Goal: Task Accomplishment & Management: Complete application form

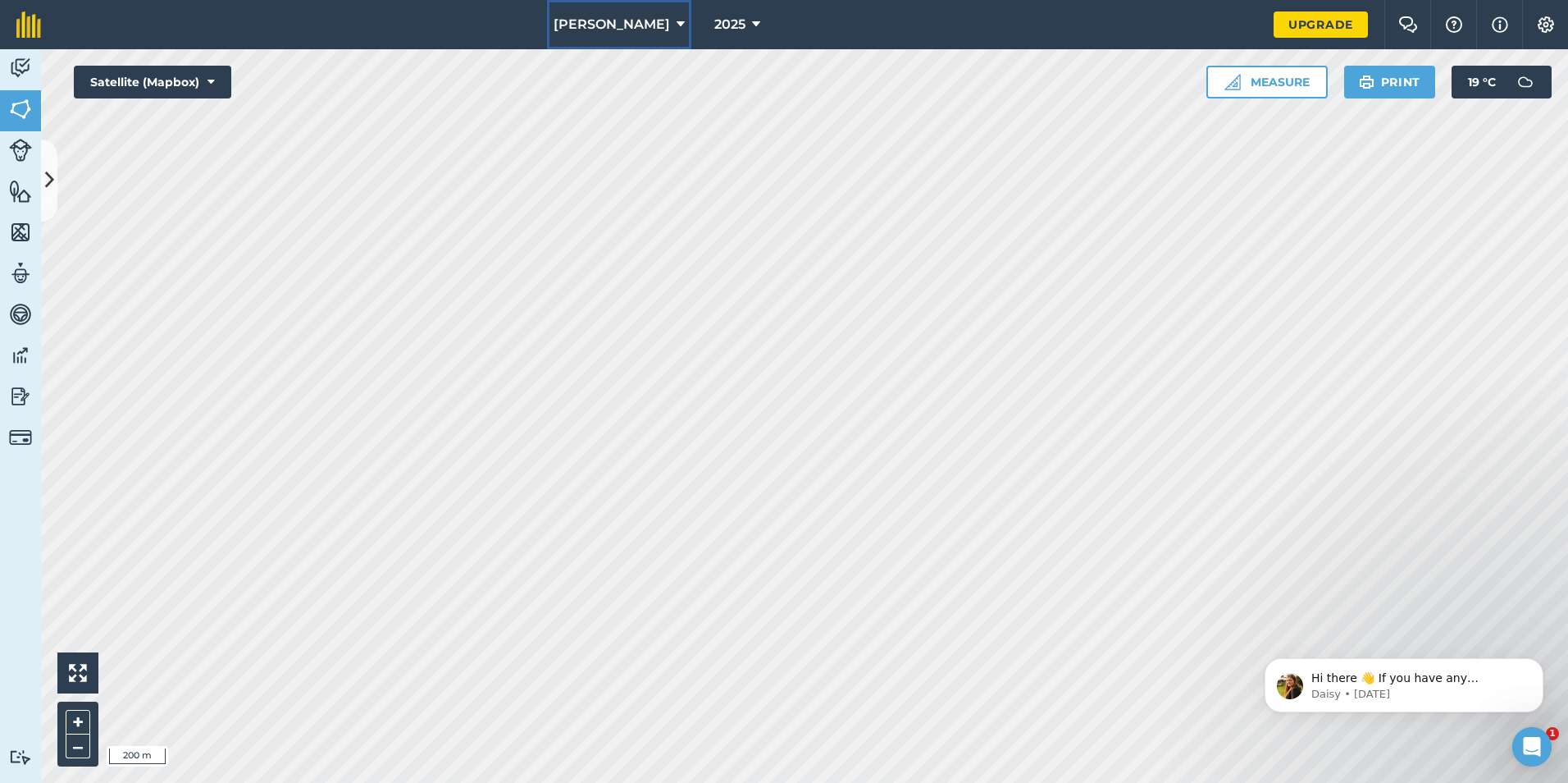
drag, startPoint x: 0, startPoint y: 0, endPoint x: 661, endPoint y: 22, distance: 661.4
click at [677, 22] on icon at bounding box center [681, 25] width 8 height 20
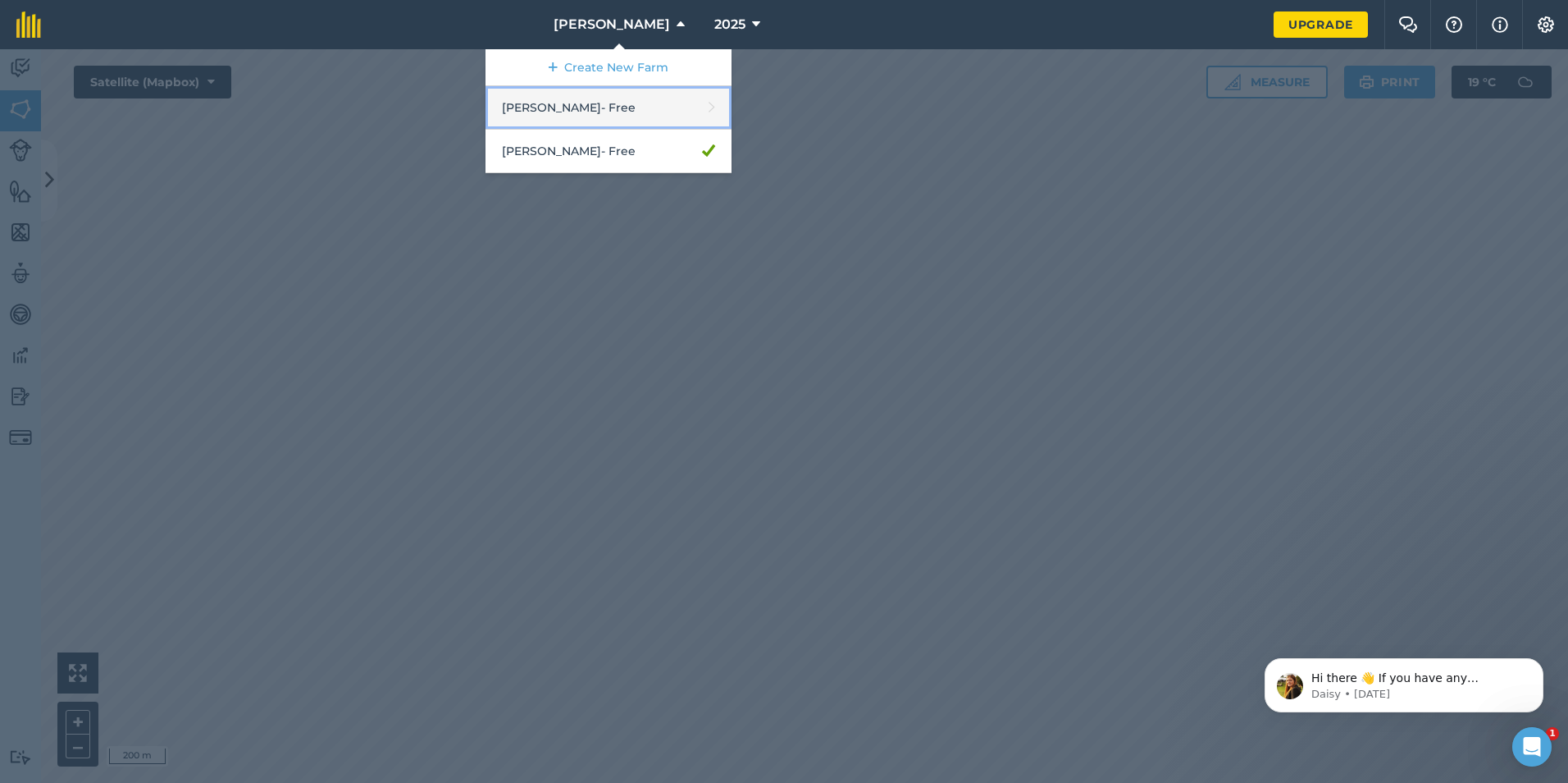
click at [660, 113] on link "[PERSON_NAME] - Free" at bounding box center [609, 108] width 246 height 44
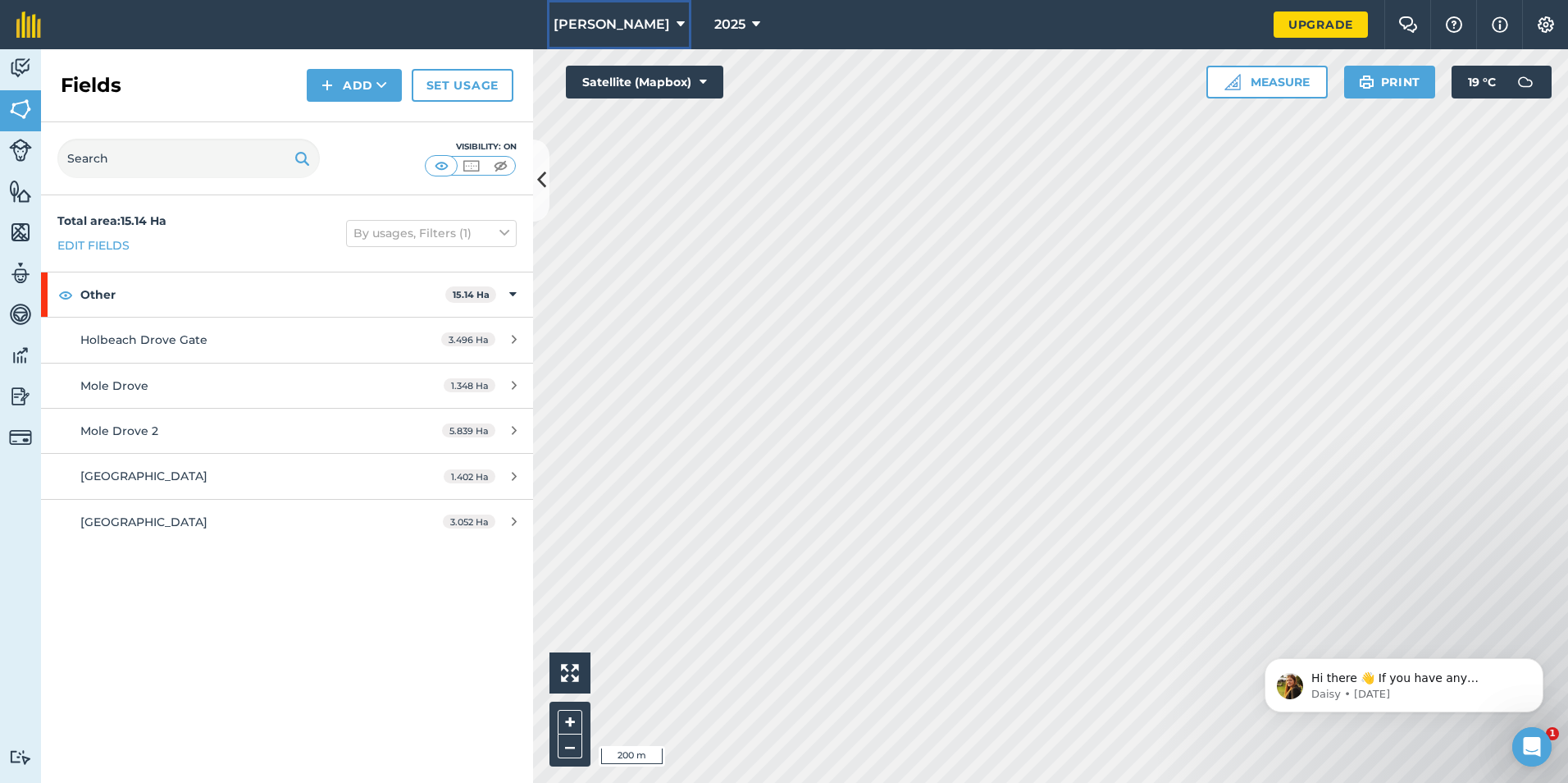
click at [656, 21] on span "[PERSON_NAME]" at bounding box center [612, 25] width 117 height 20
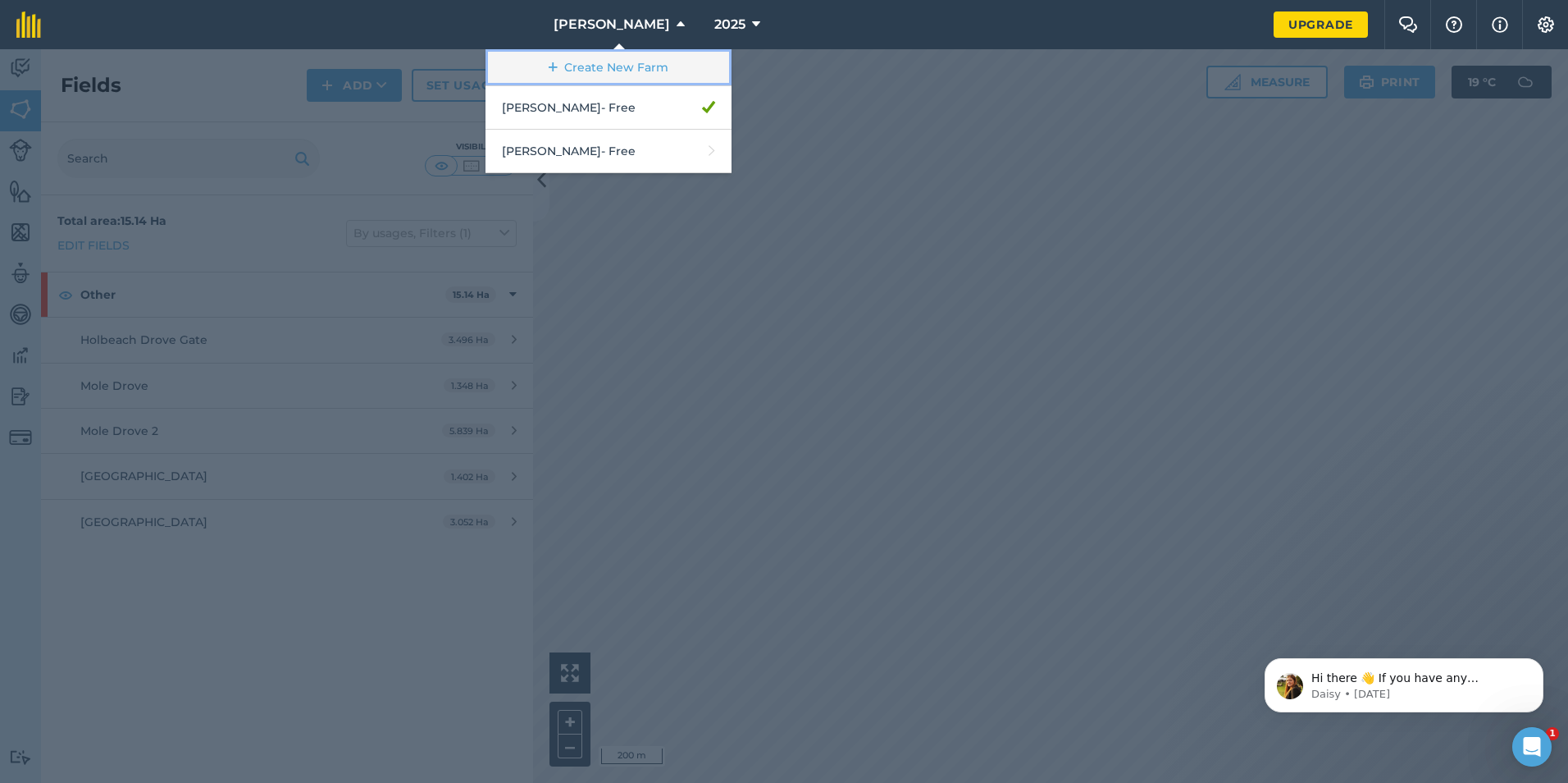
click at [636, 60] on link "Create New Farm" at bounding box center [609, 67] width 246 height 37
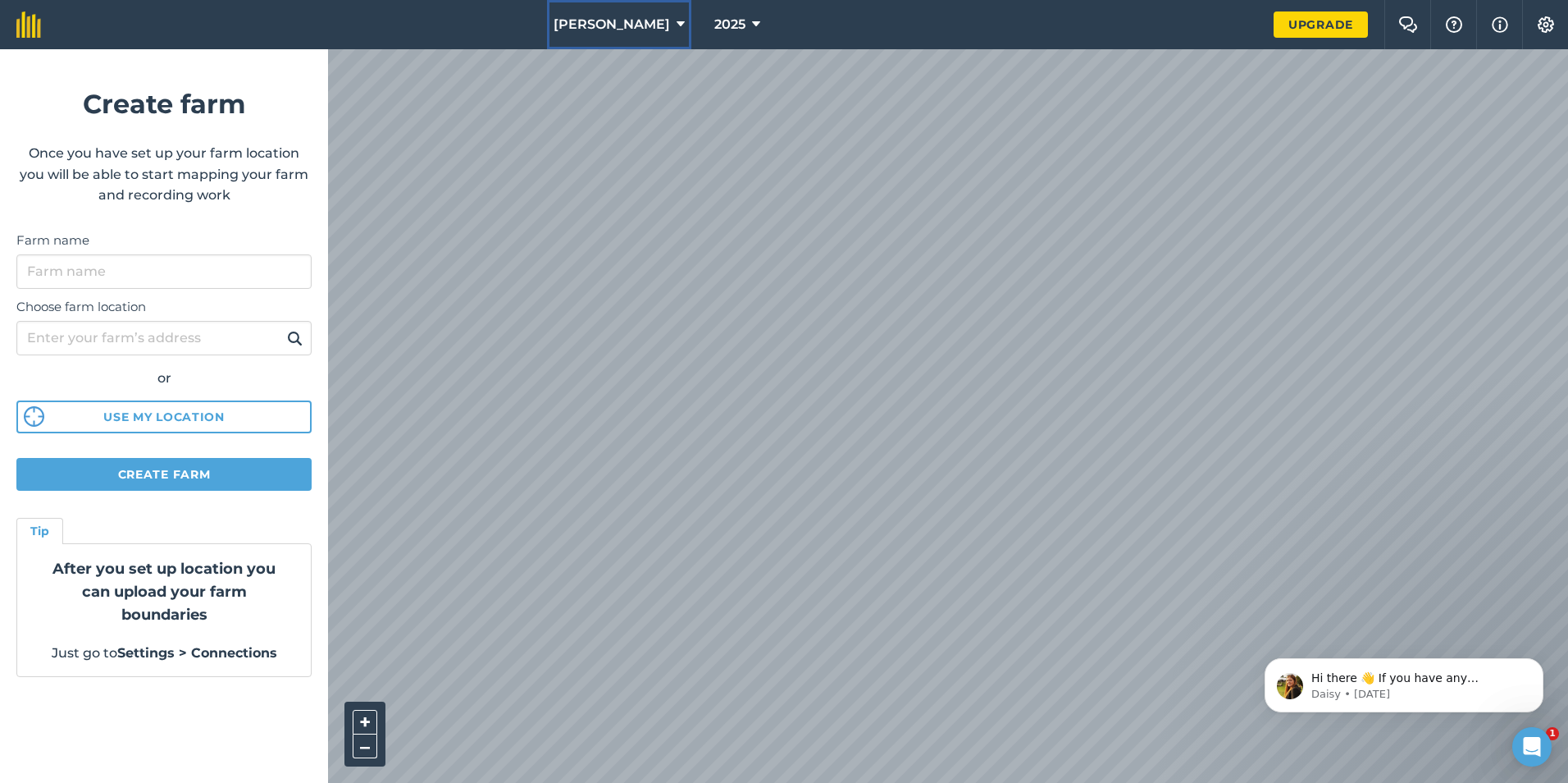
click at [660, 20] on span "[PERSON_NAME]" at bounding box center [612, 25] width 117 height 20
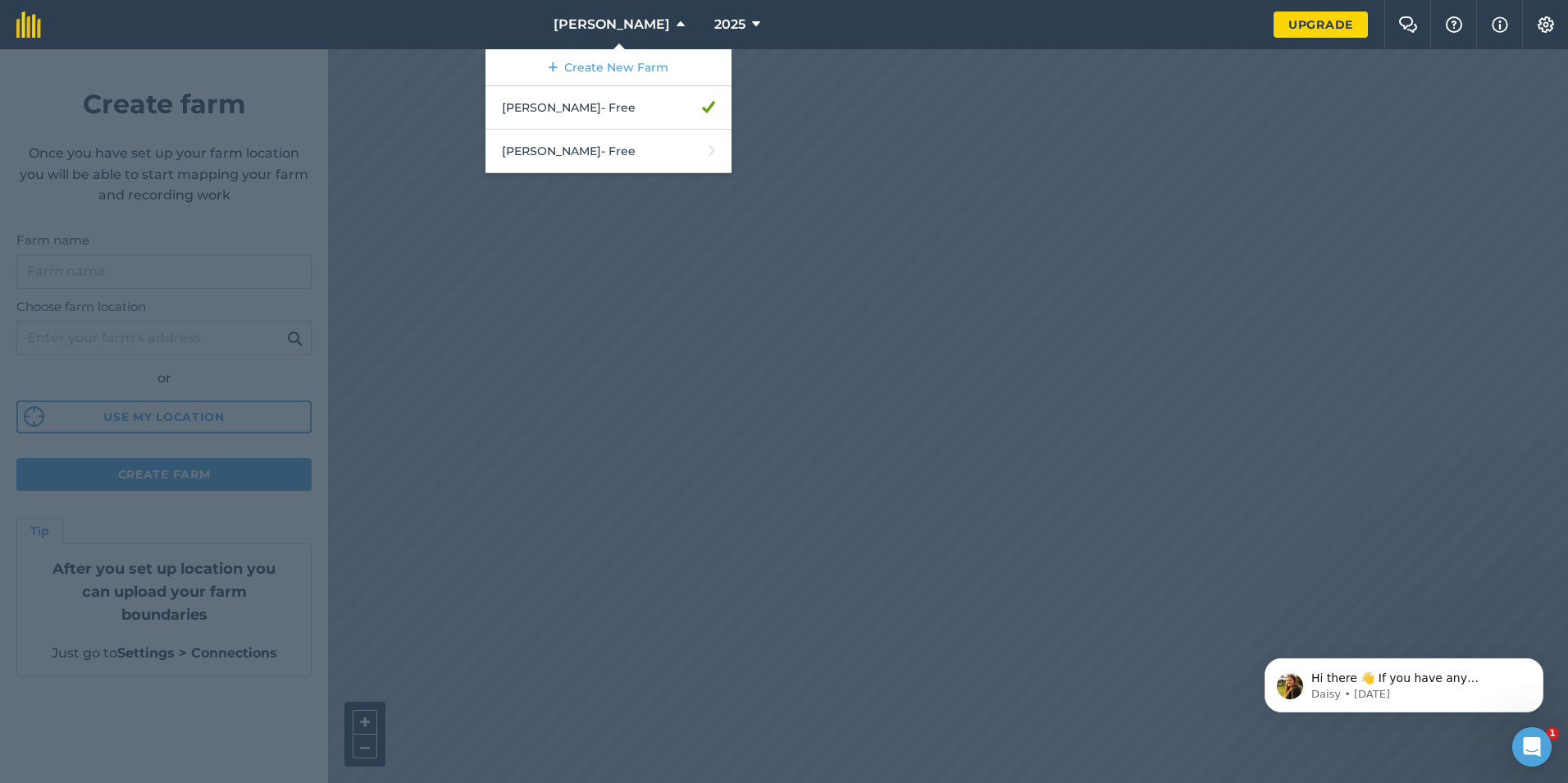
drag, startPoint x: 206, startPoint y: 327, endPoint x: 194, endPoint y: 325, distance: 12.2
click at [203, 325] on div at bounding box center [784, 416] width 1568 height 734
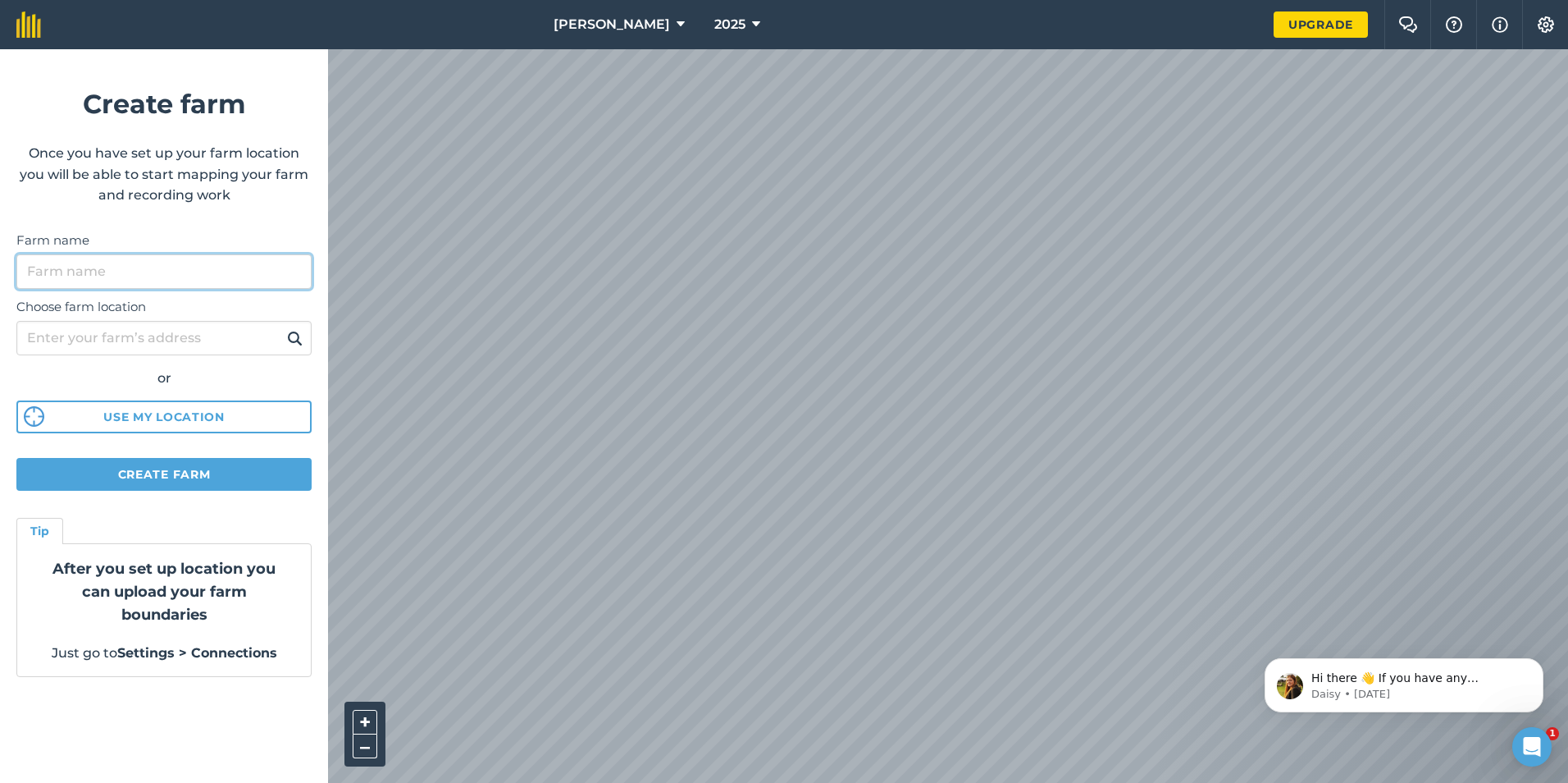
click at [200, 283] on input "Farm name" at bounding box center [164, 272] width 295 height 35
type input "[PERSON_NAME]"
click at [118, 327] on input "Choose farm location" at bounding box center [164, 338] width 295 height 35
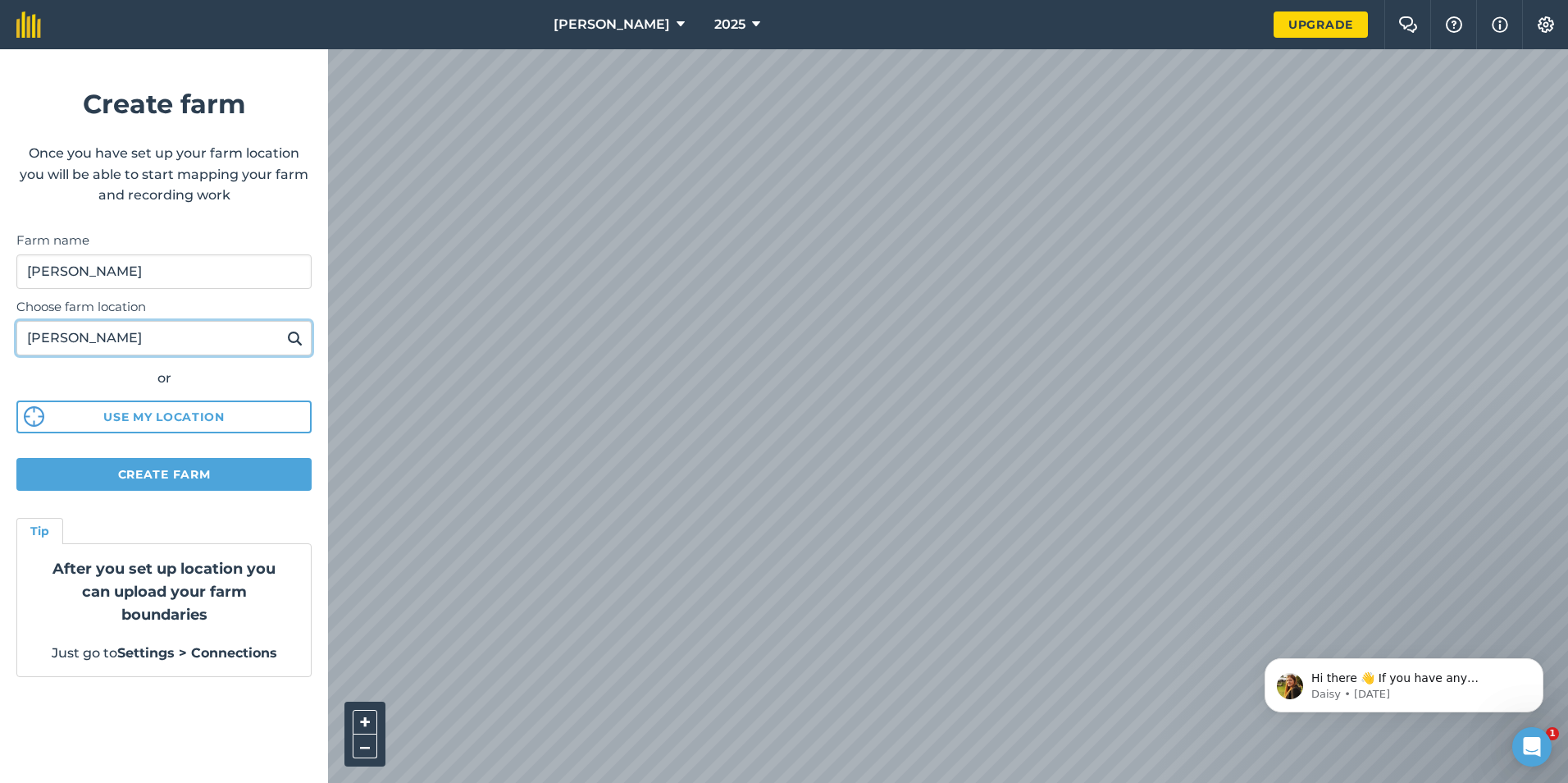
type input "[PERSON_NAME]"
click at [292, 344] on img at bounding box center [294, 338] width 15 height 20
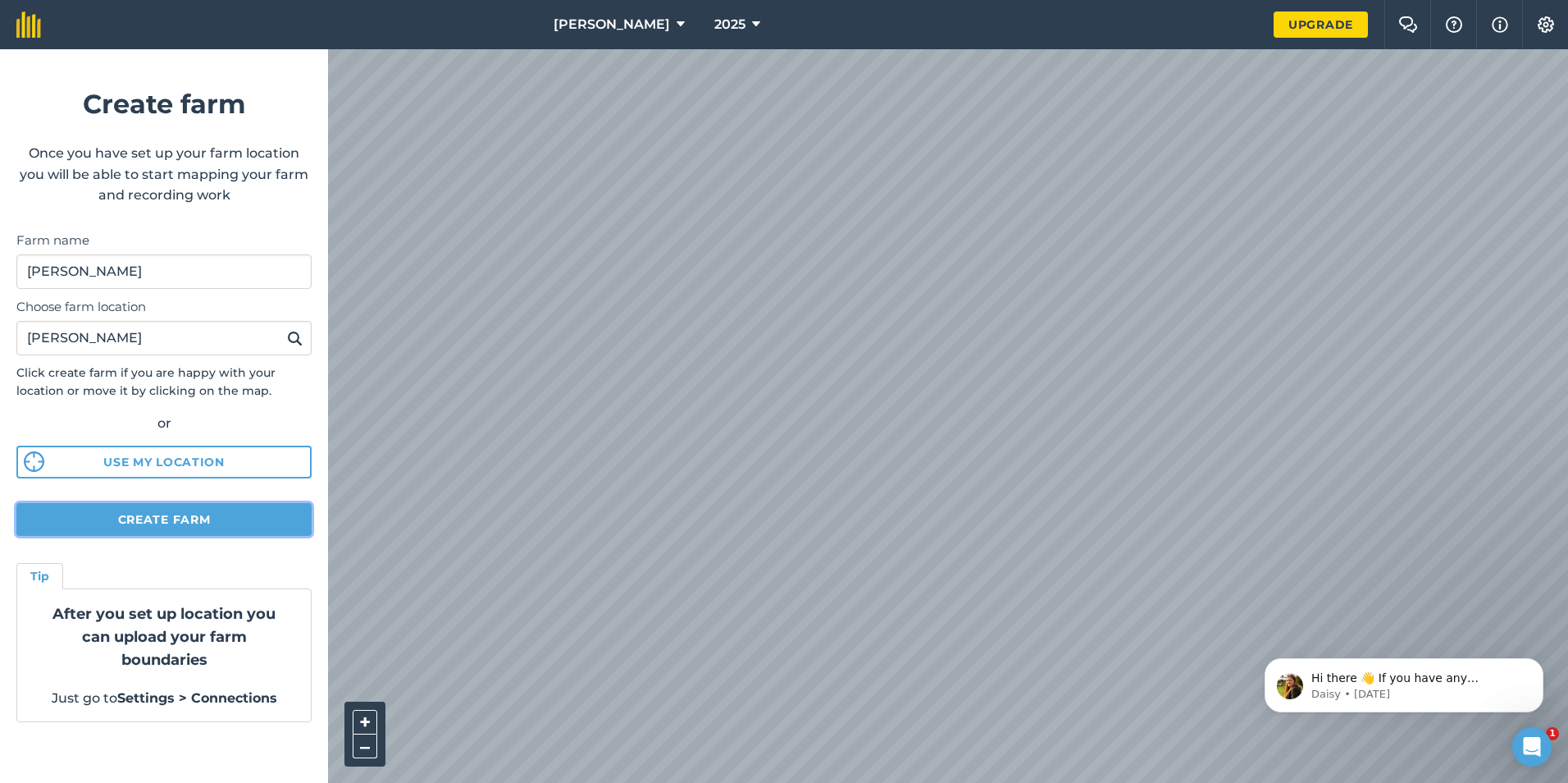
click at [157, 514] on button "Create farm" at bounding box center [164, 520] width 295 height 33
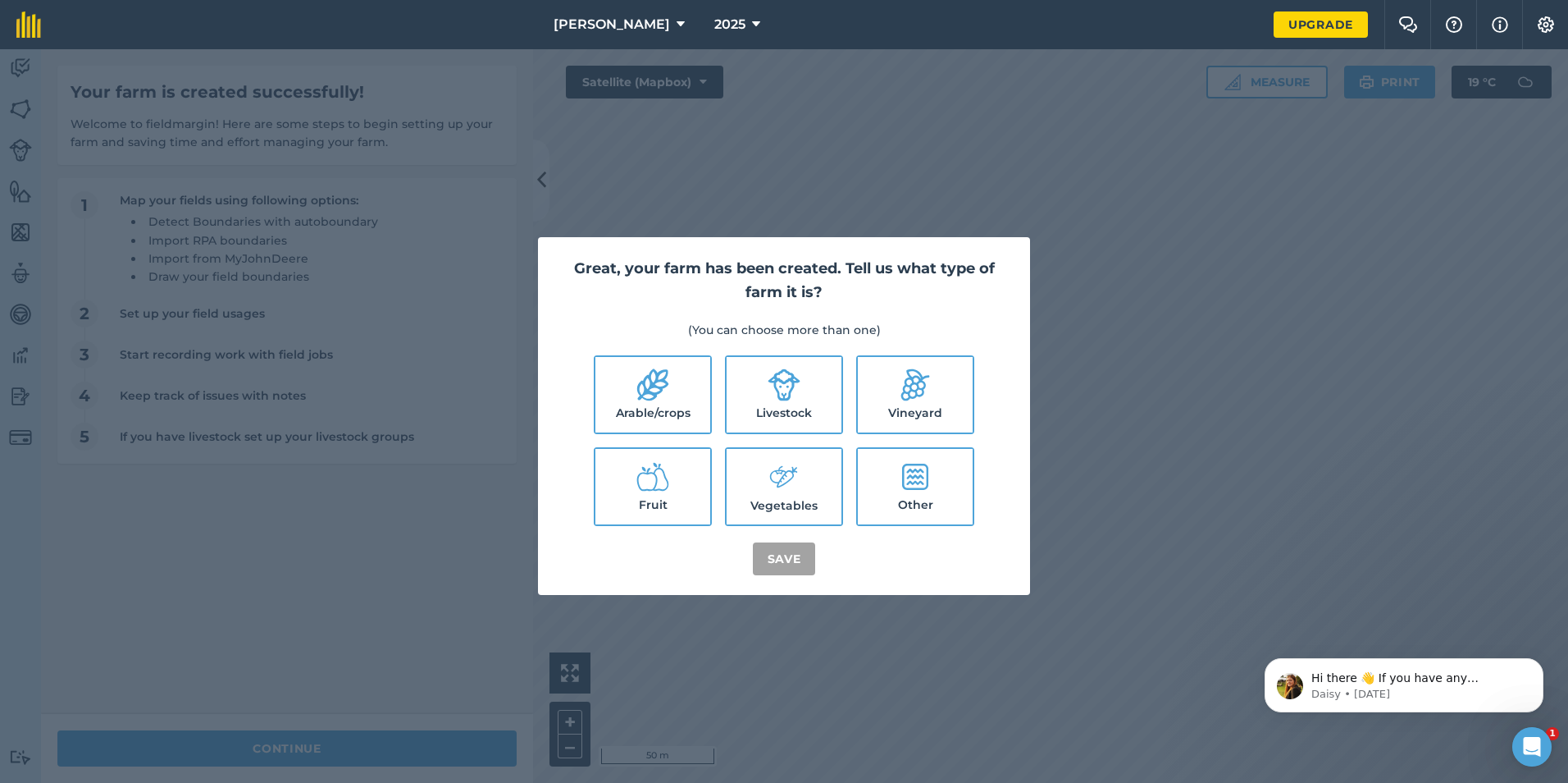
click at [659, 391] on icon at bounding box center [652, 385] width 31 height 32
checkbox input "true"
click at [774, 551] on button "Save" at bounding box center [784, 559] width 63 height 33
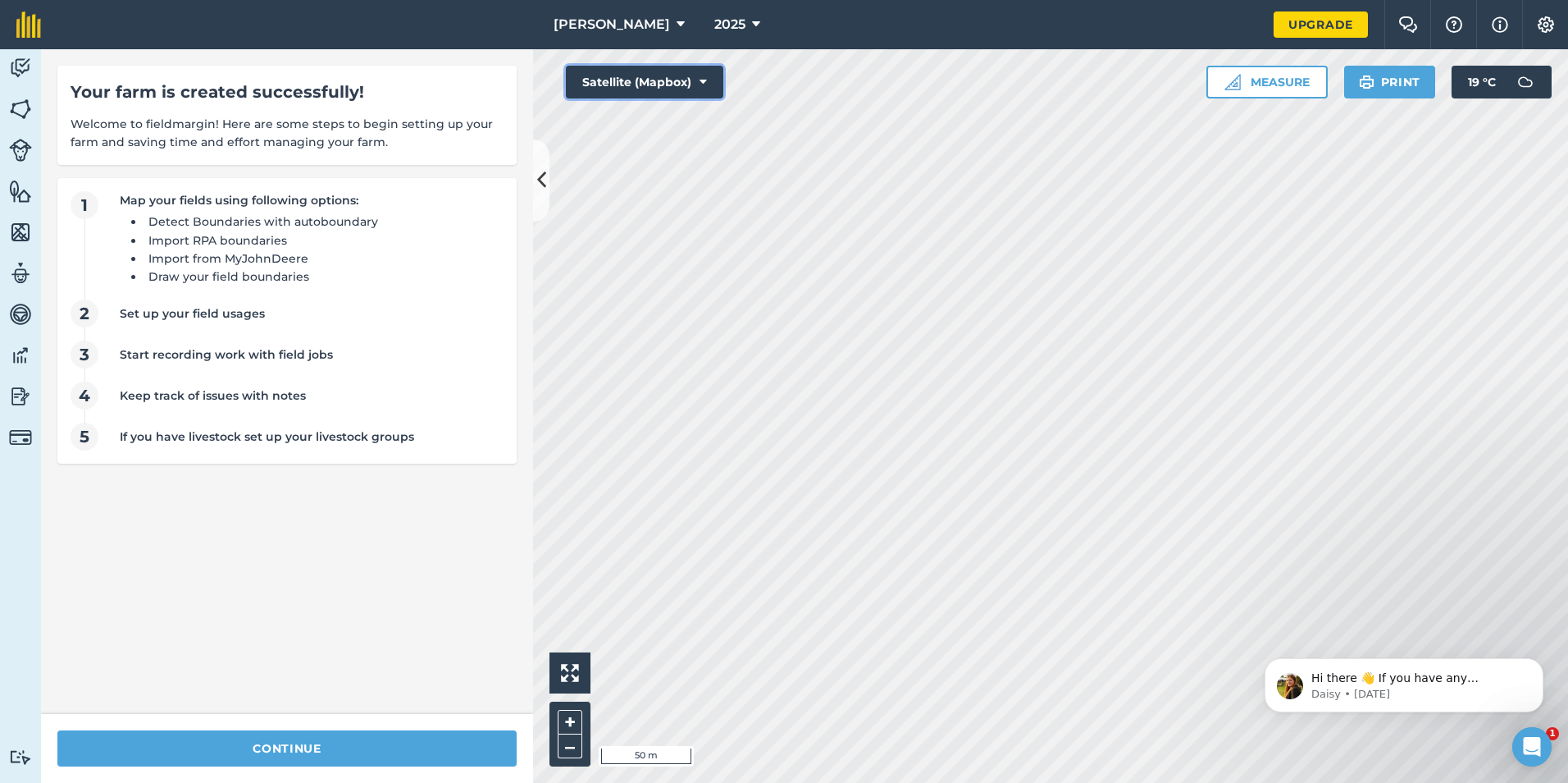
click at [697, 86] on button "Satellite (Mapbox)" at bounding box center [644, 82] width 158 height 33
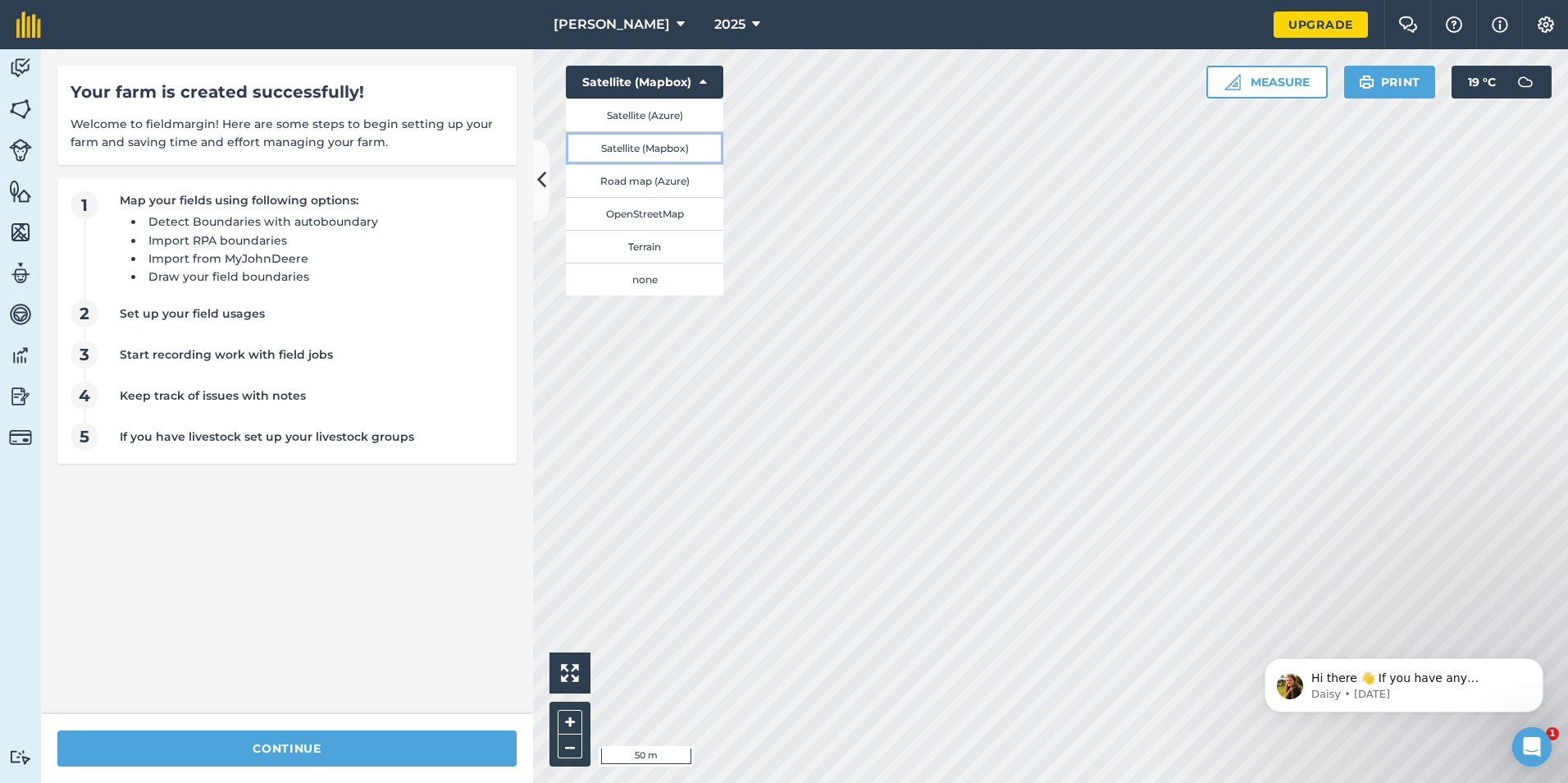
click at [689, 145] on button "Satellite (Mapbox)" at bounding box center [644, 148] width 158 height 33
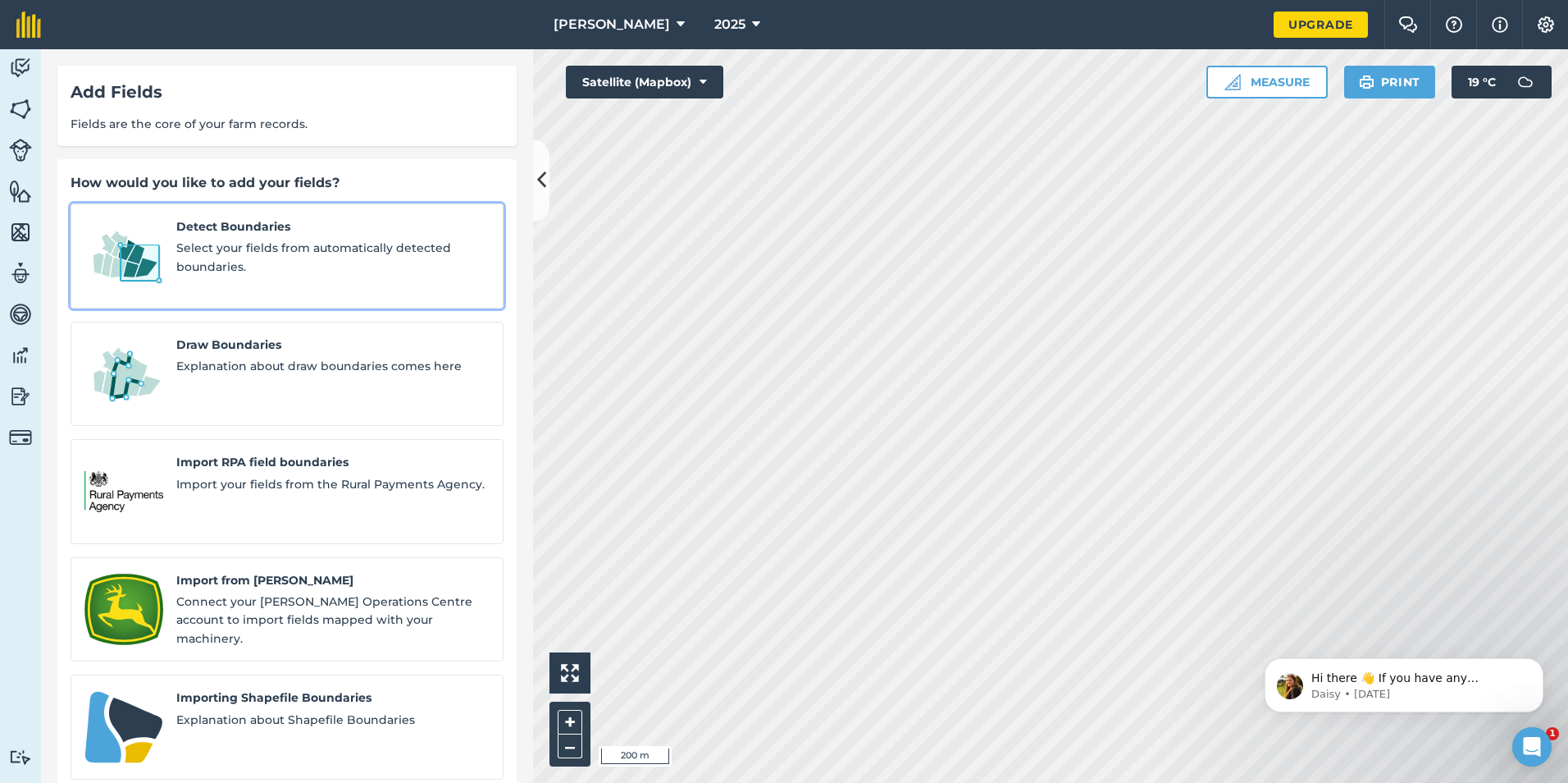
click at [200, 252] on span "Select your fields from automatically detected boundaries." at bounding box center [333, 257] width 313 height 37
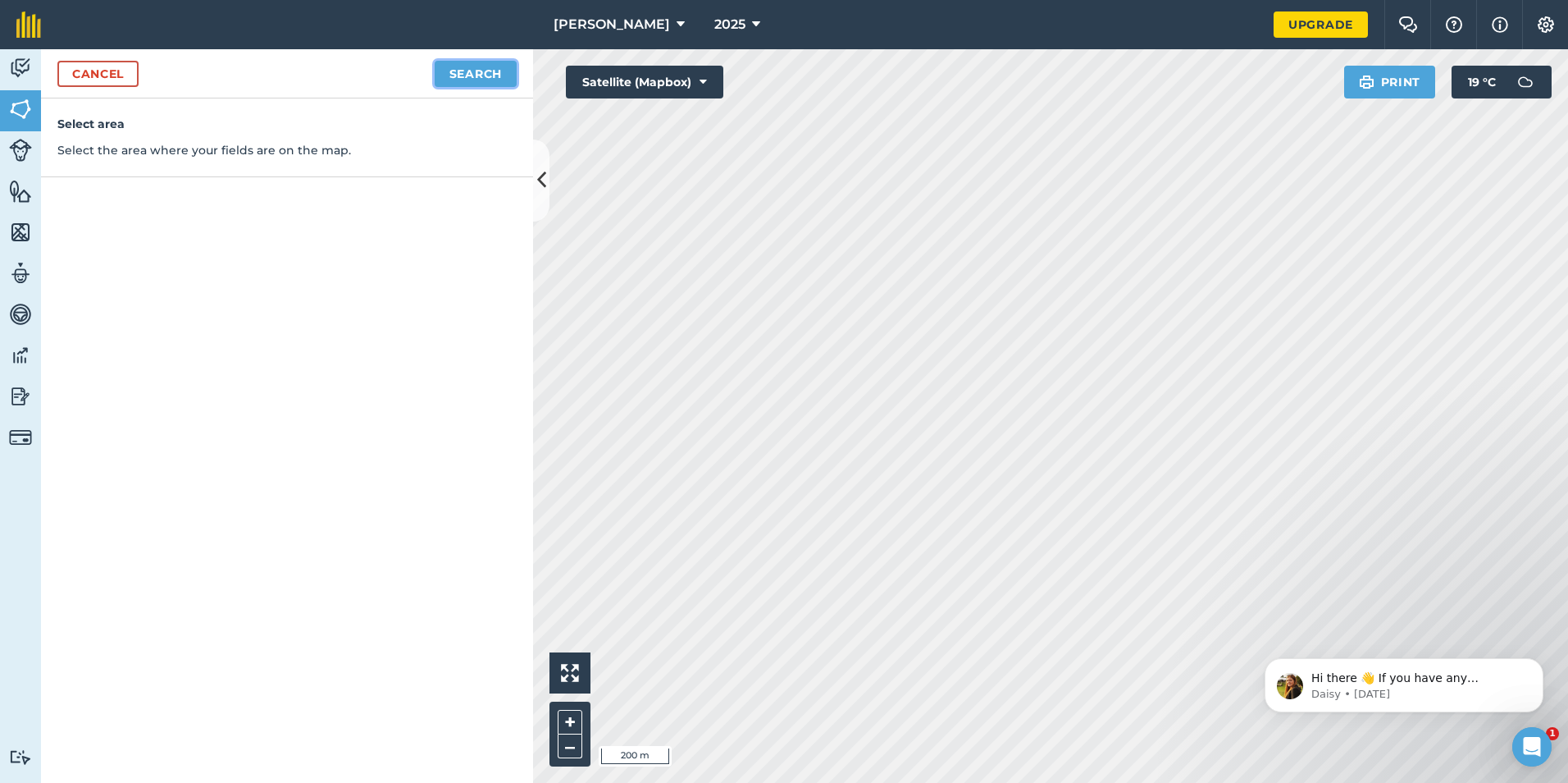
click at [511, 70] on button "Search" at bounding box center [476, 74] width 82 height 26
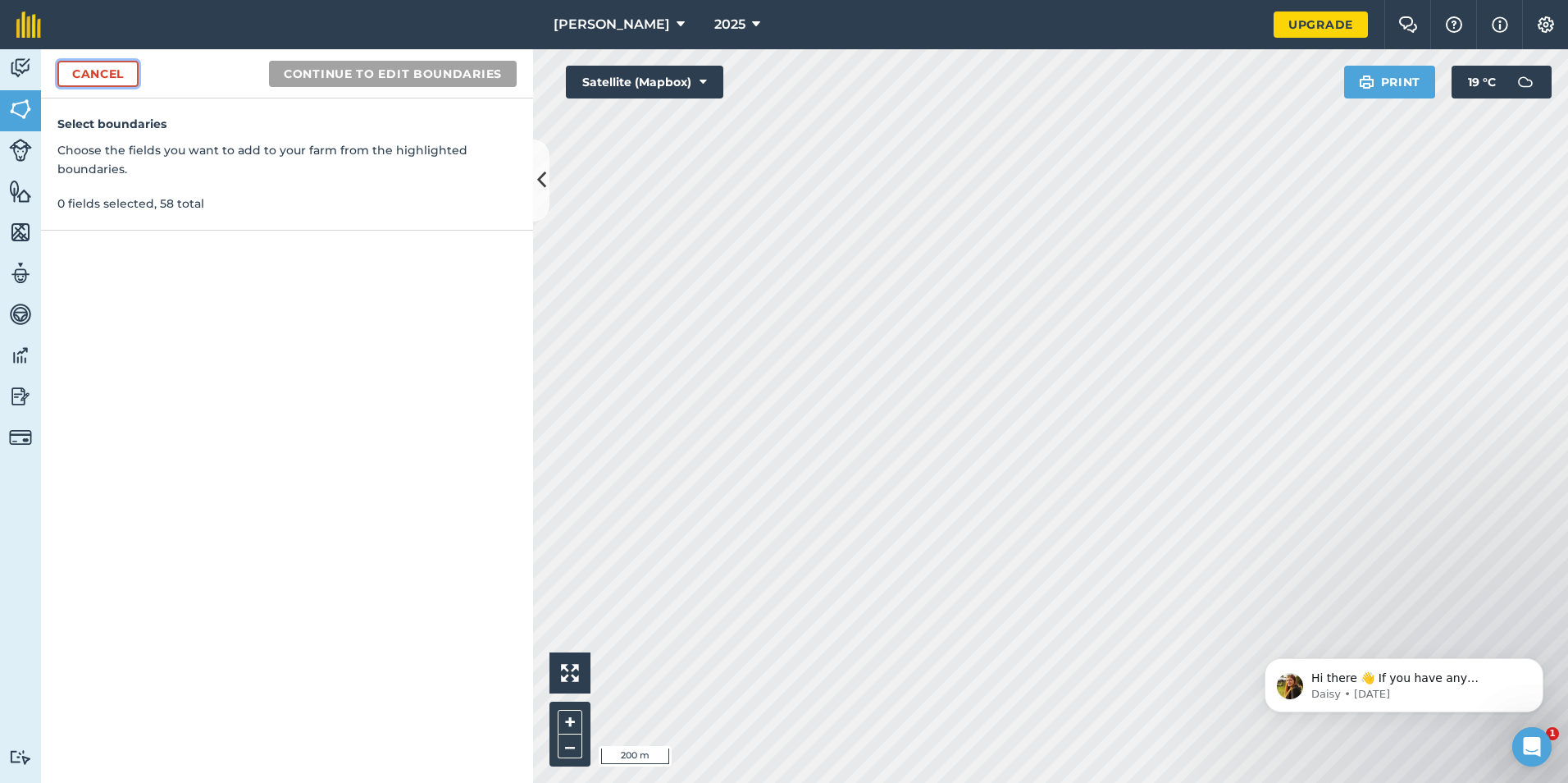
click at [122, 75] on link "Cancel" at bounding box center [97, 74] width 81 height 26
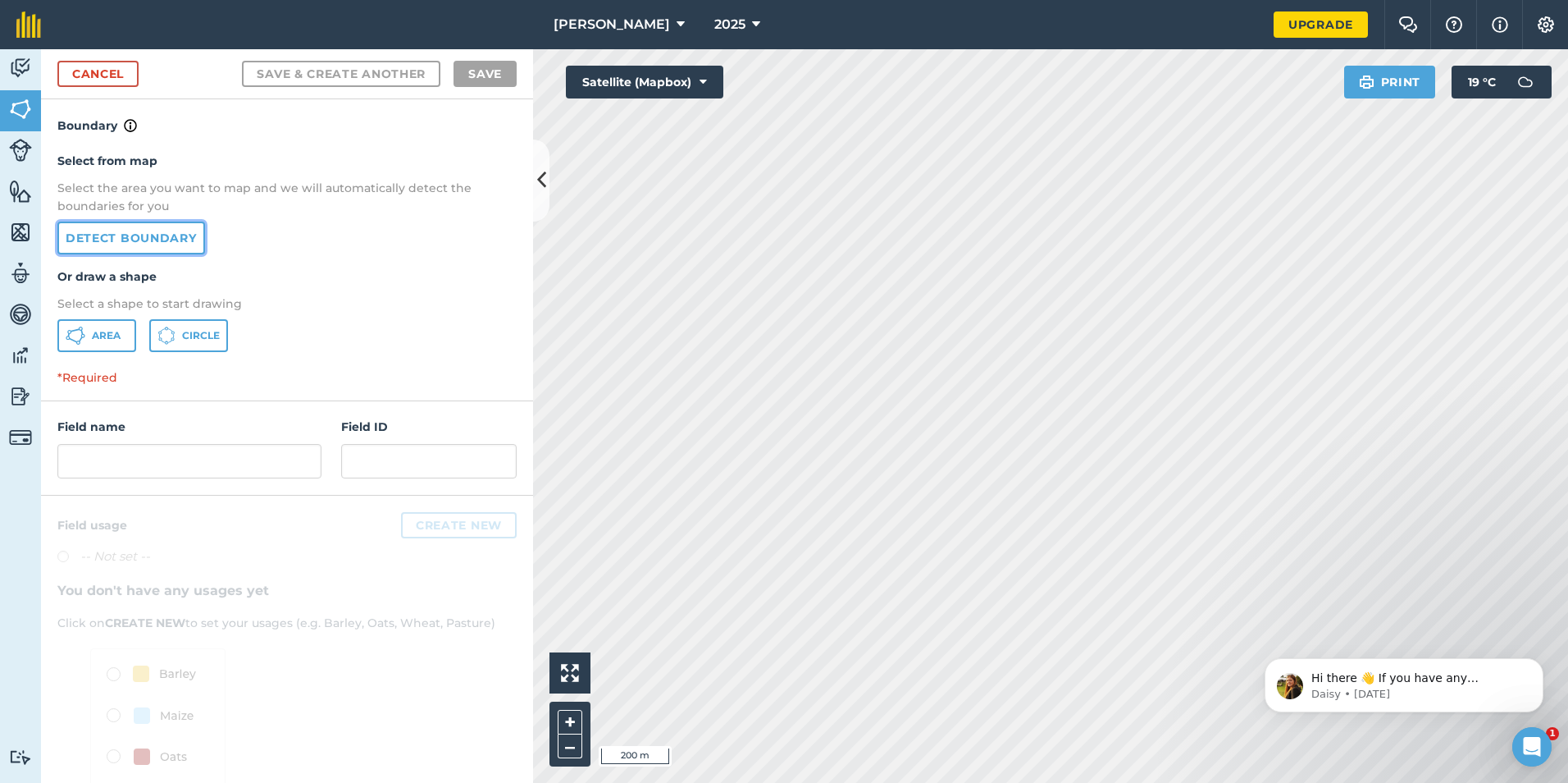
click at [171, 238] on link "Detect boundary" at bounding box center [131, 238] width 148 height 33
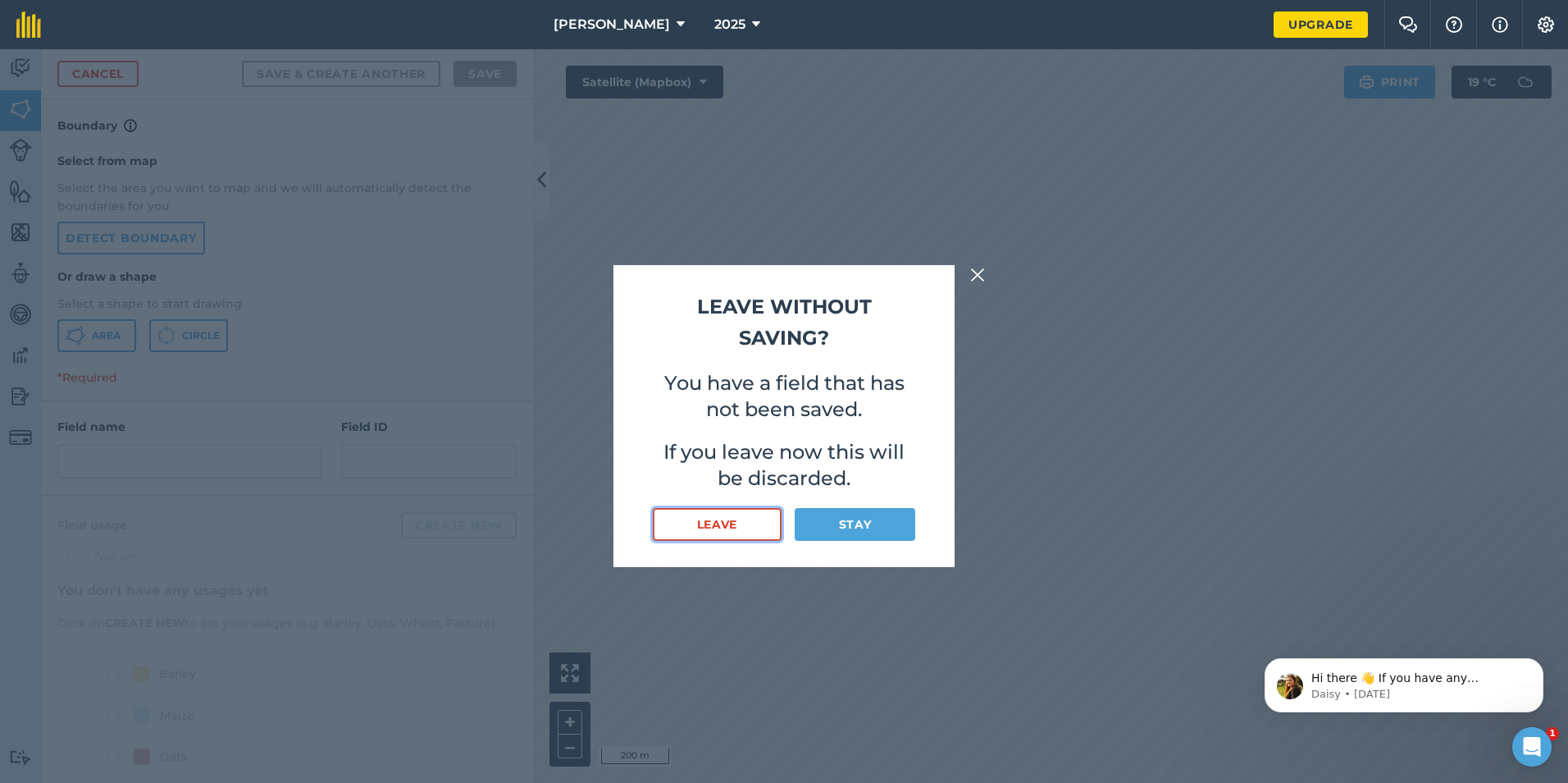
click at [712, 517] on button "Leave" at bounding box center [717, 524] width 128 height 33
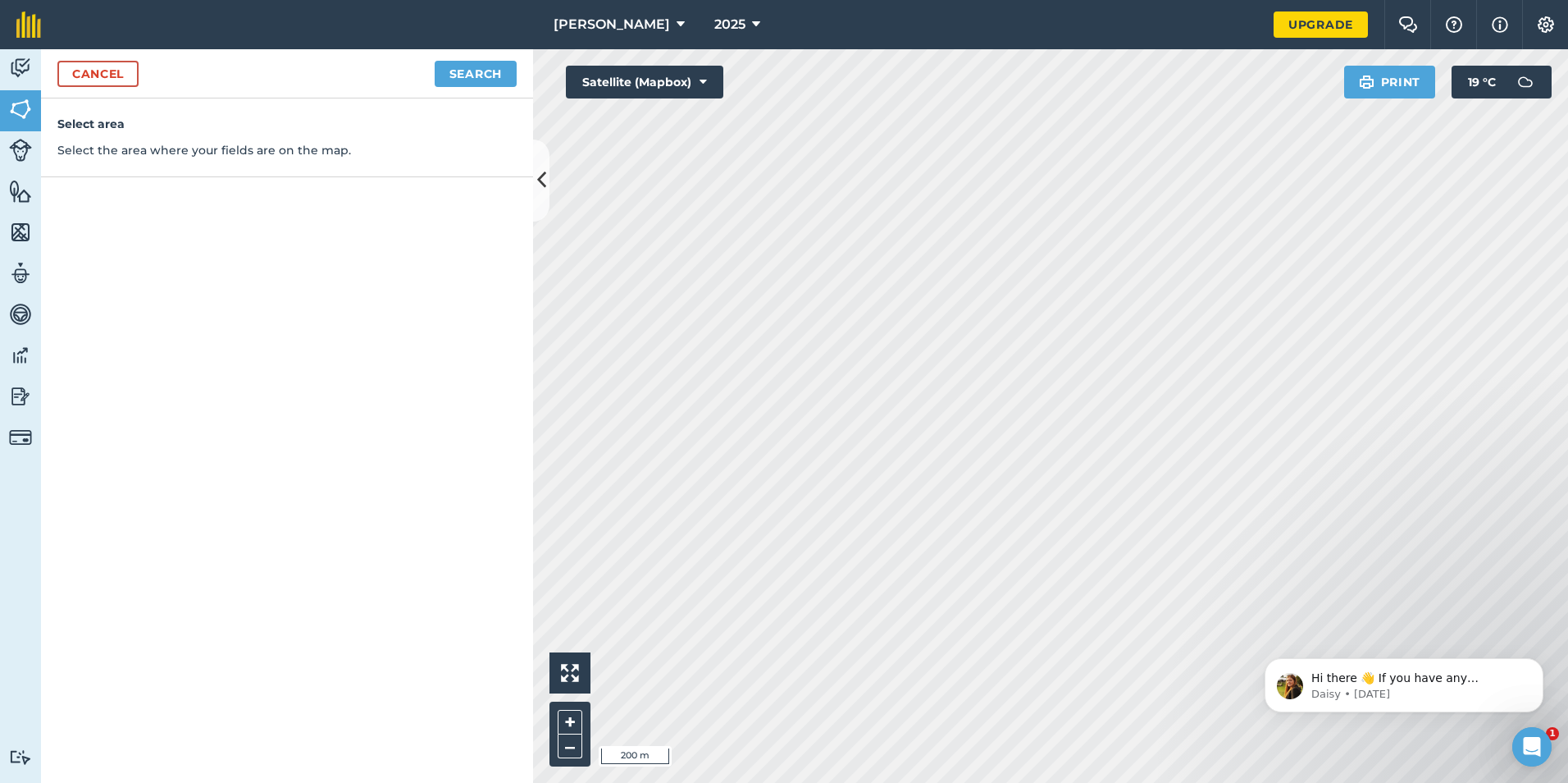
click at [476, 58] on div "Cancel Search" at bounding box center [287, 74] width 492 height 49
click at [475, 72] on button "Search" at bounding box center [476, 74] width 82 height 26
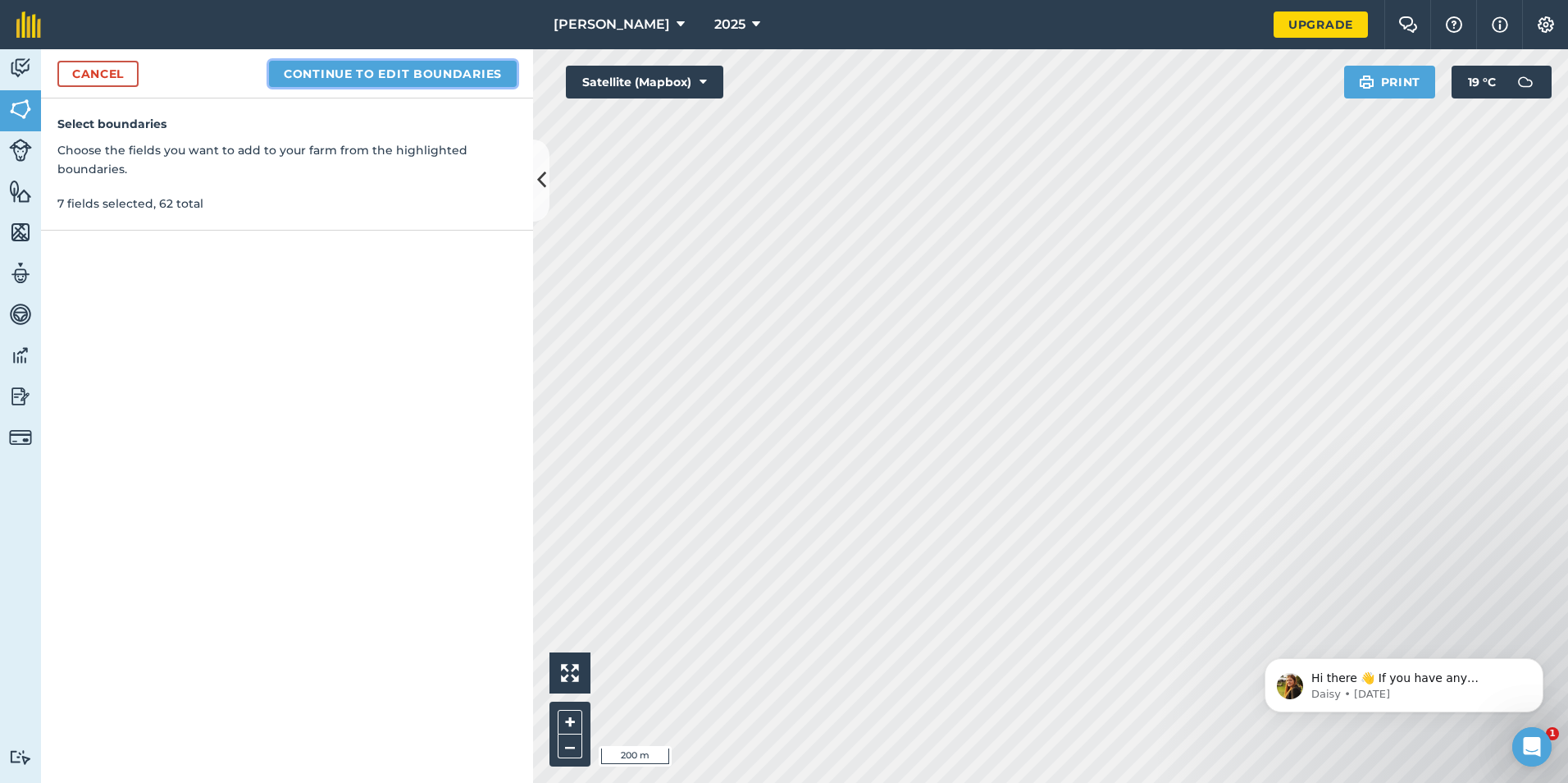
click at [437, 76] on button "Continue to edit boundaries" at bounding box center [393, 74] width 248 height 26
click at [437, 76] on button "Continue to name fields" at bounding box center [410, 74] width 212 height 26
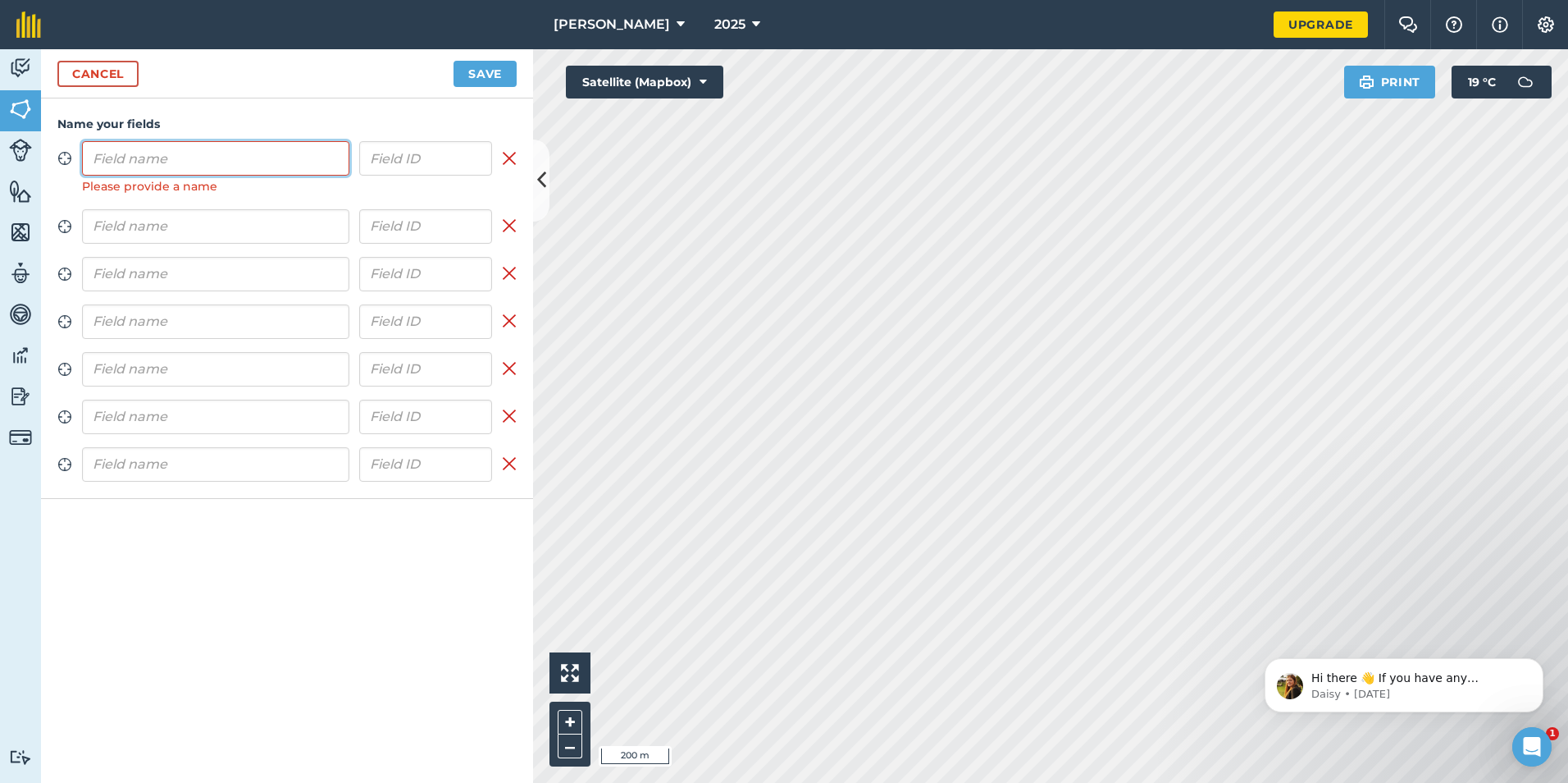
click at [216, 157] on input "text" at bounding box center [215, 159] width 267 height 35
click at [278, 152] on input "text" at bounding box center [215, 159] width 267 height 35
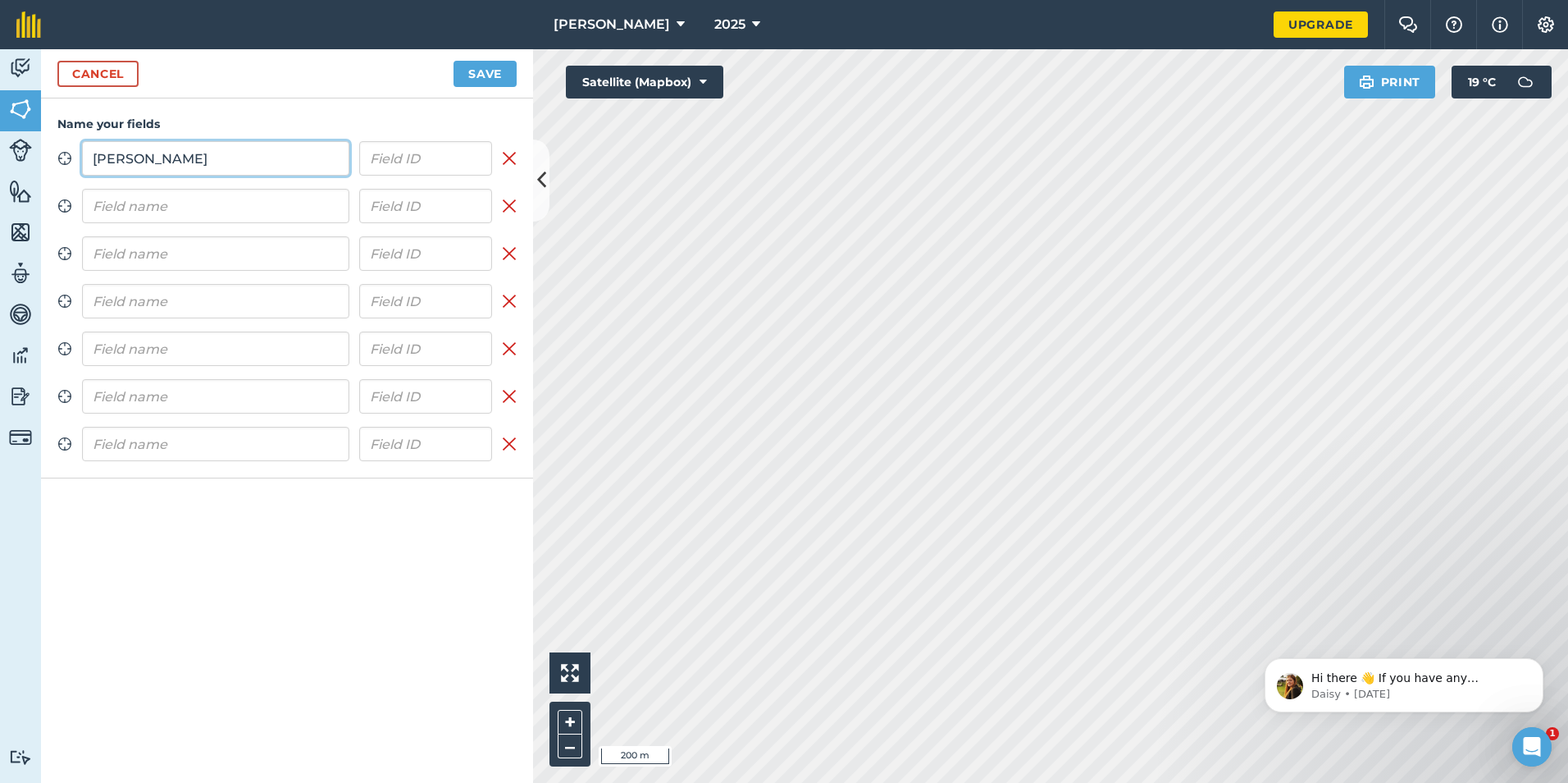
type input "[PERSON_NAME]"
click at [281, 201] on input "text" at bounding box center [215, 206] width 267 height 35
type input "Wards"
click at [266, 234] on div "Zoom to field [PERSON_NAME] Remove field Zoom to field Wards Remove field Zoom …" at bounding box center [287, 301] width 459 height 320
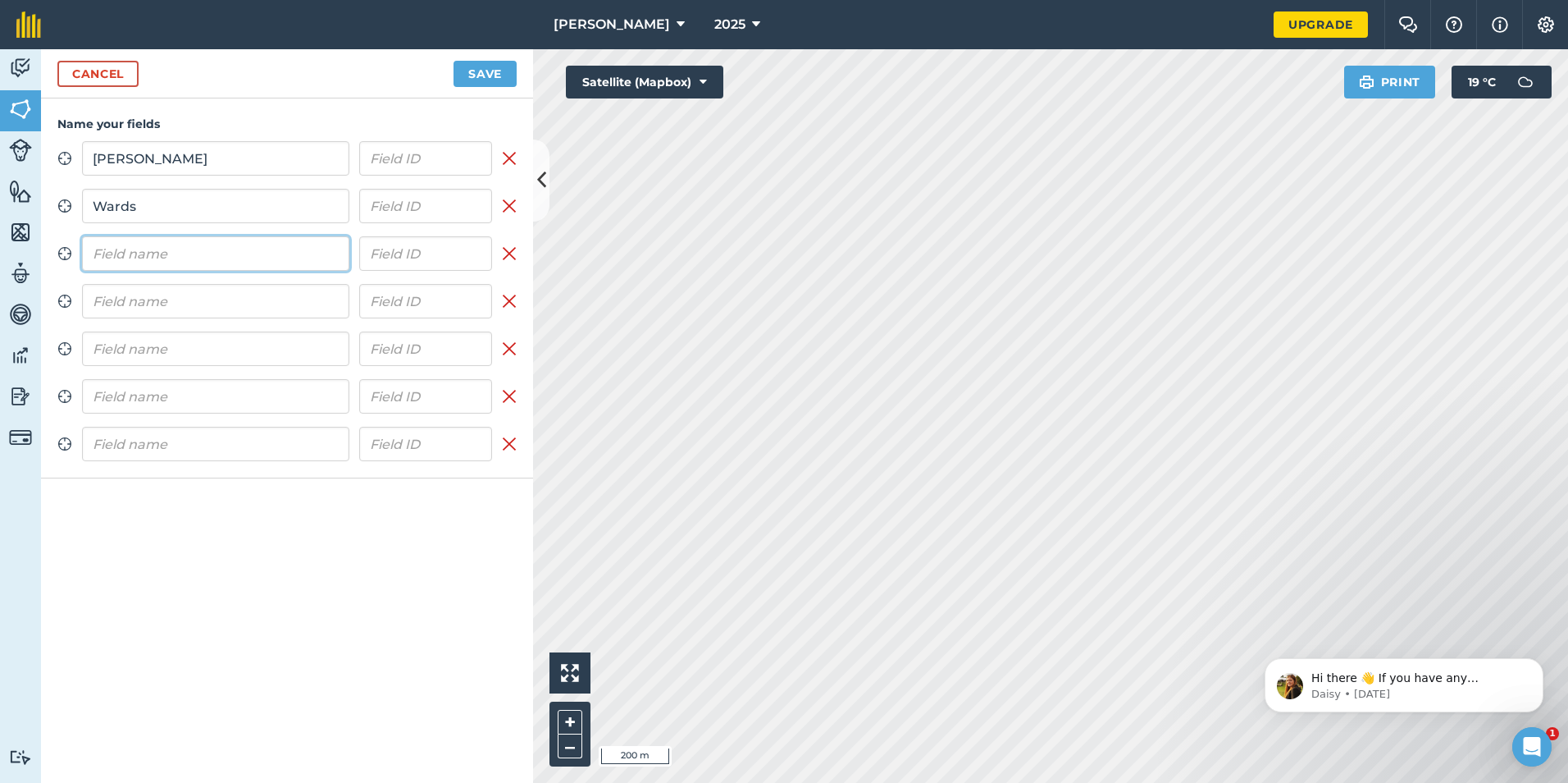
click at [266, 242] on input "text" at bounding box center [215, 253] width 267 height 35
type input "Dannys"
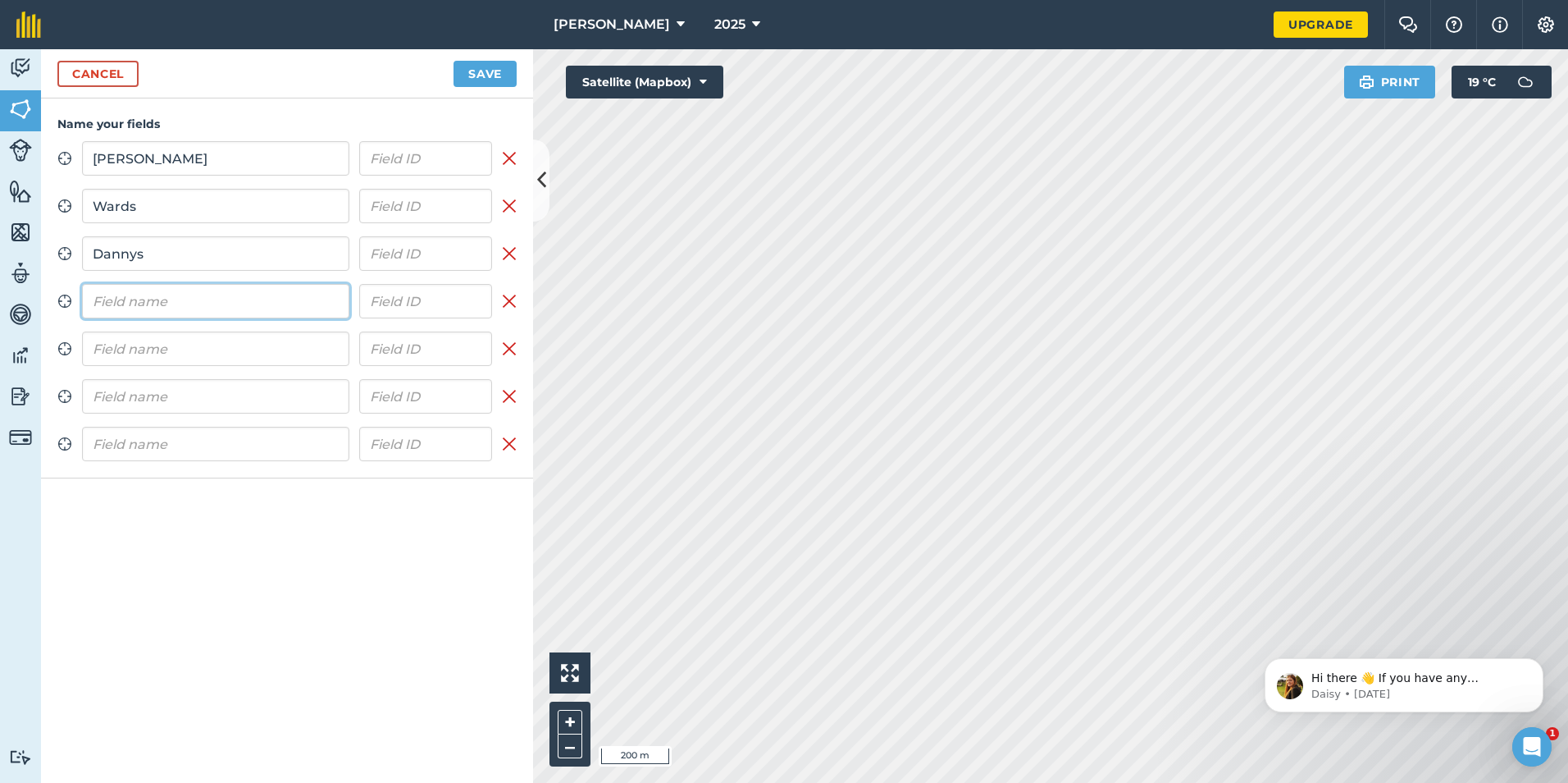
click at [287, 298] on input "text" at bounding box center [215, 301] width 267 height 35
type input "Bridge"
click at [300, 355] on input "text" at bounding box center [215, 349] width 267 height 35
click at [100, 355] on input "coopers" at bounding box center [215, 349] width 267 height 35
type input "Coopers"
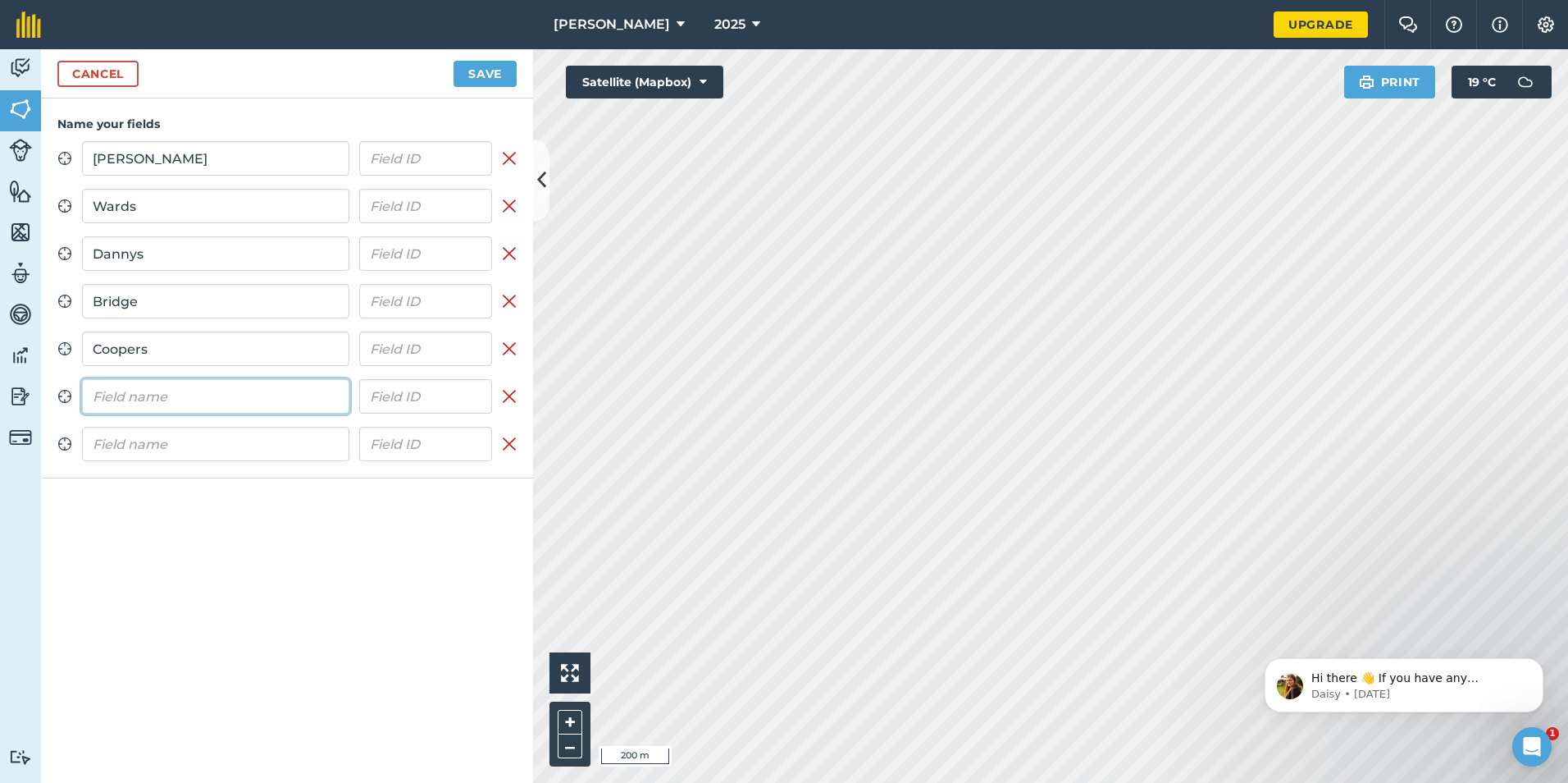
click at [109, 403] on input "text" at bounding box center [215, 397] width 267 height 35
click at [241, 402] on input "text" at bounding box center [215, 397] width 267 height 35
type input "Bungalow"
click at [232, 448] on input "text" at bounding box center [215, 444] width 267 height 35
type input "Wards love"
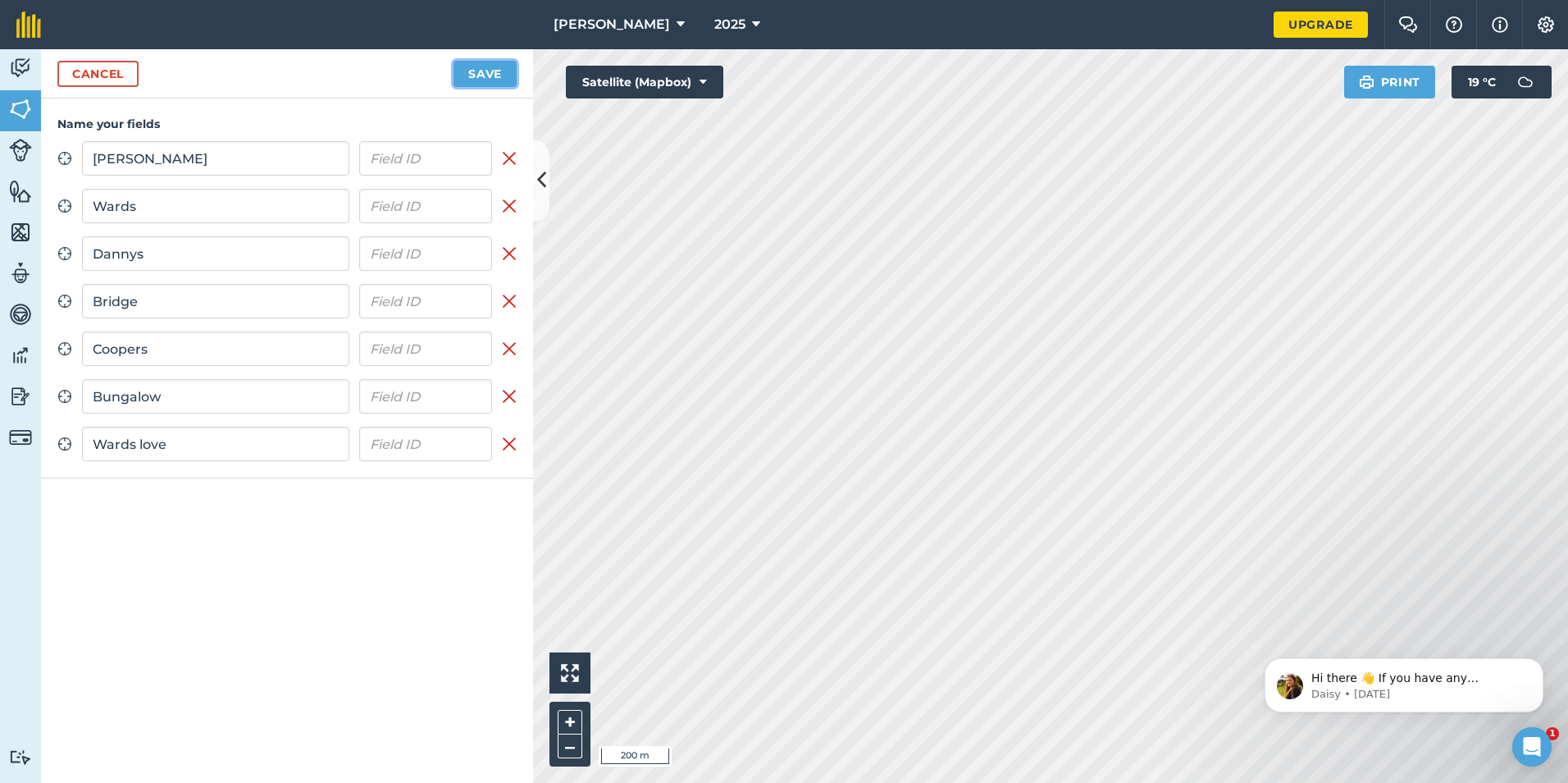
click at [501, 72] on button "Save" at bounding box center [485, 74] width 63 height 26
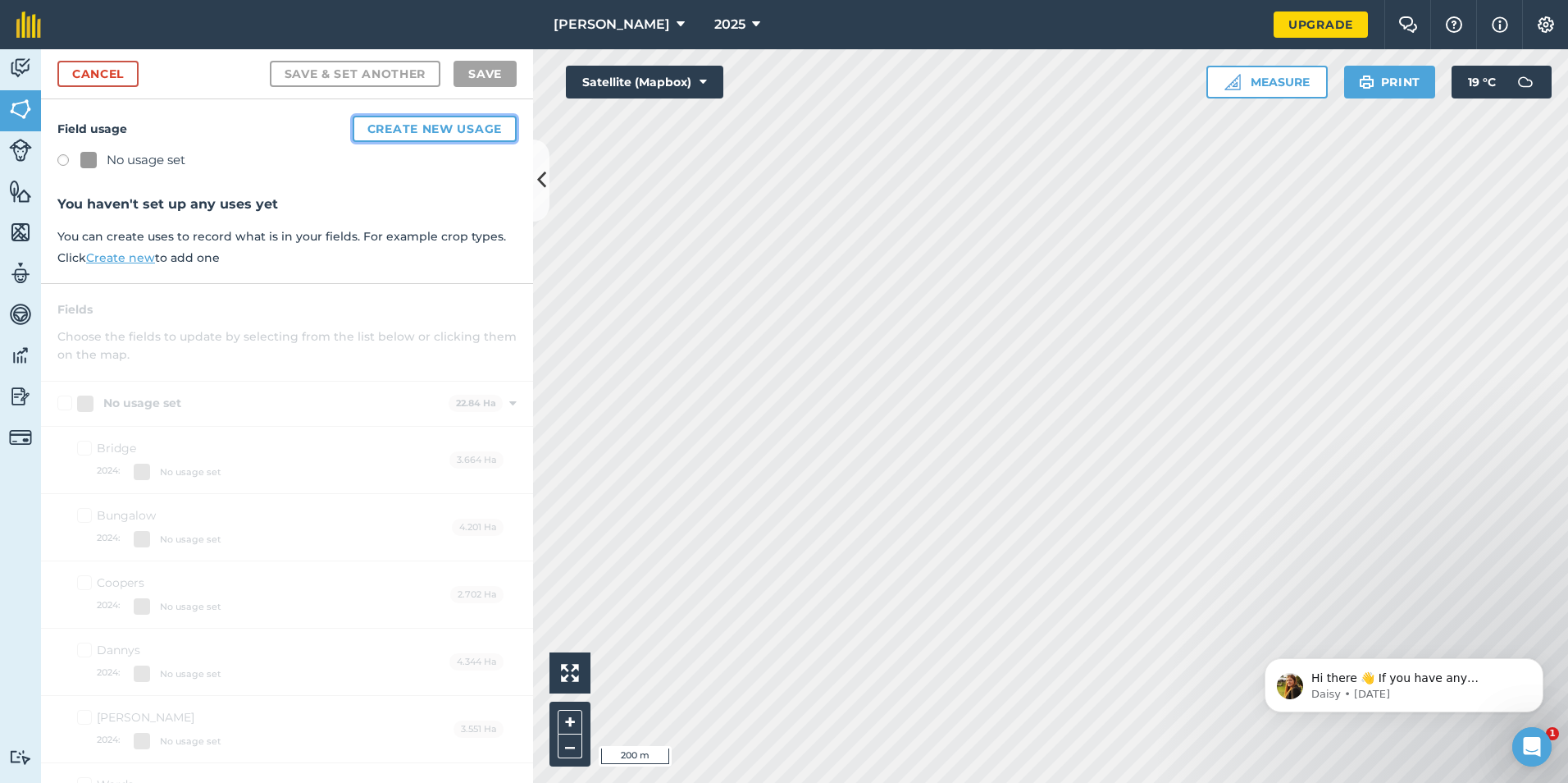
click at [384, 128] on button "Create new usage" at bounding box center [435, 129] width 164 height 26
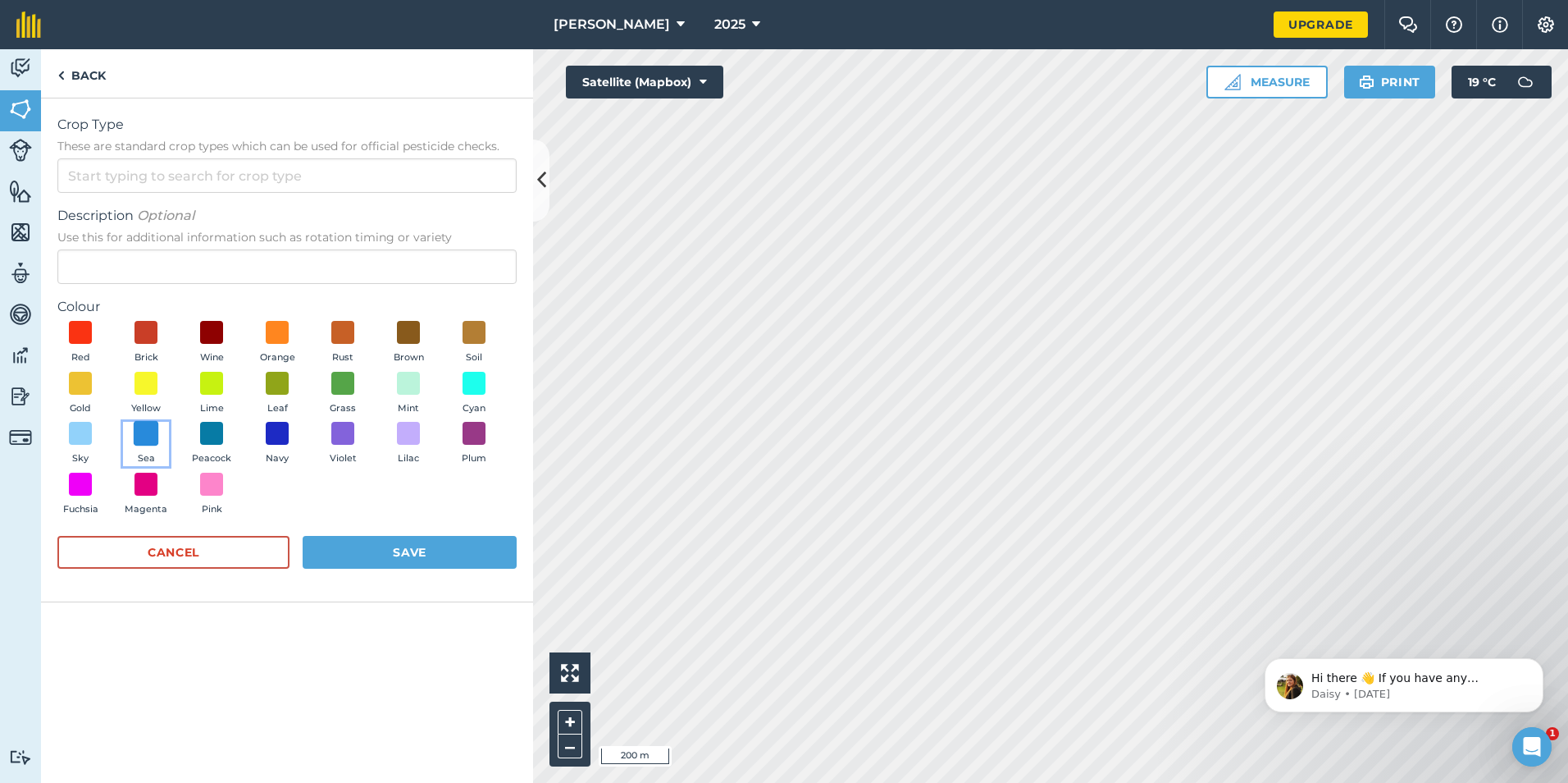
click at [147, 432] on span at bounding box center [147, 434] width 26 height 26
click at [374, 543] on button "Save" at bounding box center [409, 552] width 214 height 33
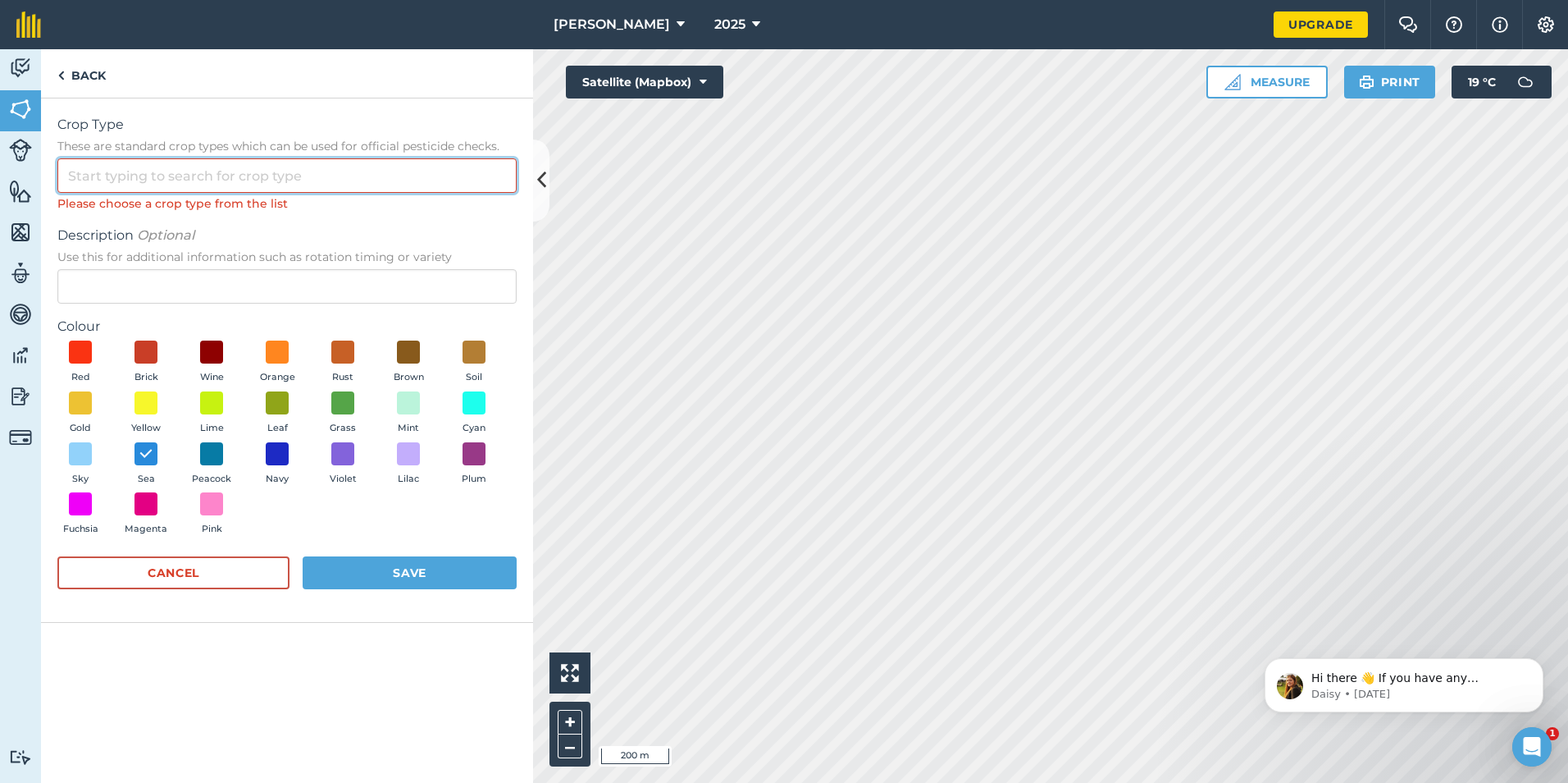
click at [210, 169] on input "Crop Type These are standard crop types which can be used for official pesticid…" at bounding box center [287, 176] width 459 height 35
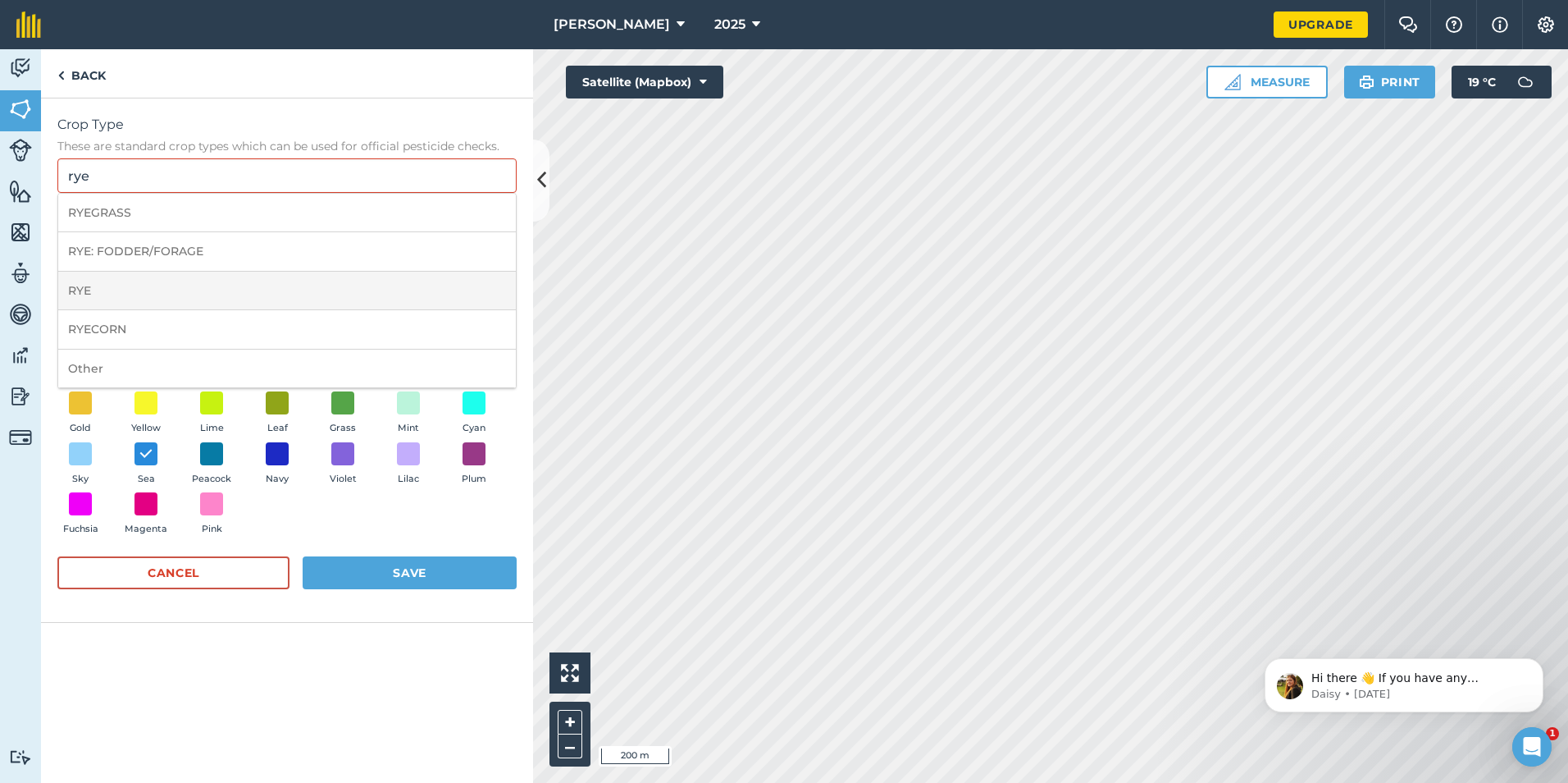
click at [151, 284] on li "RYE" at bounding box center [287, 291] width 457 height 38
type input "RYE"
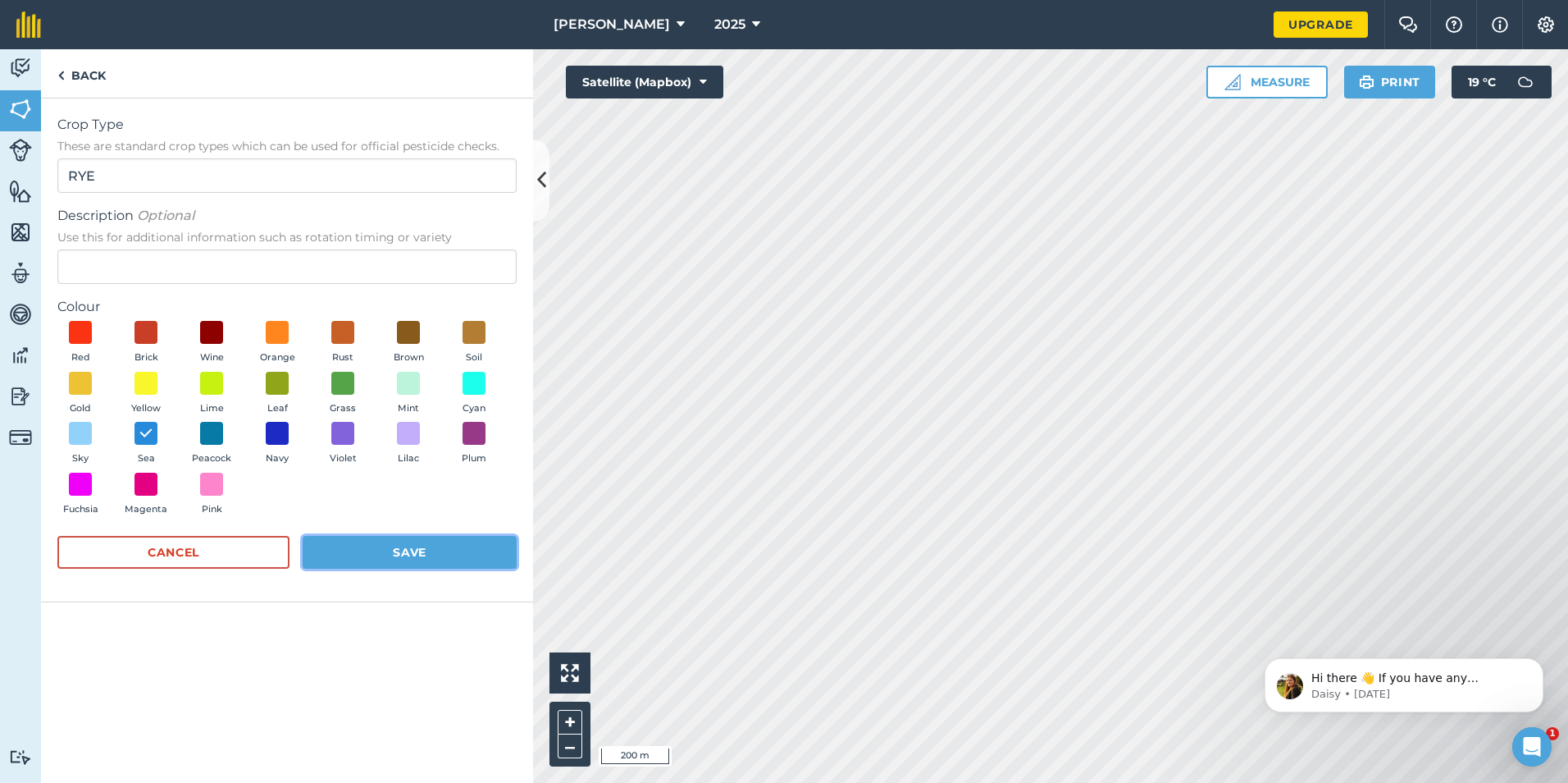
click at [456, 551] on button "Save" at bounding box center [409, 552] width 214 height 33
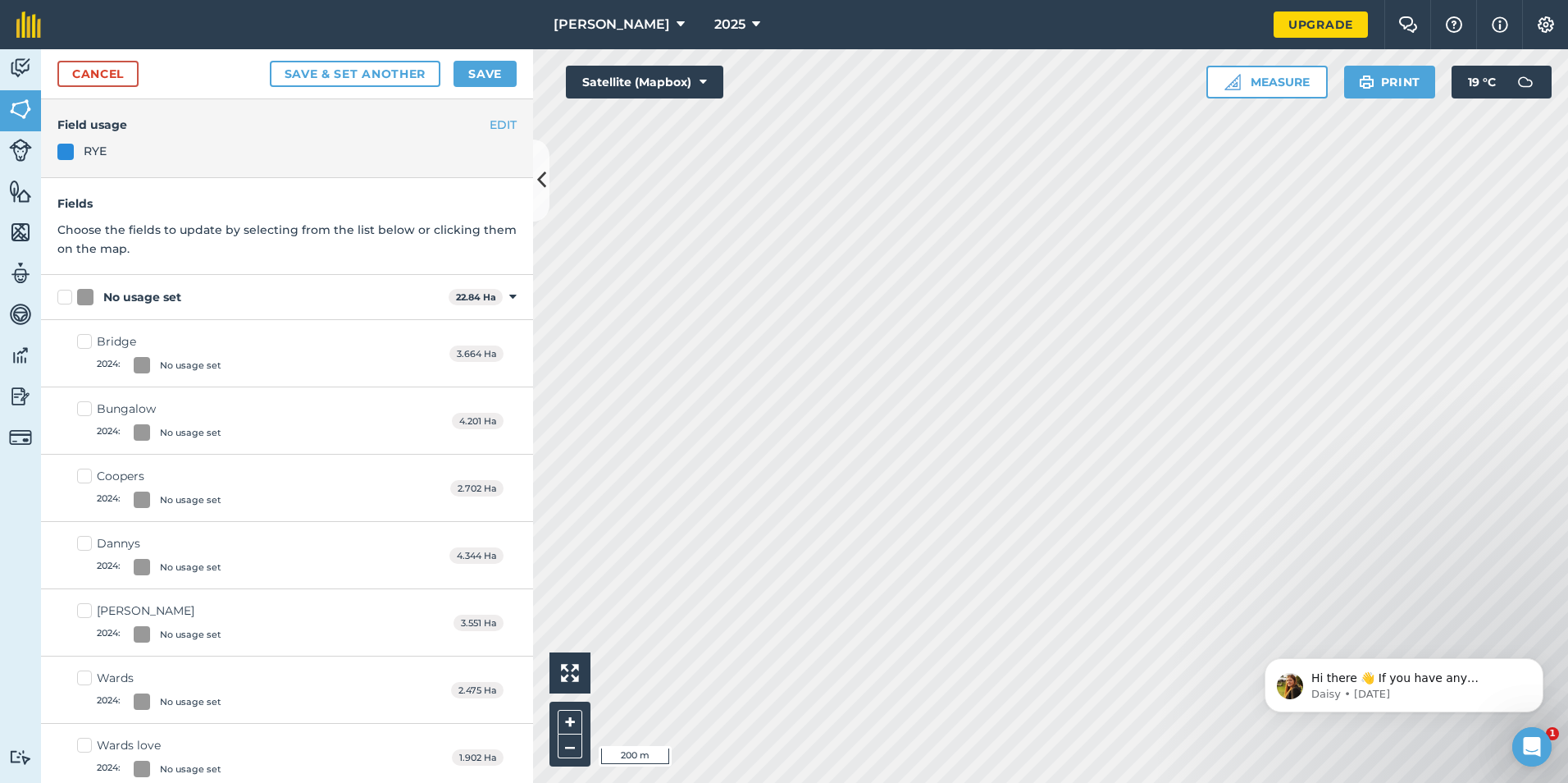
click at [60, 300] on label "No usage set" at bounding box center [250, 297] width 384 height 17
click at [60, 300] on input "No usage set" at bounding box center [63, 294] width 11 height 11
checkbox input "true"
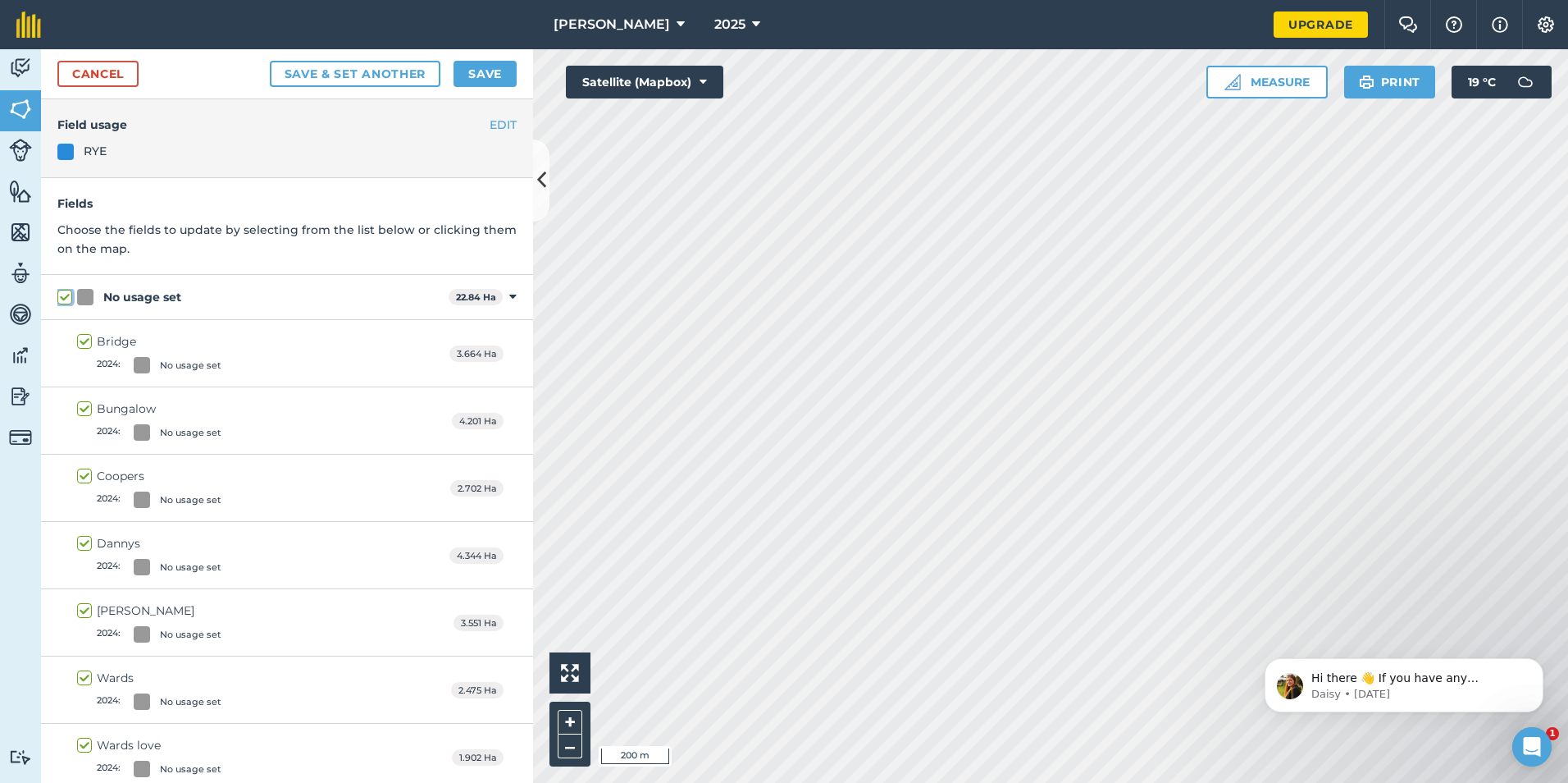
checkbox input "true"
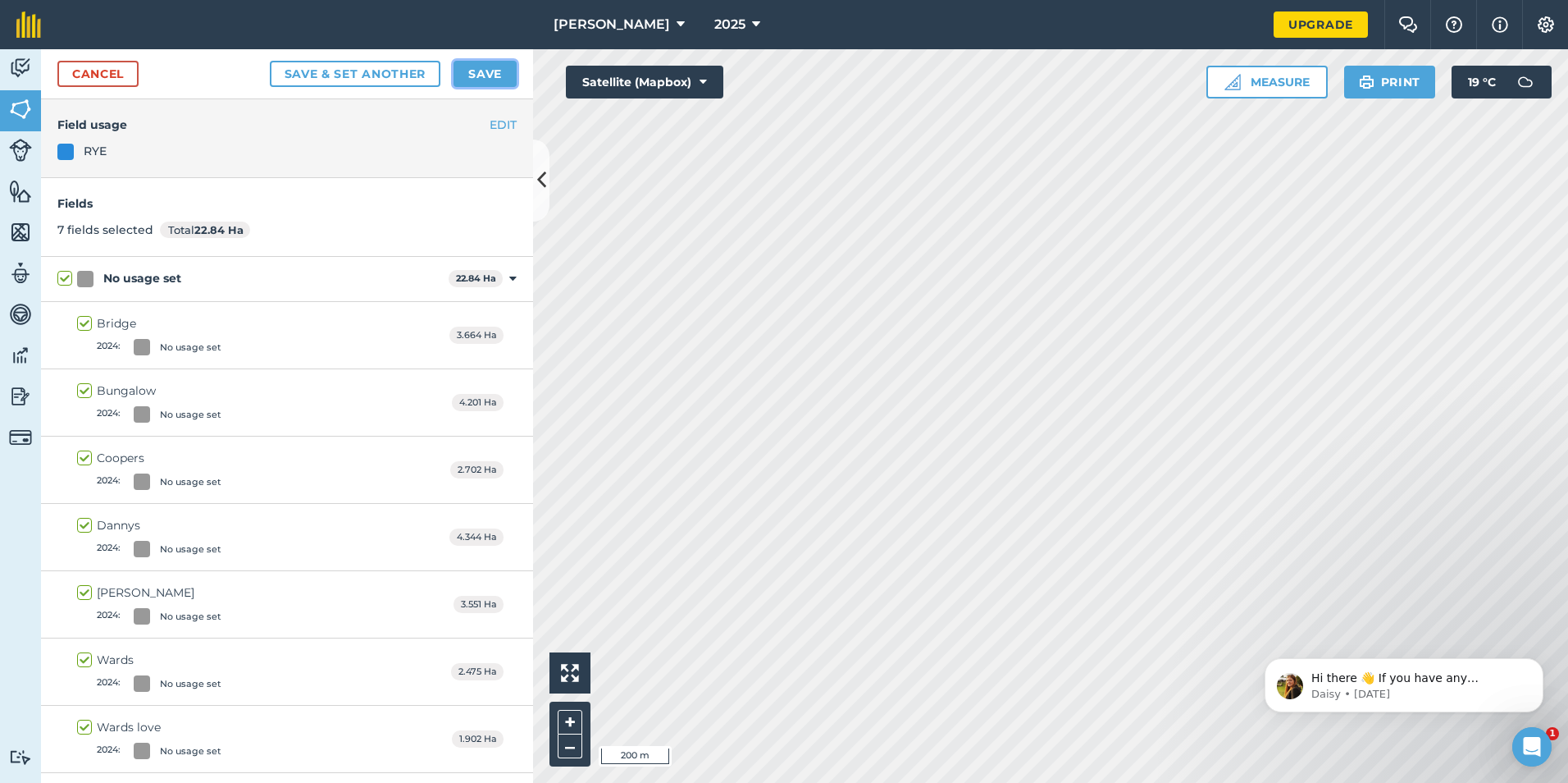
click at [477, 67] on button "Save" at bounding box center [485, 74] width 63 height 26
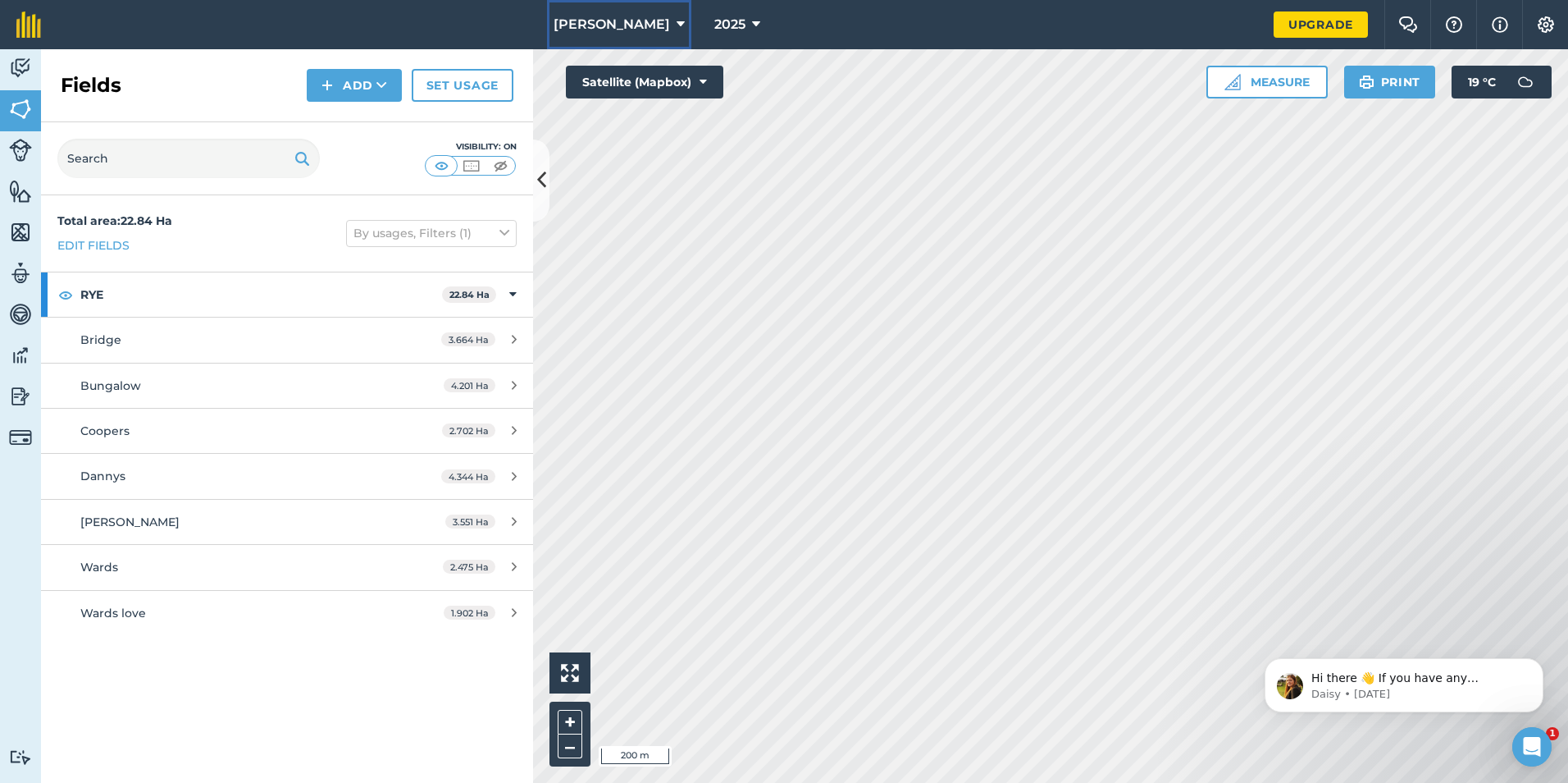
click at [677, 26] on icon at bounding box center [681, 25] width 8 height 20
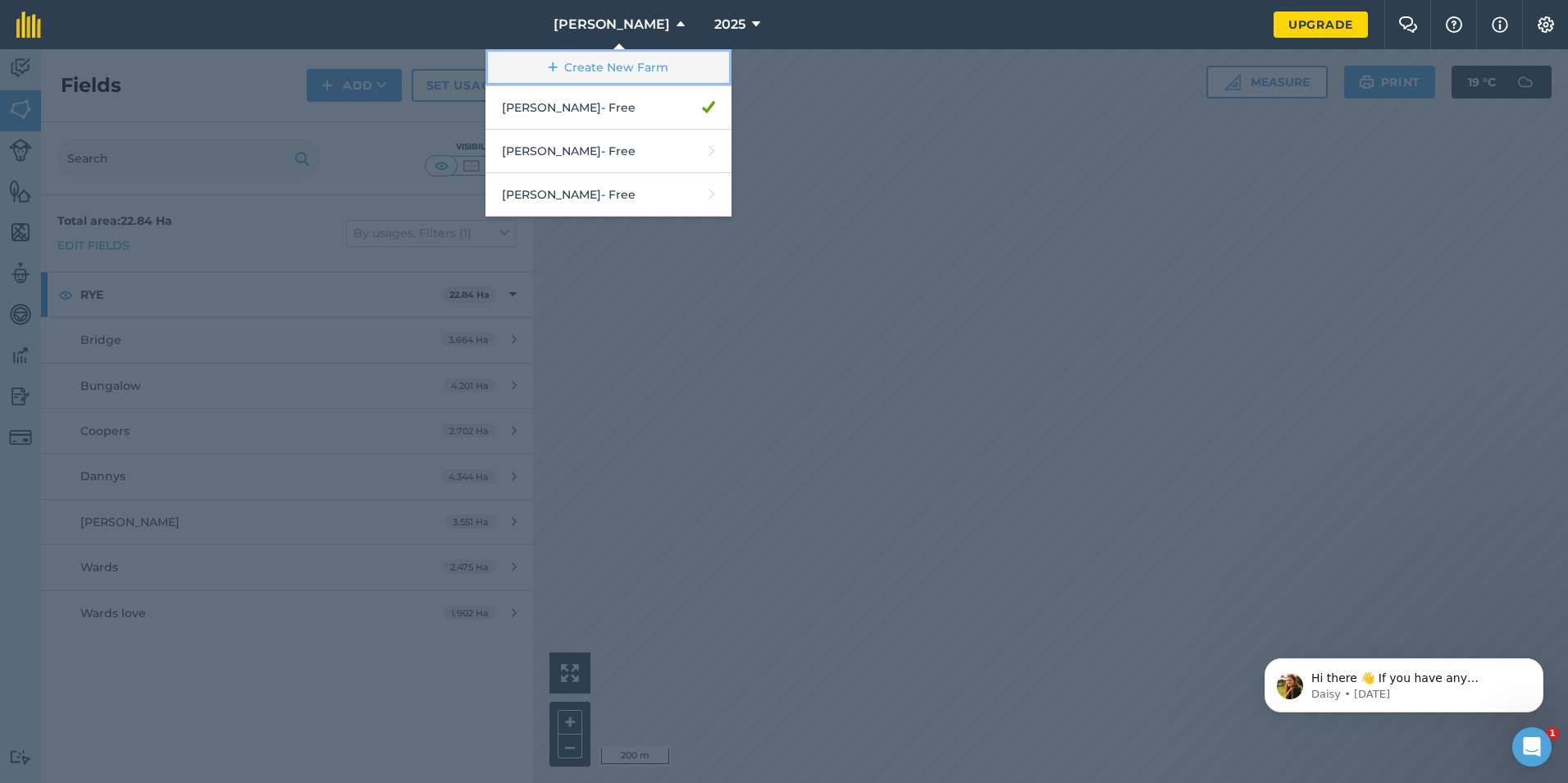
click at [586, 76] on link "Create New Farm" at bounding box center [609, 67] width 246 height 37
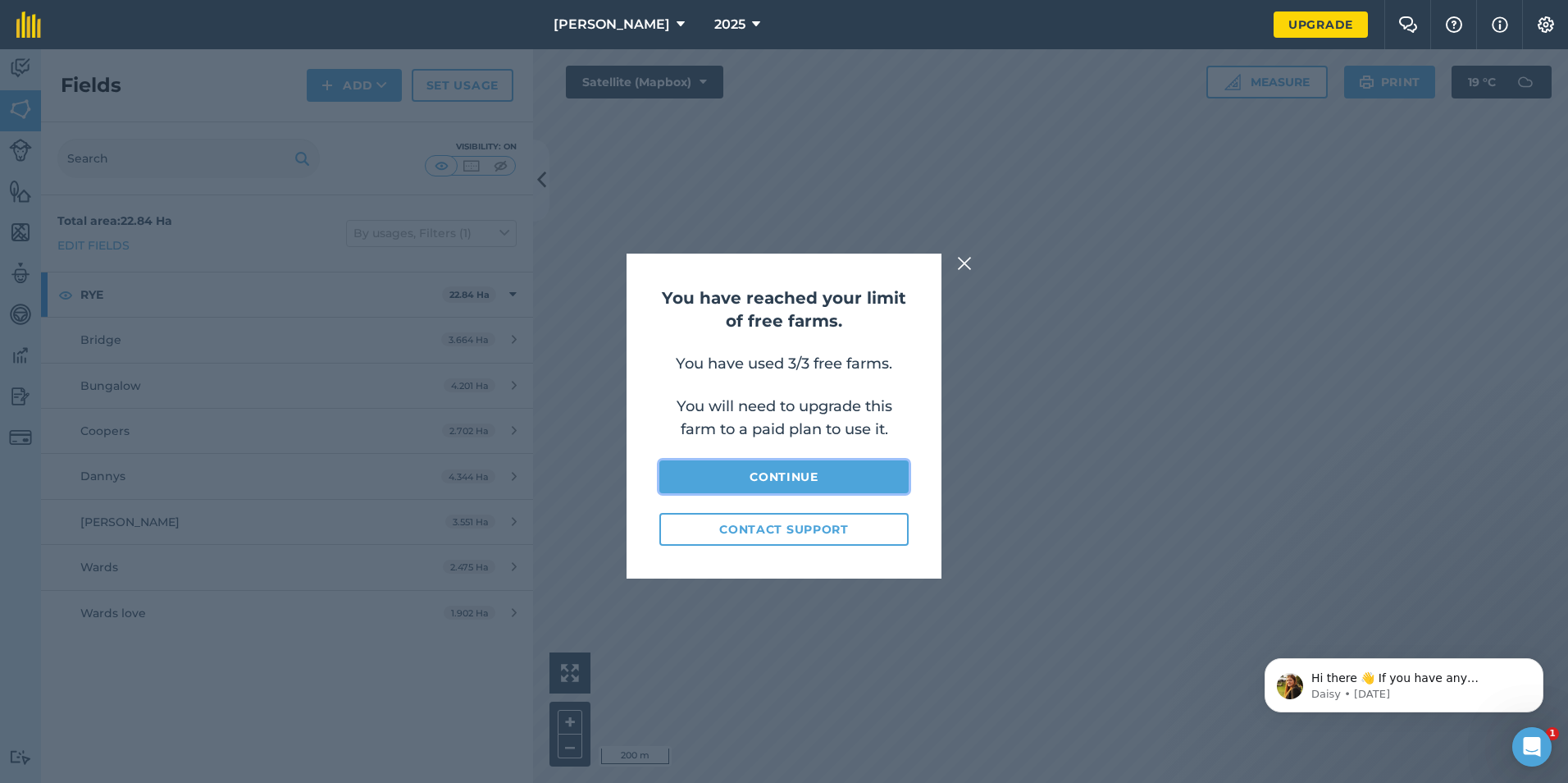
click at [851, 469] on link "Continue" at bounding box center [784, 477] width 250 height 33
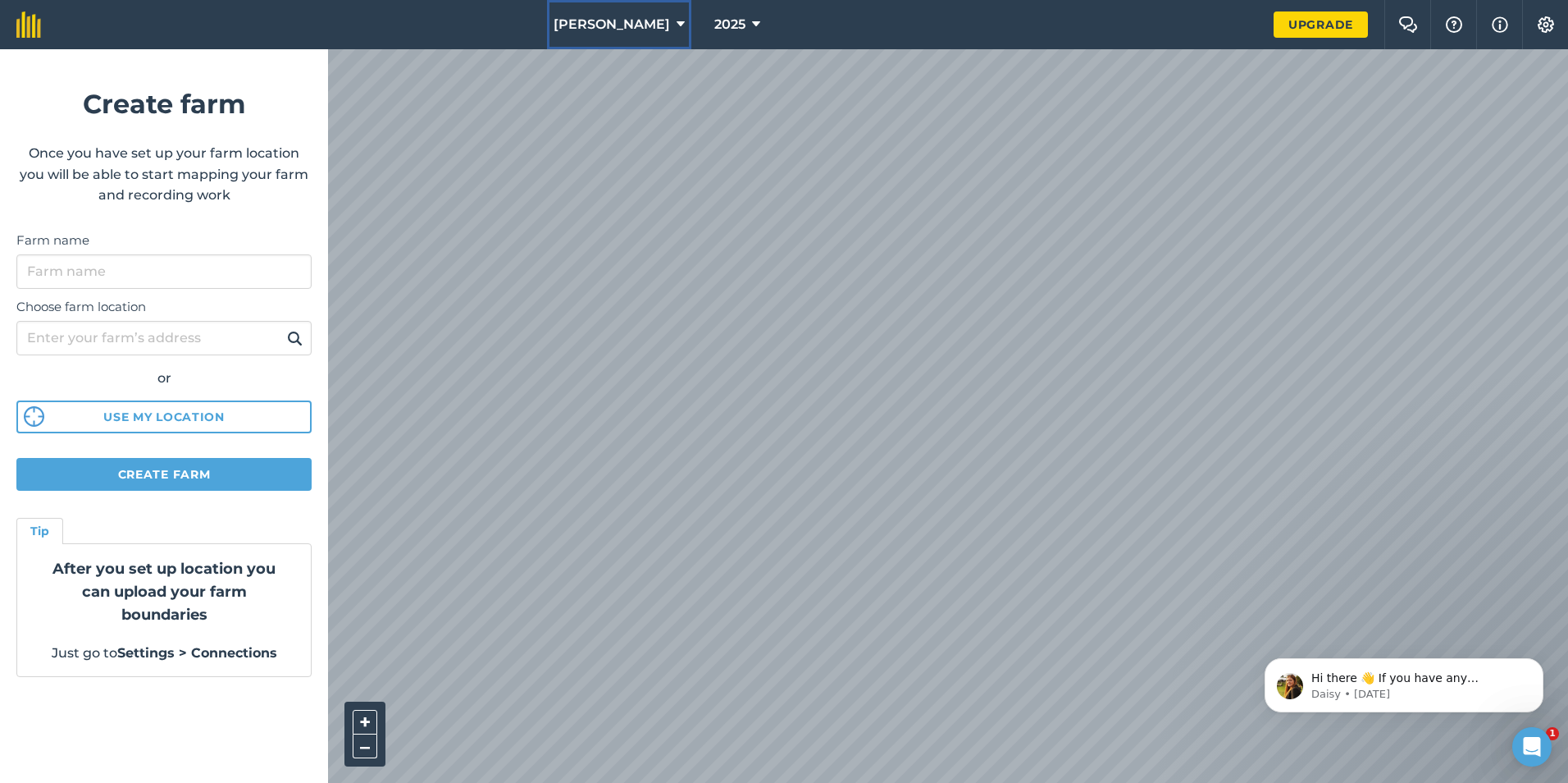
click at [671, 14] on button "[PERSON_NAME]" at bounding box center [619, 25] width 144 height 49
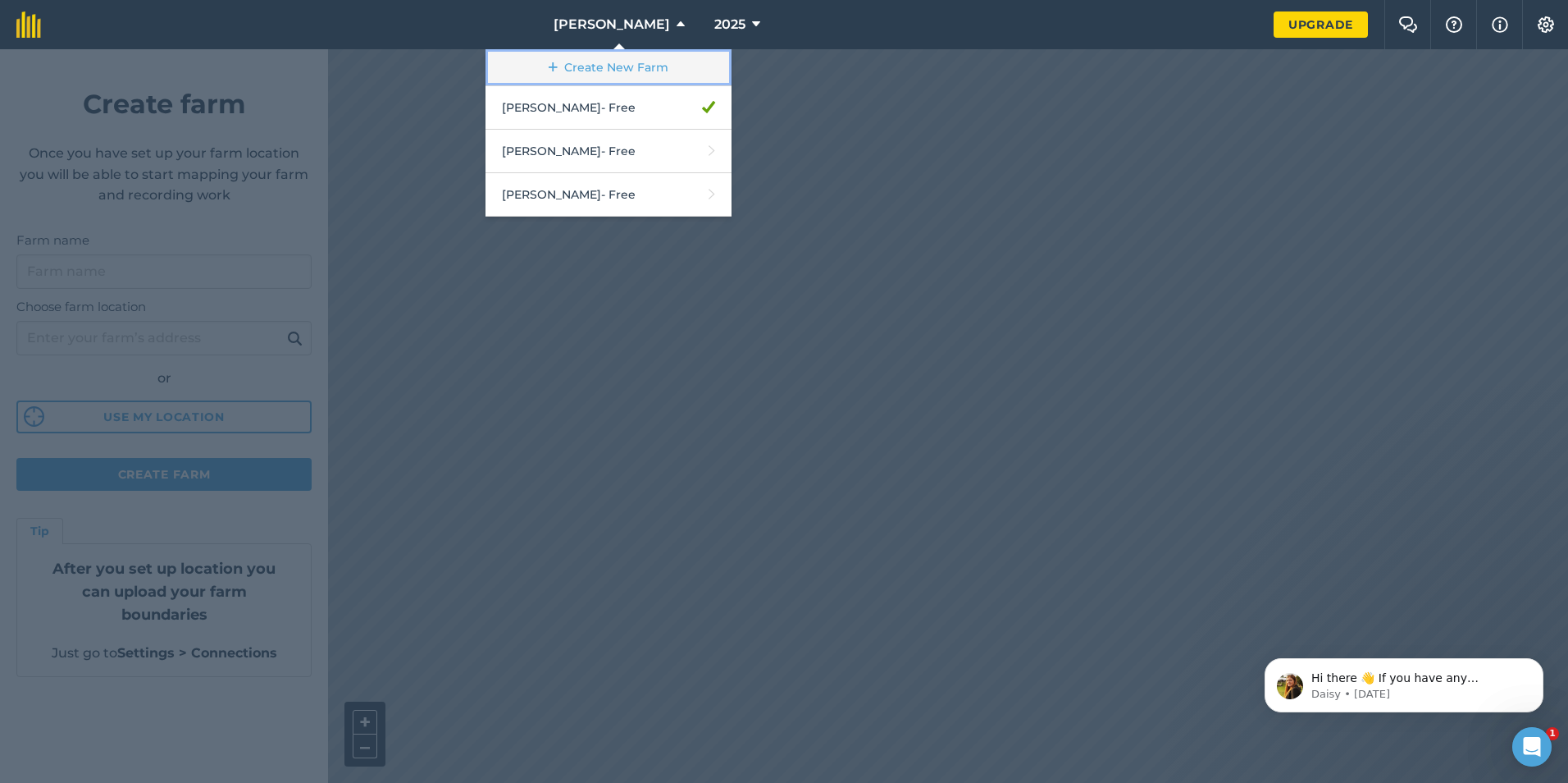
click at [663, 56] on link "Create New Farm" at bounding box center [609, 67] width 246 height 37
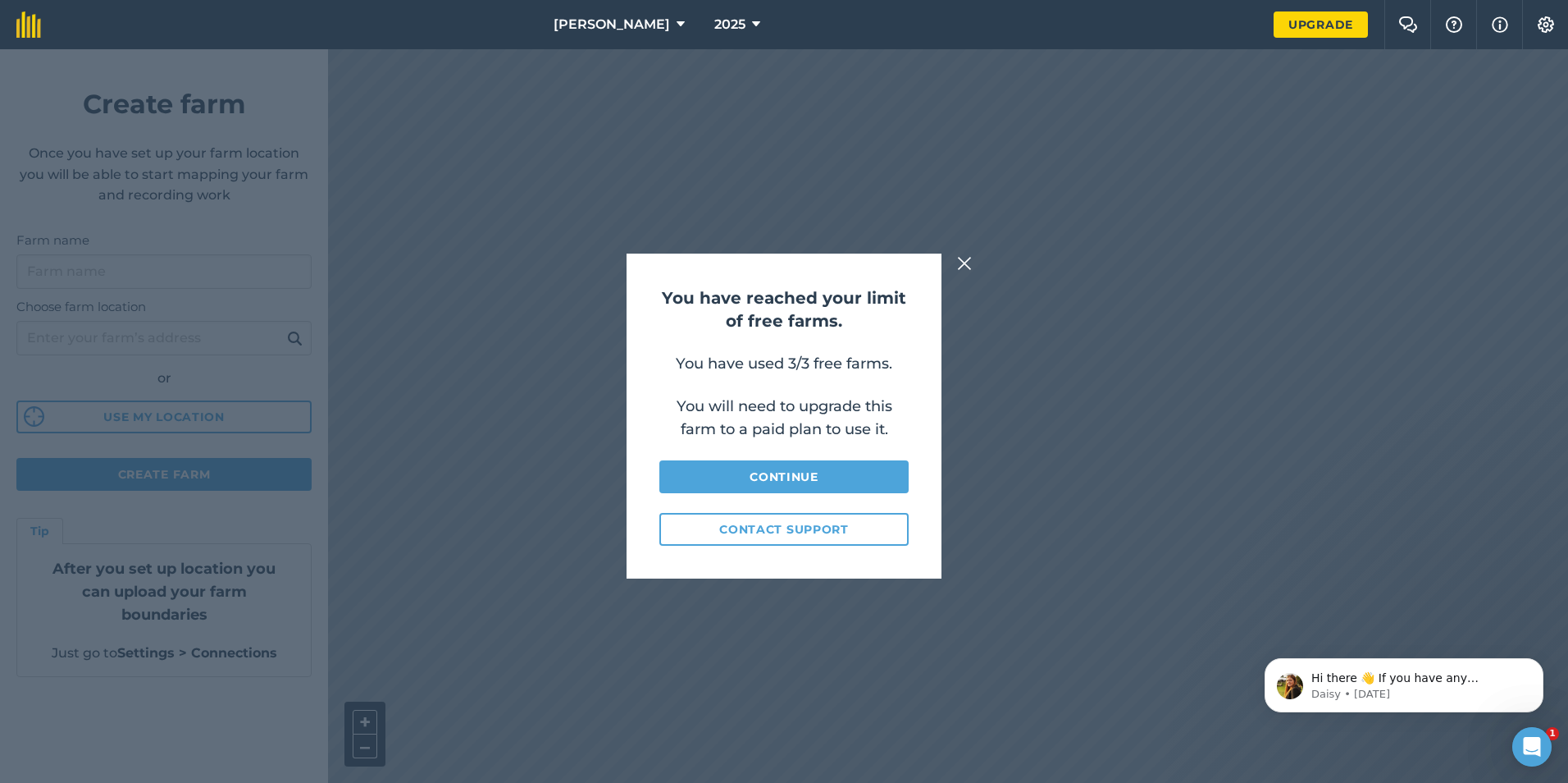
click at [968, 261] on img at bounding box center [965, 263] width 15 height 20
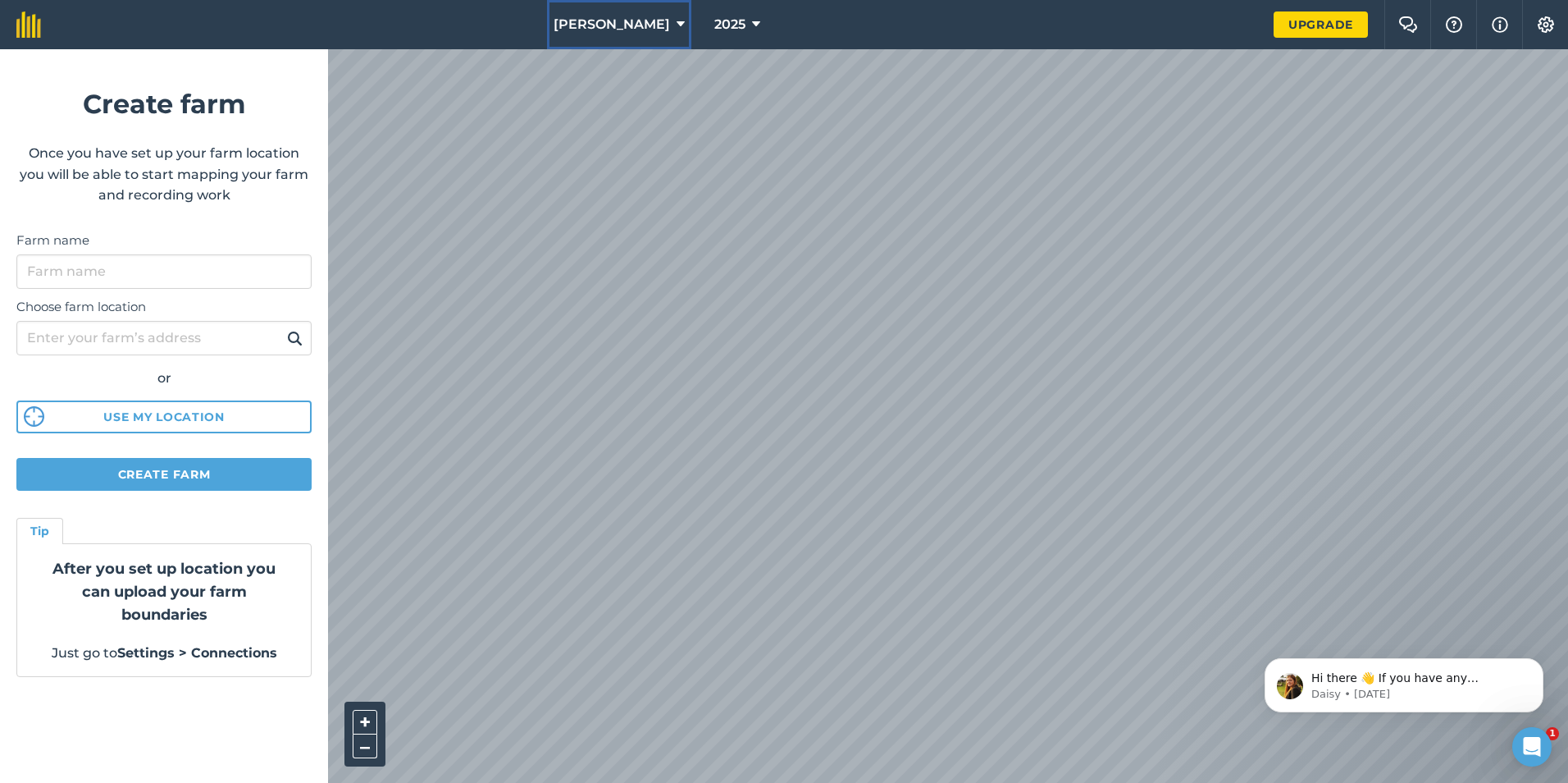
click at [680, 15] on icon at bounding box center [681, 25] width 8 height 20
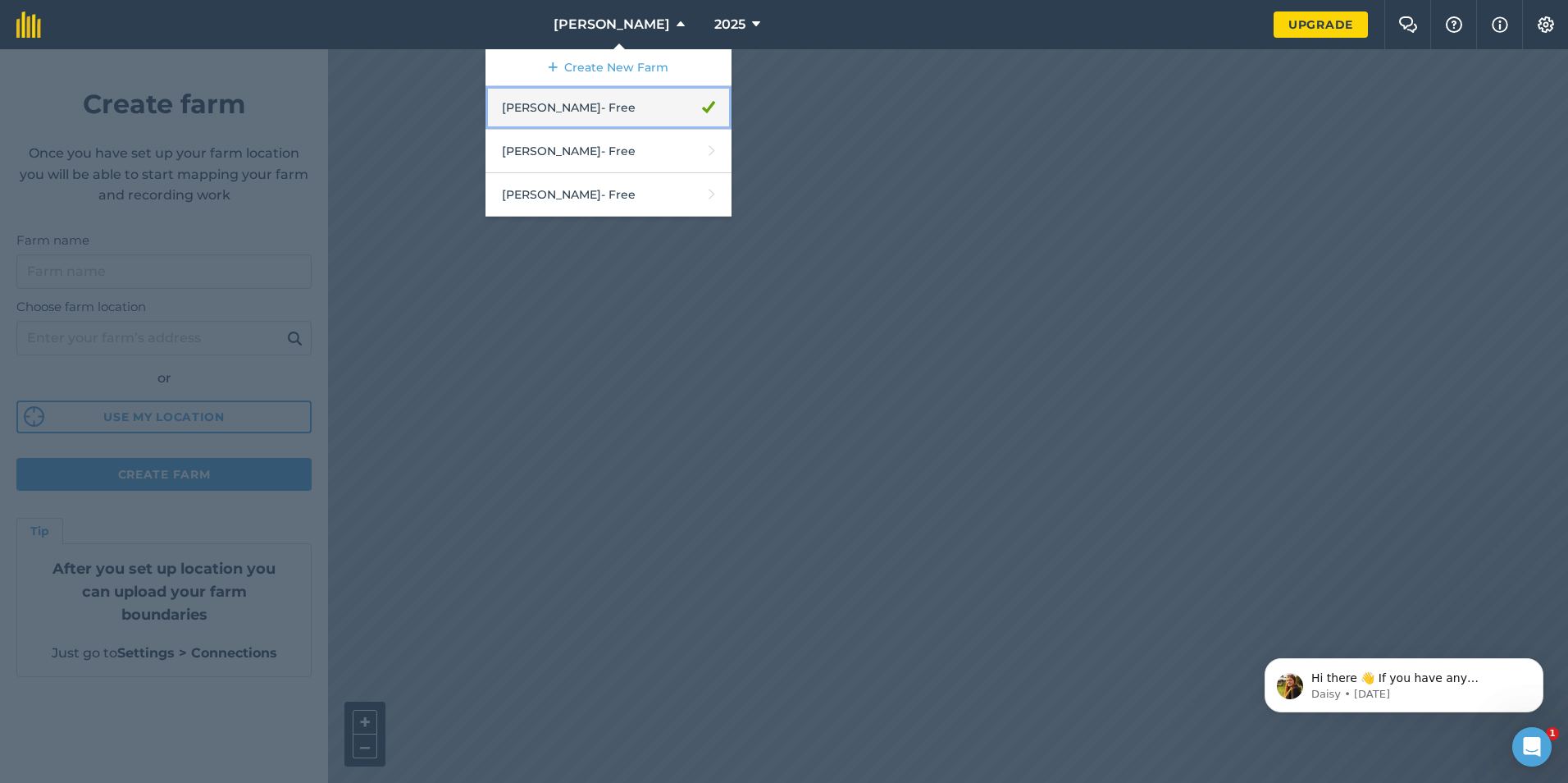
click at [721, 117] on link "[PERSON_NAME] - Free" at bounding box center [609, 108] width 246 height 44
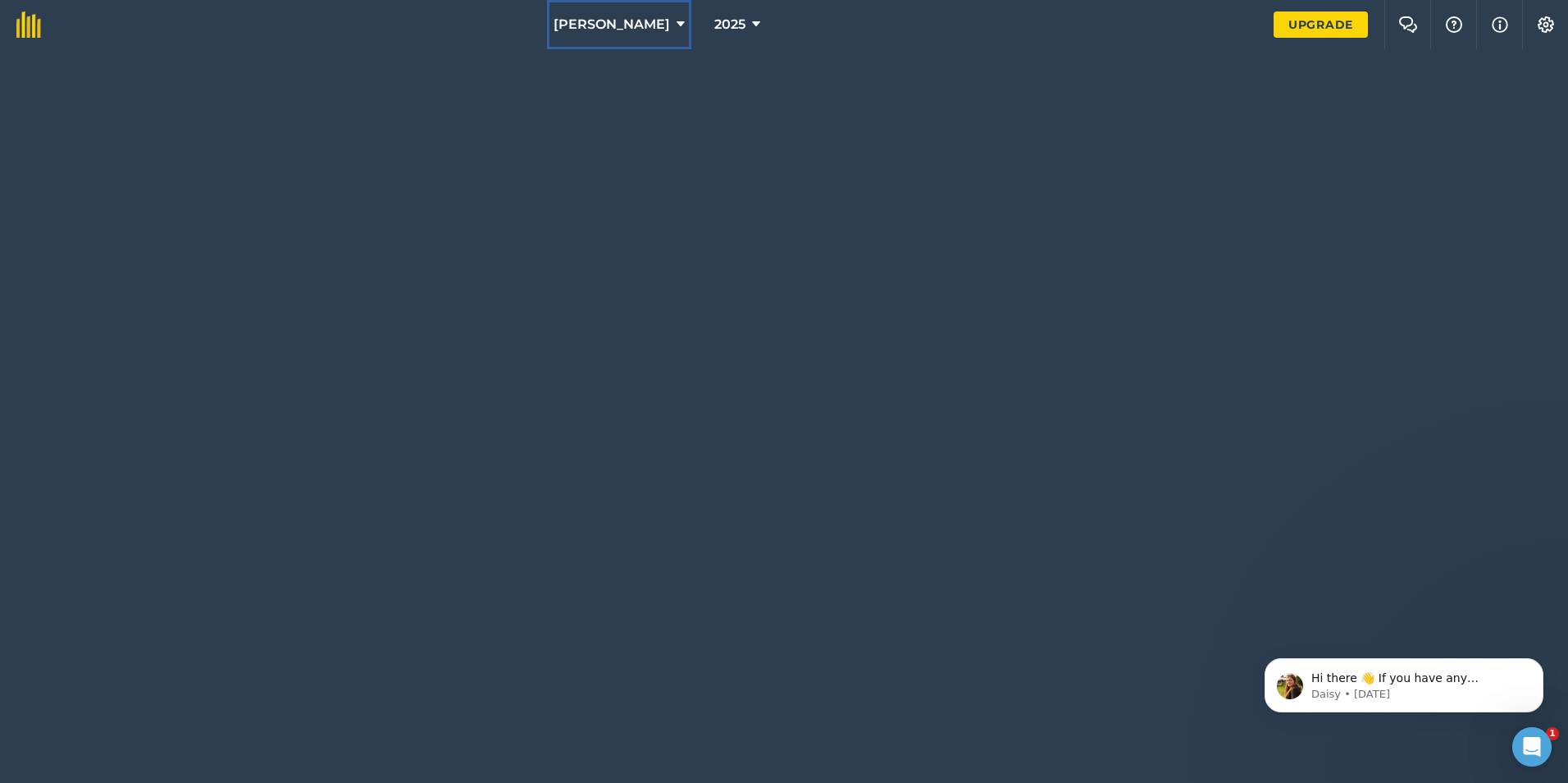
click at [680, 23] on icon at bounding box center [681, 25] width 8 height 20
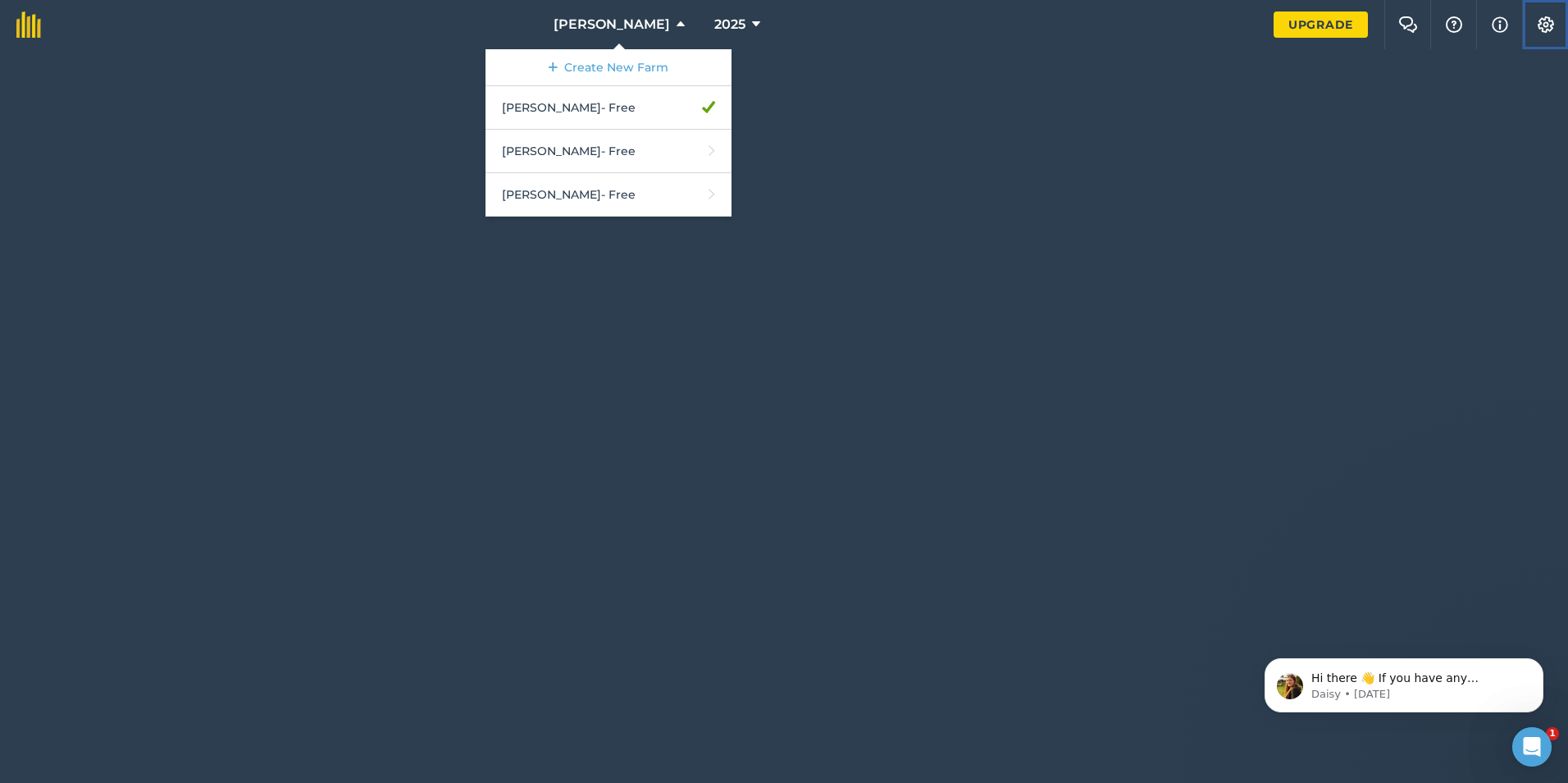
click at [1530, 27] on button "Settings" at bounding box center [1545, 25] width 46 height 49
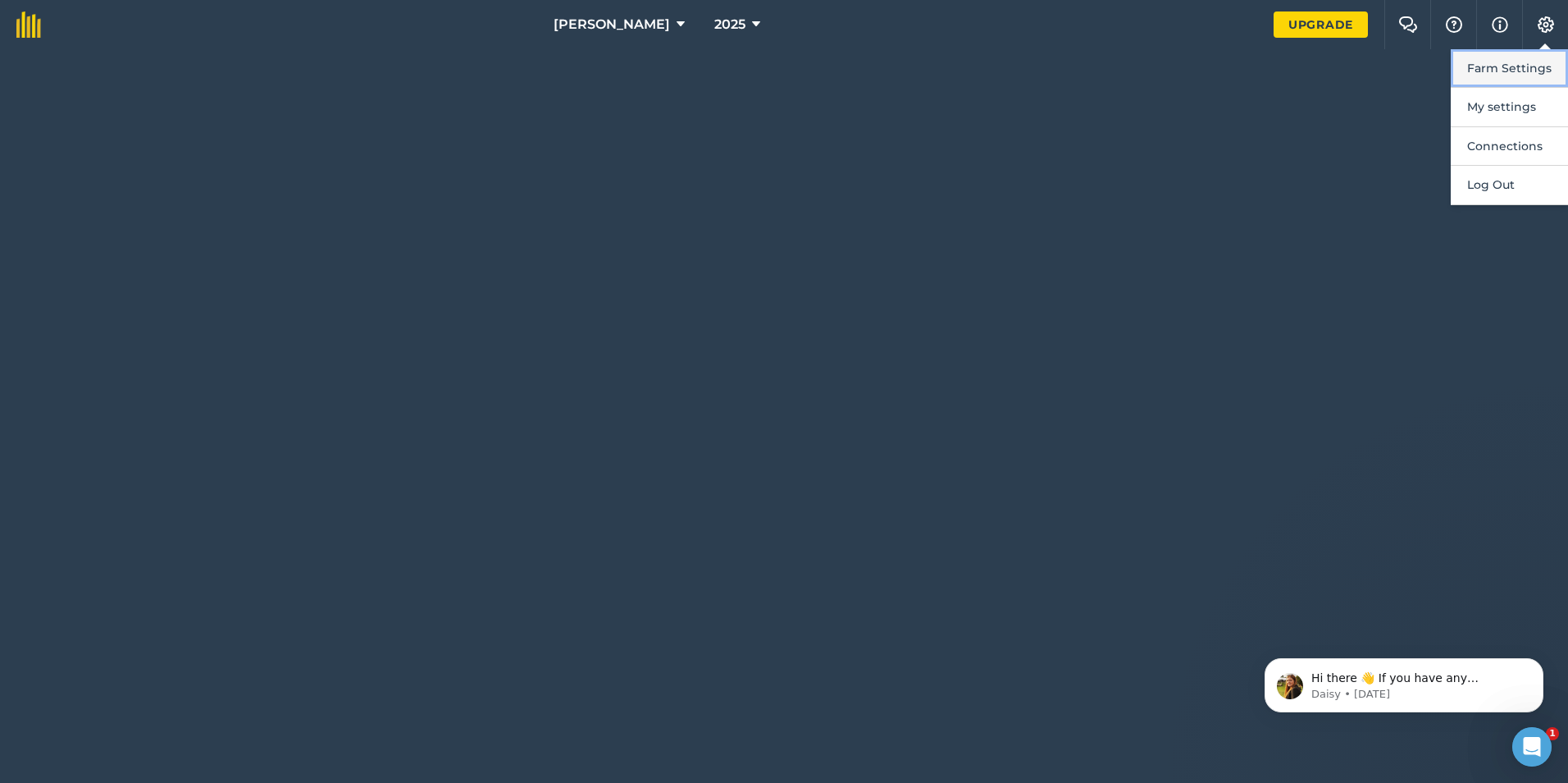
click at [1551, 71] on button "Farm Settings" at bounding box center [1510, 68] width 118 height 38
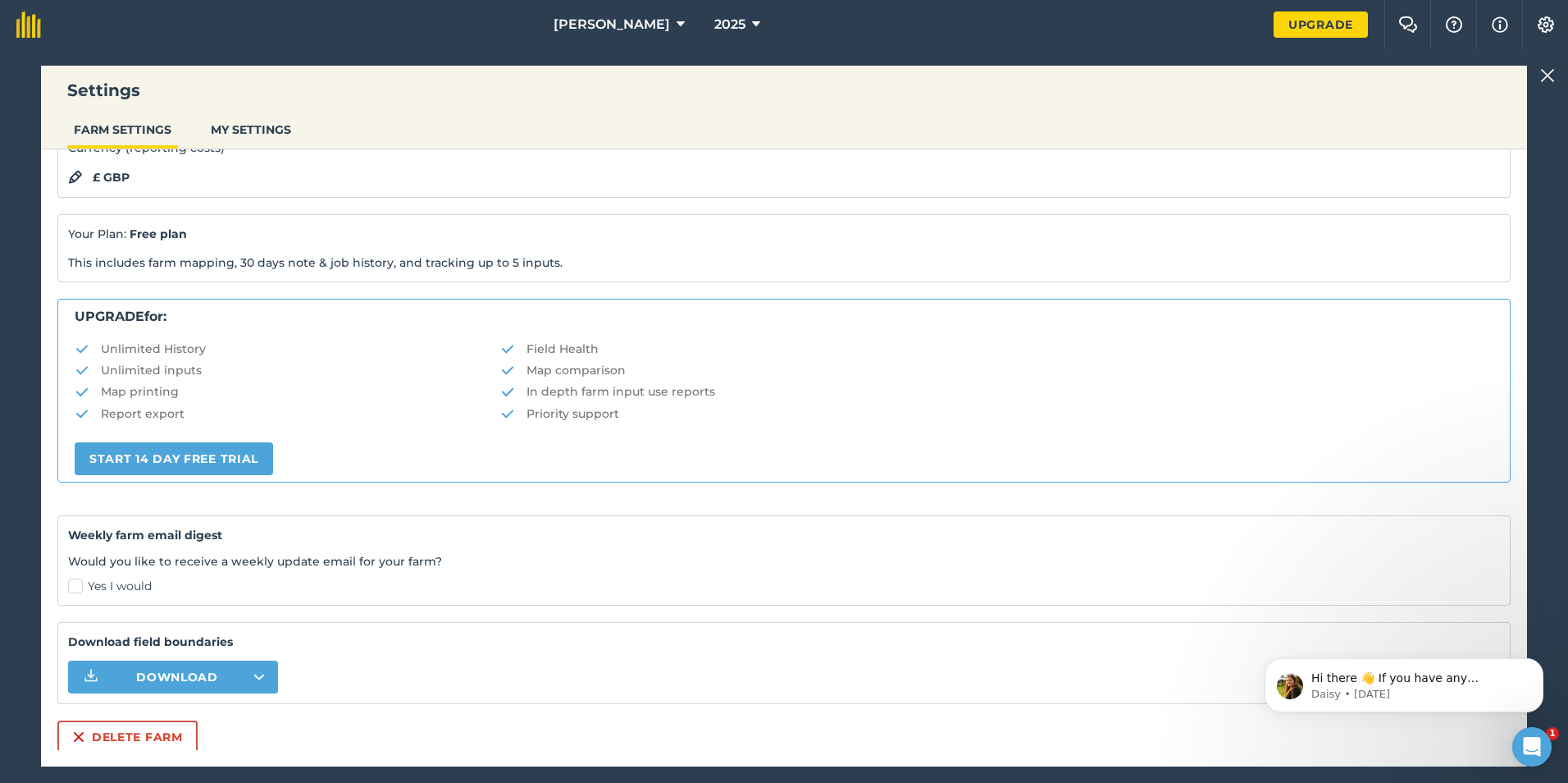
scroll to position [170, 0]
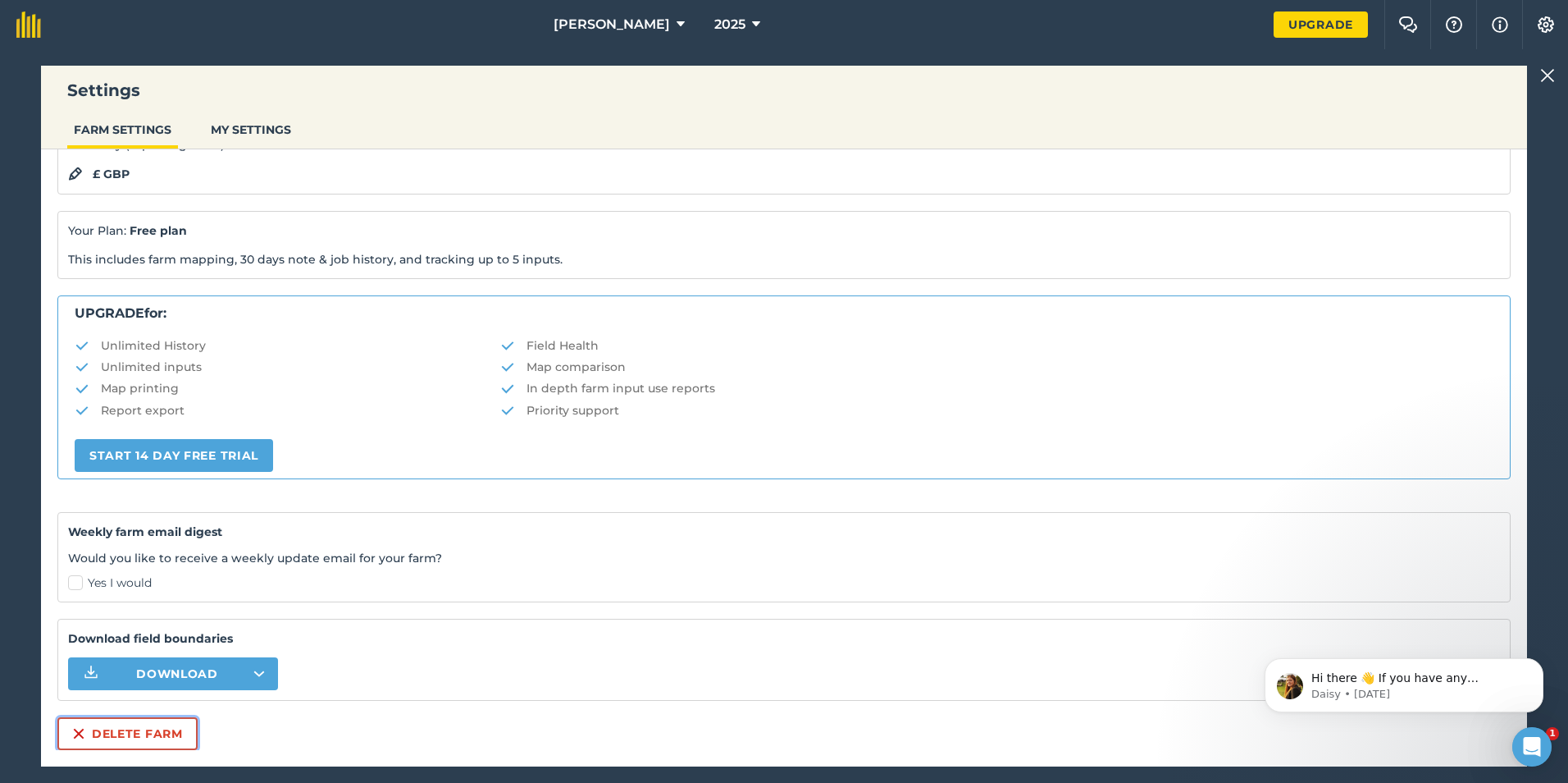
click at [169, 734] on button "Delete farm" at bounding box center [128, 734] width 140 height 33
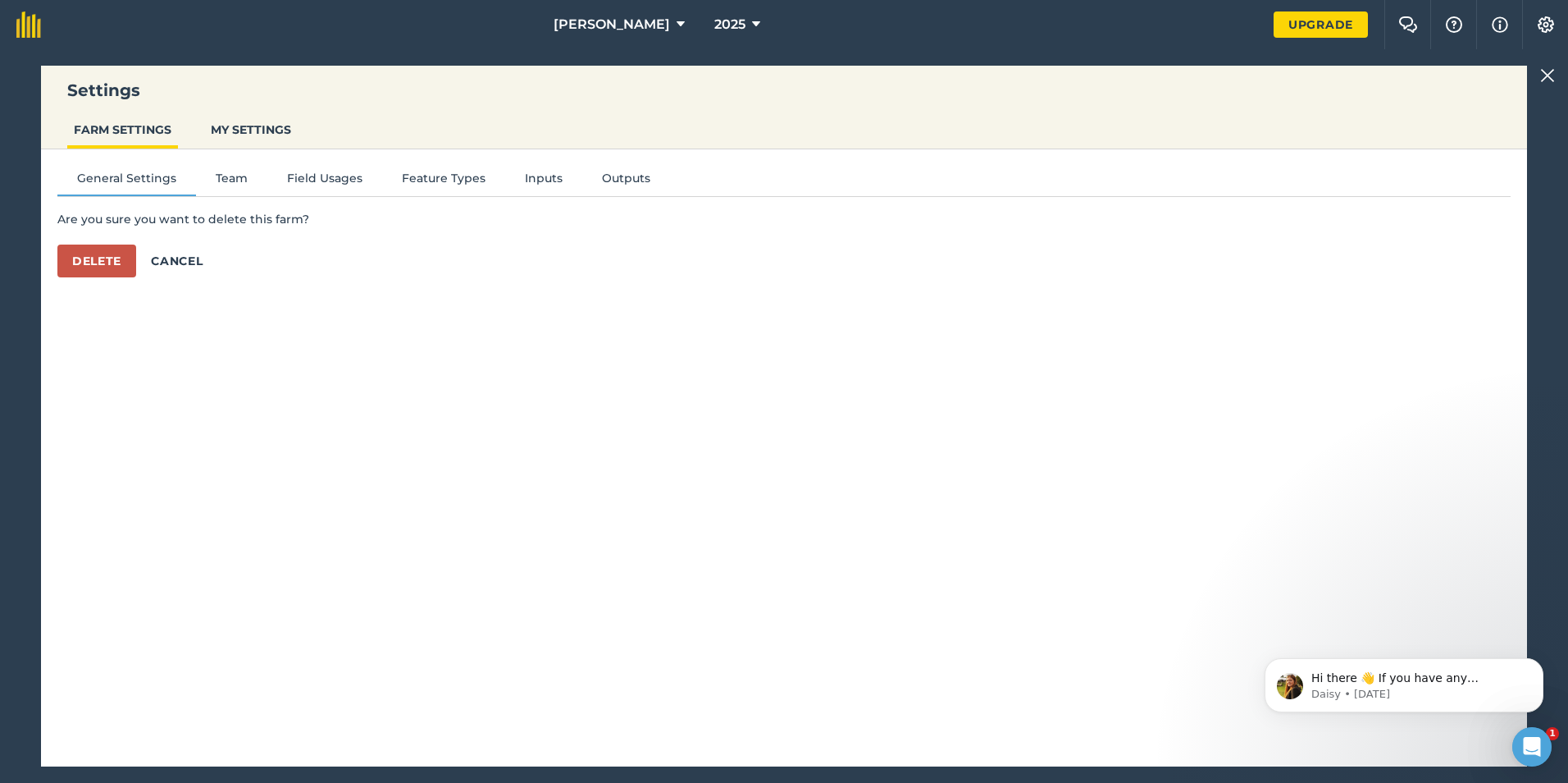
scroll to position [0, 0]
click at [90, 267] on button "Delete" at bounding box center [97, 261] width 78 height 33
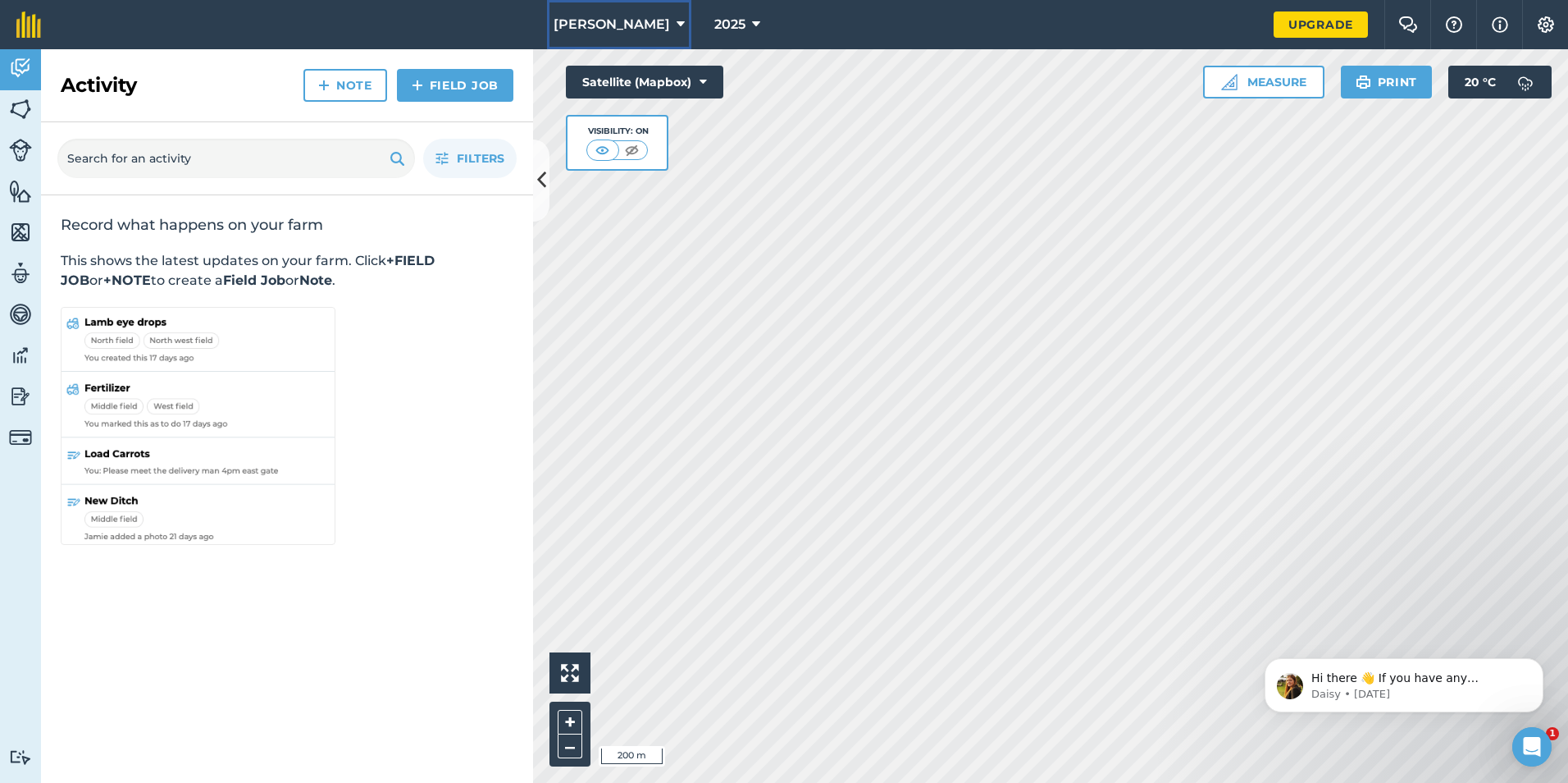
click at [677, 22] on icon at bounding box center [681, 25] width 8 height 20
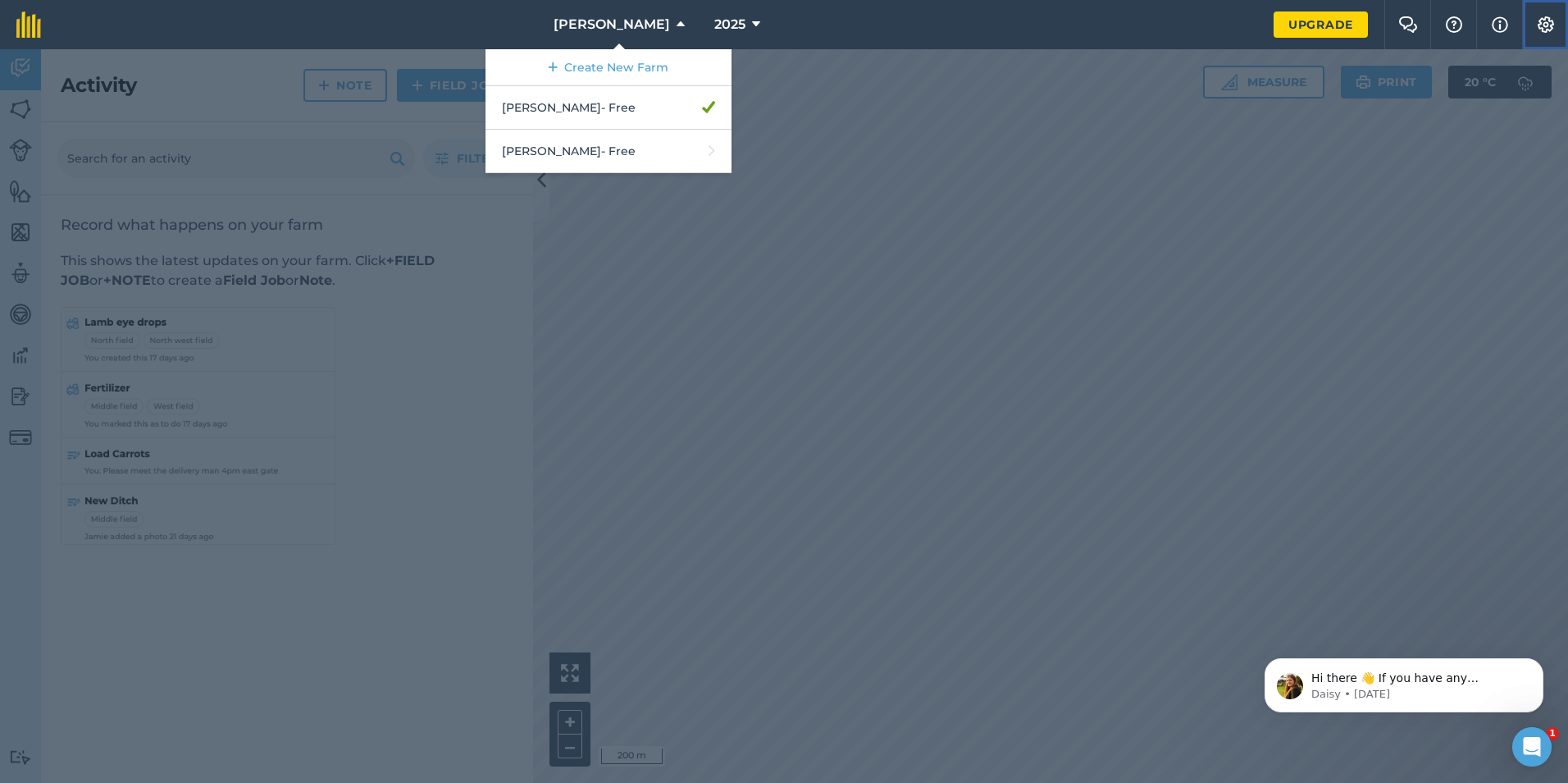
click at [1552, 17] on img at bounding box center [1546, 25] width 20 height 16
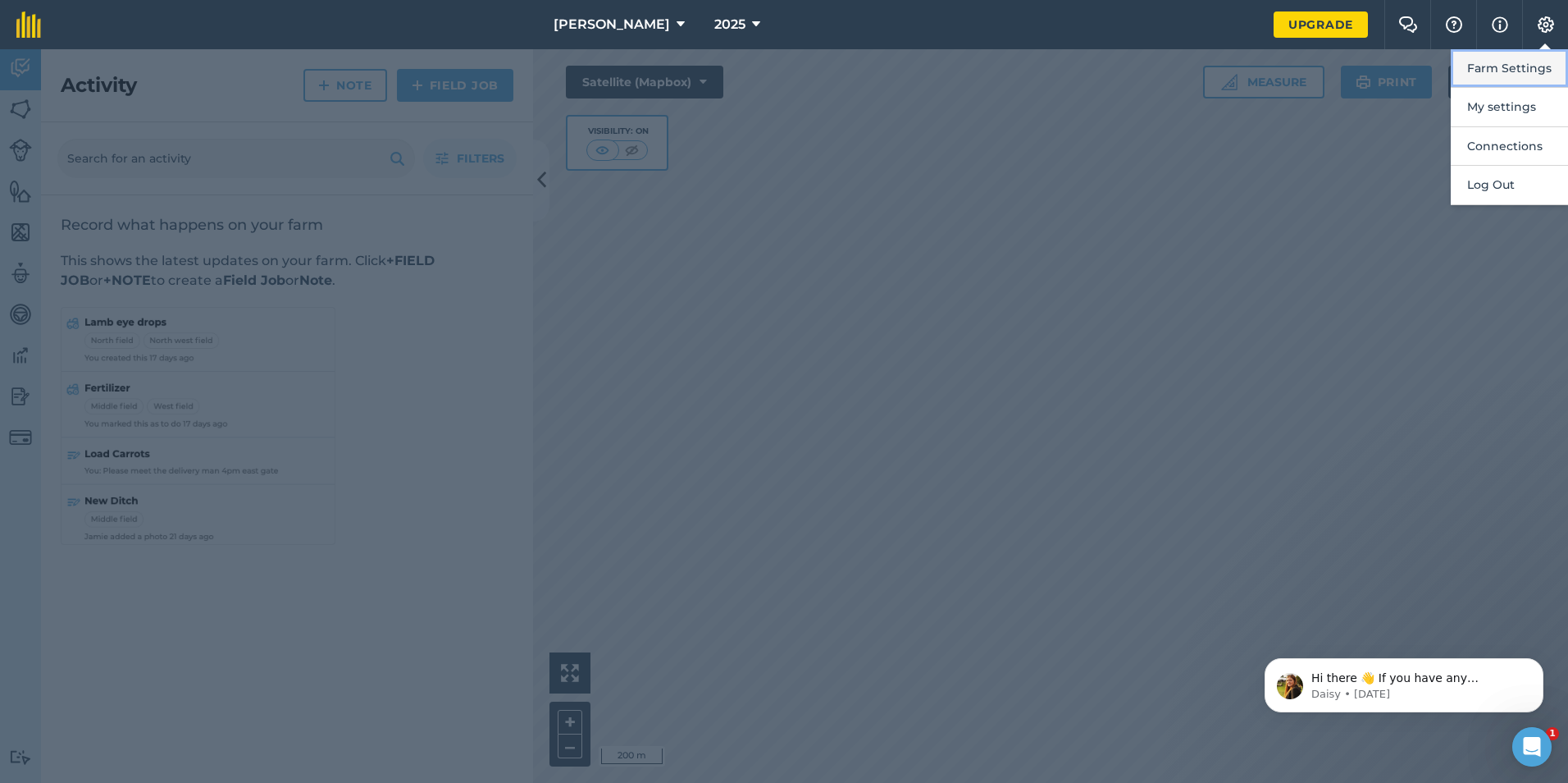
click at [1512, 80] on button "Farm Settings" at bounding box center [1510, 68] width 118 height 38
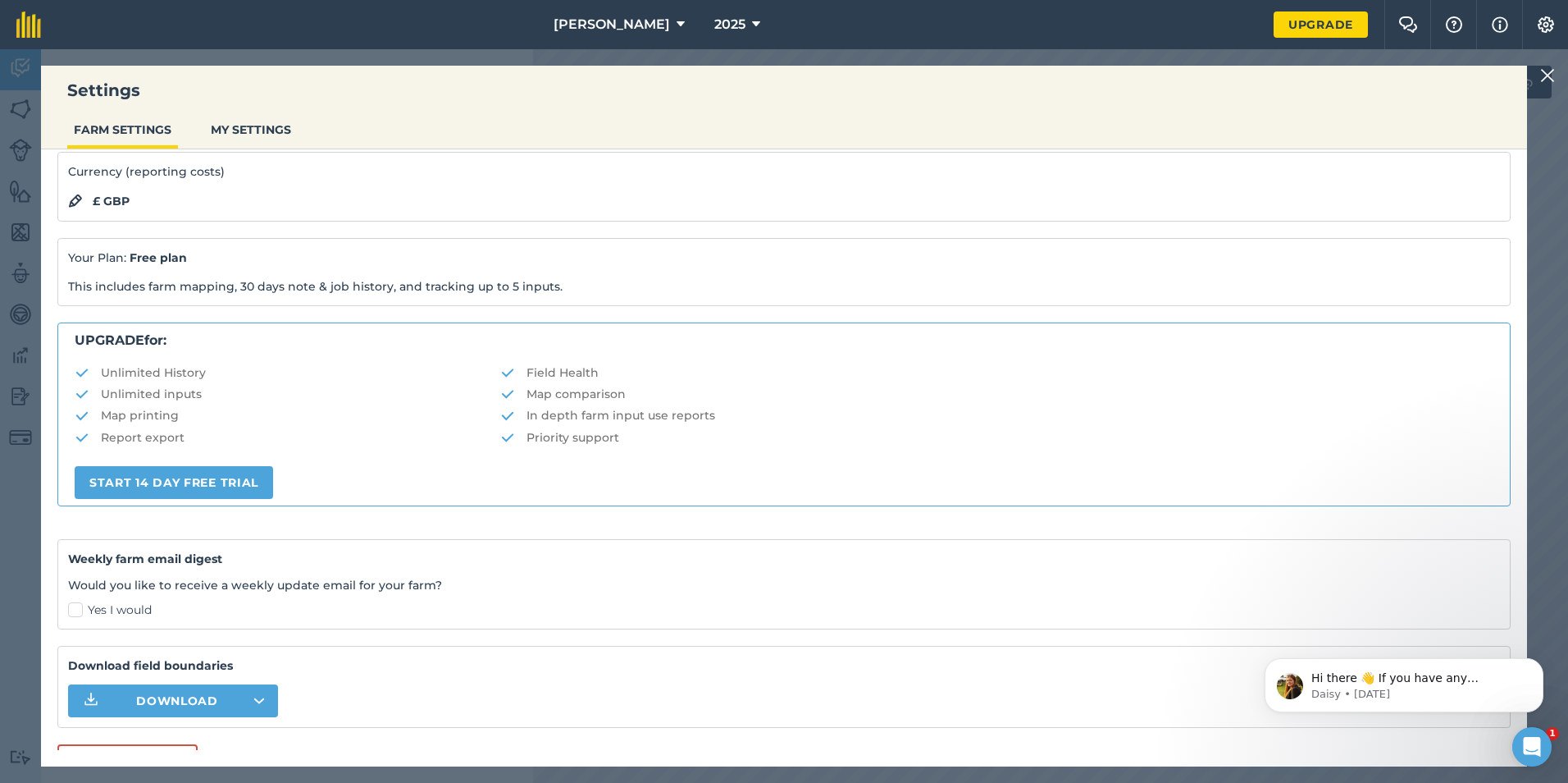
scroll to position [170, 0]
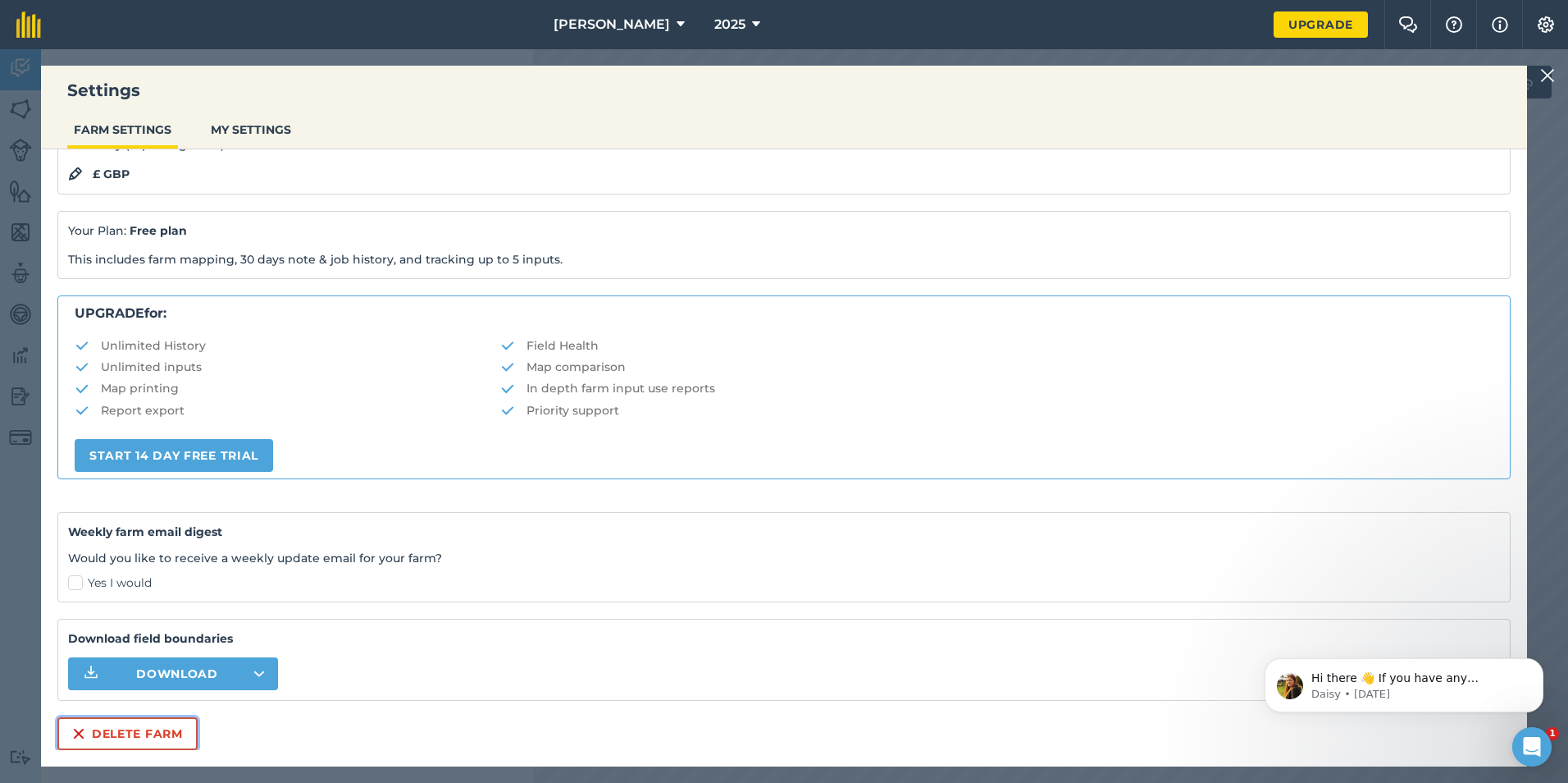
click at [123, 738] on button "Delete farm" at bounding box center [128, 734] width 140 height 33
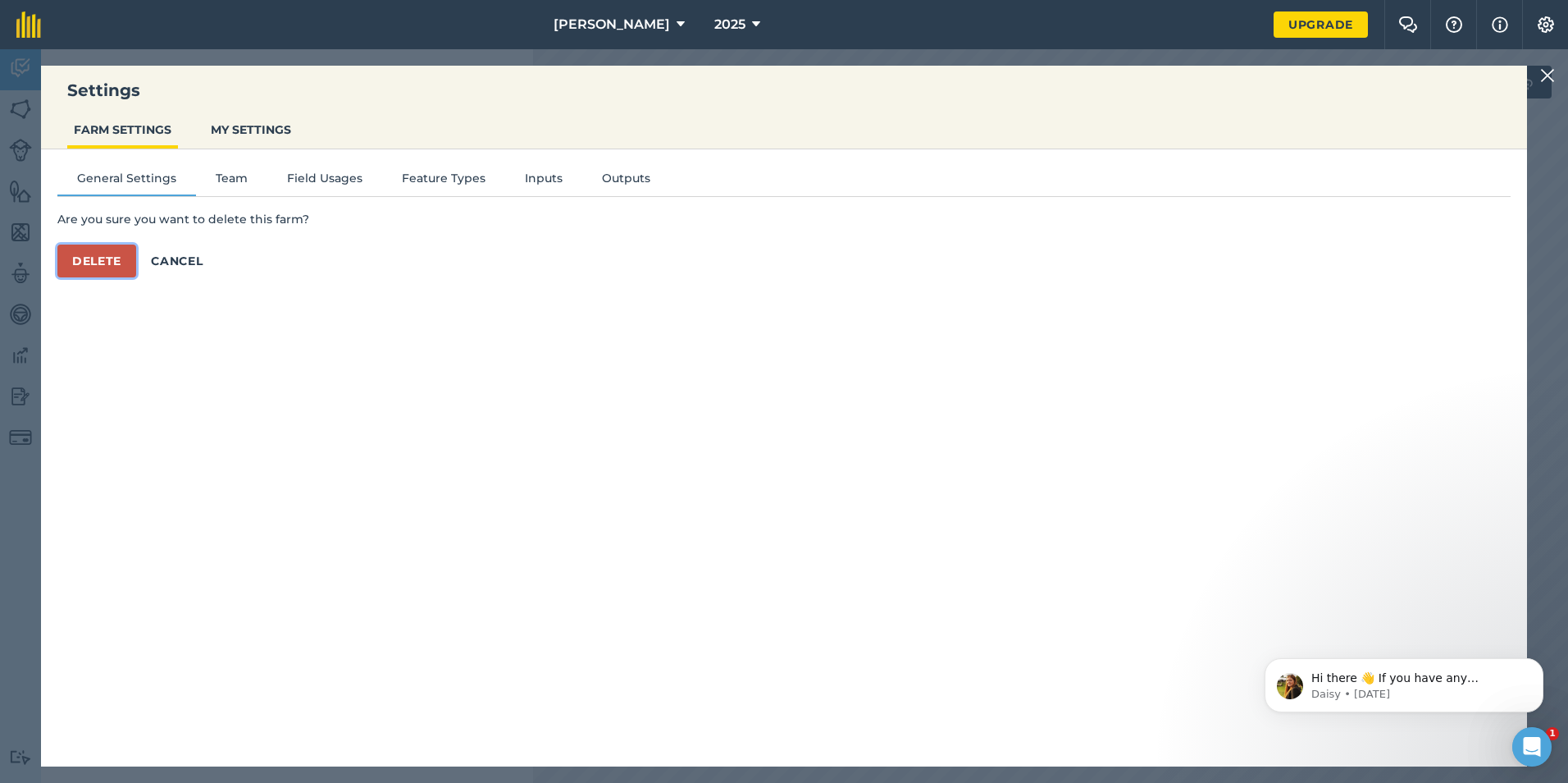
click at [110, 256] on button "Delete" at bounding box center [97, 261] width 78 height 33
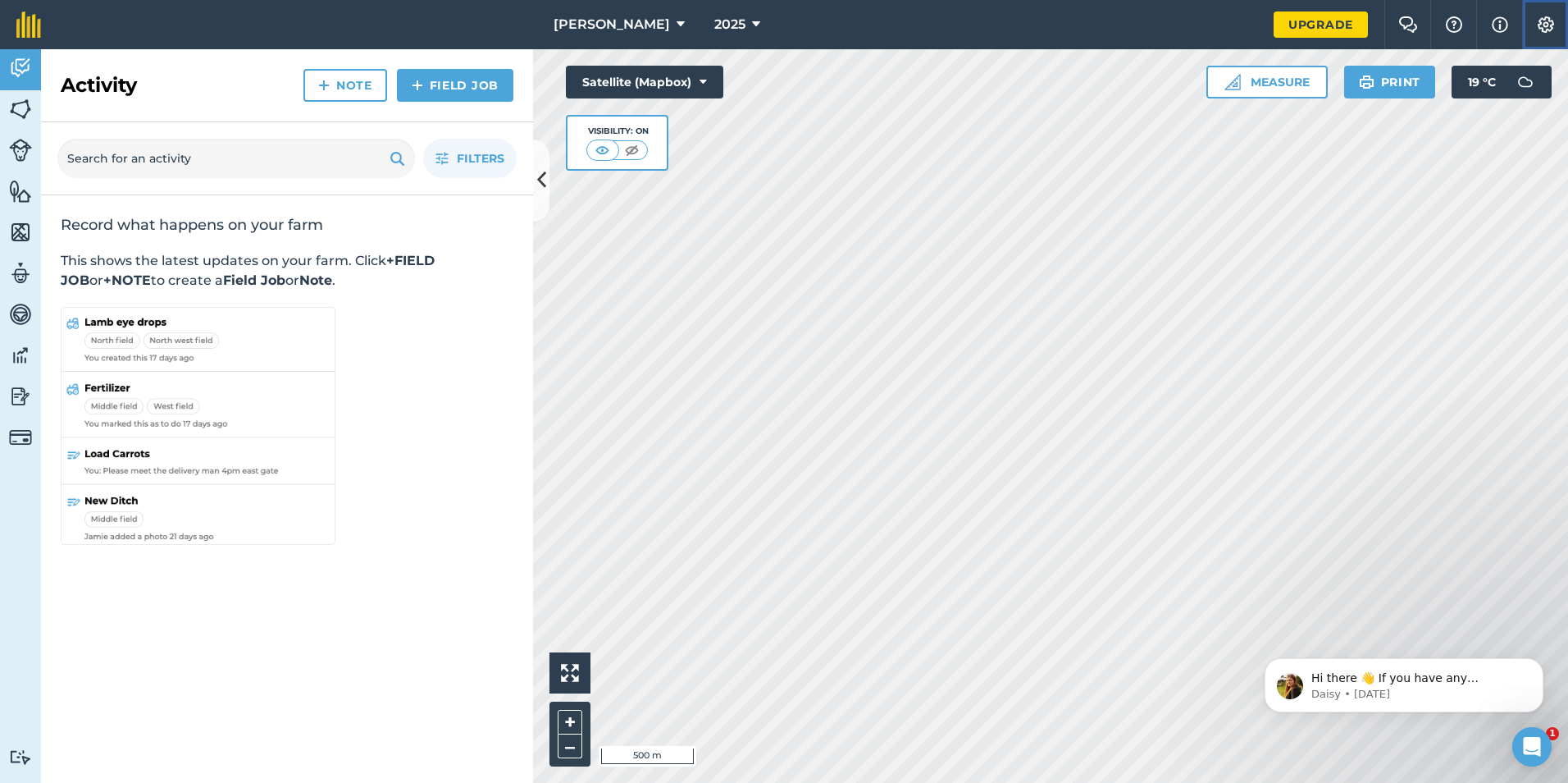
click at [1555, 28] on button "Settings" at bounding box center [1545, 25] width 46 height 49
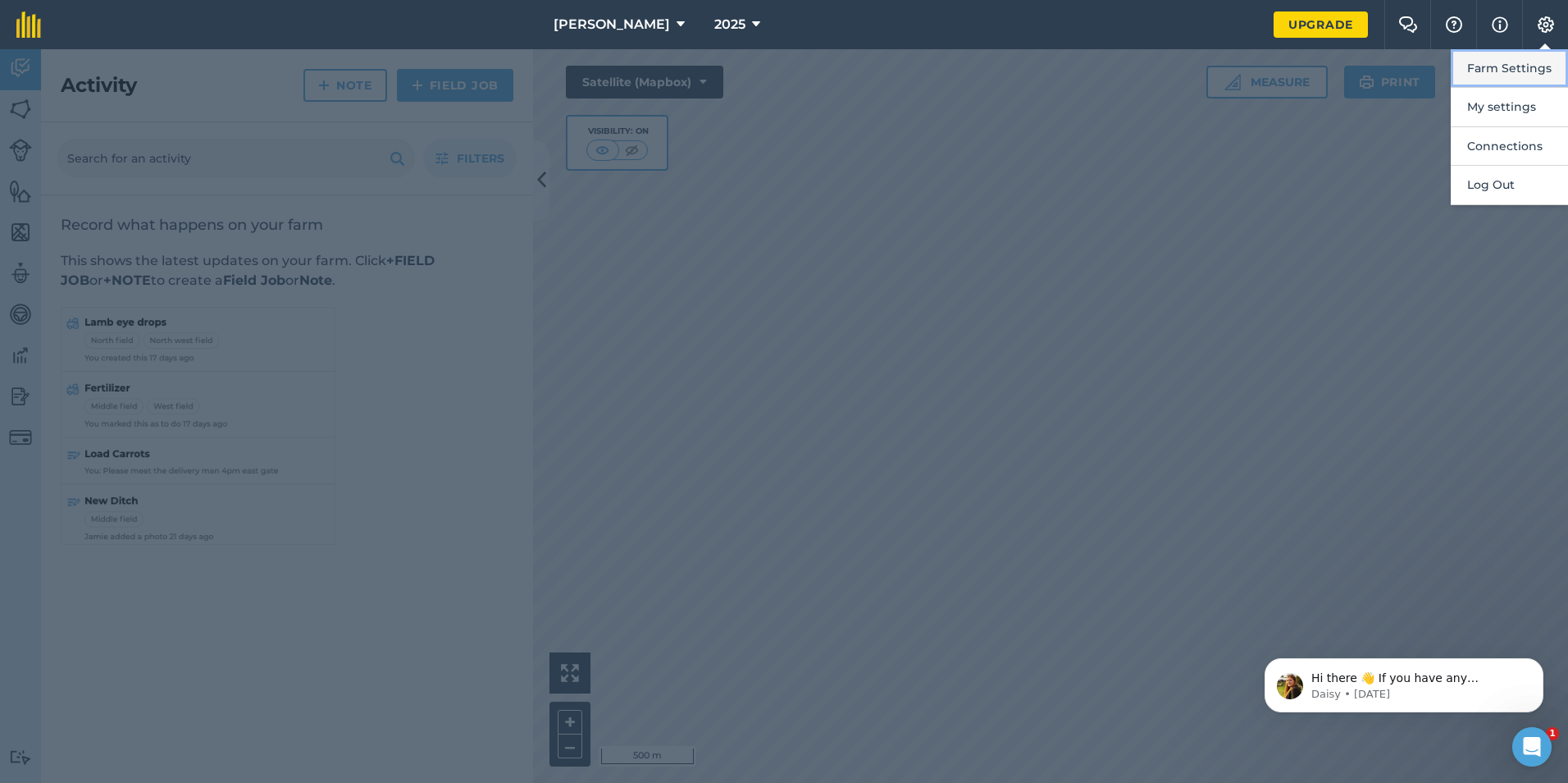
click at [1530, 71] on button "Farm Settings" at bounding box center [1510, 68] width 118 height 38
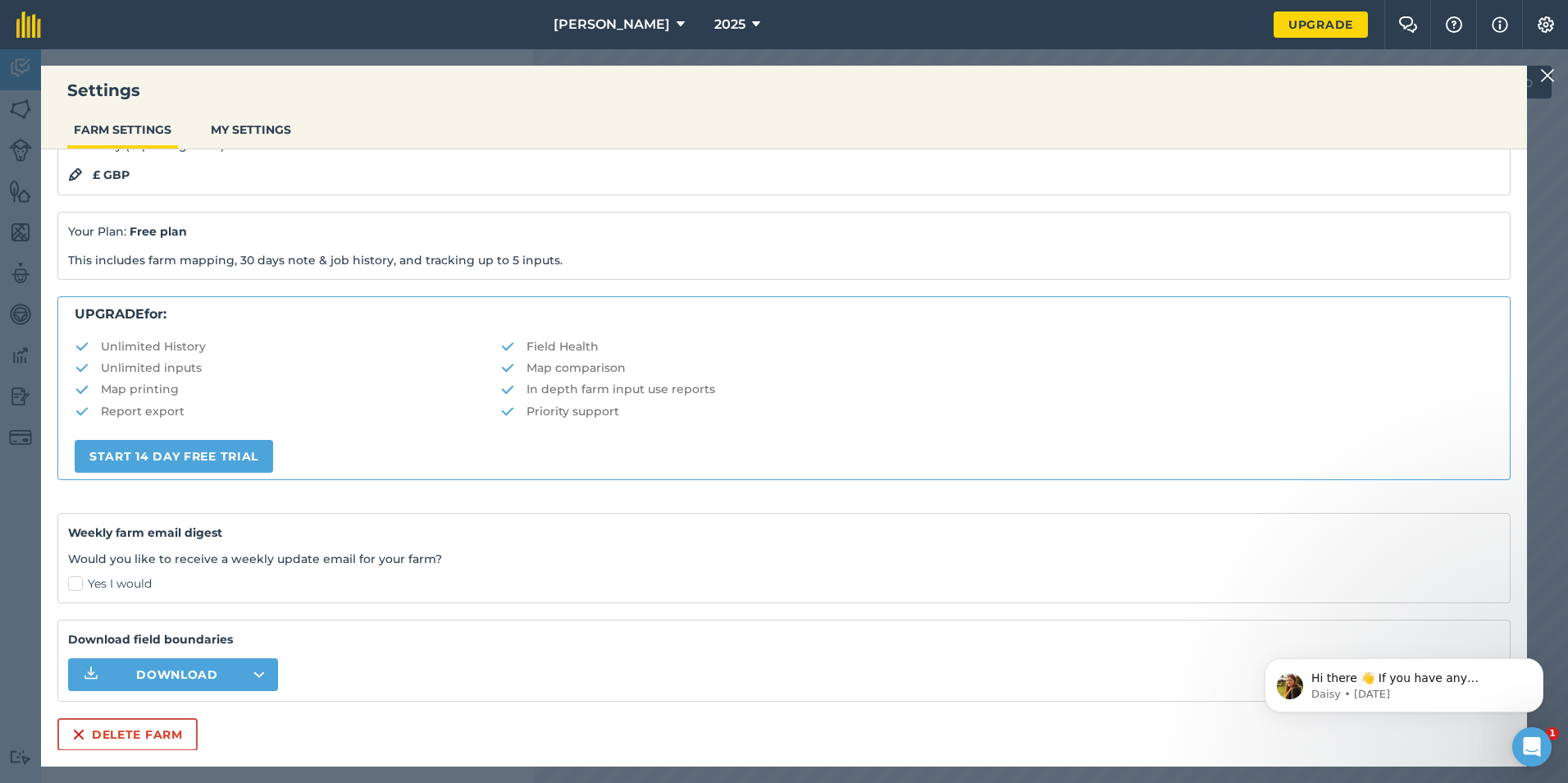
scroll to position [170, 0]
click at [91, 735] on button "Delete farm" at bounding box center [128, 734] width 140 height 33
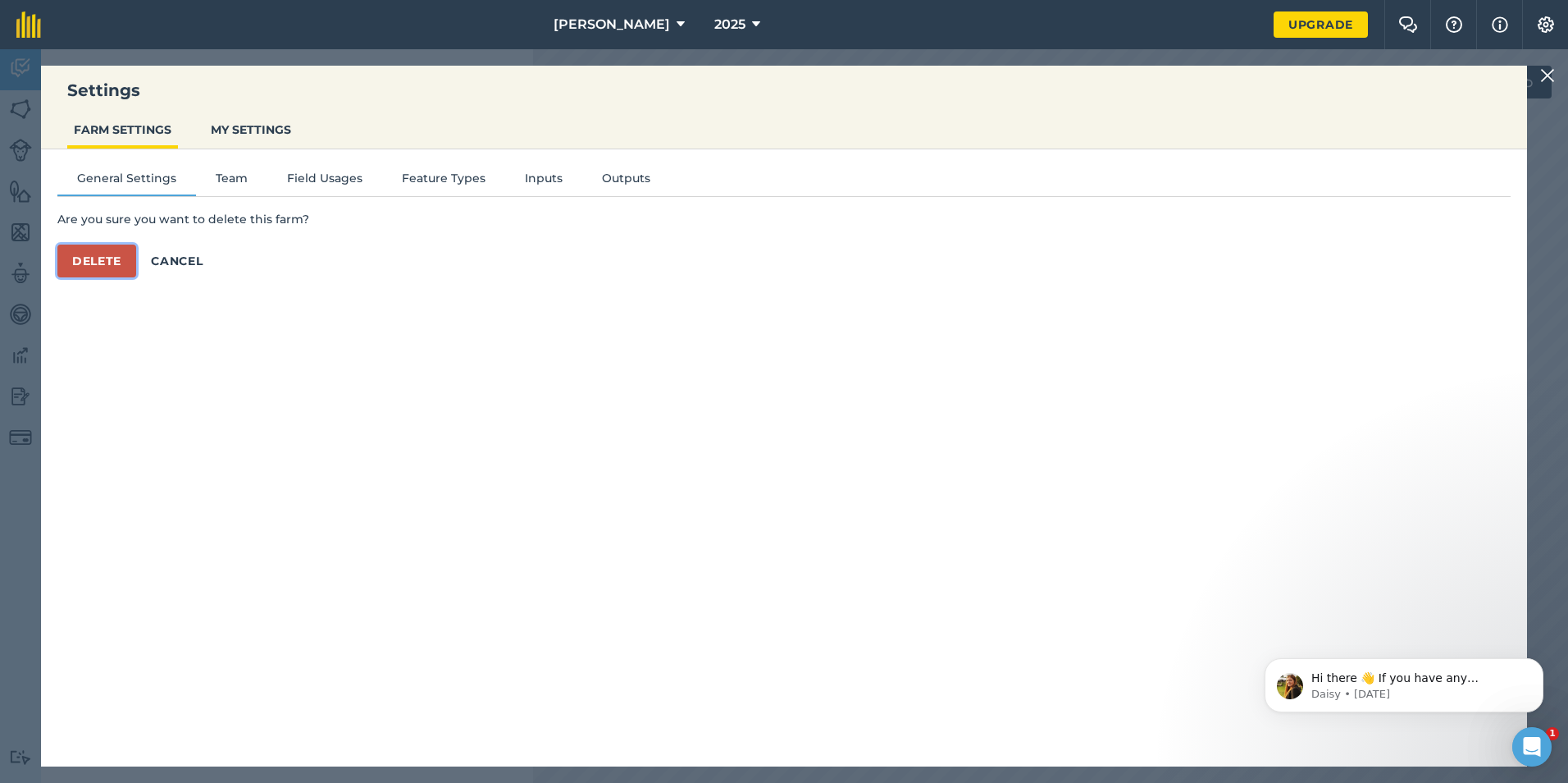
click at [126, 250] on button "Delete" at bounding box center [97, 261] width 78 height 33
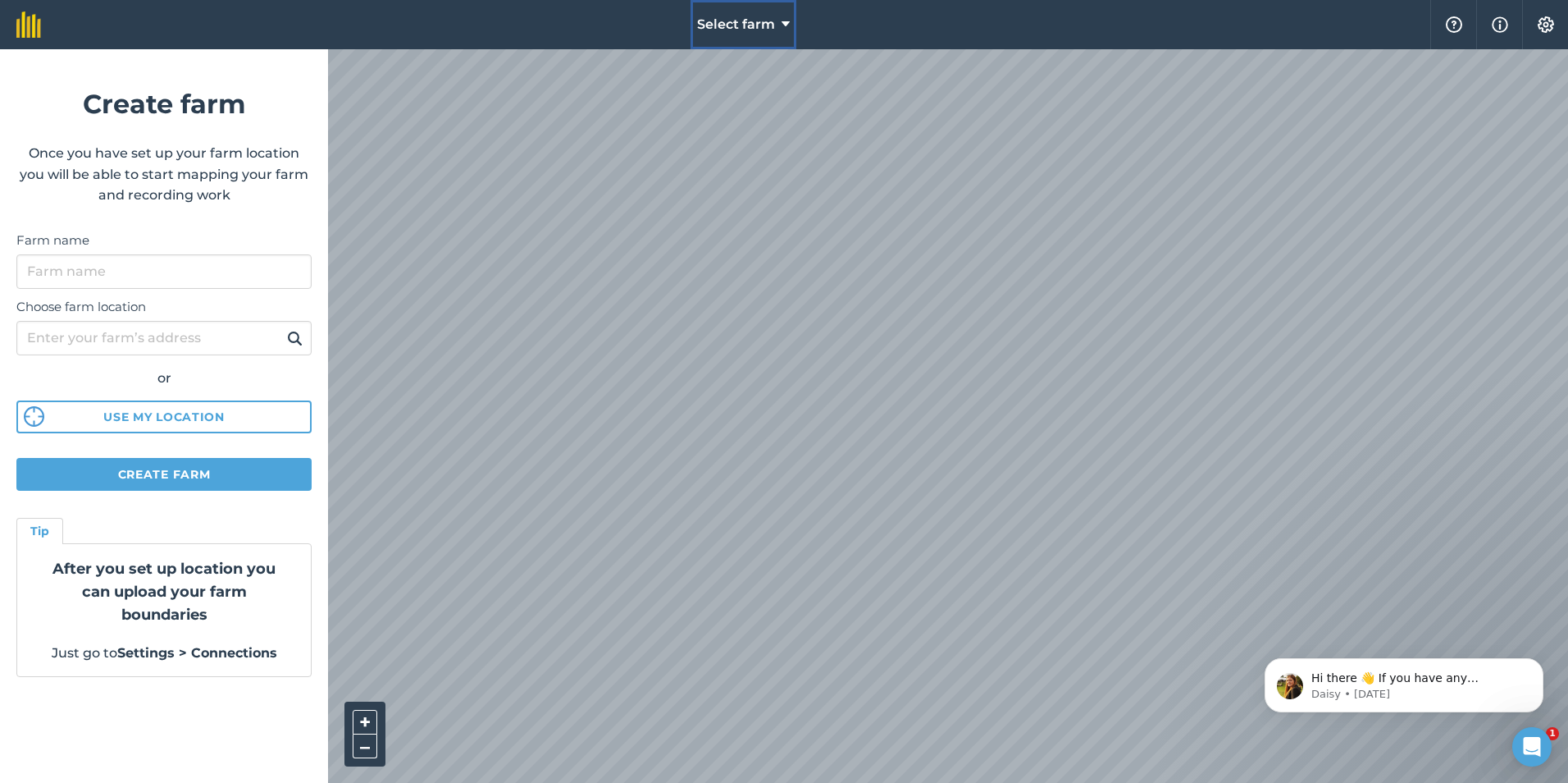
click at [776, 16] on button "Select farm" at bounding box center [743, 25] width 106 height 49
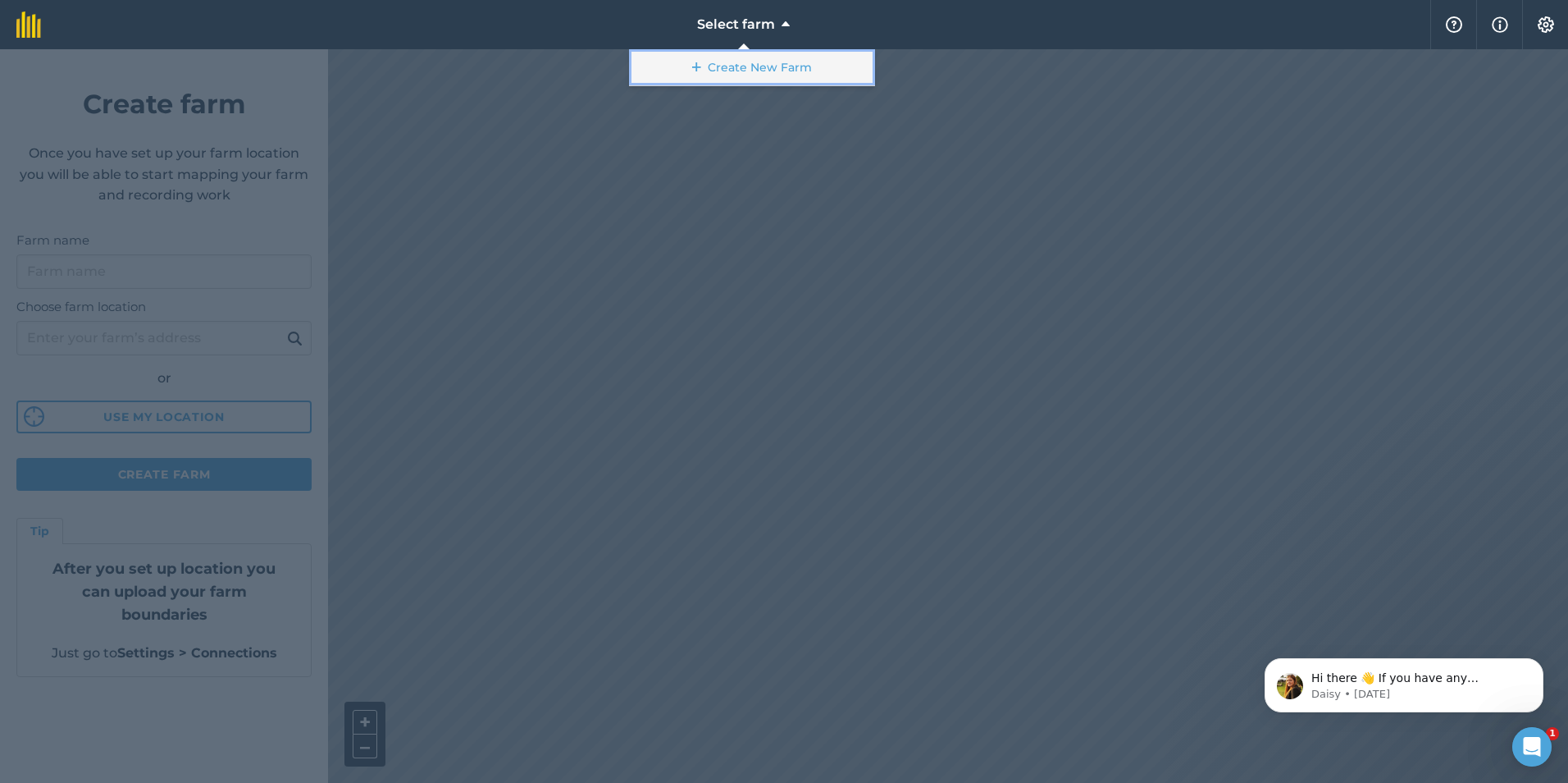
click at [756, 58] on link "Create New Farm" at bounding box center [752, 67] width 246 height 37
click at [772, 67] on link "Create New Farm" at bounding box center [752, 67] width 246 height 37
click at [728, 67] on link "Create New Farm" at bounding box center [752, 67] width 246 height 37
click at [683, 263] on div at bounding box center [784, 416] width 1568 height 734
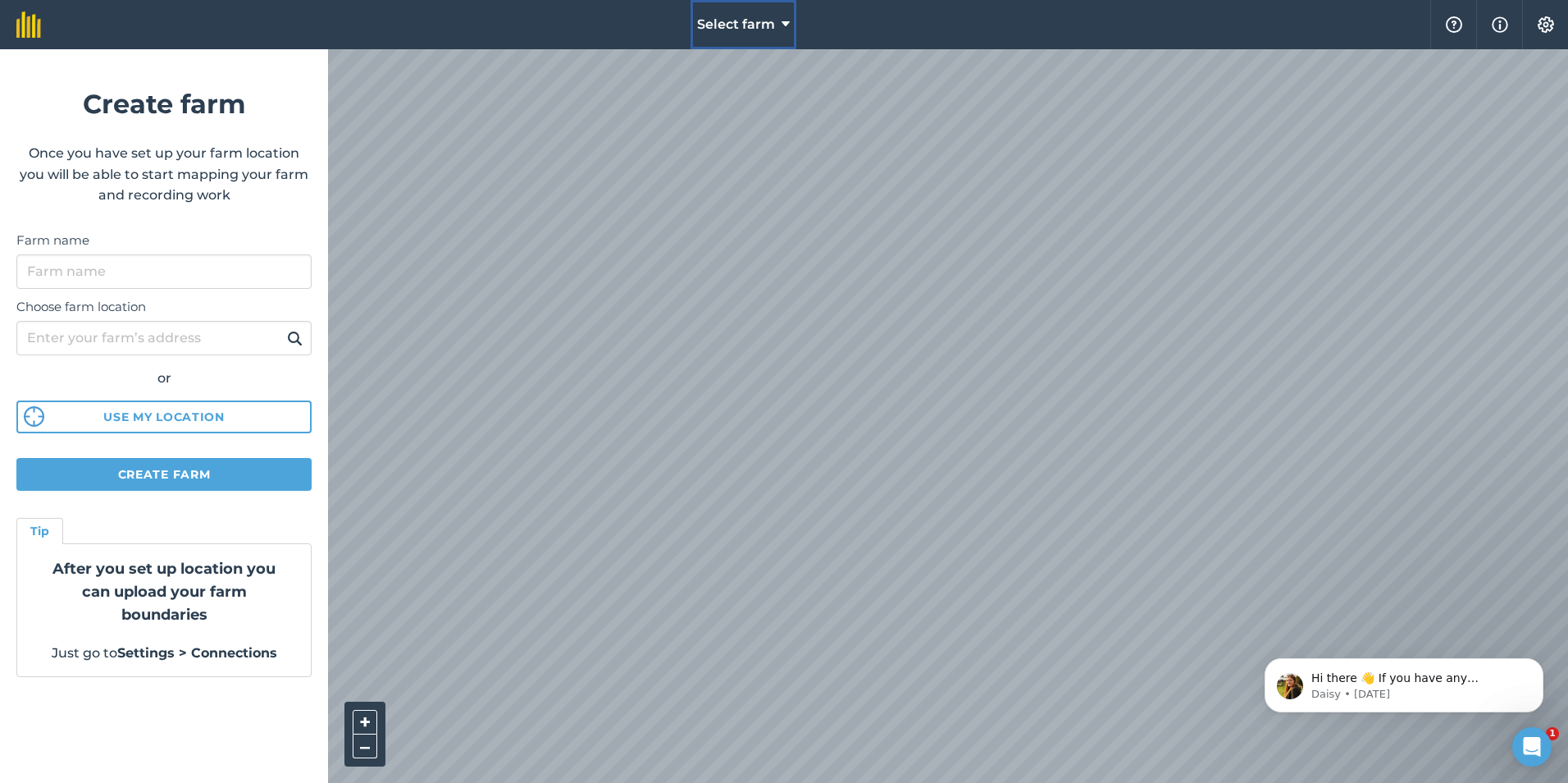
click at [762, 21] on span "Select farm" at bounding box center [736, 25] width 78 height 20
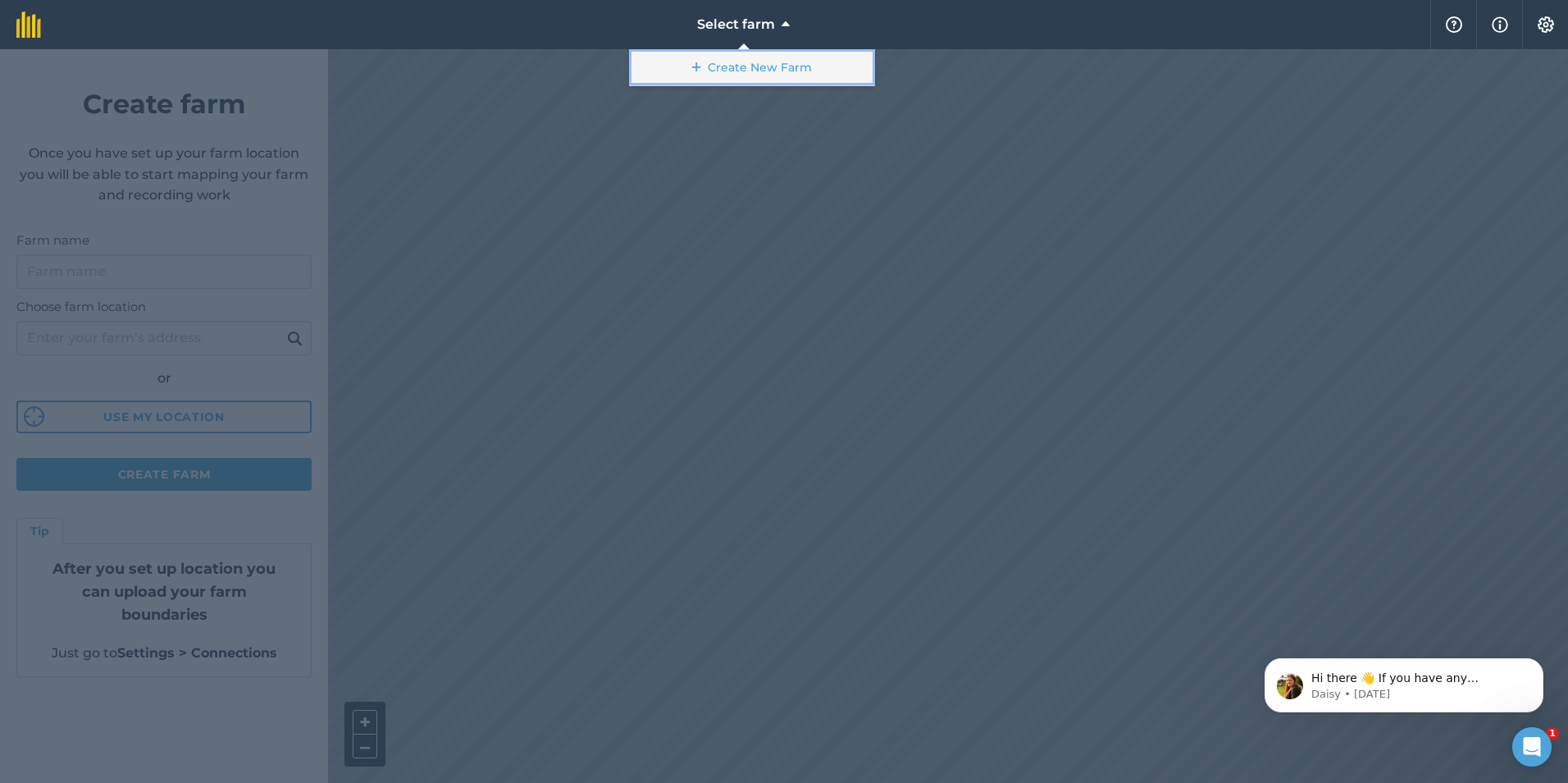
click at [748, 73] on link "Create New Farm" at bounding box center [752, 67] width 246 height 37
click at [302, 333] on div at bounding box center [784, 416] width 1568 height 734
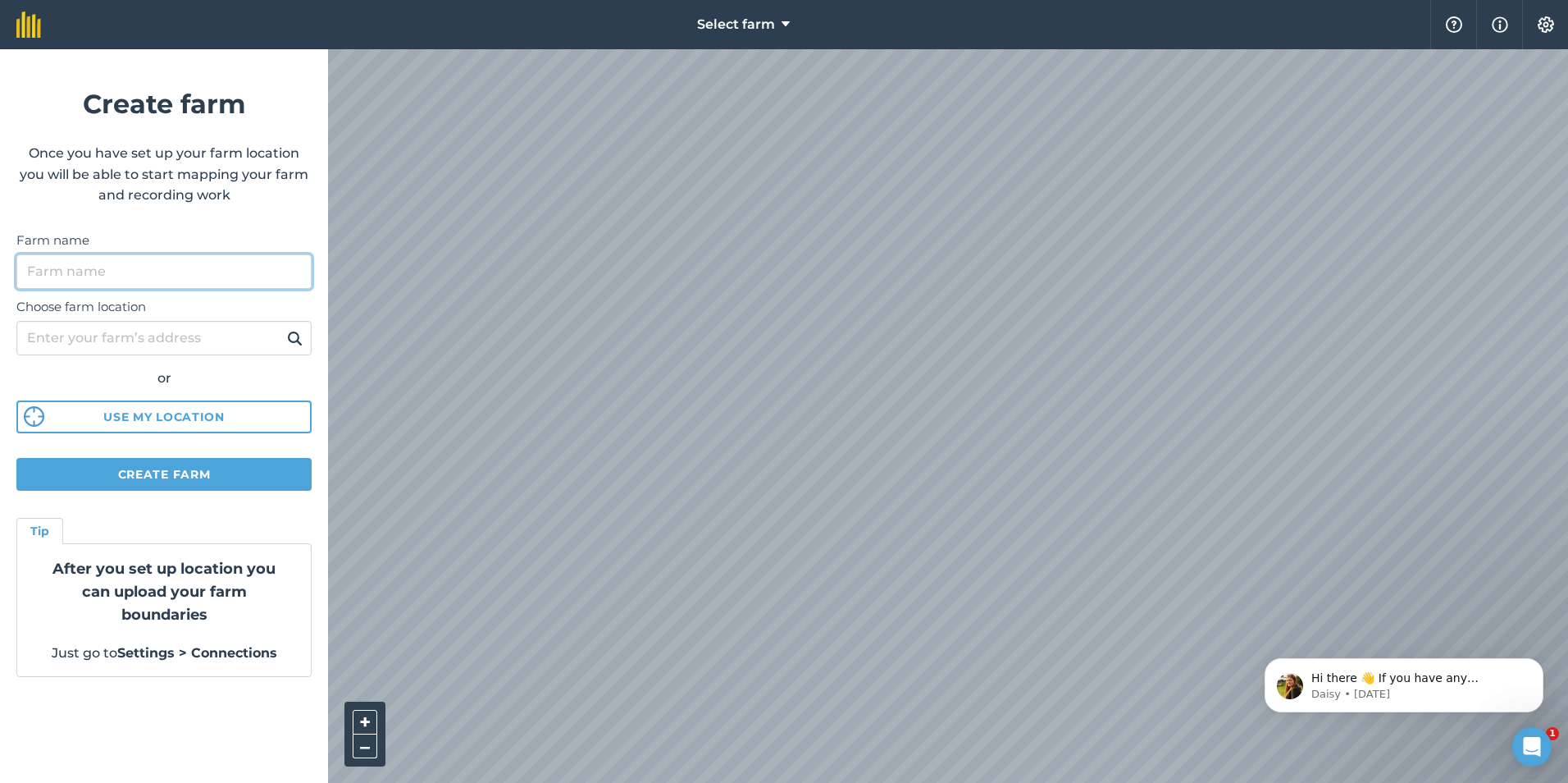
click at [200, 267] on input "Farm name" at bounding box center [164, 272] width 295 height 35
type input "G"
type input "Maize"
click at [218, 336] on input "Choose farm location" at bounding box center [164, 338] width 295 height 35
type input "north road spalding"
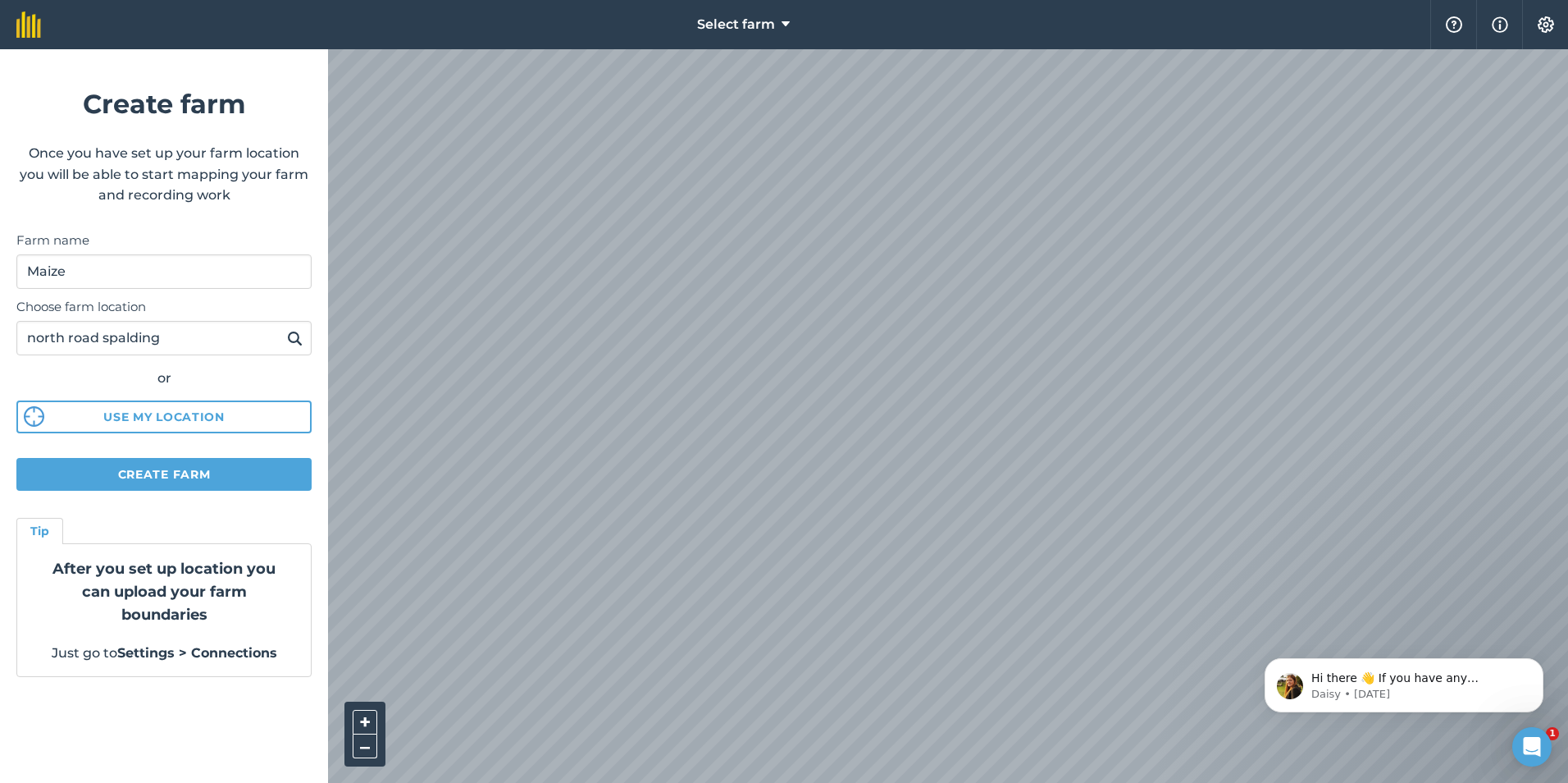
click at [302, 329] on img at bounding box center [294, 338] width 15 height 20
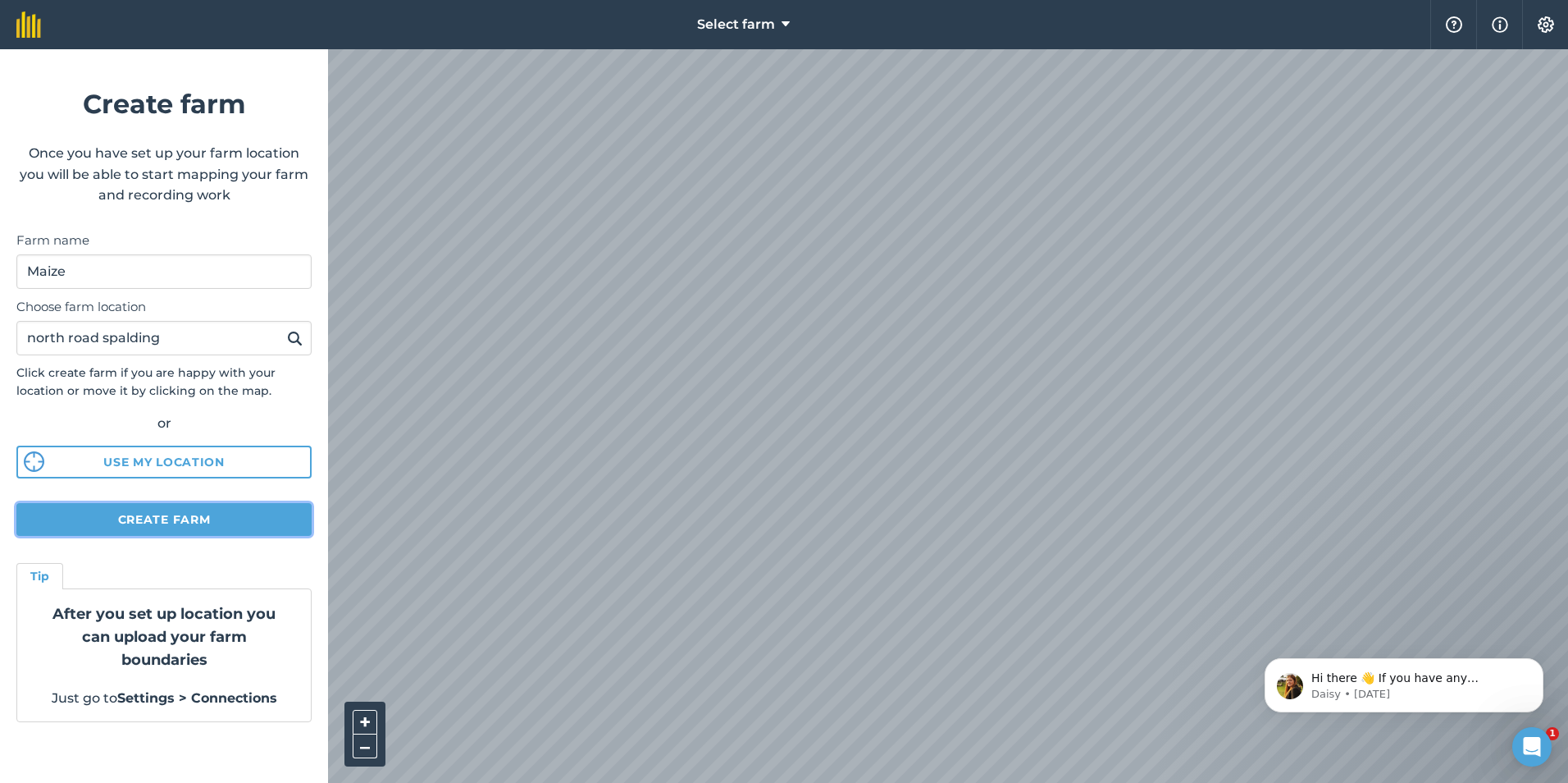
click at [231, 509] on button "Create farm" at bounding box center [164, 520] width 295 height 33
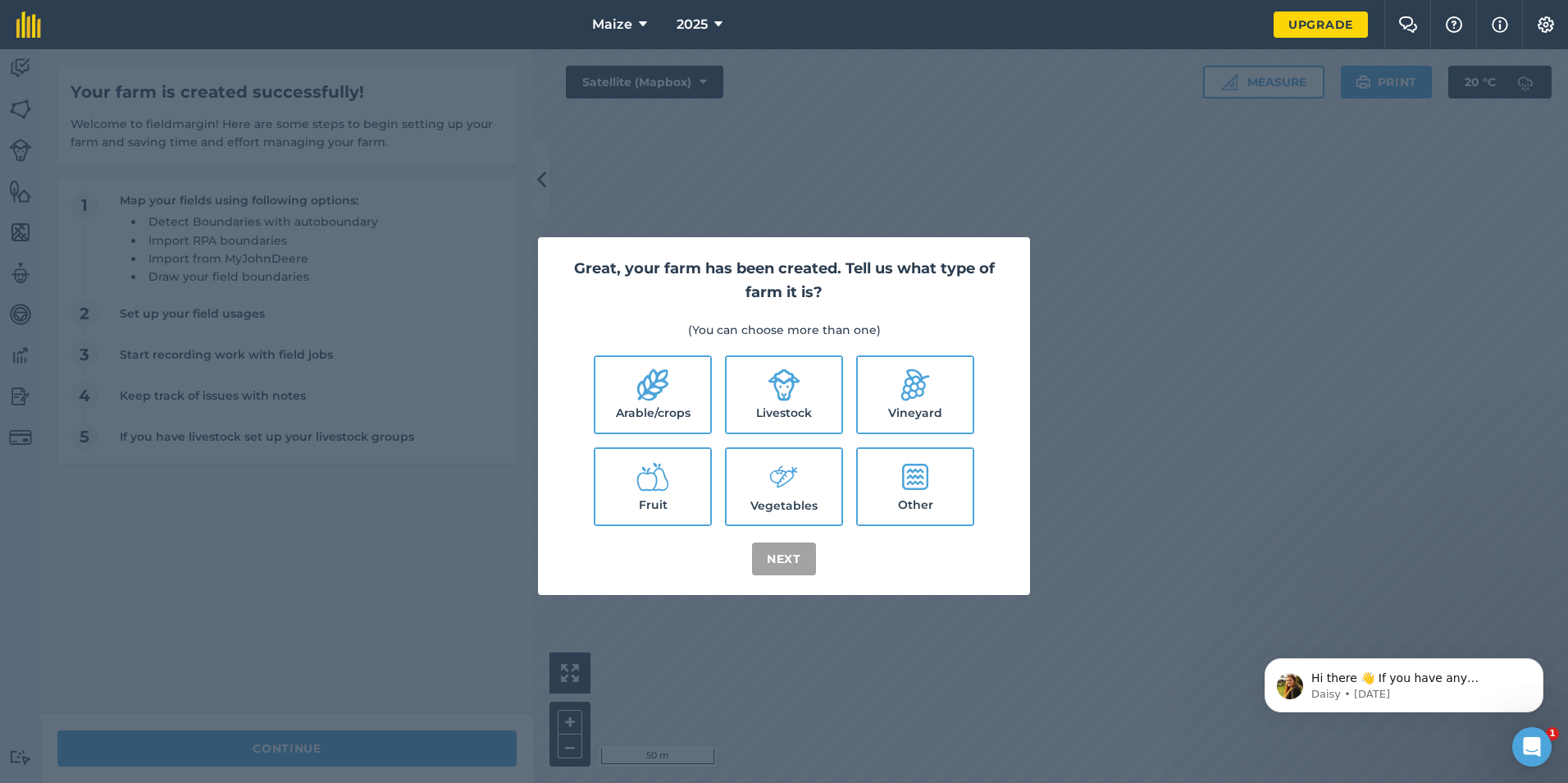
click at [638, 418] on label "Arable/crops" at bounding box center [653, 395] width 115 height 76
checkbox input "true"
click at [768, 563] on button "Next" at bounding box center [784, 559] width 64 height 33
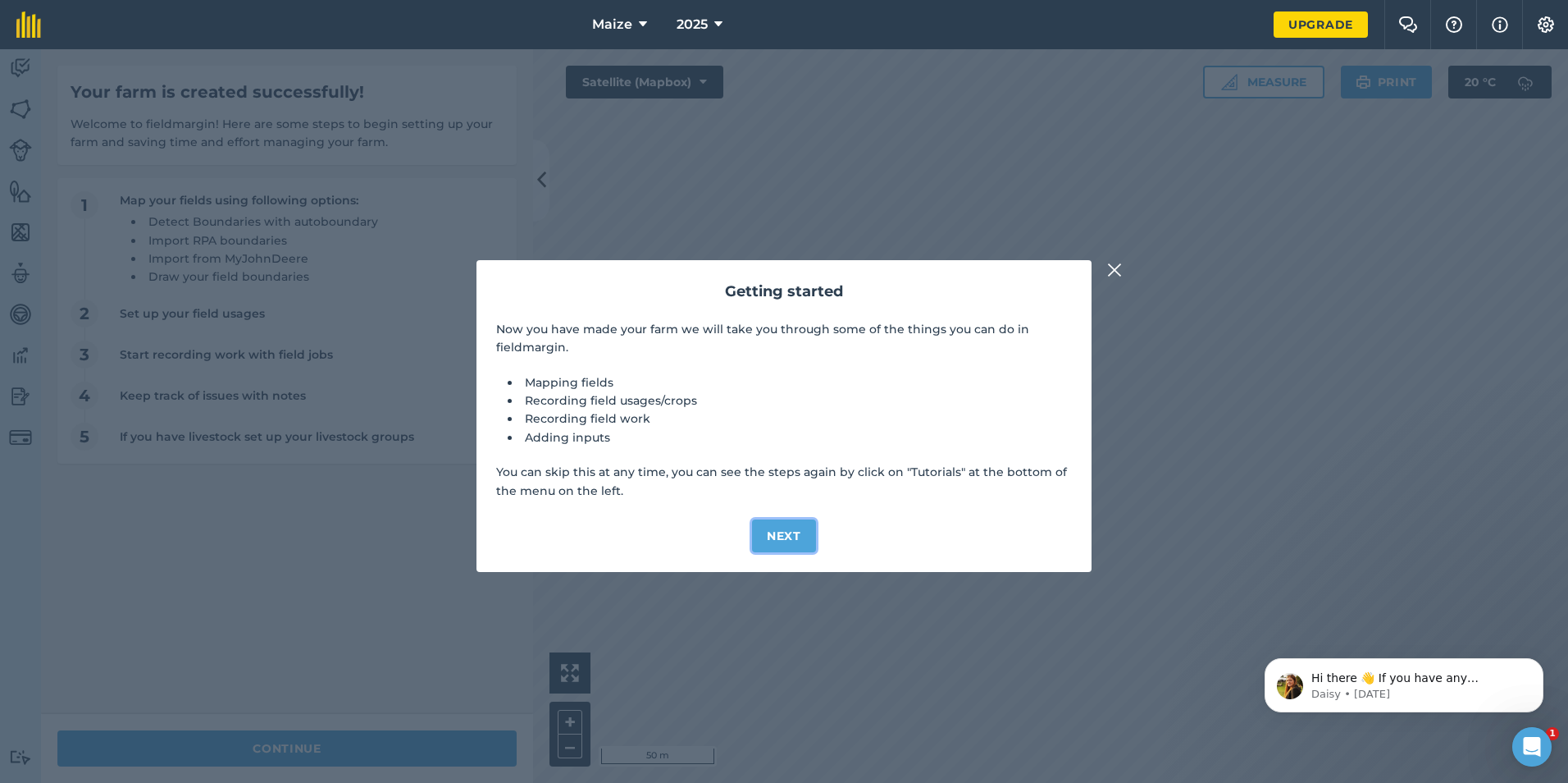
click at [792, 539] on button "Next" at bounding box center [784, 536] width 64 height 33
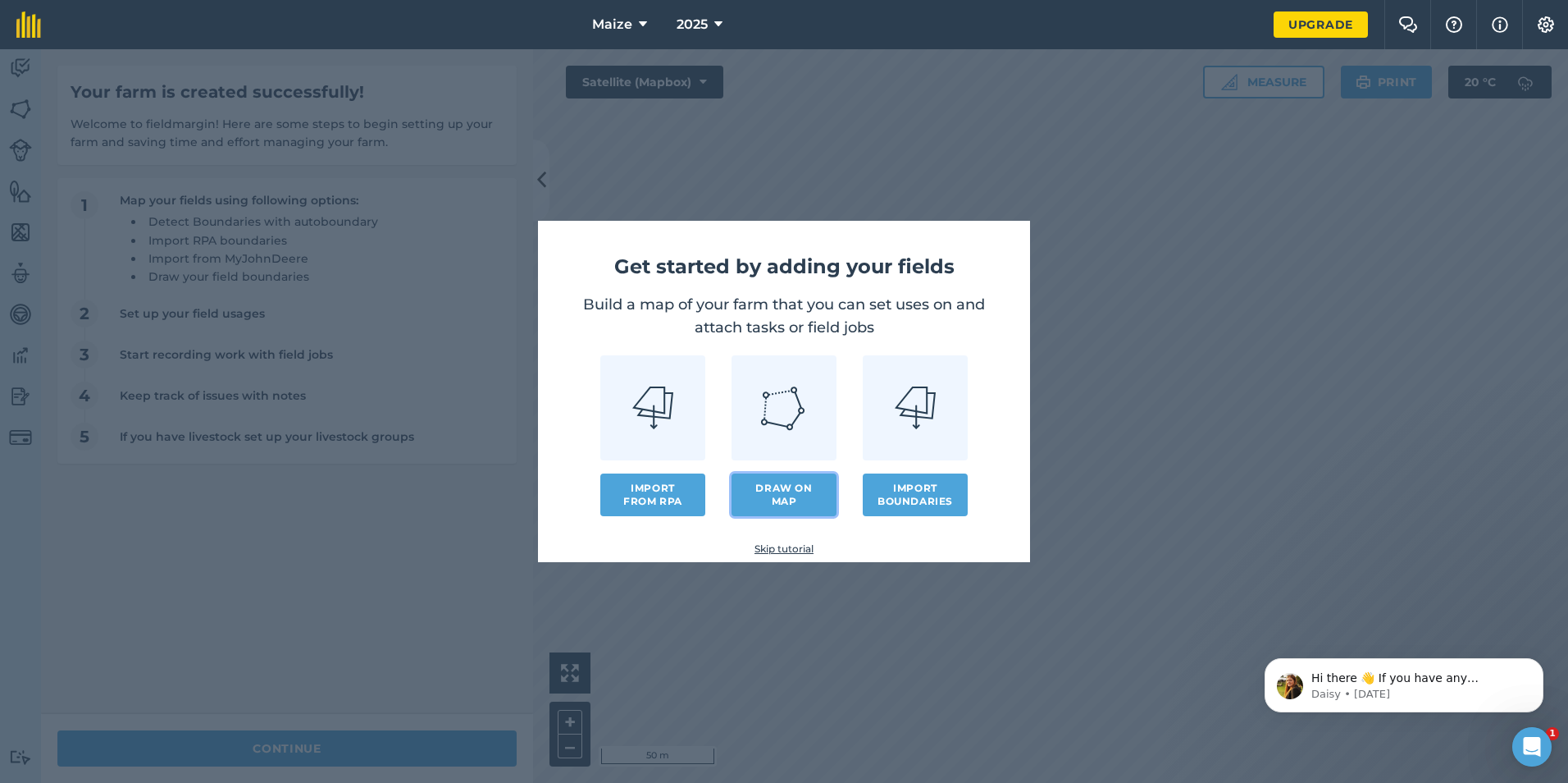
click at [804, 486] on link "Draw on map" at bounding box center [784, 494] width 105 height 43
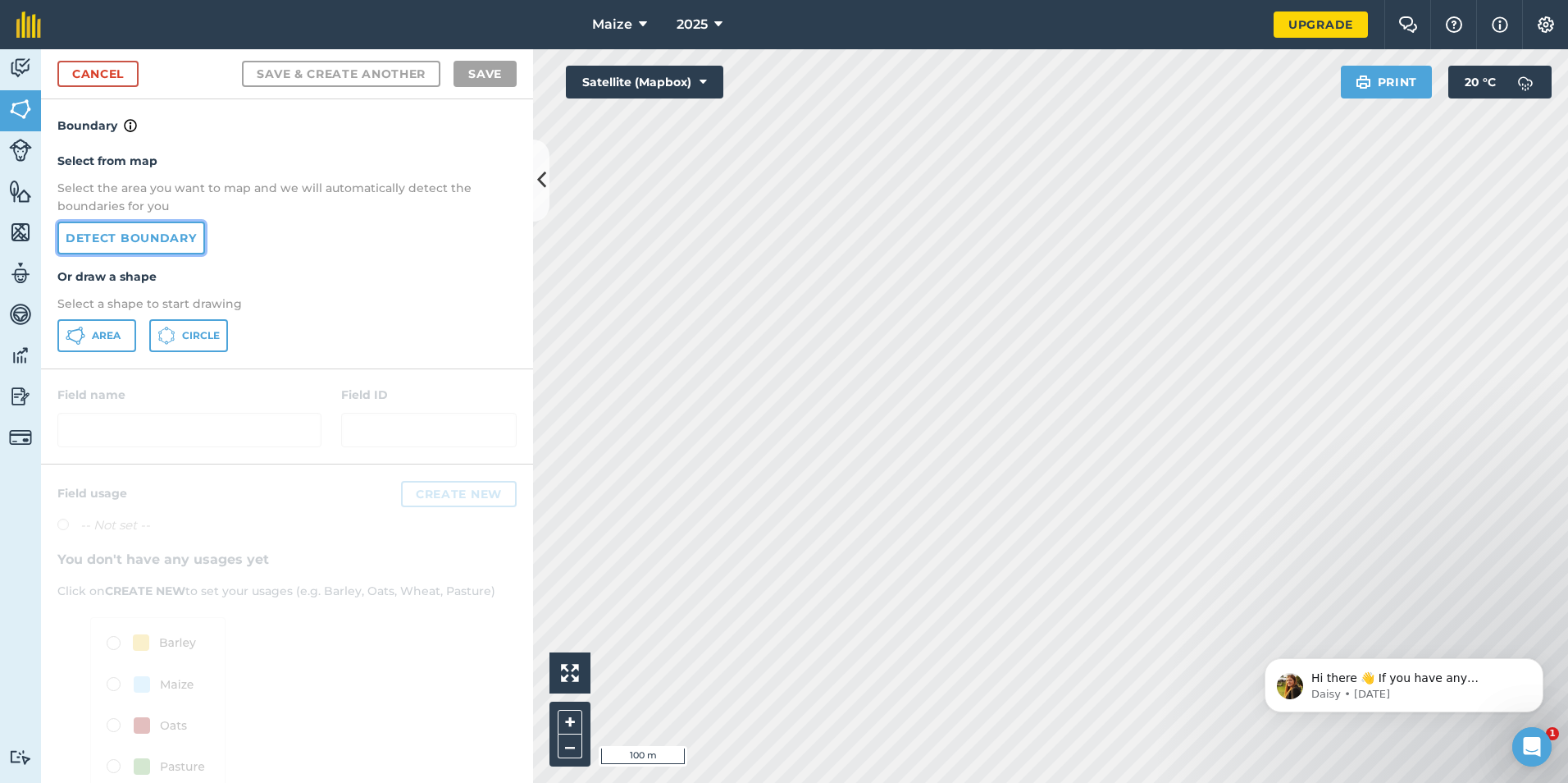
click at [169, 234] on link "Detect boundary" at bounding box center [131, 238] width 148 height 33
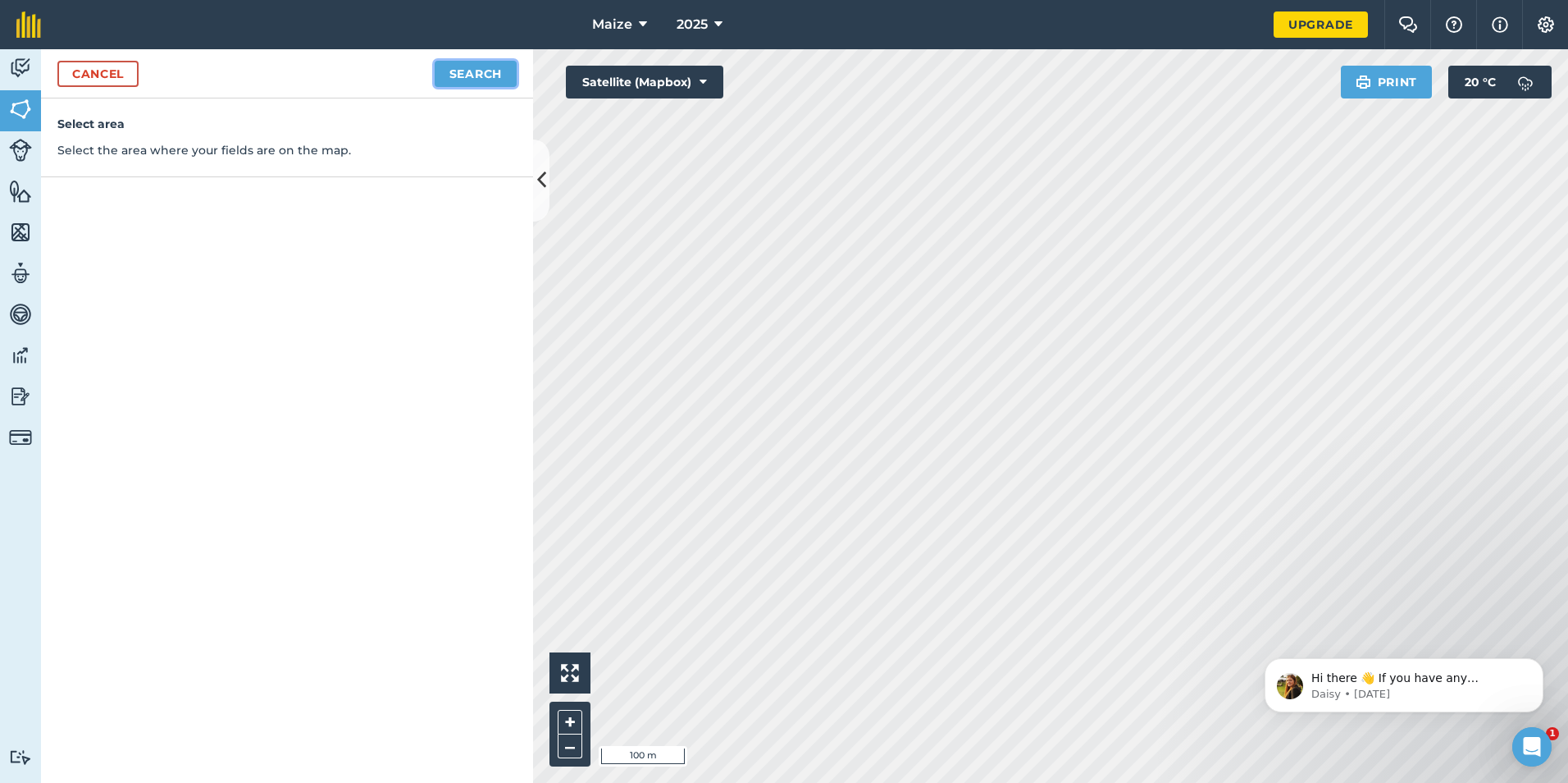
click at [479, 66] on button "Search" at bounding box center [476, 74] width 82 height 26
click at [477, 79] on button "Continue to edit boundaries" at bounding box center [393, 74] width 248 height 26
click at [378, 75] on button "Continue to name fields" at bounding box center [410, 74] width 212 height 26
click at [305, 155] on input "text" at bounding box center [215, 159] width 267 height 35
type input "[STREET_ADDRESS]"
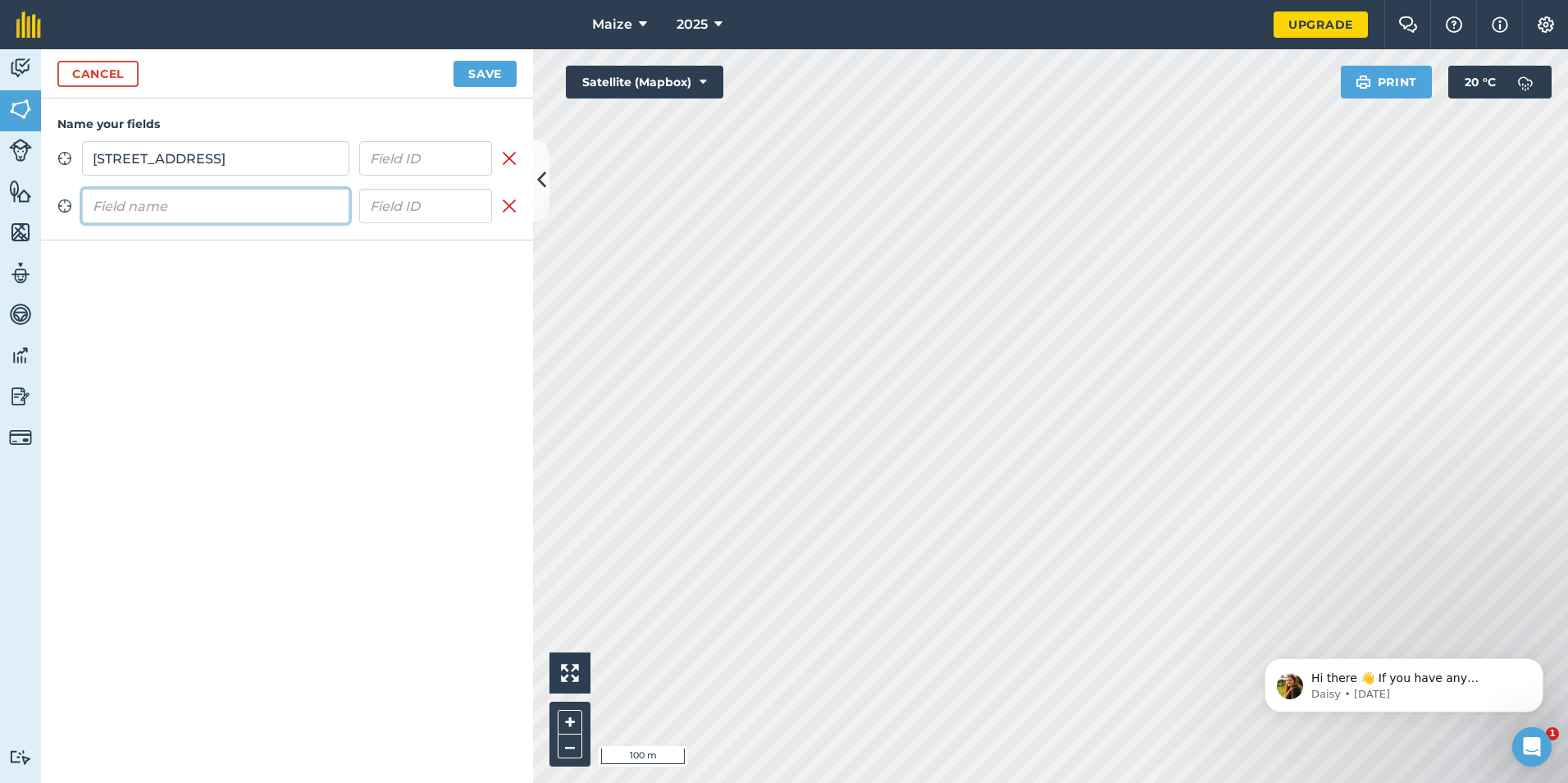
click at [260, 197] on input "text" at bounding box center [215, 206] width 267 height 35
type input "[GEOGRAPHIC_DATA] 2"
click at [483, 66] on button "Save" at bounding box center [485, 74] width 63 height 26
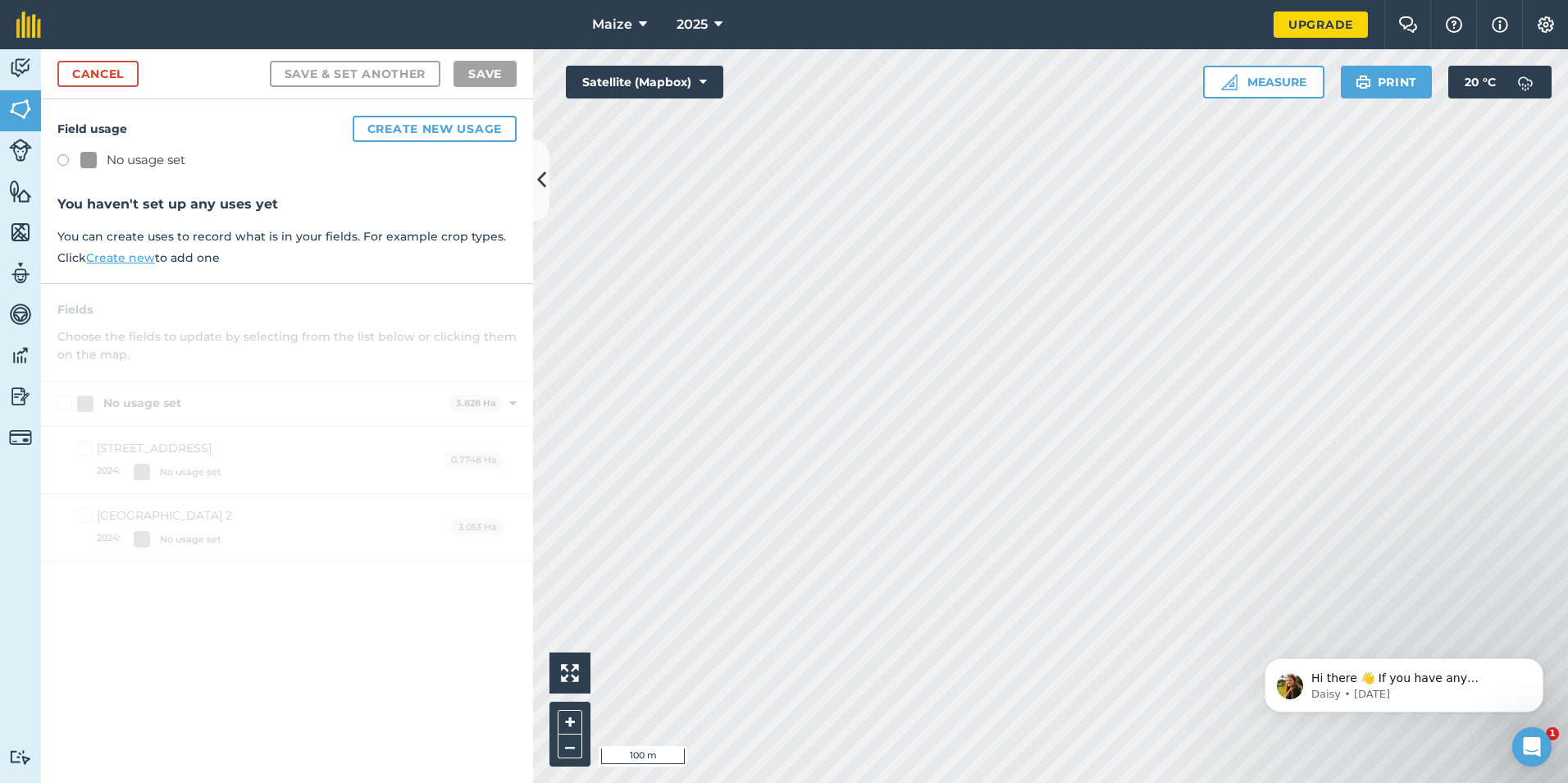
click at [62, 159] on label at bounding box center [68, 162] width 23 height 16
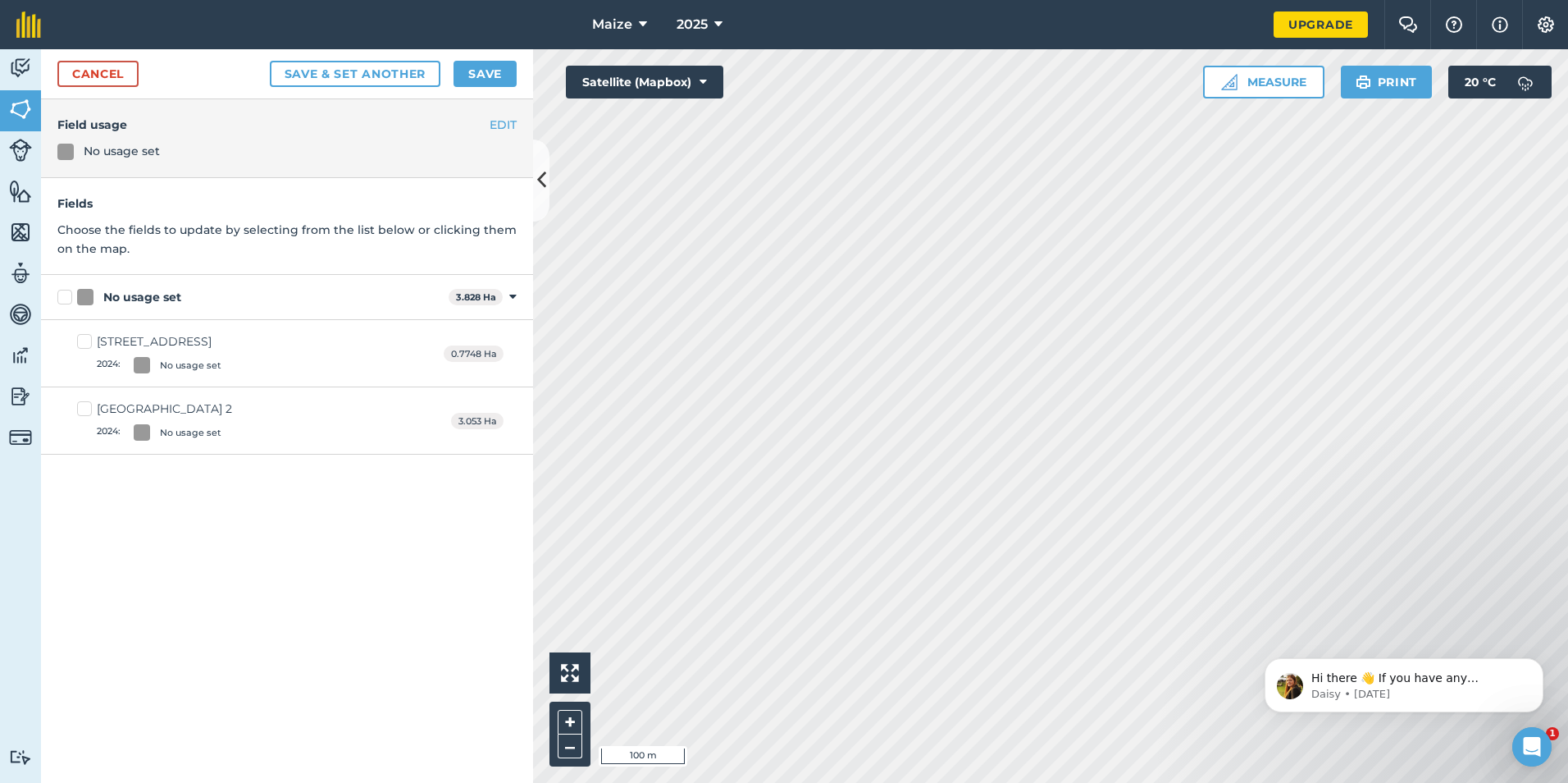
click at [73, 298] on label "No usage set" at bounding box center [250, 297] width 384 height 17
click at [68, 298] on input "No usage set" at bounding box center [63, 294] width 11 height 11
checkbox input "true"
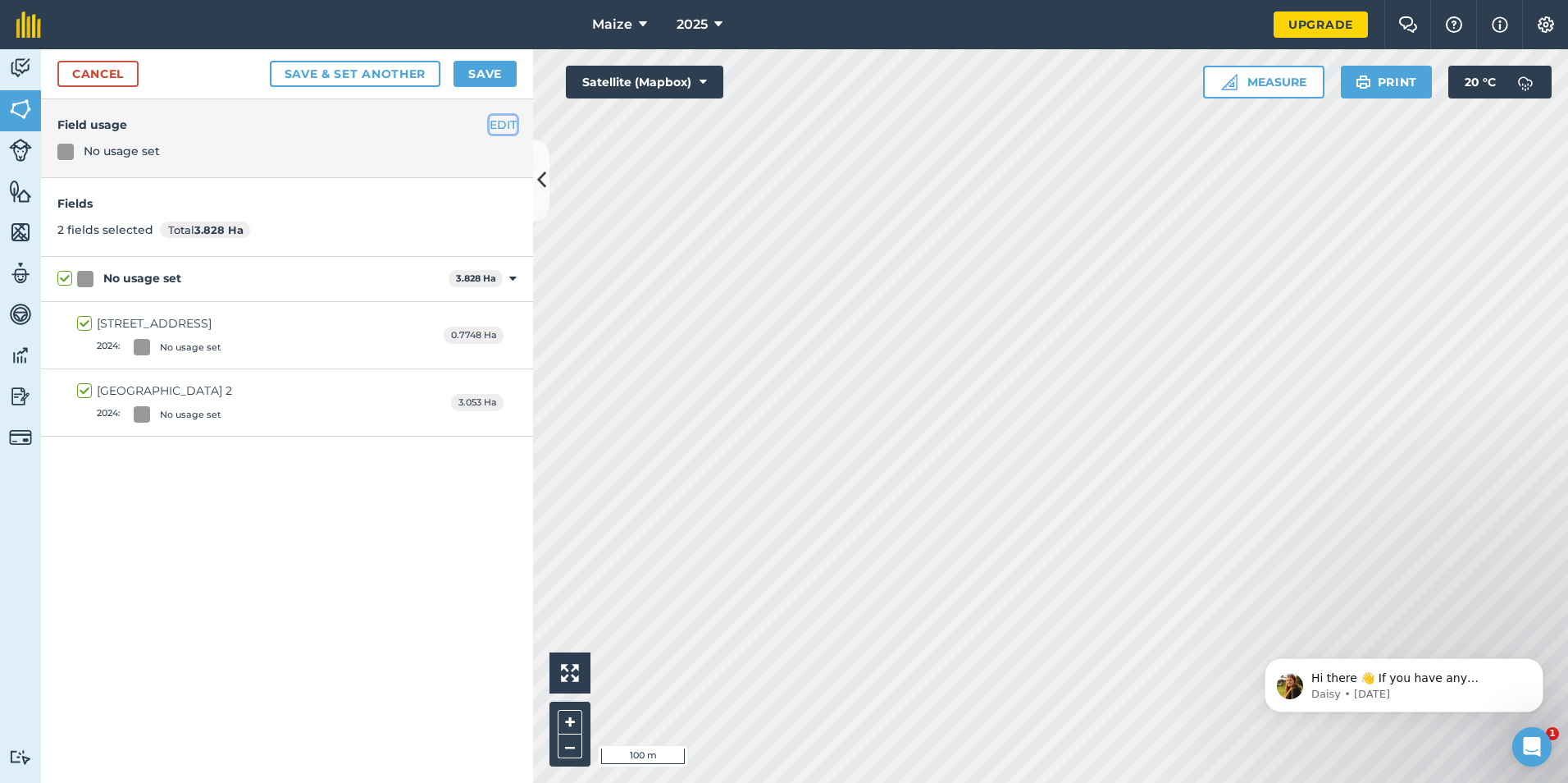
click at [497, 124] on button "EDIT" at bounding box center [503, 125] width 27 height 18
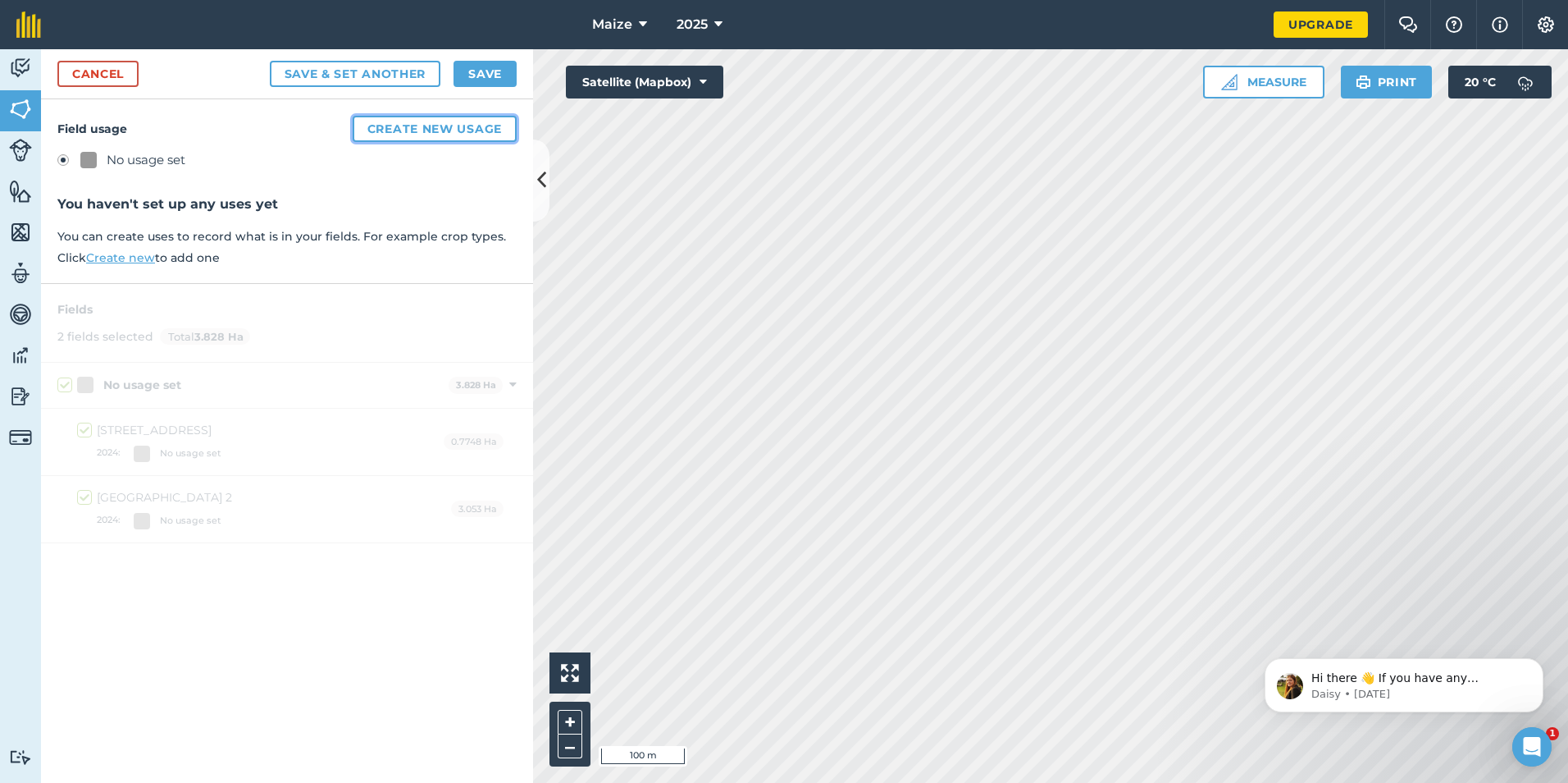
click at [391, 129] on button "Create new usage" at bounding box center [435, 129] width 164 height 26
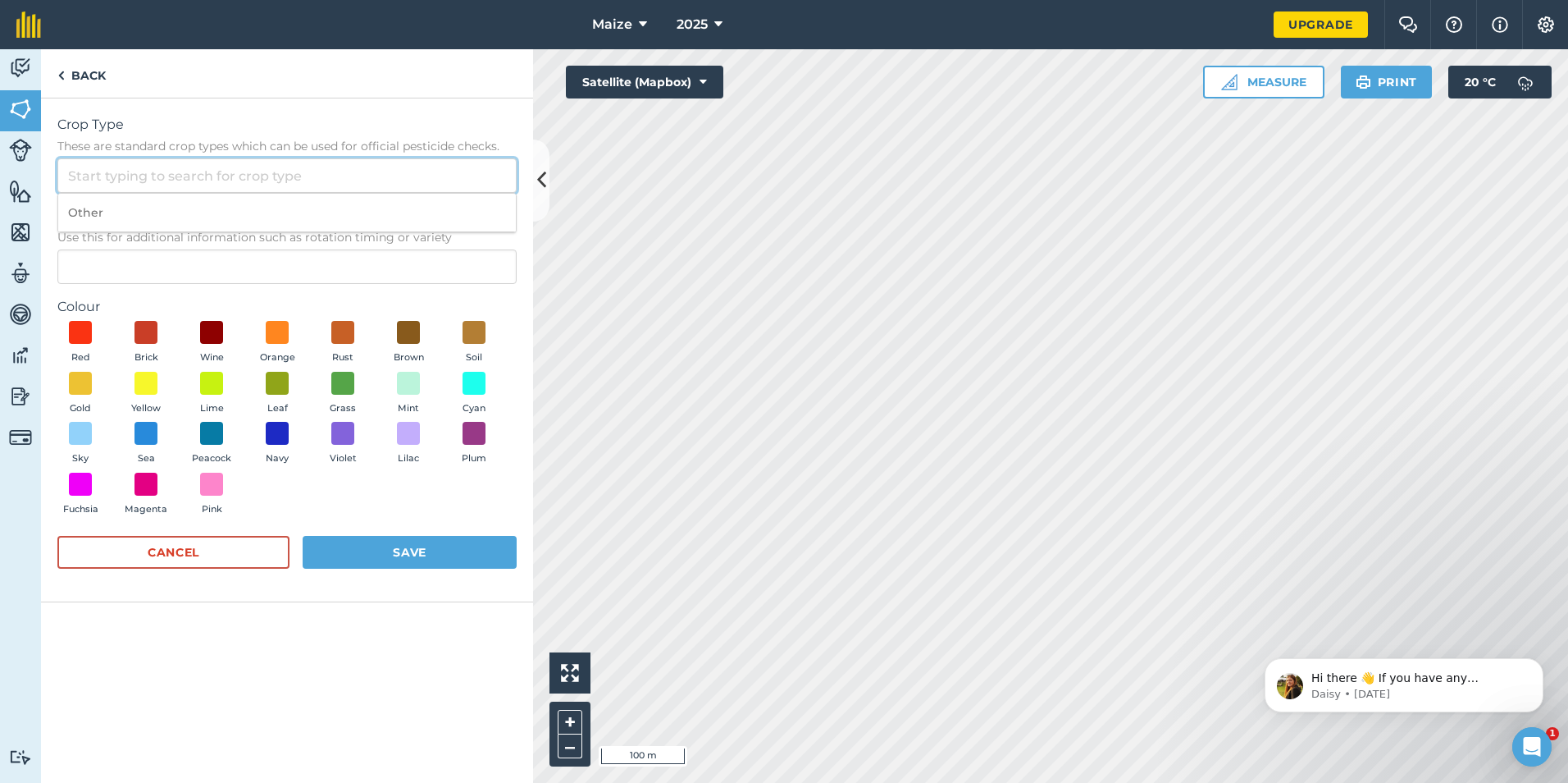
click at [206, 181] on input "Crop Type These are standard crop types which can be used for official pesticid…" at bounding box center [287, 176] width 459 height 35
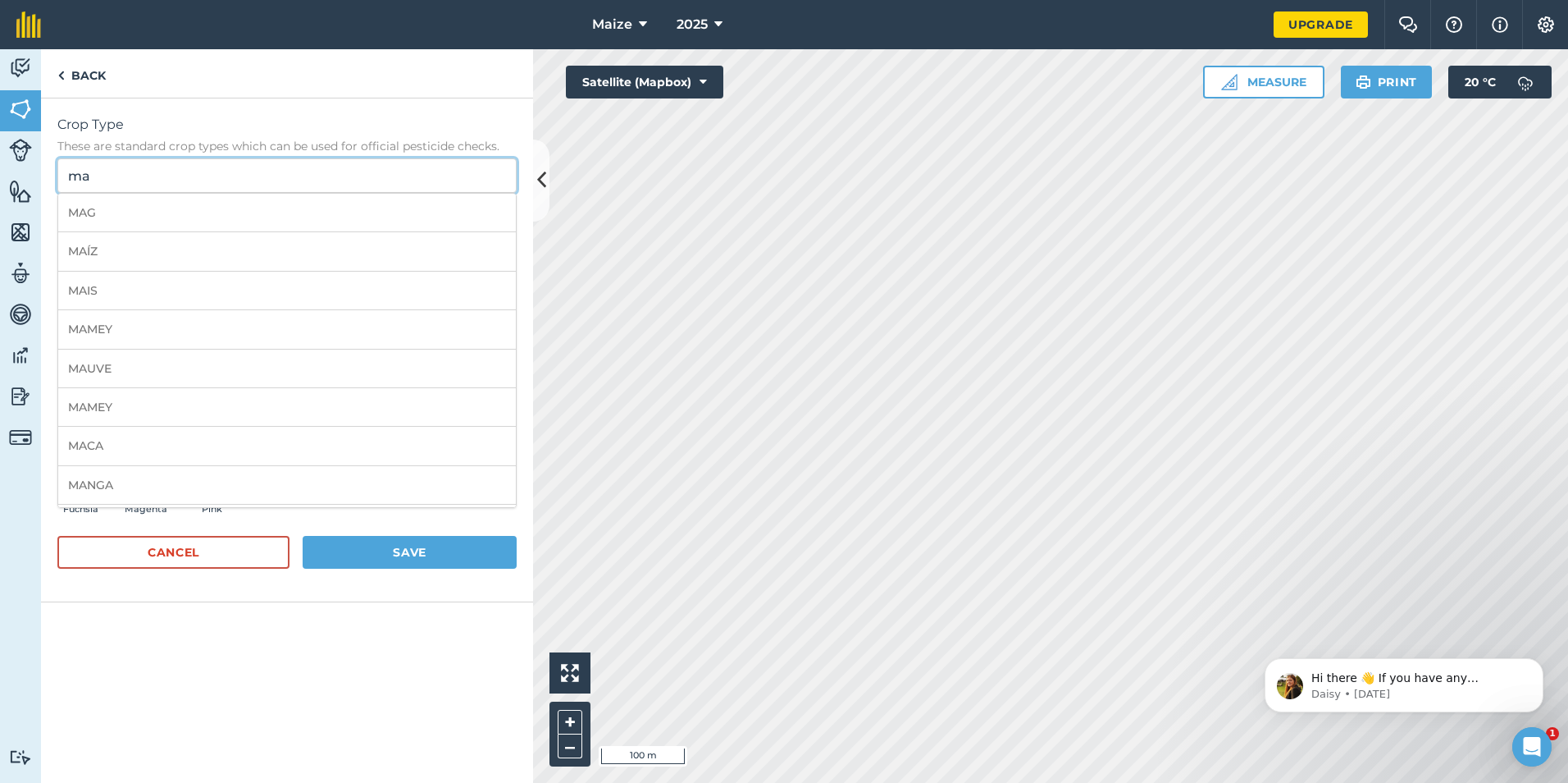
type input "m"
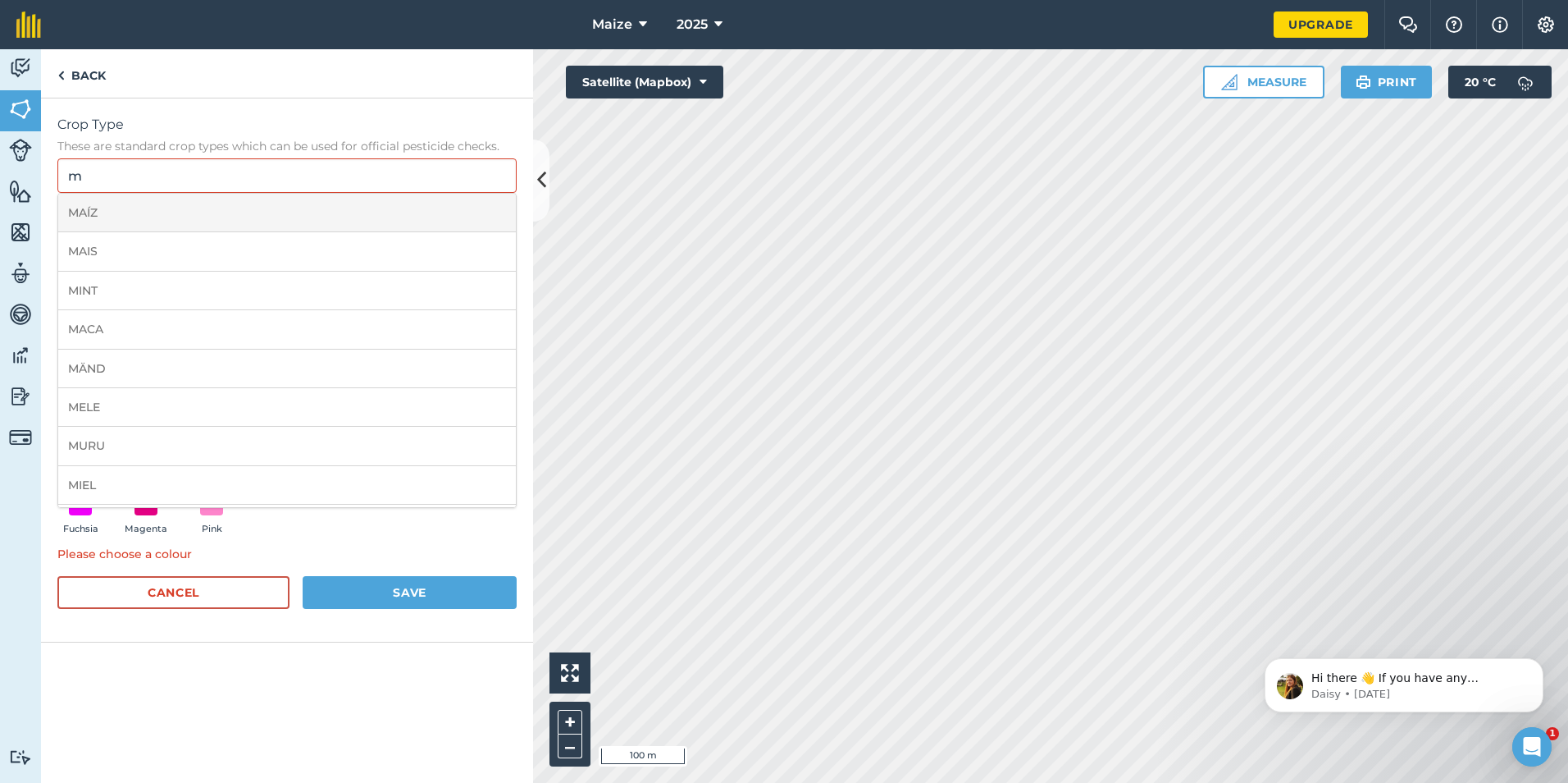
click at [199, 213] on li "MAÍZ" at bounding box center [287, 212] width 457 height 38
type input "MAÍZ"
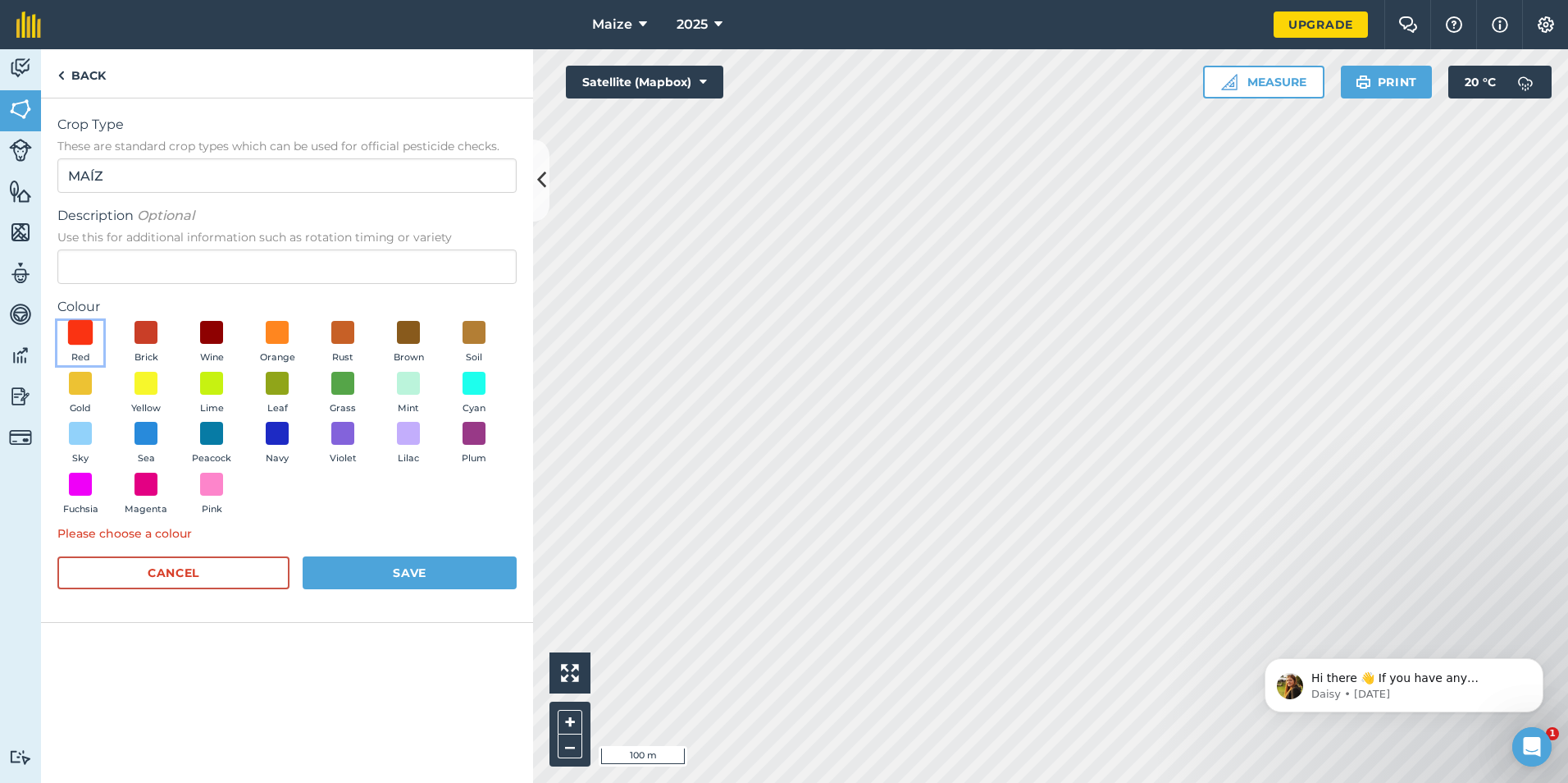
click at [77, 325] on span at bounding box center [81, 333] width 26 height 26
click at [362, 567] on button "Save" at bounding box center [409, 572] width 214 height 33
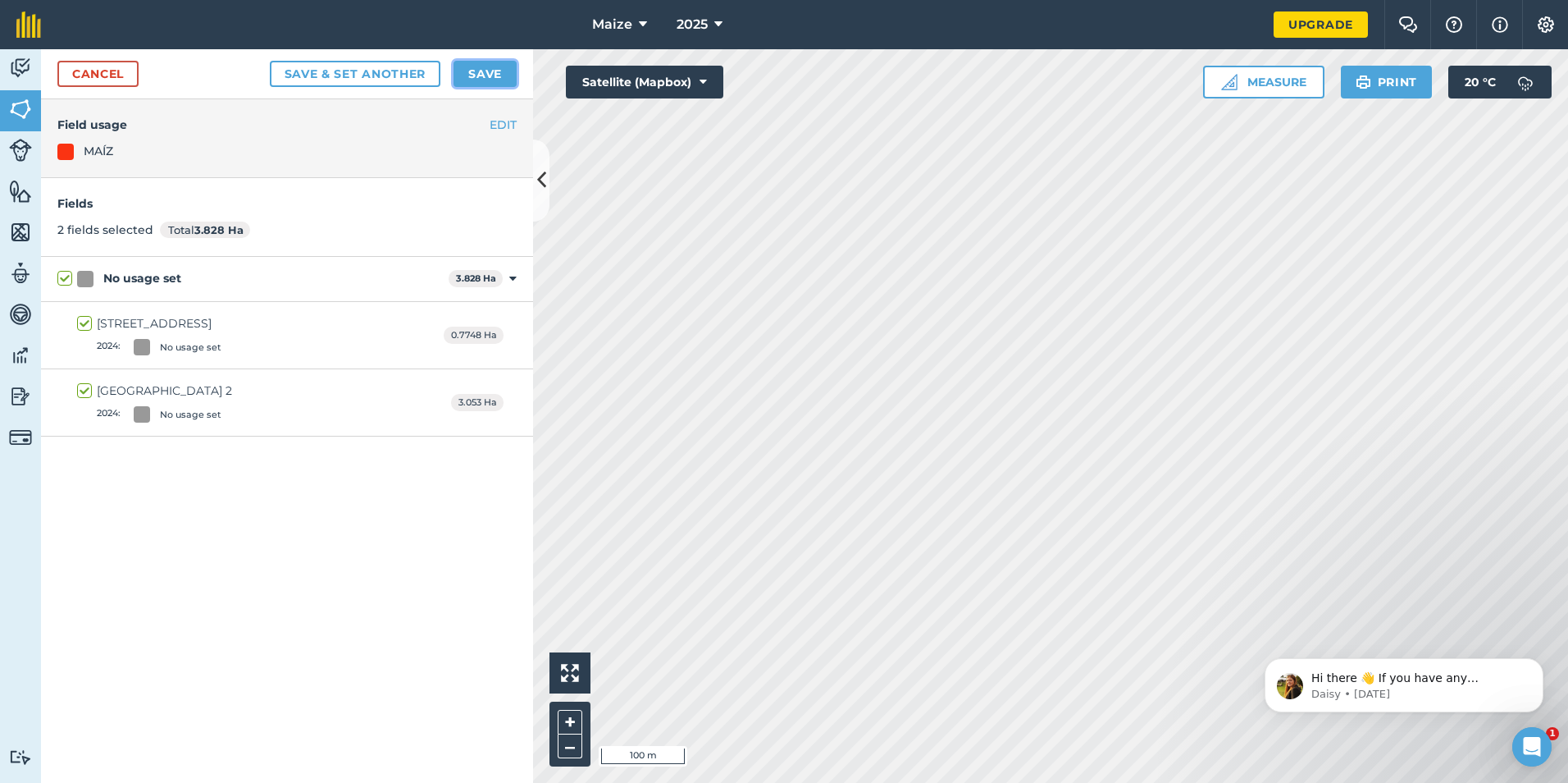
click at [493, 76] on button "Save" at bounding box center [485, 74] width 63 height 26
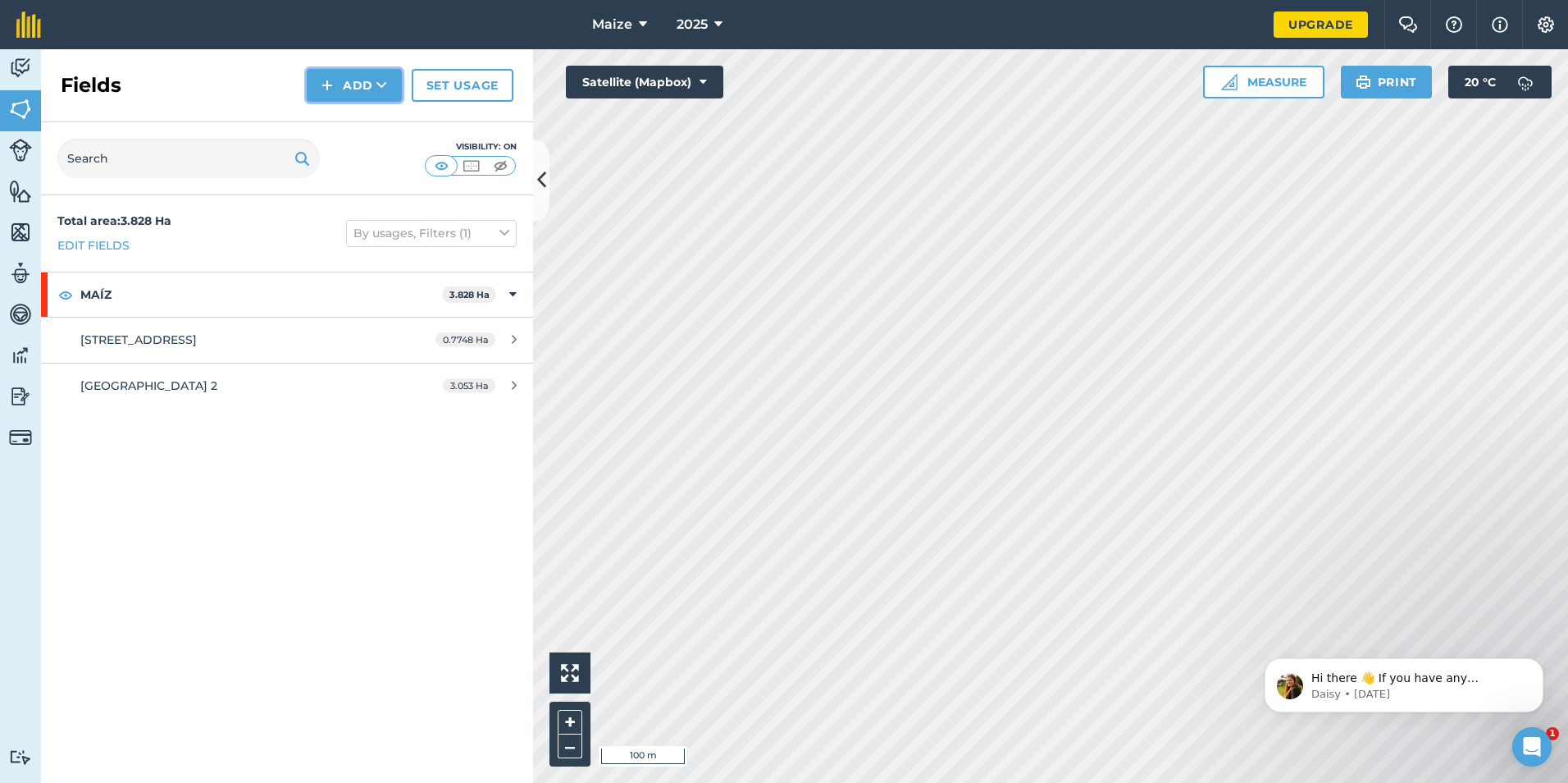
click at [379, 87] on icon at bounding box center [382, 86] width 11 height 16
click at [379, 124] on link "Draw" at bounding box center [354, 122] width 90 height 36
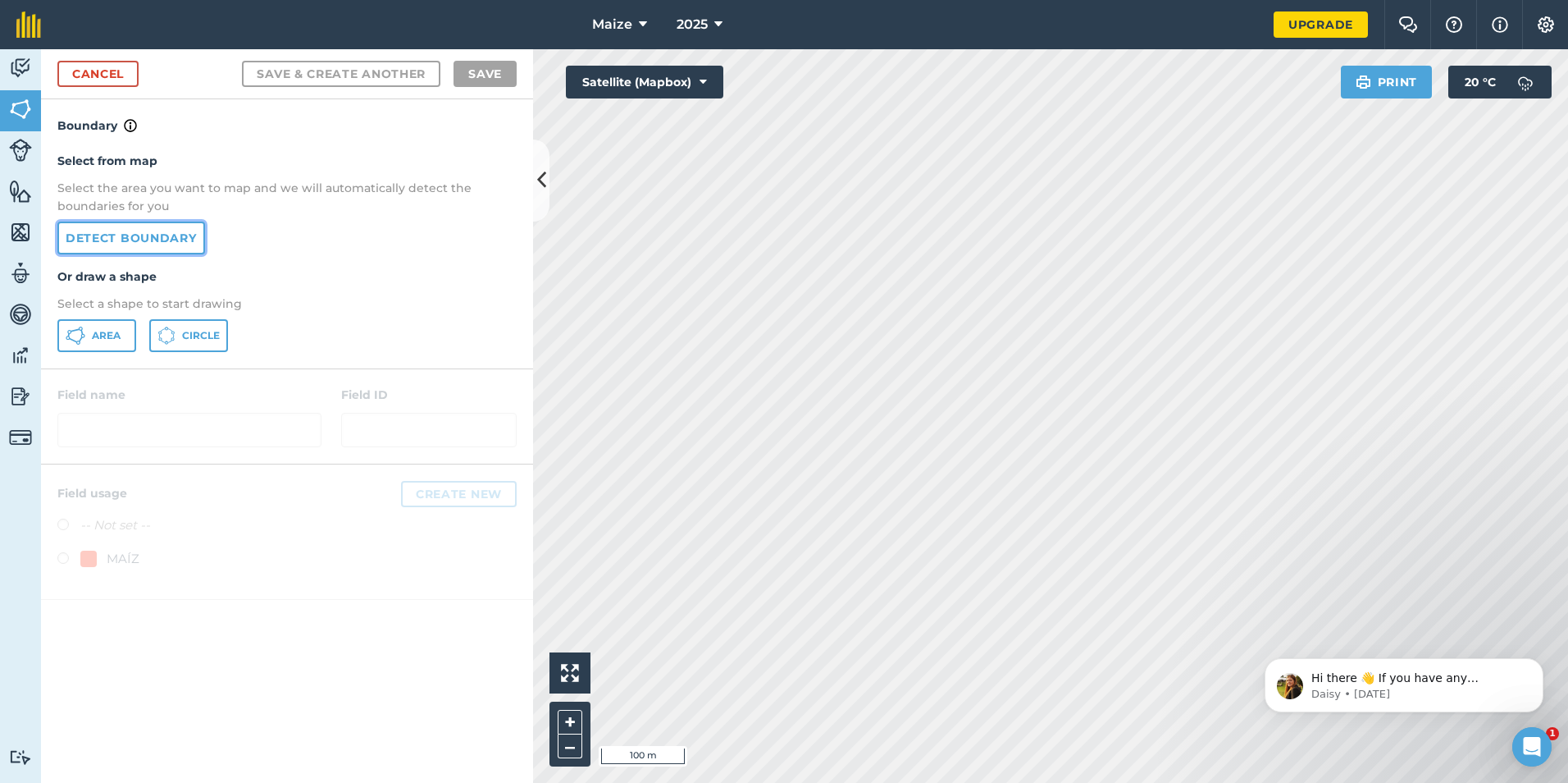
click at [96, 239] on link "Detect boundary" at bounding box center [131, 238] width 148 height 33
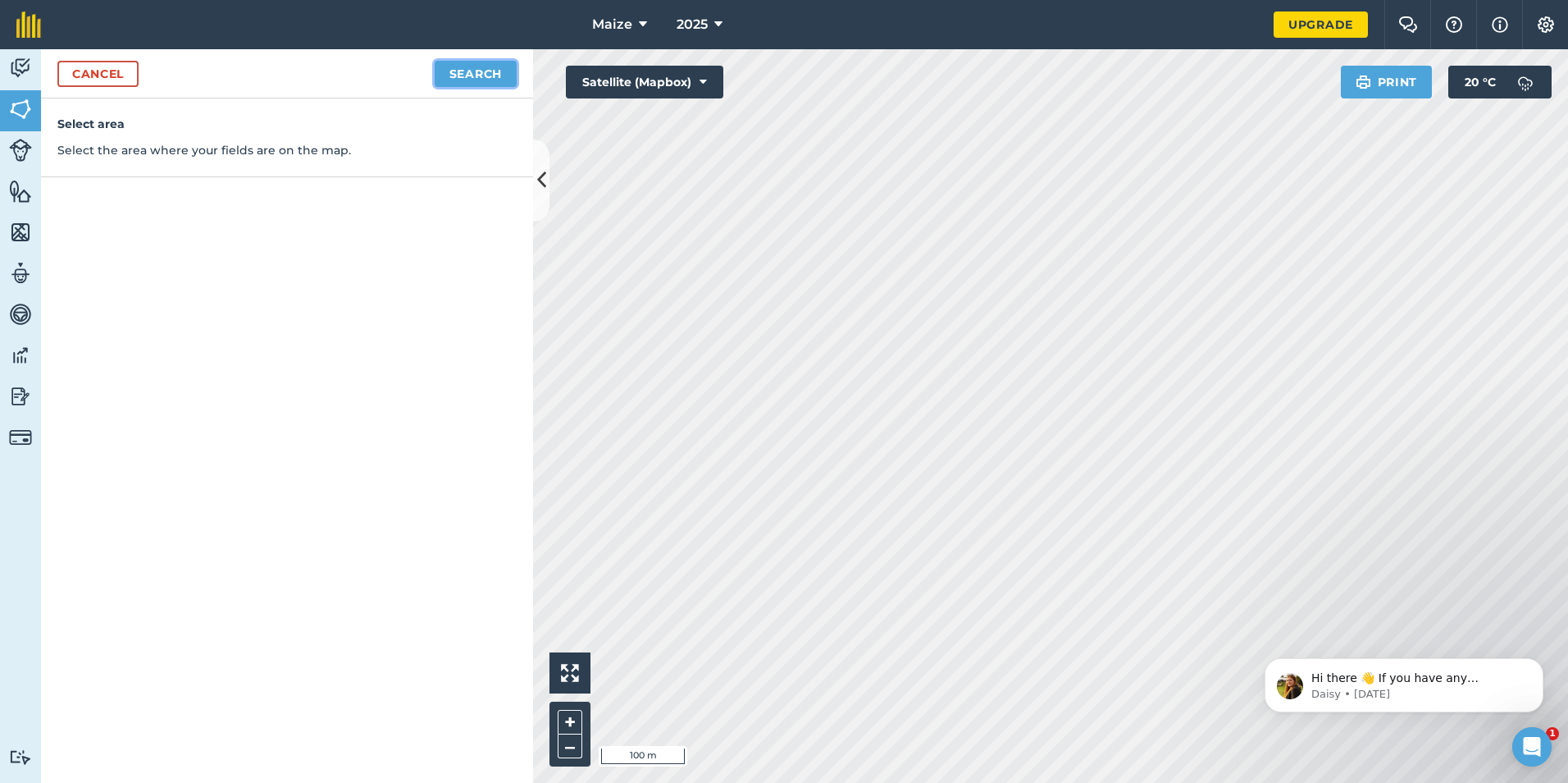
click at [476, 70] on button "Search" at bounding box center [476, 74] width 82 height 26
click at [420, 69] on button "Continue to edit boundaries" at bounding box center [393, 74] width 248 height 26
click at [411, 75] on button "Continue to name fields" at bounding box center [410, 74] width 212 height 26
click at [263, 155] on input "text" at bounding box center [215, 159] width 267 height 35
type input "m"
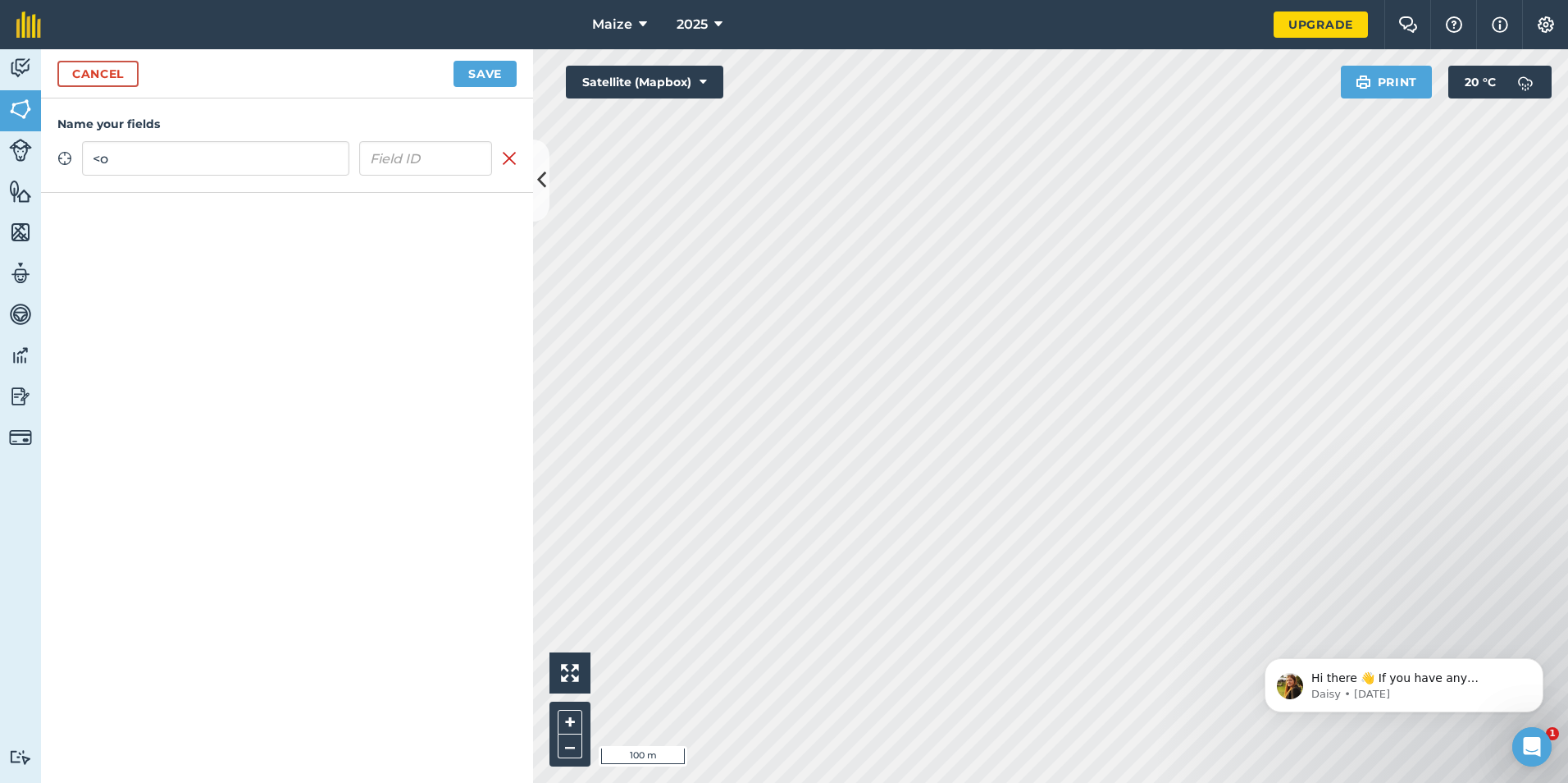
type input "<"
type input "Mole drove"
click at [463, 72] on button "Save" at bounding box center [485, 74] width 63 height 26
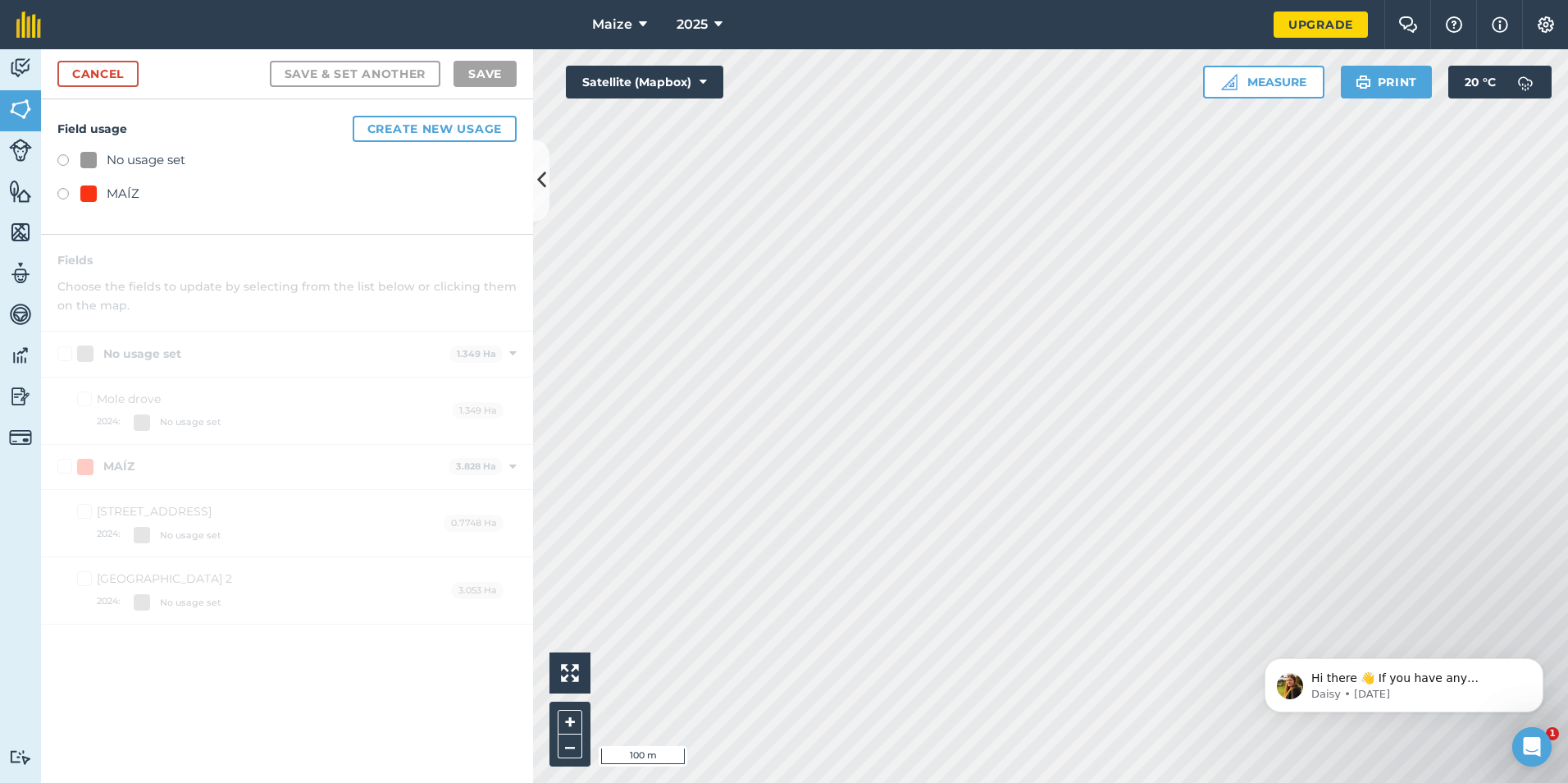
click at [69, 200] on label at bounding box center [68, 196] width 23 height 16
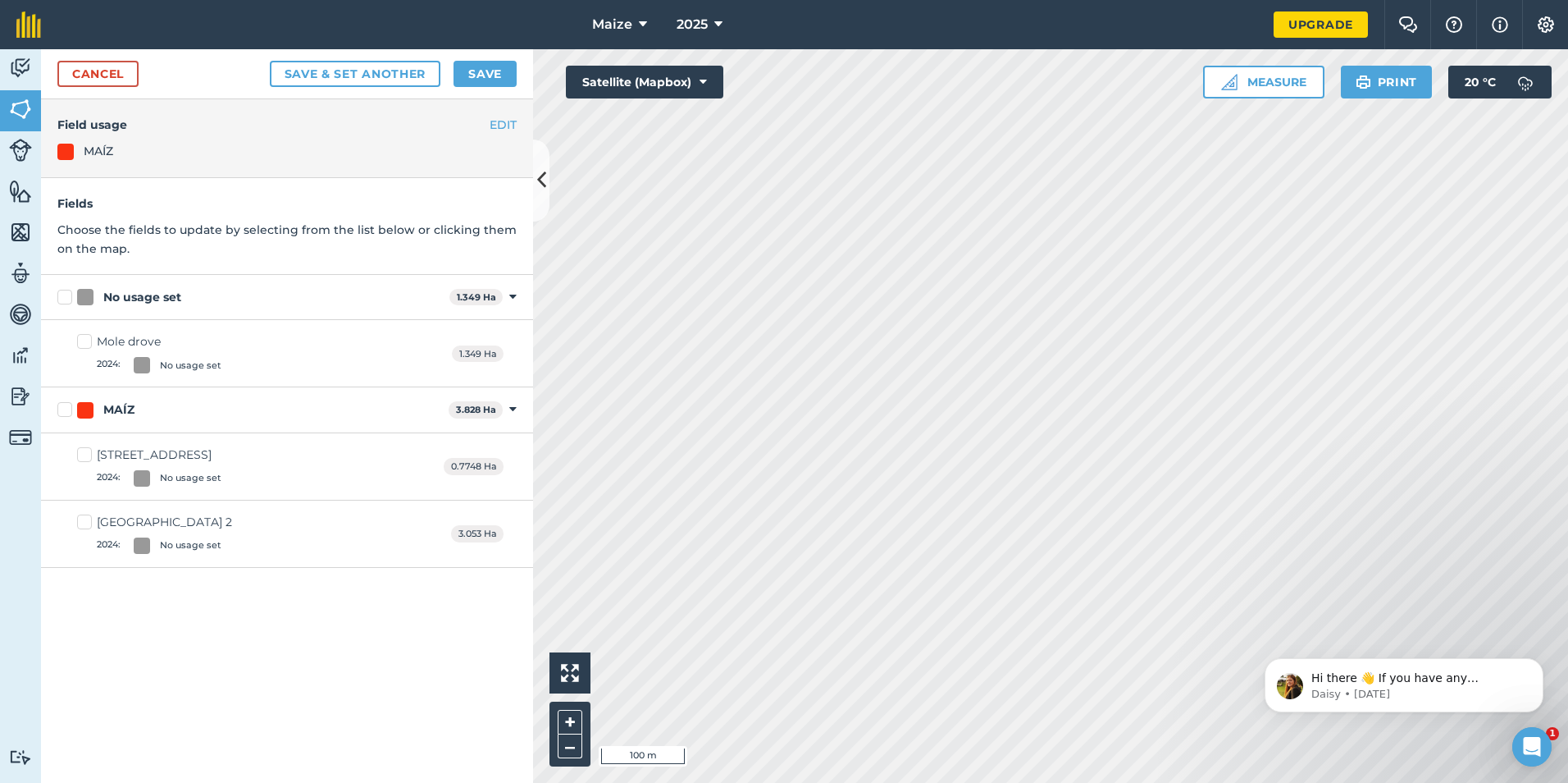
click at [67, 302] on label "No usage set" at bounding box center [250, 297] width 385 height 17
click at [67, 300] on input "No usage set" at bounding box center [63, 294] width 11 height 11
checkbox input "true"
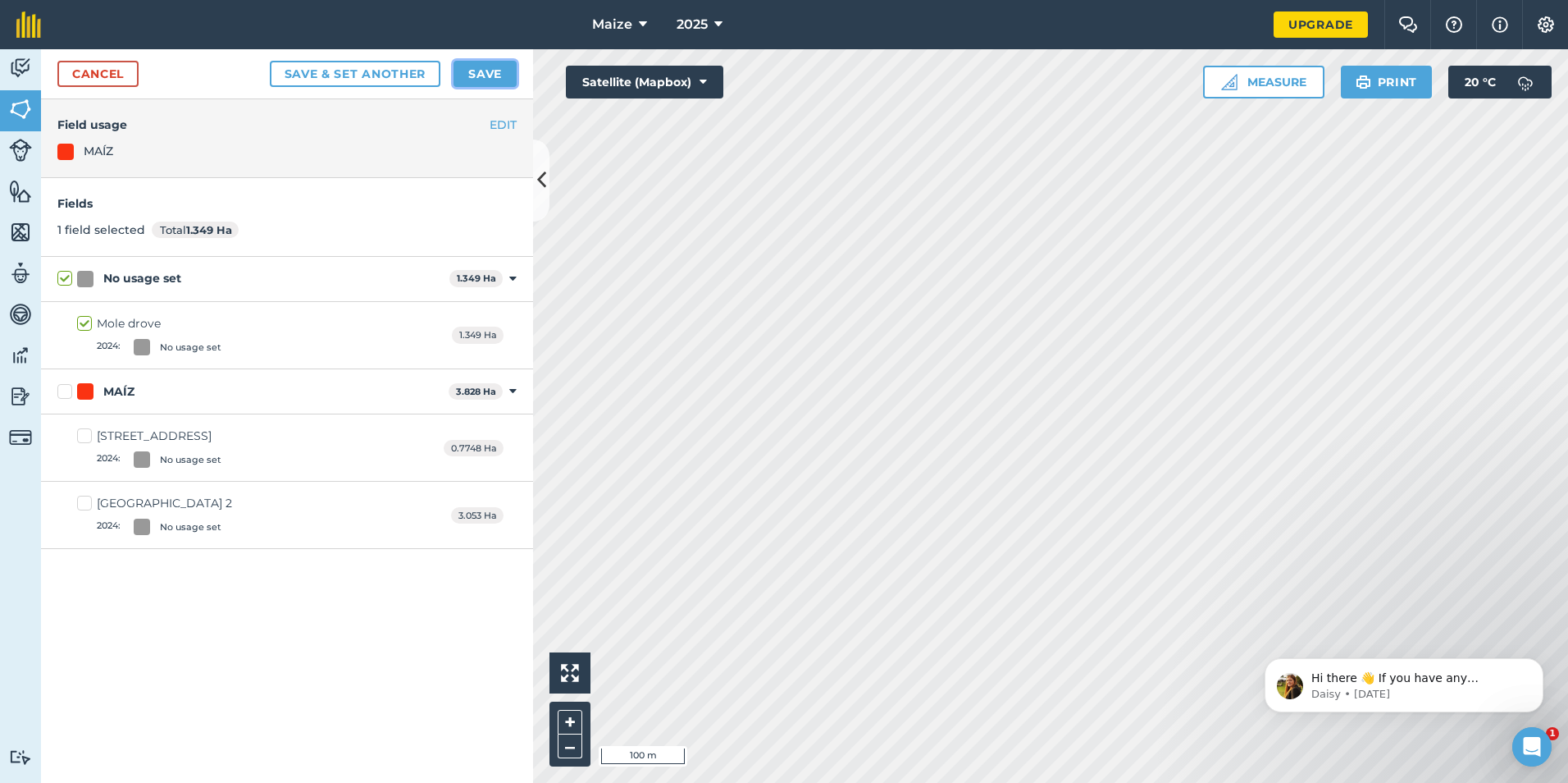
click at [477, 74] on button "Save" at bounding box center [485, 74] width 63 height 26
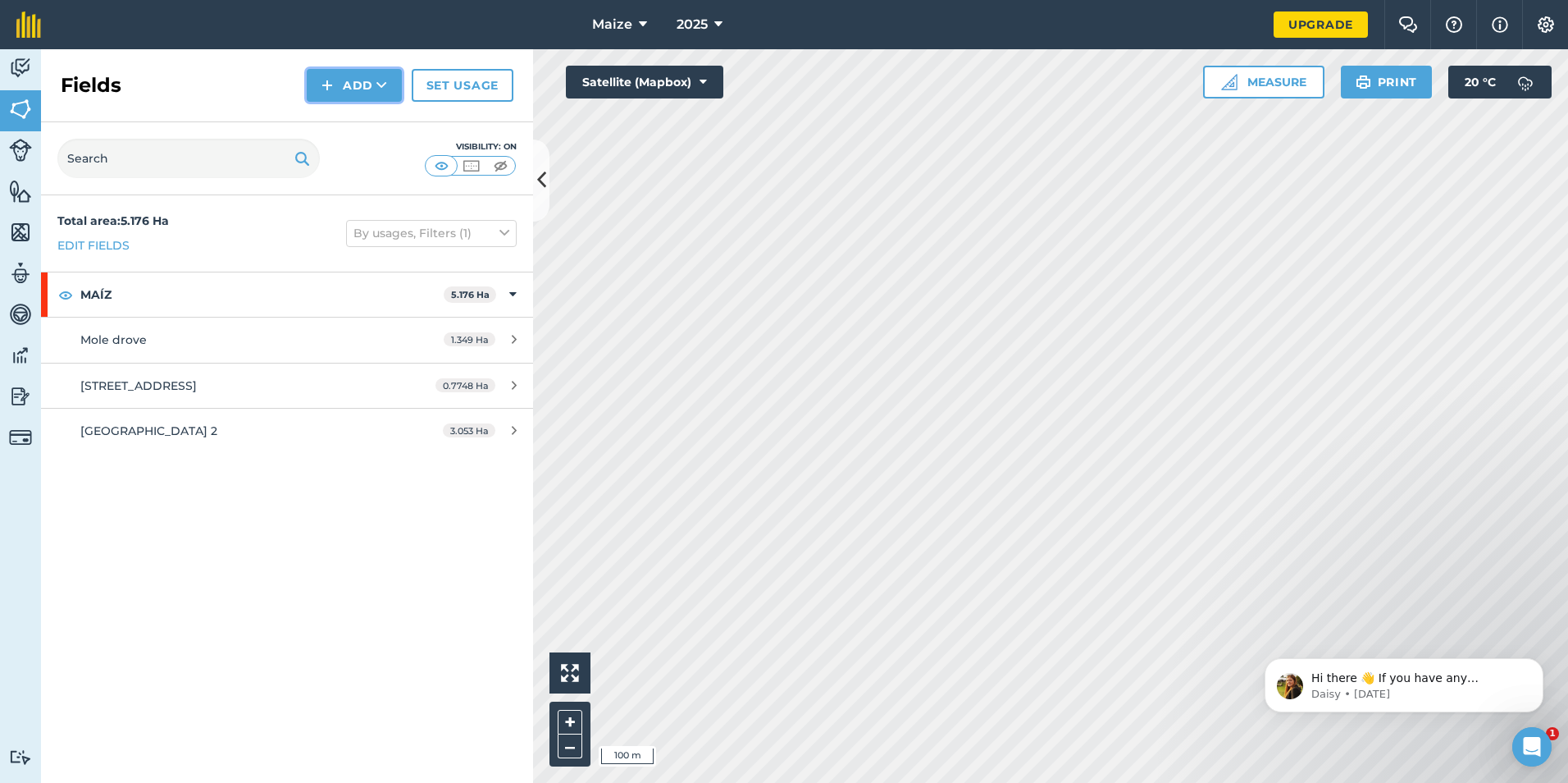
click at [354, 92] on button "Add" at bounding box center [354, 86] width 95 height 33
click at [356, 117] on link "Draw" at bounding box center [354, 122] width 90 height 36
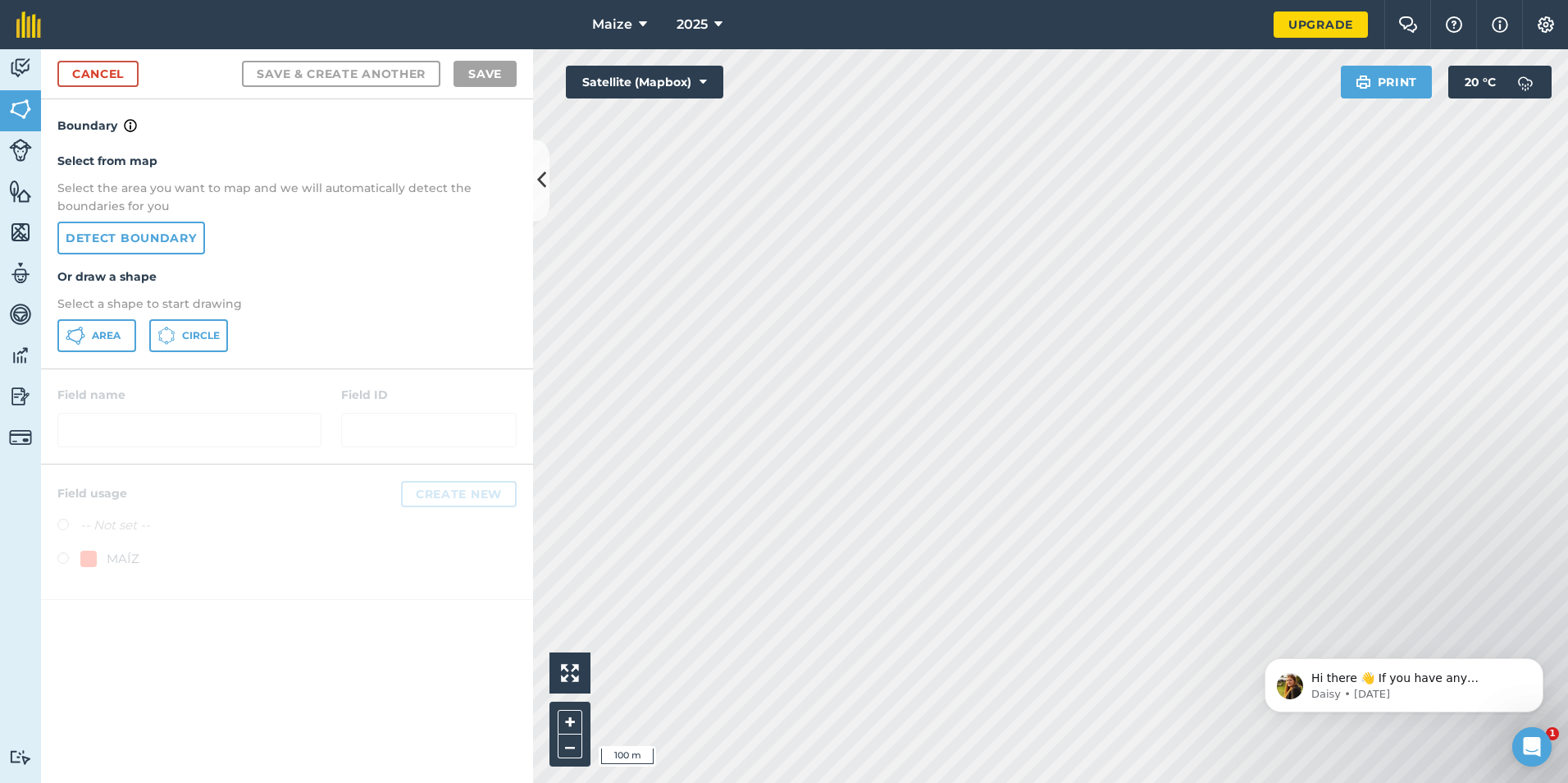
click at [173, 218] on div "Select from map Select the area you want to map and we will automatically detec…" at bounding box center [287, 252] width 492 height 233
click at [160, 248] on link "Detect boundary" at bounding box center [131, 238] width 148 height 33
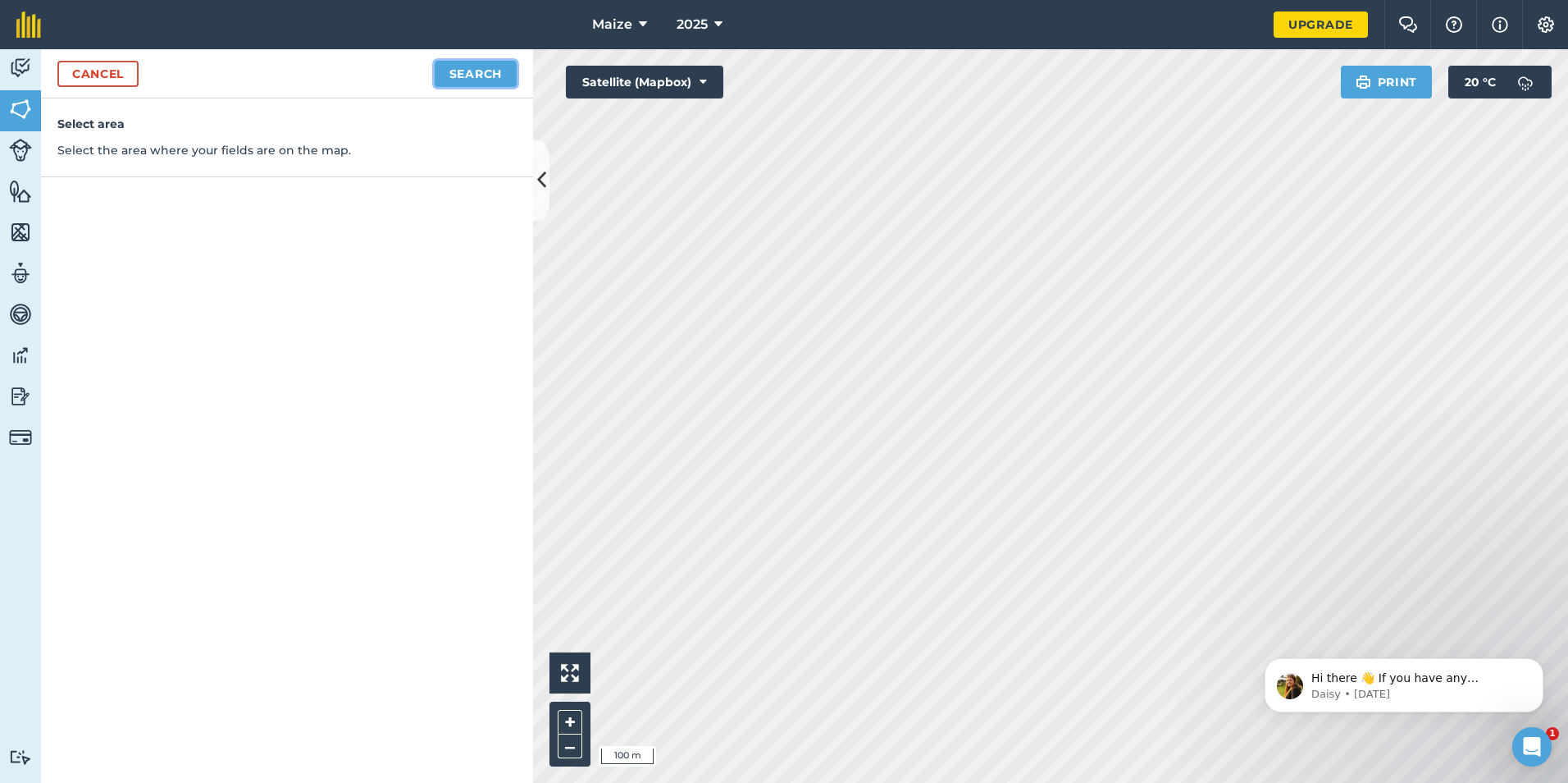
click at [481, 77] on button "Search" at bounding box center [476, 74] width 82 height 26
click at [471, 71] on button "Continue to edit boundaries" at bounding box center [393, 74] width 248 height 26
click at [438, 78] on button "Continue to name fields" at bounding box center [410, 74] width 212 height 26
click at [283, 154] on input "text" at bounding box center [215, 159] width 267 height 35
type input "Mole Drove 2"
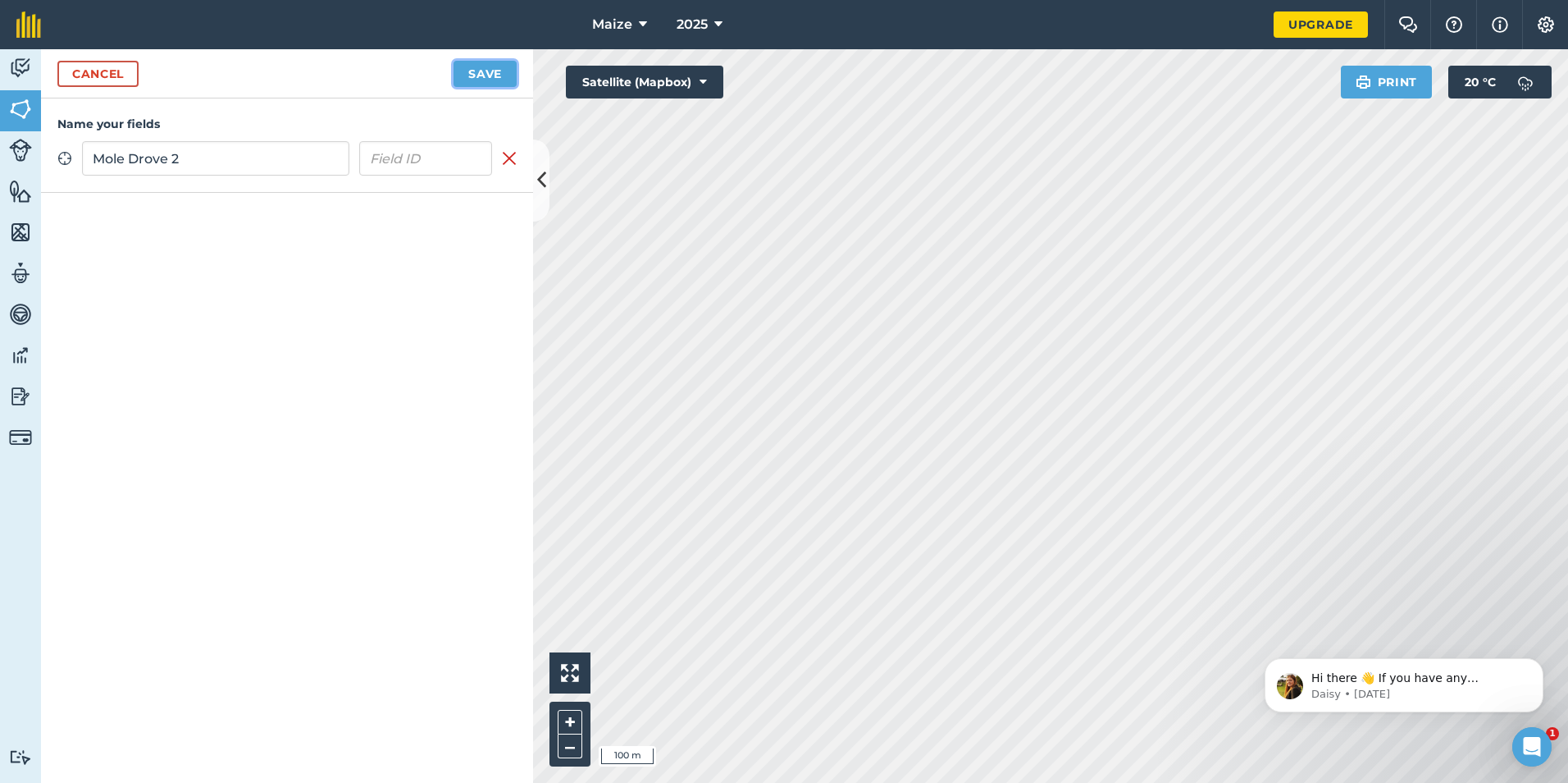
click at [494, 61] on button "Save" at bounding box center [485, 74] width 63 height 26
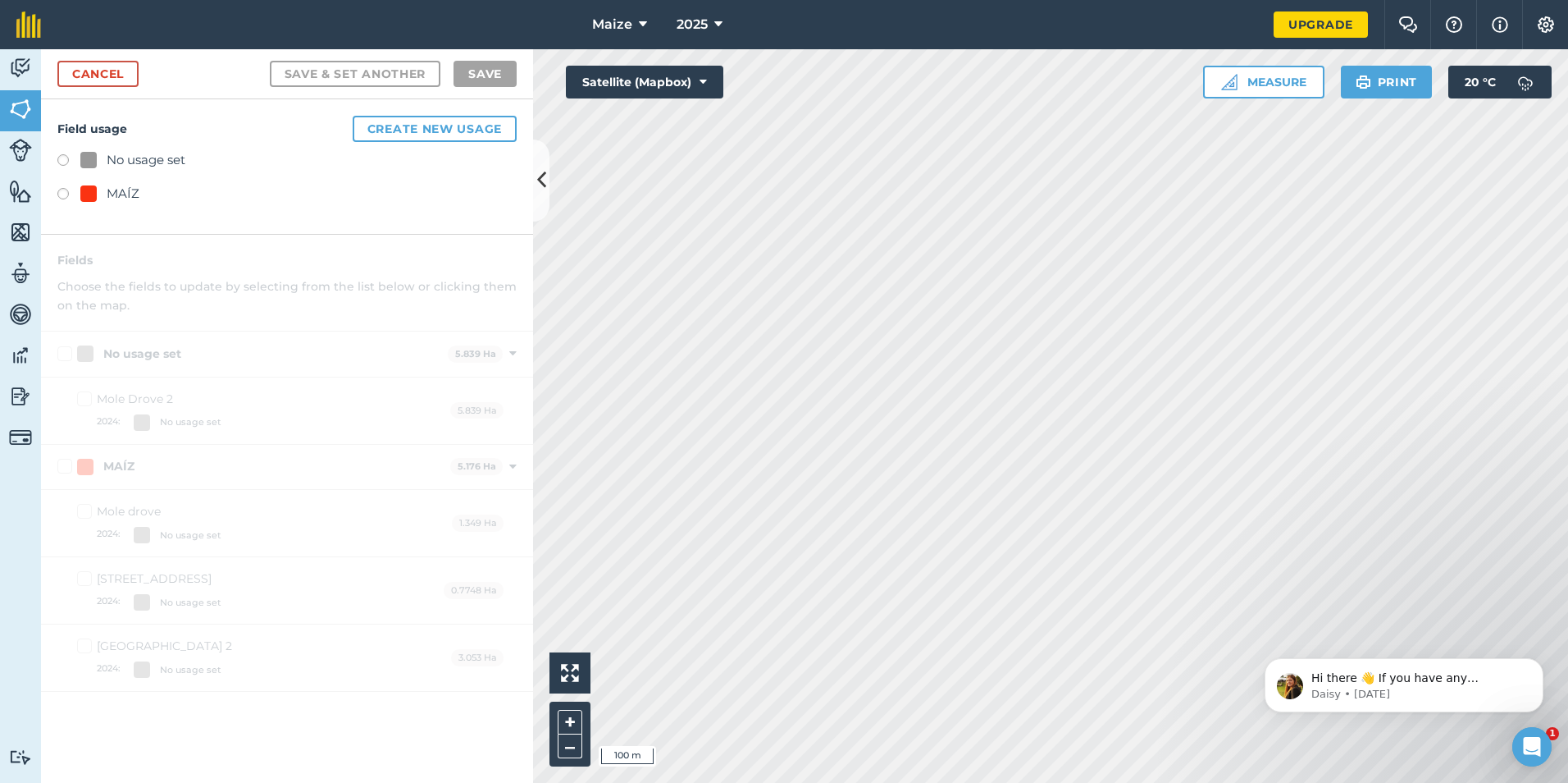
click at [86, 190] on div at bounding box center [88, 193] width 16 height 16
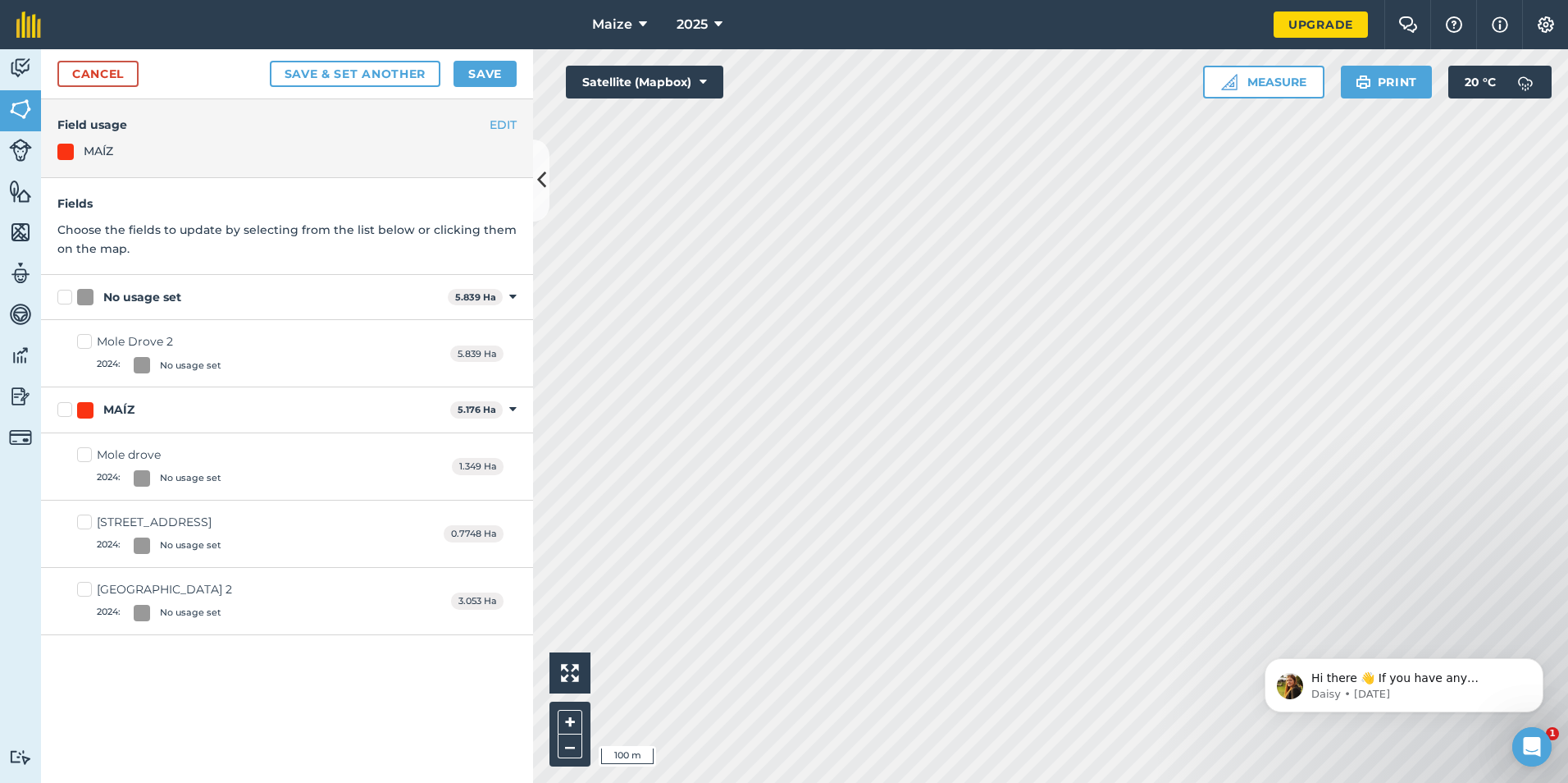
click at [66, 304] on label "No usage set" at bounding box center [249, 297] width 384 height 17
click at [66, 300] on input "No usage set" at bounding box center [63, 294] width 11 height 11
checkbox input "true"
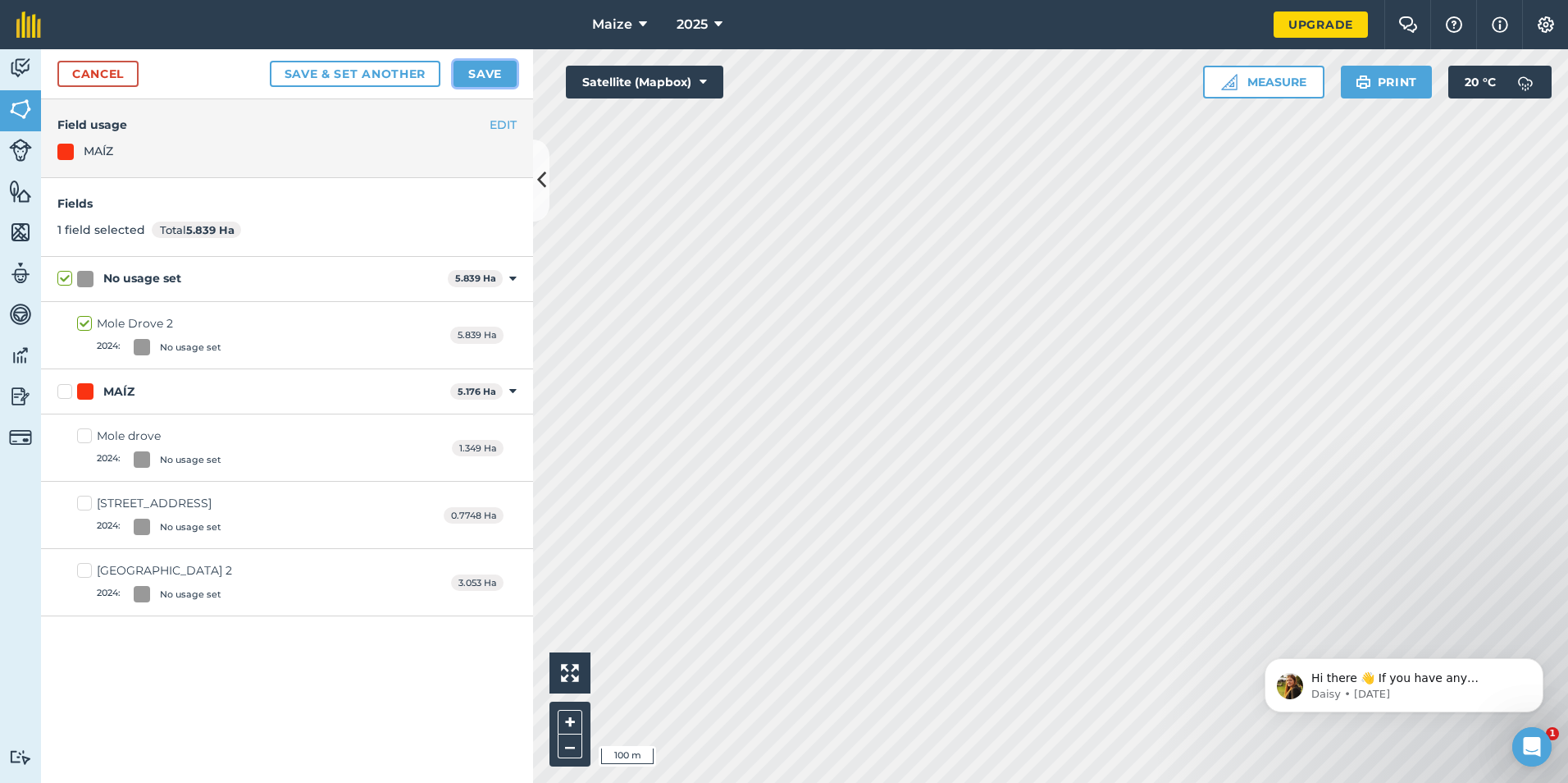
click at [477, 81] on button "Save" at bounding box center [485, 74] width 63 height 26
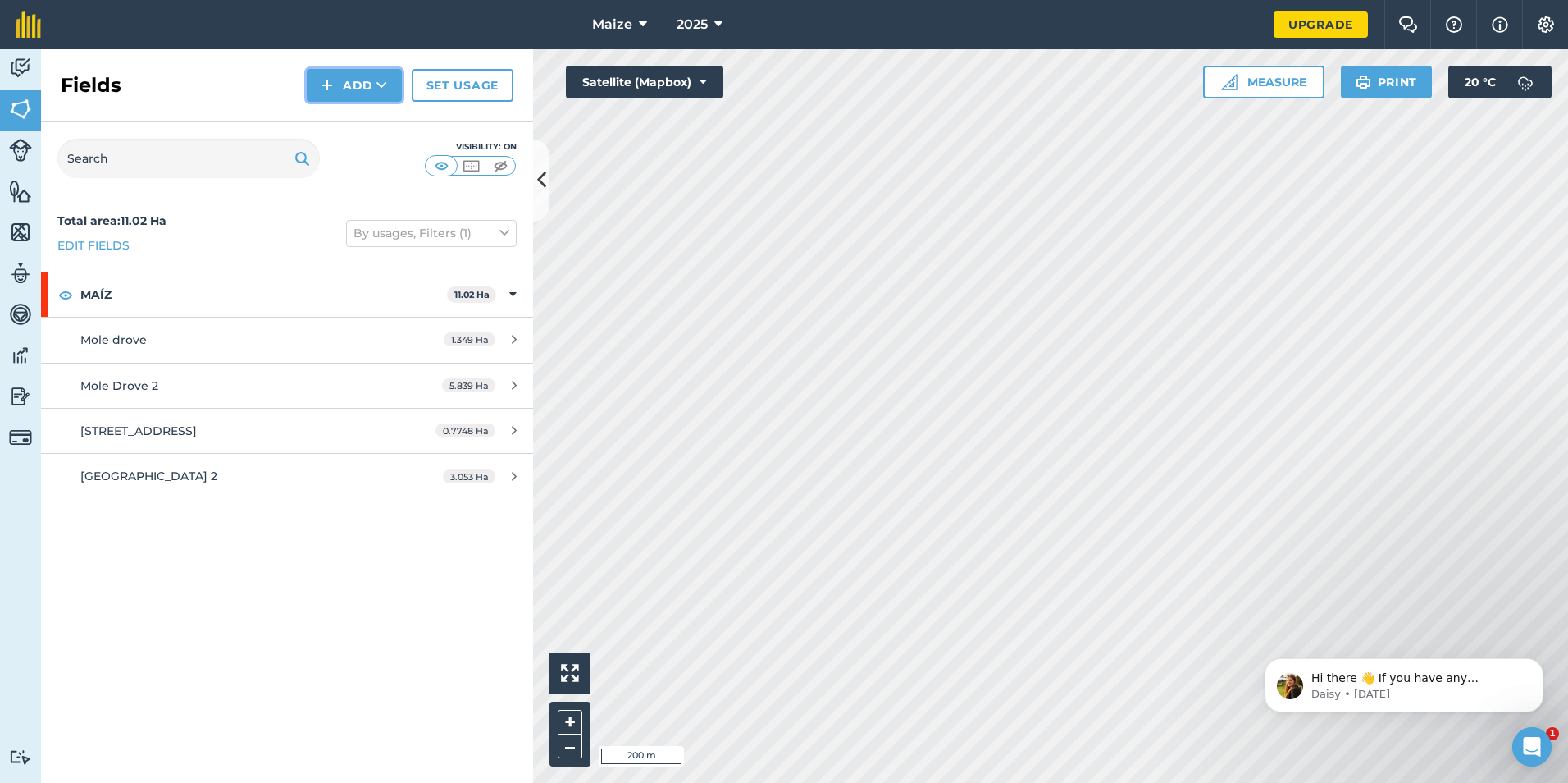
click at [347, 83] on button "Add" at bounding box center [354, 86] width 95 height 33
click at [334, 124] on link "Draw" at bounding box center [354, 122] width 90 height 36
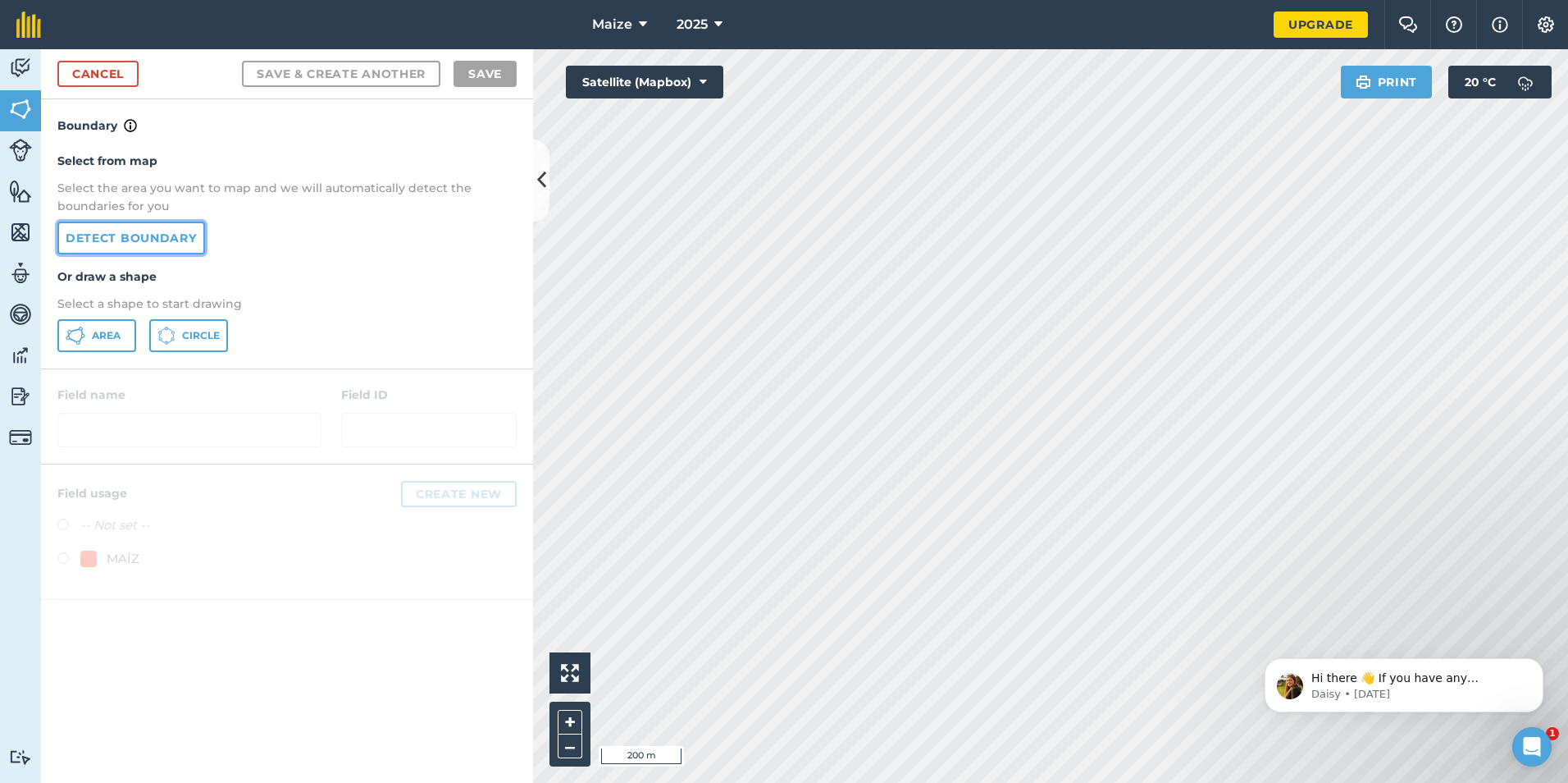
click at [167, 245] on link "Detect boundary" at bounding box center [131, 238] width 148 height 33
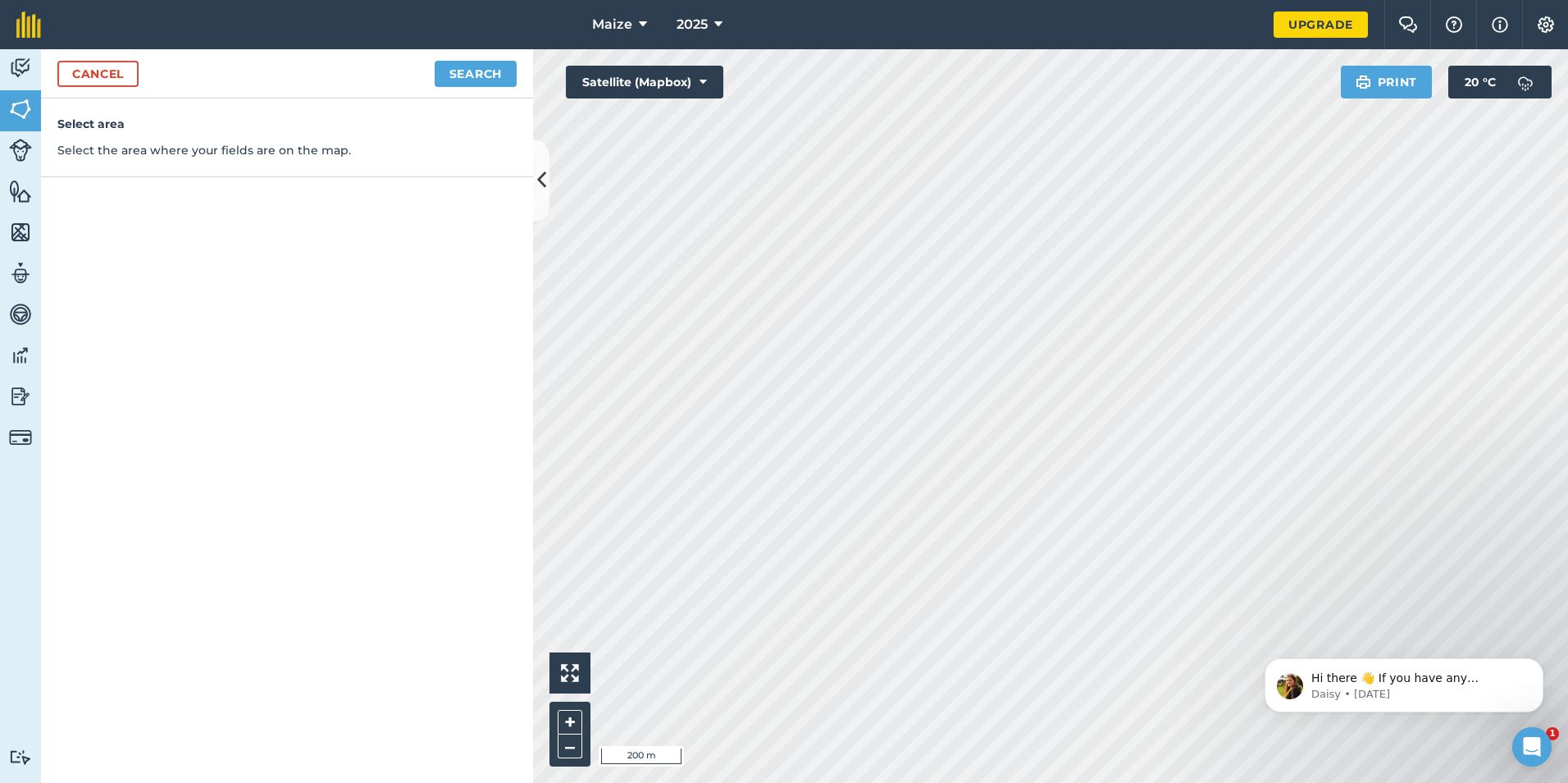
click at [463, 89] on div "Cancel Search" at bounding box center [287, 74] width 492 height 49
click at [473, 77] on button "Search" at bounding box center [476, 74] width 82 height 26
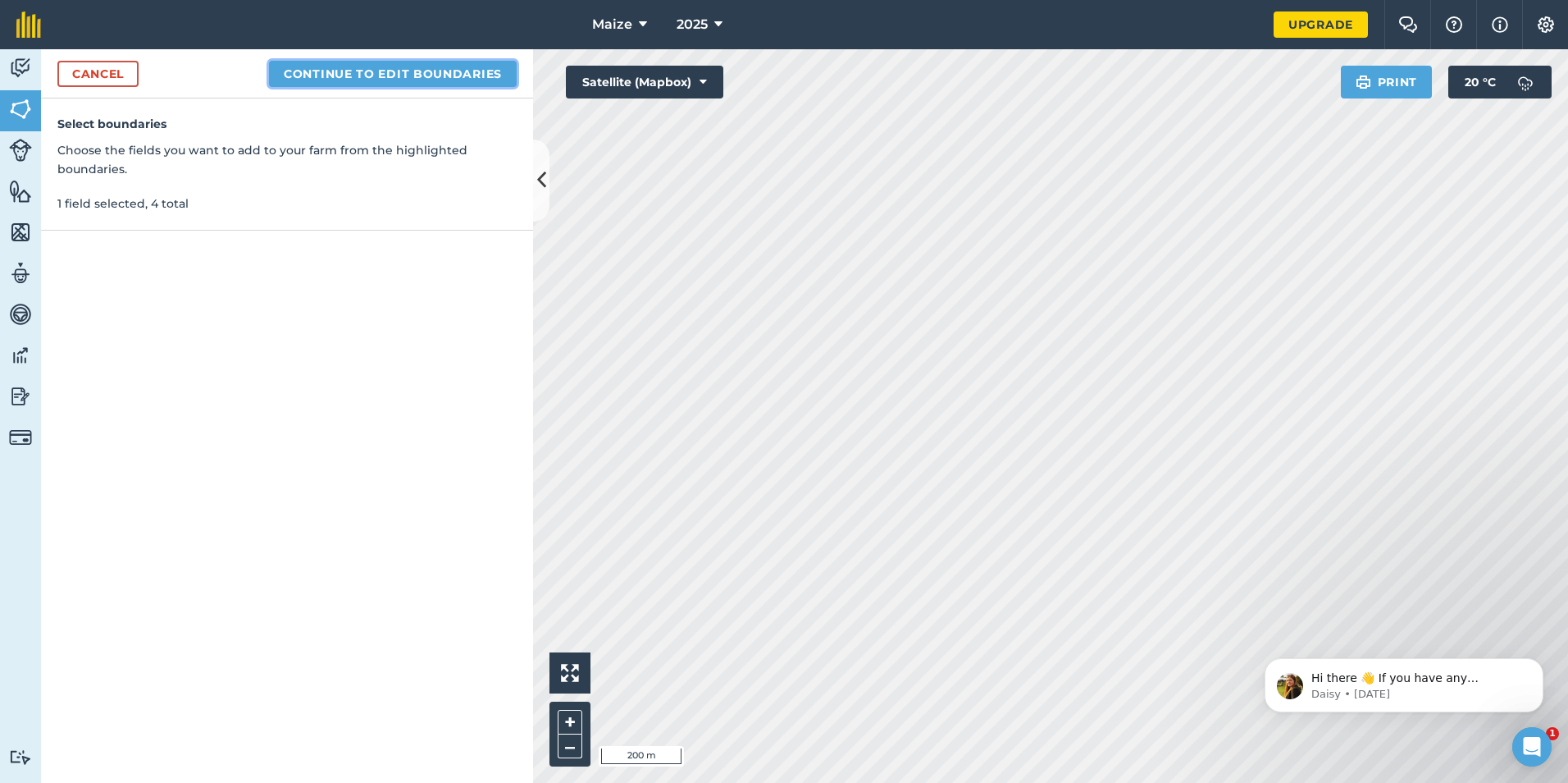
click at [487, 78] on button "Continue to edit boundaries" at bounding box center [393, 74] width 248 height 26
click at [370, 73] on button "Continue to name fields" at bounding box center [410, 74] width 212 height 26
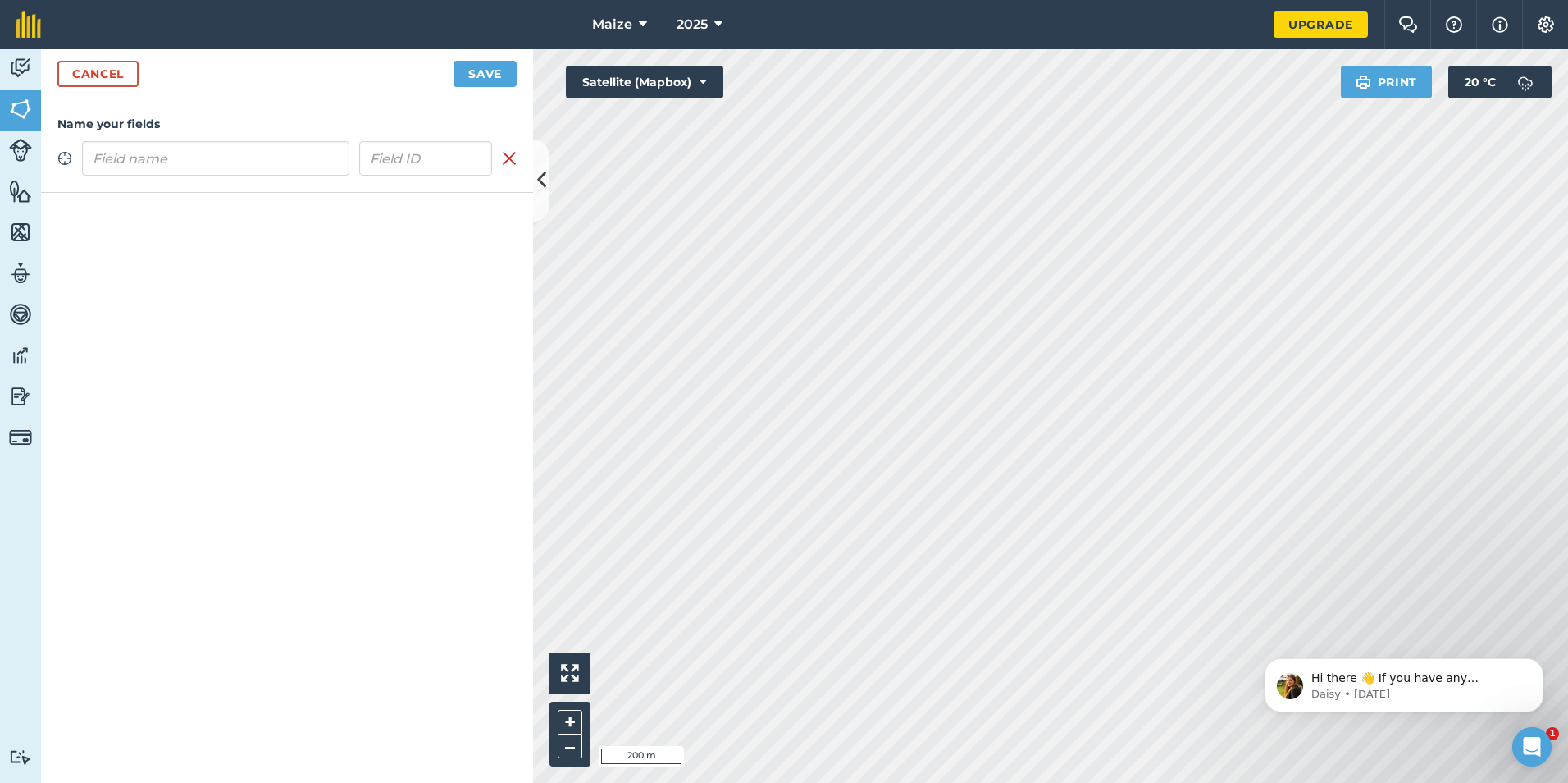
drag, startPoint x: 282, startPoint y: 152, endPoint x: 264, endPoint y: 170, distance: 25.5
click at [278, 159] on input "text" at bounding box center [215, 159] width 267 height 35
type input "h"
type input "Holbeach Drove Gate"
click at [500, 78] on button "Save" at bounding box center [485, 74] width 63 height 26
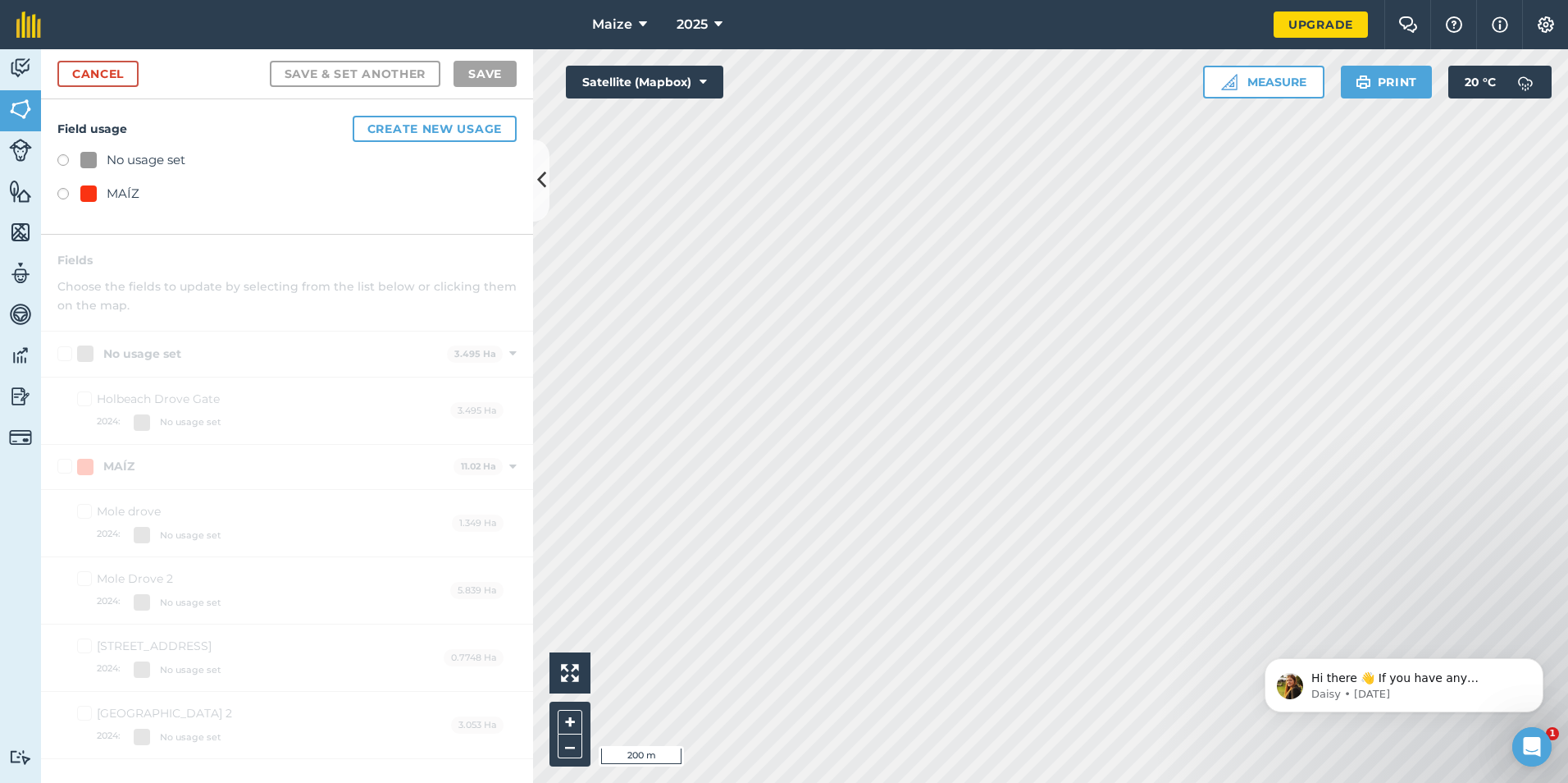
click at [79, 185] on div "MAÍZ" at bounding box center [287, 196] width 459 height 24
click at [73, 193] on label at bounding box center [68, 196] width 23 height 16
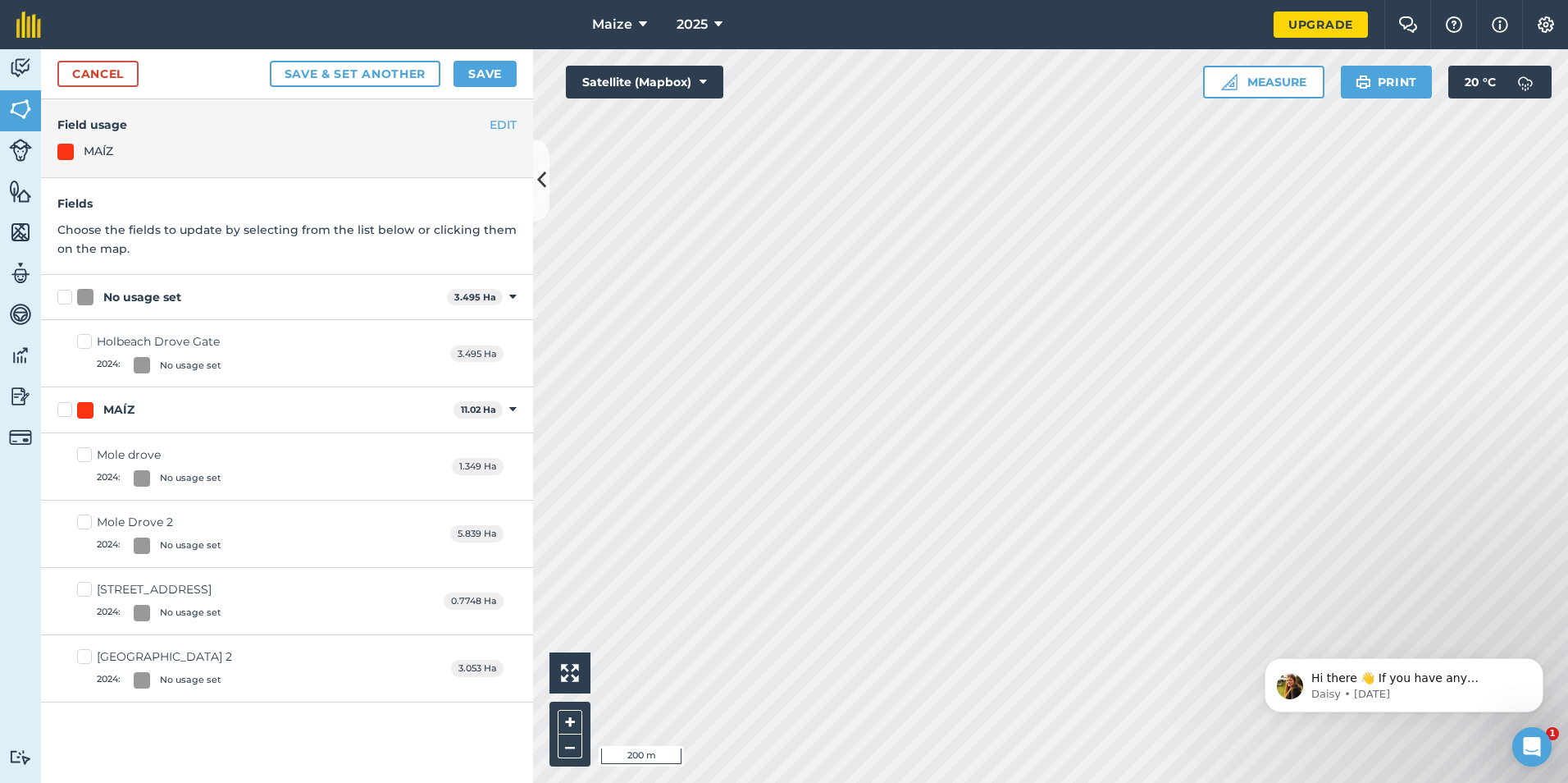
click at [77, 295] on label "No usage set" at bounding box center [249, 297] width 383 height 17
click at [68, 295] on input "No usage set" at bounding box center [63, 294] width 11 height 11
checkbox input "true"
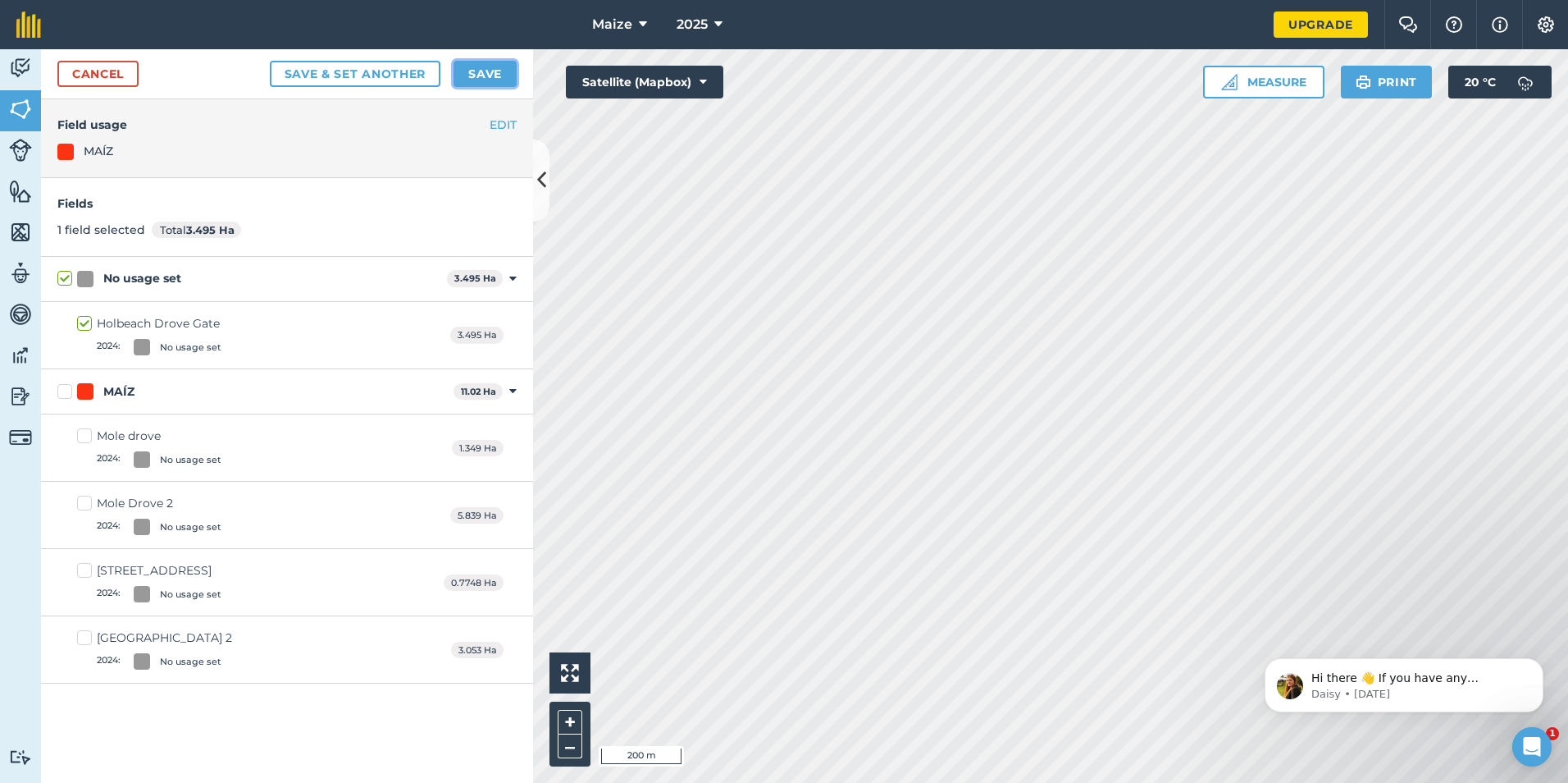
click at [493, 76] on button "Save" at bounding box center [485, 74] width 63 height 26
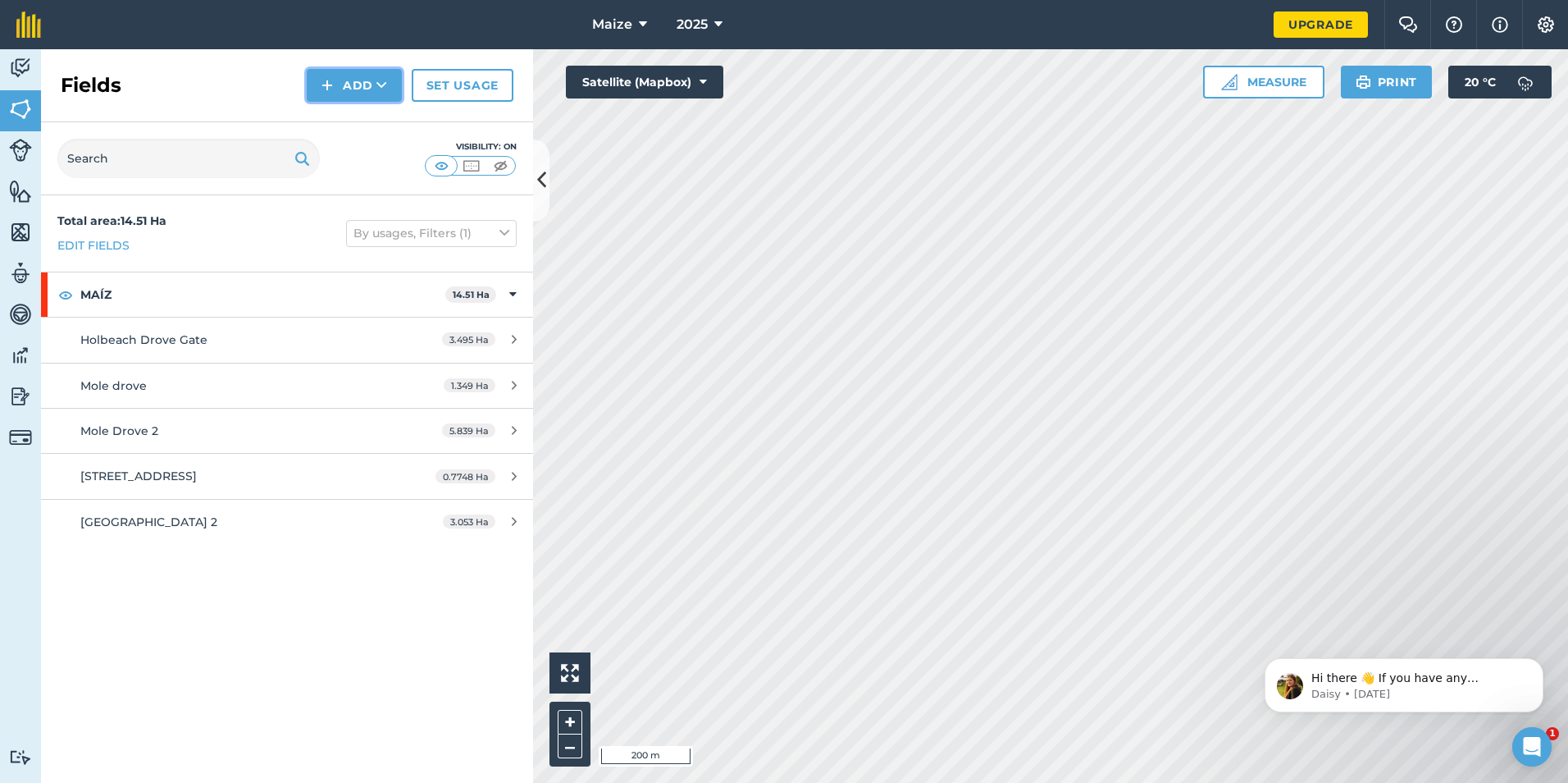
click at [312, 99] on button "Add" at bounding box center [354, 86] width 95 height 33
click at [356, 124] on link "Draw" at bounding box center [354, 122] width 90 height 36
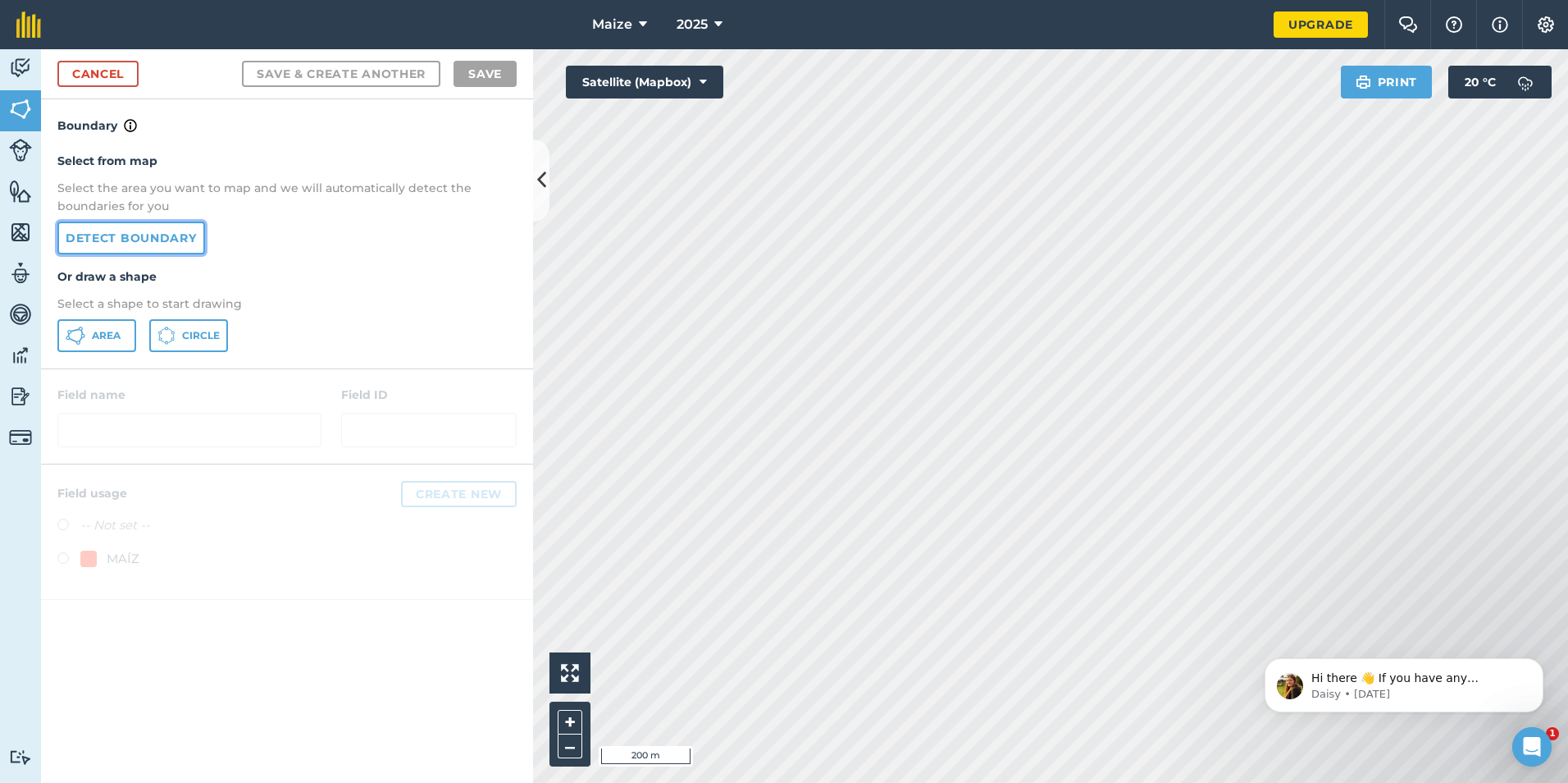
click at [128, 242] on link "Detect boundary" at bounding box center [131, 238] width 148 height 33
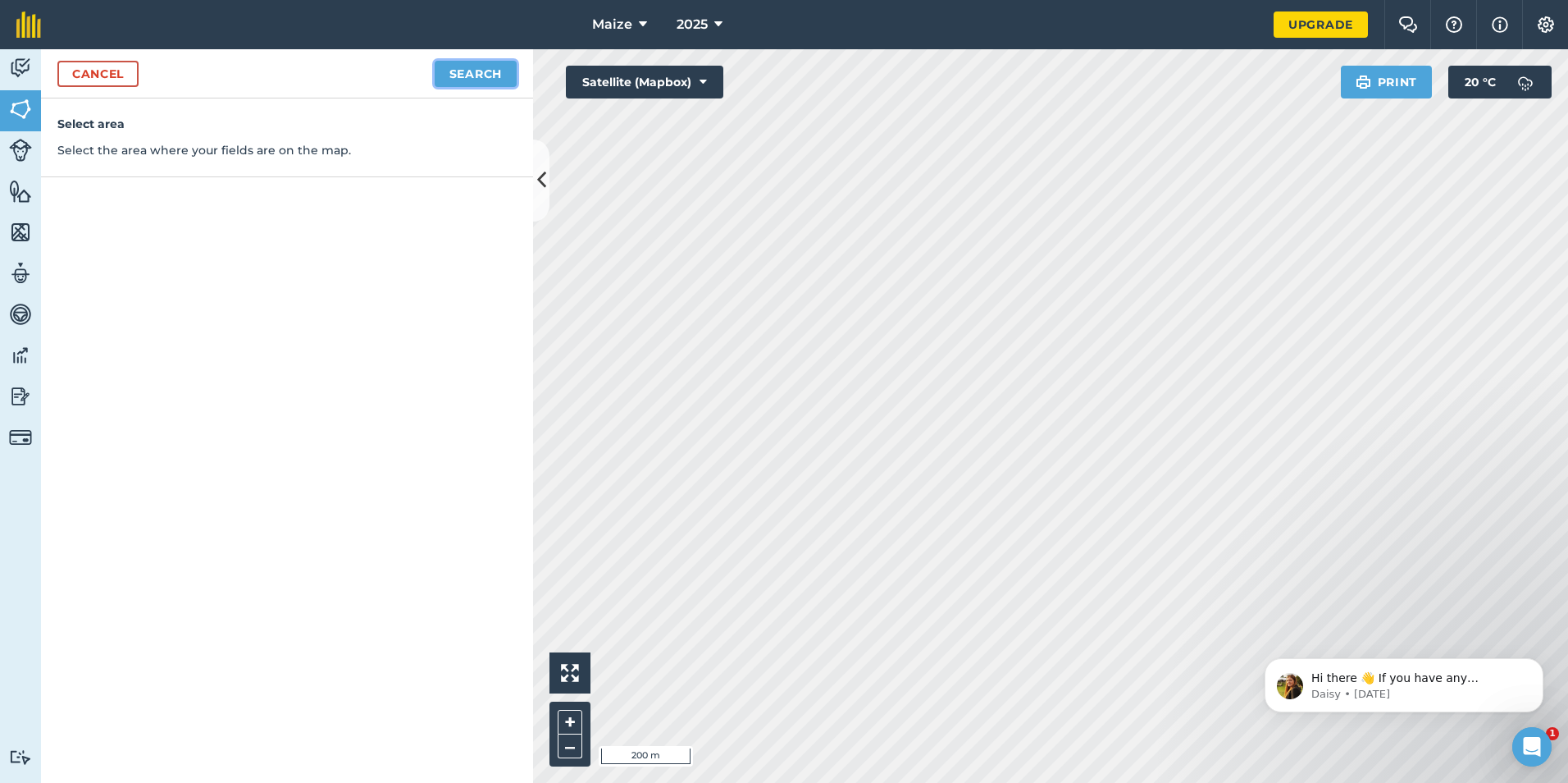
click at [489, 76] on button "Search" at bounding box center [476, 74] width 82 height 26
click at [374, 78] on button "Continue to edit boundaries" at bounding box center [393, 74] width 248 height 26
click at [456, 76] on button "Continue to name fields" at bounding box center [410, 74] width 212 height 26
click at [207, 162] on input "text" at bounding box center [215, 159] width 267 height 35
type input "Angus Big Field"
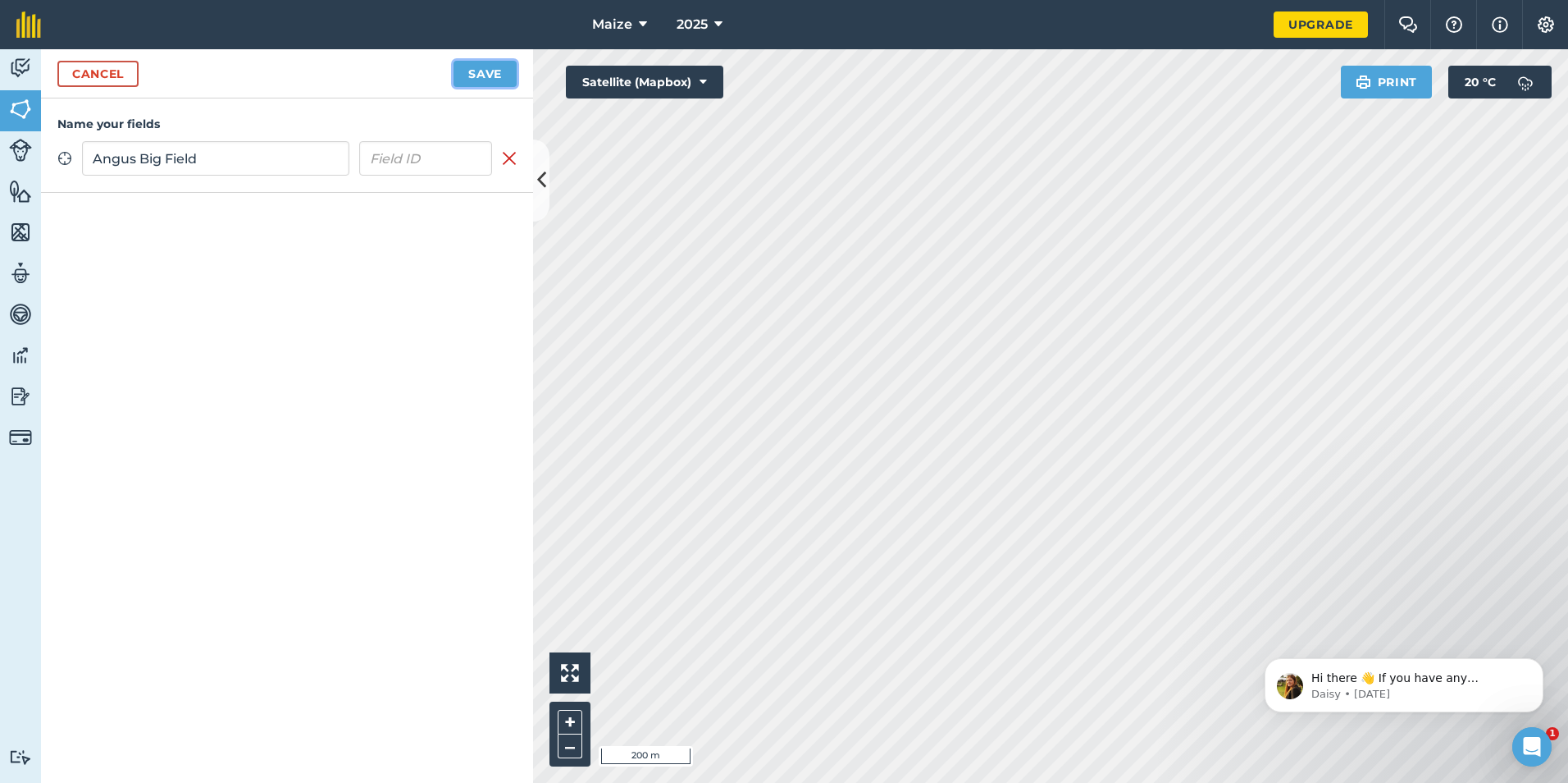
click at [496, 71] on button "Save" at bounding box center [485, 74] width 63 height 26
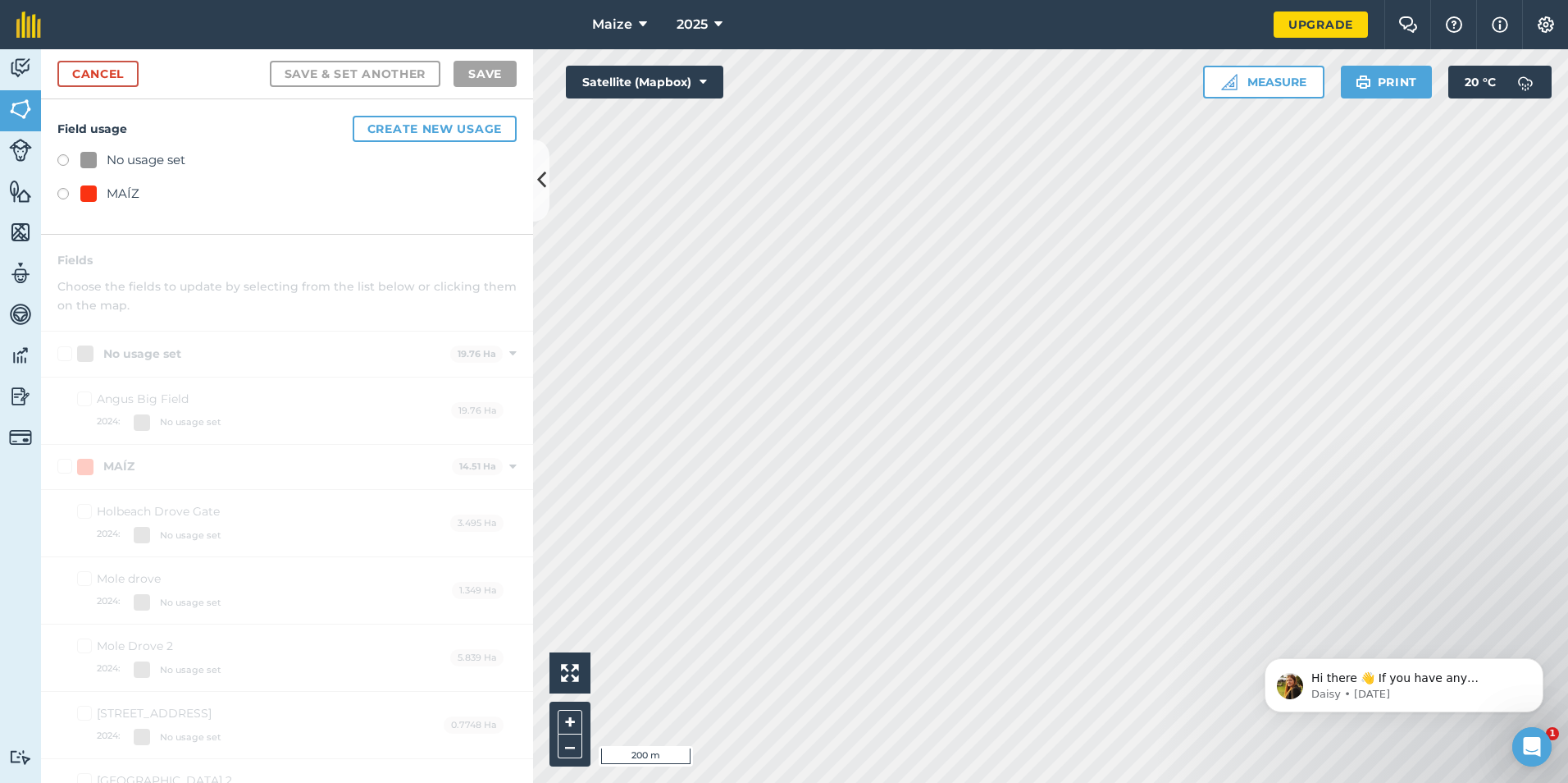
click at [90, 191] on div at bounding box center [88, 193] width 16 height 16
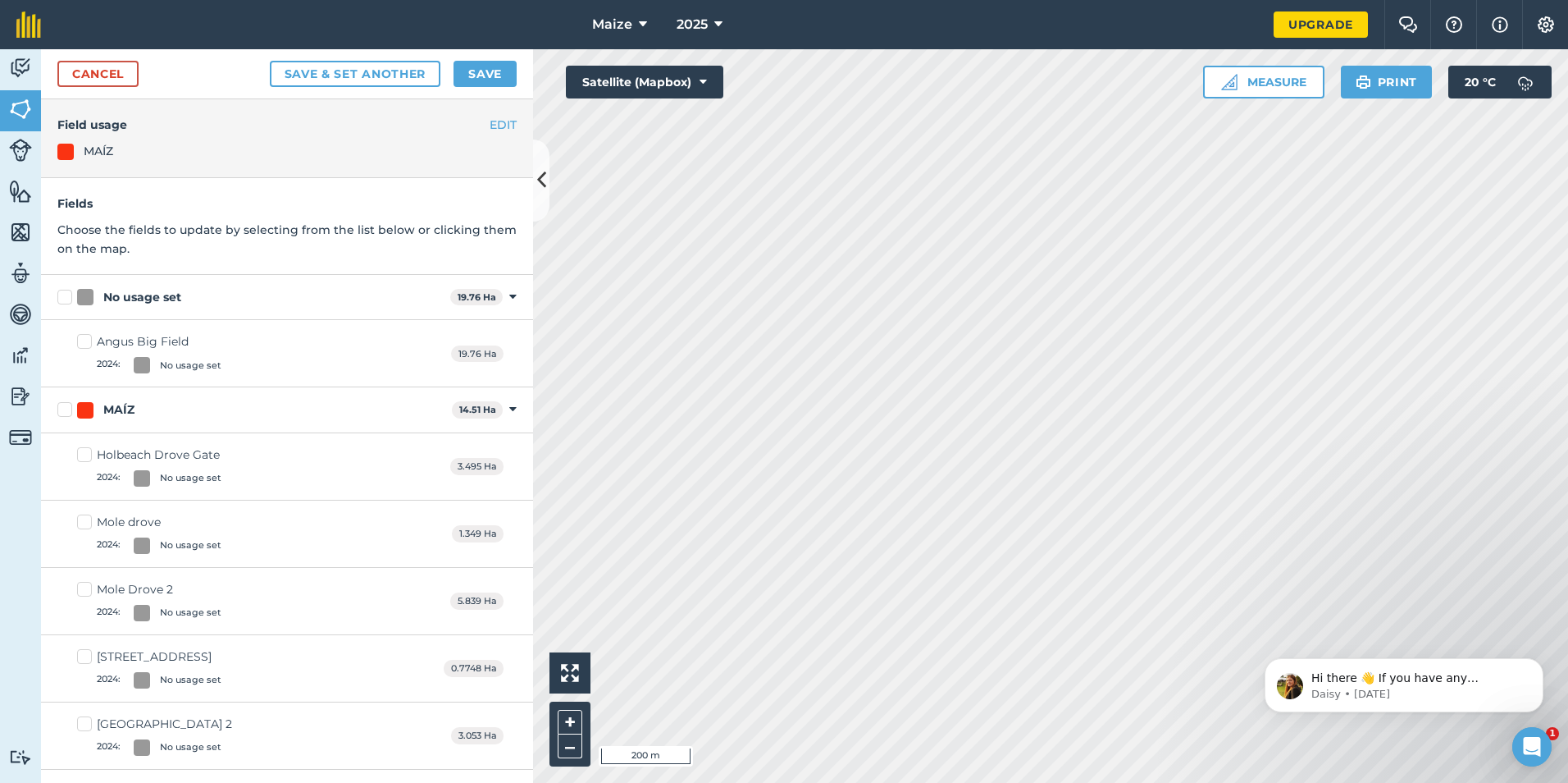
click at [62, 294] on label "No usage set" at bounding box center [251, 297] width 386 height 17
click at [62, 294] on input "No usage set" at bounding box center [63, 294] width 11 height 11
checkbox input "true"
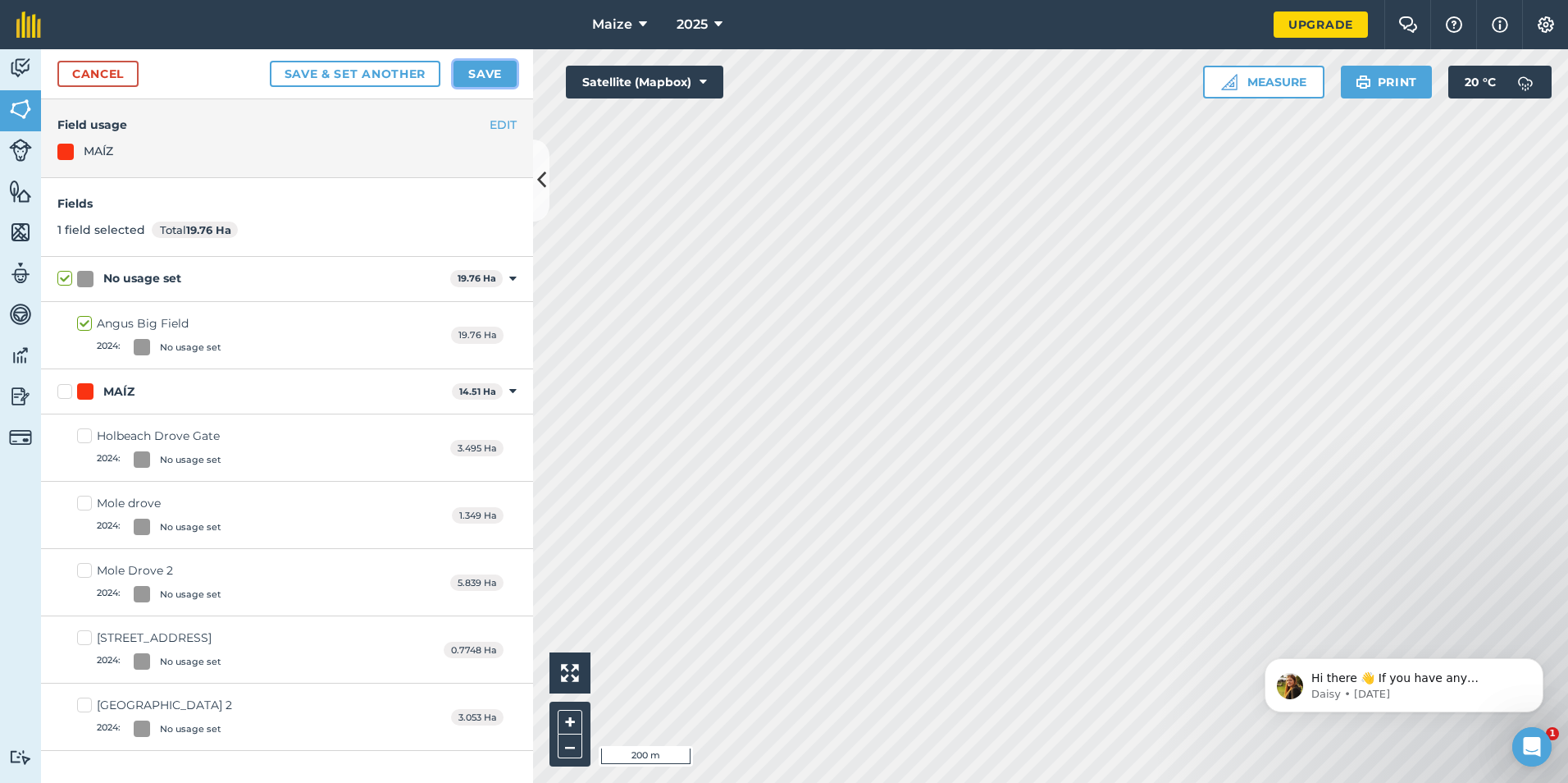
click at [471, 72] on button "Save" at bounding box center [485, 74] width 63 height 26
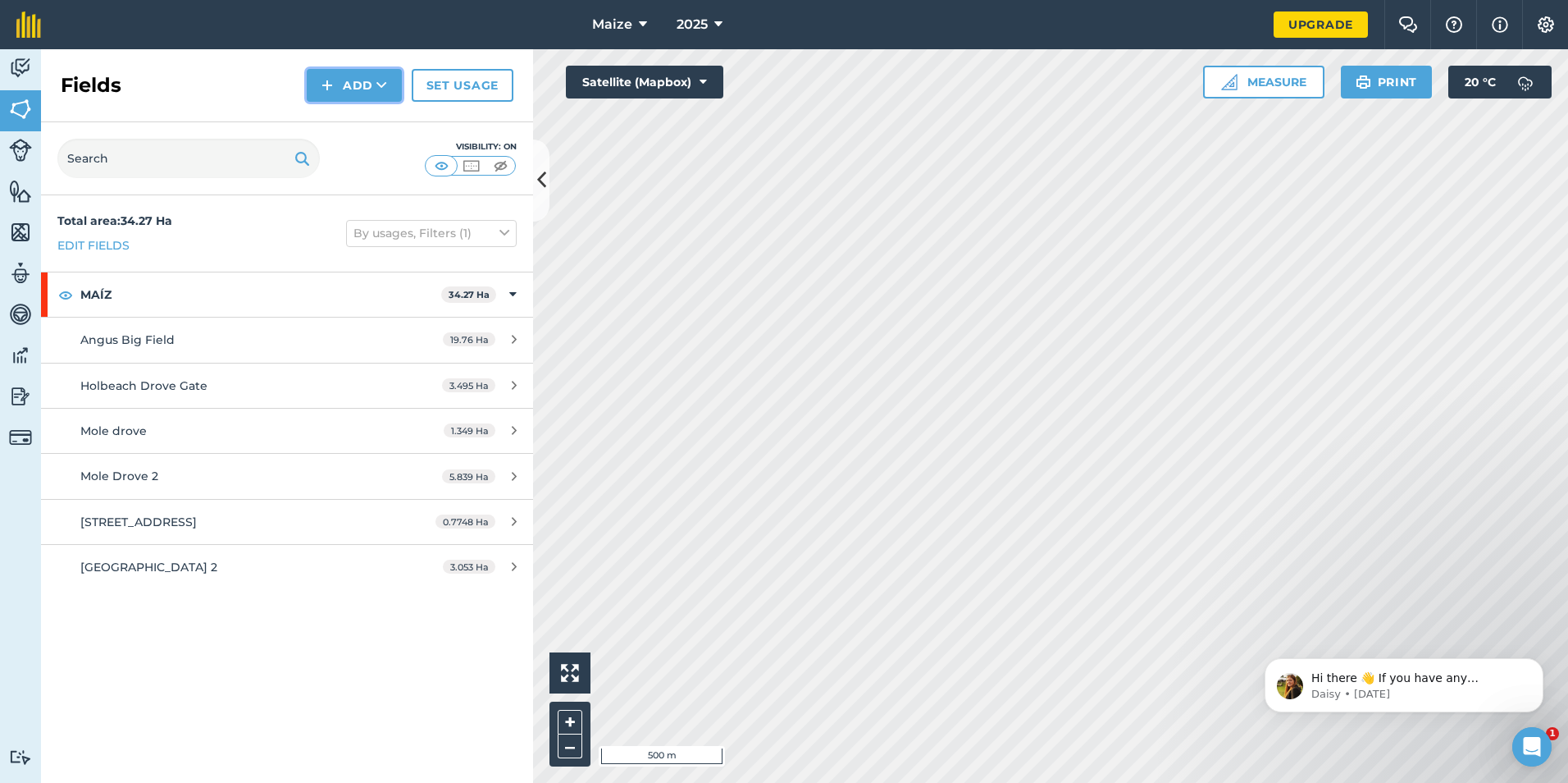
click at [374, 85] on button "Add" at bounding box center [354, 86] width 95 height 33
click at [369, 126] on link "Draw" at bounding box center [354, 122] width 90 height 36
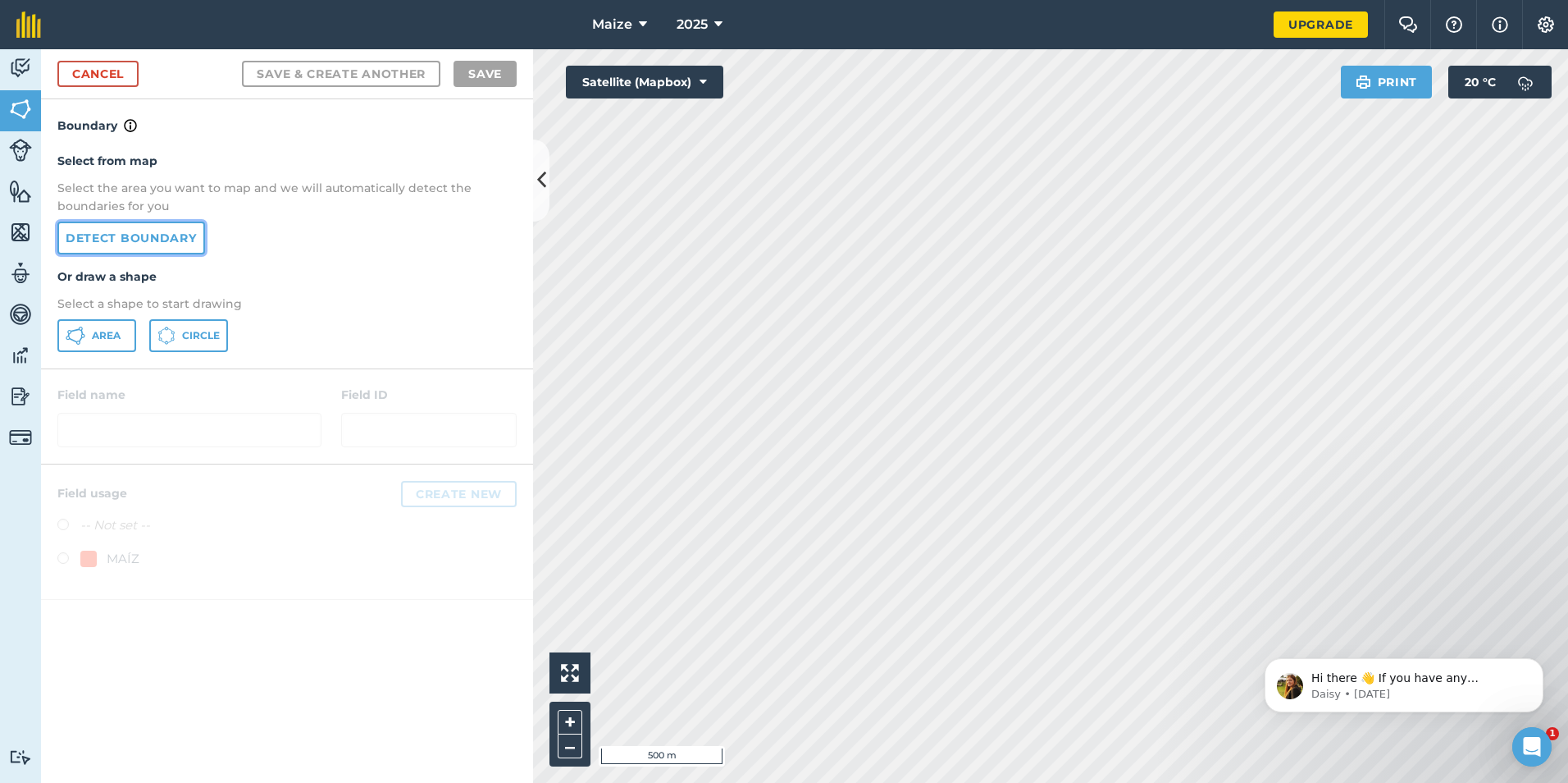
click at [146, 244] on link "Detect boundary" at bounding box center [131, 238] width 148 height 33
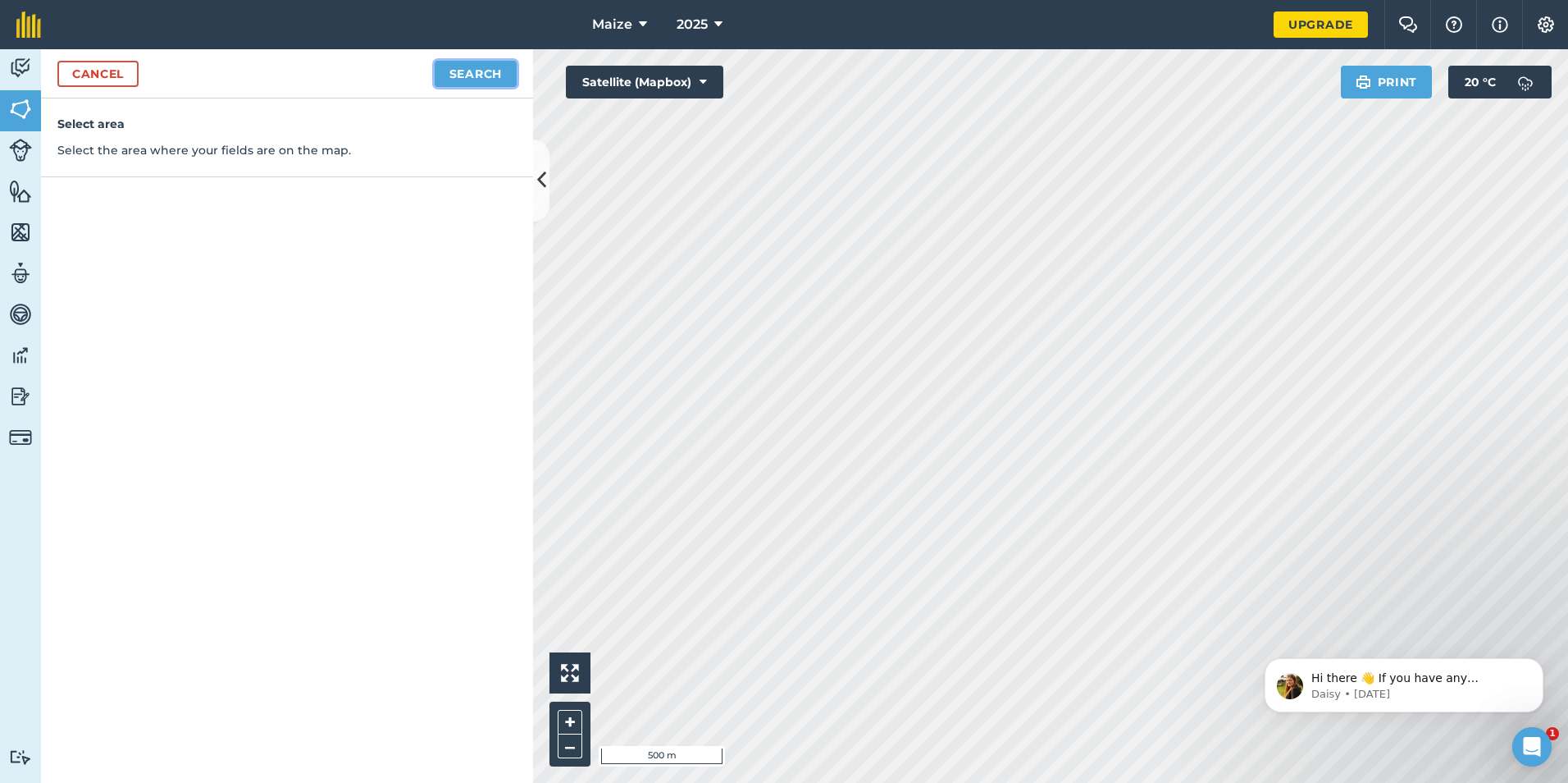
click at [481, 75] on button "Search" at bounding box center [476, 74] width 82 height 26
click at [436, 81] on button "Continue to edit boundaries" at bounding box center [393, 74] width 248 height 26
click at [385, 68] on button "Continue to name fields" at bounding box center [410, 74] width 212 height 26
click at [243, 156] on input "text" at bounding box center [215, 159] width 267 height 35
type input "Angus Small Field"
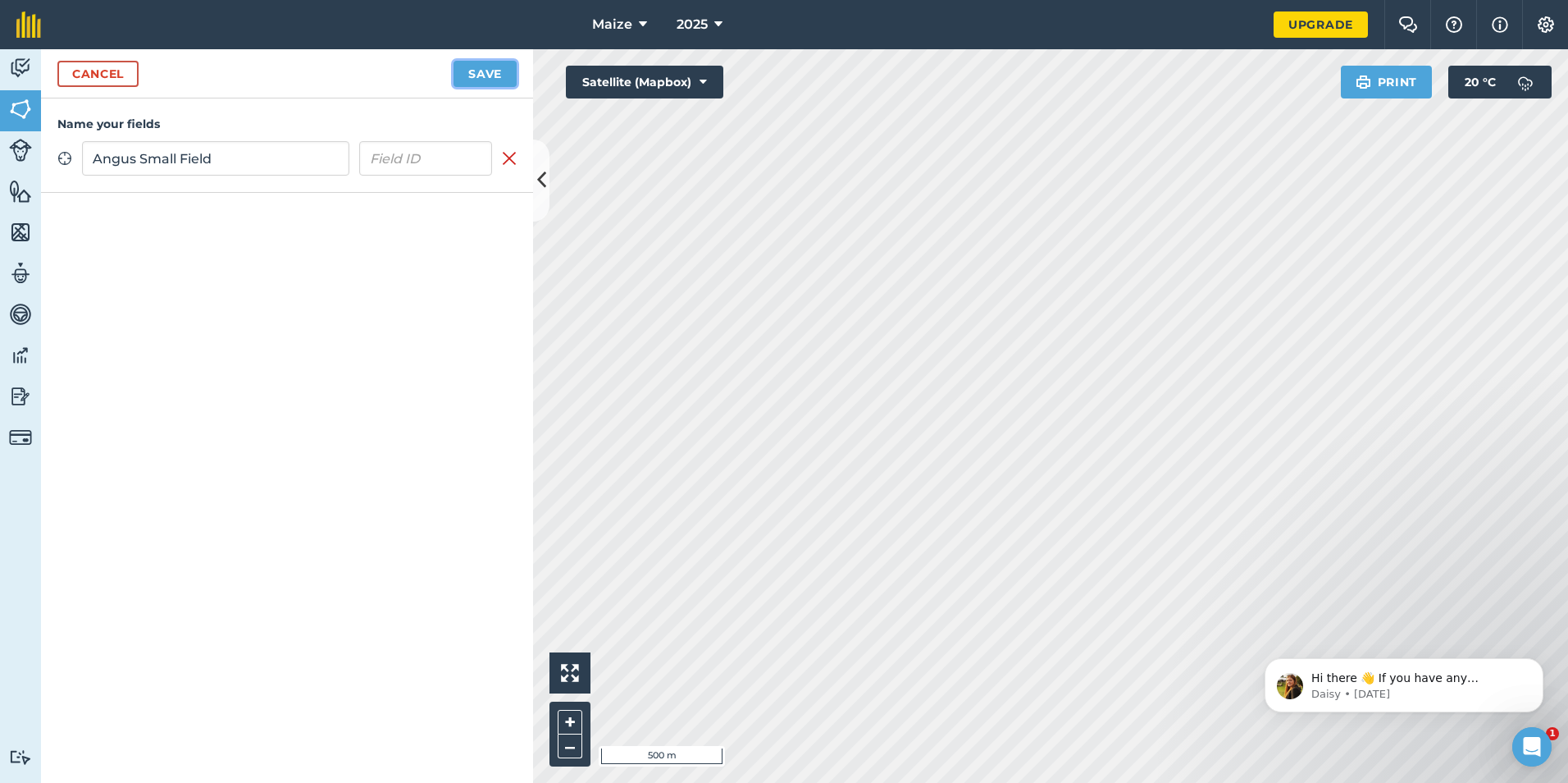
click at [489, 70] on button "Save" at bounding box center [485, 74] width 63 height 26
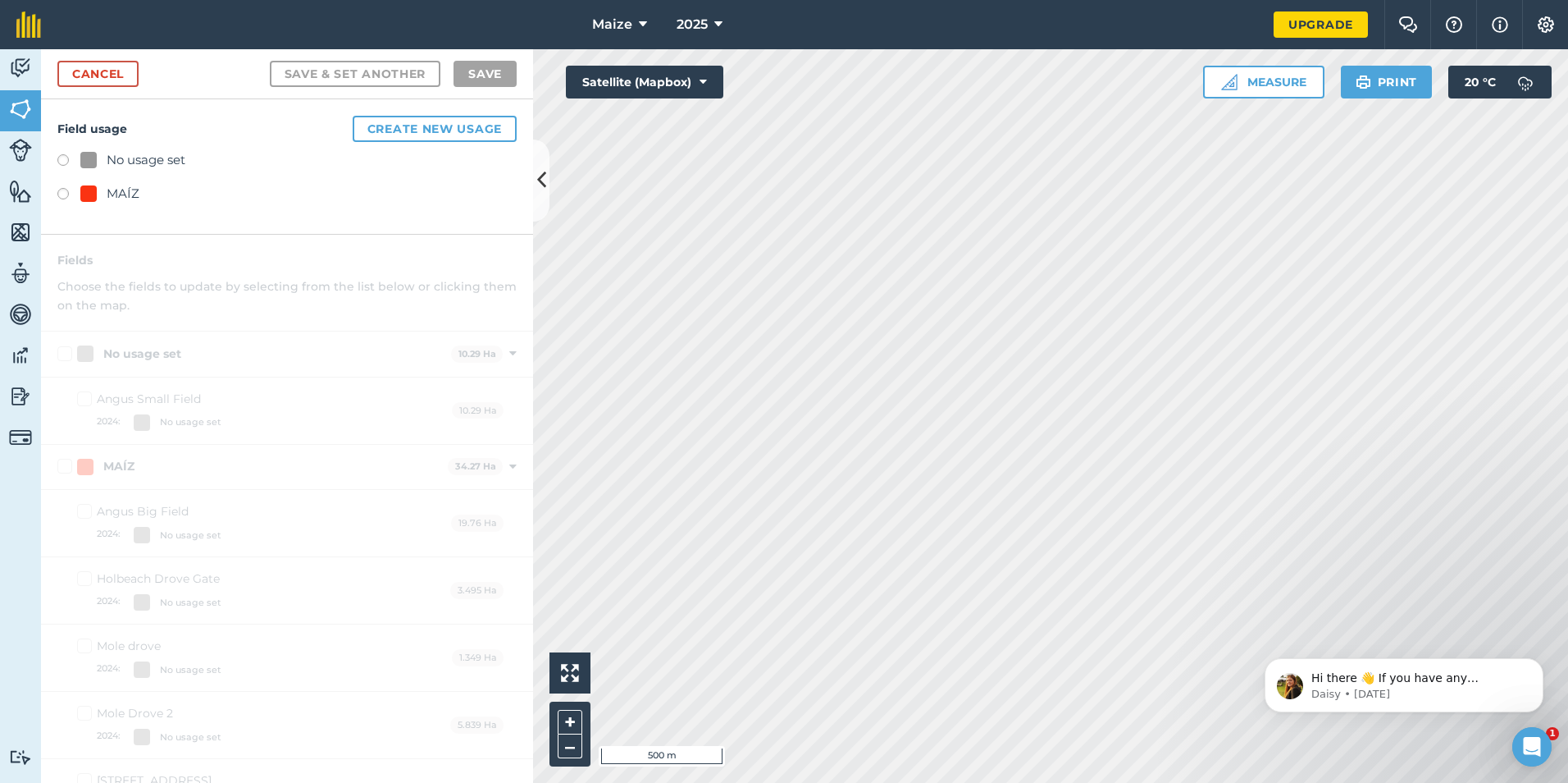
click at [60, 195] on label at bounding box center [68, 196] width 23 height 16
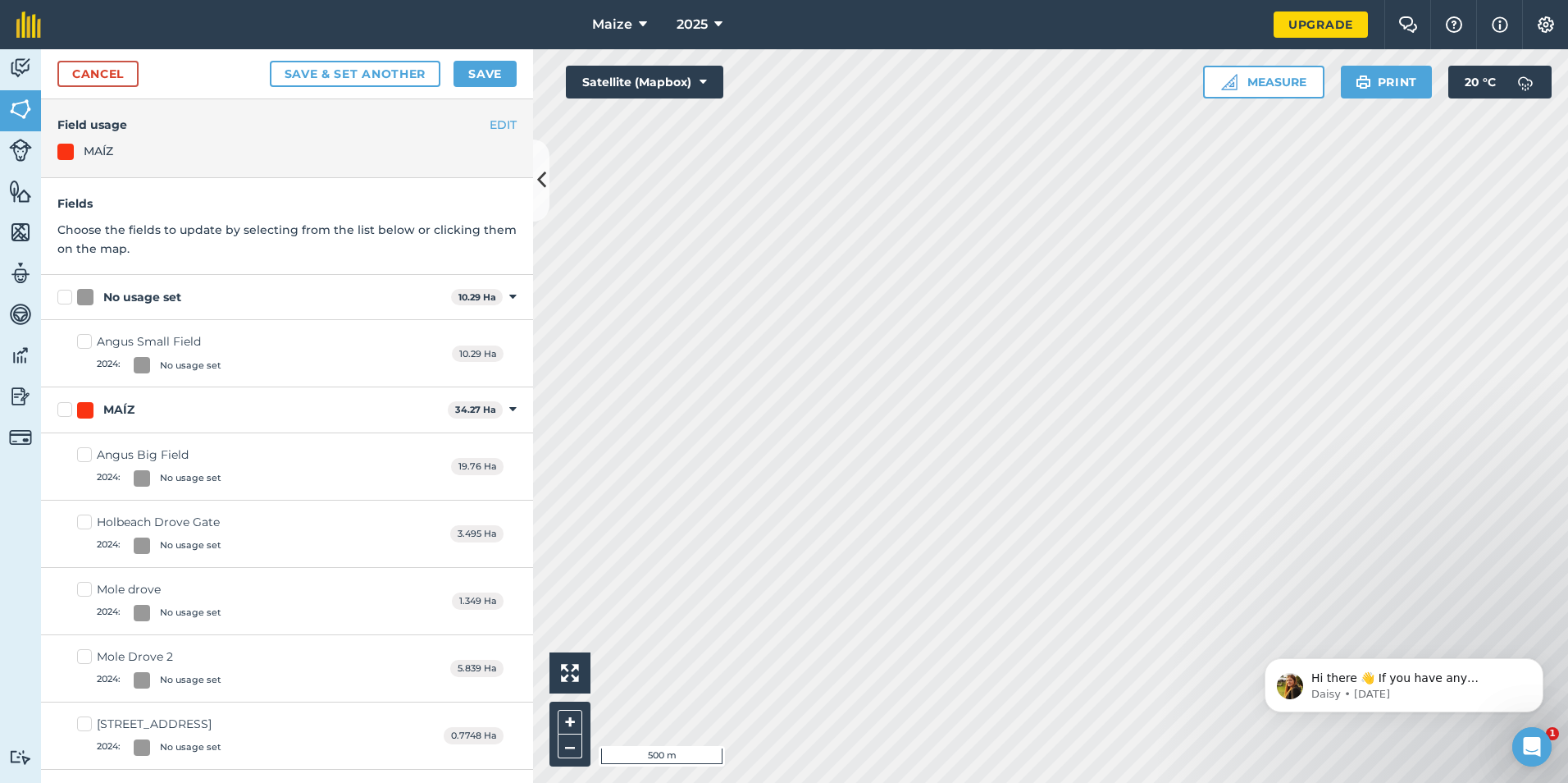
drag, startPoint x: 51, startPoint y: 299, endPoint x: 65, endPoint y: 297, distance: 14.1
click at [56, 297] on div "No usage set 10.29 Ha Toggle showing No usage set fields" at bounding box center [287, 298] width 492 height 46
click at [70, 297] on label "No usage set" at bounding box center [251, 297] width 387 height 17
click at [68, 297] on input "No usage set" at bounding box center [63, 294] width 11 height 11
checkbox input "true"
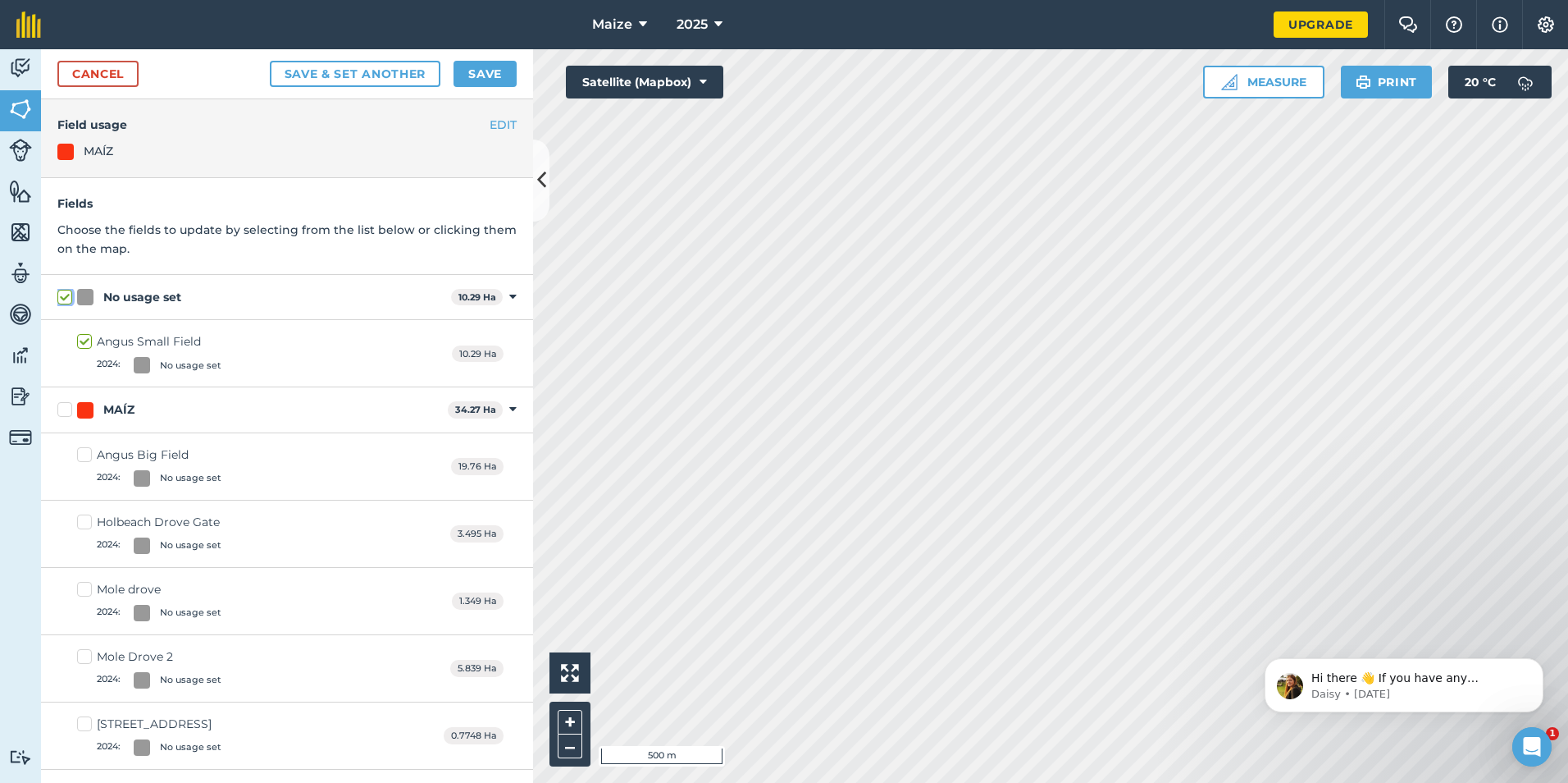
checkbox input "true"
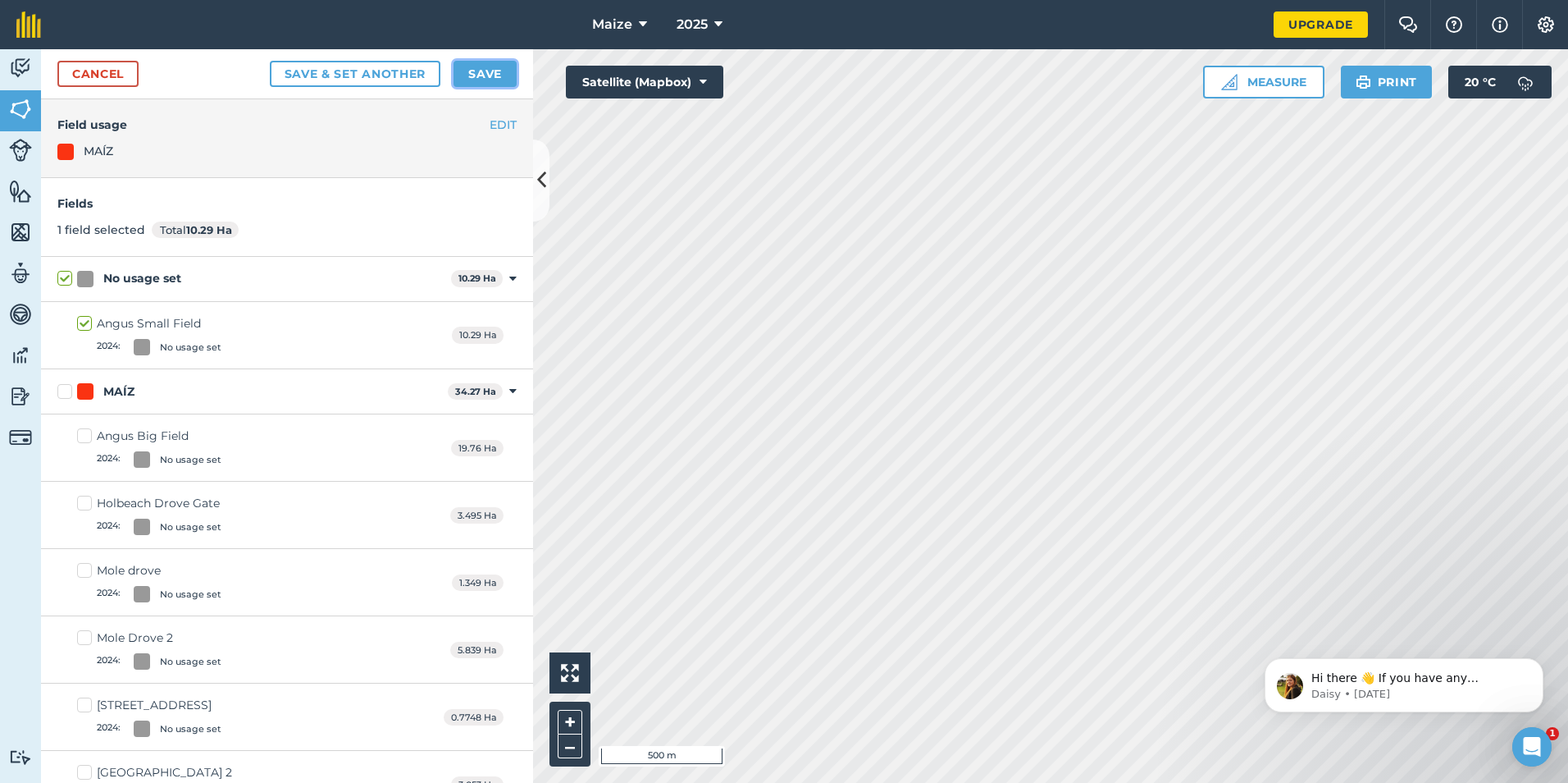
click at [469, 75] on button "Save" at bounding box center [485, 74] width 63 height 26
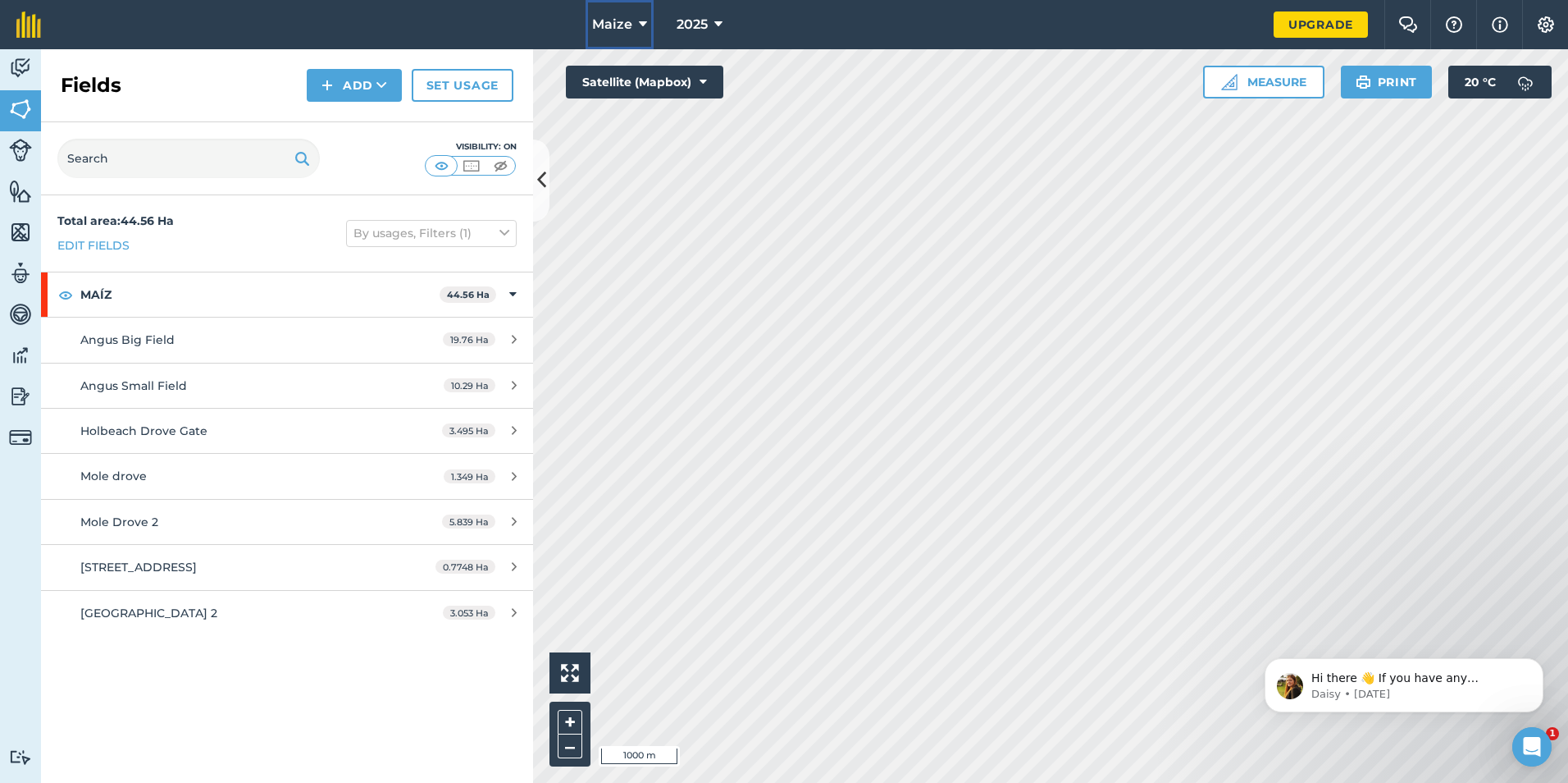
click at [645, 16] on icon at bounding box center [642, 25] width 8 height 20
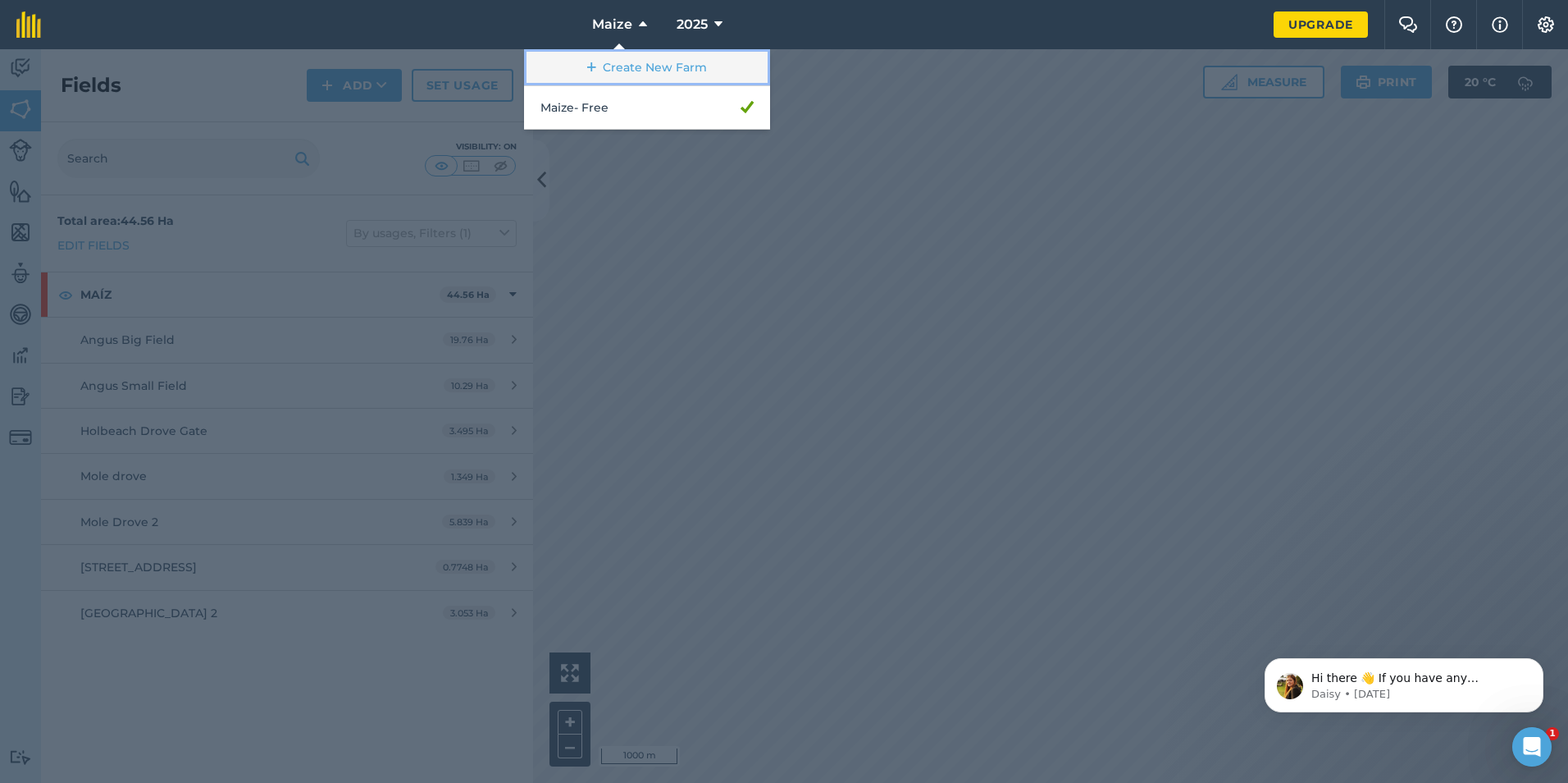
click at [672, 63] on link "Create New Farm" at bounding box center [647, 67] width 246 height 37
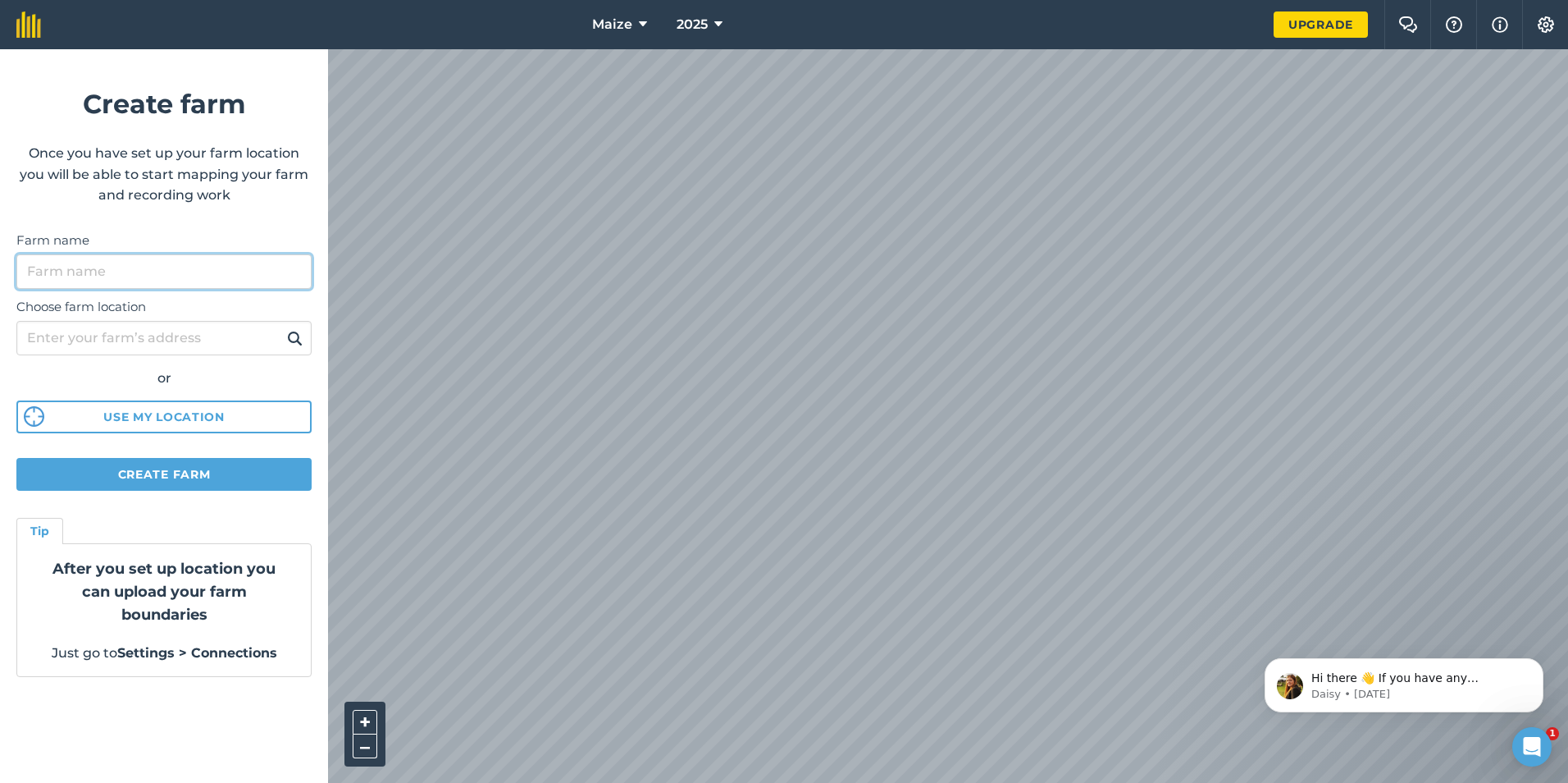
click at [118, 278] on input "Farm name" at bounding box center [164, 272] width 295 height 35
type input "Rye"
click at [99, 349] on input "Choose farm location" at bounding box center [164, 338] width 295 height 35
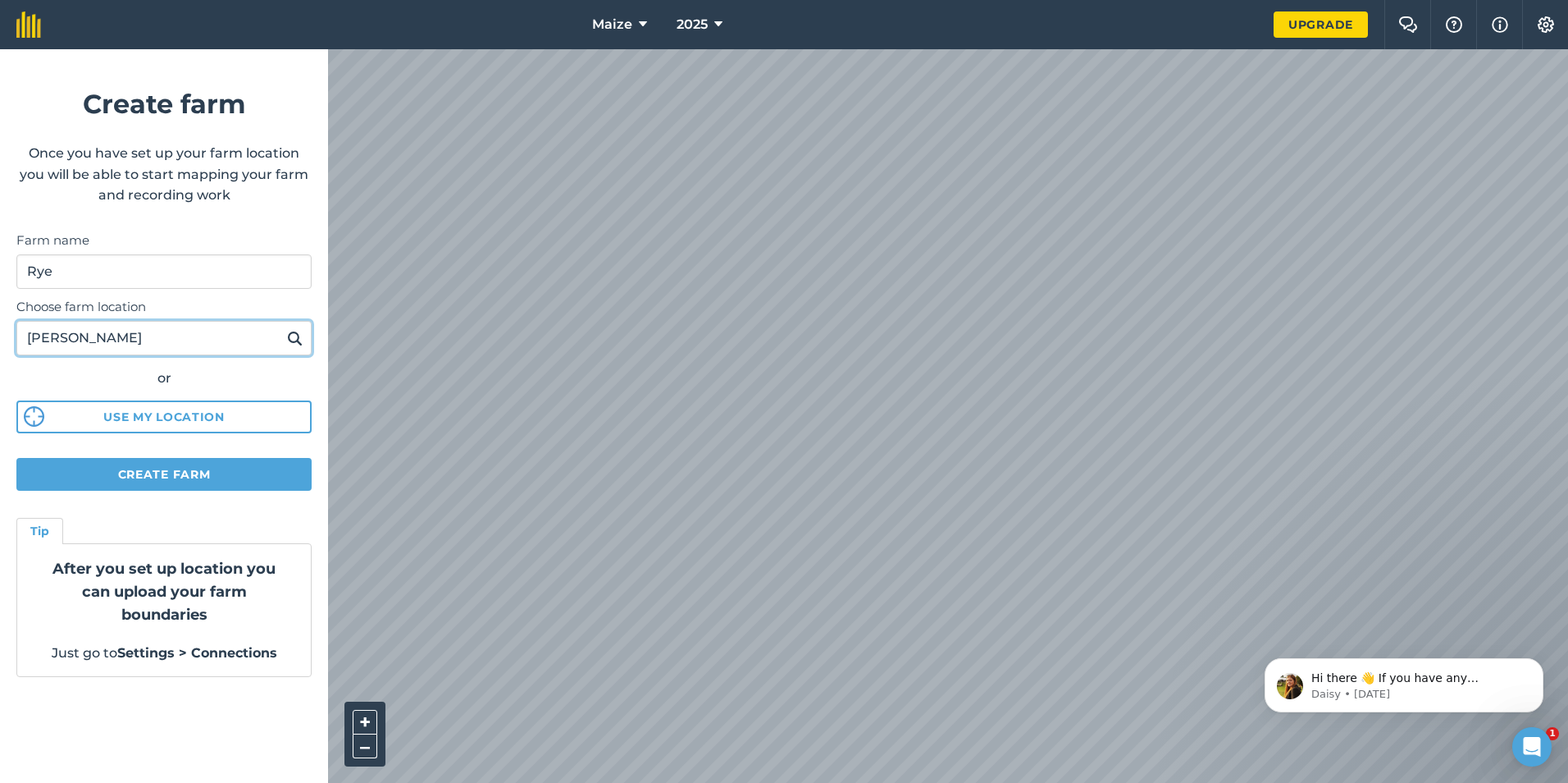
type input "[PERSON_NAME]"
click at [289, 342] on img at bounding box center [294, 338] width 15 height 20
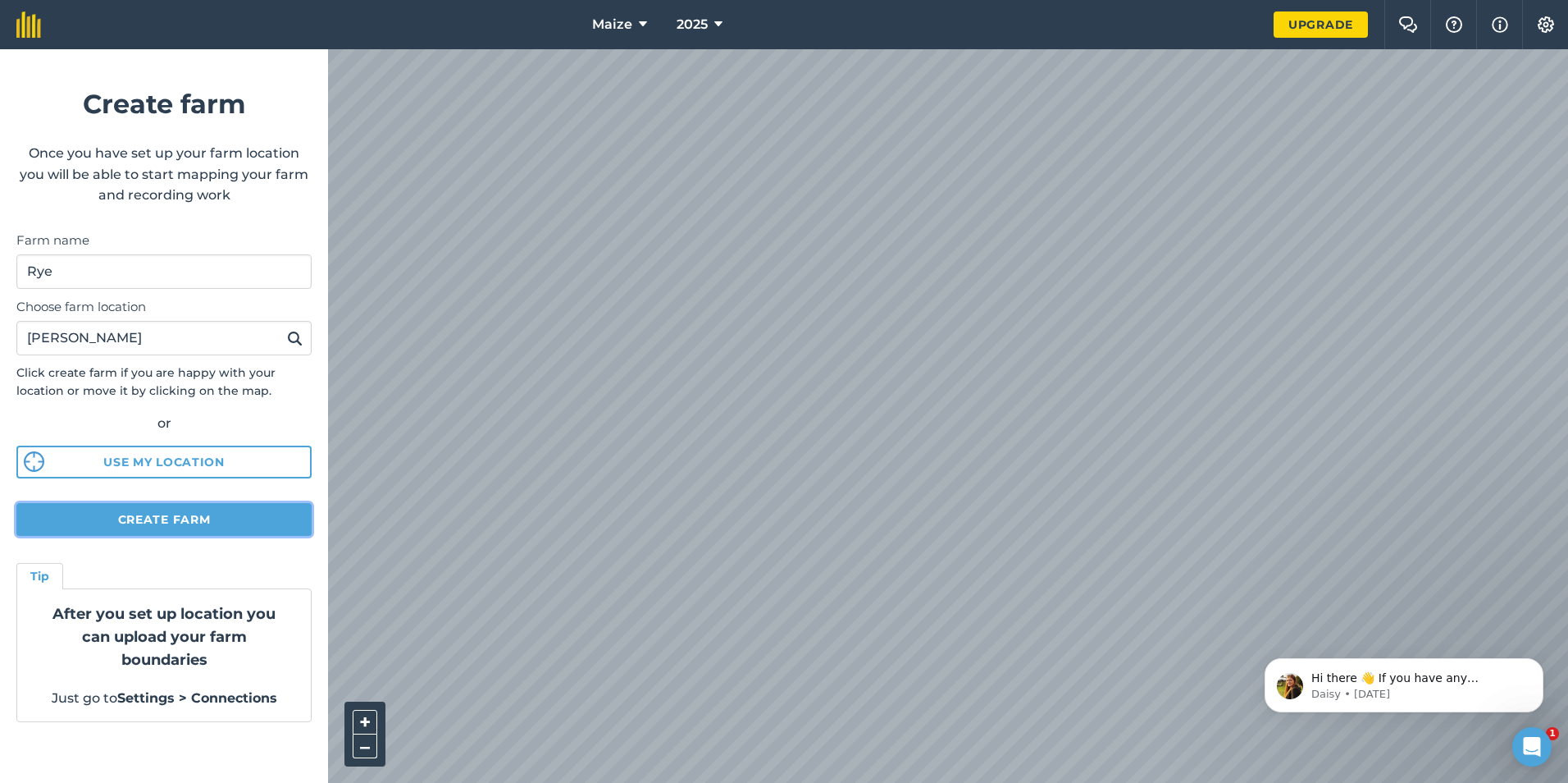
click at [264, 520] on button "Create farm" at bounding box center [164, 520] width 295 height 33
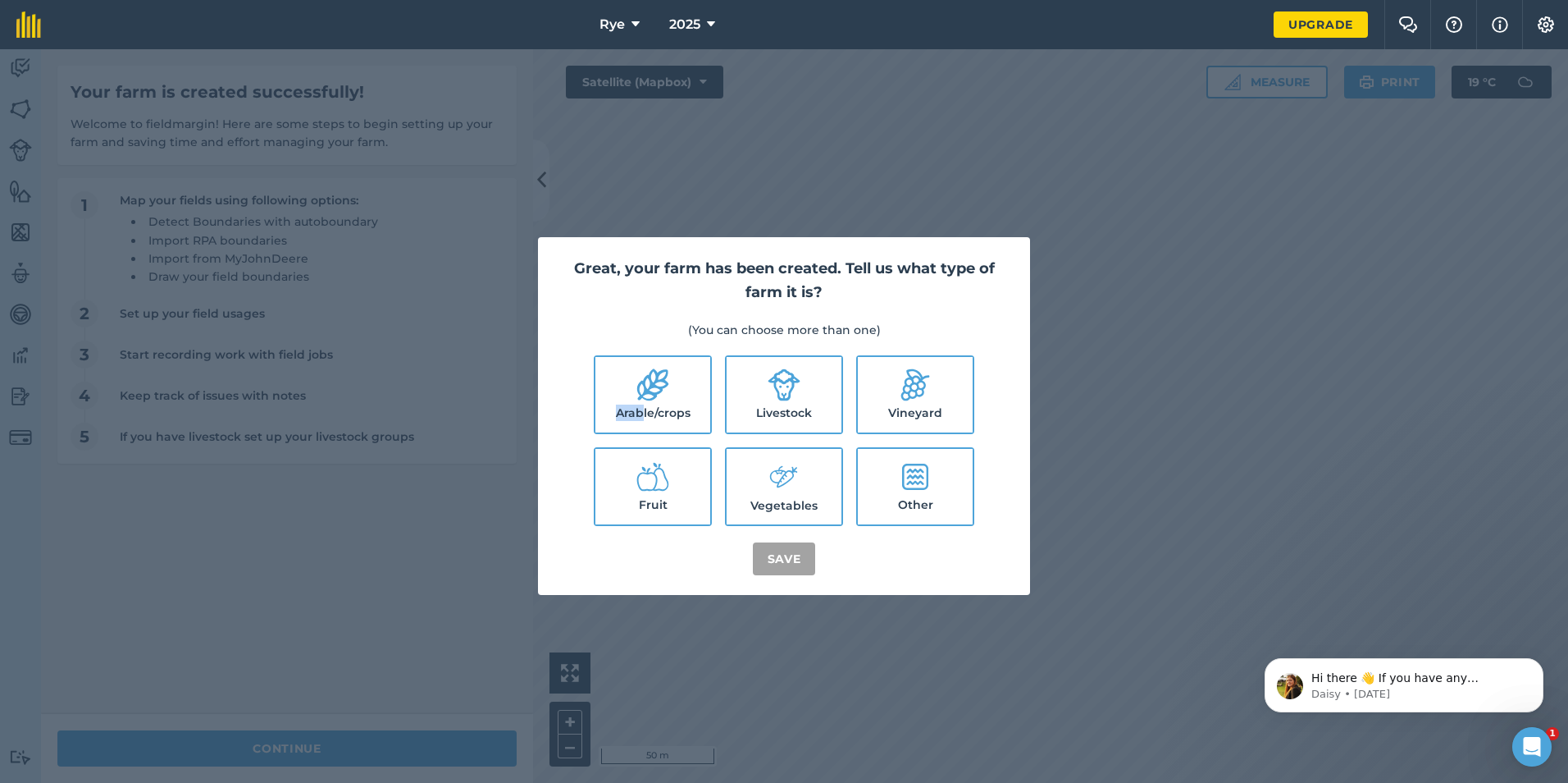
drag, startPoint x: 645, startPoint y: 409, endPoint x: 652, endPoint y: 399, distance: 12.2
click at [652, 399] on label "Arable/crops" at bounding box center [653, 395] width 115 height 76
click at [650, 403] on label "Arable/crops" at bounding box center [653, 395] width 115 height 76
click at [676, 400] on label "Arable/crops" at bounding box center [653, 395] width 115 height 76
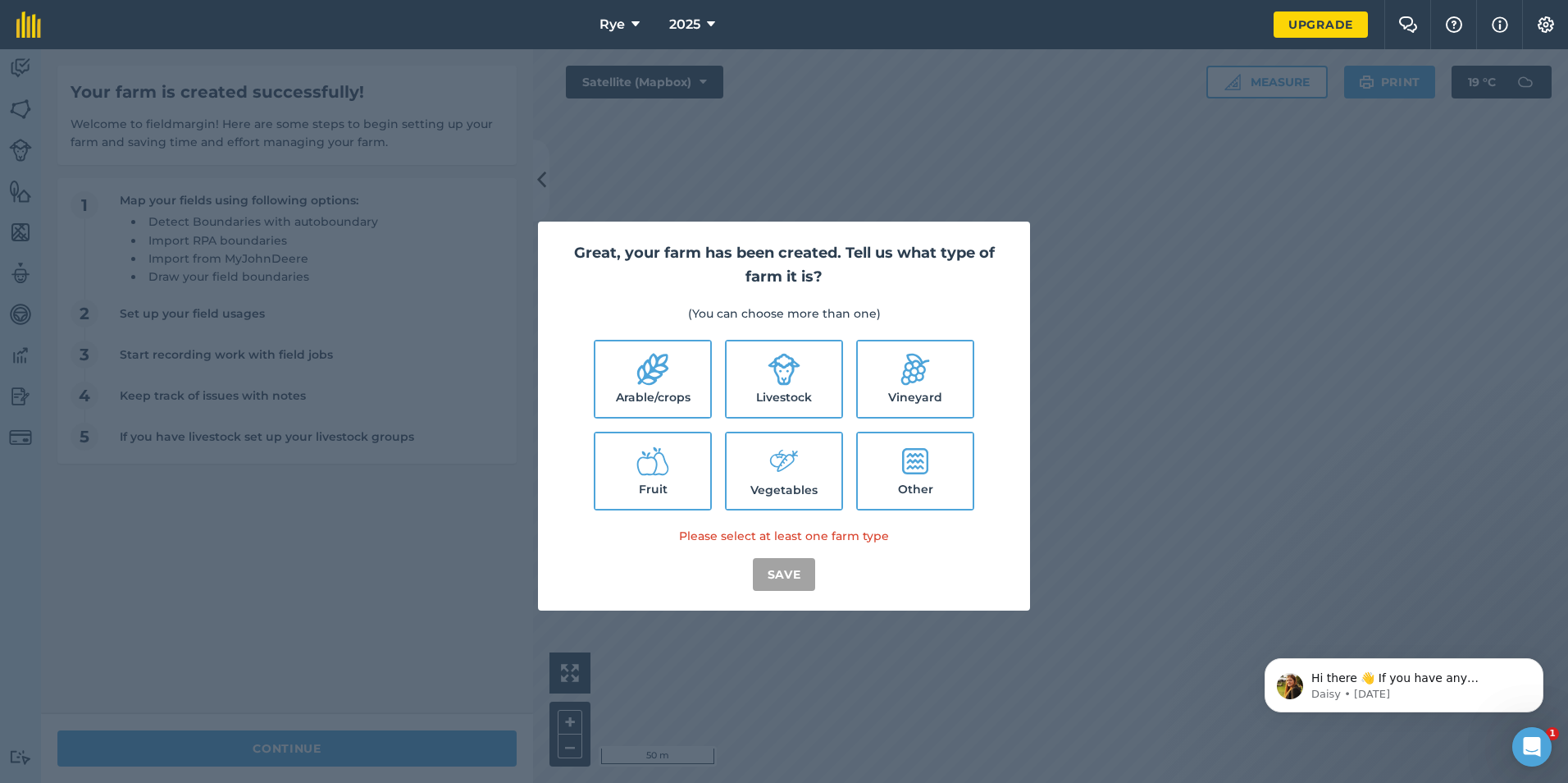
click at [678, 397] on label "Arable/crops" at bounding box center [653, 379] width 115 height 76
checkbox input "true"
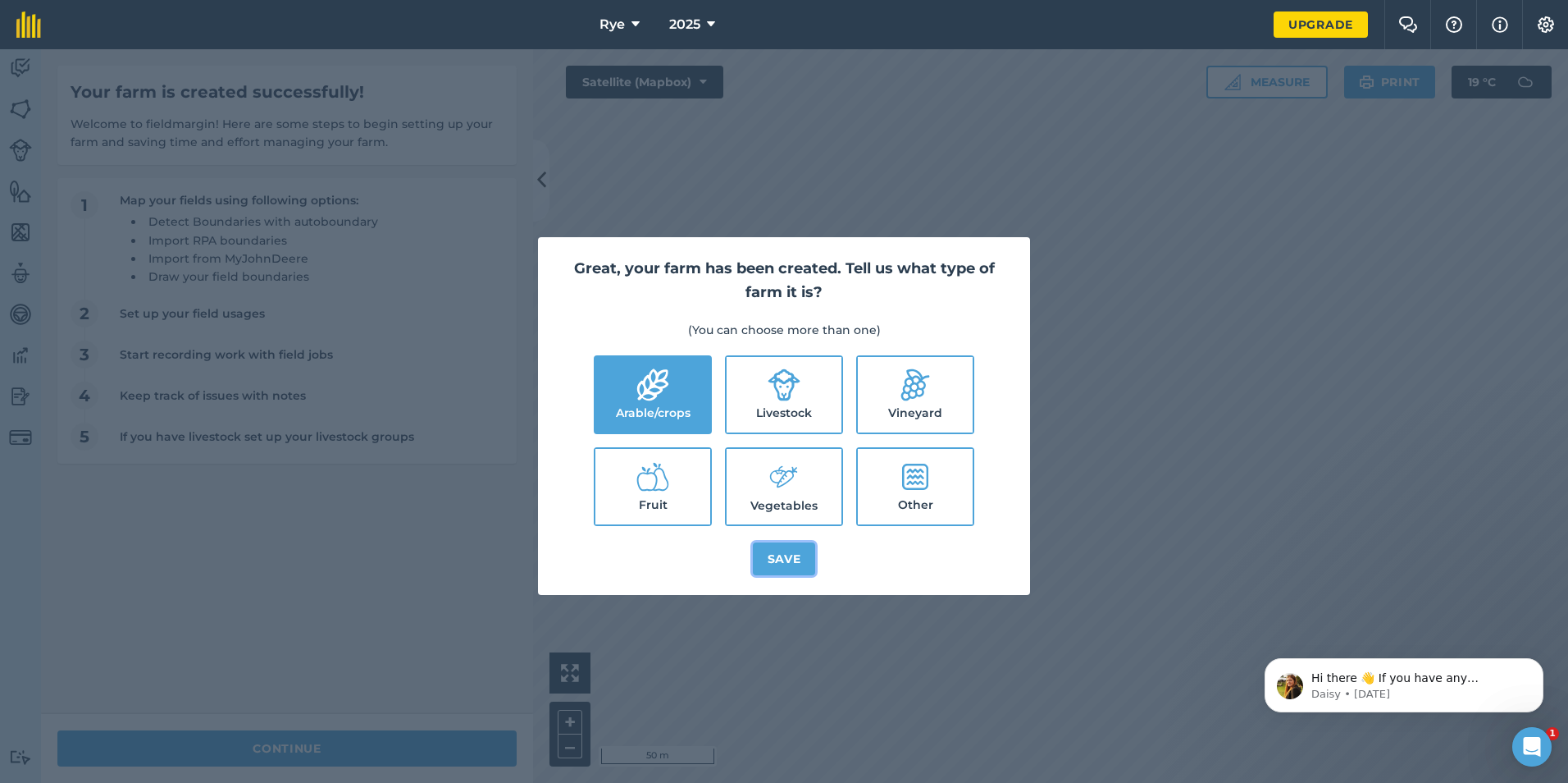
click at [785, 572] on button "Save" at bounding box center [784, 559] width 63 height 33
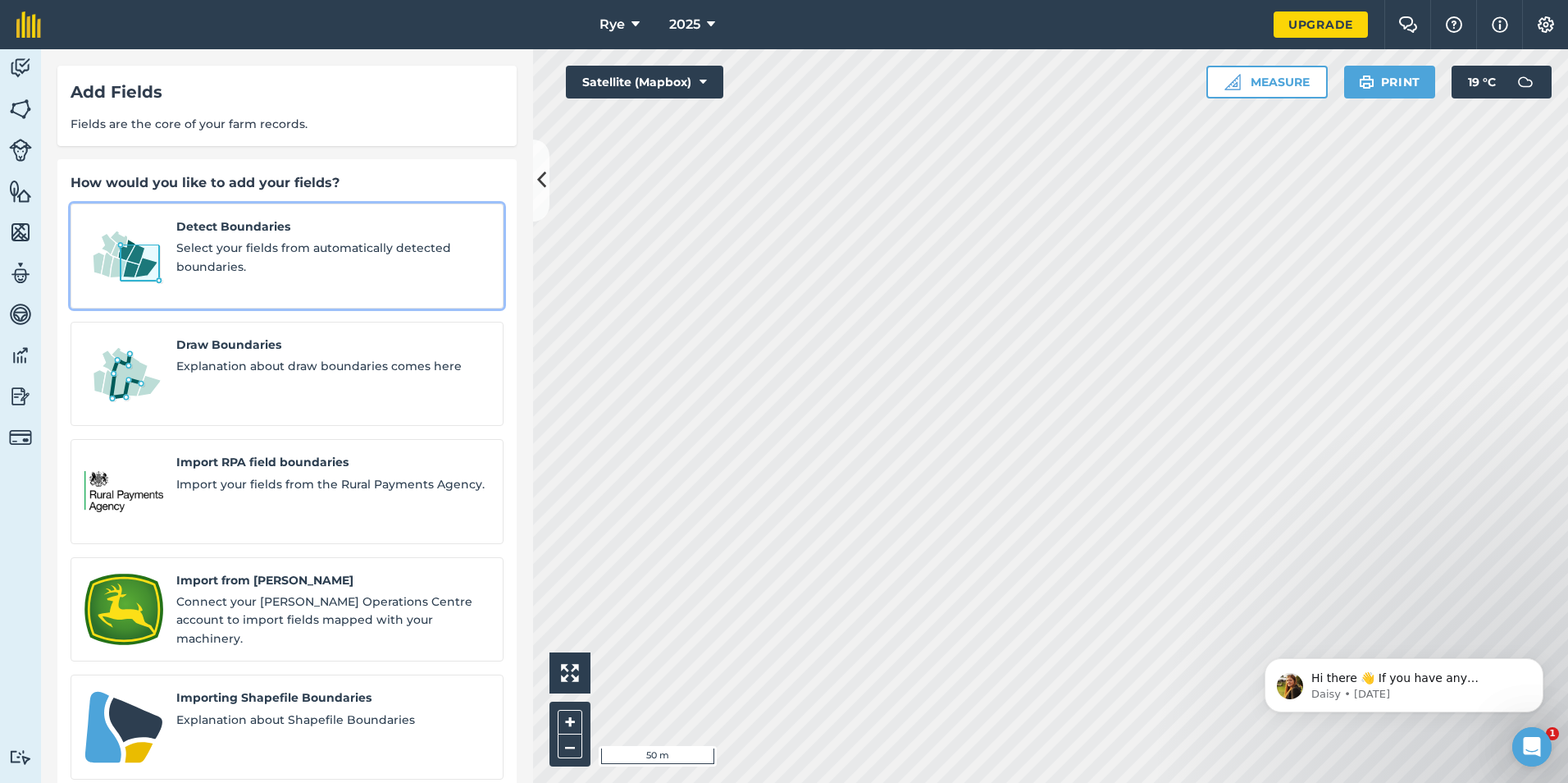
click at [461, 215] on link "Detect Boundaries Select your fields from automatically detected boundaries." at bounding box center [286, 255] width 433 height 105
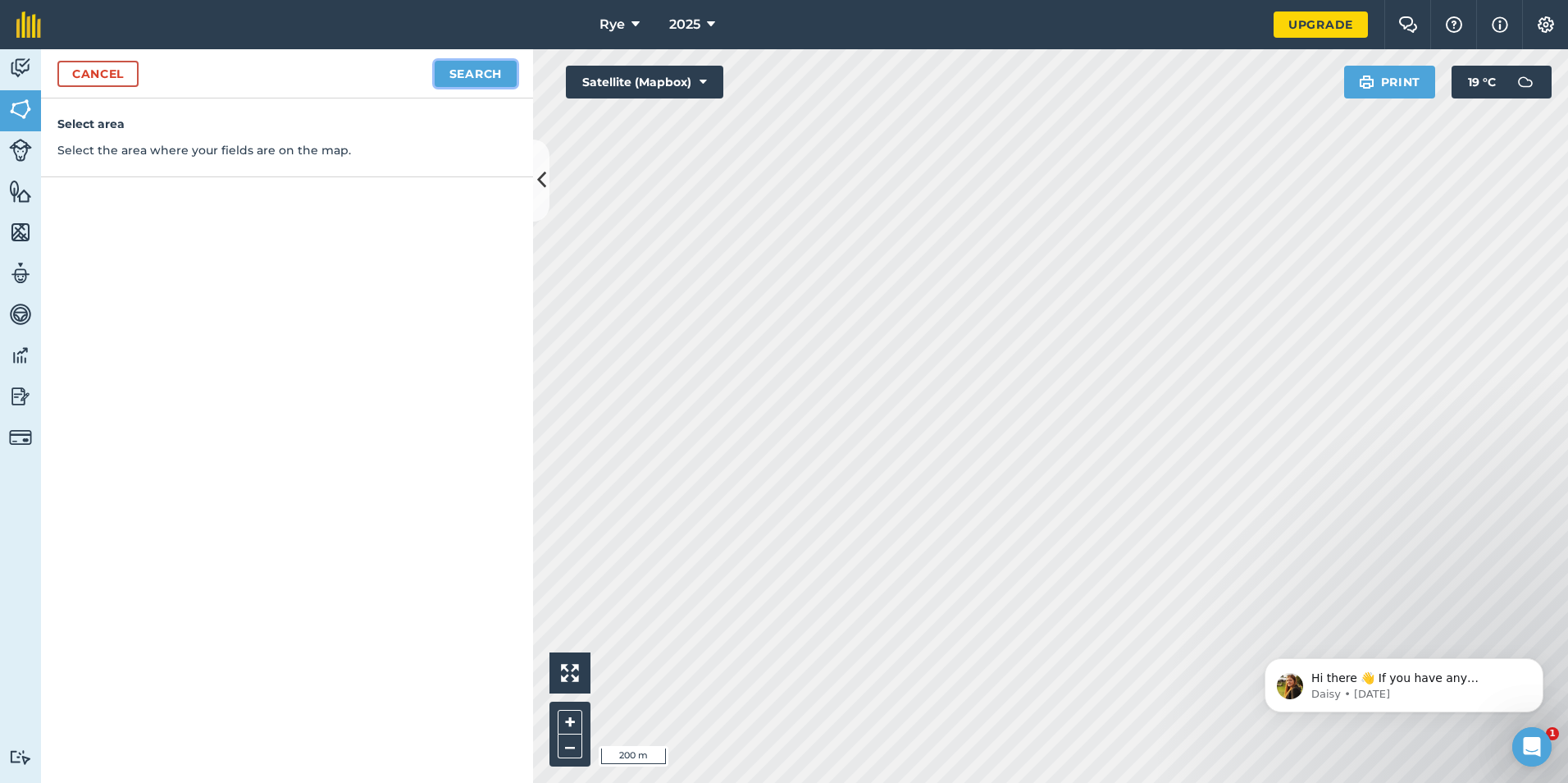
click at [502, 69] on button "Search" at bounding box center [476, 74] width 82 height 26
click at [372, 78] on button "Continue to edit boundaries" at bounding box center [393, 74] width 248 height 26
click at [377, 78] on button "Continue to name fields" at bounding box center [410, 74] width 212 height 26
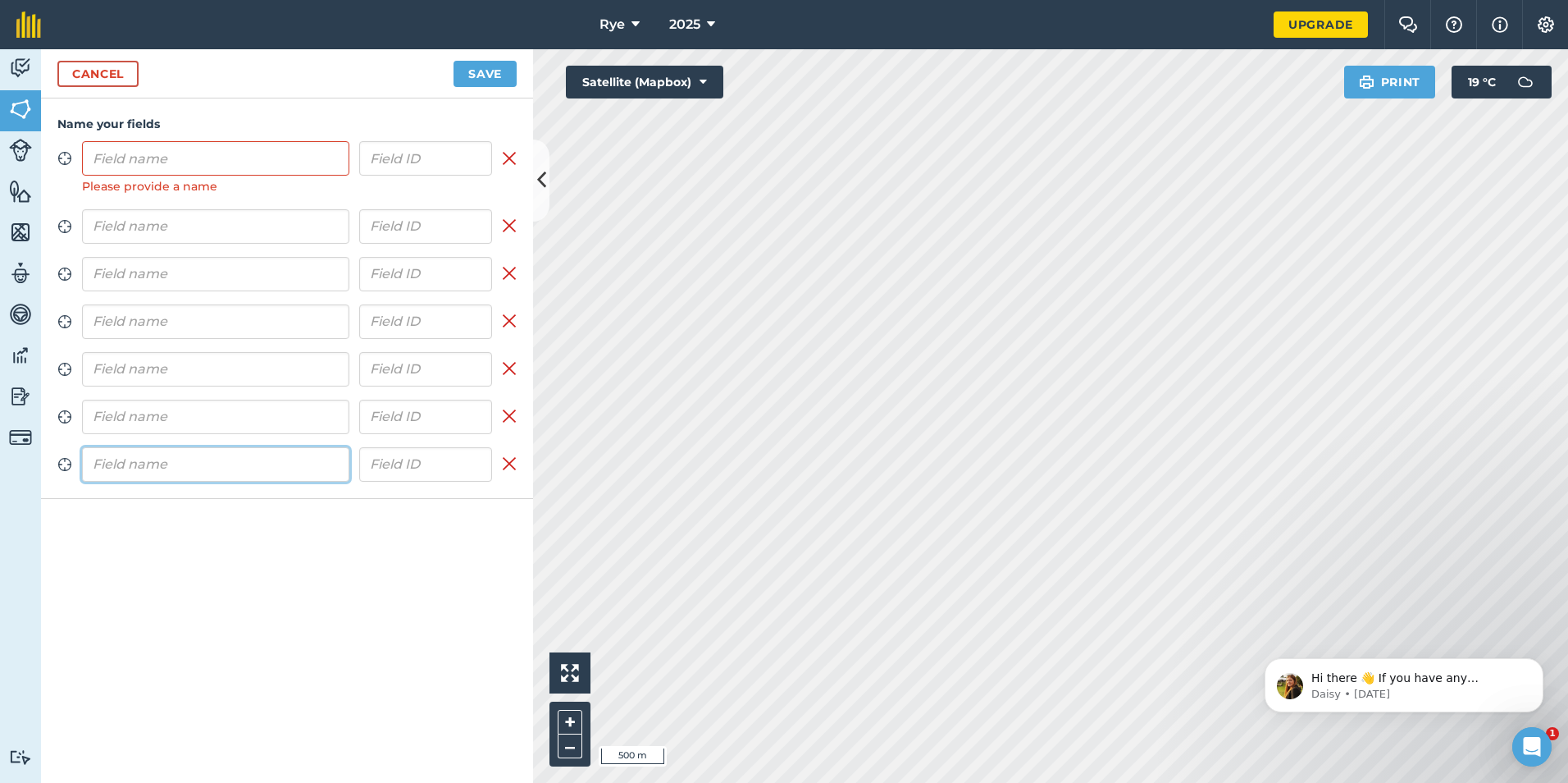
click at [197, 469] on input "text" at bounding box center [215, 465] width 267 height 35
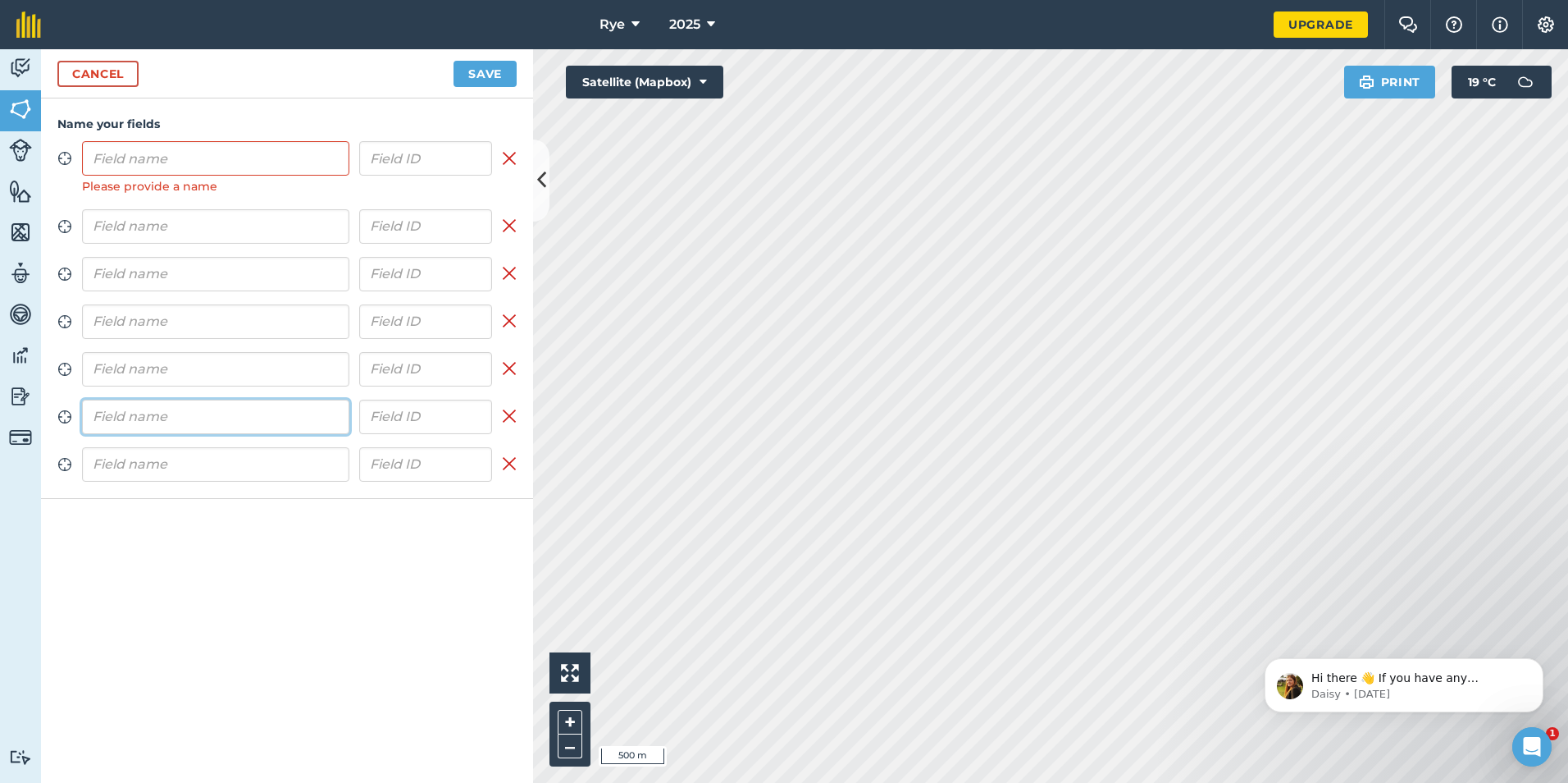
click at [218, 423] on input "text" at bounding box center [215, 417] width 267 height 35
type input "Bungalow"
click at [160, 376] on input "text" at bounding box center [215, 369] width 267 height 35
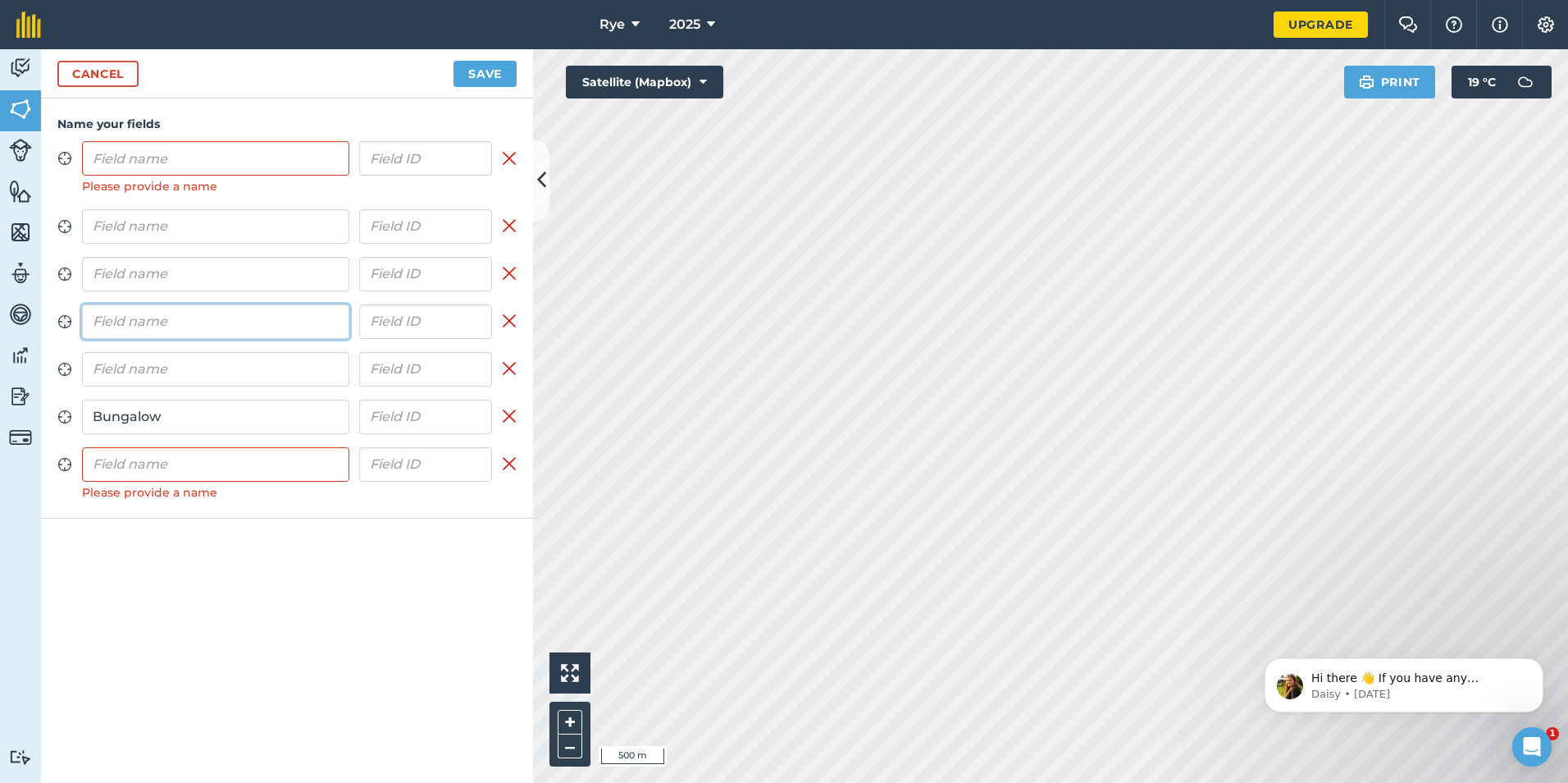
click at [184, 324] on input "text" at bounding box center [215, 322] width 267 height 35
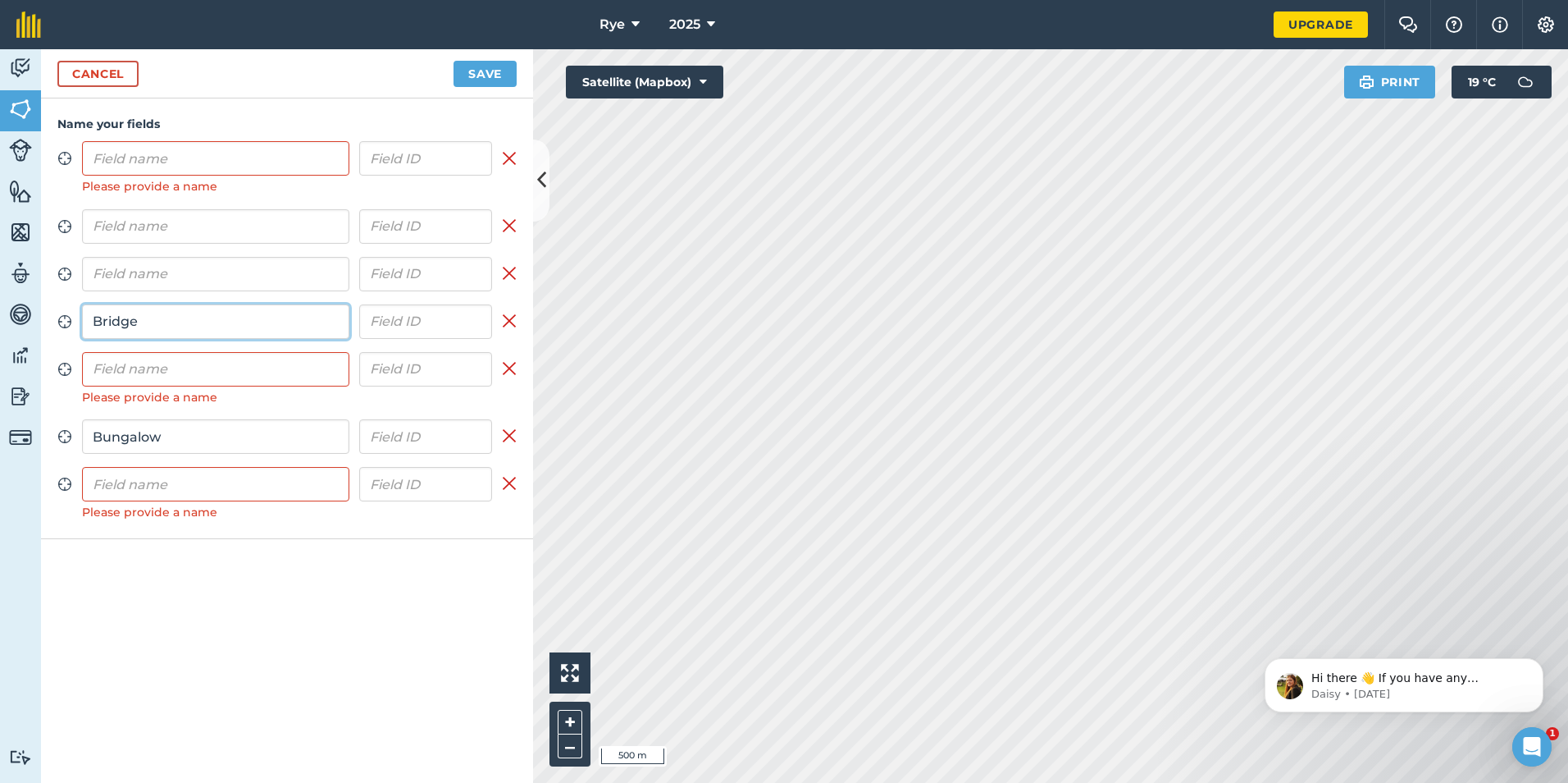
type input "Bridge"
click at [135, 270] on input "text" at bounding box center [215, 274] width 267 height 35
type input "d"
type input "Dannys"
click at [127, 232] on input "text" at bounding box center [215, 227] width 267 height 35
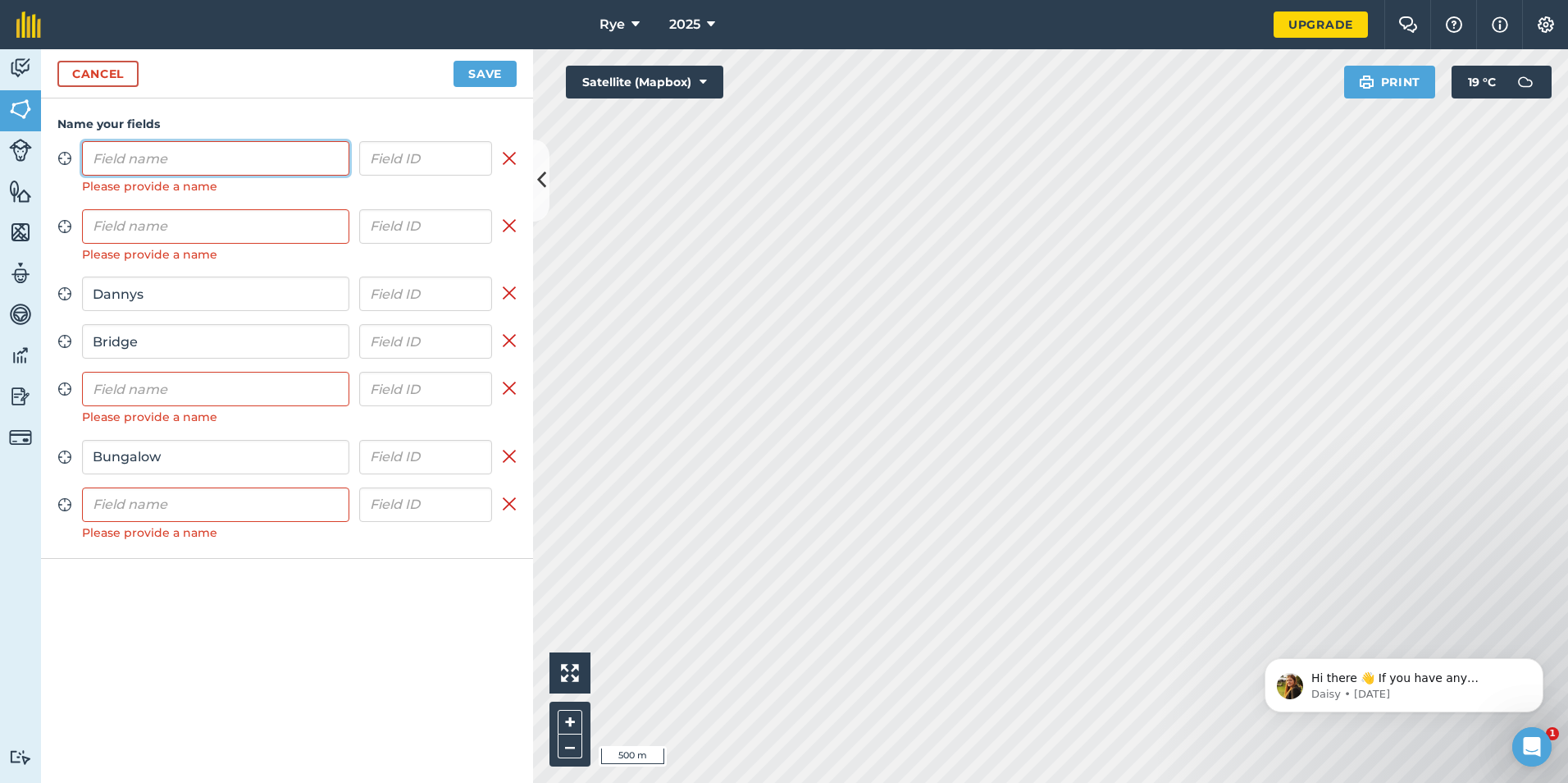
click at [139, 170] on input "text" at bounding box center [215, 159] width 267 height 35
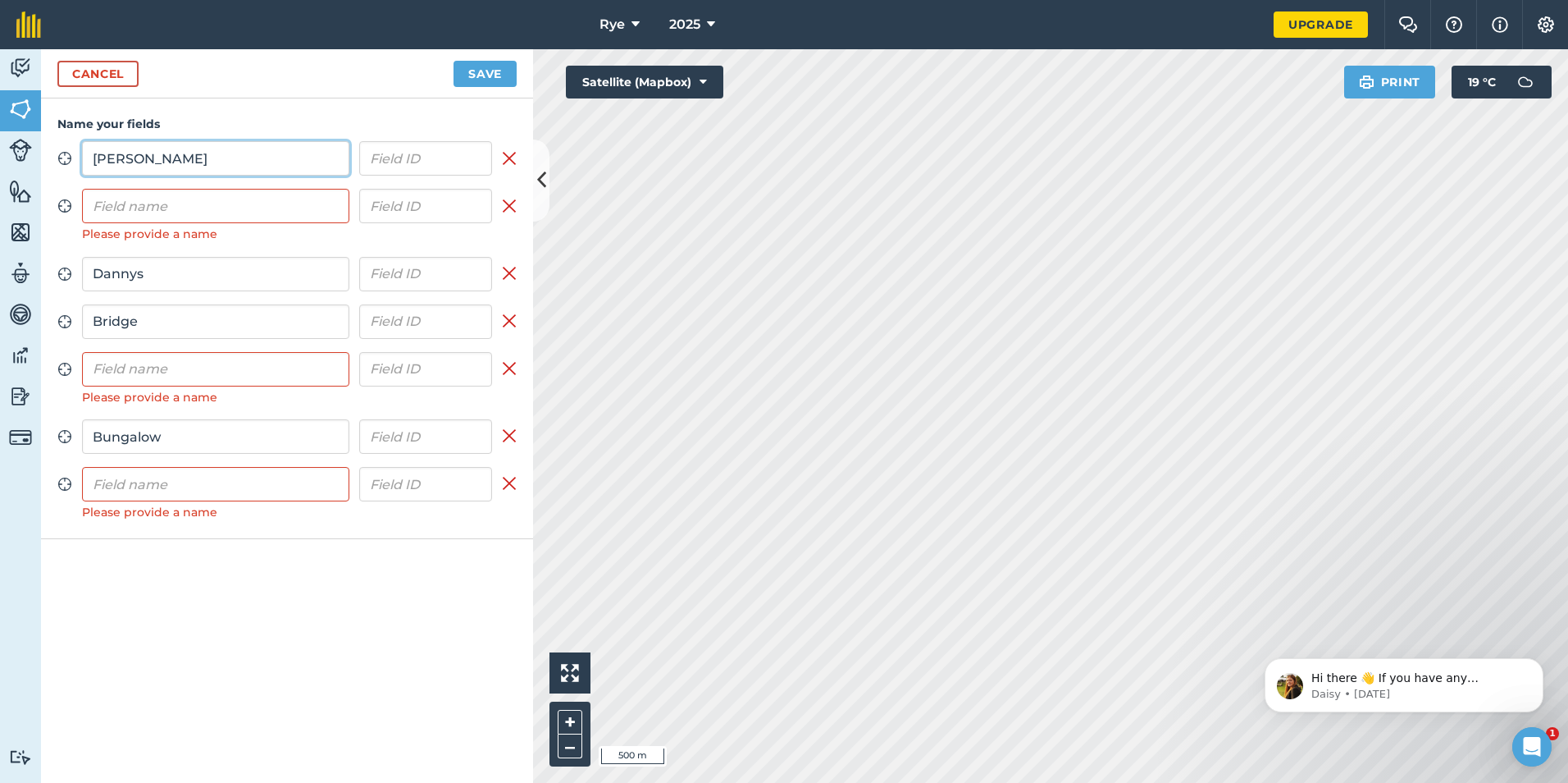
type input "[PERSON_NAME]"
click at [169, 489] on input "text" at bounding box center [215, 484] width 267 height 35
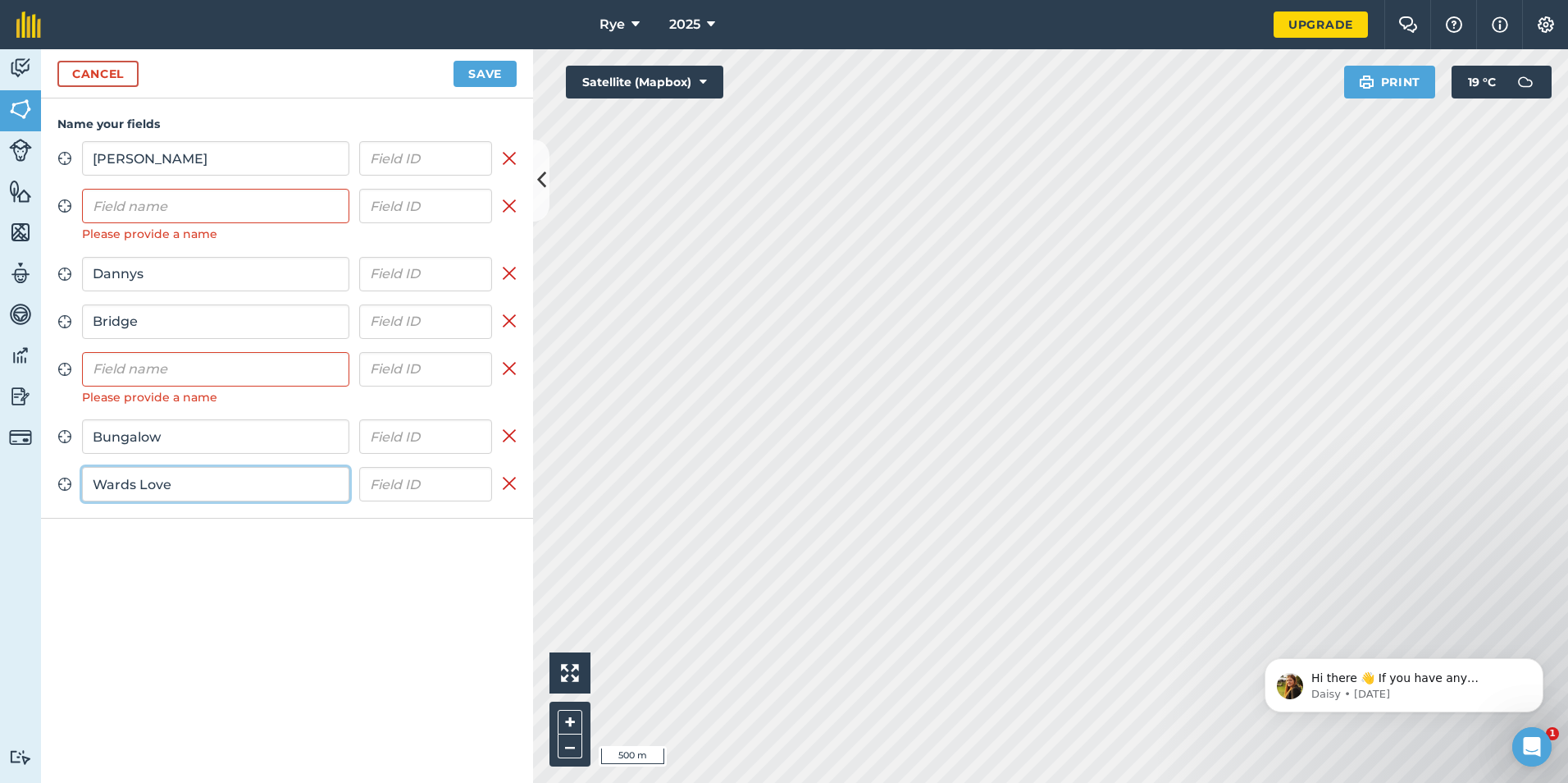
type input "Wards Love"
click at [122, 380] on input "text" at bounding box center [215, 369] width 267 height 35
click at [132, 211] on input "text" at bounding box center [215, 206] width 267 height 35
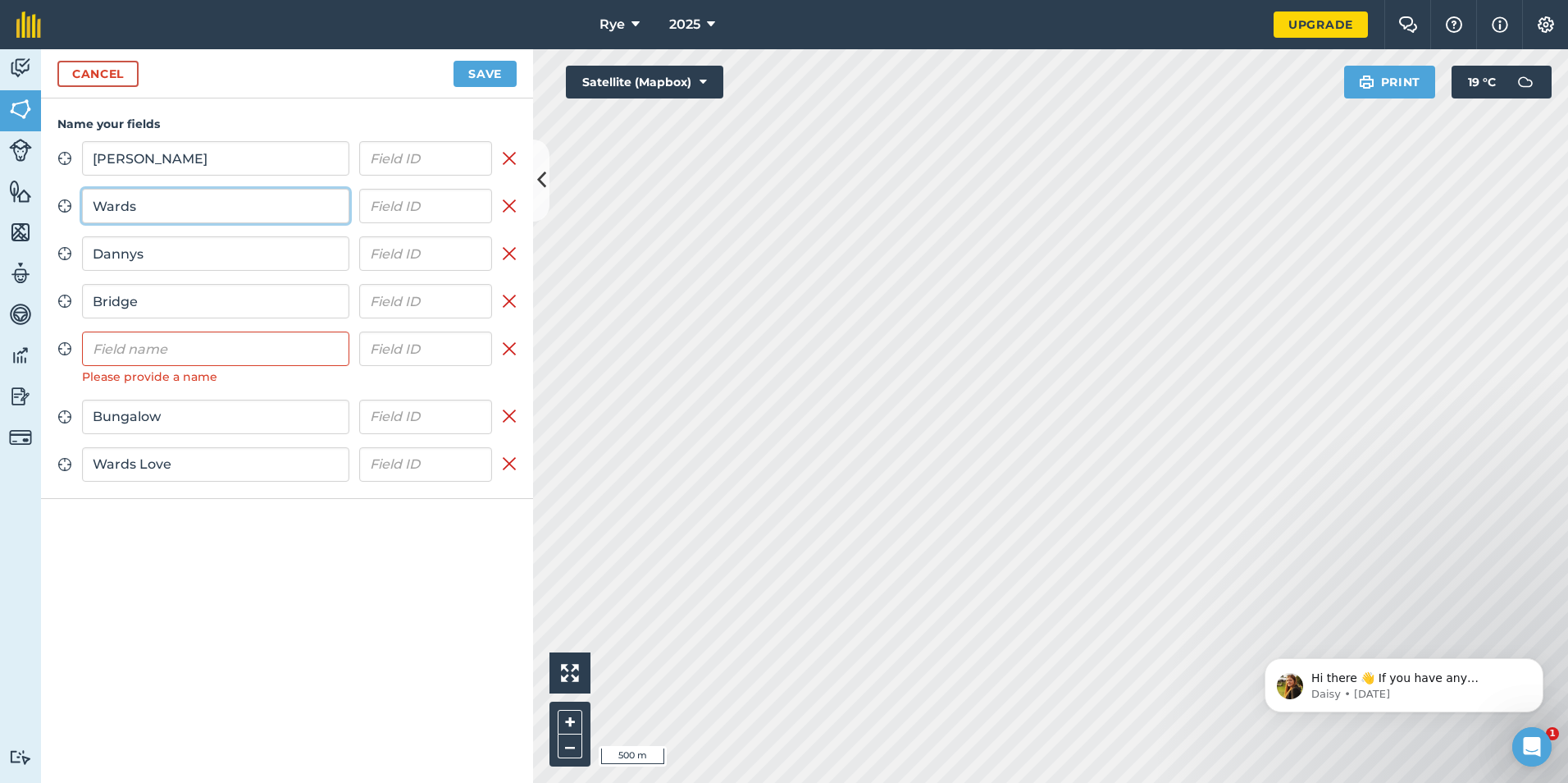
type input "Wards"
click at [153, 342] on input "text" at bounding box center [215, 349] width 267 height 35
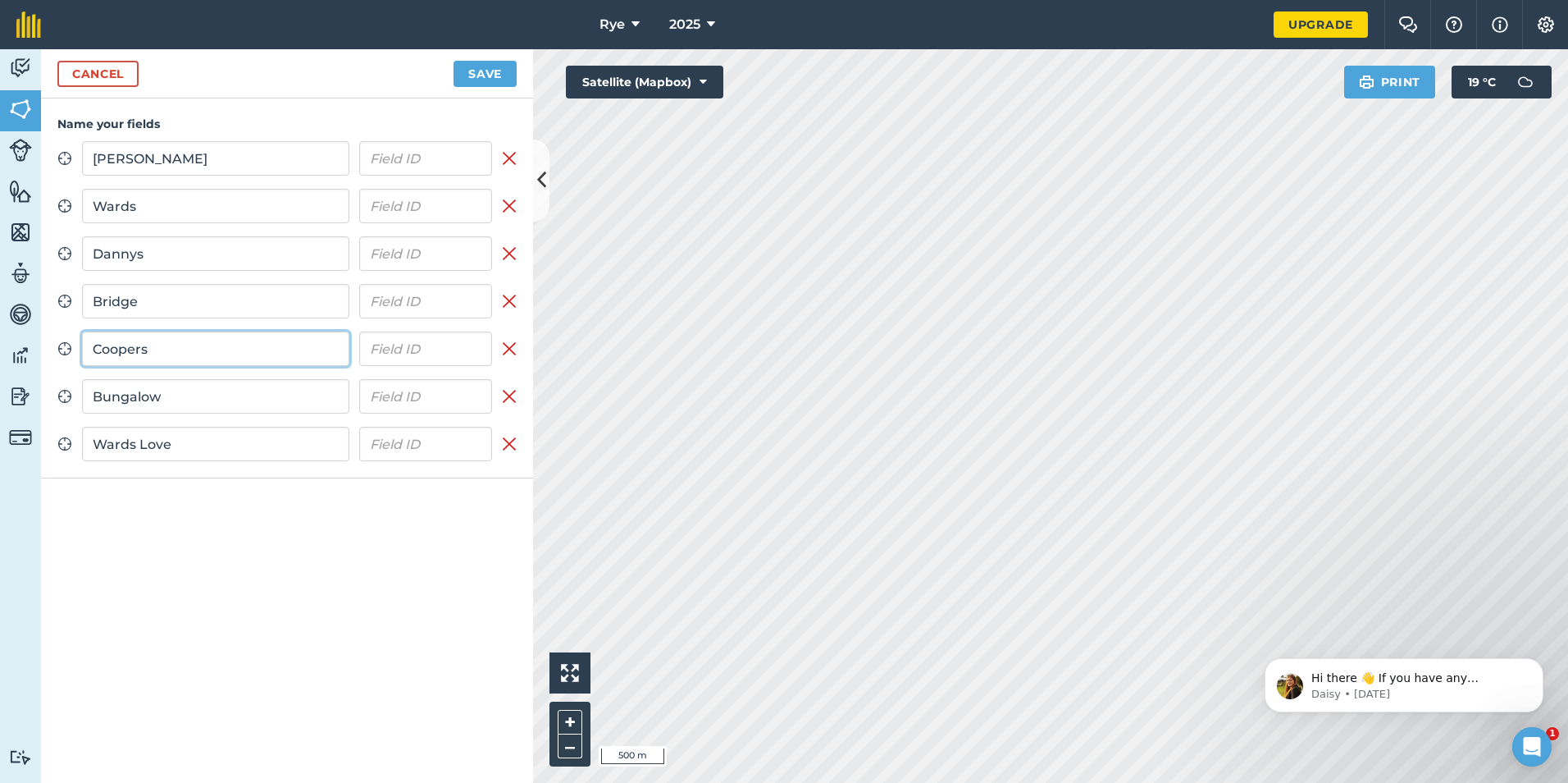
type input "Coopers"
click at [481, 77] on button "Save" at bounding box center [485, 74] width 63 height 26
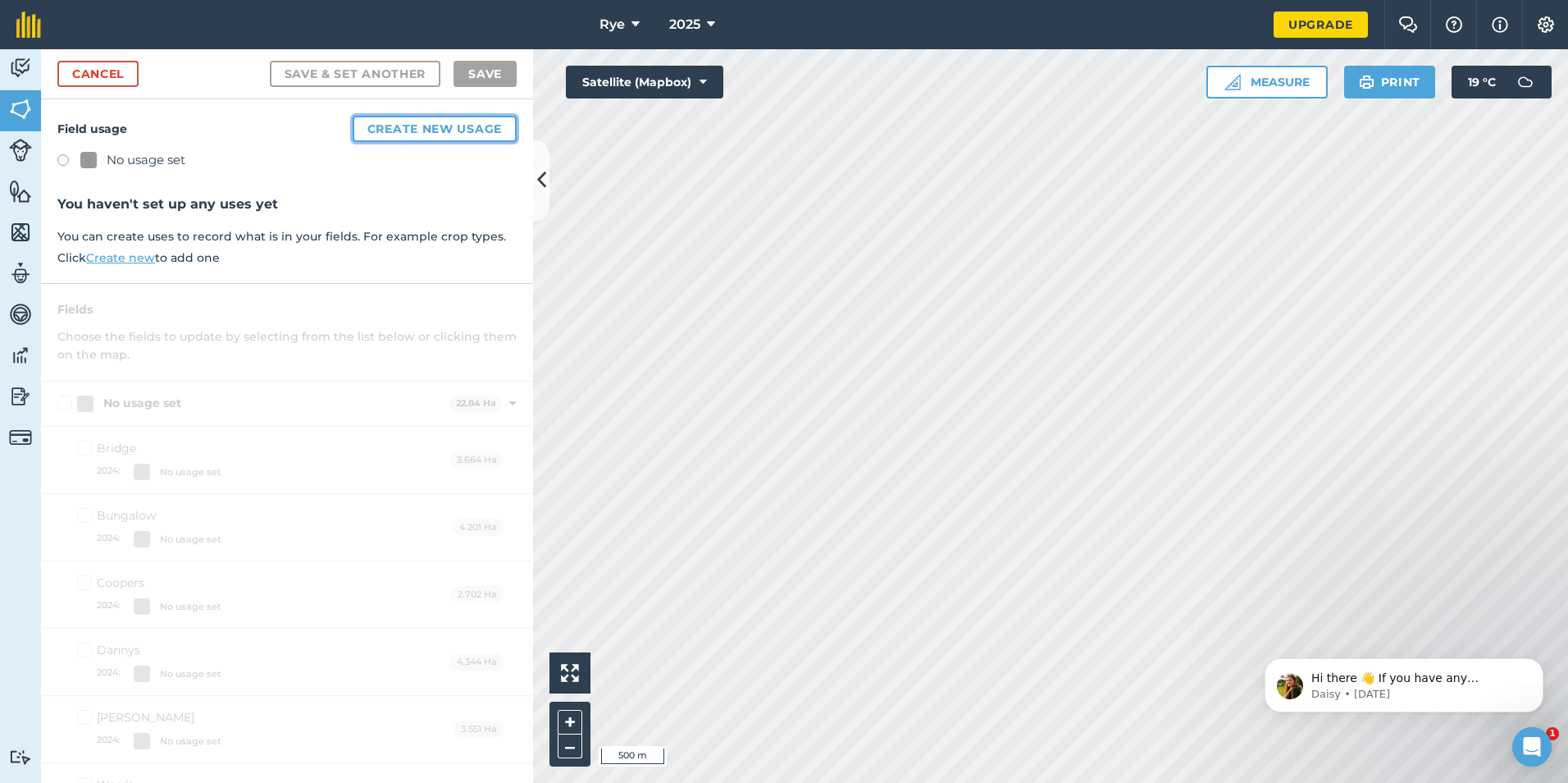
click at [410, 122] on button "Create new usage" at bounding box center [435, 129] width 164 height 26
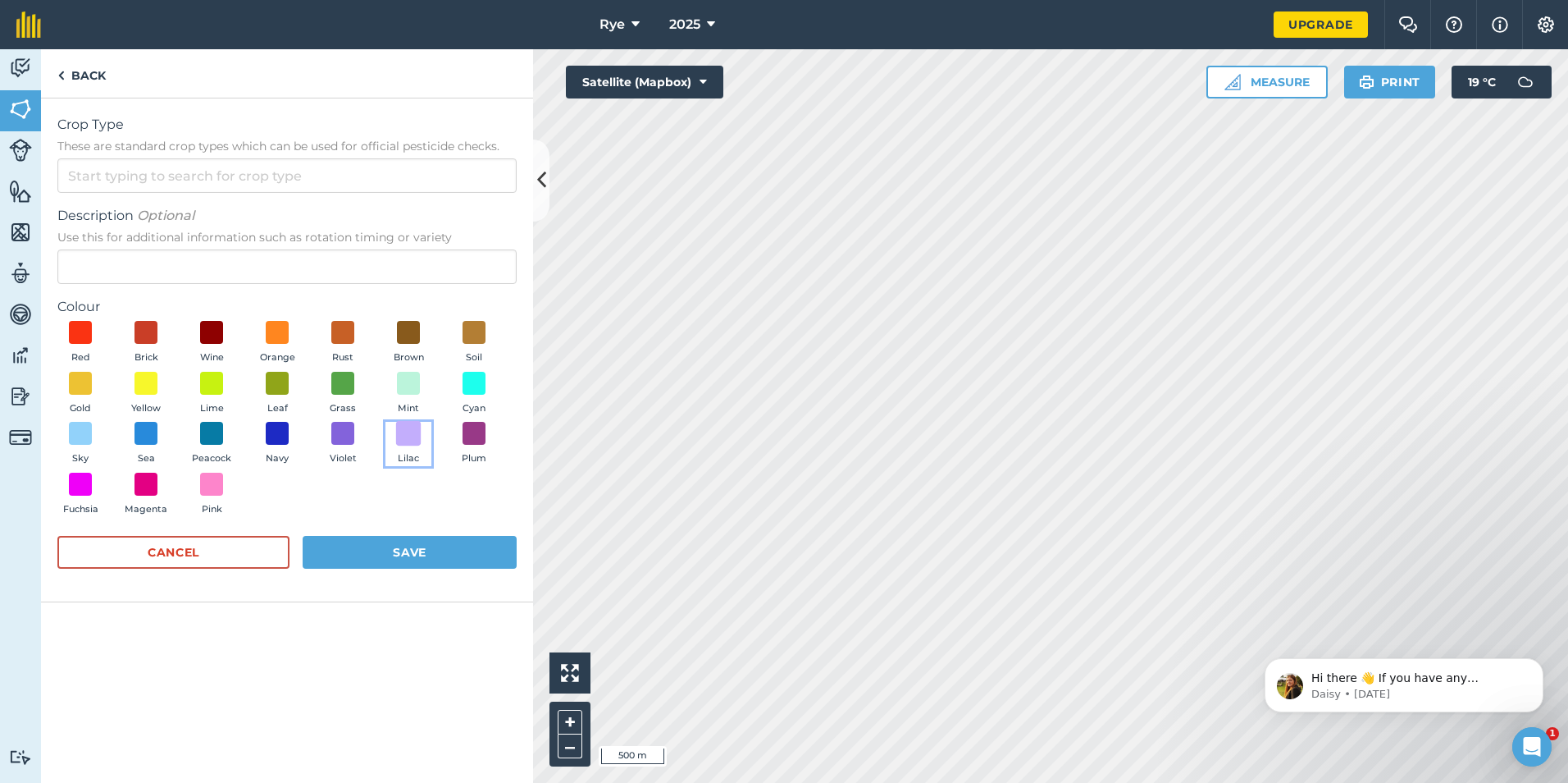
click at [404, 436] on span at bounding box center [409, 434] width 26 height 26
click at [267, 169] on input "Crop Type These are standard crop types which can be used for official pesticid…" at bounding box center [287, 176] width 459 height 35
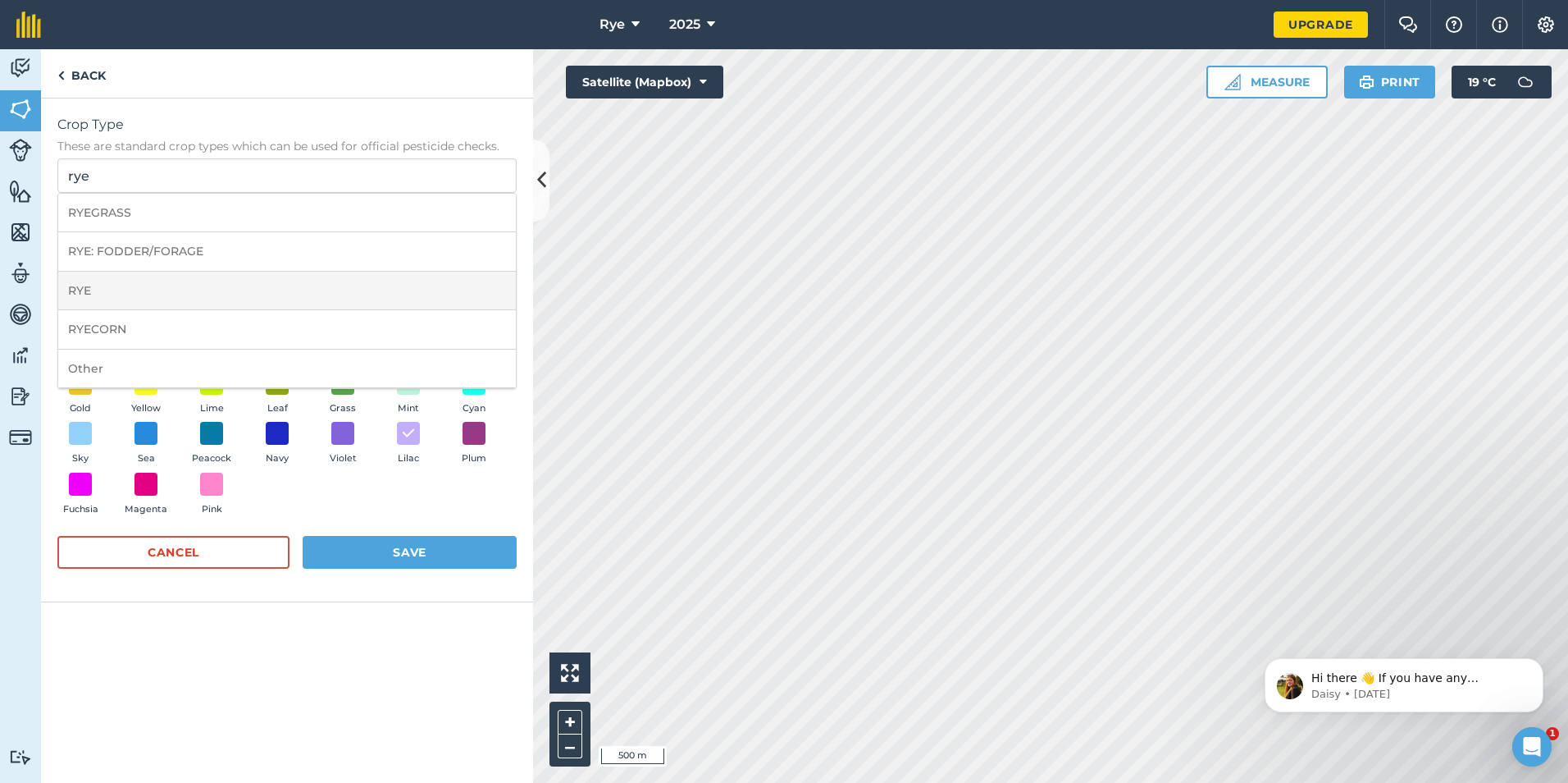
click at [138, 288] on li "RYE" at bounding box center [287, 291] width 457 height 38
type input "RYE"
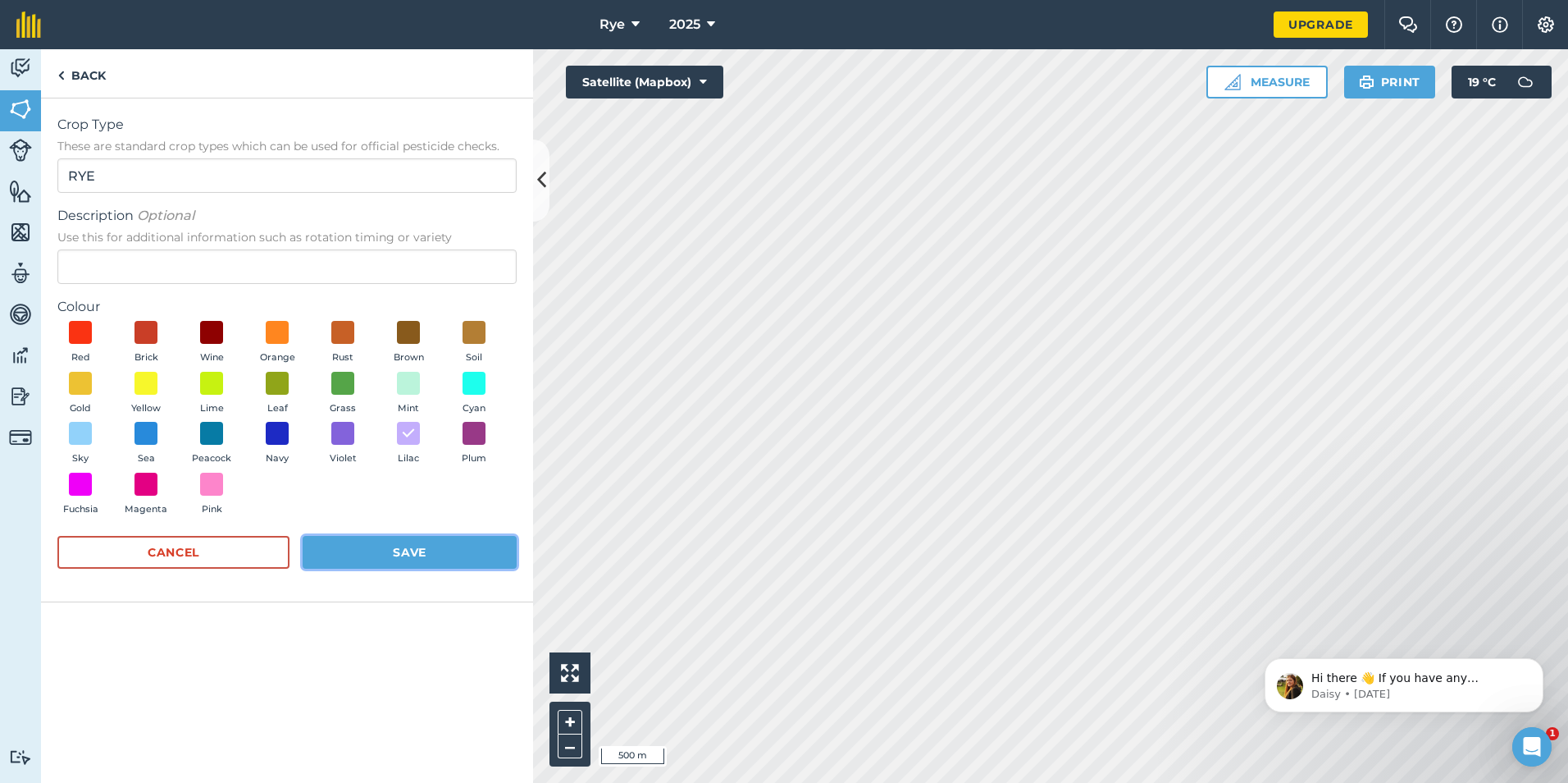
click at [366, 547] on button "Save" at bounding box center [409, 552] width 214 height 33
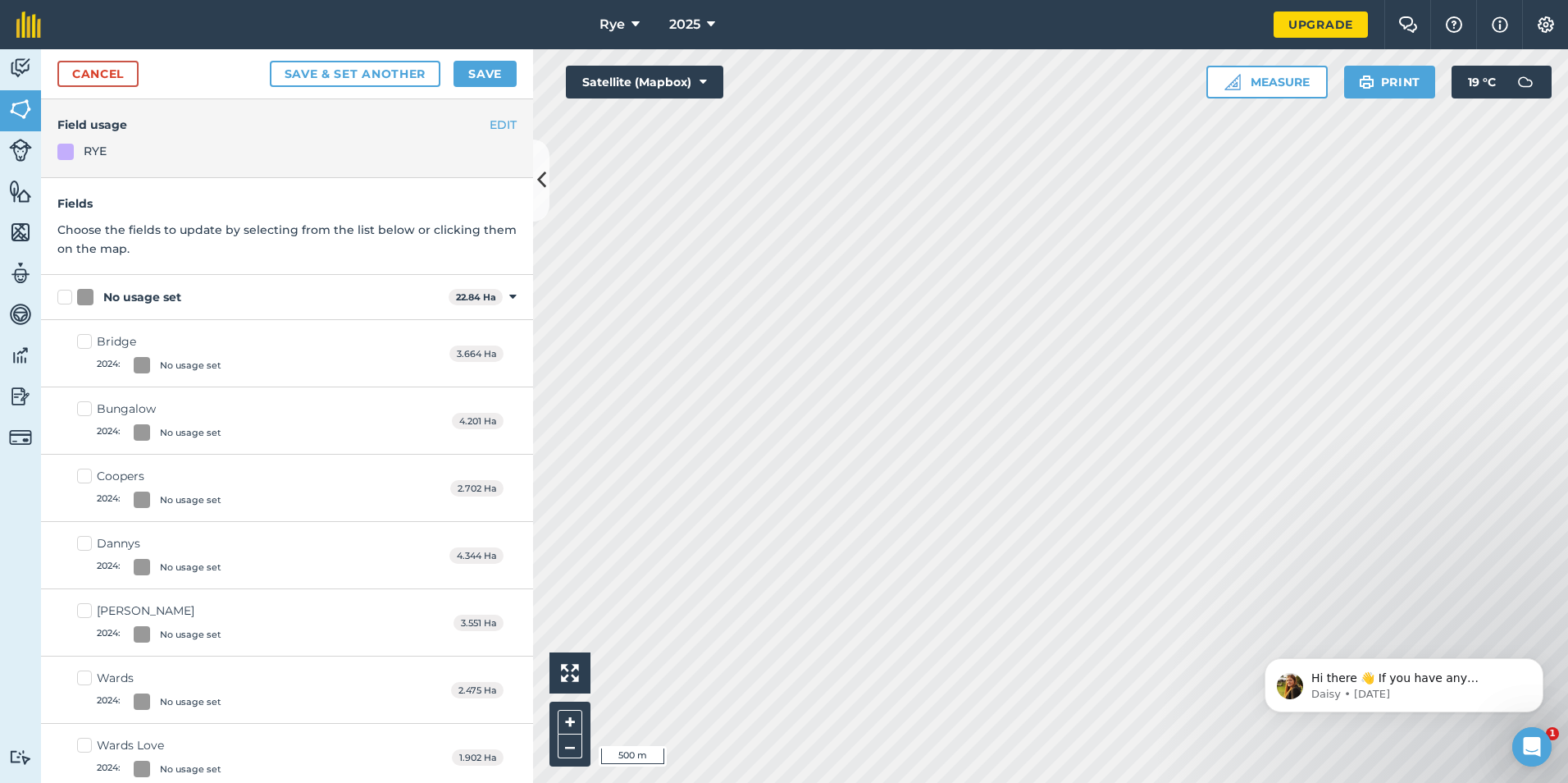
click at [73, 298] on label "No usage set" at bounding box center [250, 297] width 384 height 17
click at [68, 298] on input "No usage set" at bounding box center [63, 294] width 11 height 11
checkbox input "true"
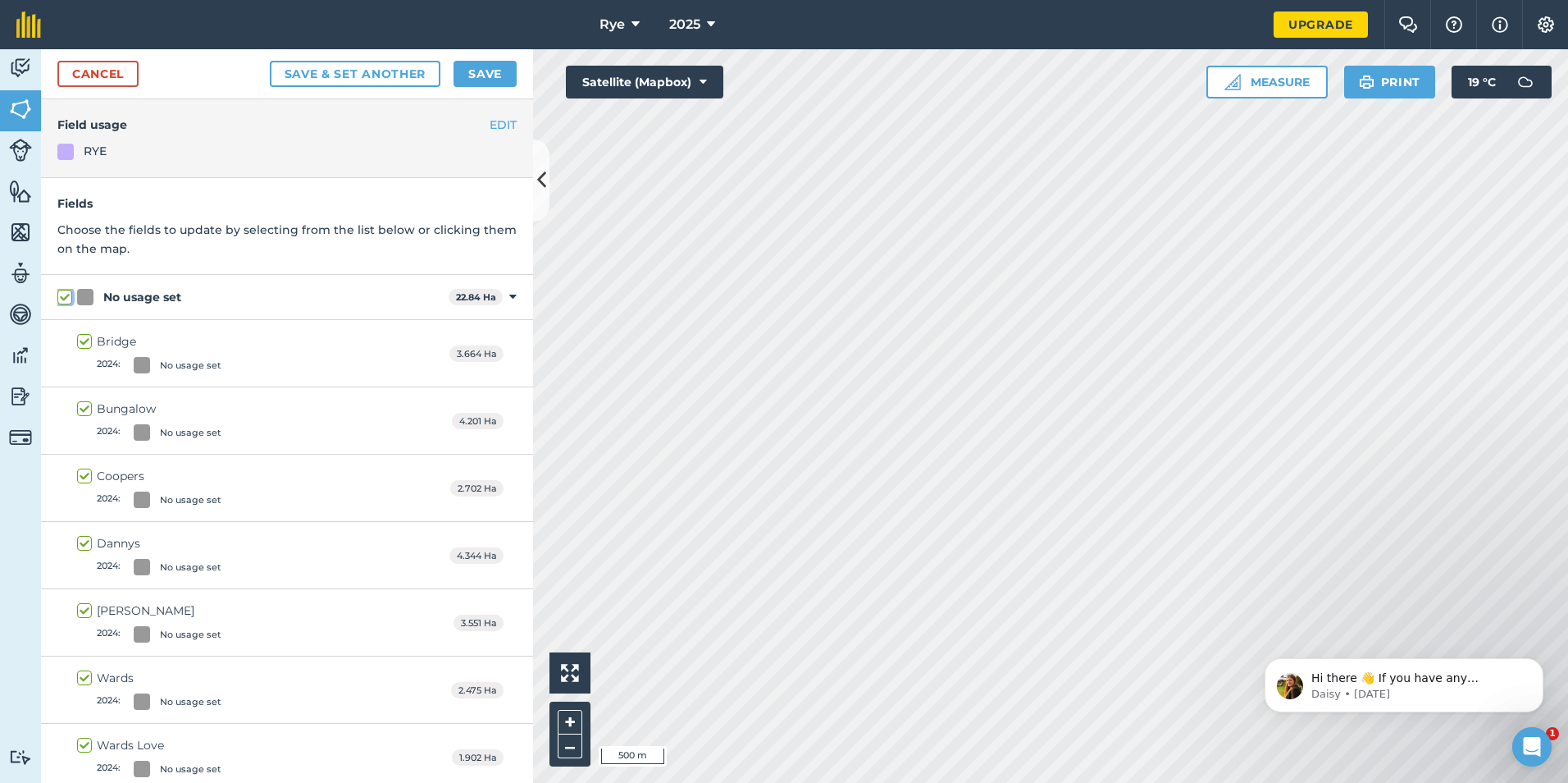
checkbox input "true"
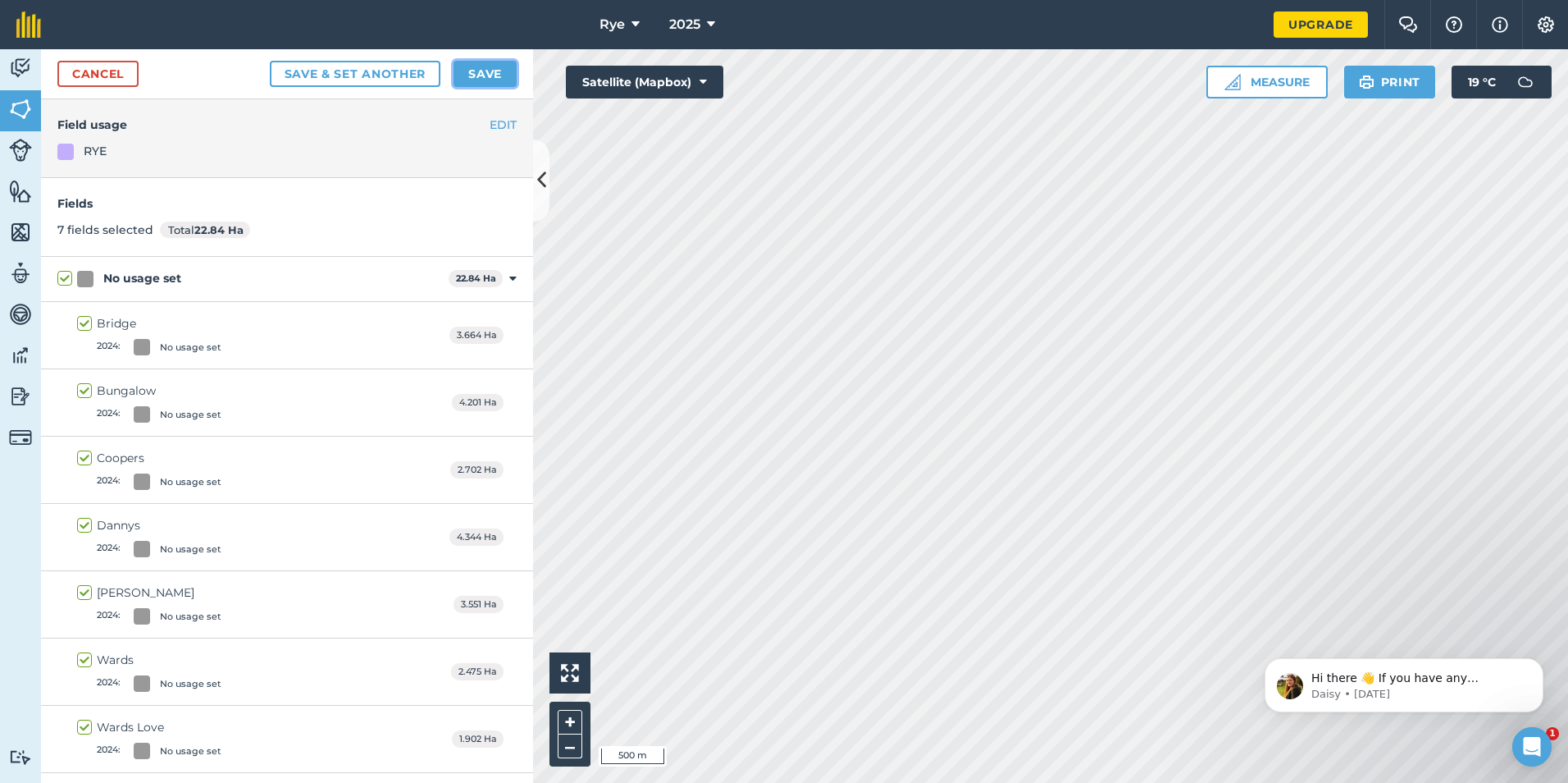
click at [478, 71] on button "Save" at bounding box center [485, 74] width 63 height 26
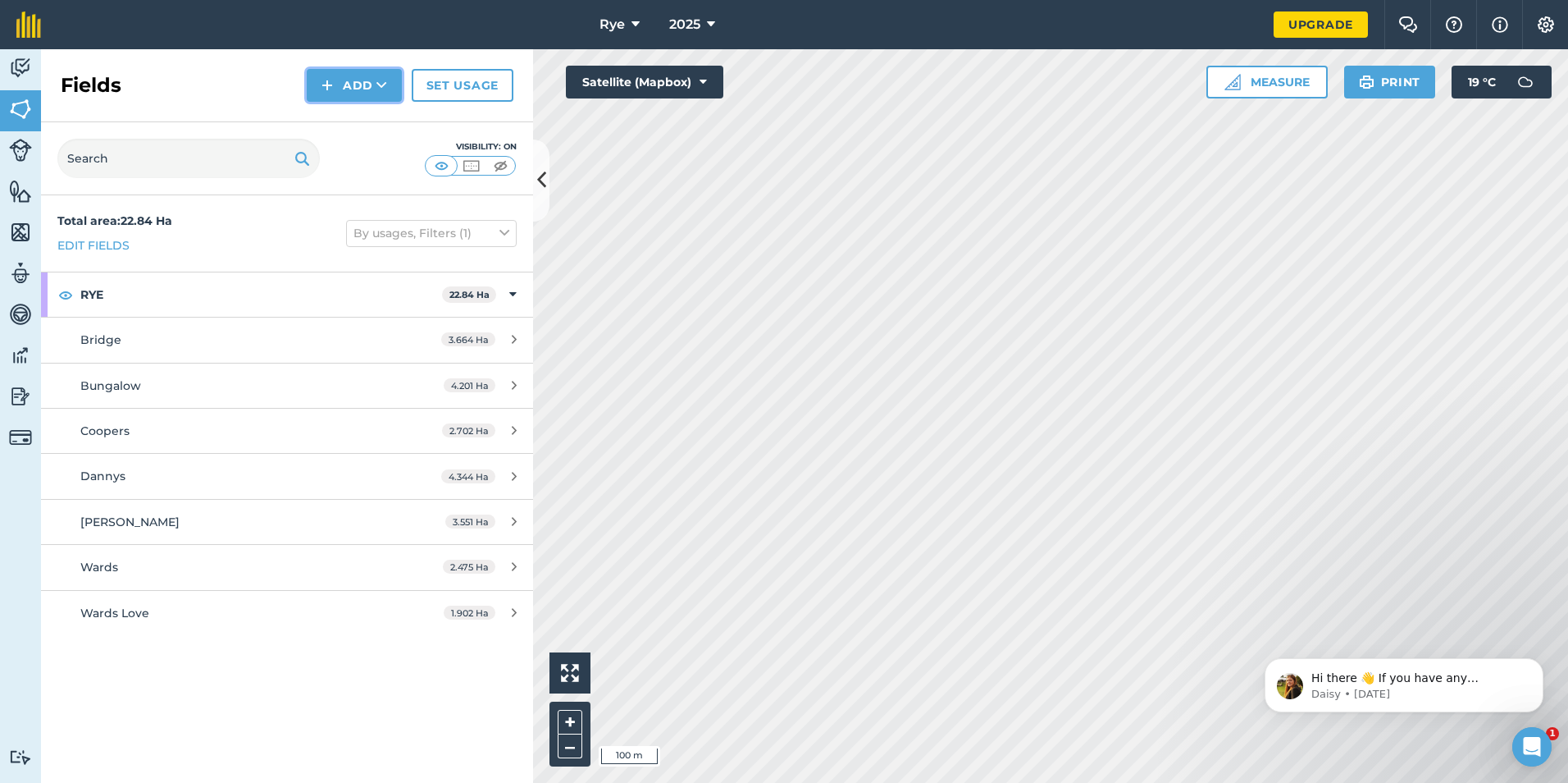
click at [343, 88] on button "Add" at bounding box center [354, 86] width 95 height 33
click at [372, 120] on link "Draw" at bounding box center [354, 122] width 90 height 36
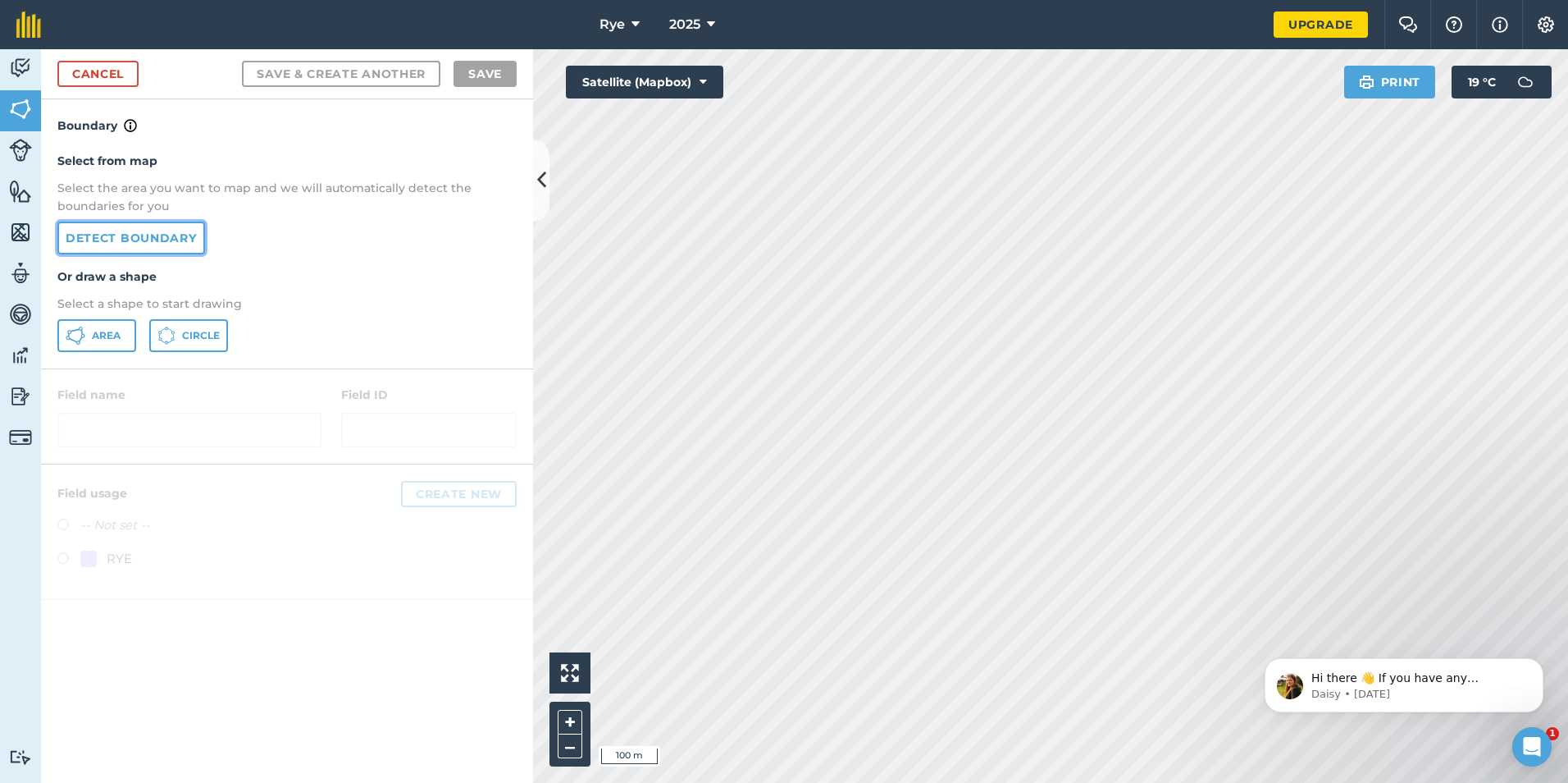
click at [111, 232] on link "Detect boundary" at bounding box center [131, 238] width 148 height 33
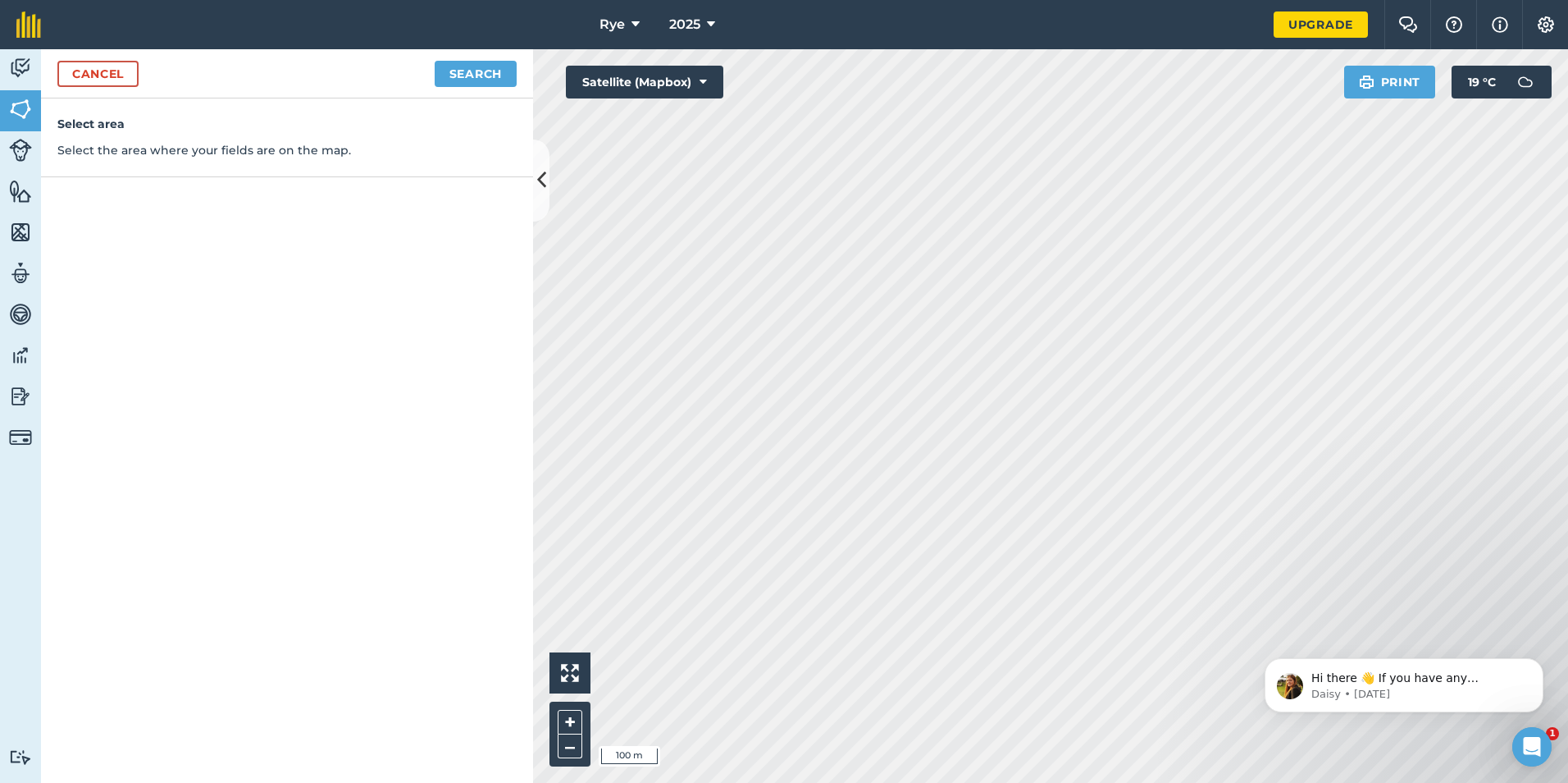
click at [446, 54] on div "Cancel Search" at bounding box center [287, 74] width 492 height 49
click at [457, 74] on button "Search" at bounding box center [476, 74] width 82 height 26
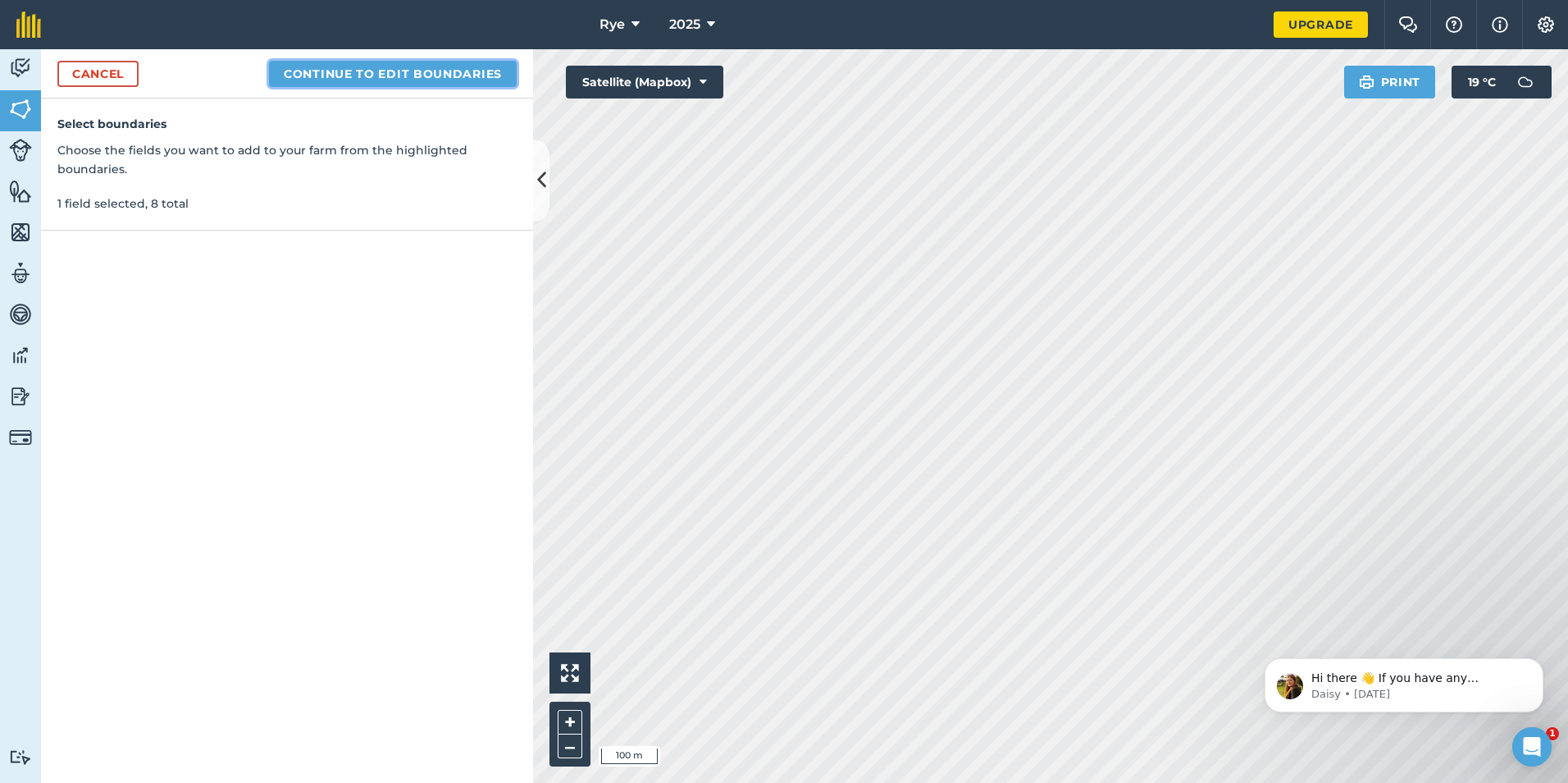
click at [455, 69] on button "Continue to edit boundaries" at bounding box center [393, 74] width 248 height 26
click at [383, 83] on button "Continue to name fields" at bounding box center [410, 74] width 212 height 26
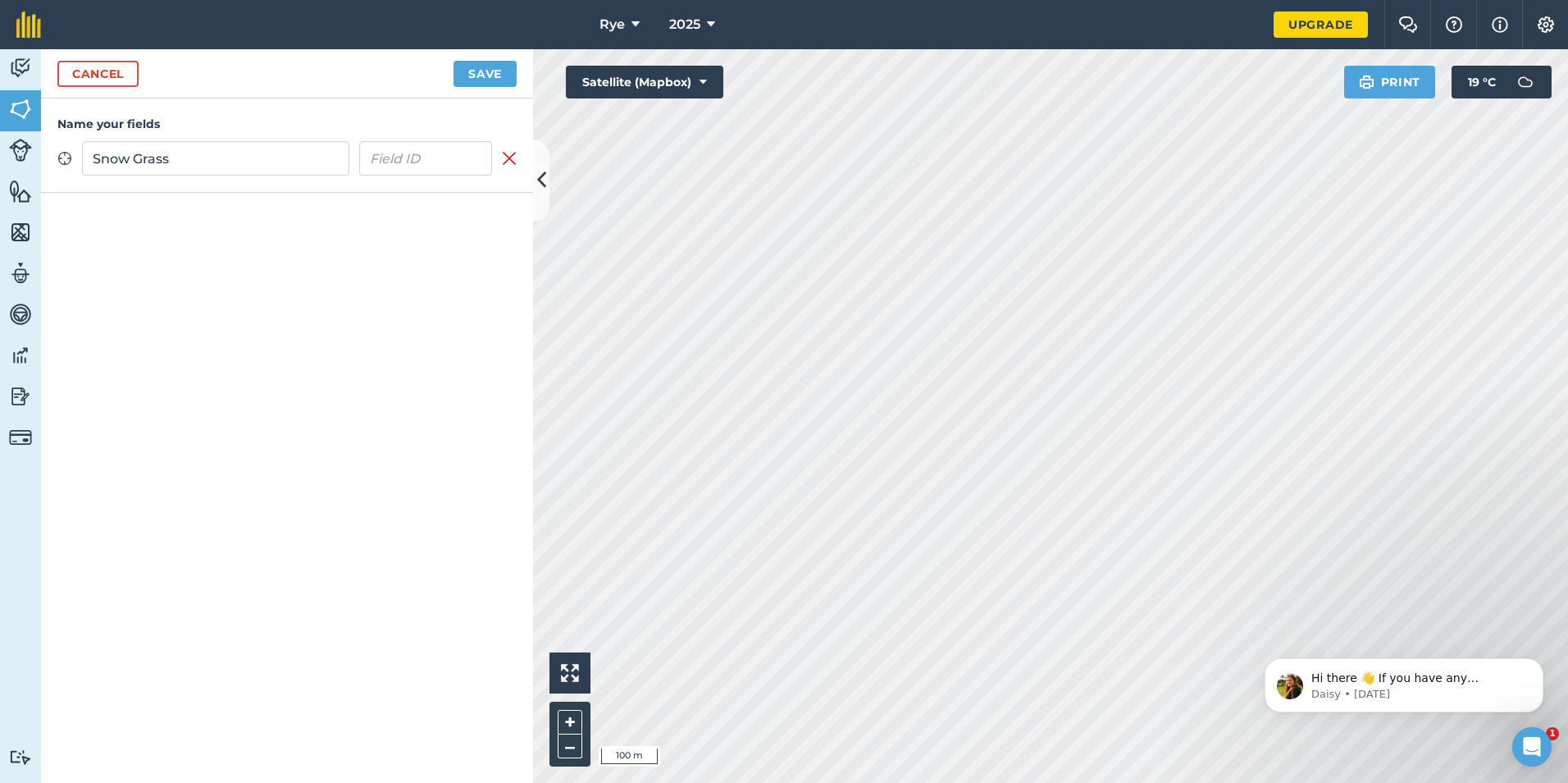
type input "Snow Grass"
click at [471, 72] on button "Save" at bounding box center [485, 74] width 63 height 26
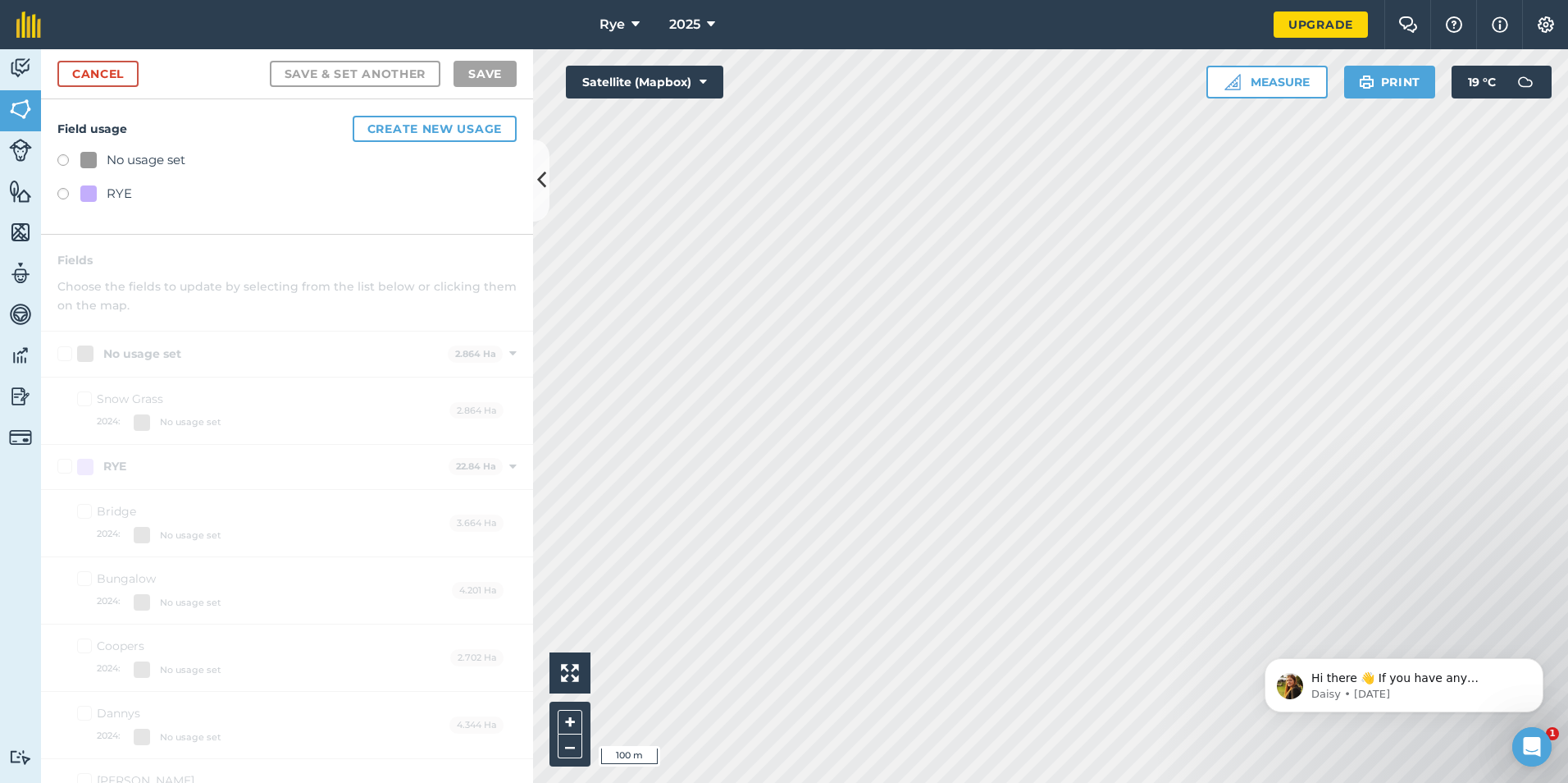
click at [96, 191] on div "RYE" at bounding box center [106, 194] width 52 height 20
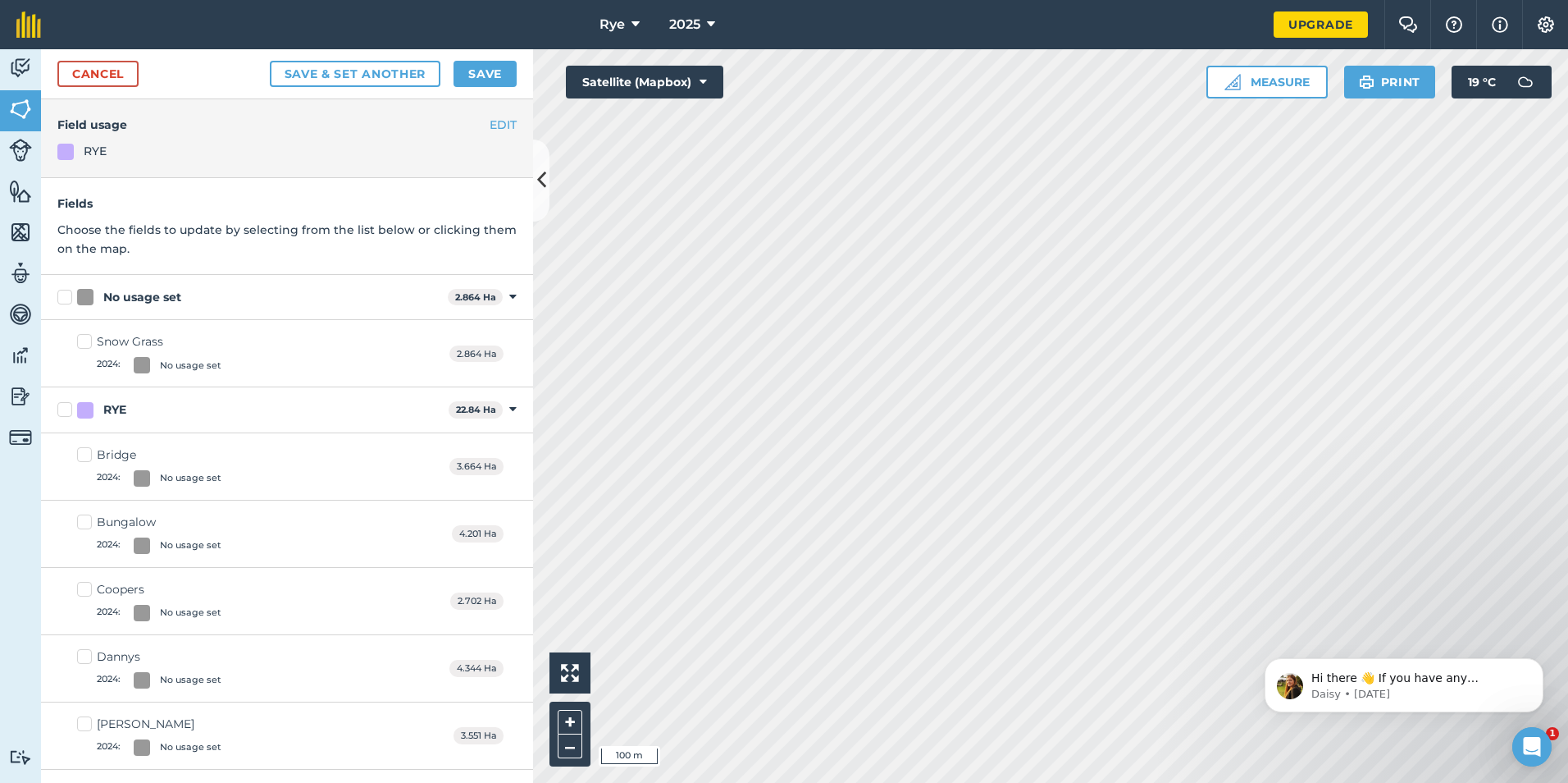
click at [101, 294] on div "No usage set" at bounding box center [260, 297] width 364 height 17
click at [68, 294] on input "No usage set" at bounding box center [63, 294] width 11 height 11
checkbox input "true"
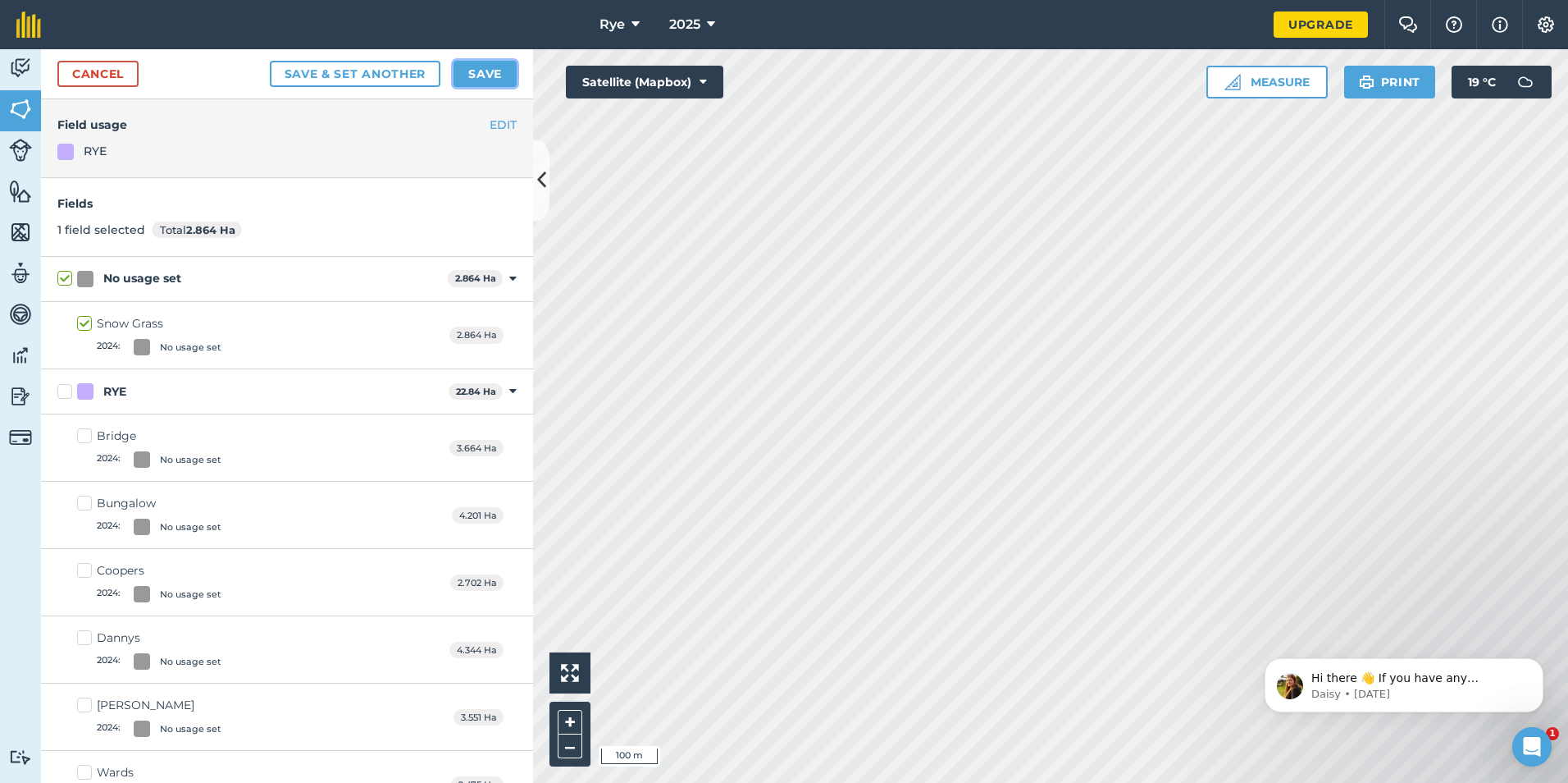
click at [506, 69] on button "Save" at bounding box center [485, 74] width 63 height 26
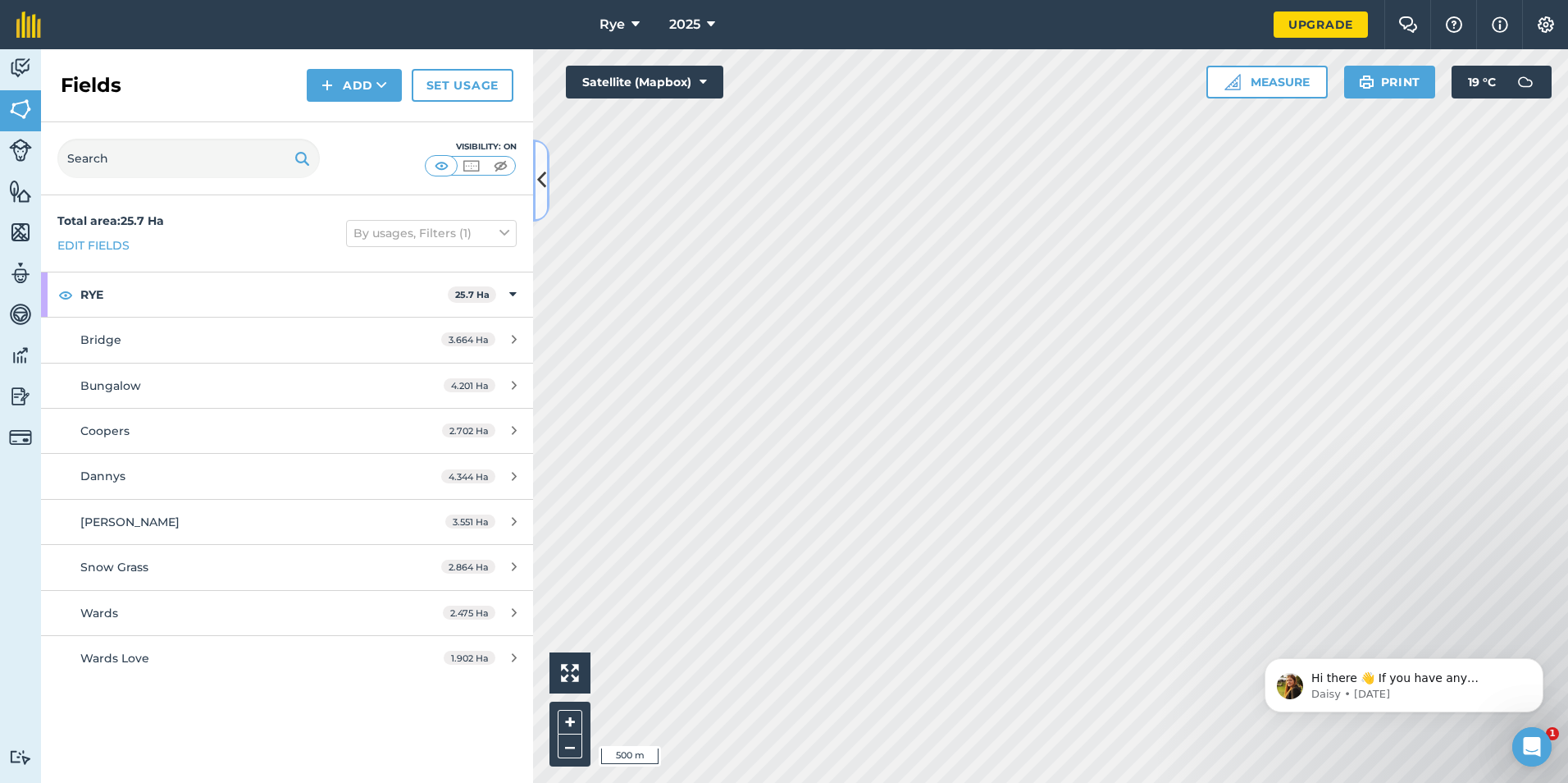
click at [538, 174] on icon at bounding box center [542, 180] width 9 height 29
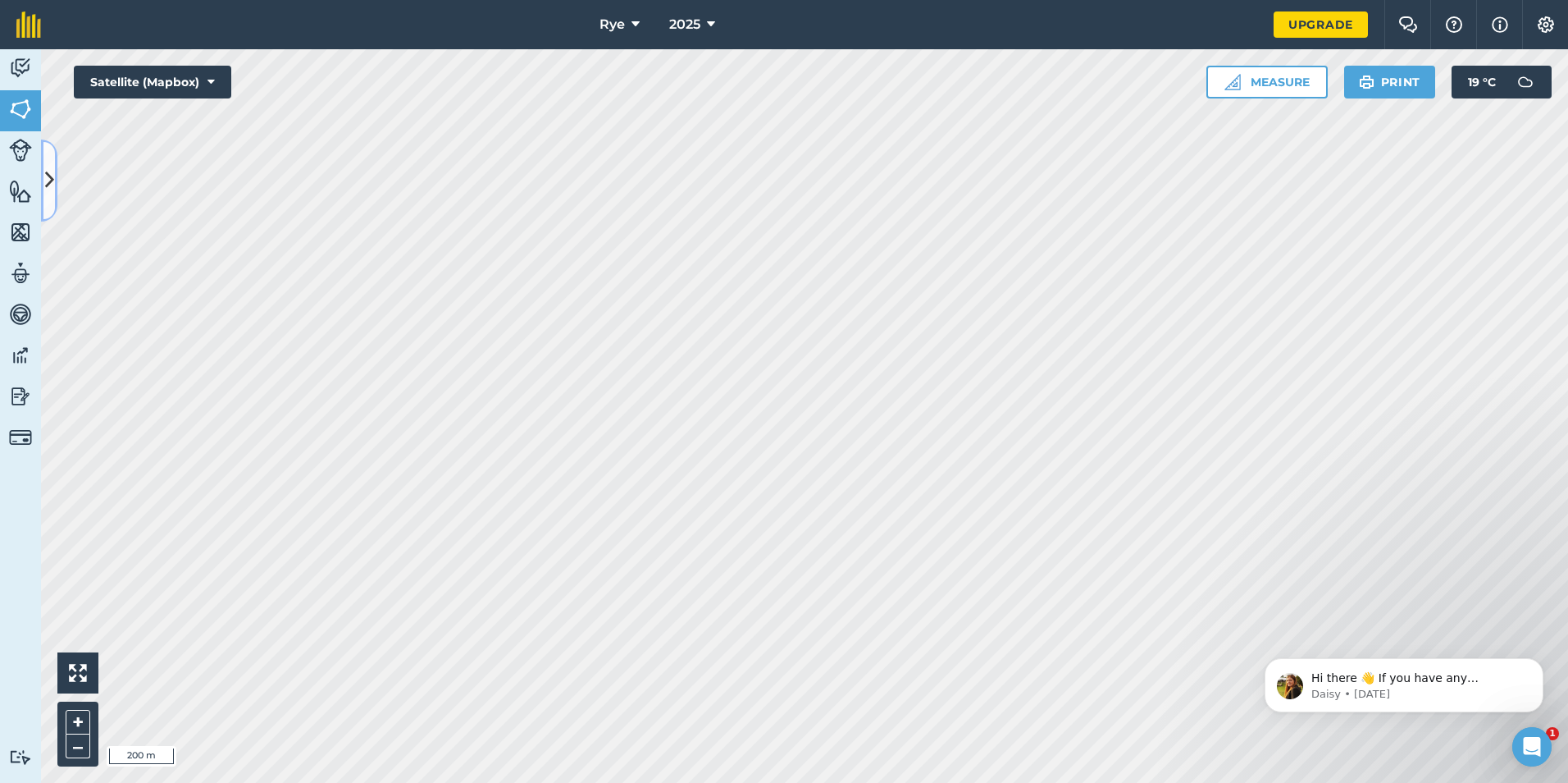
click at [55, 167] on button at bounding box center [49, 180] width 16 height 82
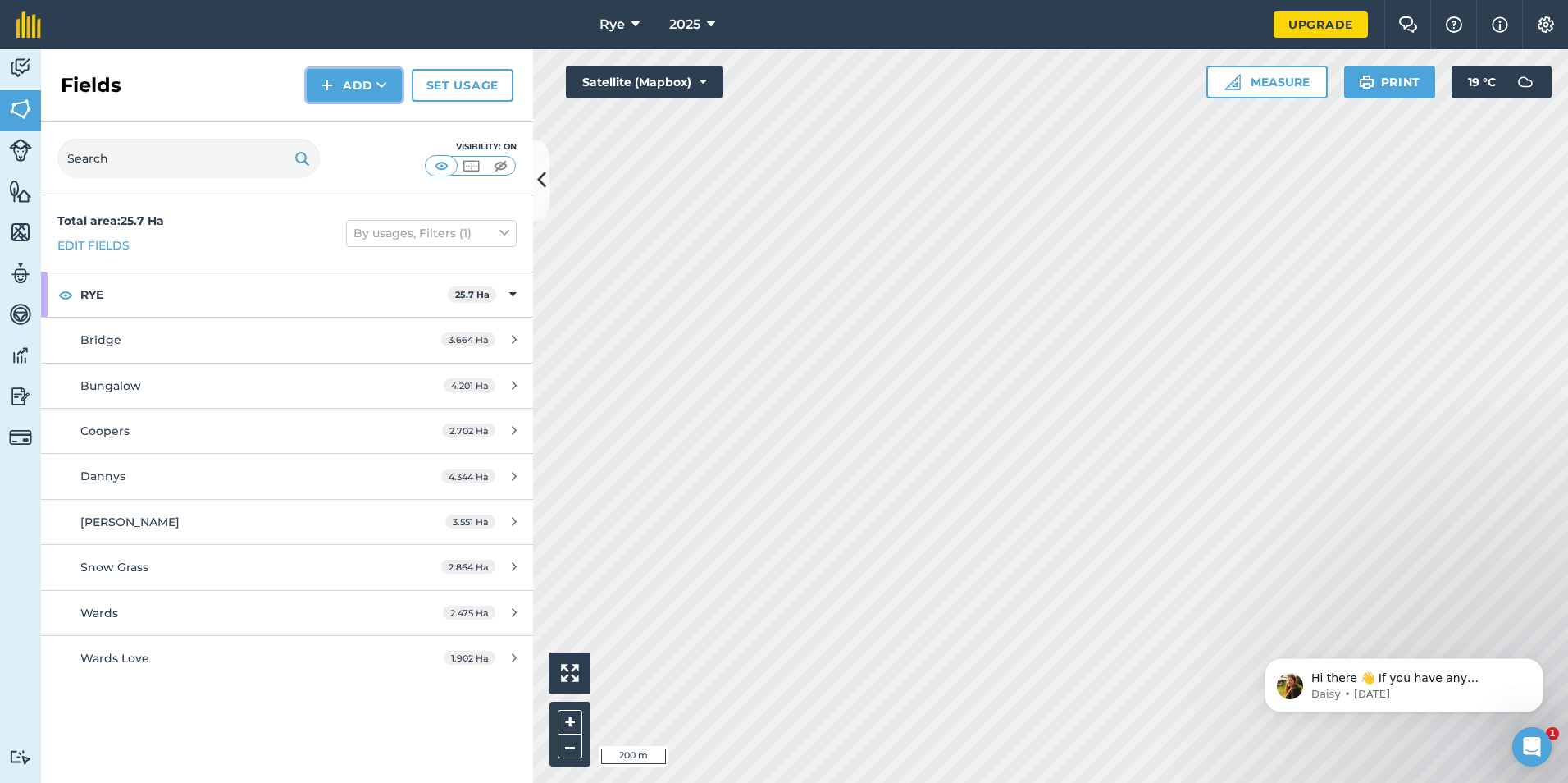
click at [349, 78] on button "Add" at bounding box center [354, 86] width 95 height 33
click at [359, 127] on link "Draw" at bounding box center [354, 122] width 90 height 36
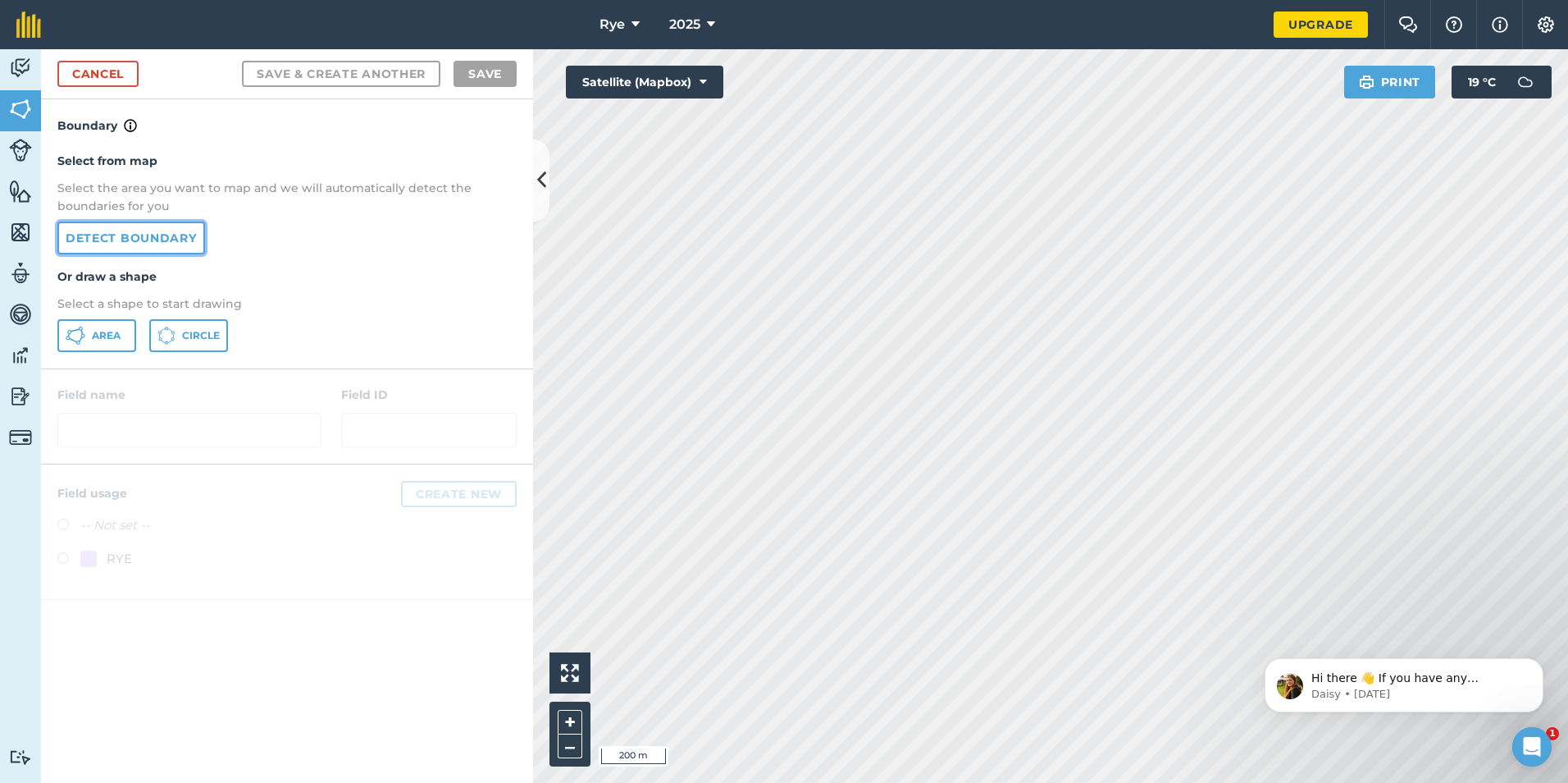
click at [145, 227] on link "Detect boundary" at bounding box center [131, 238] width 148 height 33
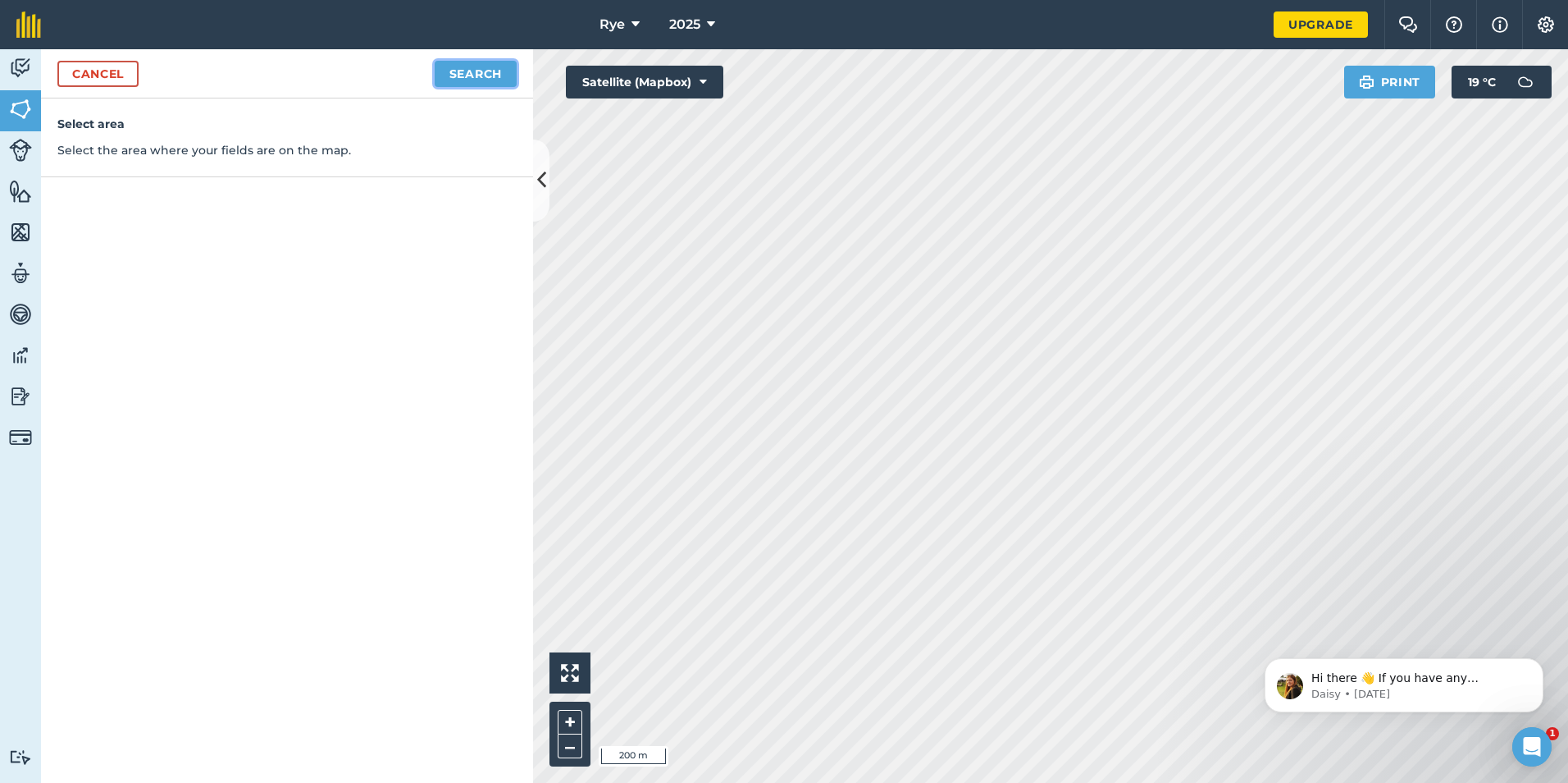
drag, startPoint x: 474, startPoint y: 72, endPoint x: 489, endPoint y: 92, distance: 25.0
click at [475, 72] on button "Search" at bounding box center [476, 74] width 82 height 26
click at [491, 70] on button "Continue to edit boundaries" at bounding box center [393, 74] width 248 height 26
click at [435, 73] on button "Continue to name fields" at bounding box center [410, 74] width 212 height 26
click at [269, 152] on input "text" at bounding box center [215, 159] width 267 height 35
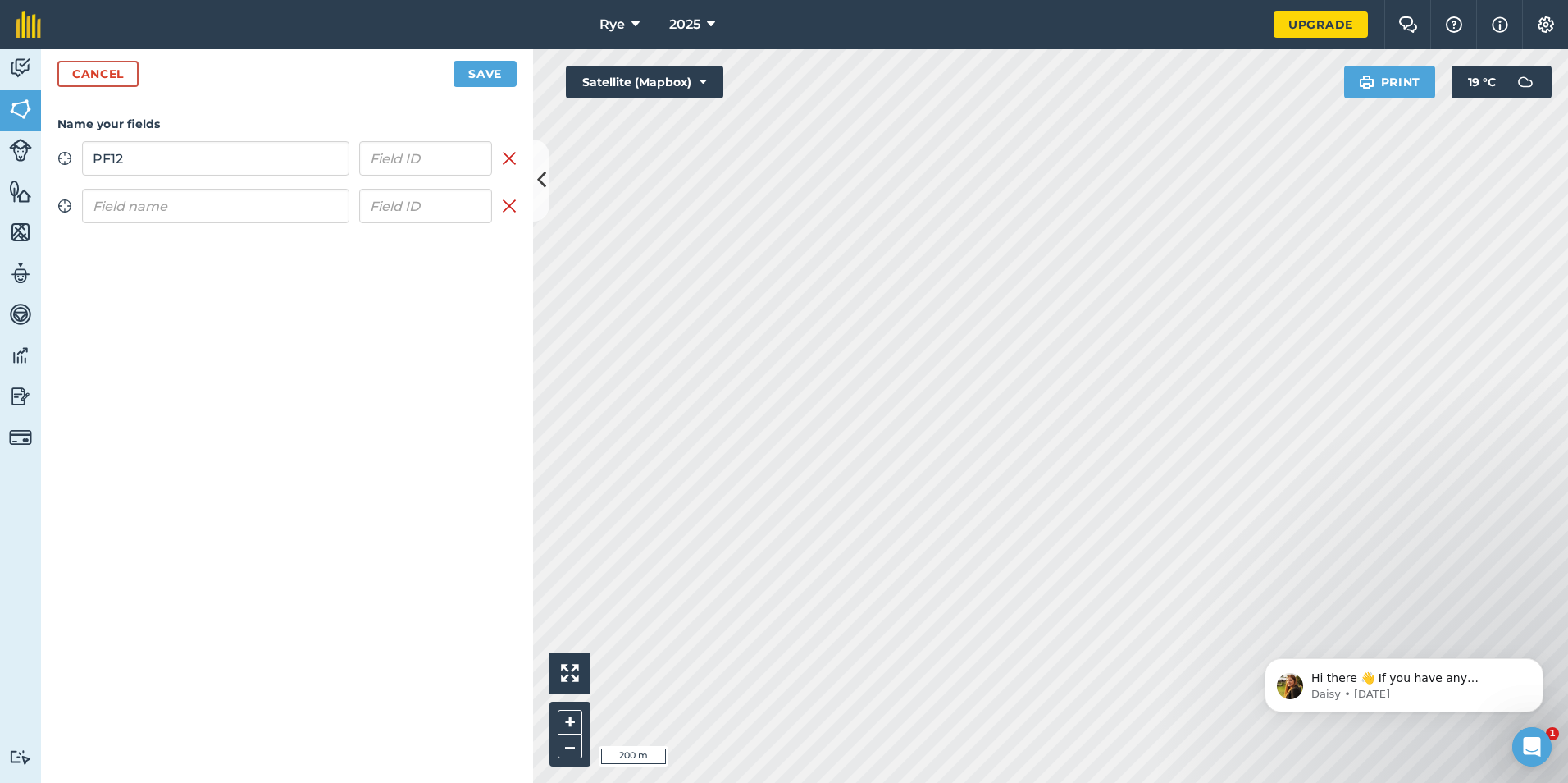
type input "PF12"
click at [205, 210] on input "text" at bounding box center [215, 206] width 267 height 35
type input "PF06"
click at [501, 83] on button "Save" at bounding box center [485, 74] width 63 height 26
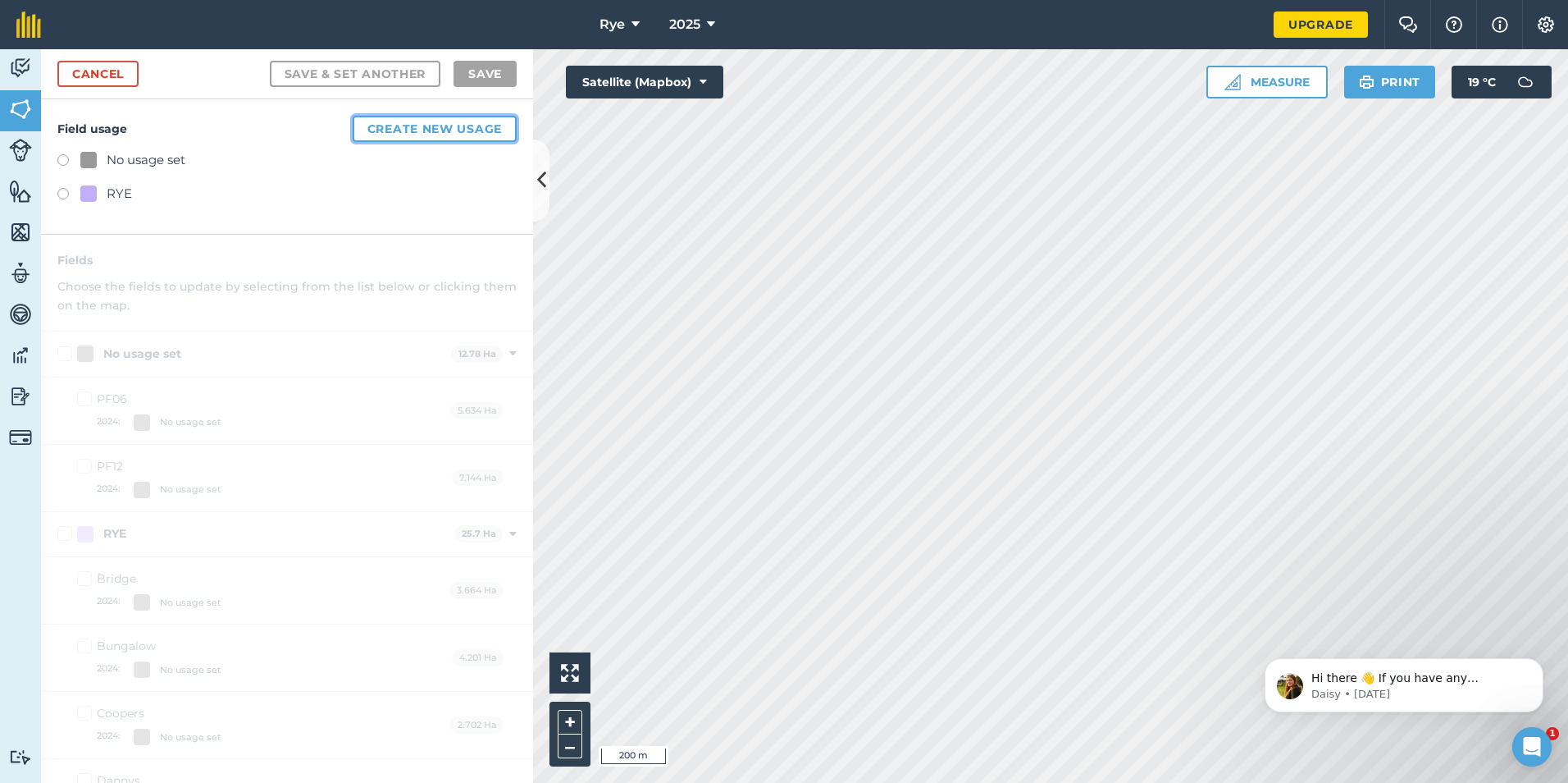
click at [407, 123] on button "Create new usage" at bounding box center [435, 129] width 164 height 26
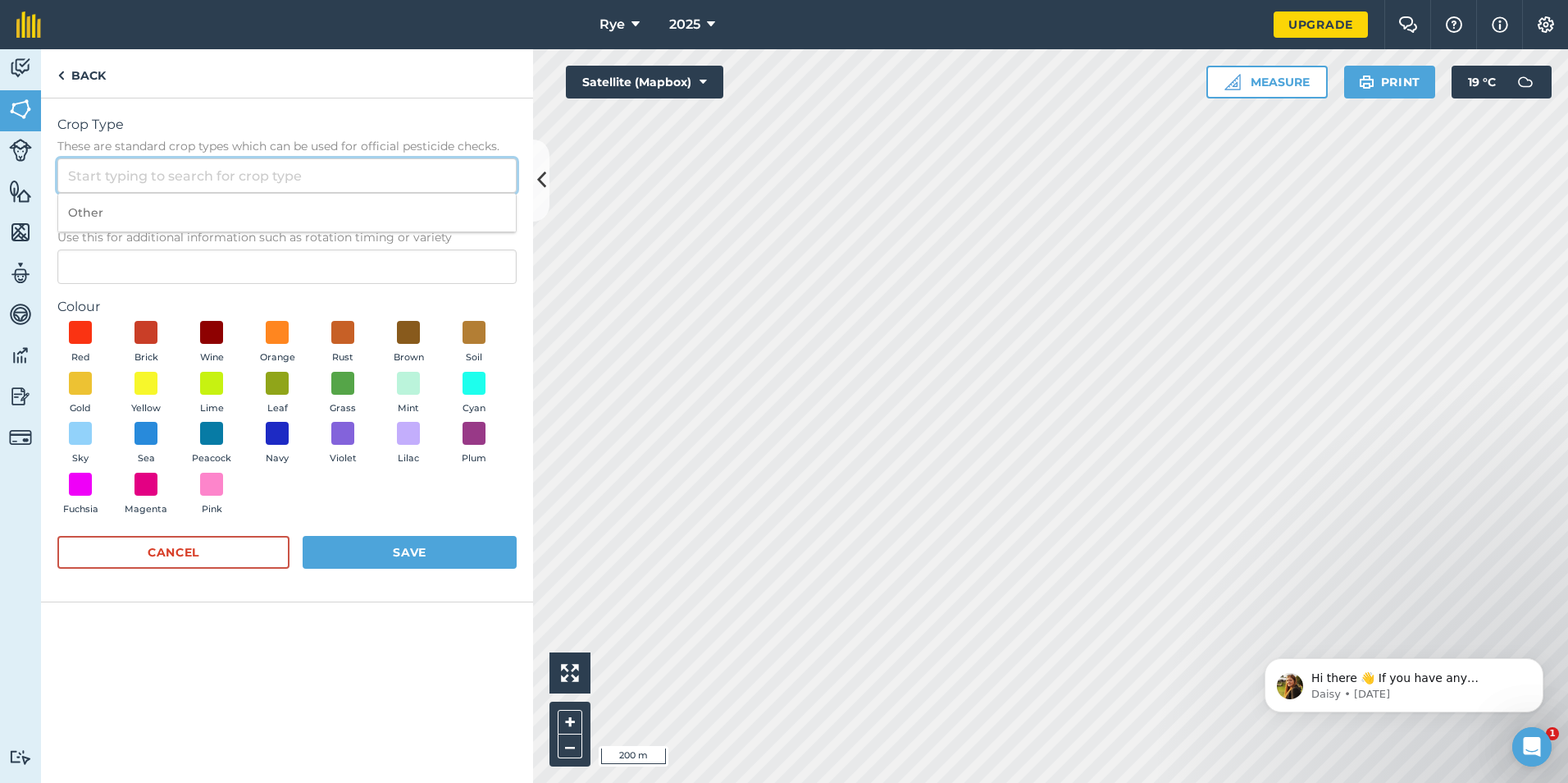
click at [262, 177] on input "Crop Type These are standard crop types which can be used for official pesticid…" at bounding box center [287, 176] width 459 height 35
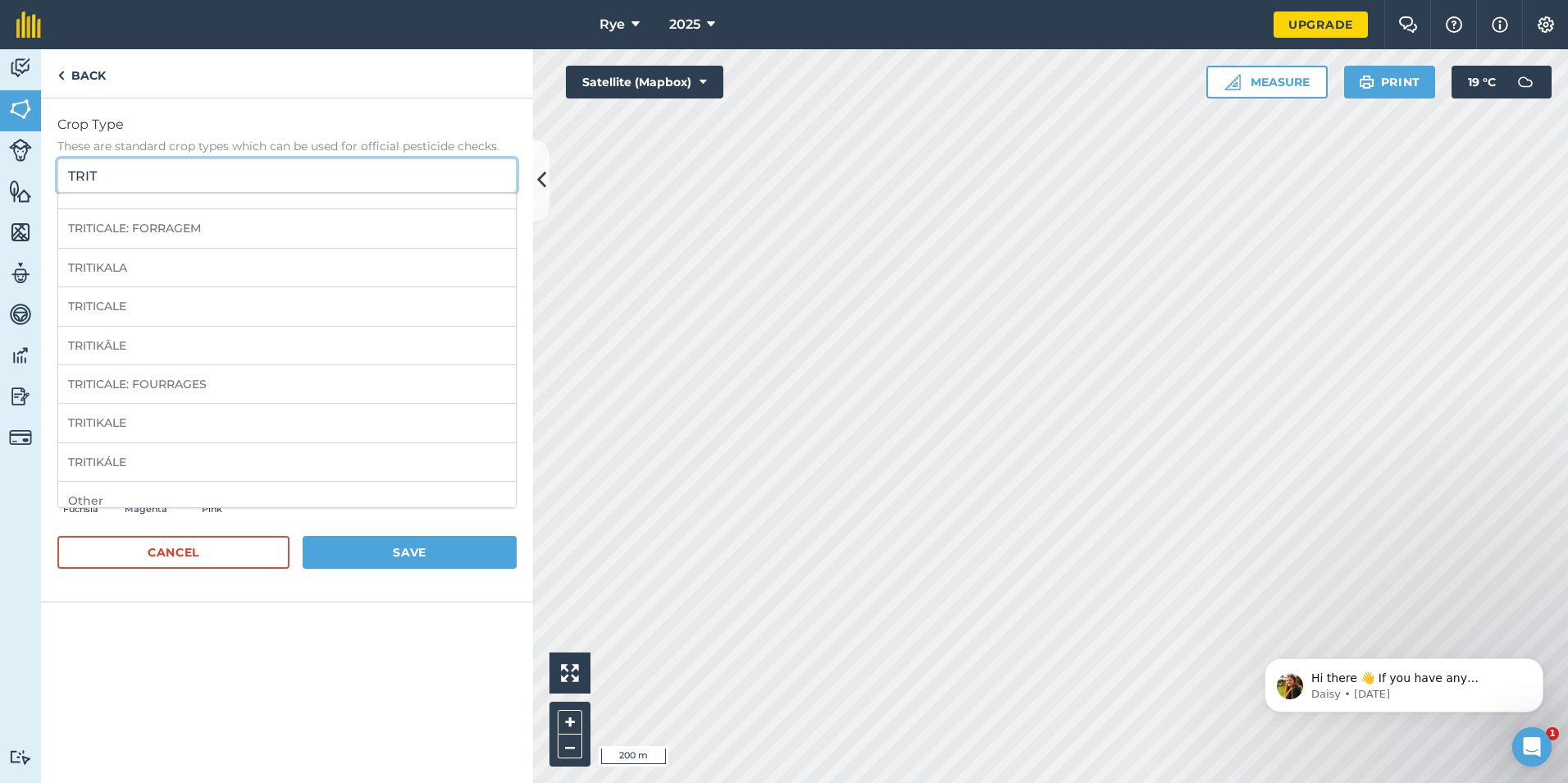
scroll to position [231, 0]
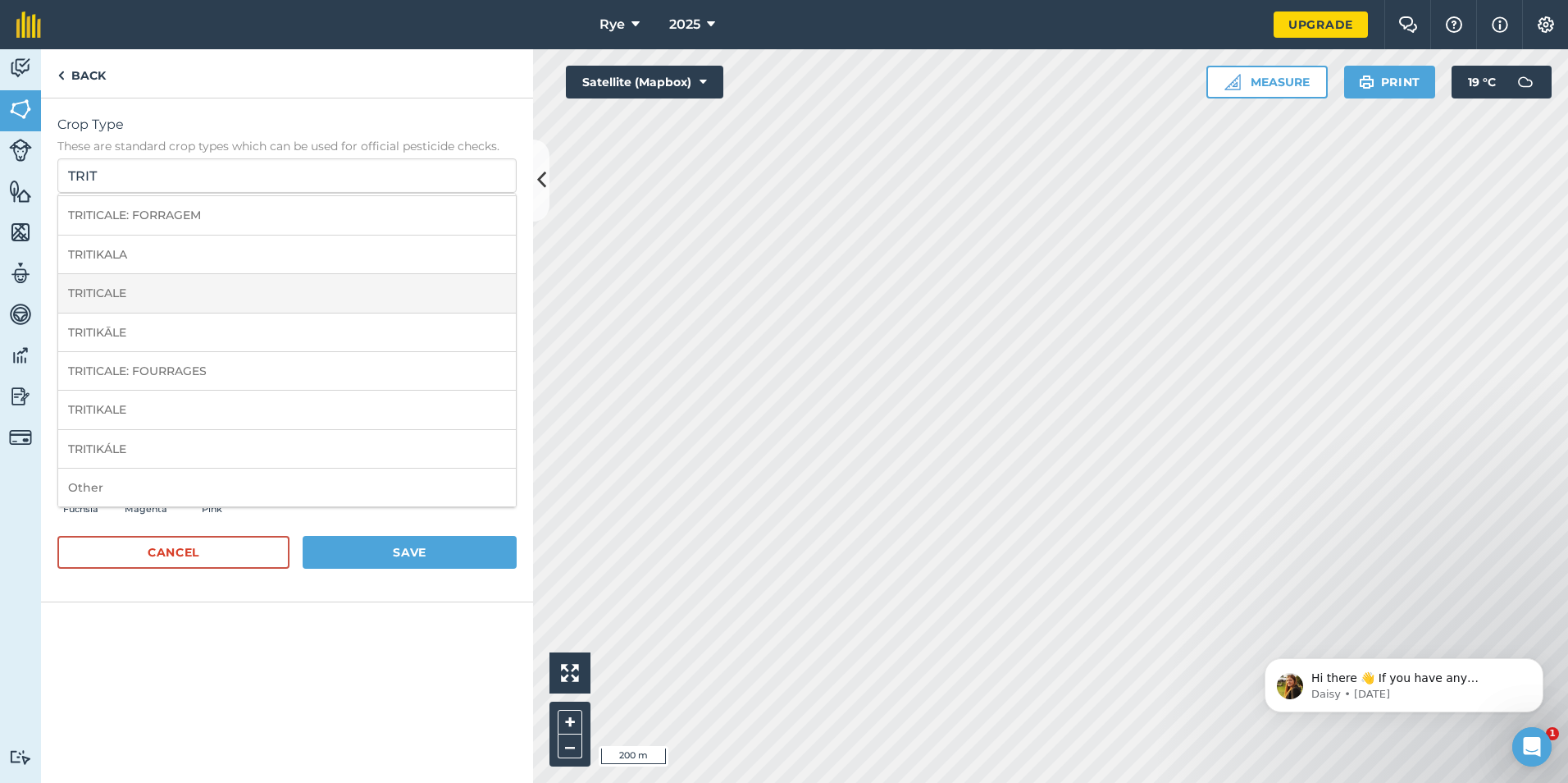
click at [239, 274] on li "TRITICALE" at bounding box center [287, 294] width 457 height 38
type input "TRITICALE"
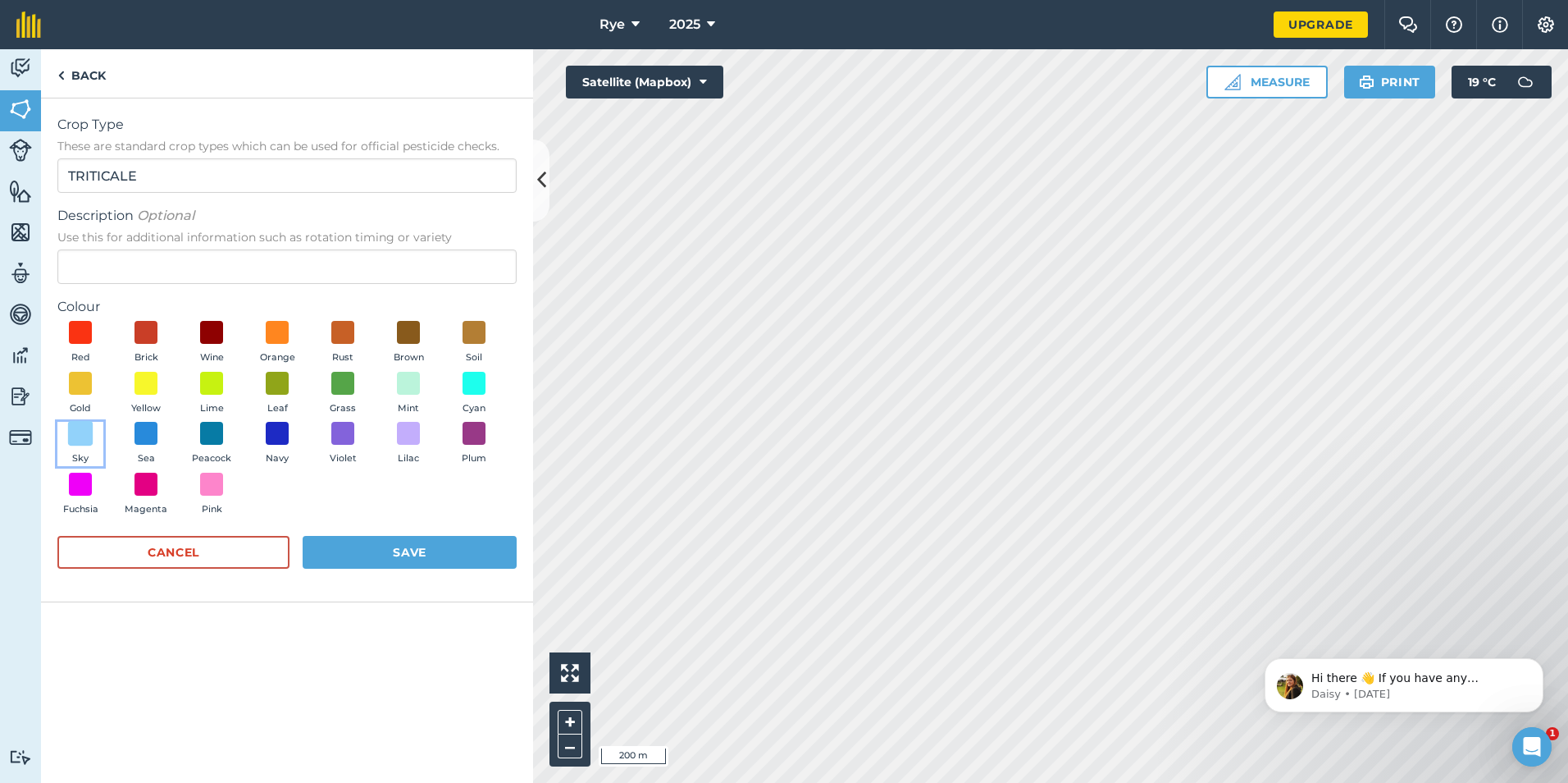
click at [85, 443] on span at bounding box center [81, 434] width 26 height 26
click at [440, 555] on button "Save" at bounding box center [409, 552] width 214 height 33
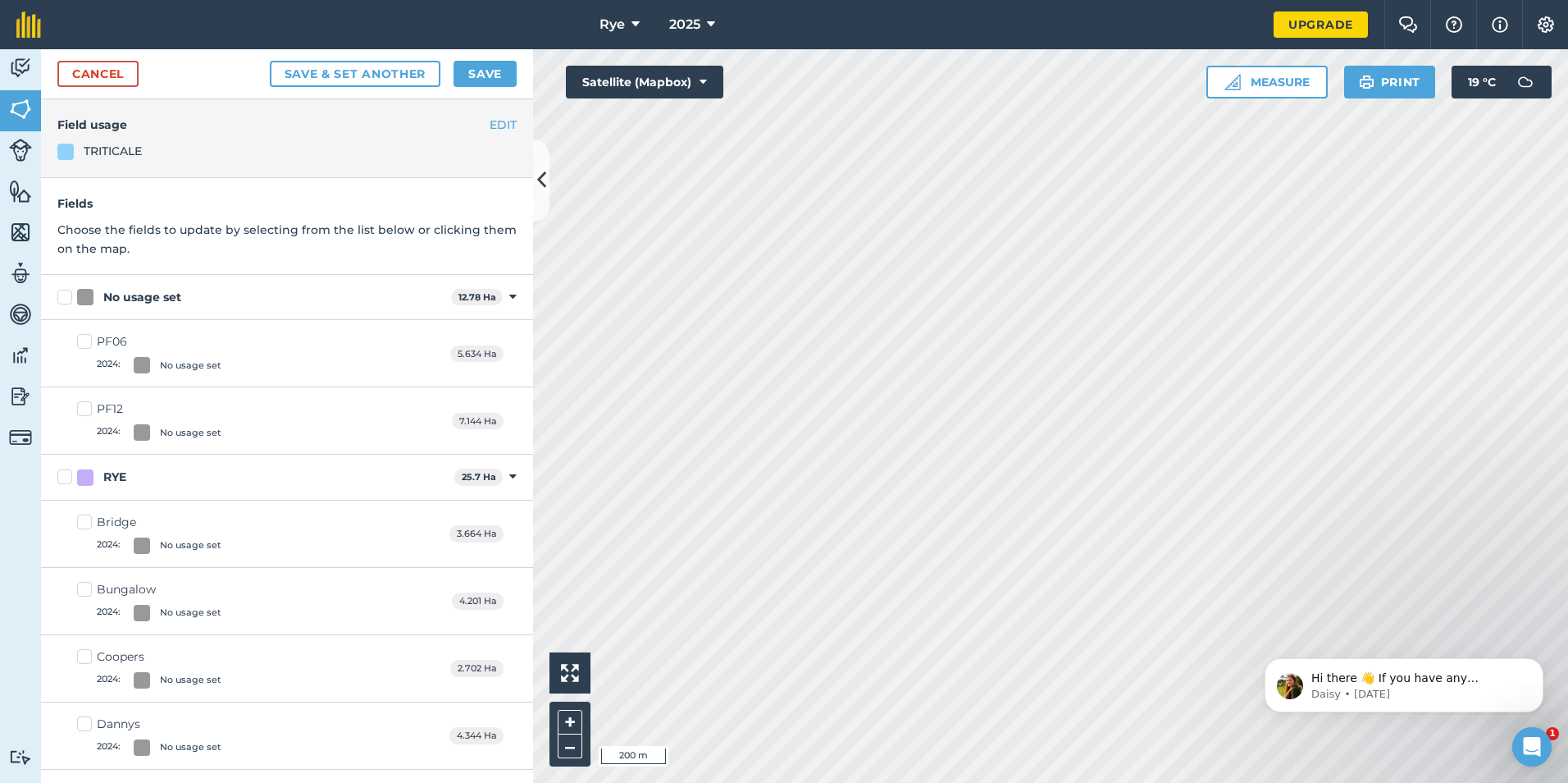
click at [70, 300] on label "No usage set" at bounding box center [251, 297] width 387 height 17
click at [68, 300] on input "No usage set" at bounding box center [63, 294] width 11 height 11
checkbox input "true"
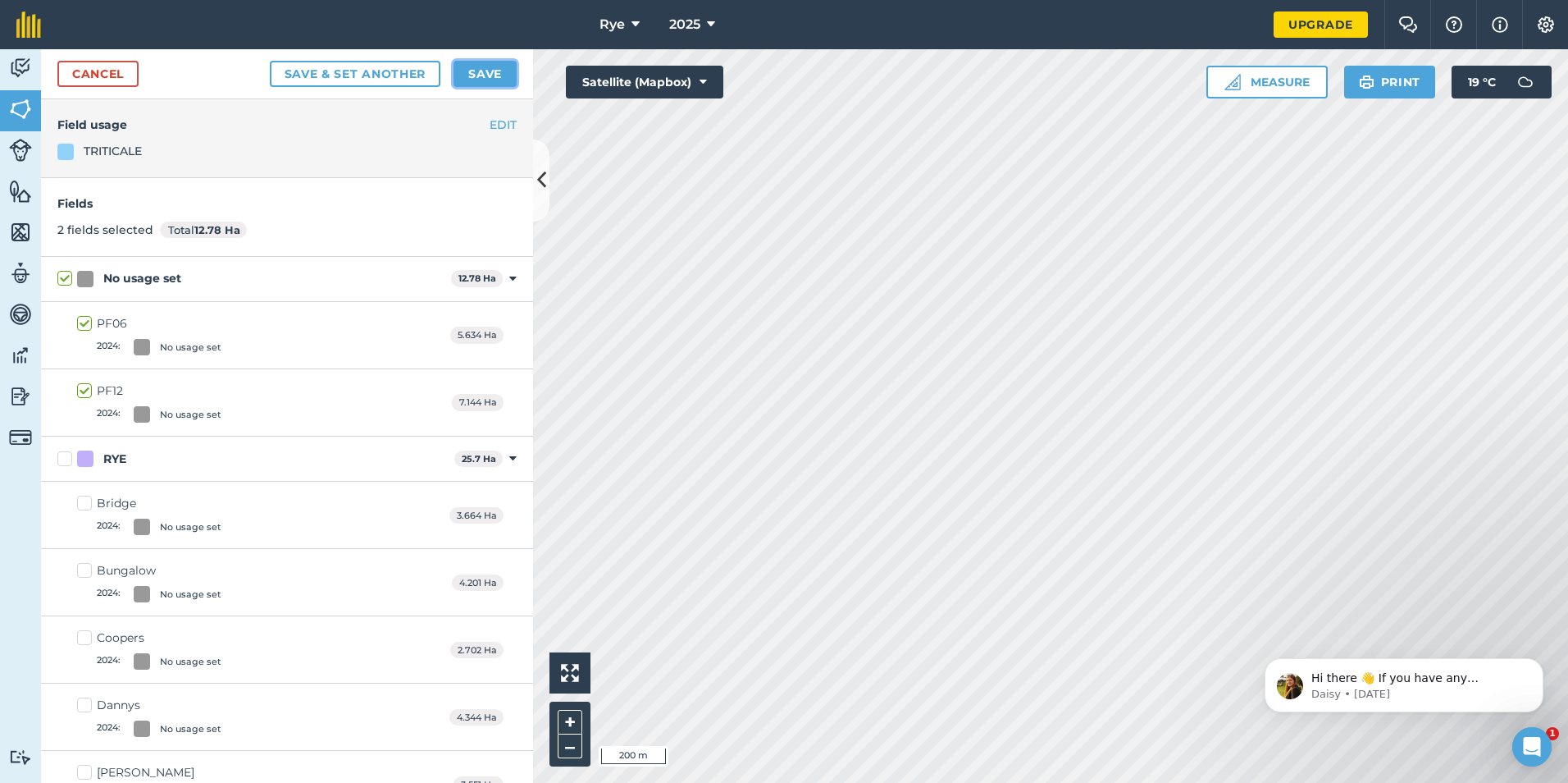
click at [477, 70] on button "Save" at bounding box center [485, 74] width 63 height 26
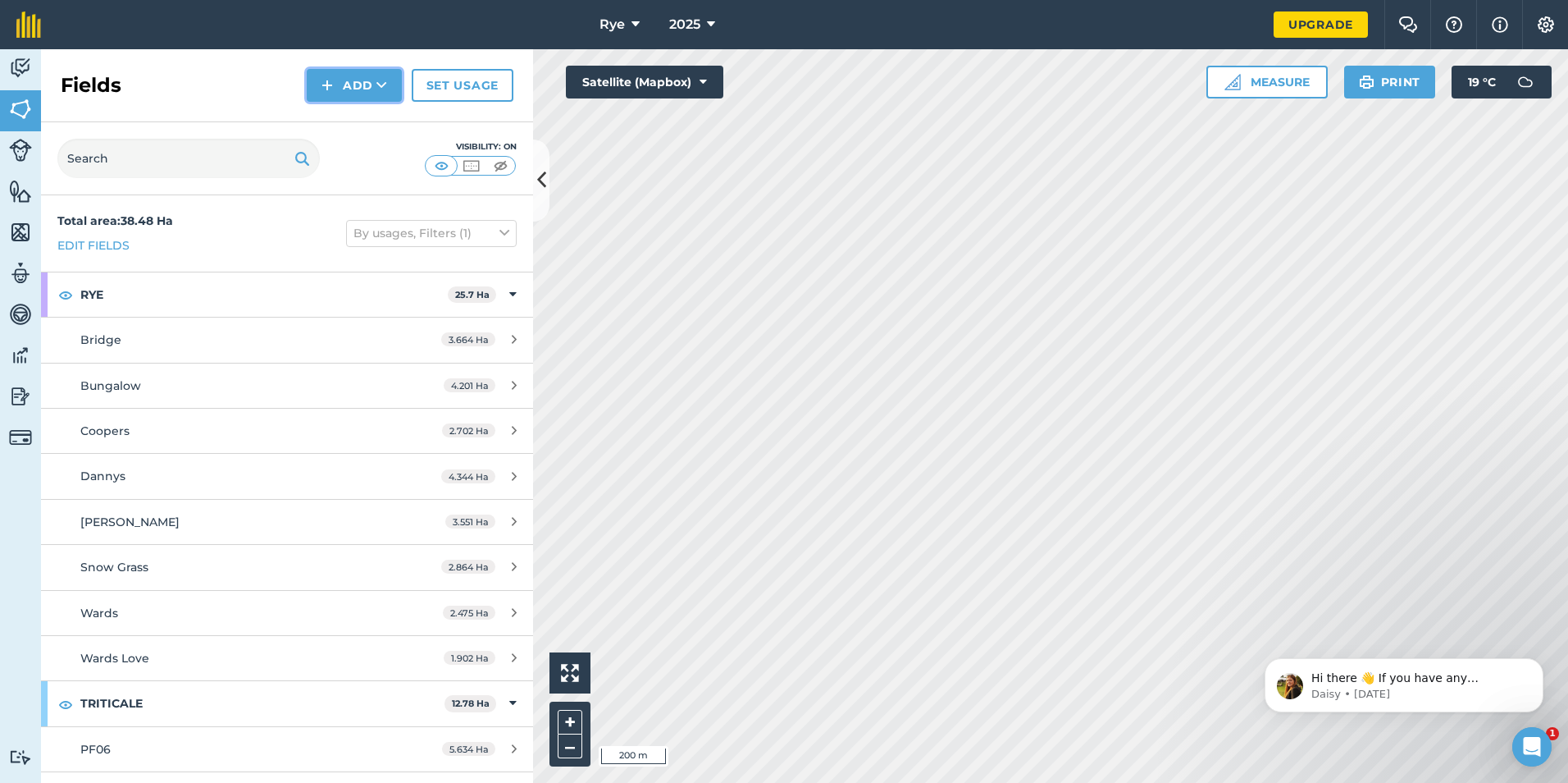
click at [392, 83] on button "Add" at bounding box center [354, 86] width 95 height 33
click at [390, 110] on link "Draw" at bounding box center [354, 122] width 90 height 36
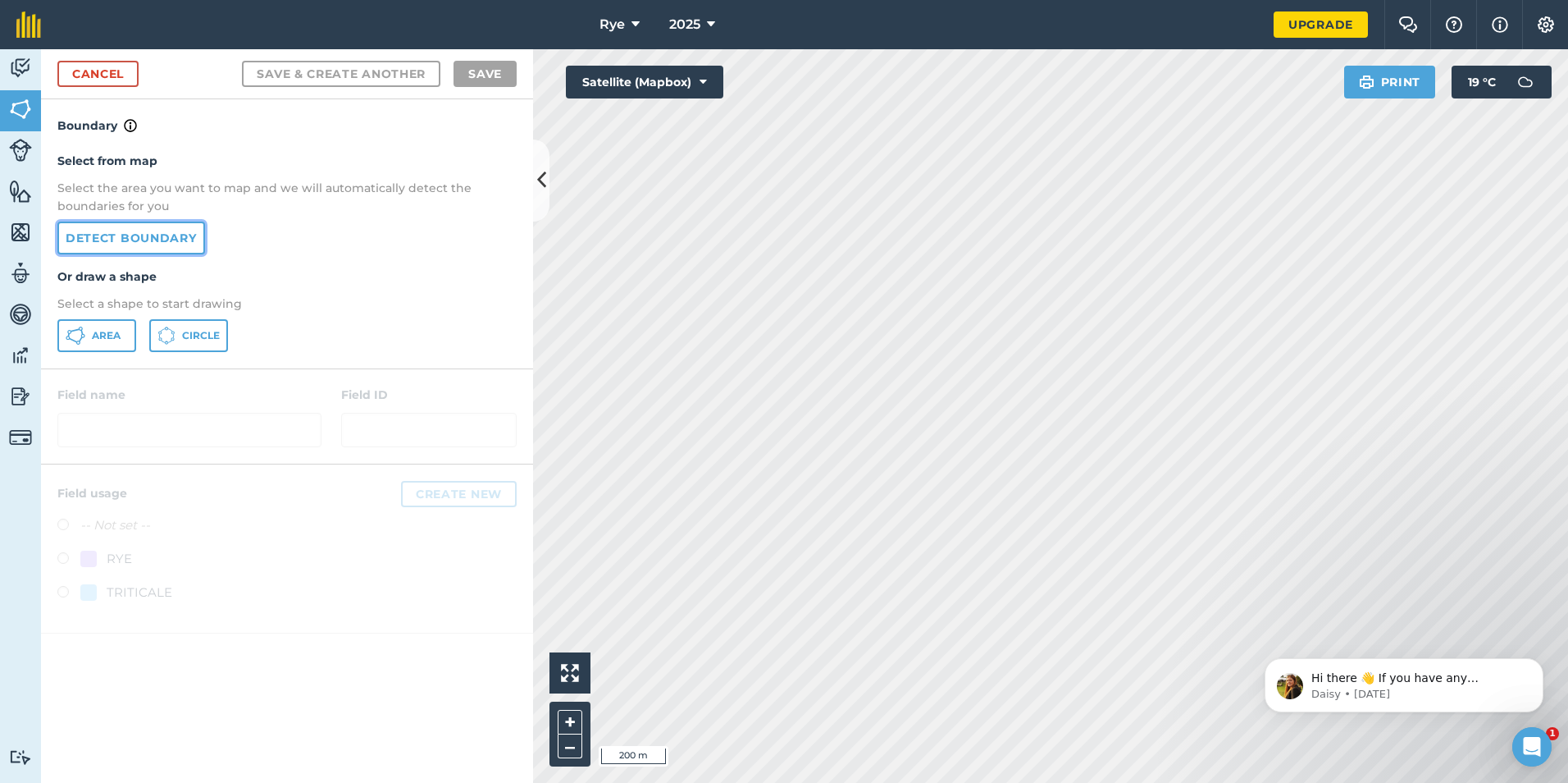
click at [197, 227] on link "Detect boundary" at bounding box center [131, 238] width 148 height 33
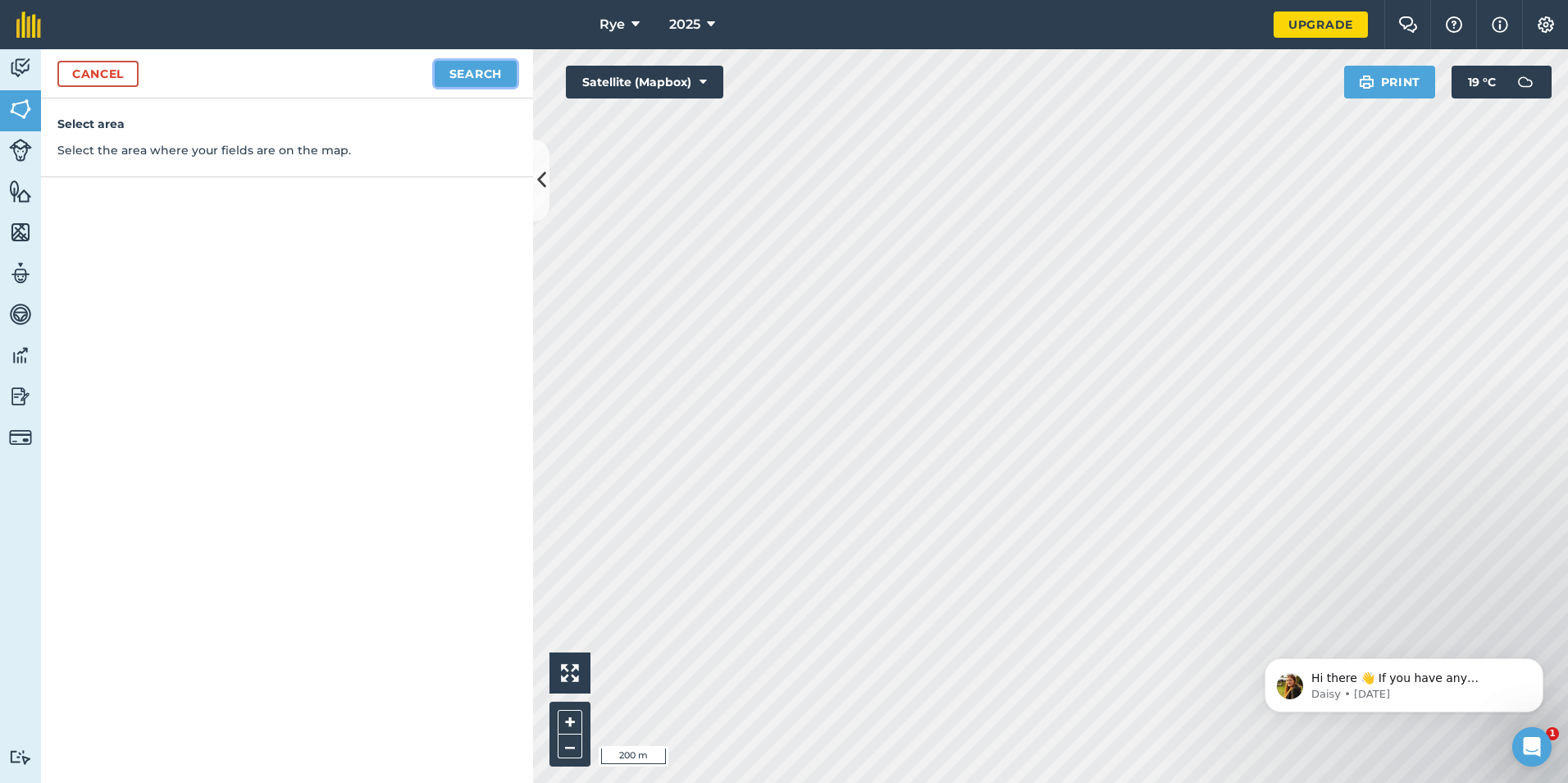
click at [476, 78] on button "Search" at bounding box center [476, 74] width 82 height 26
click at [480, 72] on button "Continue to edit boundaries" at bounding box center [393, 74] width 248 height 26
click at [436, 80] on button "Continue to name fields" at bounding box center [410, 74] width 212 height 26
click at [213, 166] on input "text" at bounding box center [215, 159] width 267 height 35
type input "GR03"
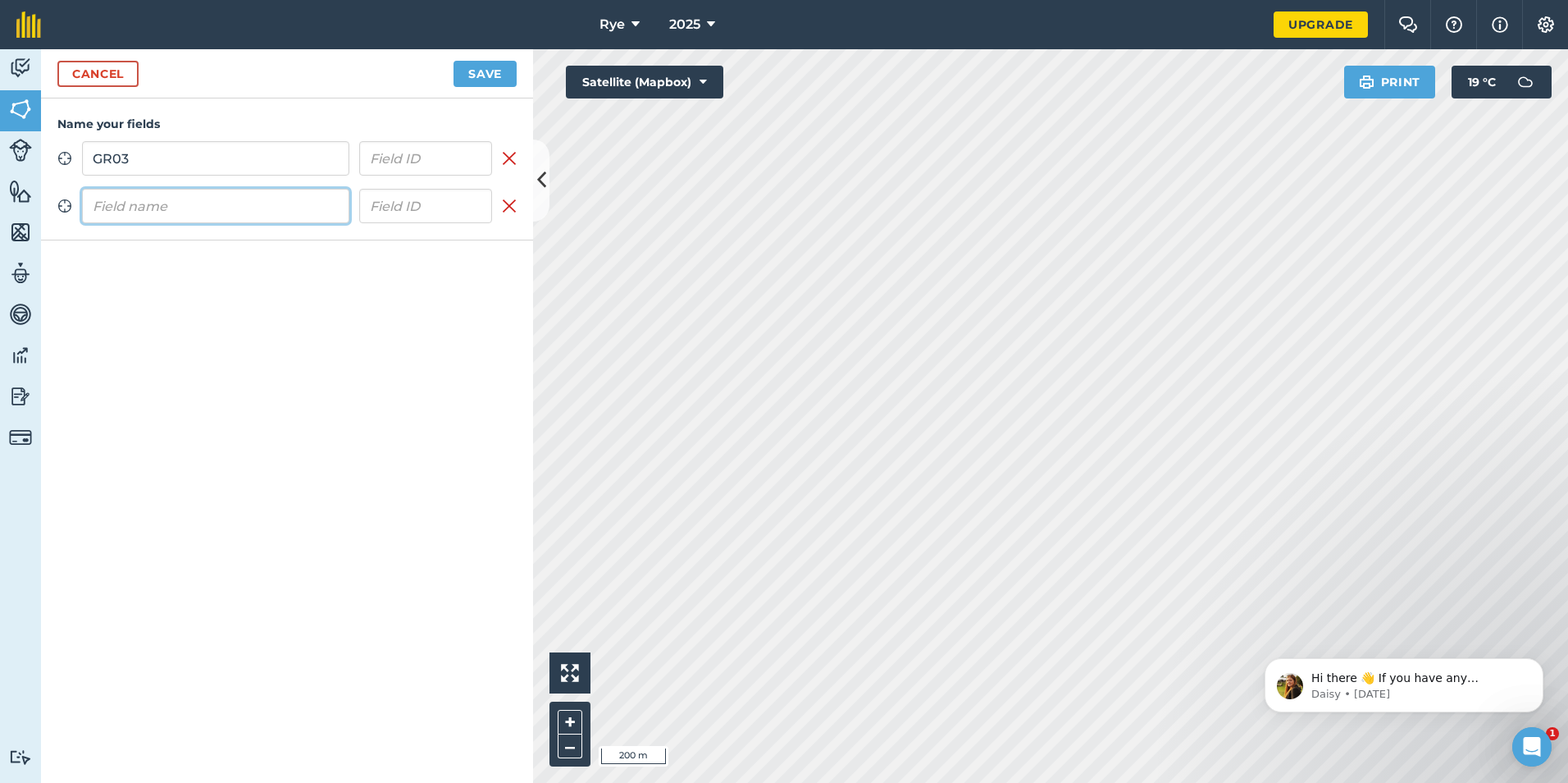
click at [200, 205] on input "text" at bounding box center [215, 206] width 267 height 35
type input "GR05"
click at [465, 78] on button "Save" at bounding box center [485, 74] width 63 height 26
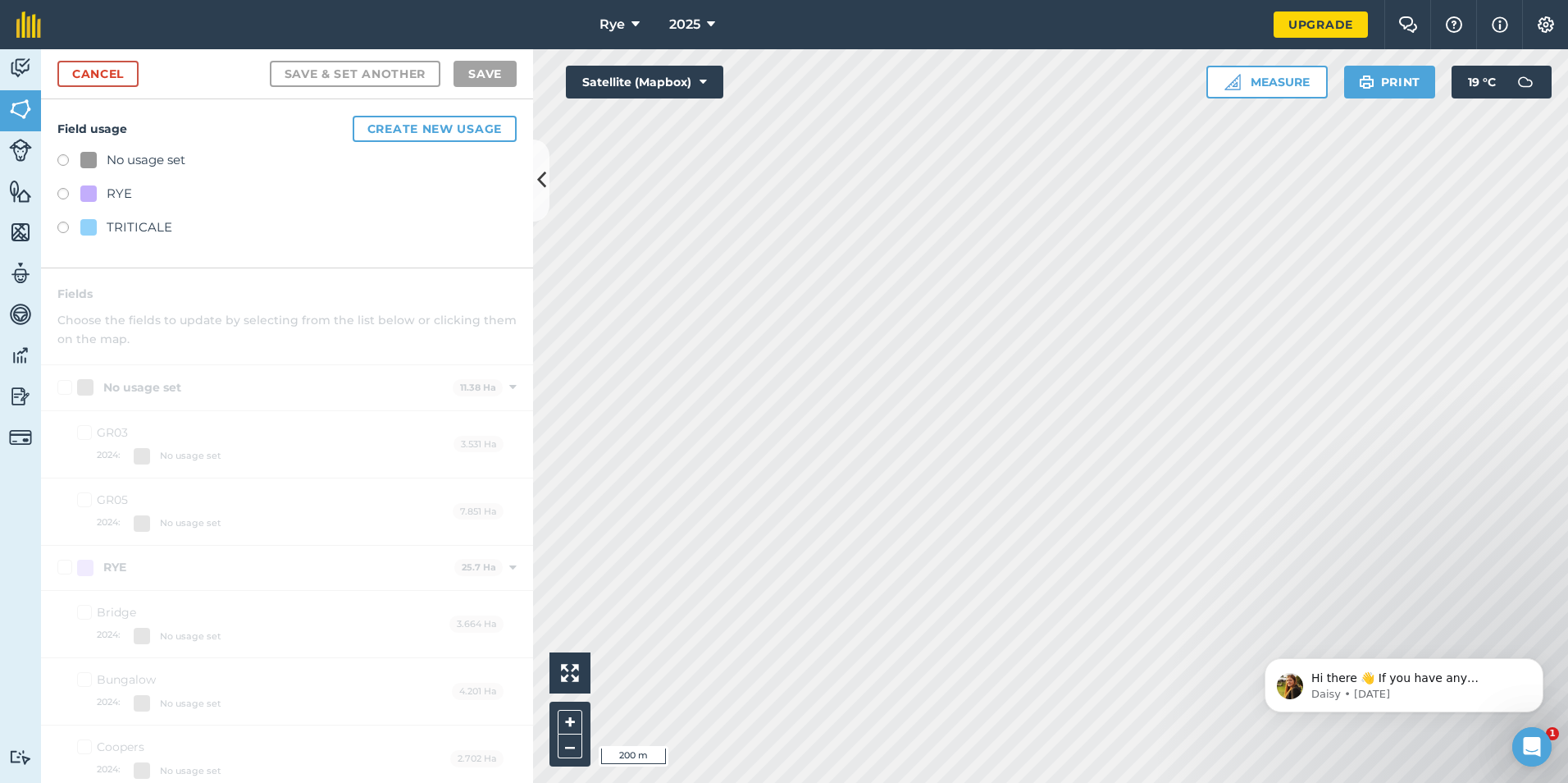
click at [58, 234] on label at bounding box center [68, 230] width 23 height 16
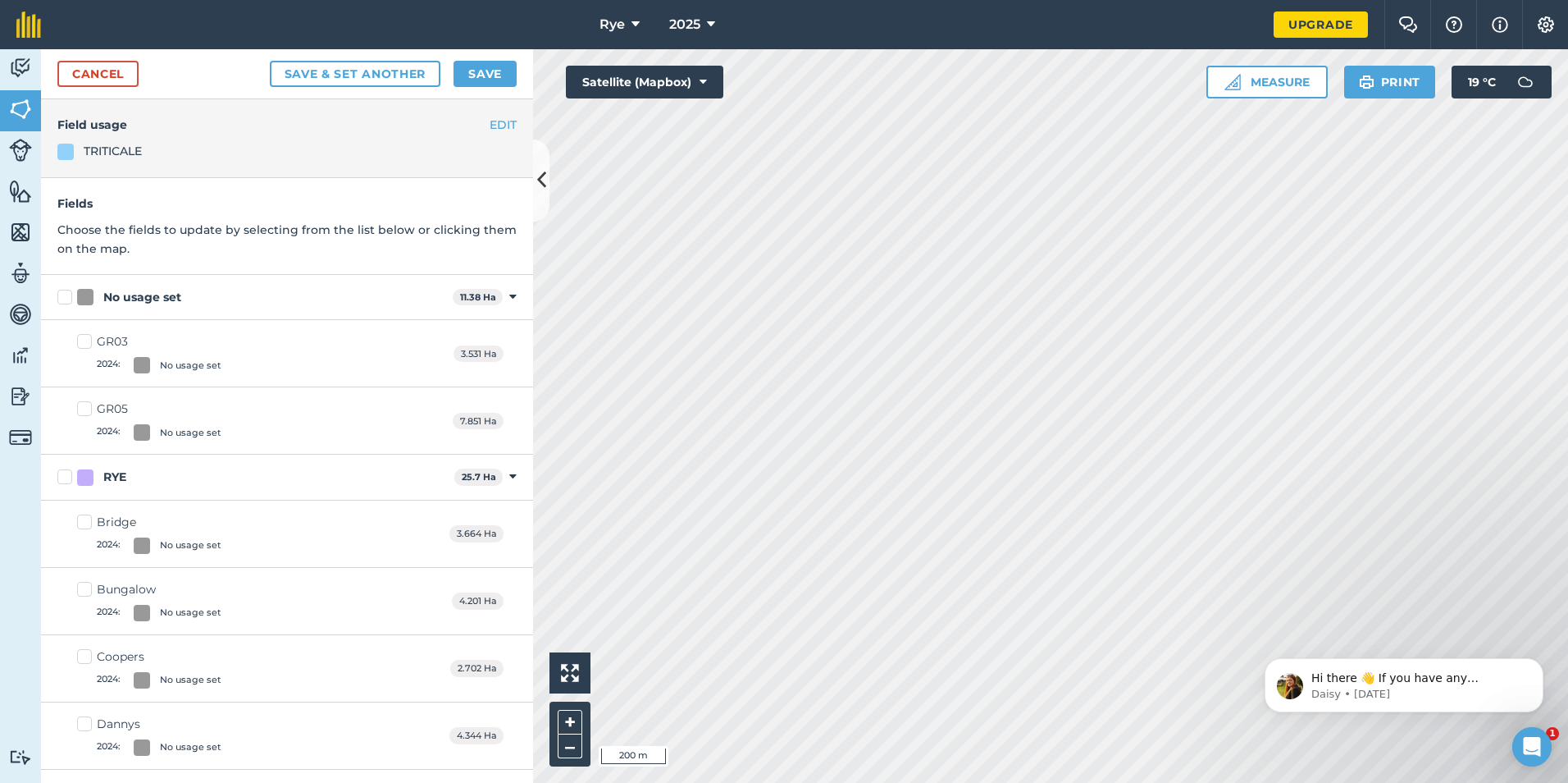
click at [70, 295] on label "No usage set" at bounding box center [251, 297] width 389 height 17
click at [68, 295] on input "No usage set" at bounding box center [63, 294] width 11 height 11
checkbox input "true"
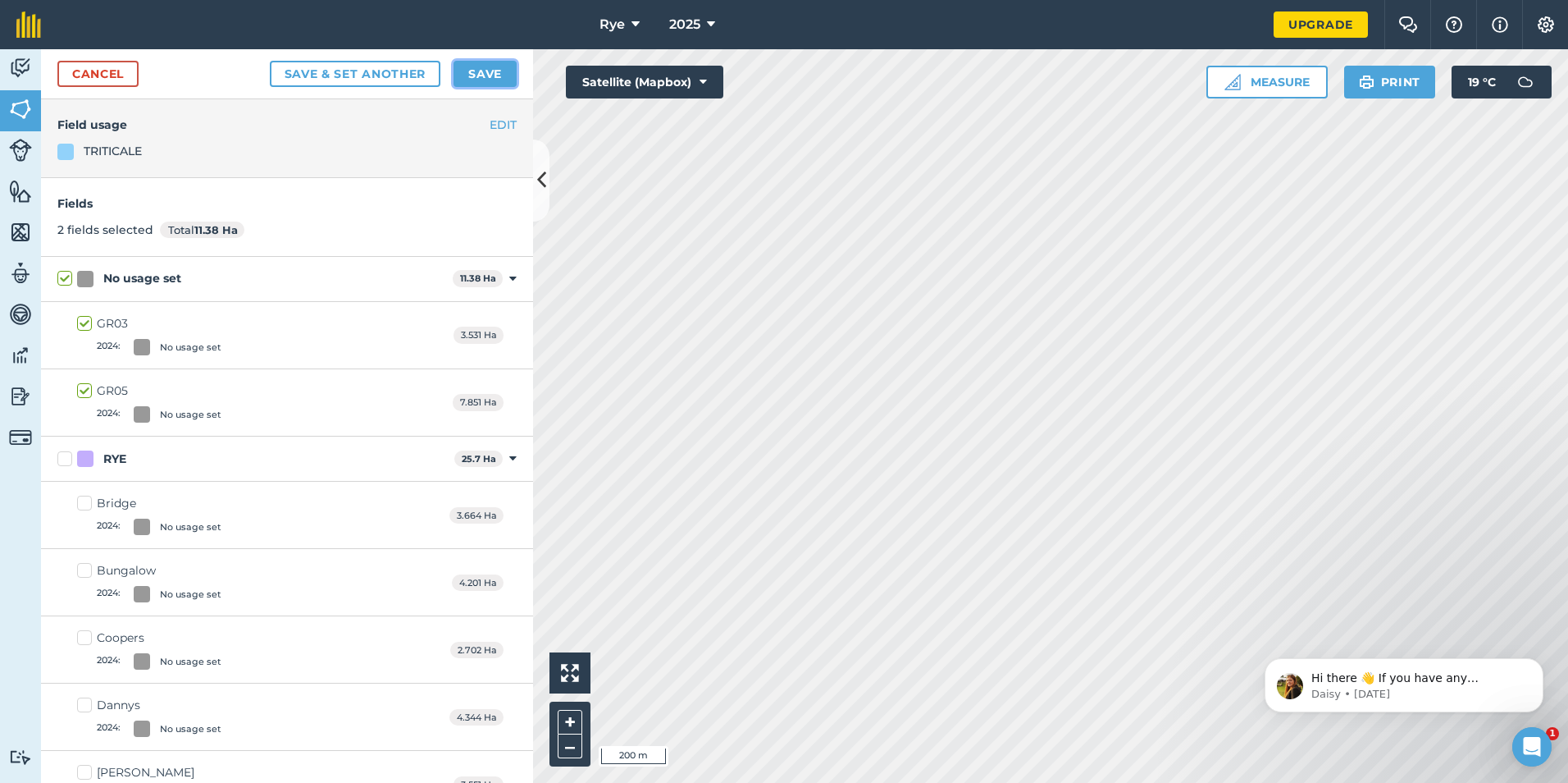
click at [473, 75] on button "Save" at bounding box center [485, 74] width 63 height 26
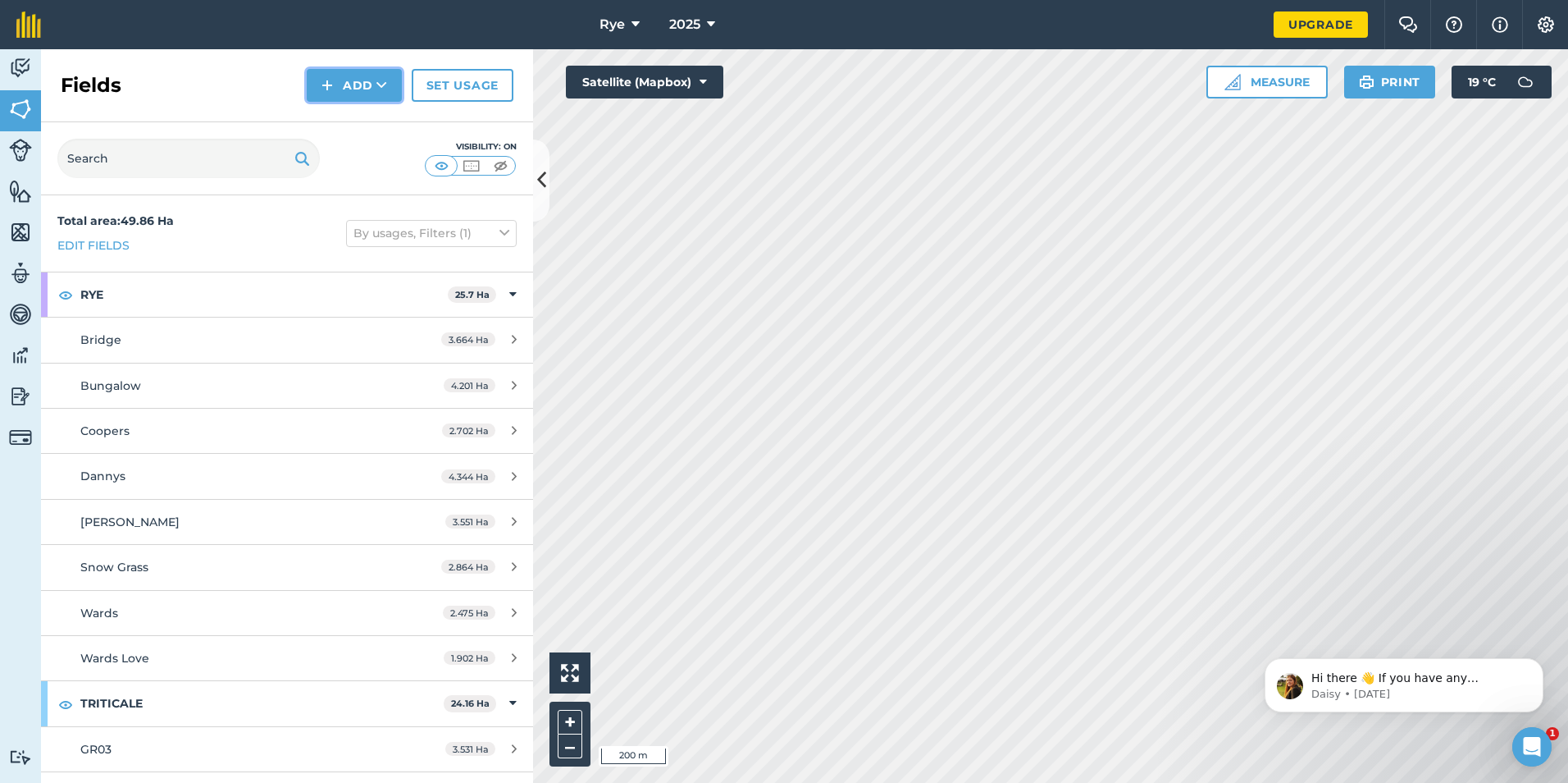
click at [344, 88] on button "Add" at bounding box center [354, 86] width 95 height 33
click at [327, 128] on link "Draw" at bounding box center [354, 122] width 90 height 36
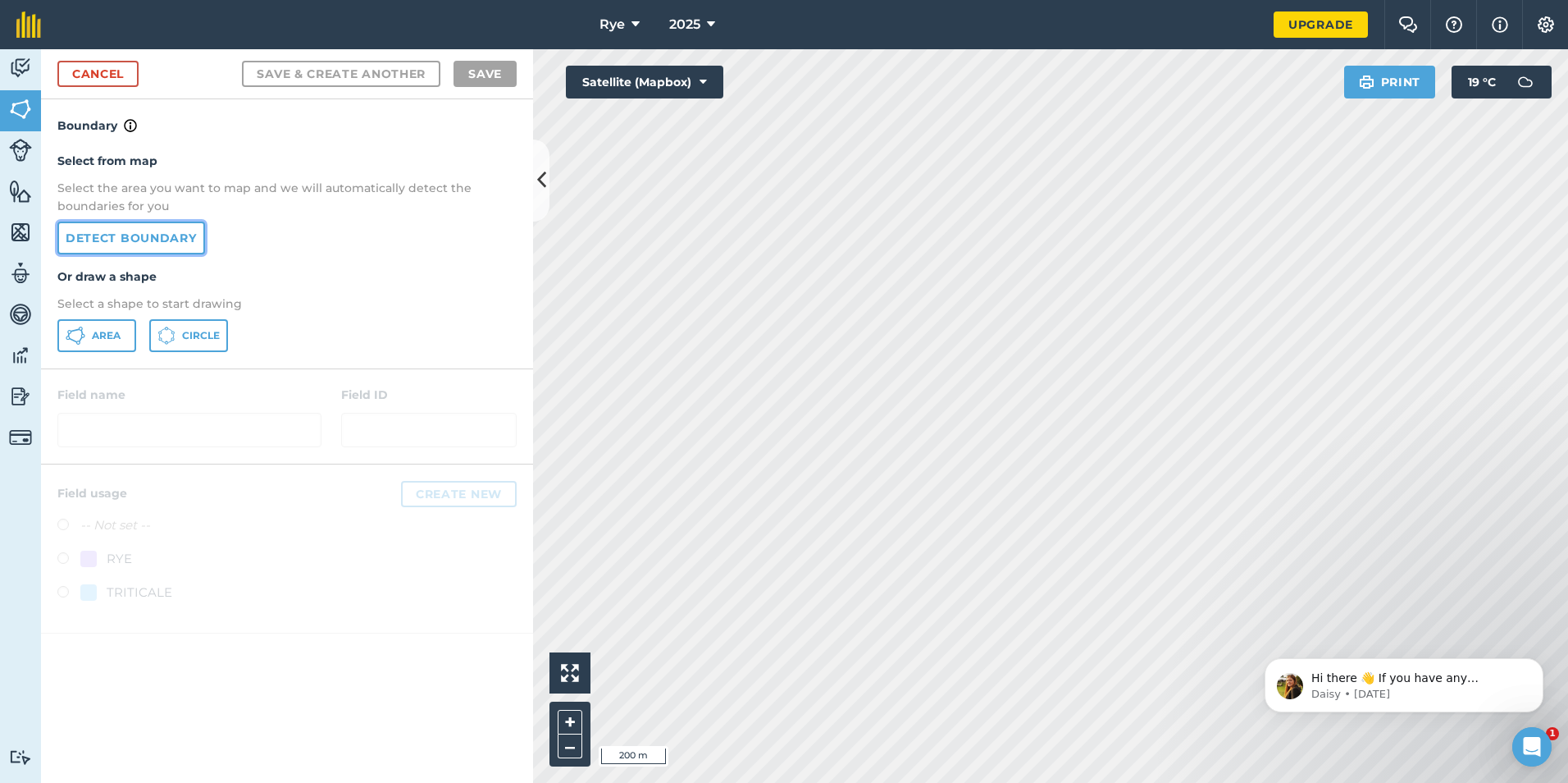
click at [185, 238] on link "Detect boundary" at bounding box center [131, 238] width 148 height 33
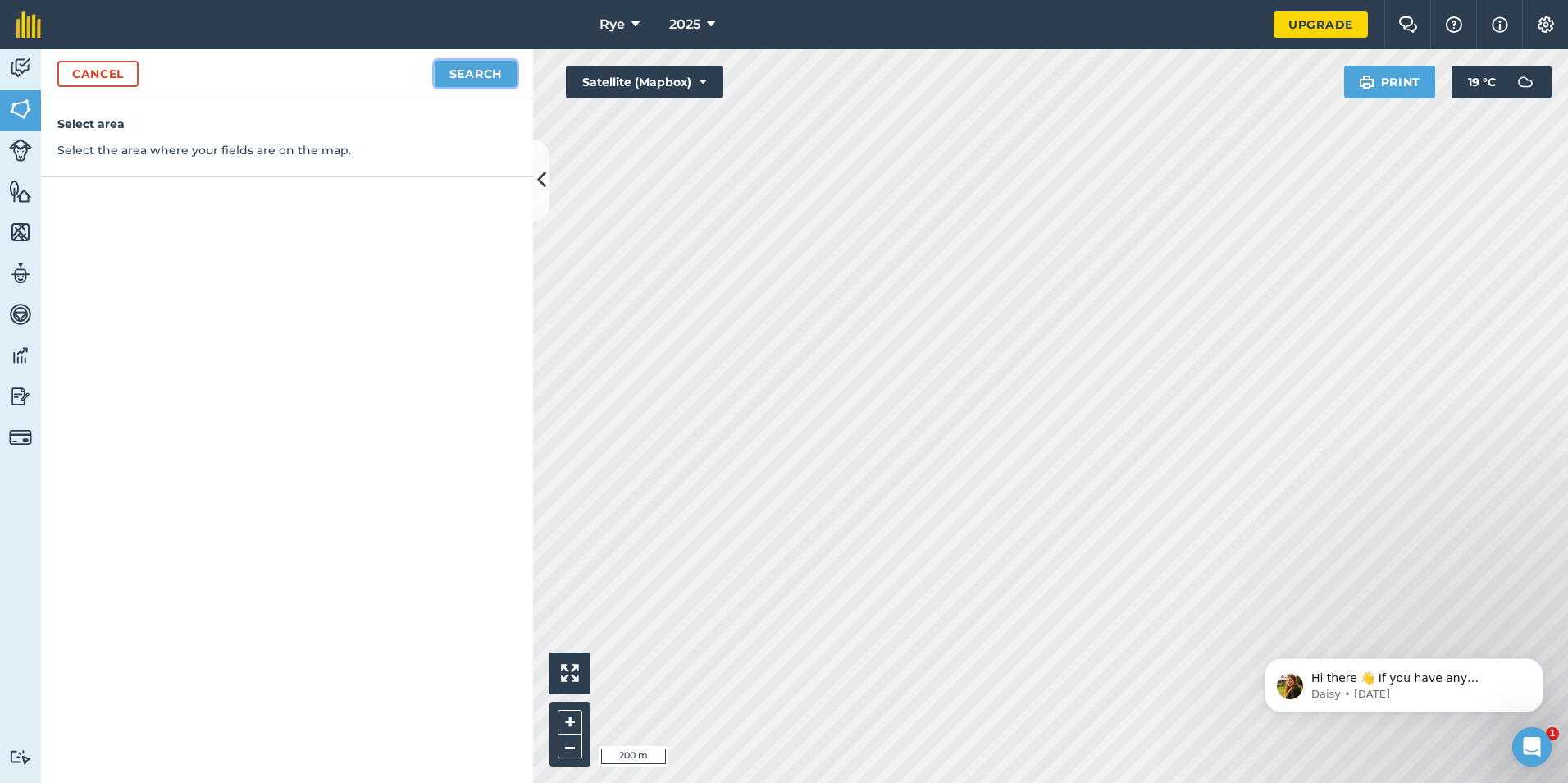
click at [488, 71] on button "Search" at bounding box center [476, 74] width 82 height 26
click at [432, 67] on button "Continue to edit boundaries" at bounding box center [393, 74] width 248 height 26
click at [391, 62] on button "Continue to name fields" at bounding box center [410, 74] width 212 height 26
click at [247, 159] on input "text" at bounding box center [215, 159] width 267 height 35
type input "GR11"
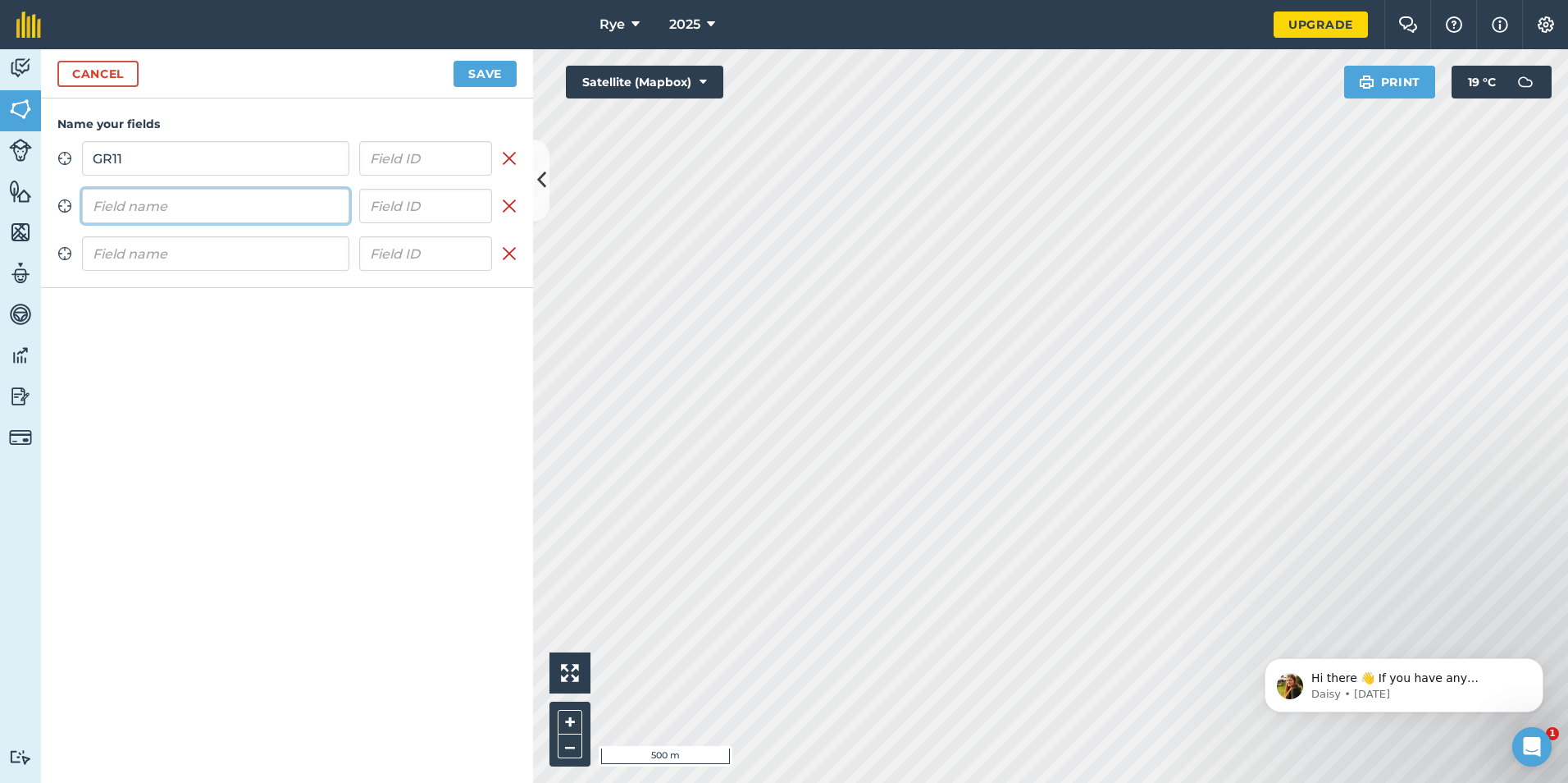
click at [199, 213] on input "text" at bounding box center [215, 206] width 267 height 35
type input "GR09"
click at [152, 257] on input "text" at bounding box center [215, 253] width 267 height 35
type input "GR12"
click at [492, 74] on button "Save" at bounding box center [485, 74] width 63 height 26
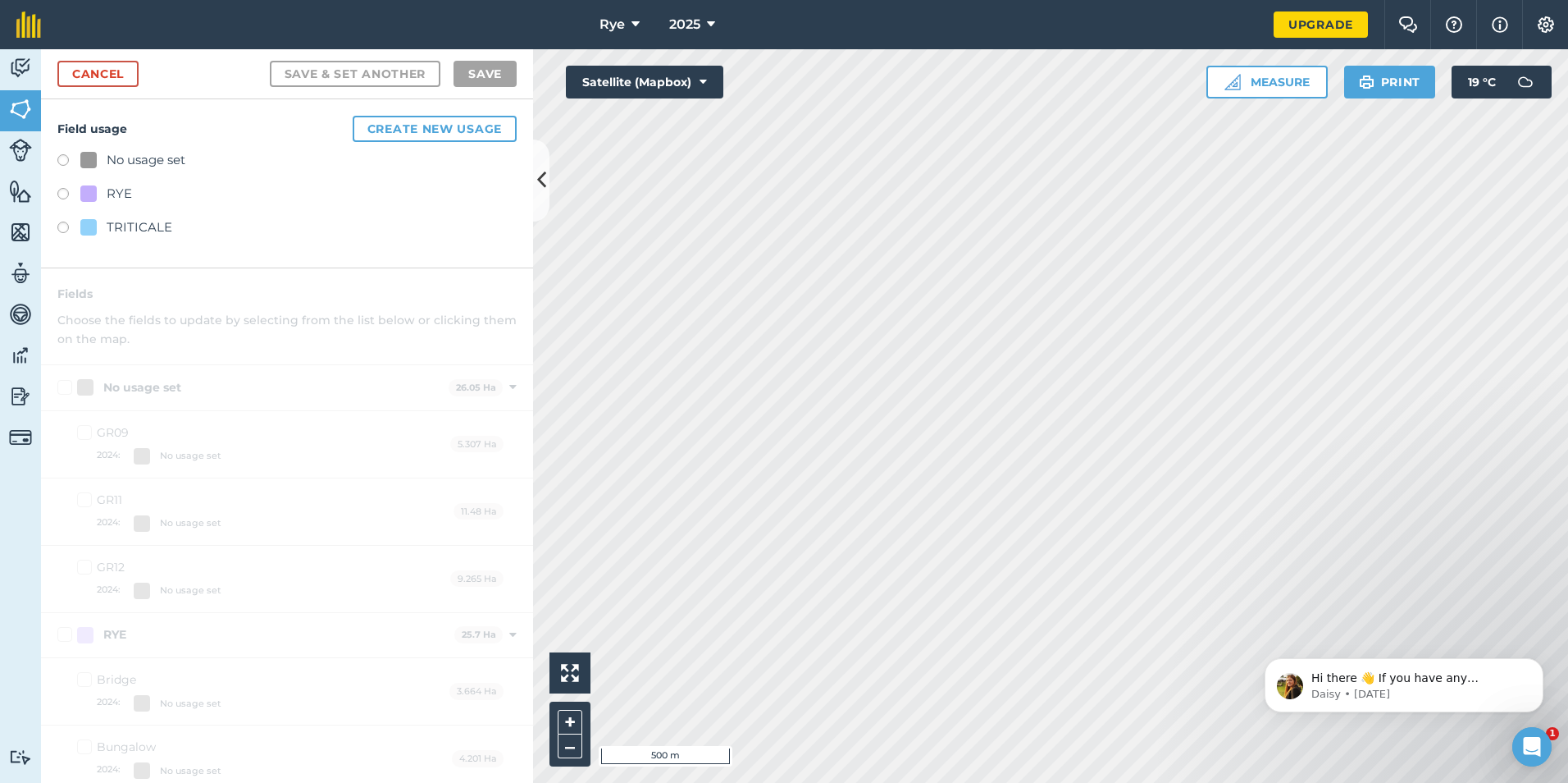
click at [65, 233] on label at bounding box center [68, 230] width 23 height 16
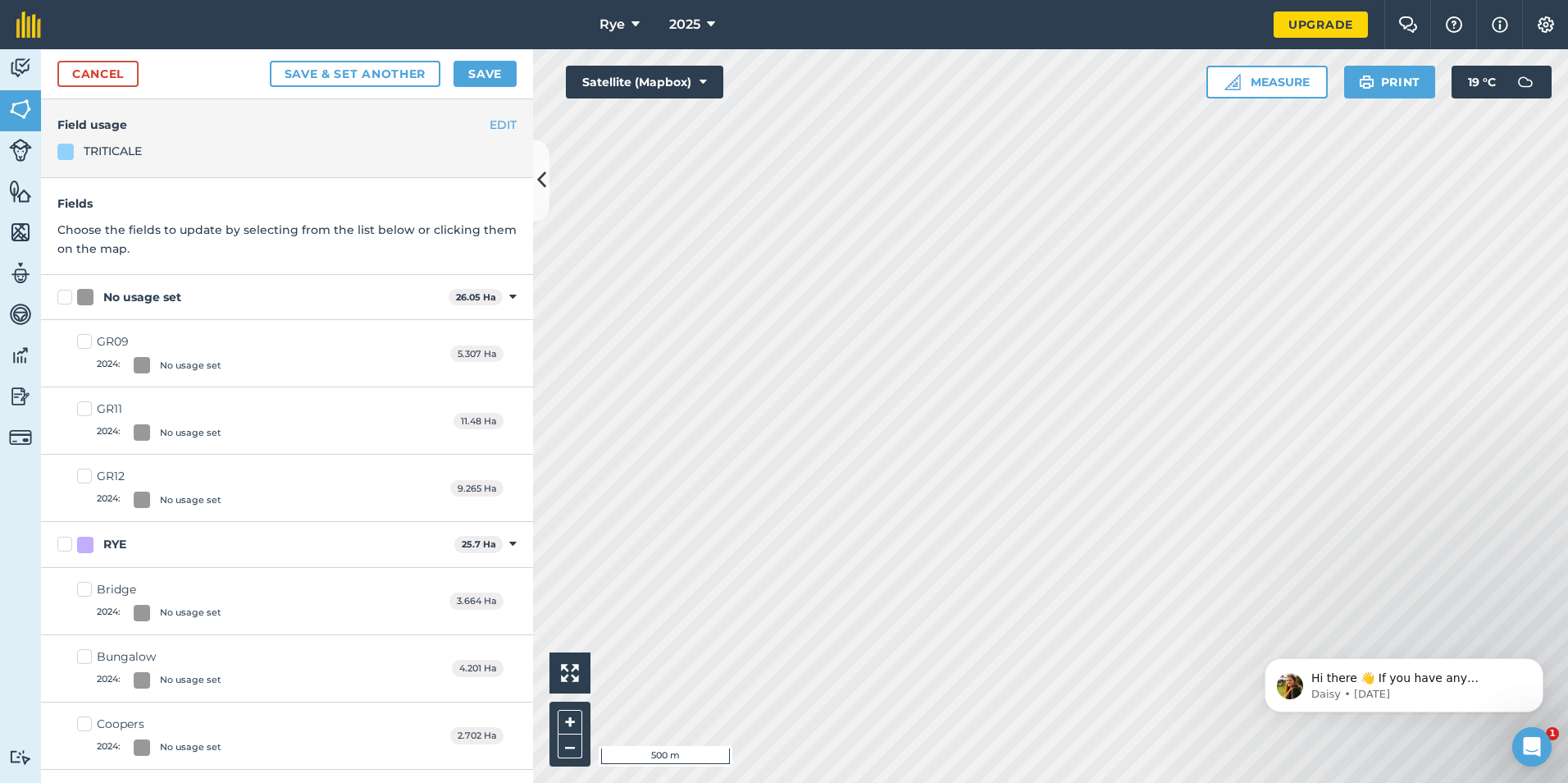
click at [68, 296] on label "No usage set" at bounding box center [250, 297] width 384 height 17
click at [68, 296] on input "No usage set" at bounding box center [63, 294] width 11 height 11
checkbox input "true"
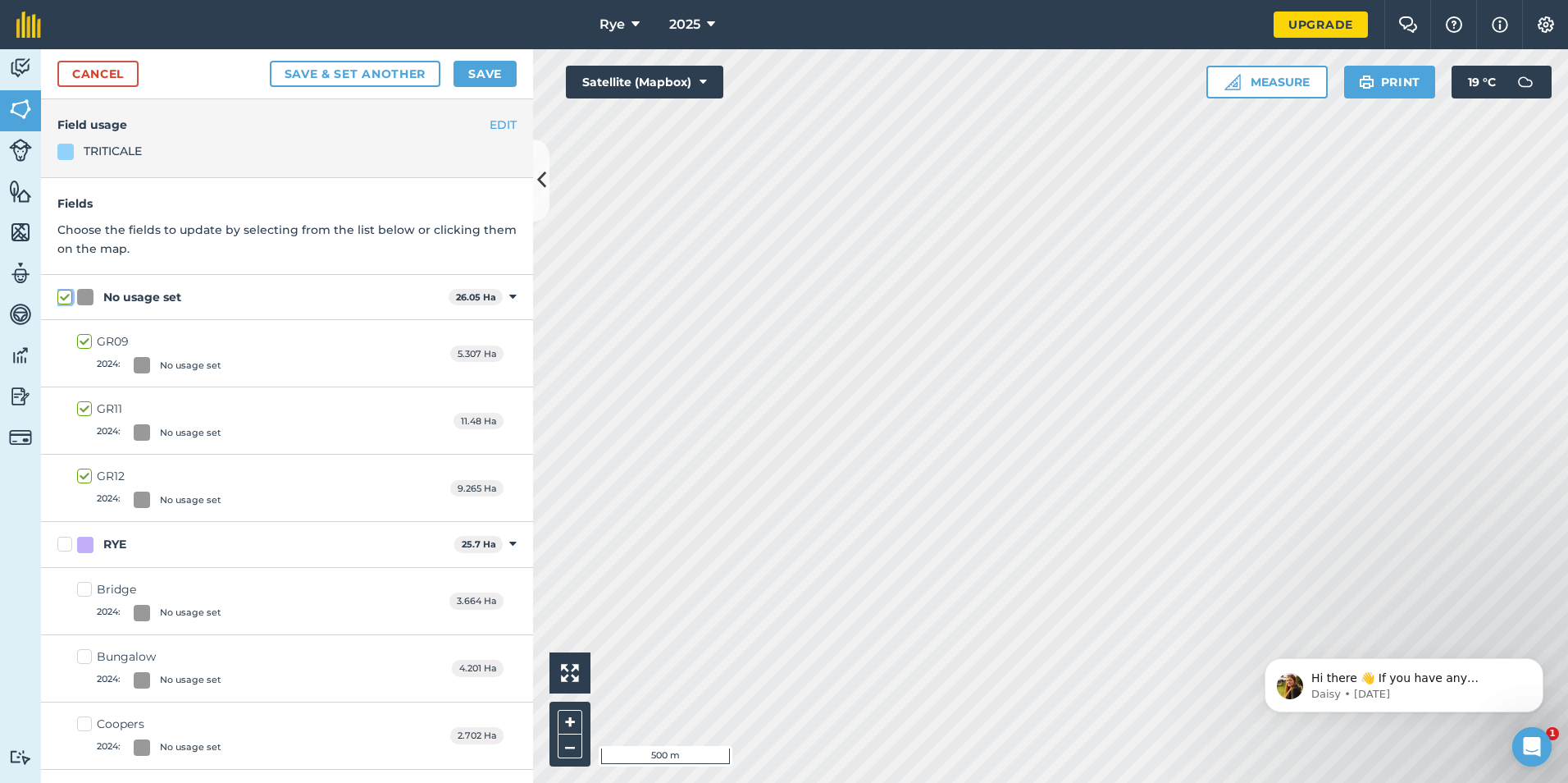
checkbox input "true"
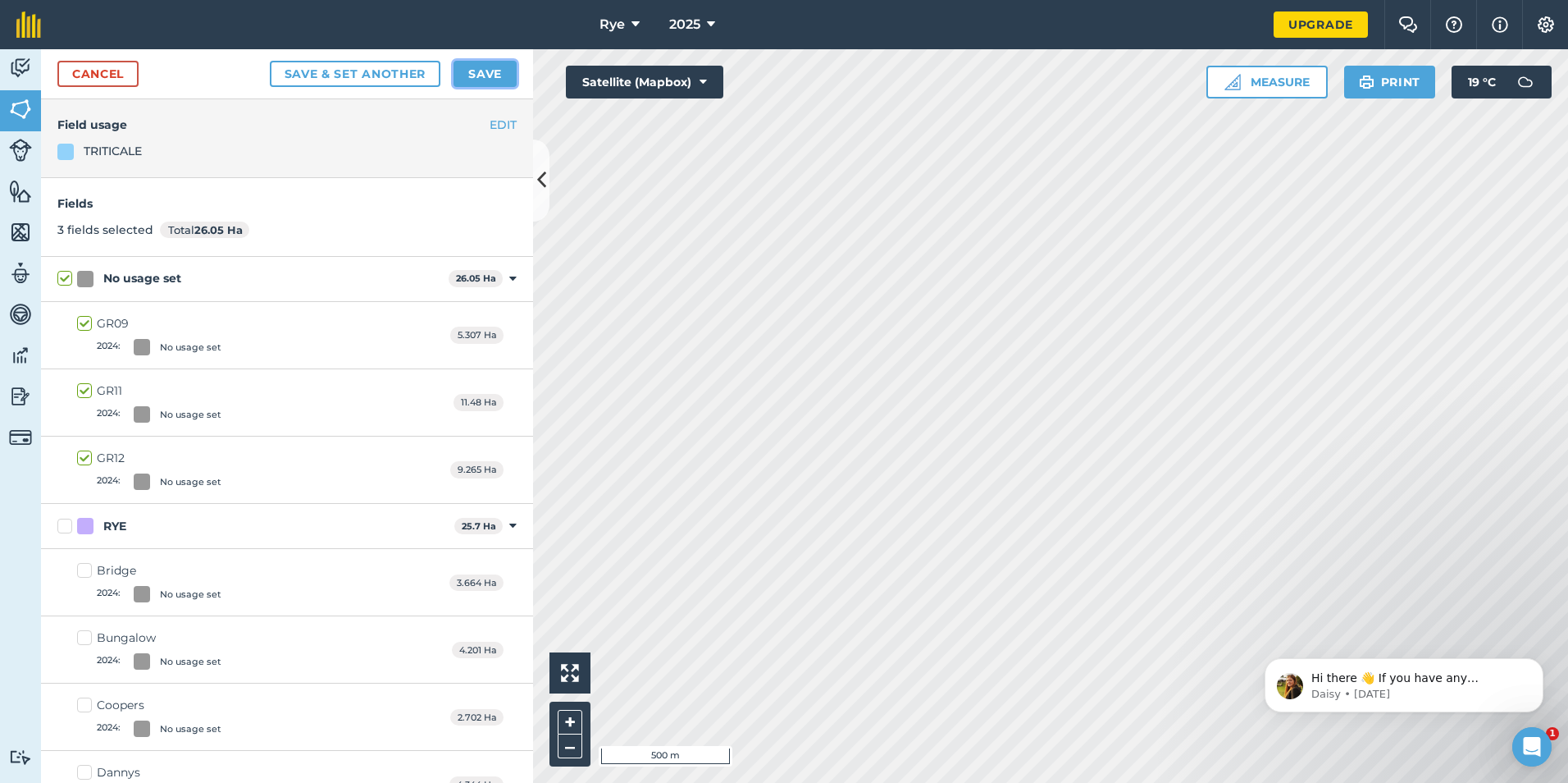
click at [487, 79] on button "Save" at bounding box center [485, 74] width 63 height 26
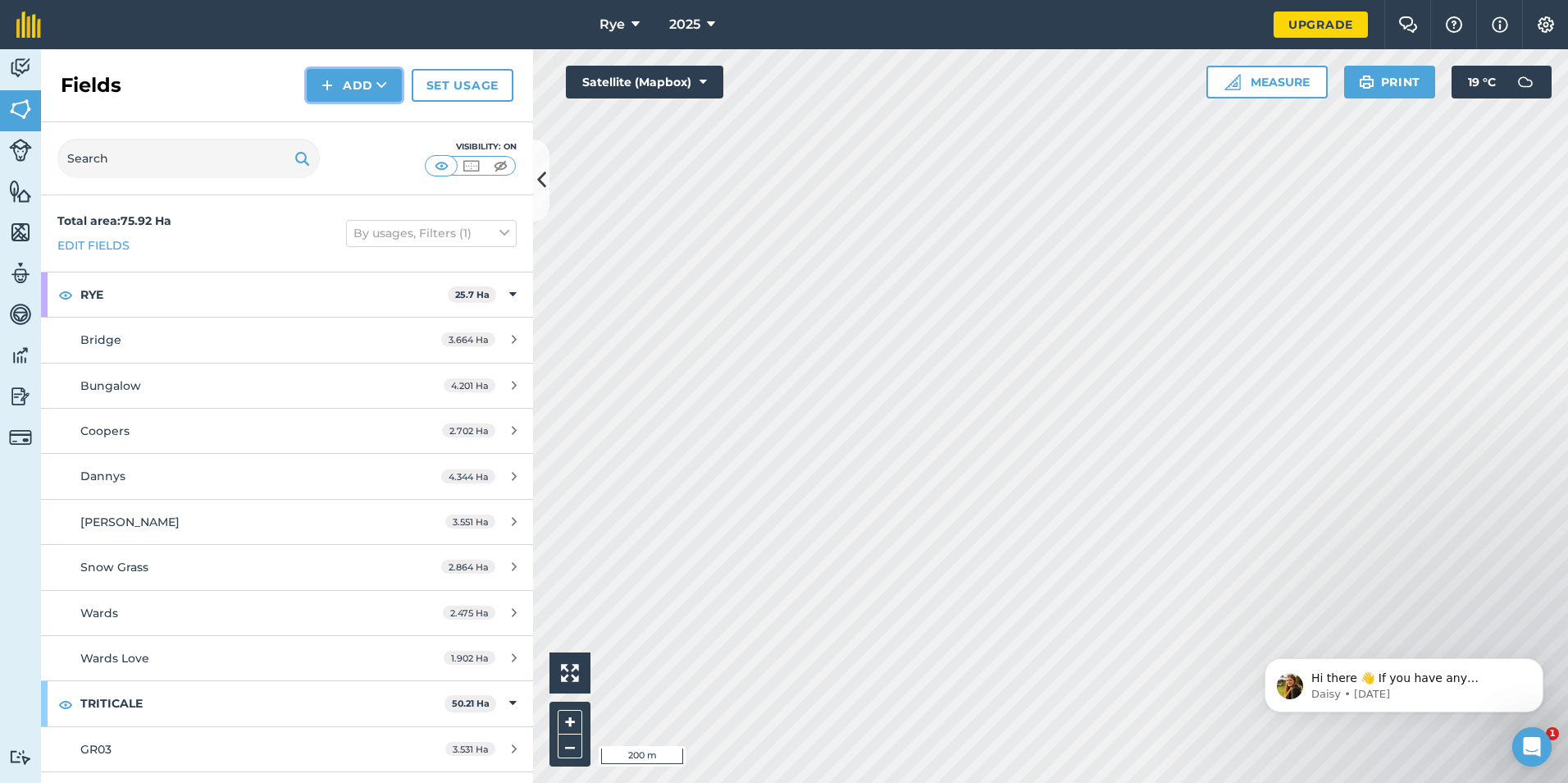
click at [391, 88] on button "Add" at bounding box center [354, 86] width 95 height 33
click at [358, 112] on link "Draw" at bounding box center [354, 122] width 90 height 36
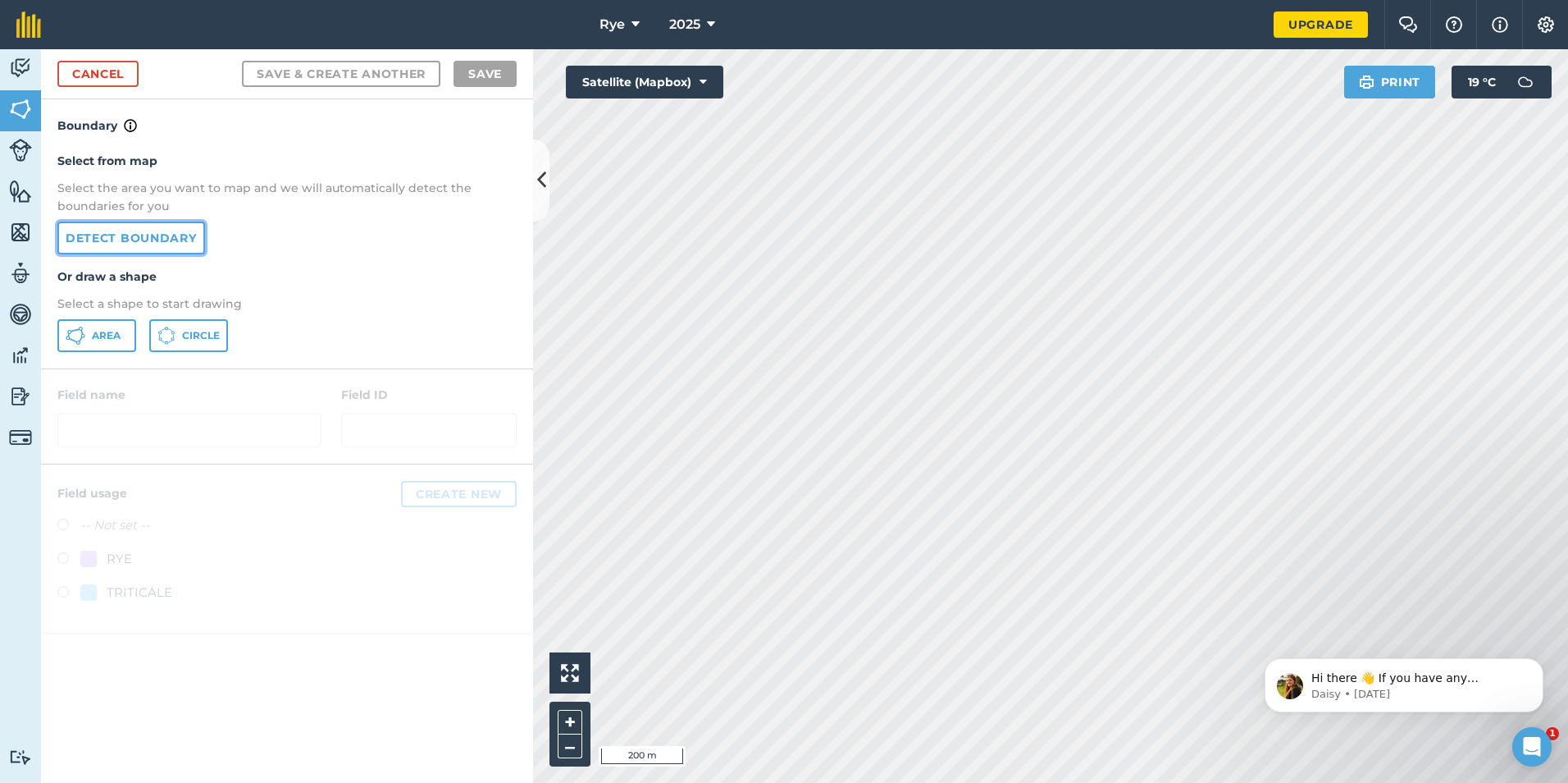
click at [146, 242] on link "Detect boundary" at bounding box center [131, 238] width 148 height 33
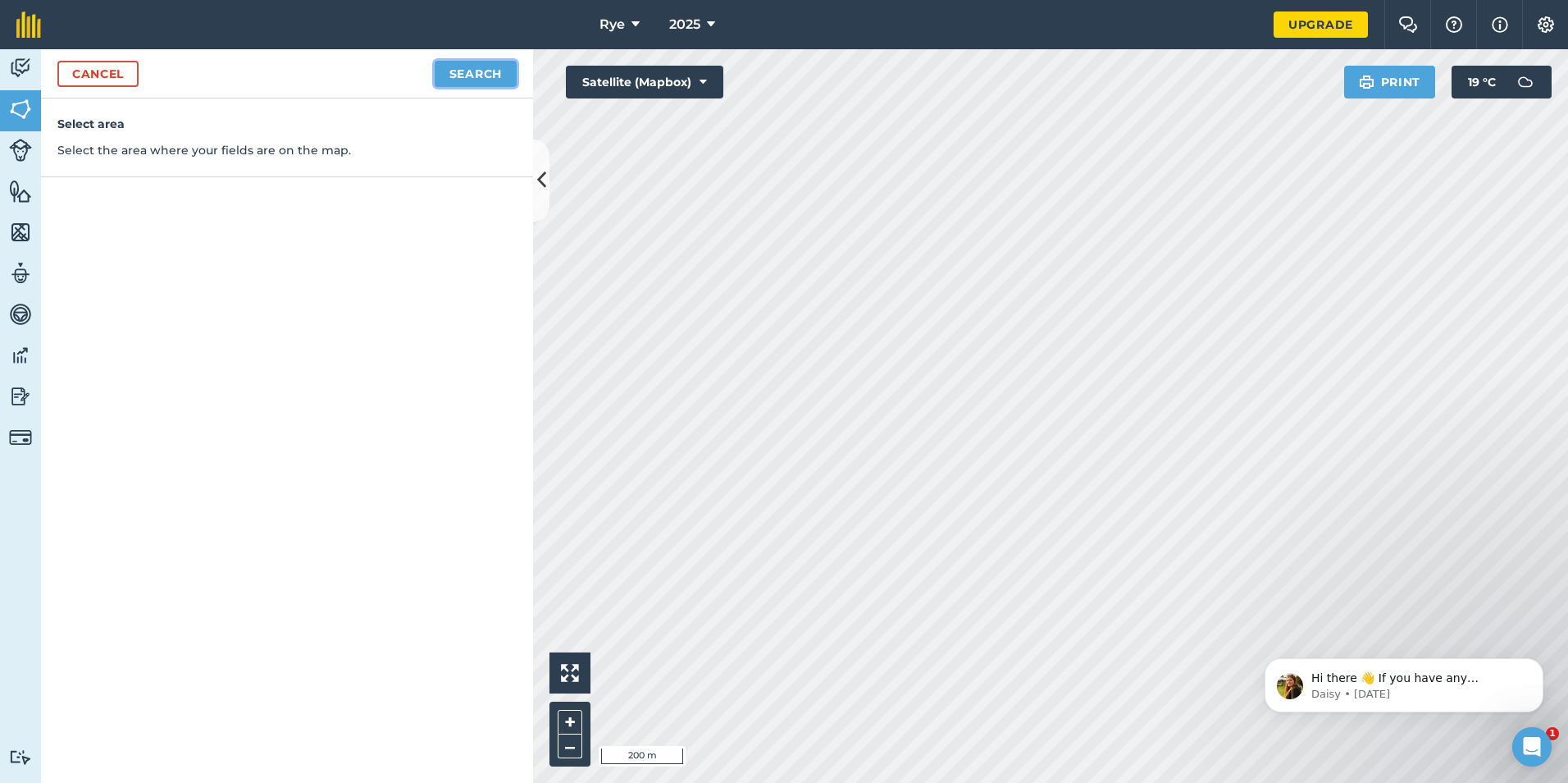
click at [479, 77] on button "Search" at bounding box center [476, 74] width 82 height 26
click at [358, 82] on button "Continue to edit boundaries" at bounding box center [393, 74] width 248 height 26
click at [388, 82] on button "Continue to name fields" at bounding box center [410, 74] width 212 height 26
click at [193, 174] on input "text" at bounding box center [215, 159] width 267 height 35
type input "O"
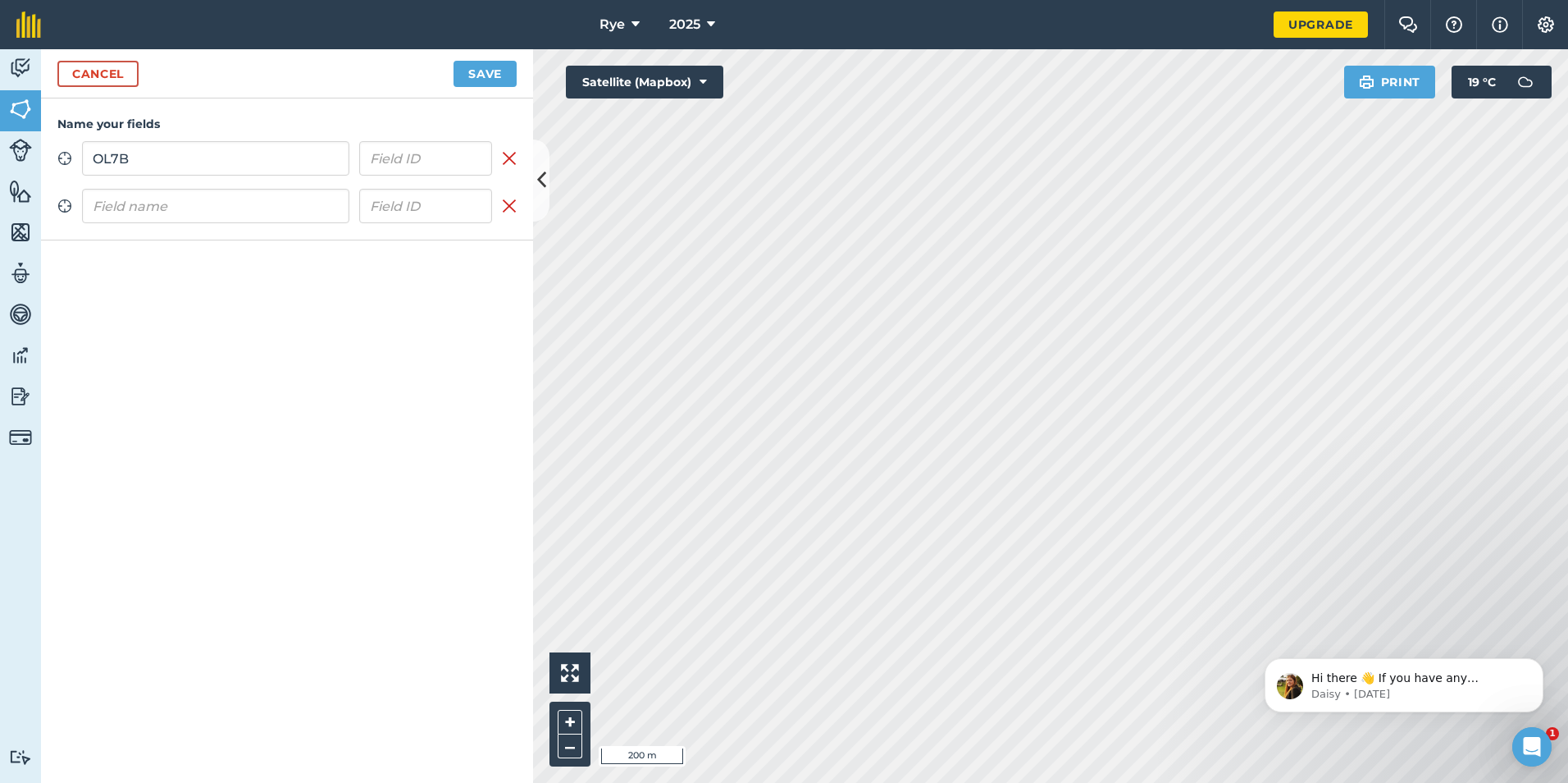
type input "OL7B"
click at [162, 206] on input "text" at bounding box center [215, 206] width 267 height 35
type input "OL7A"
click at [489, 73] on button "Save" at bounding box center [485, 74] width 63 height 26
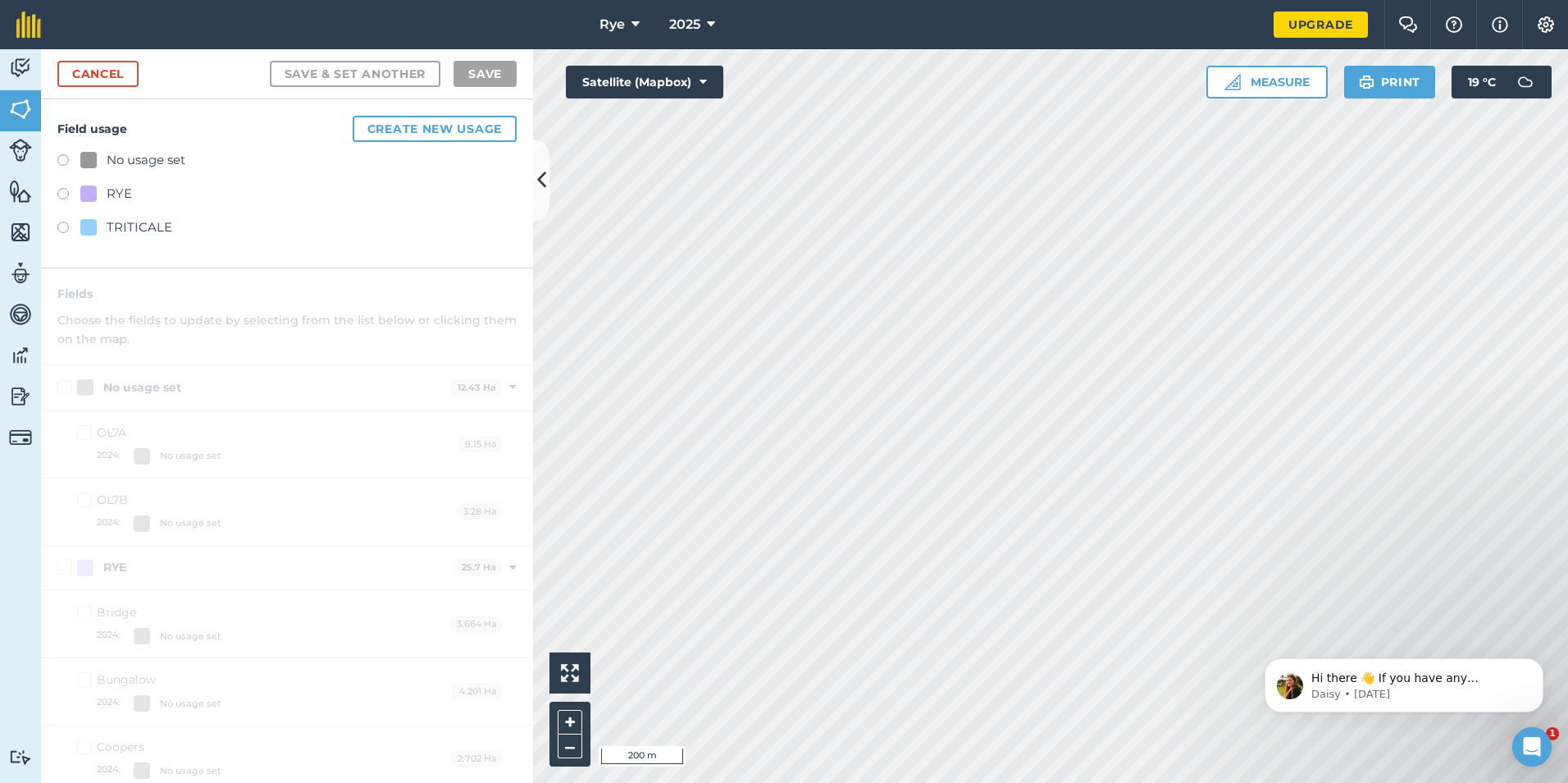
click at [133, 217] on div "No usage set RYE TRITICALE" at bounding box center [287, 196] width 459 height 91
click at [128, 231] on div "TRITICALE" at bounding box center [139, 228] width 66 height 20
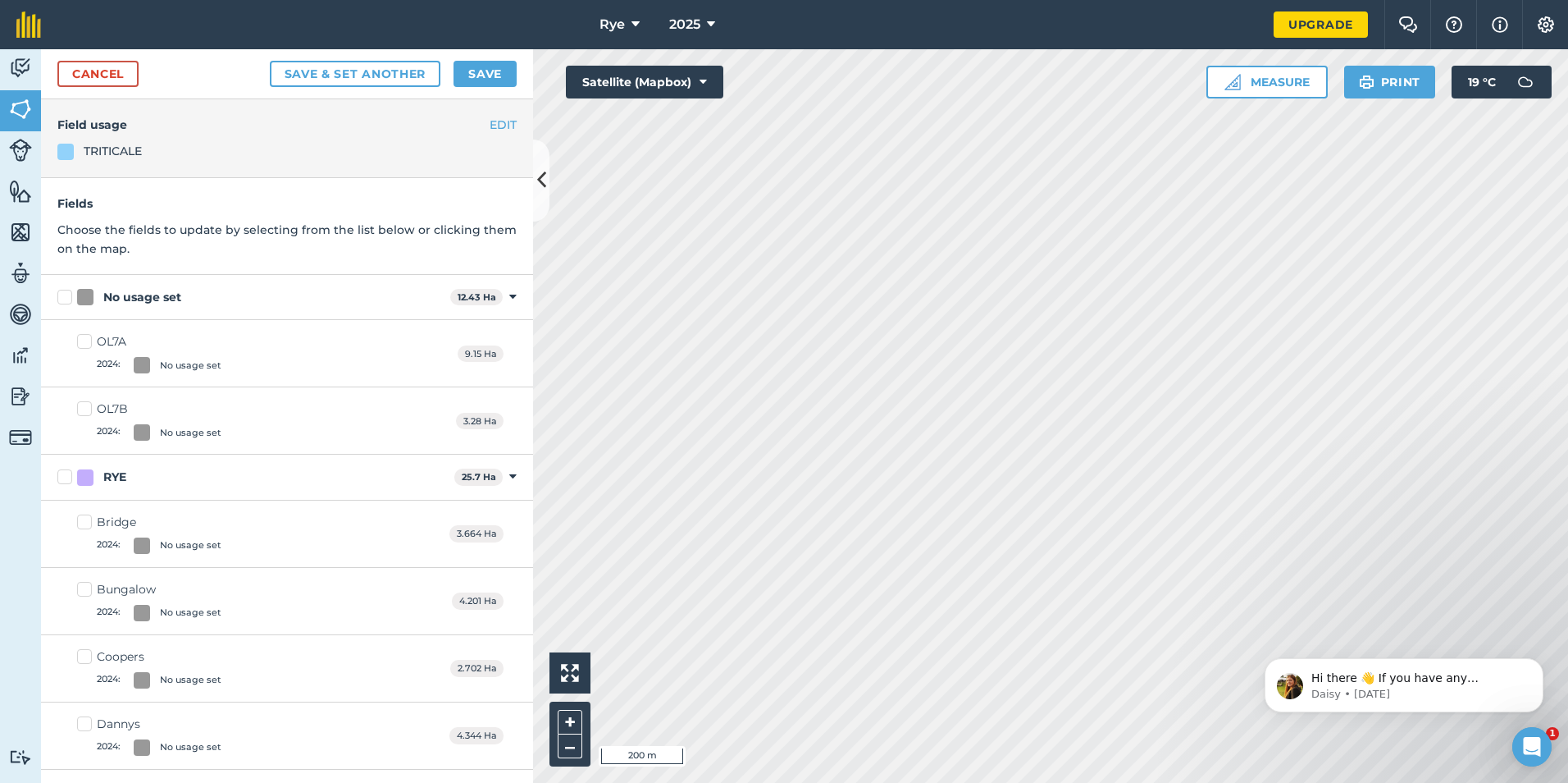
click at [77, 289] on div "No usage set" at bounding box center [261, 297] width 366 height 17
click at [68, 289] on input "No usage set" at bounding box center [63, 294] width 11 height 11
checkbox input "true"
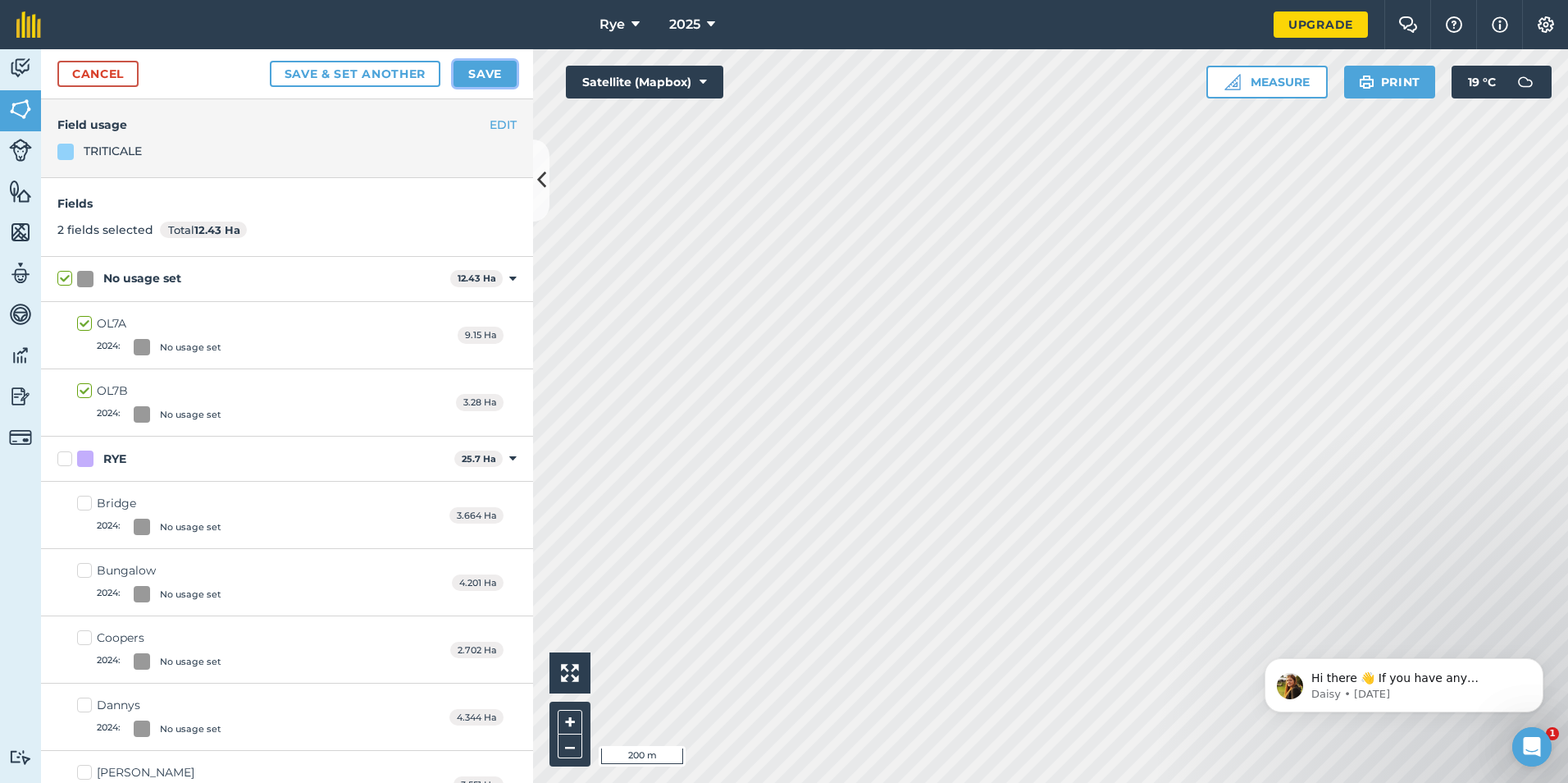
click at [506, 85] on button "Save" at bounding box center [485, 74] width 63 height 26
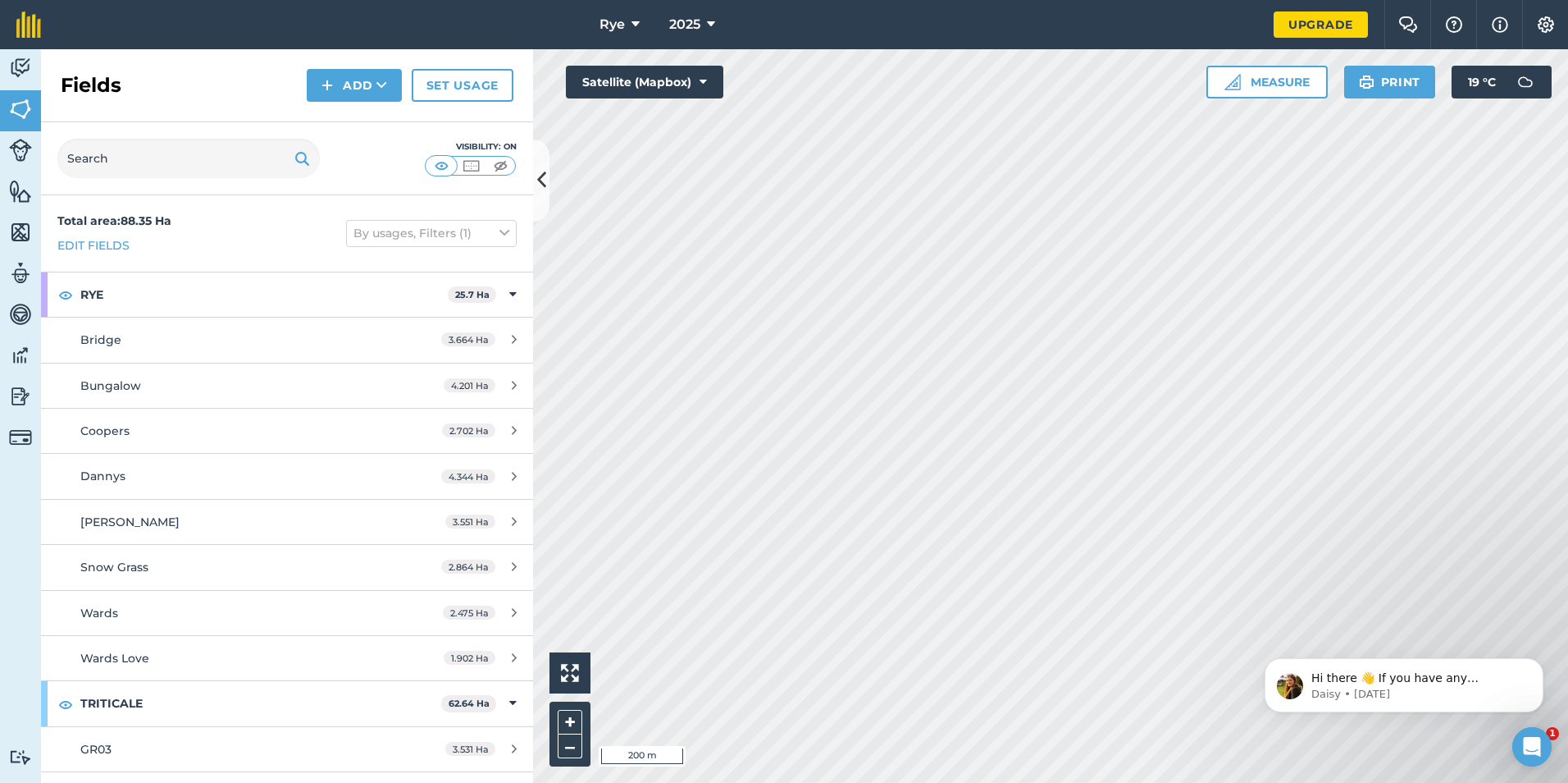
click at [334, 103] on div "Fields Add Set usage" at bounding box center [287, 86] width 492 height 73
click at [354, 82] on button "Add" at bounding box center [354, 86] width 95 height 33
click at [374, 126] on link "Draw" at bounding box center [354, 122] width 90 height 36
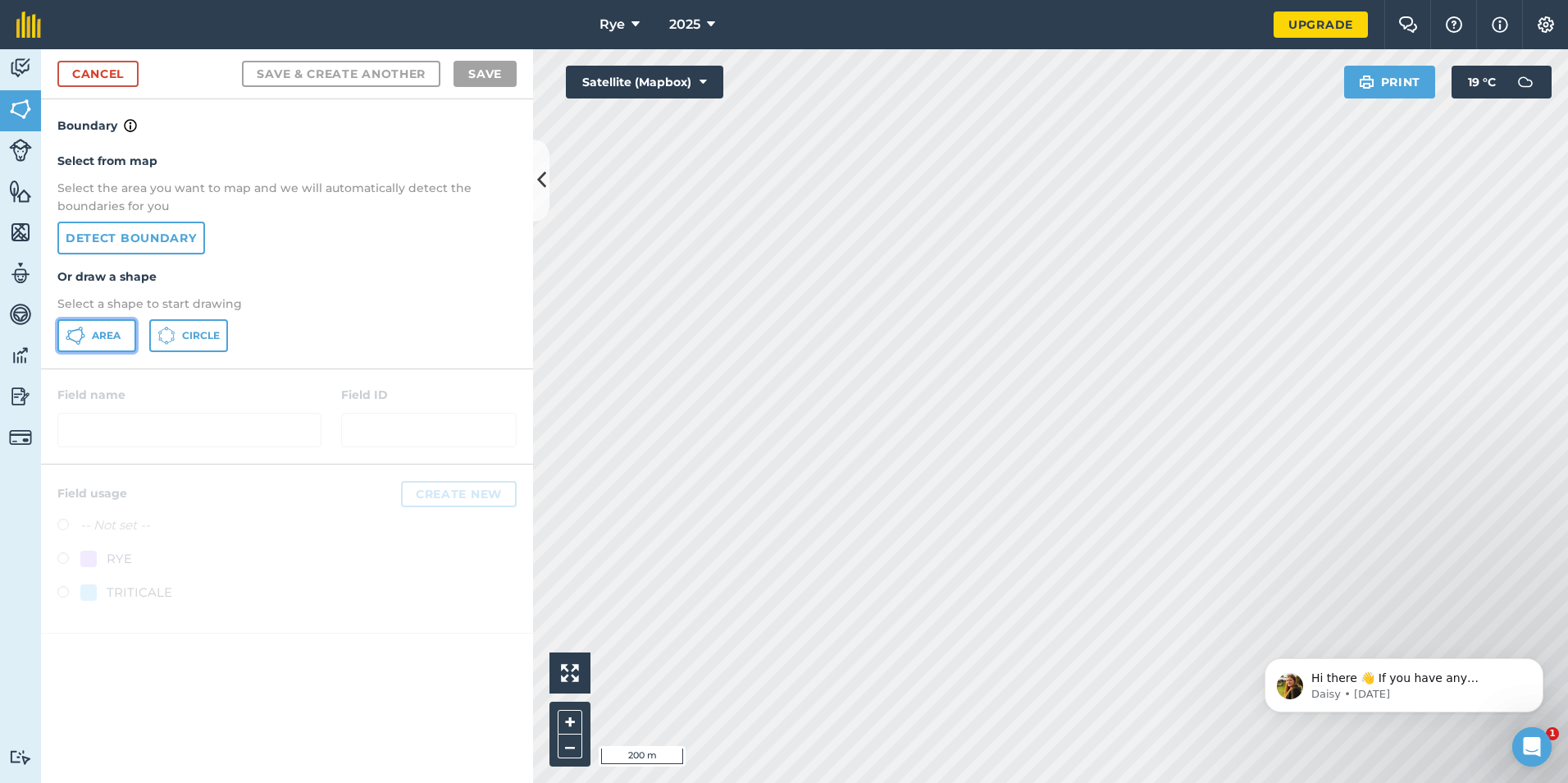
click at [96, 326] on button "Area" at bounding box center [97, 335] width 78 height 33
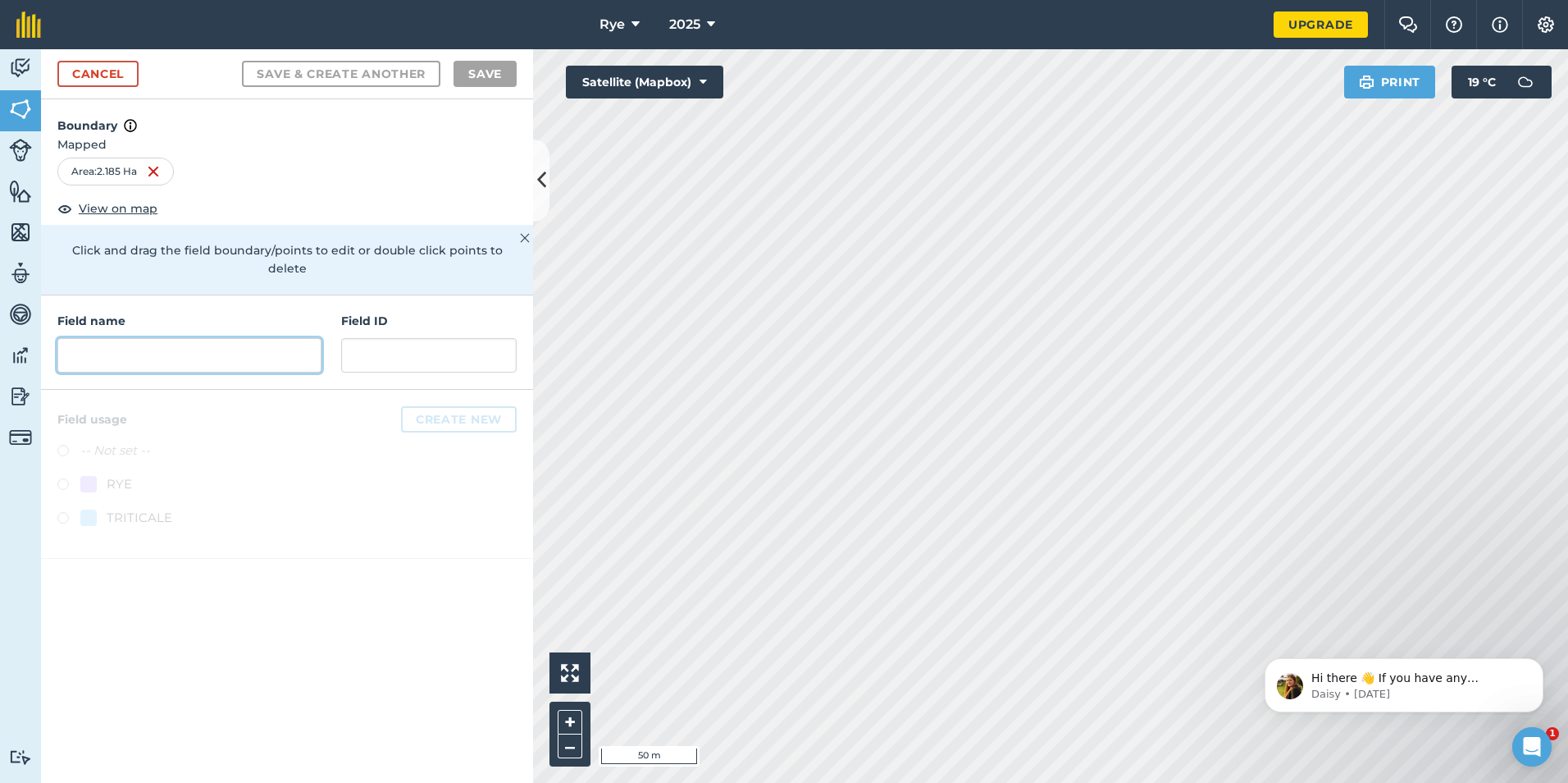
click at [144, 345] on input "text" at bounding box center [190, 355] width 264 height 35
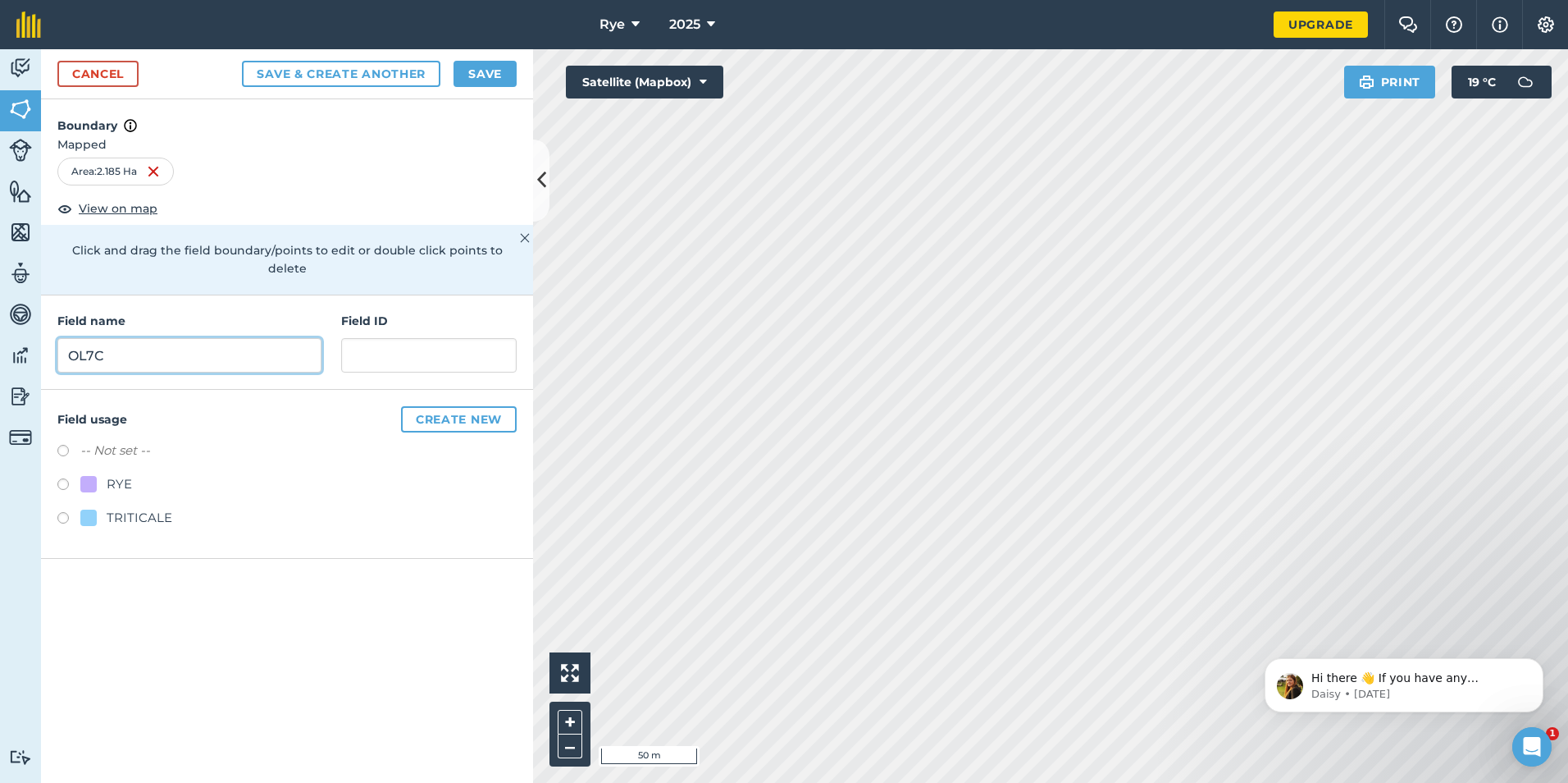
type input "OL7C"
click at [465, 71] on button "Save" at bounding box center [485, 74] width 63 height 26
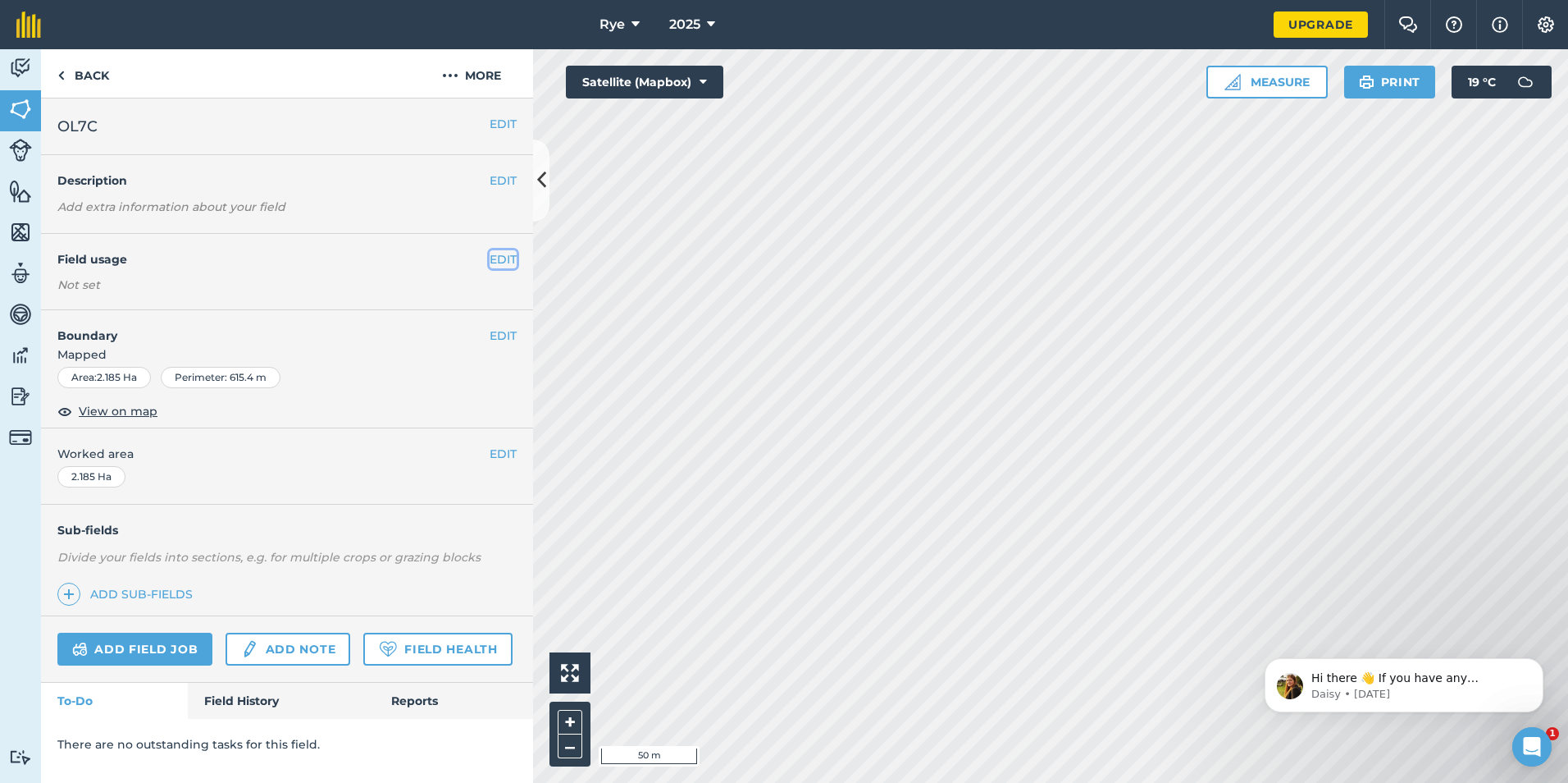
click at [499, 258] on button "EDIT" at bounding box center [503, 260] width 27 height 18
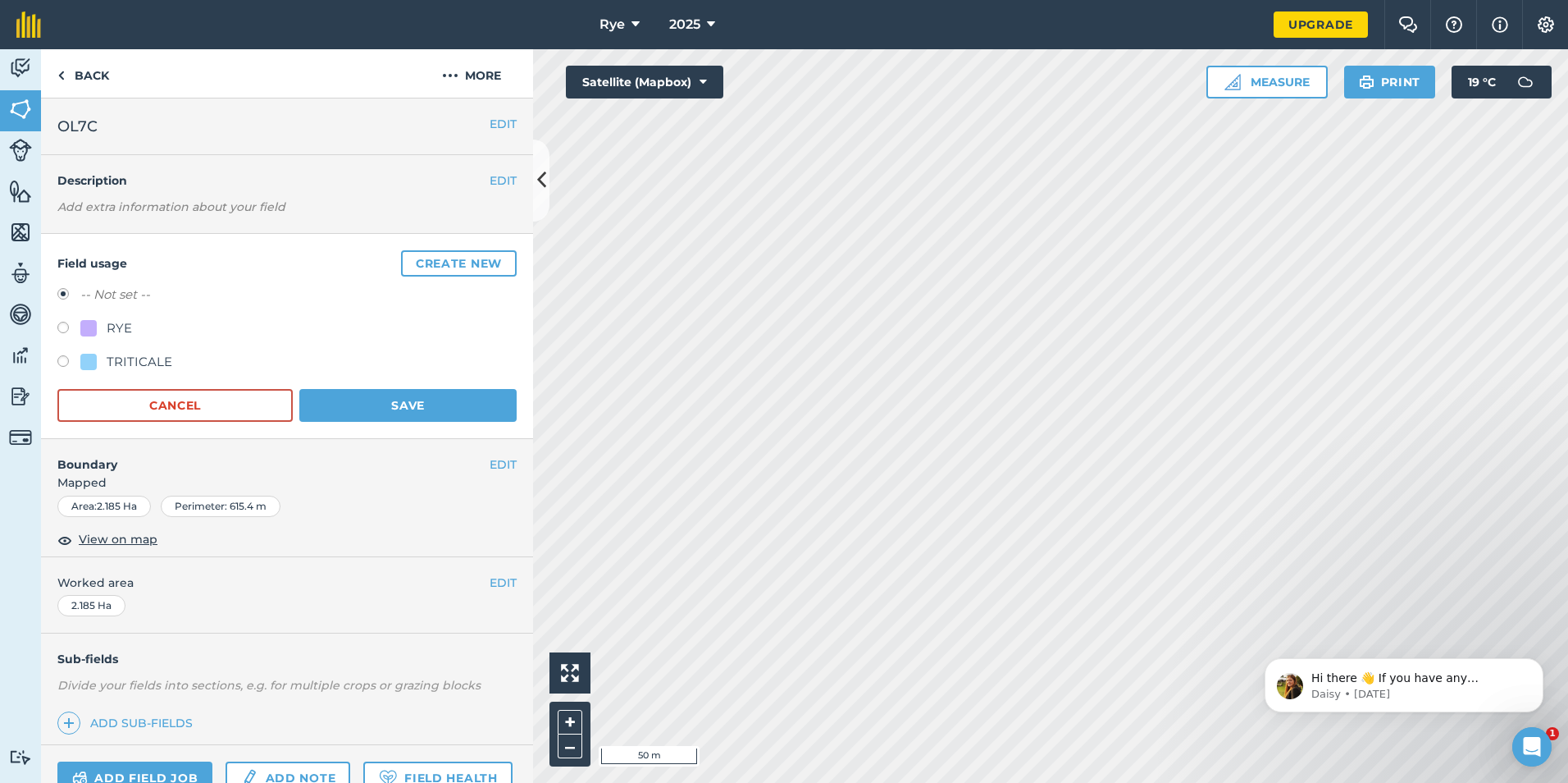
click at [95, 358] on div at bounding box center [88, 362] width 16 height 16
radio input "true"
radio input "false"
click at [387, 395] on button "Save" at bounding box center [408, 406] width 218 height 33
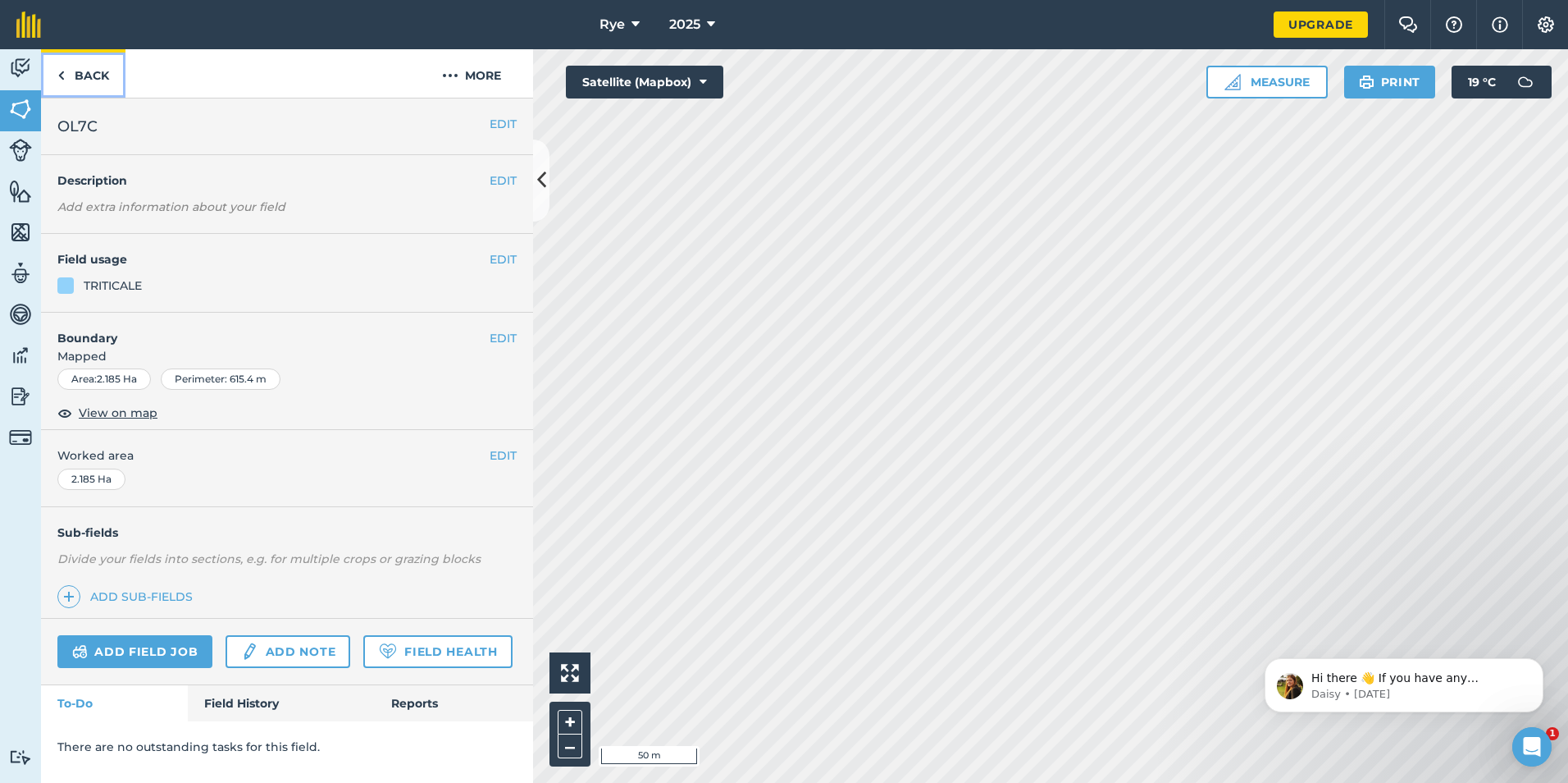
click at [108, 86] on link "Back" at bounding box center [83, 73] width 85 height 48
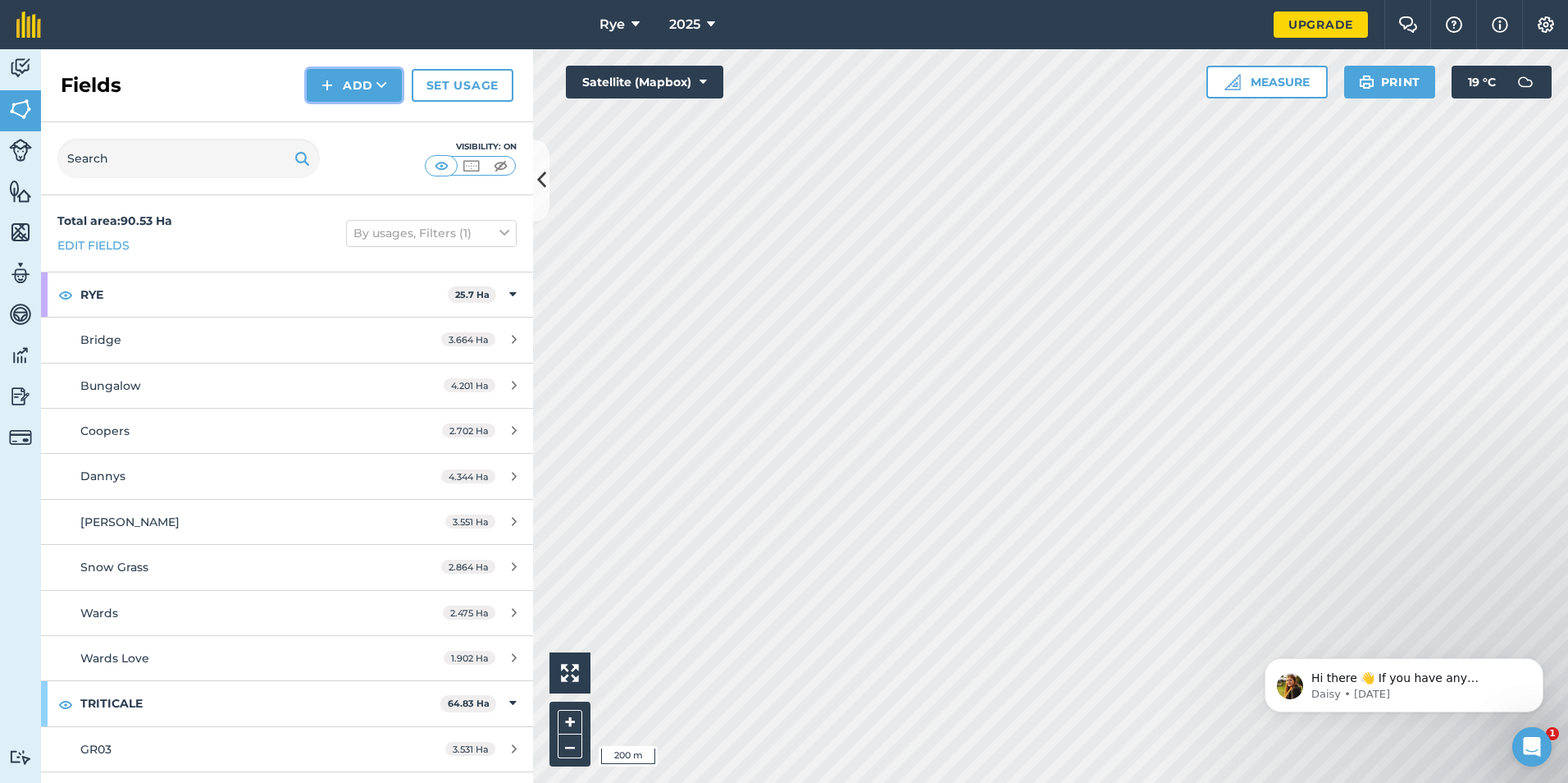
click at [339, 86] on button "Add" at bounding box center [354, 86] width 95 height 33
click at [357, 112] on link "Draw" at bounding box center [354, 122] width 90 height 36
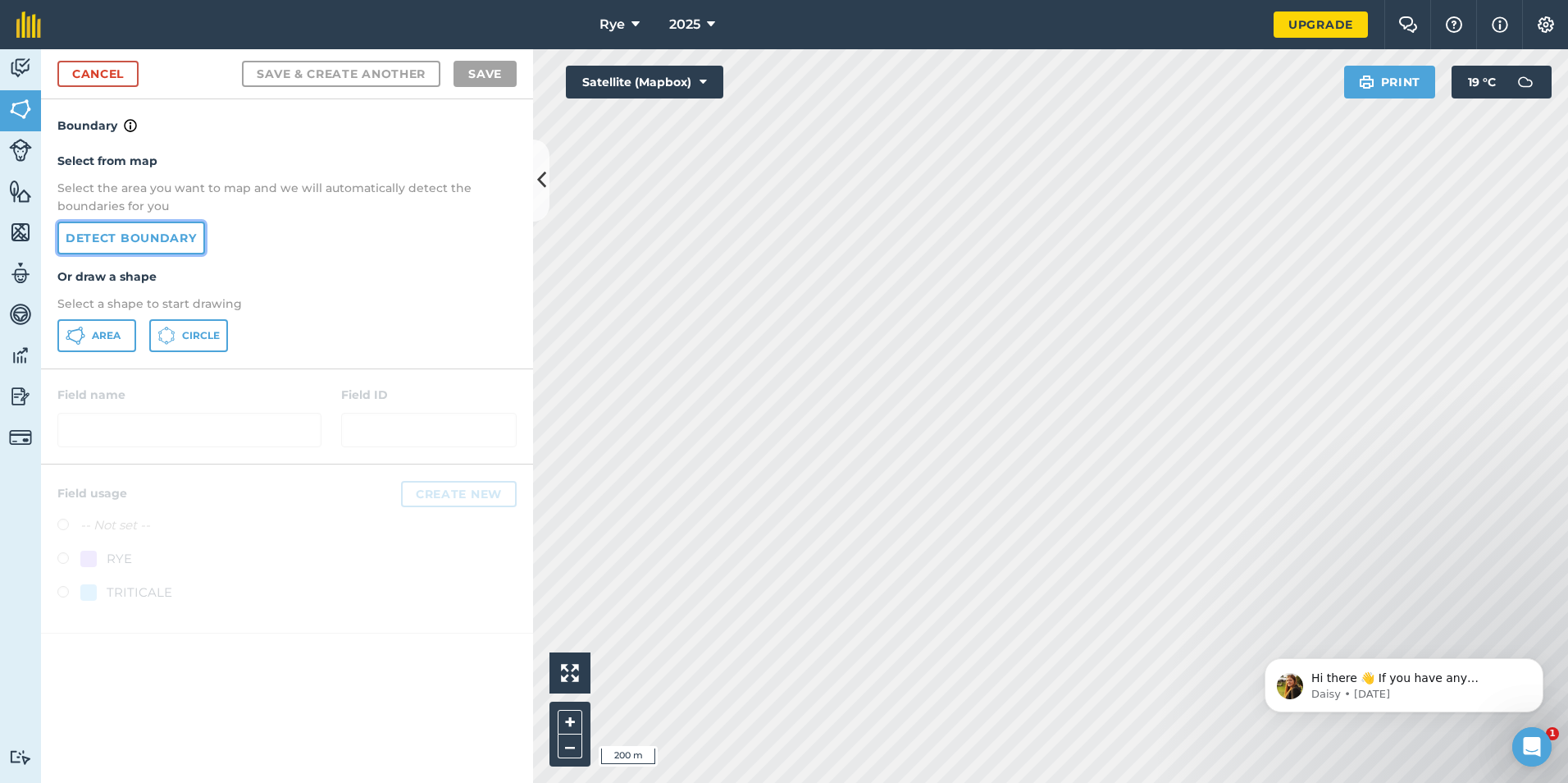
click at [103, 247] on link "Detect boundary" at bounding box center [131, 238] width 148 height 33
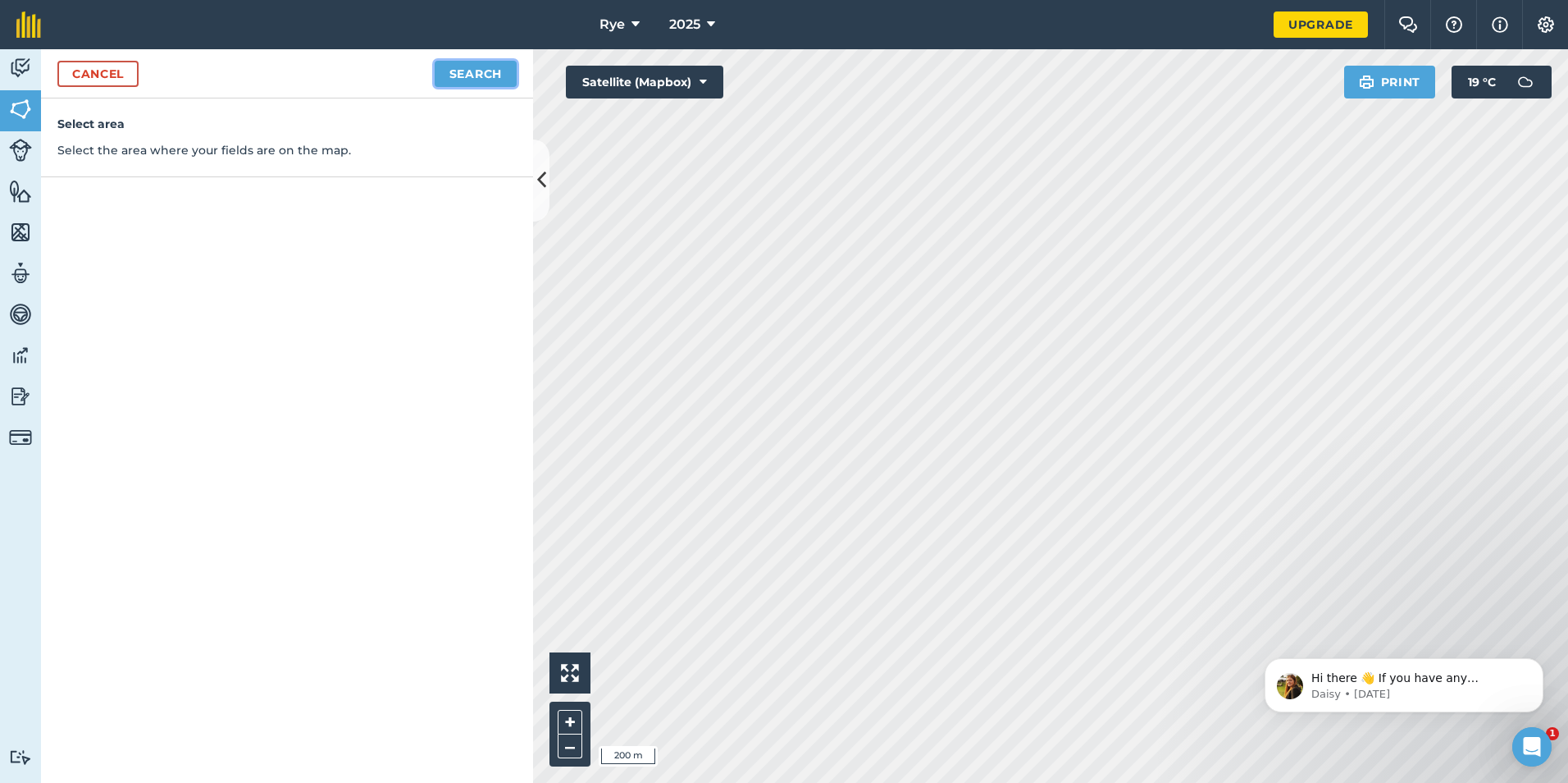
click at [482, 75] on button "Search" at bounding box center [476, 74] width 82 height 26
click at [374, 81] on button "Continue to edit boundaries" at bounding box center [393, 74] width 248 height 26
click at [374, 81] on button "Continue to name fields" at bounding box center [410, 74] width 212 height 26
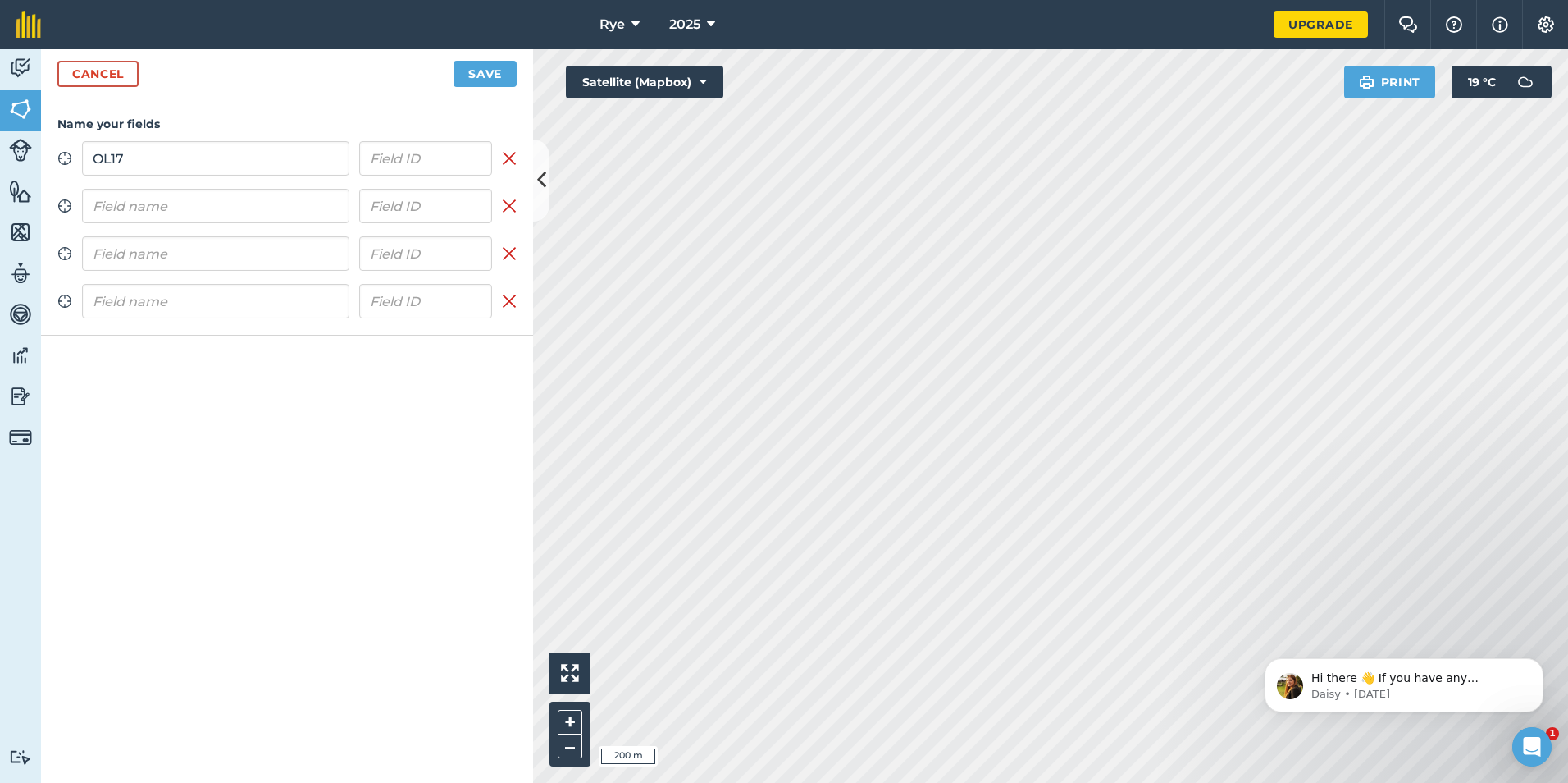
type input "OL17"
click at [206, 202] on input "text" at bounding box center [215, 206] width 267 height 35
type input "OL22"
click at [185, 256] on input "text" at bounding box center [215, 253] width 267 height 35
type input "OL23"
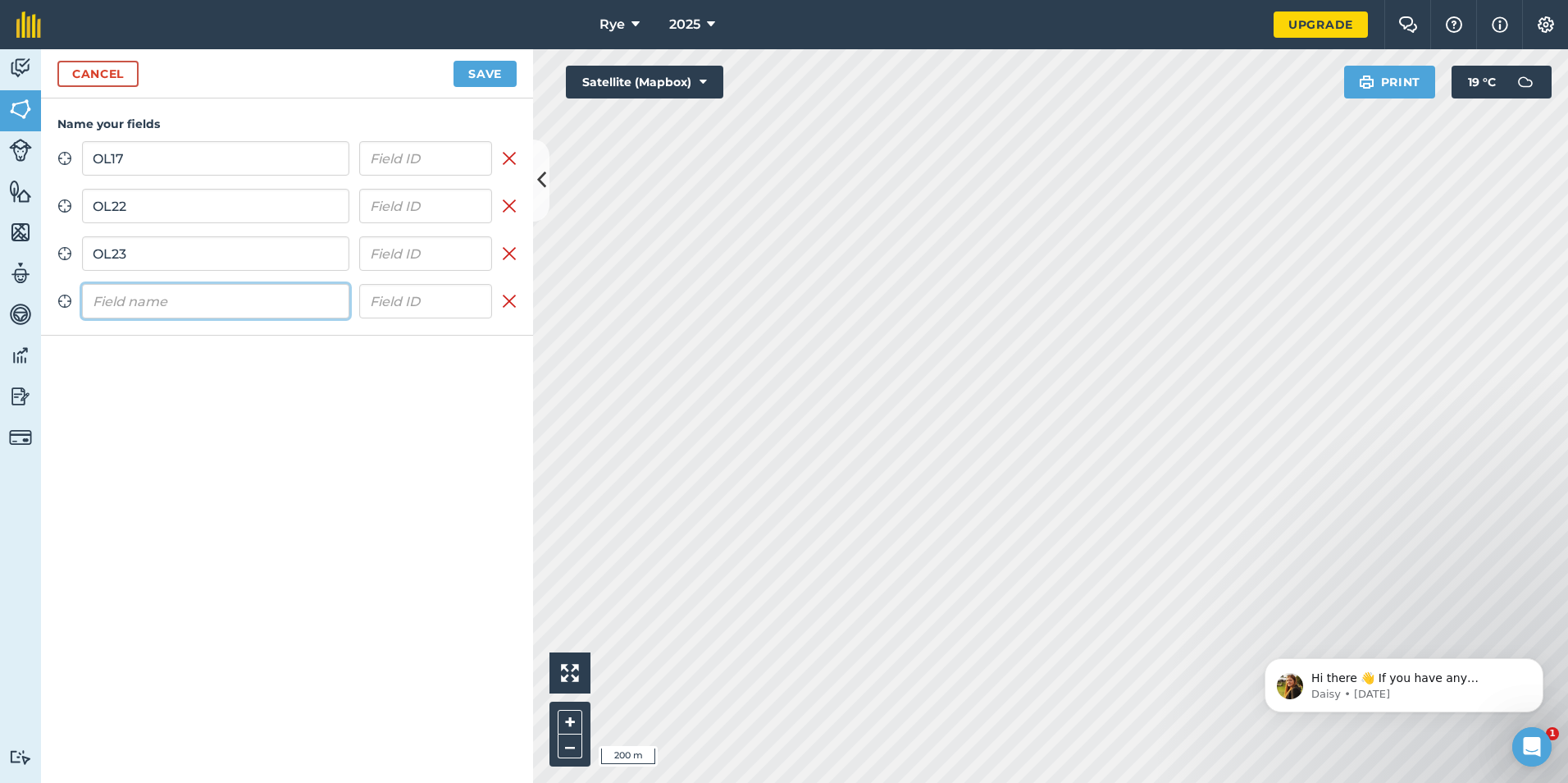
click at [205, 299] on input "text" at bounding box center [215, 301] width 267 height 35
type input "OL24"
click at [275, 578] on div "Name your fields Zoom to field OL17 Remove field Zoom to field OL22 Remove fiel…" at bounding box center [287, 440] width 492 height 685
click at [485, 72] on button "Save" at bounding box center [485, 74] width 63 height 26
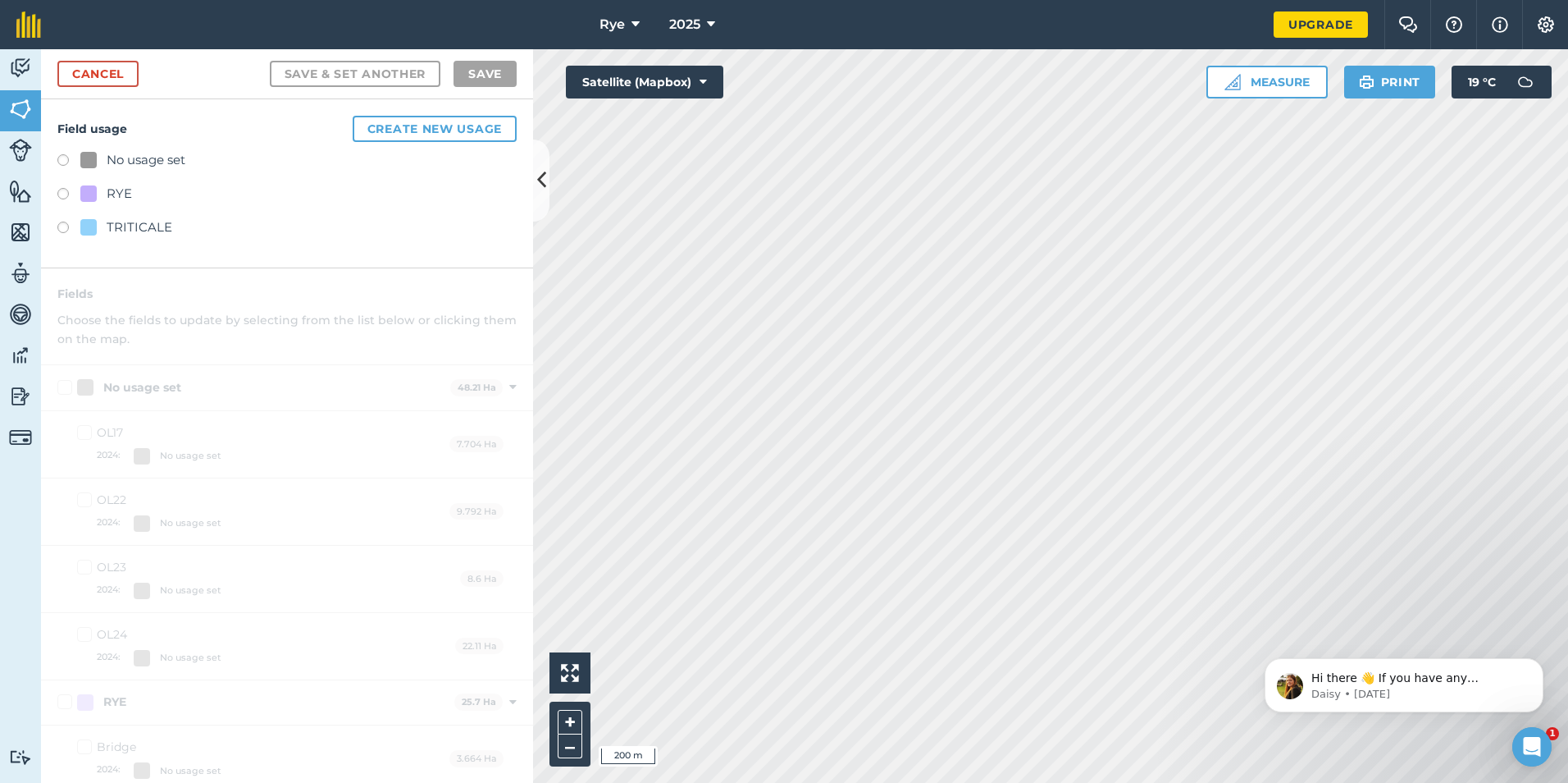
click at [143, 229] on div "TRITICALE" at bounding box center [139, 228] width 66 height 20
drag, startPoint x: 143, startPoint y: 229, endPoint x: 86, endPoint y: 248, distance: 60.1
click at [86, 248] on div "Field usage Create new usage No usage set RYE TRITICALE" at bounding box center [287, 183] width 492 height 169
click at [67, 226] on label at bounding box center [68, 230] width 23 height 16
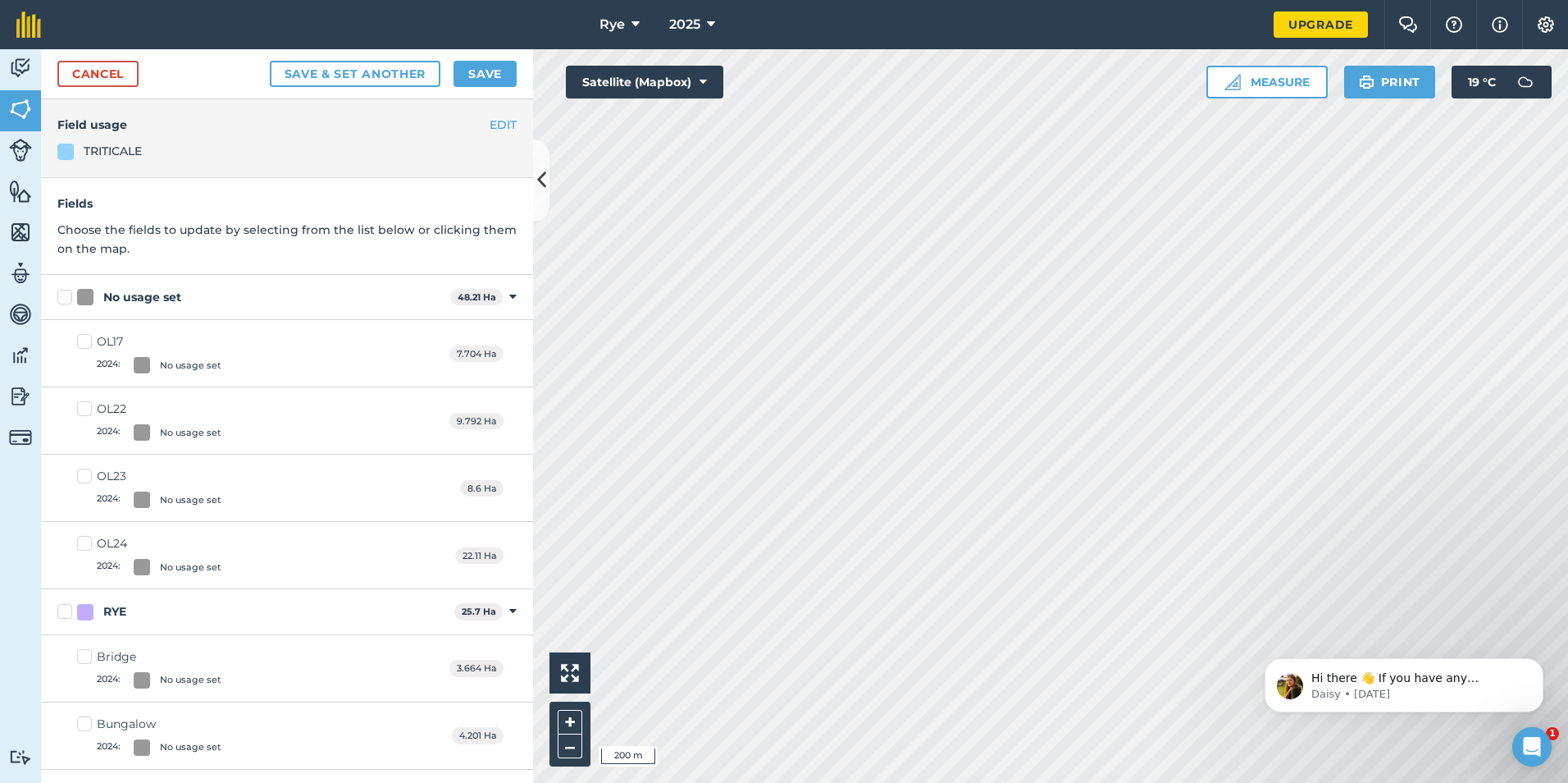
click at [71, 300] on label "No usage set" at bounding box center [251, 297] width 386 height 17
click at [68, 300] on input "No usage set" at bounding box center [63, 294] width 11 height 11
checkbox input "true"
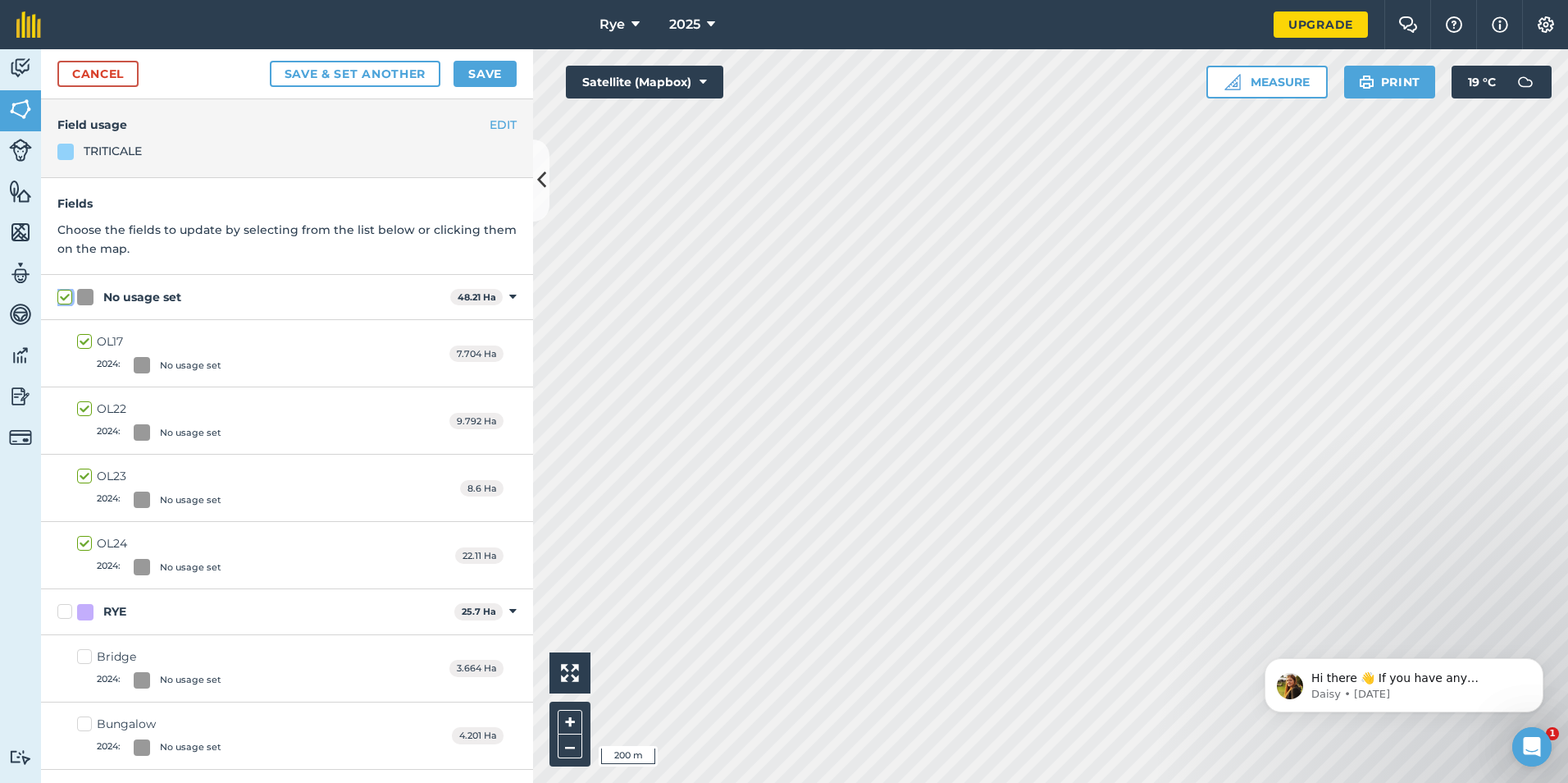
checkbox input "true"
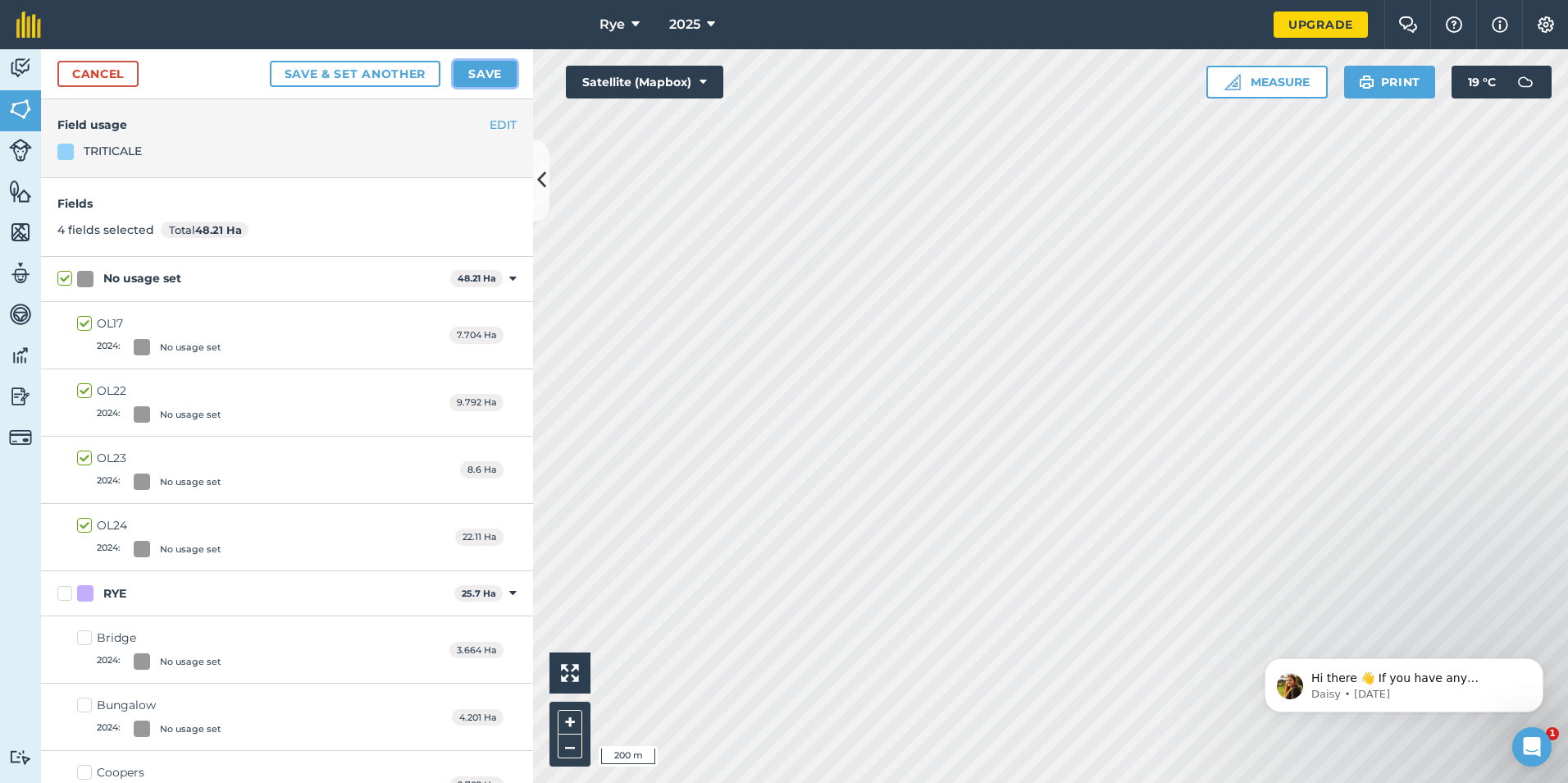
click at [478, 67] on button "Save" at bounding box center [485, 74] width 63 height 26
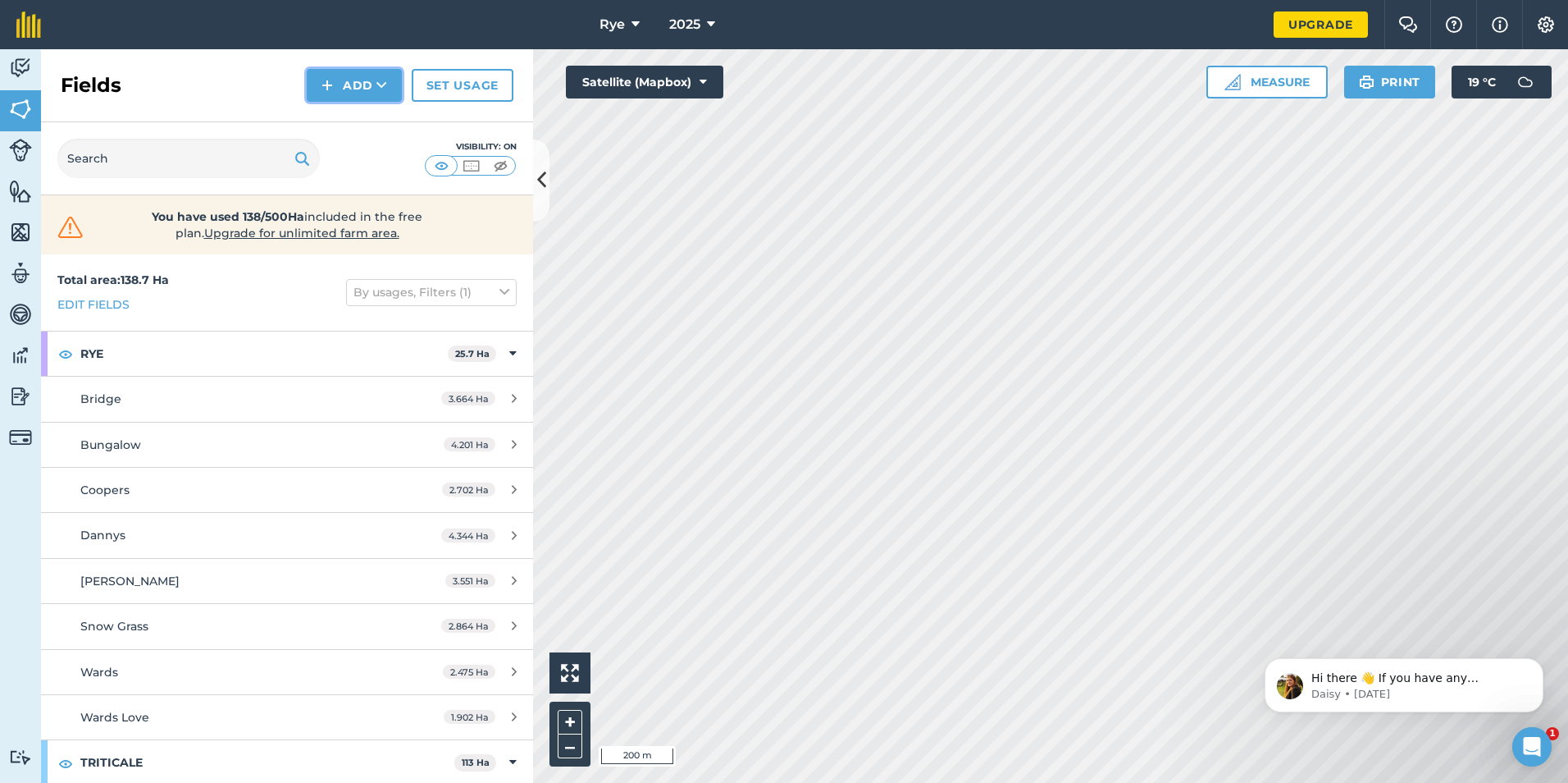
click at [391, 83] on button "Add" at bounding box center [354, 86] width 95 height 33
click at [391, 119] on link "Draw" at bounding box center [354, 122] width 90 height 36
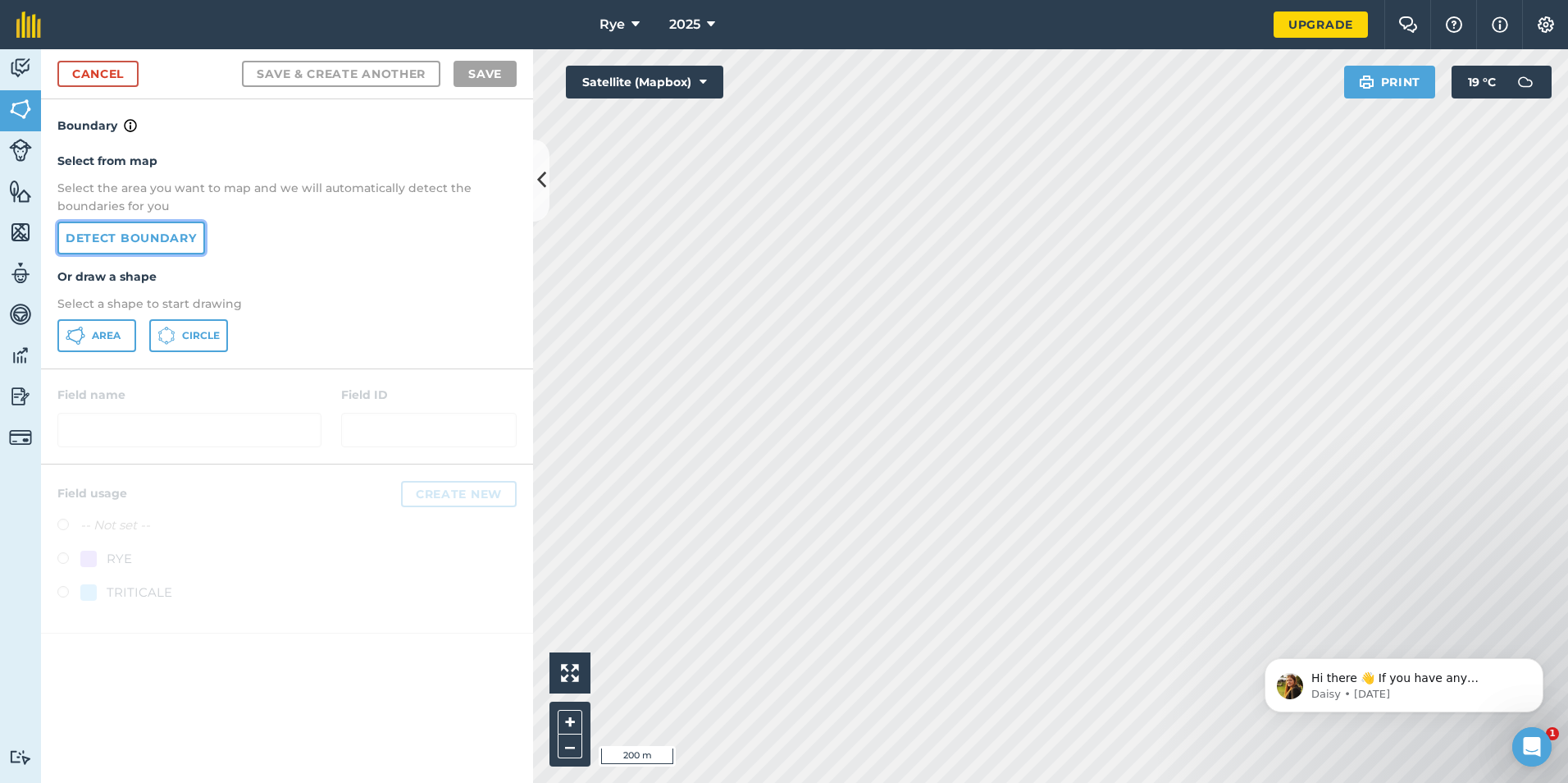
click at [160, 241] on link "Detect boundary" at bounding box center [131, 238] width 148 height 33
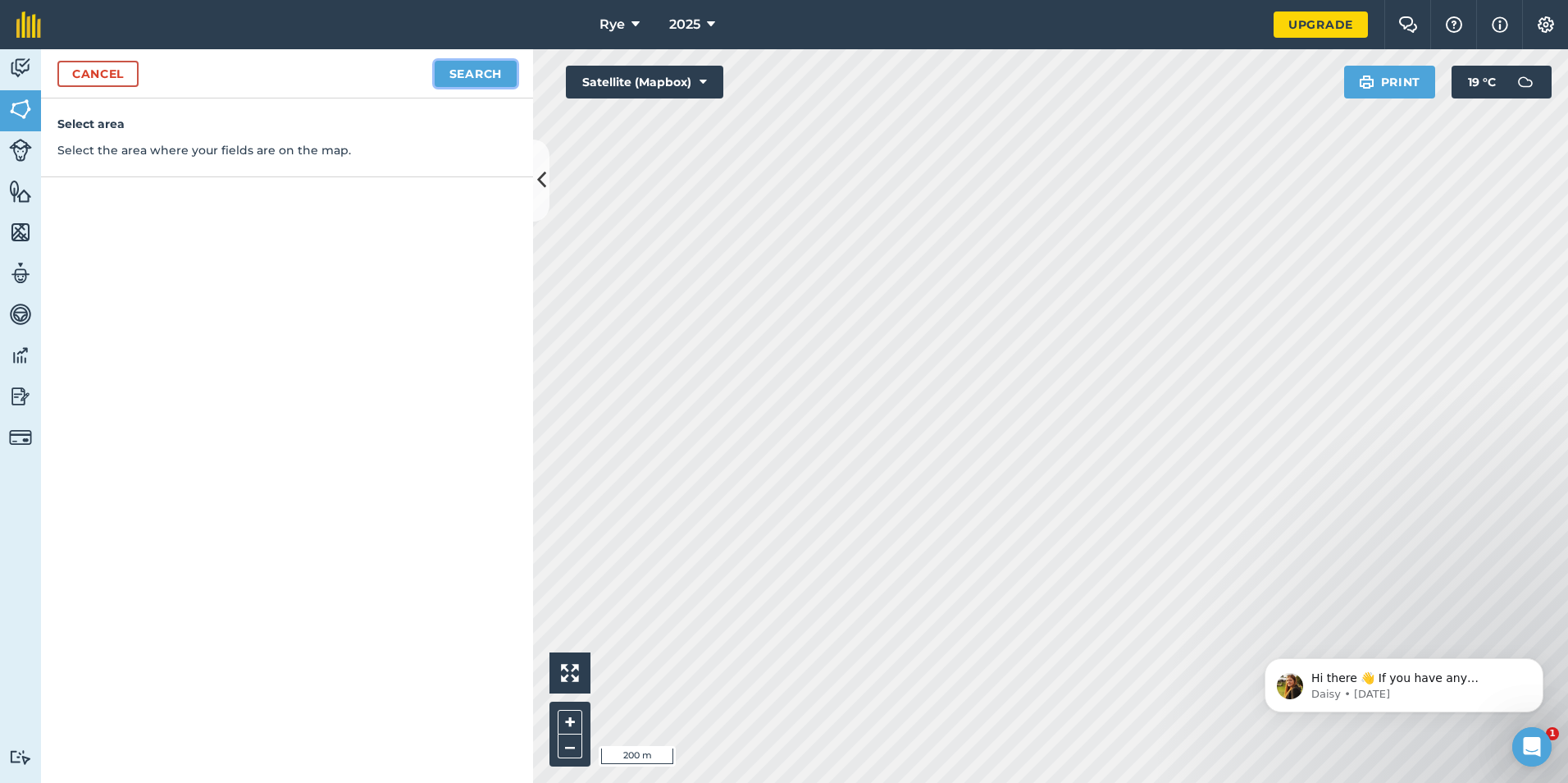
click at [469, 78] on button "Search" at bounding box center [476, 74] width 82 height 26
click at [457, 84] on button "Continue to edit boundaries" at bounding box center [393, 74] width 248 height 26
click at [472, 81] on button "Continue to name fields" at bounding box center [410, 74] width 212 height 26
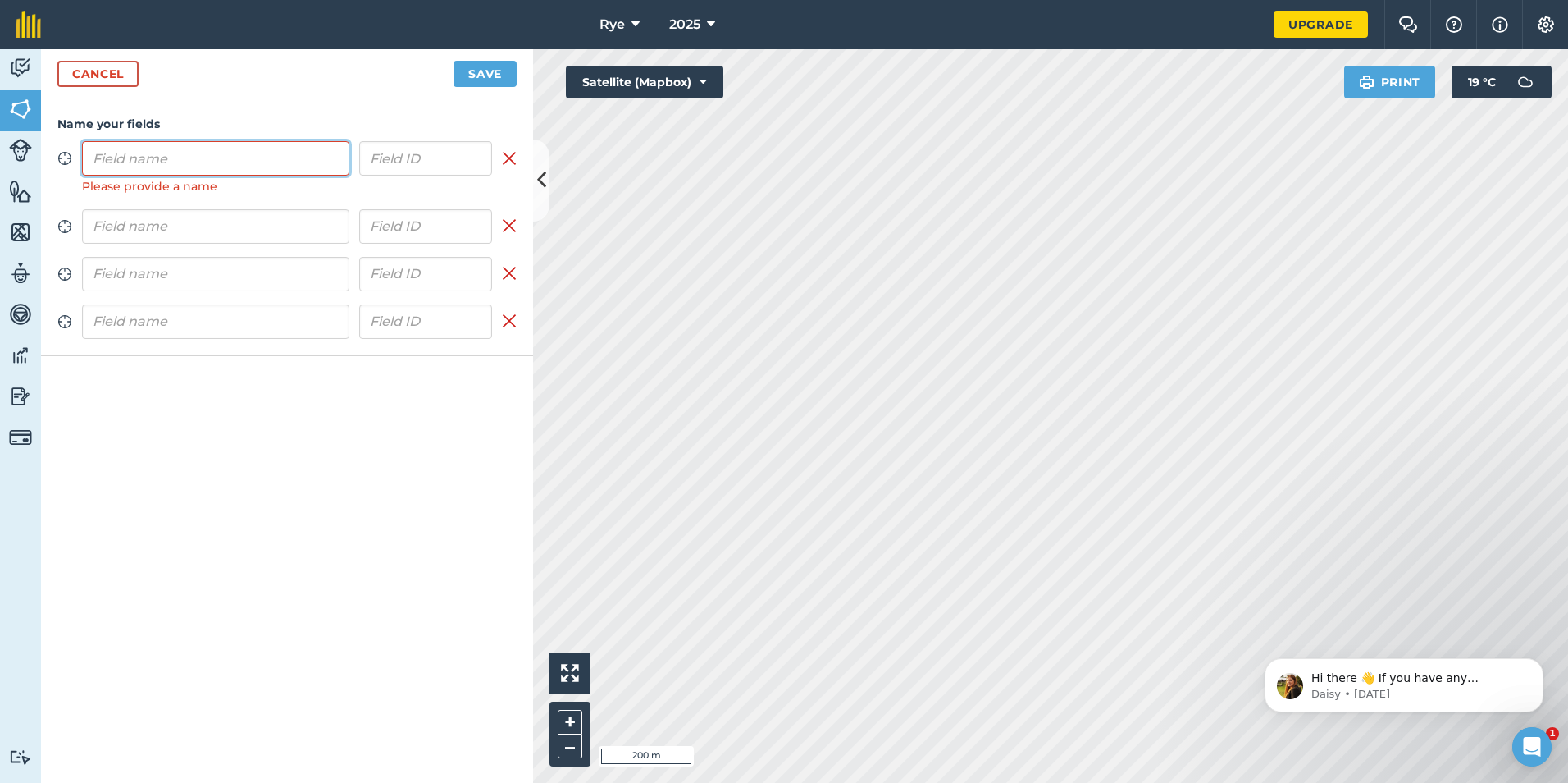
click at [181, 175] on input "text" at bounding box center [215, 159] width 267 height 35
type input "f"
click at [173, 203] on div "Zoom to field Please provide a name Remove field Zoom to field Remove field Zoo…" at bounding box center [287, 240] width 459 height 197
drag, startPoint x: 238, startPoint y: 147, endPoint x: 502, endPoint y: 60, distance: 278.0
click at [239, 147] on input "text" at bounding box center [215, 159] width 267 height 35
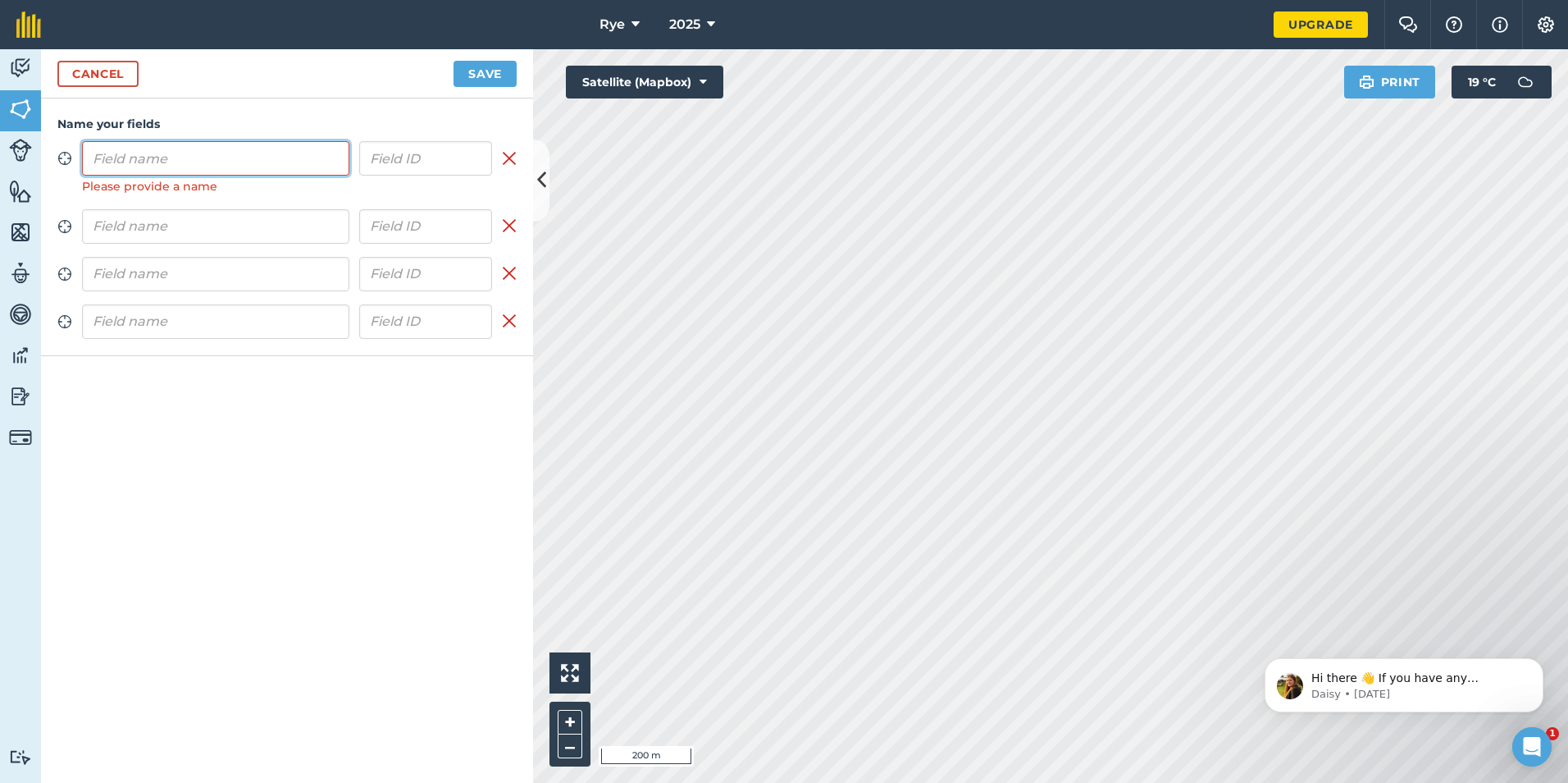
click at [169, 154] on input "text" at bounding box center [215, 159] width 267 height 35
type input "Field 1"
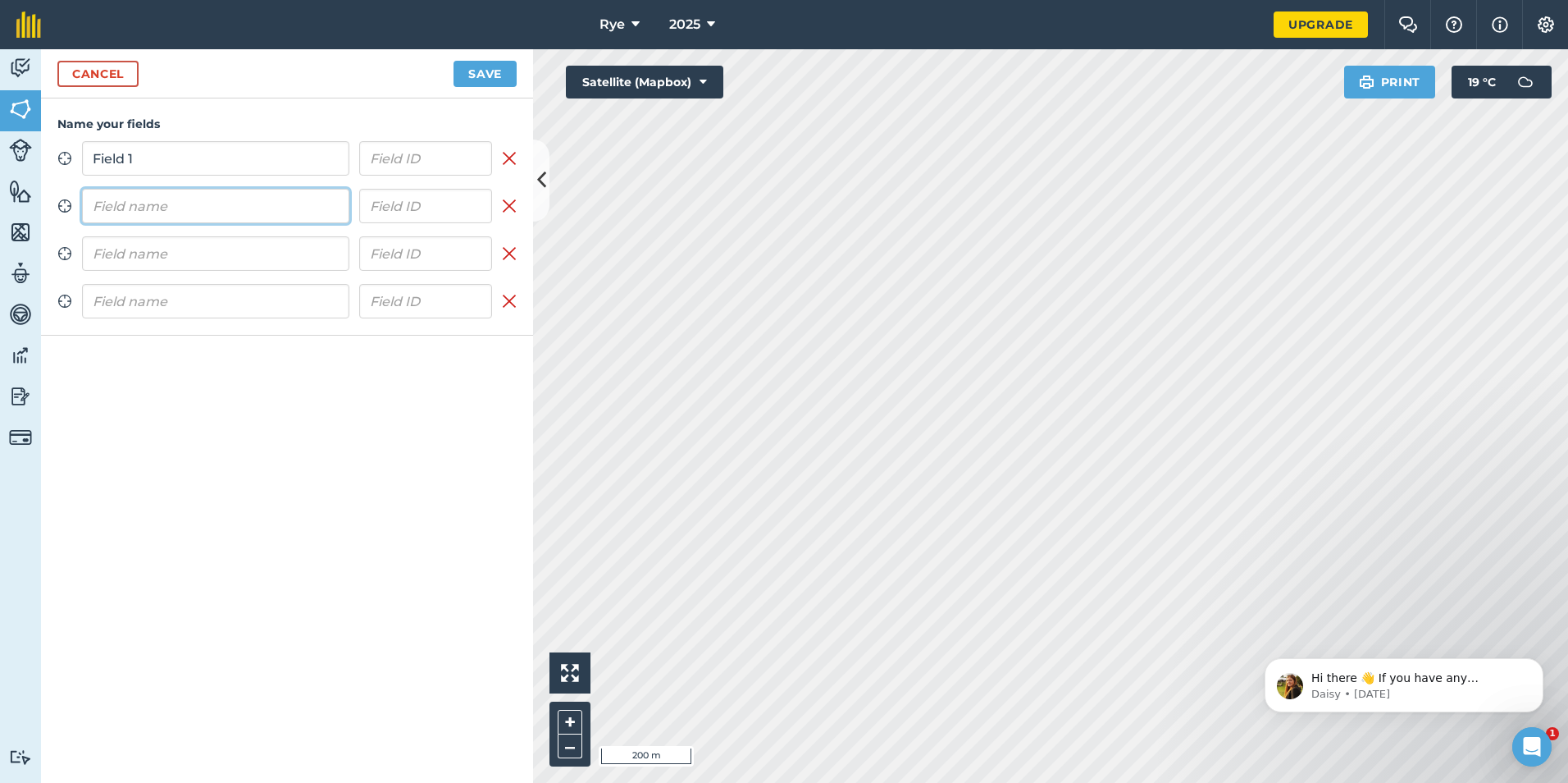
click at [181, 221] on input "text" at bounding box center [215, 206] width 267 height 35
type input "Field 3"
click at [243, 246] on input "text" at bounding box center [215, 253] width 267 height 35
type input "Field 4"
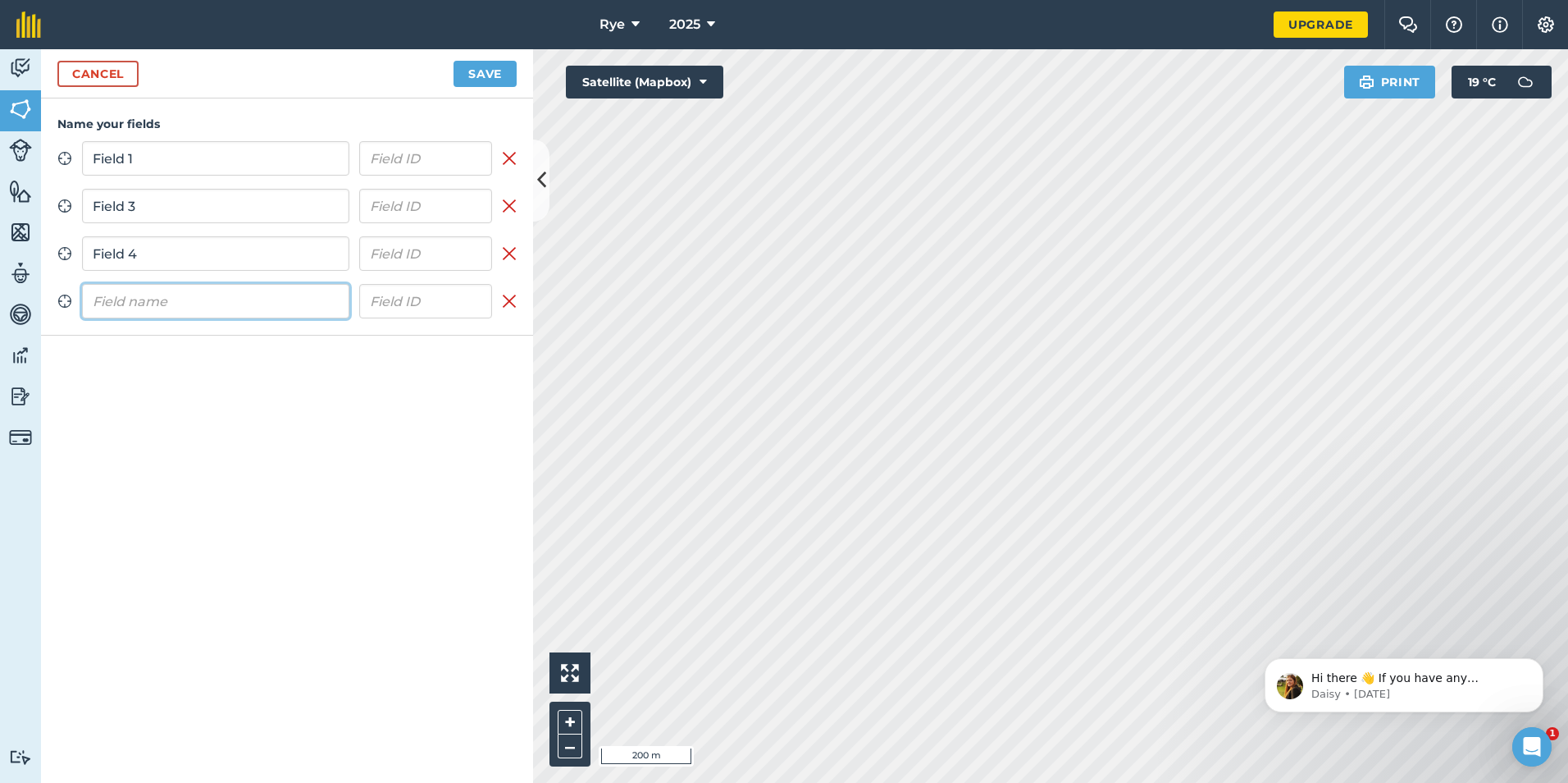
click at [314, 304] on input "text" at bounding box center [215, 301] width 267 height 35
type input "Field 2"
click at [477, 70] on button "Save" at bounding box center [485, 74] width 63 height 26
click at [487, 68] on button "Save" at bounding box center [485, 74] width 63 height 26
click at [505, 70] on button "Save" at bounding box center [485, 74] width 63 height 26
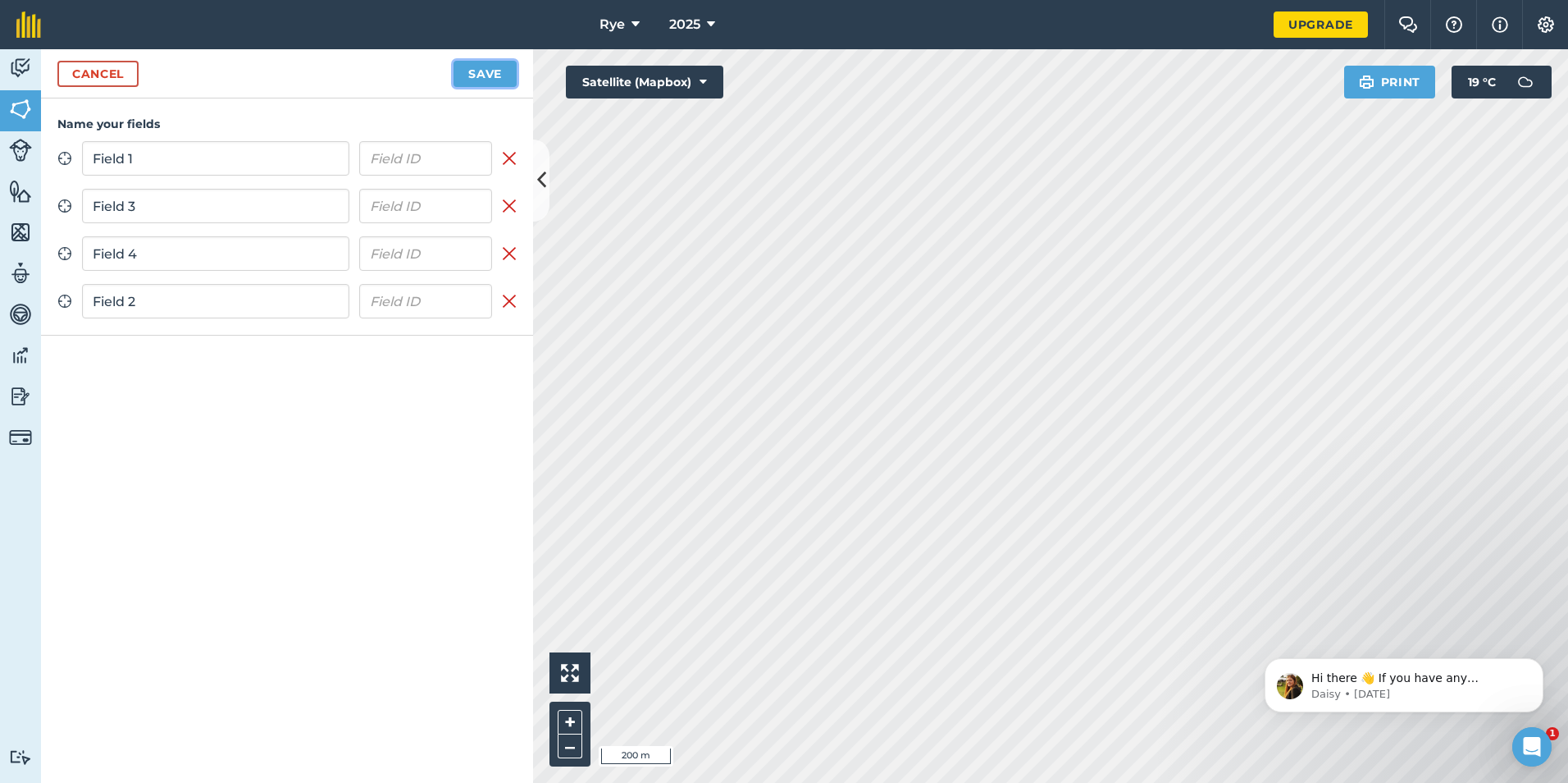
click at [505, 70] on button "Save" at bounding box center [485, 74] width 63 height 26
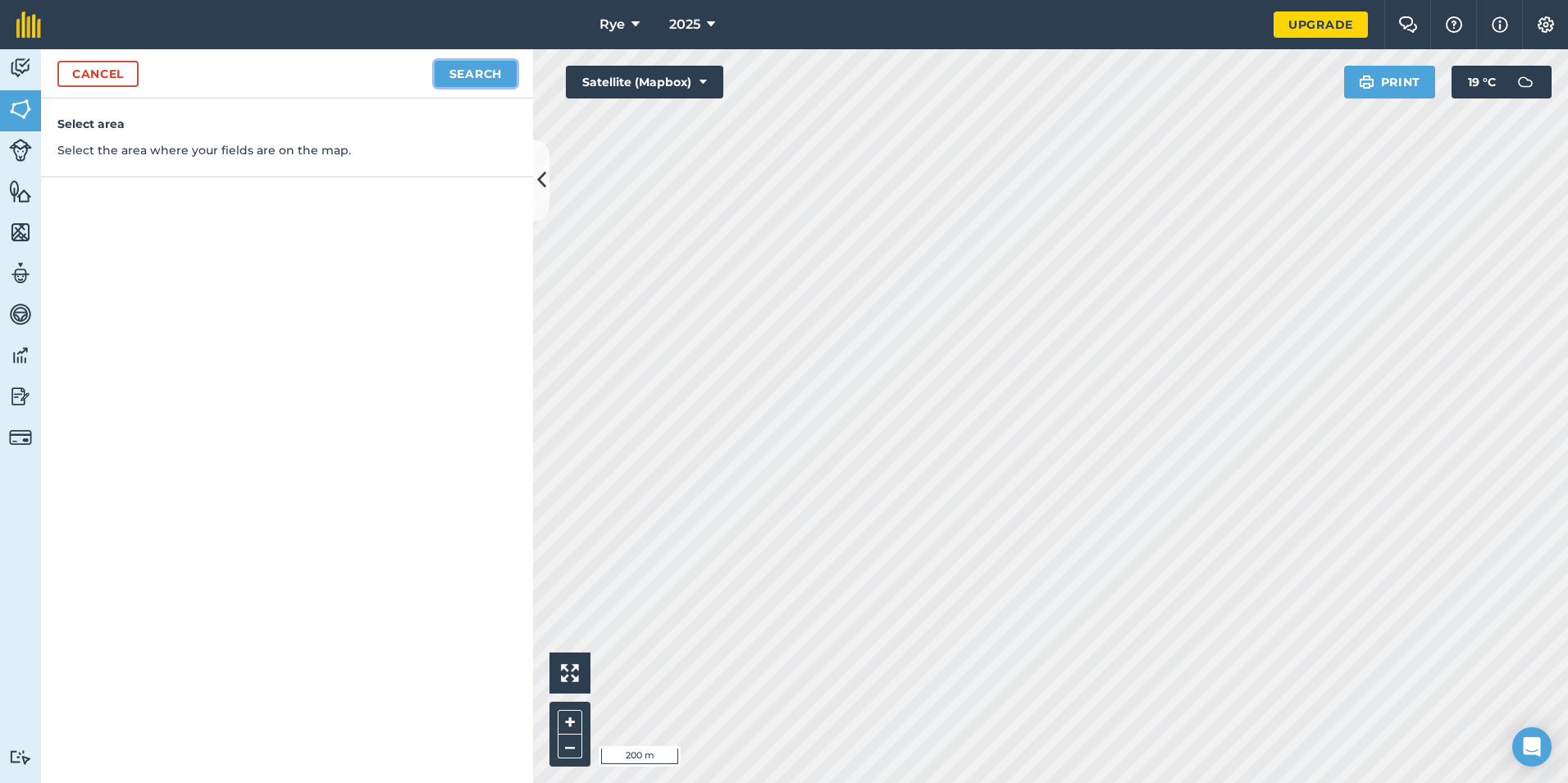
click at [456, 62] on button "Search" at bounding box center [476, 74] width 82 height 26
click at [423, 69] on button "Continue to edit boundaries" at bounding box center [393, 74] width 248 height 26
click at [458, 78] on button "Continue to name fields" at bounding box center [410, 74] width 212 height 26
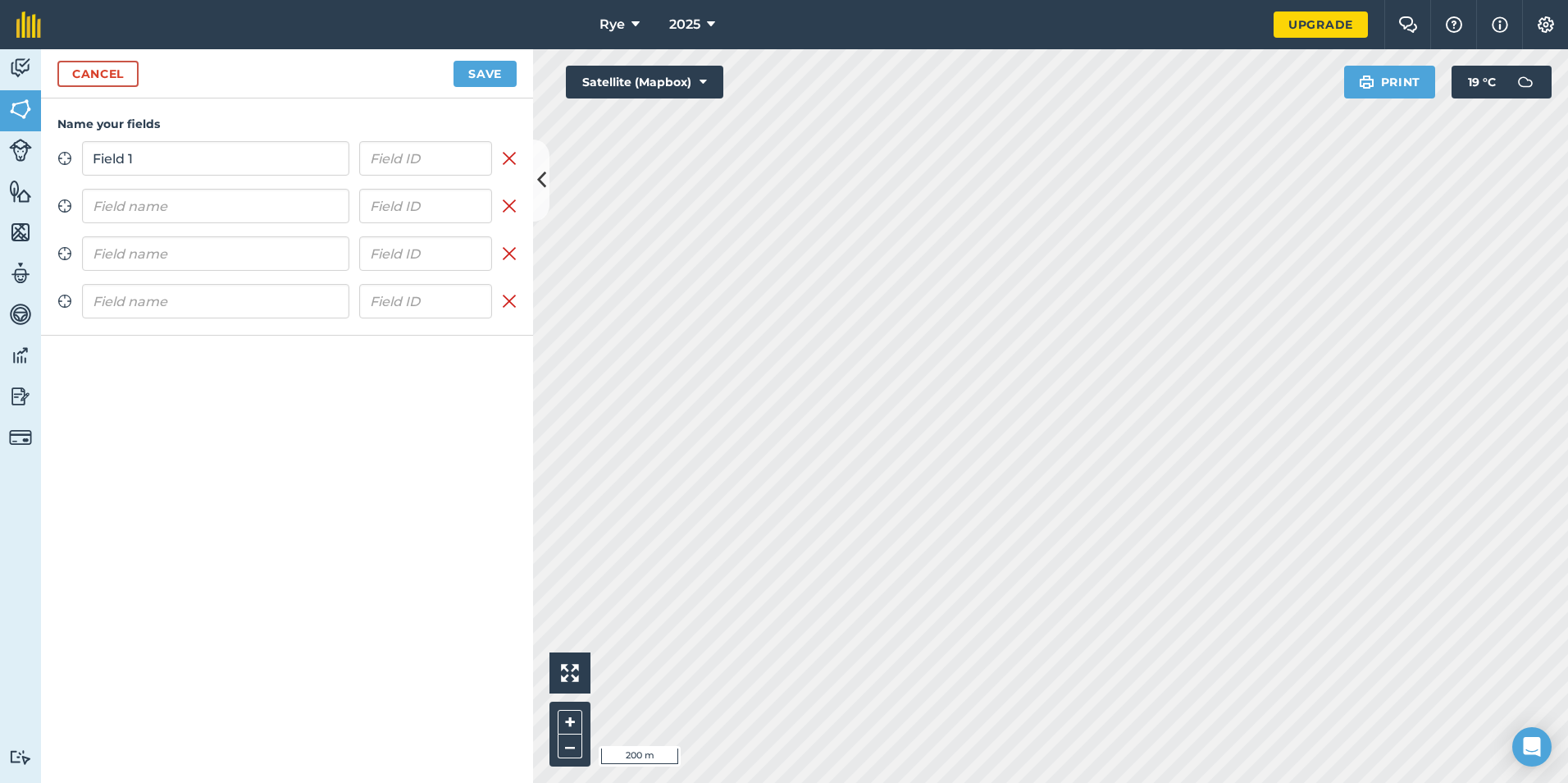
type input "Field 1"
click at [278, 203] on input "text" at bounding box center [215, 206] width 267 height 35
type input "Field 3"
click at [272, 249] on input "text" at bounding box center [215, 253] width 267 height 35
type input "Field 4"
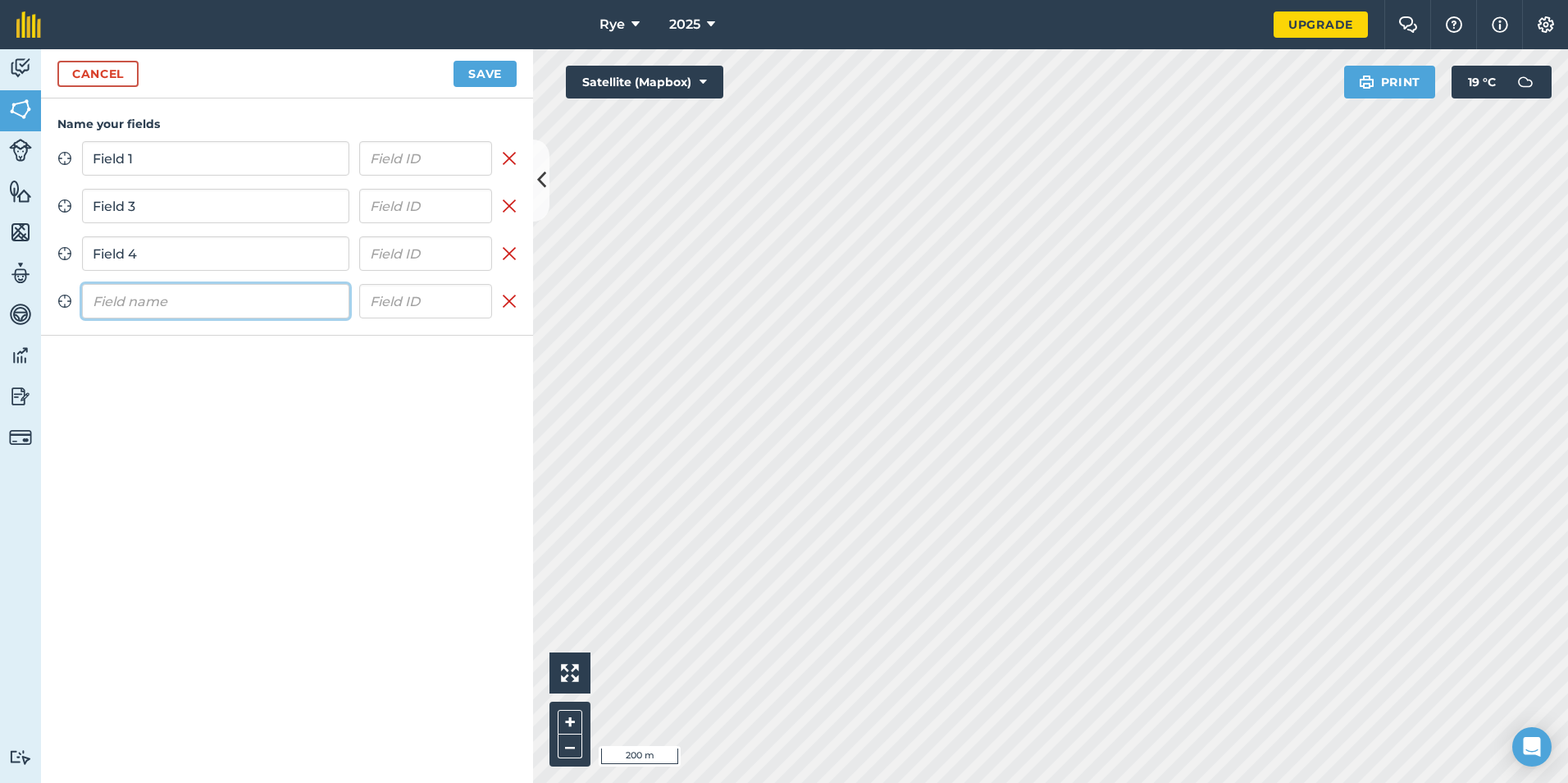
click at [261, 316] on input "text" at bounding box center [215, 301] width 267 height 35
type input "f"
type input "Field 2"
click at [497, 74] on button "Save" at bounding box center [485, 74] width 63 height 26
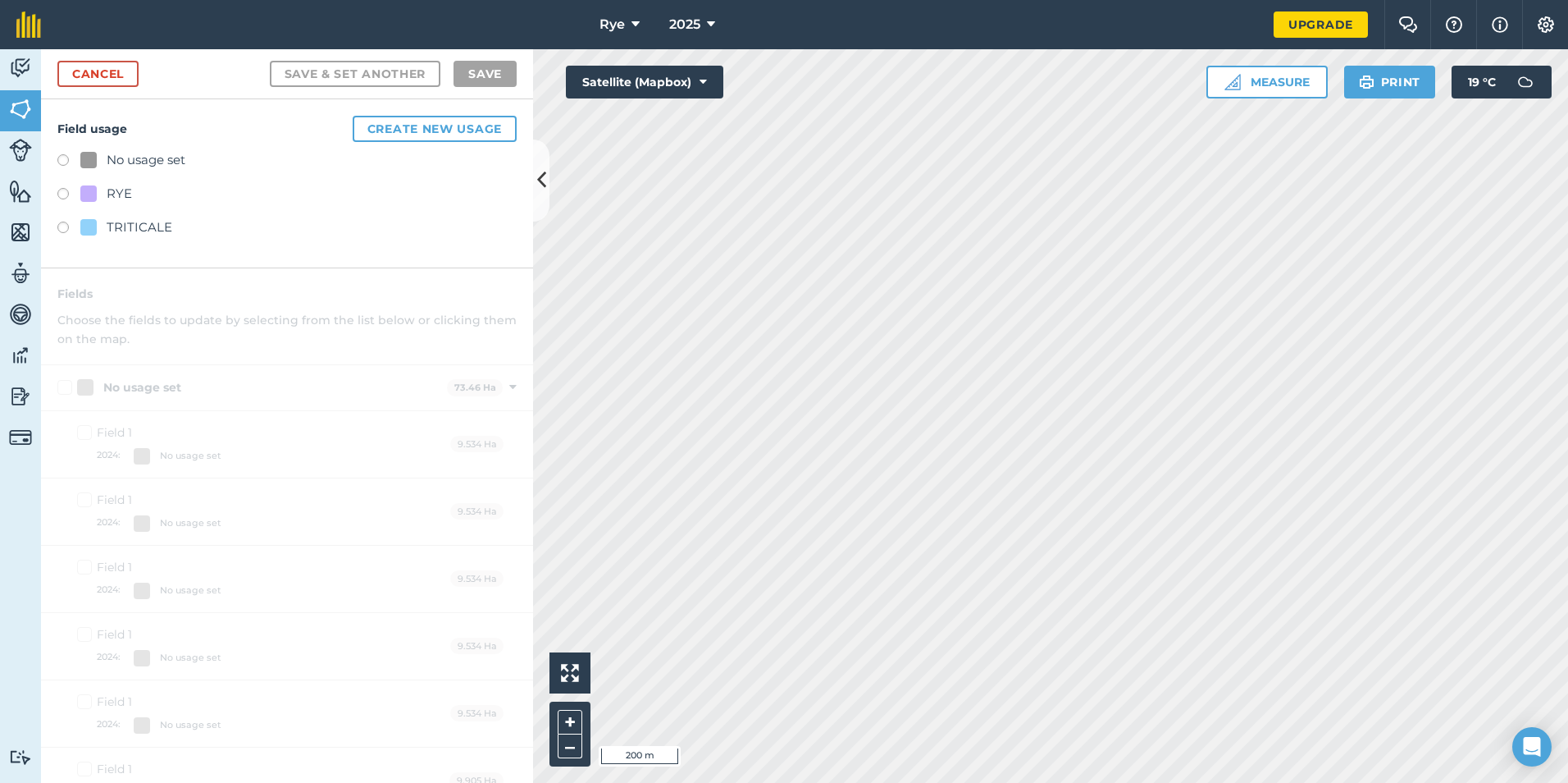
click at [80, 193] on div at bounding box center [88, 193] width 16 height 16
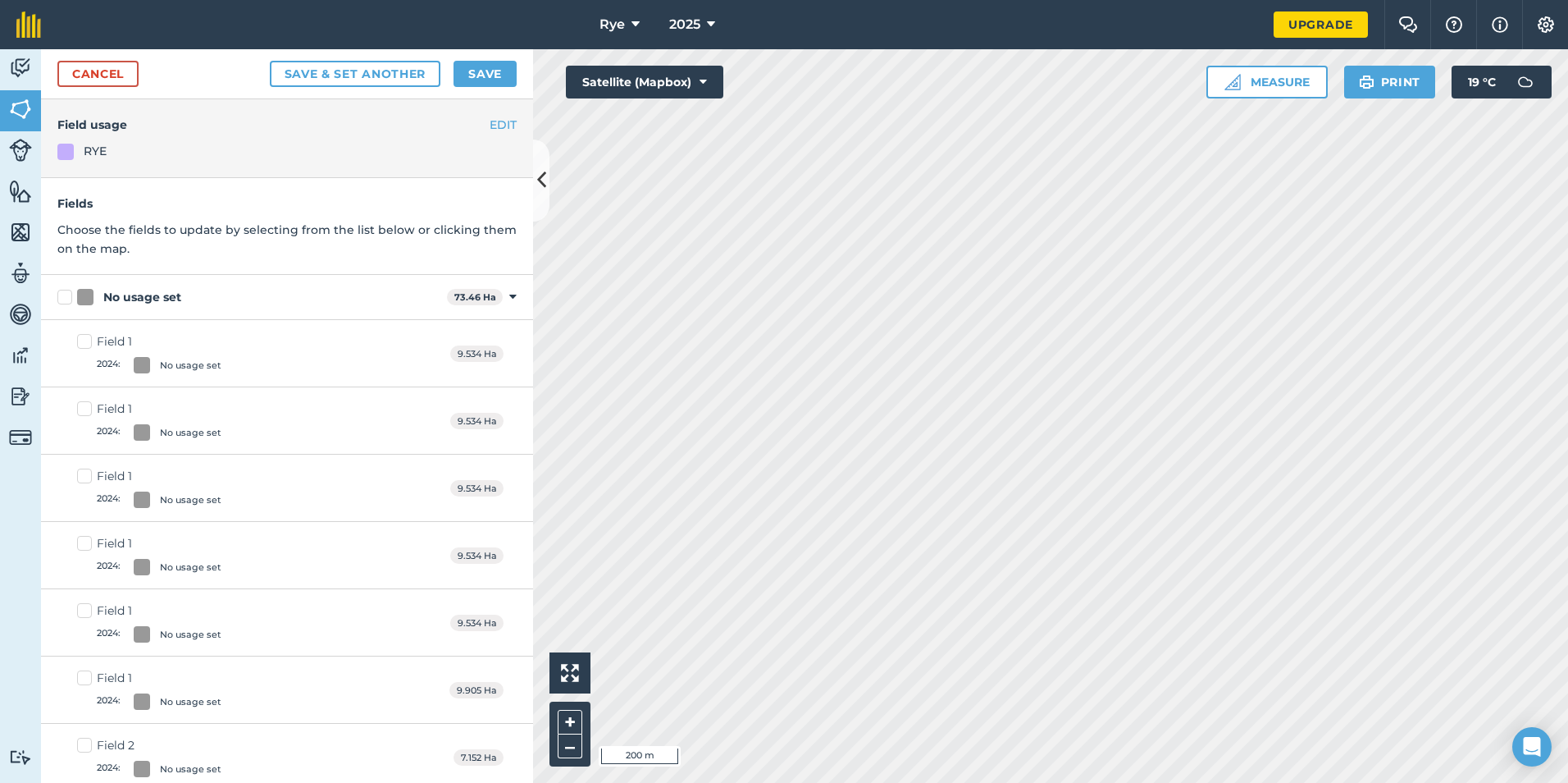
click at [70, 294] on label "No usage set" at bounding box center [249, 297] width 383 height 17
click at [68, 294] on input "No usage set" at bounding box center [63, 294] width 11 height 11
checkbox input "true"
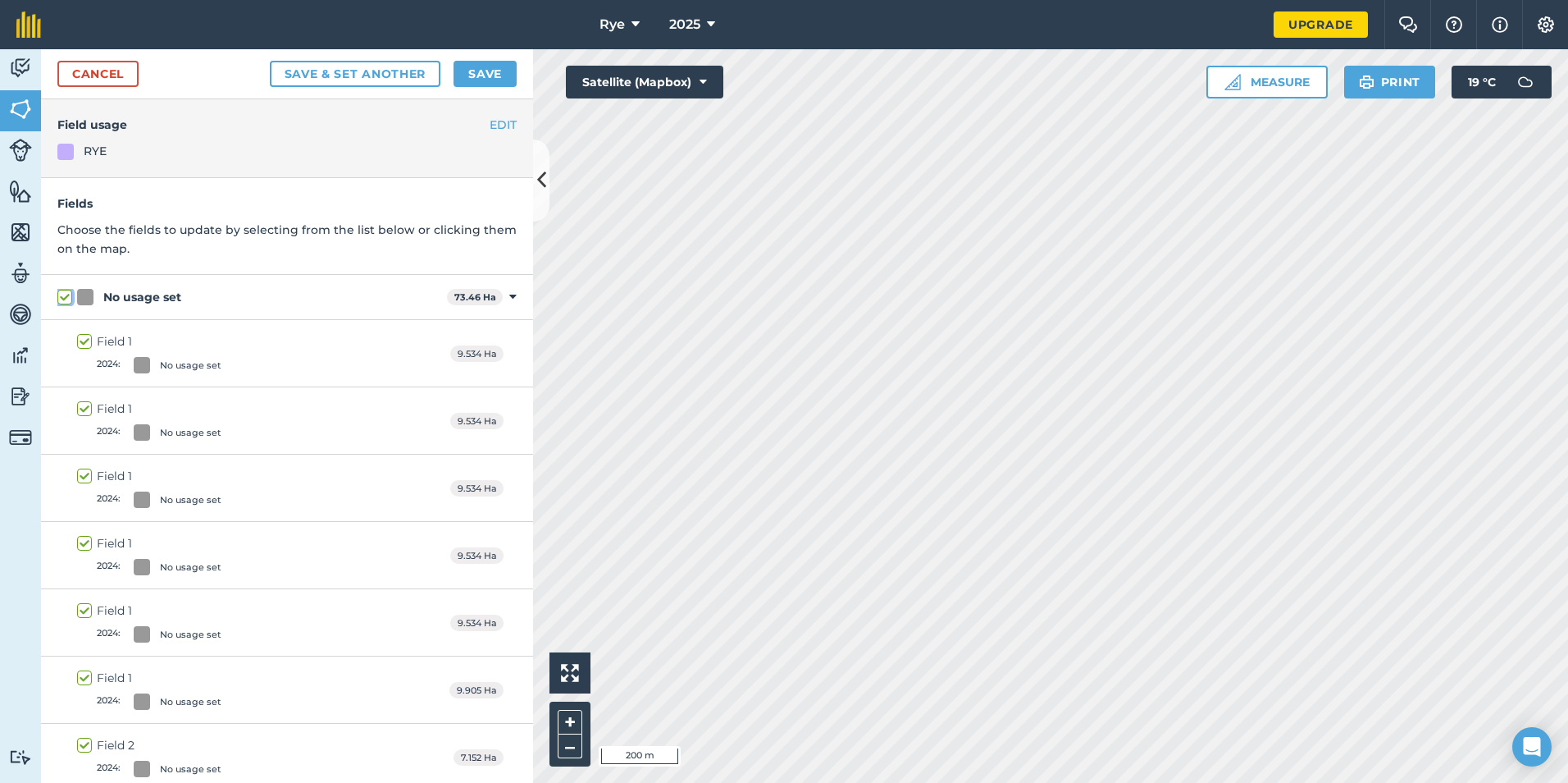
checkbox input "true"
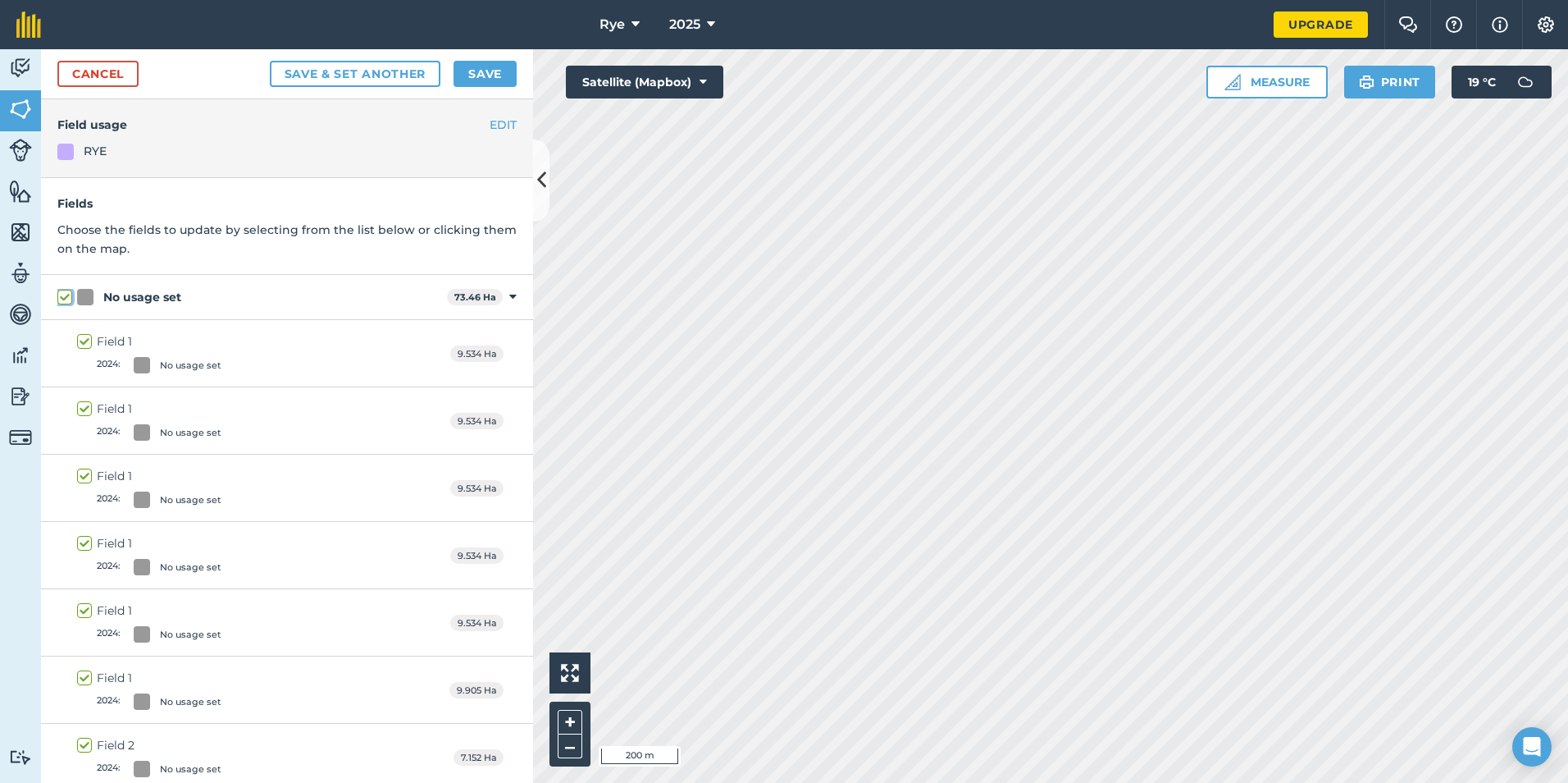
checkbox input "true"
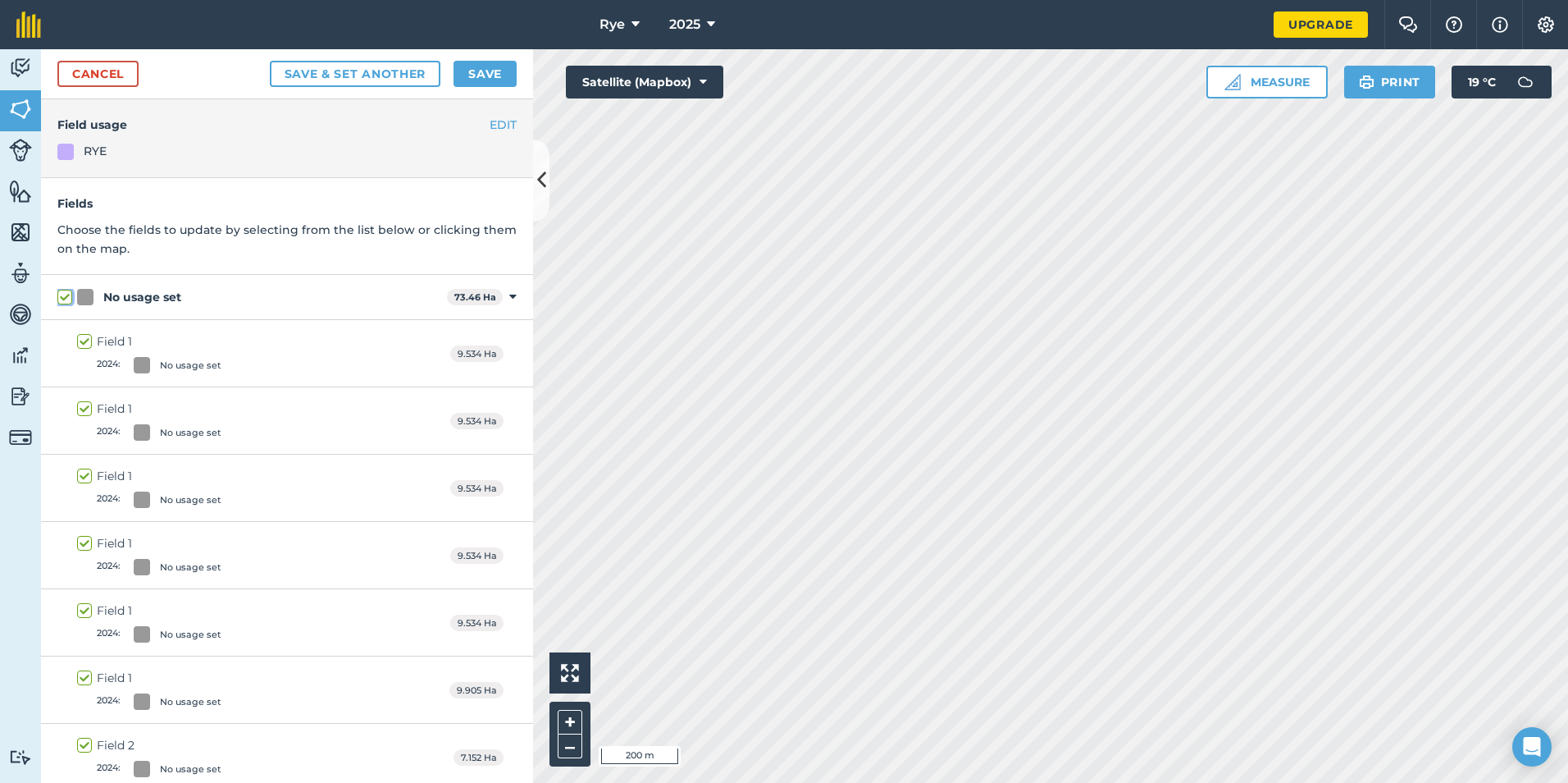
checkbox input "true"
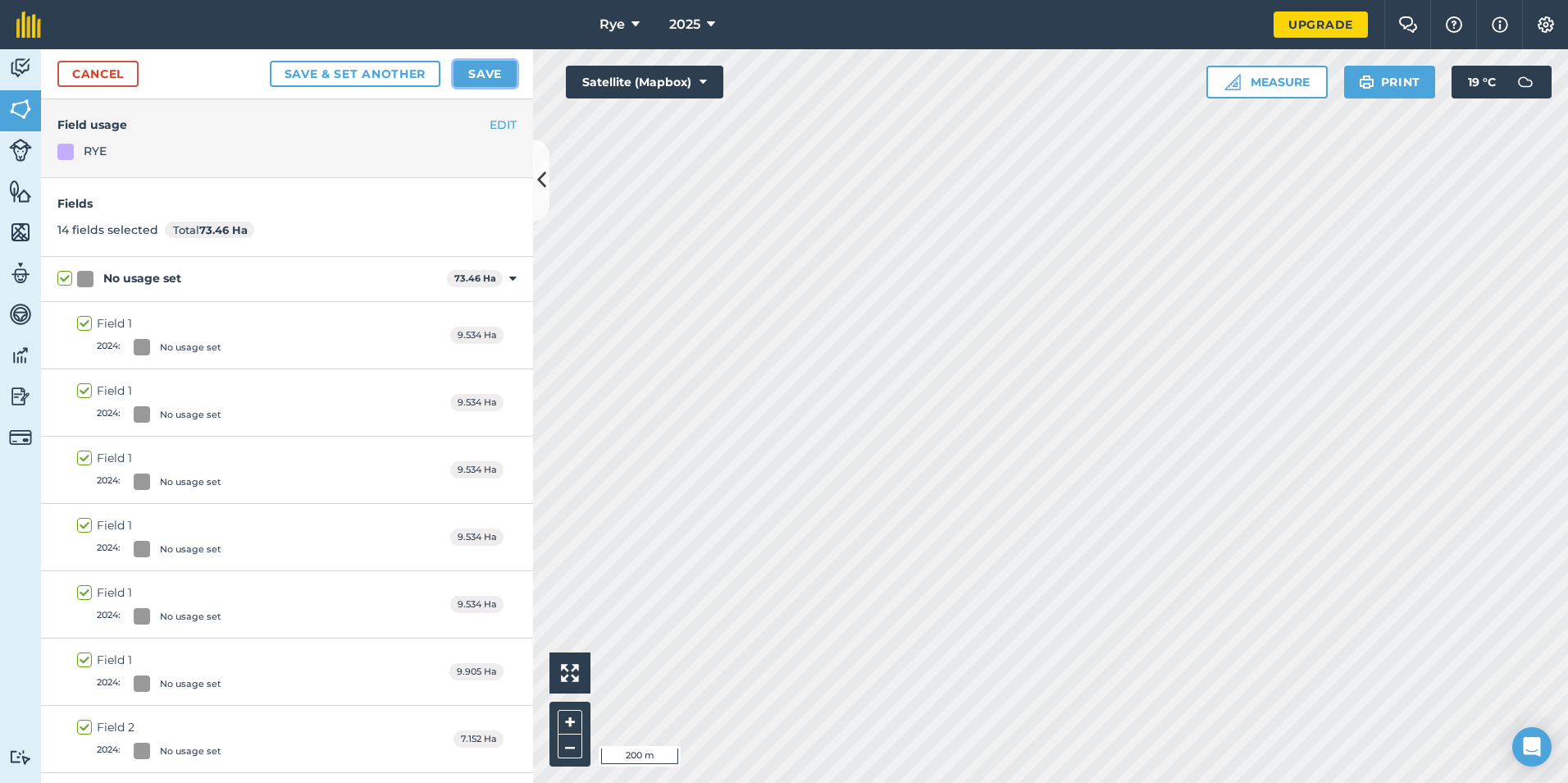
click at [461, 70] on button "Save" at bounding box center [485, 74] width 63 height 26
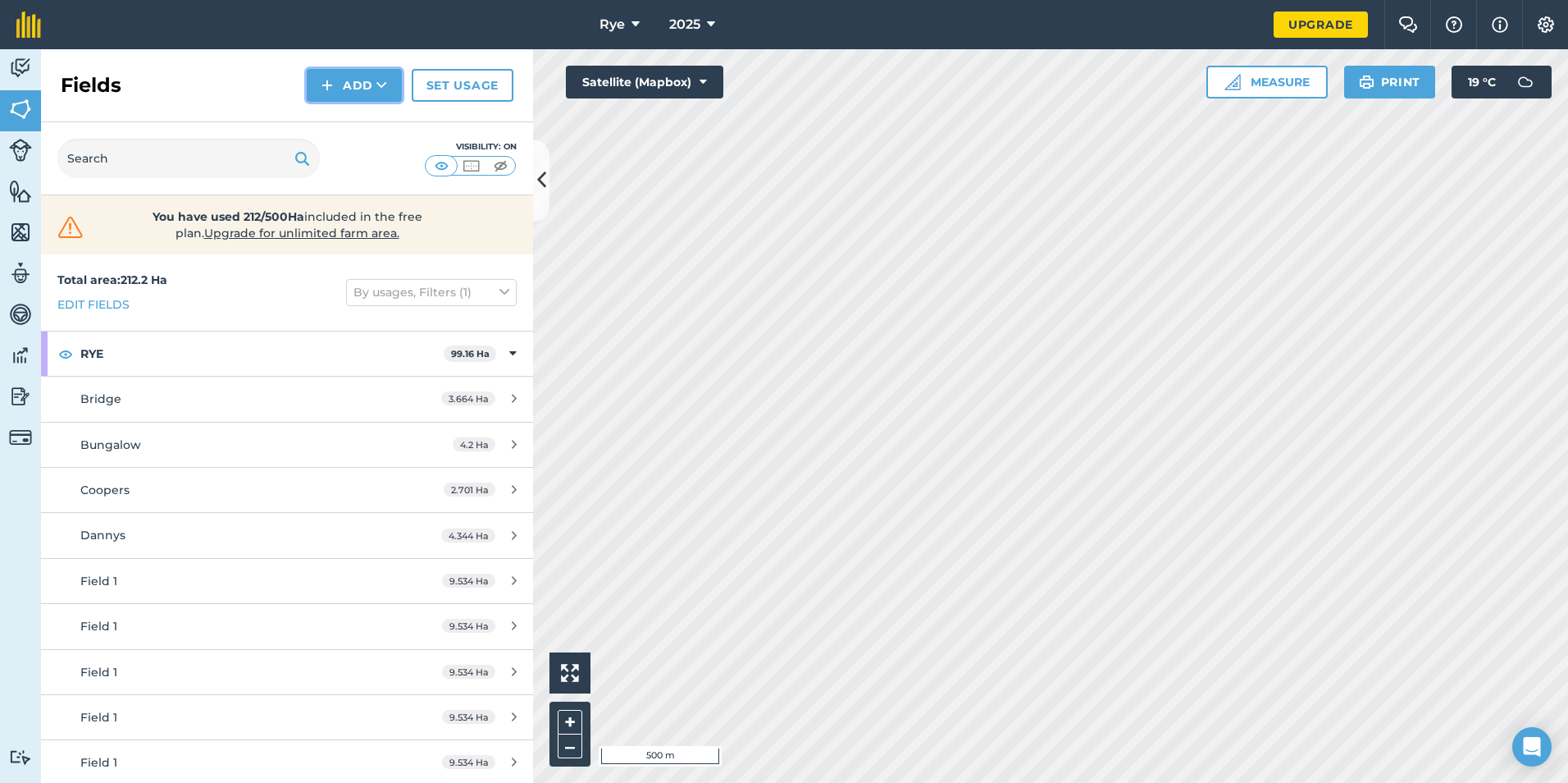
click at [374, 87] on button "Add" at bounding box center [354, 86] width 95 height 33
click at [366, 129] on link "Draw" at bounding box center [354, 122] width 90 height 36
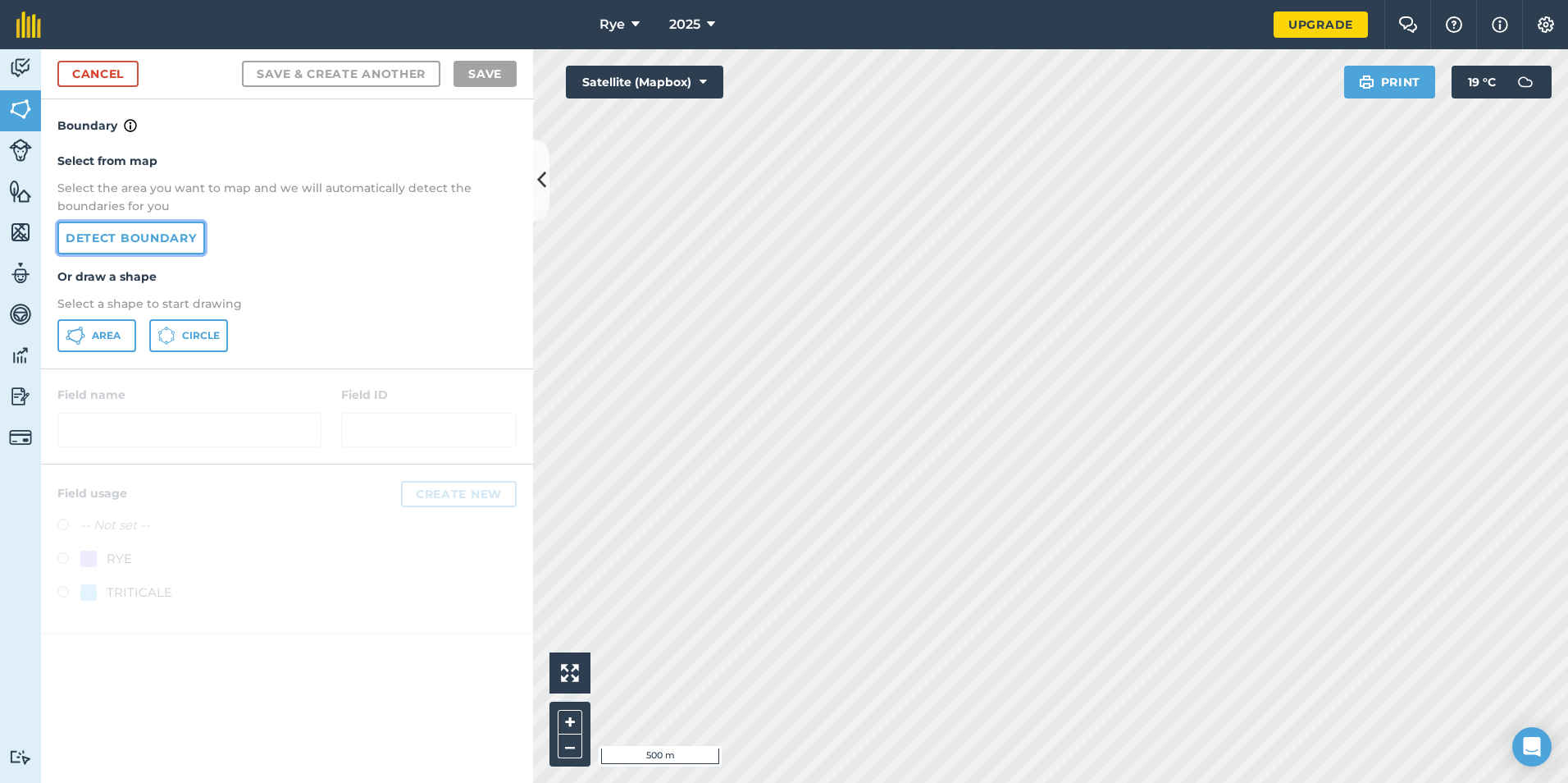
click at [174, 229] on link "Detect boundary" at bounding box center [131, 238] width 148 height 33
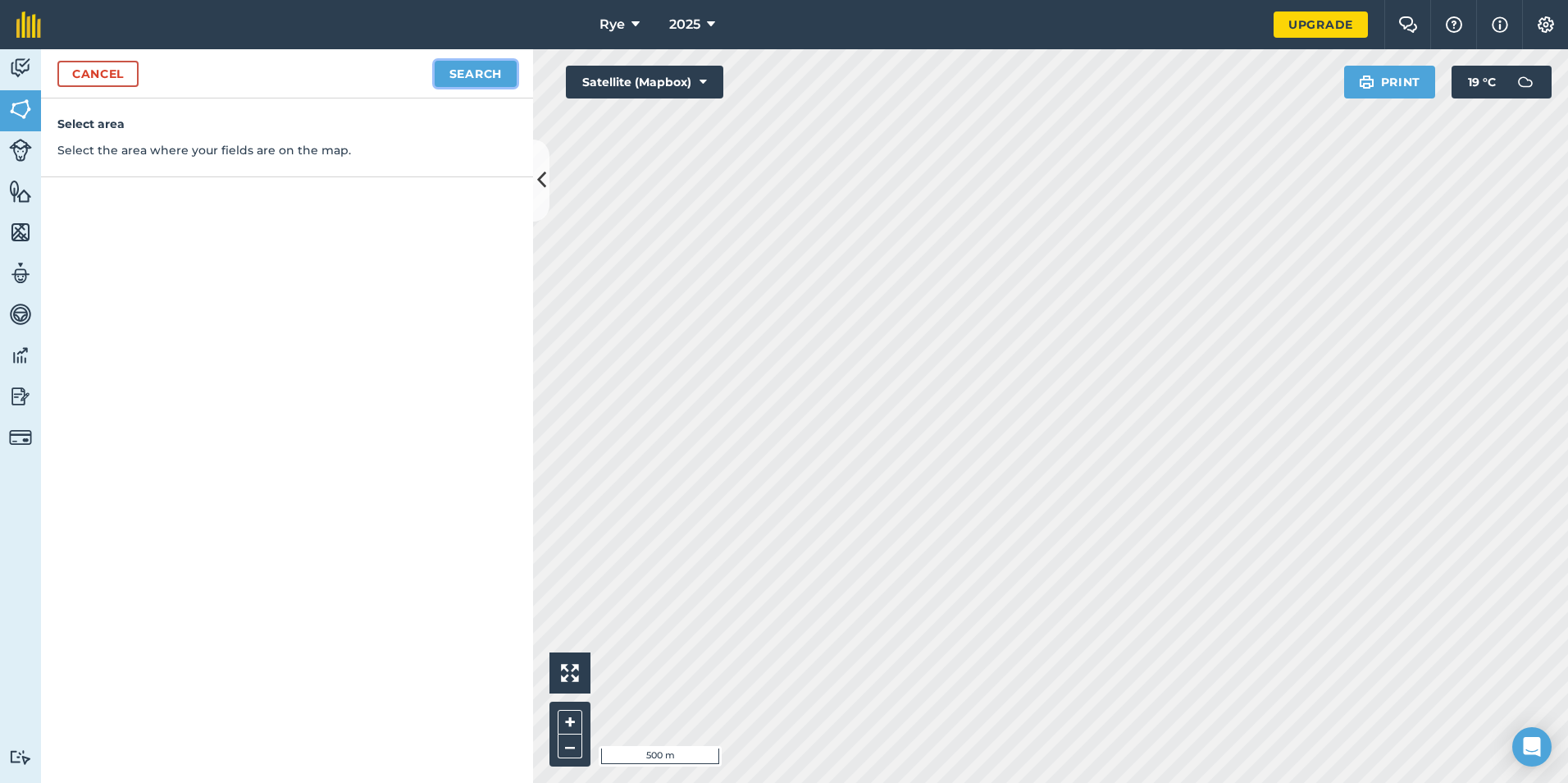
click at [496, 77] on button "Search" at bounding box center [476, 74] width 82 height 26
click at [437, 70] on button "Continue to edit boundaries" at bounding box center [393, 74] width 248 height 26
click at [354, 75] on button "Continue to name fields" at bounding box center [410, 74] width 212 height 26
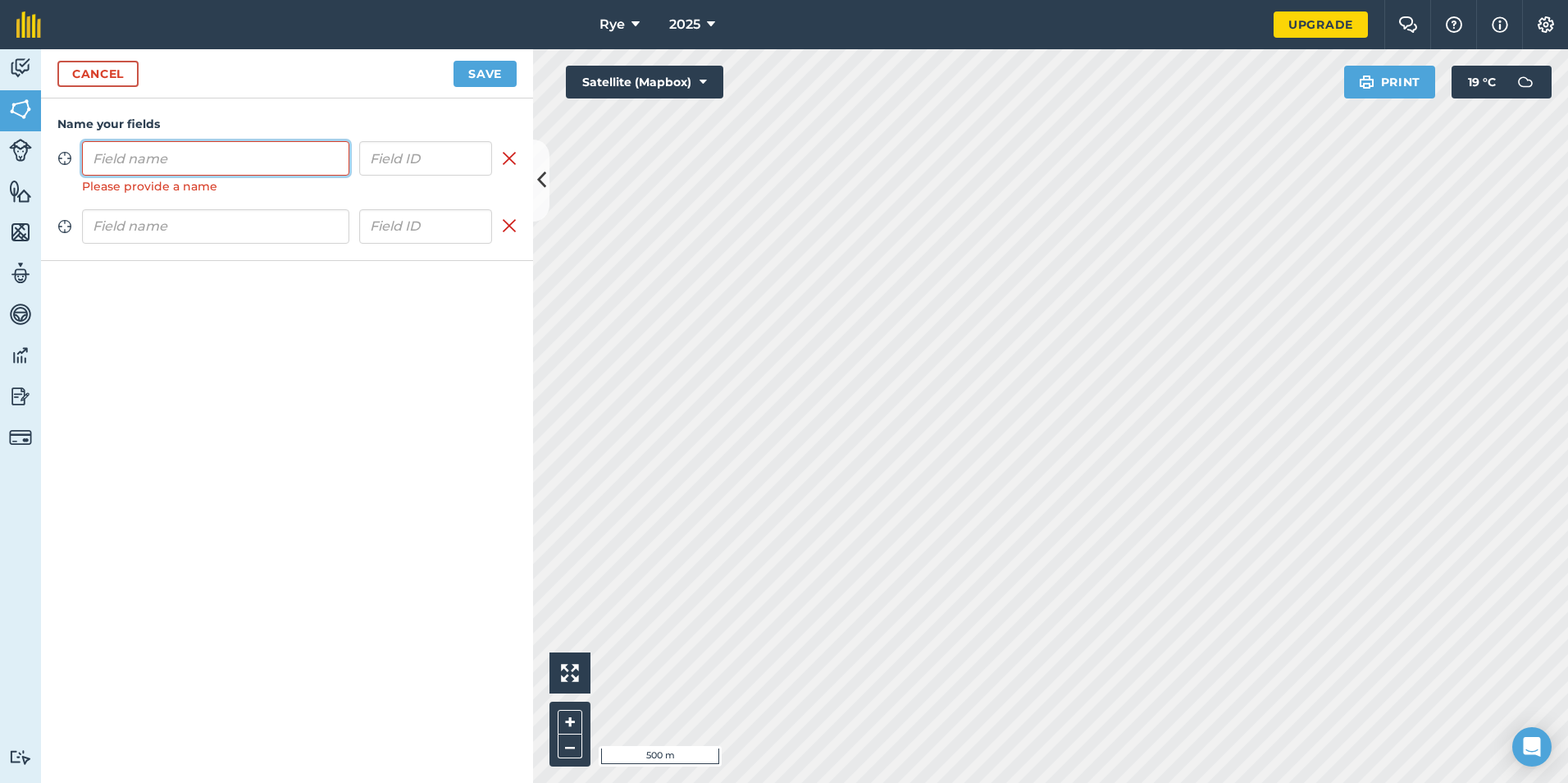
click at [281, 165] on input "text" at bounding box center [215, 159] width 267 height 35
type input "3 ha"
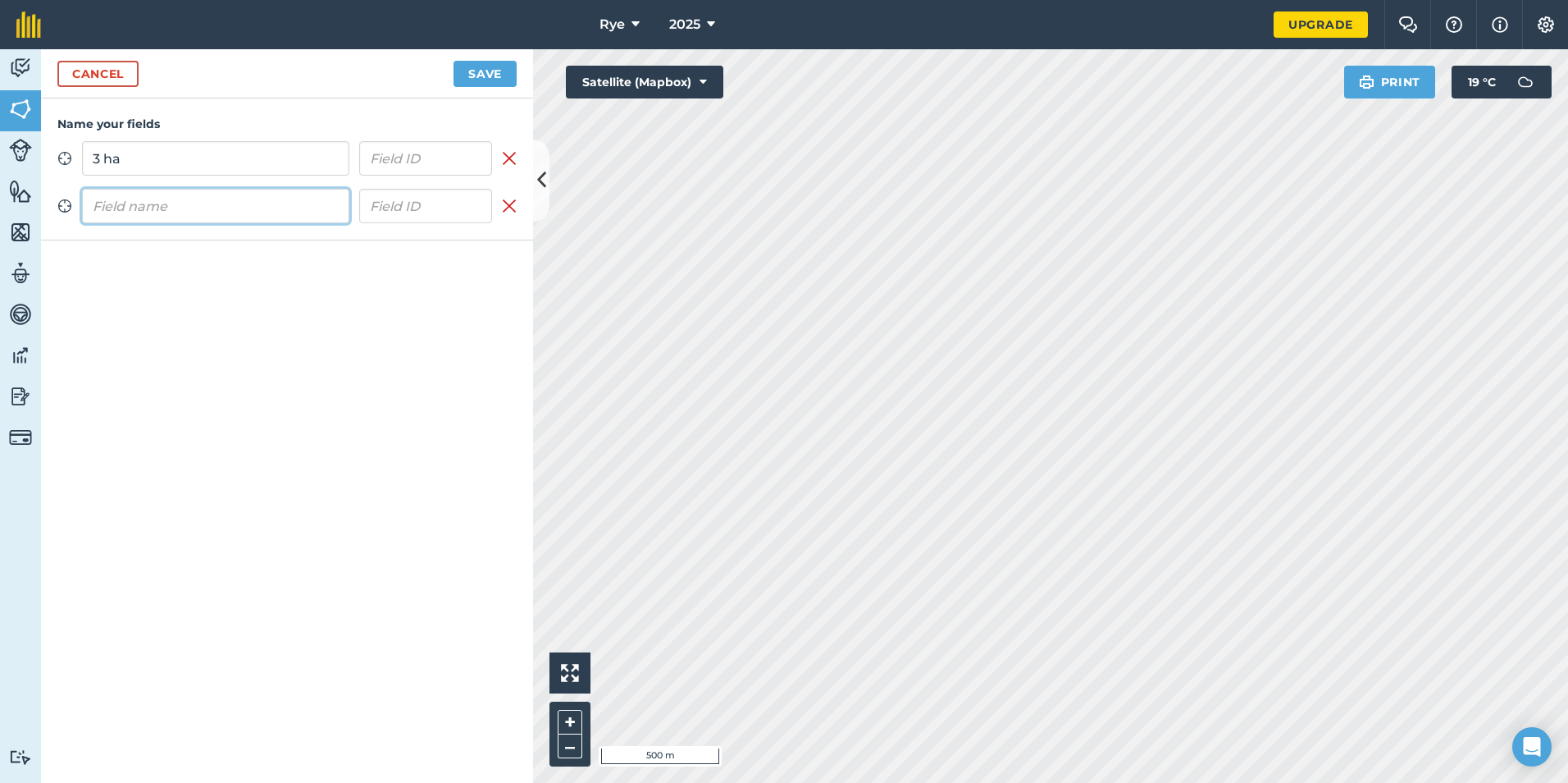
click at [329, 216] on input "text" at bounding box center [215, 206] width 267 height 35
type input "18 ha"
click at [499, 62] on button "Save" at bounding box center [485, 74] width 63 height 26
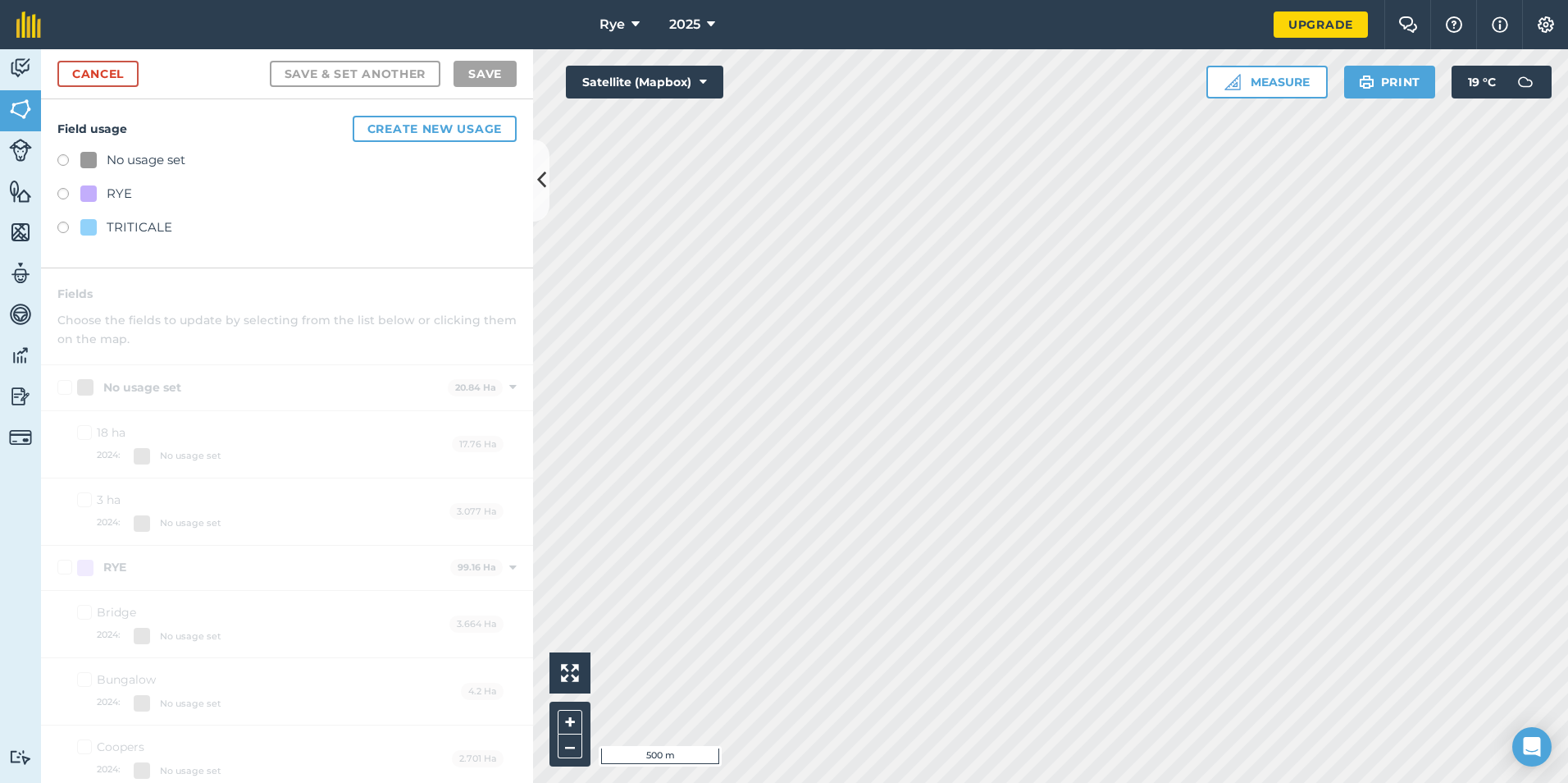
click at [77, 222] on label at bounding box center [68, 230] width 23 height 16
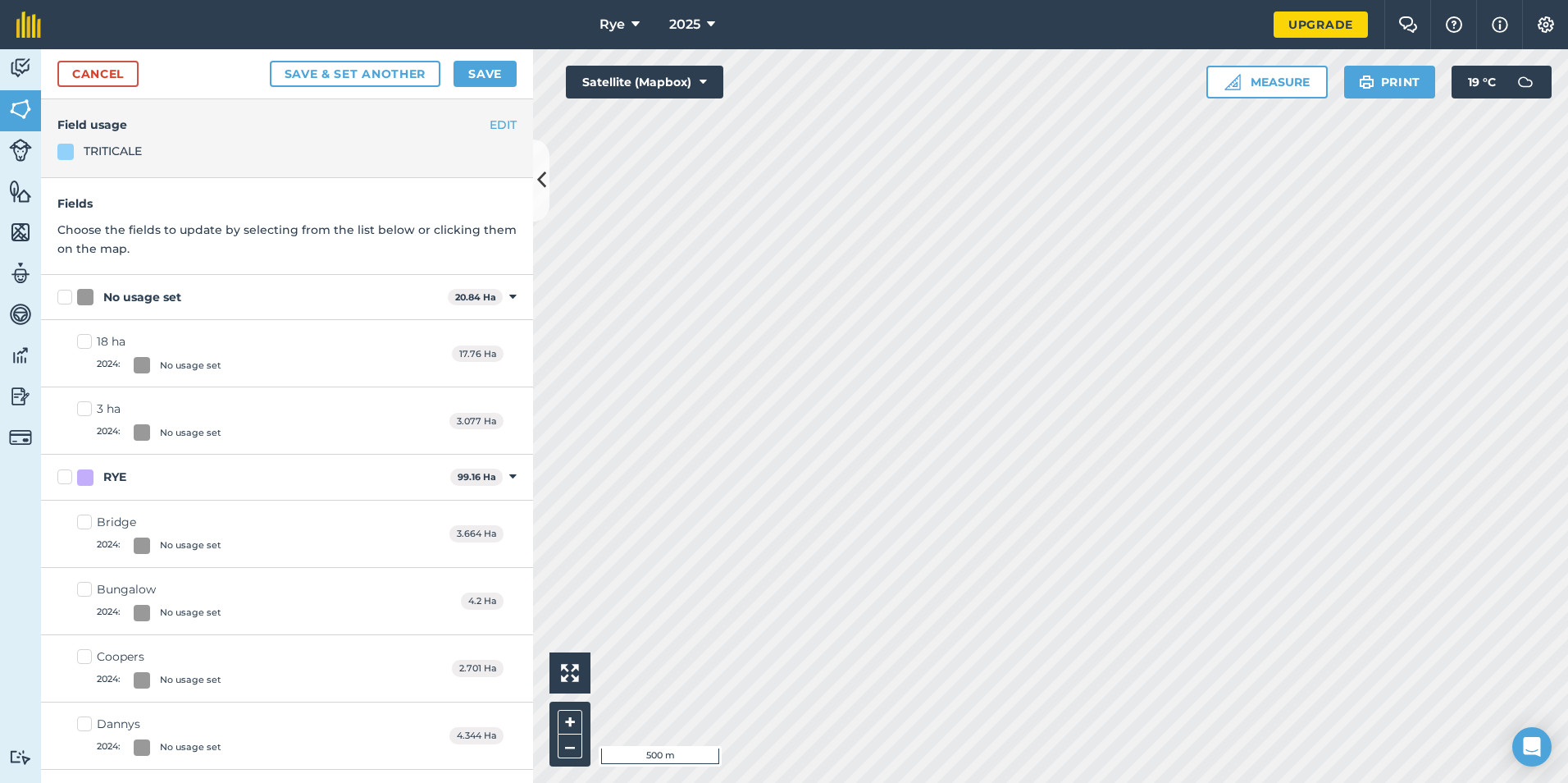
click at [86, 297] on div at bounding box center [86, 297] width 16 height 16
click at [68, 297] on input "No usage set" at bounding box center [63, 294] width 11 height 11
checkbox input "true"
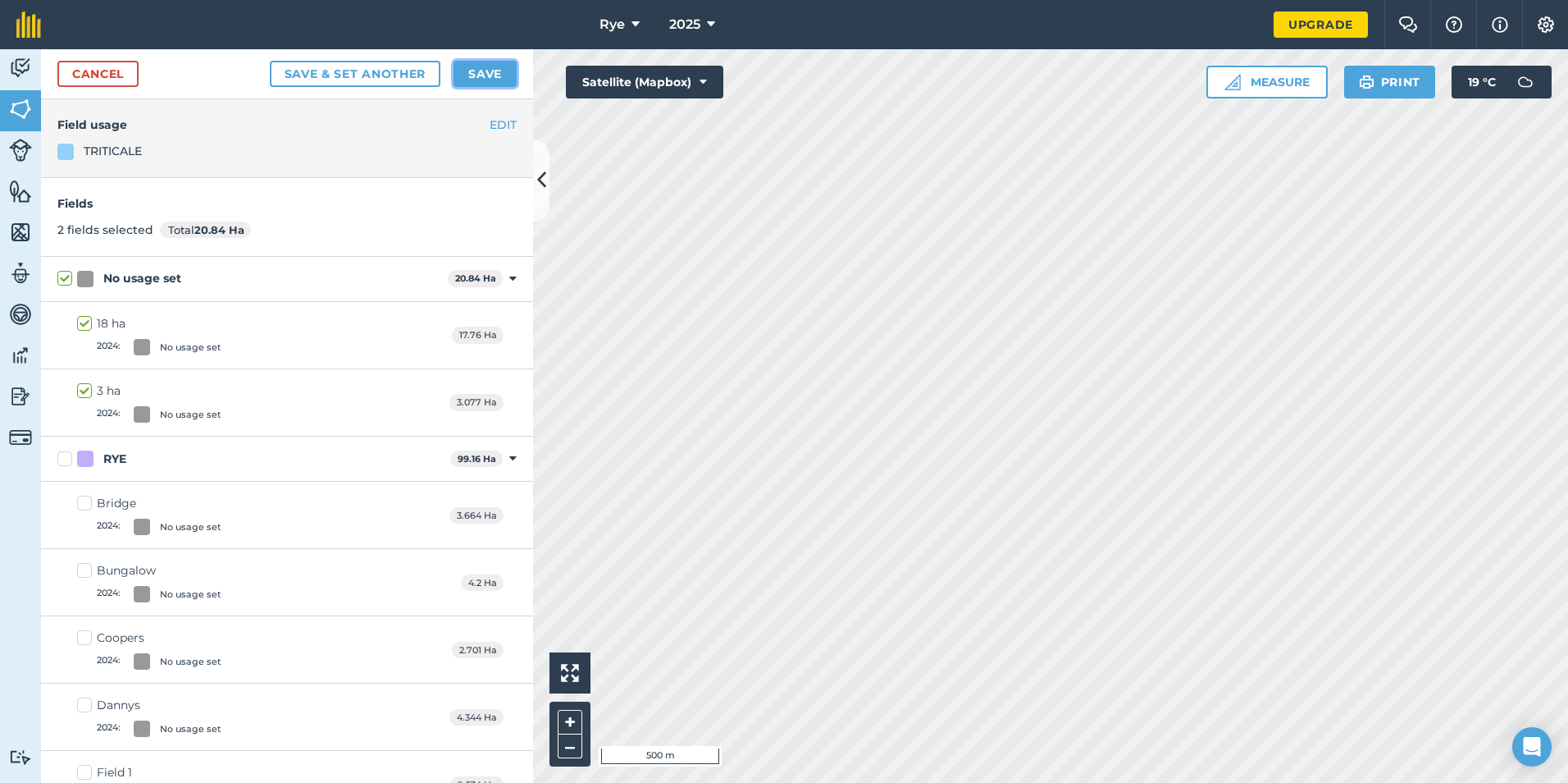
click at [494, 73] on button "Save" at bounding box center [485, 74] width 63 height 26
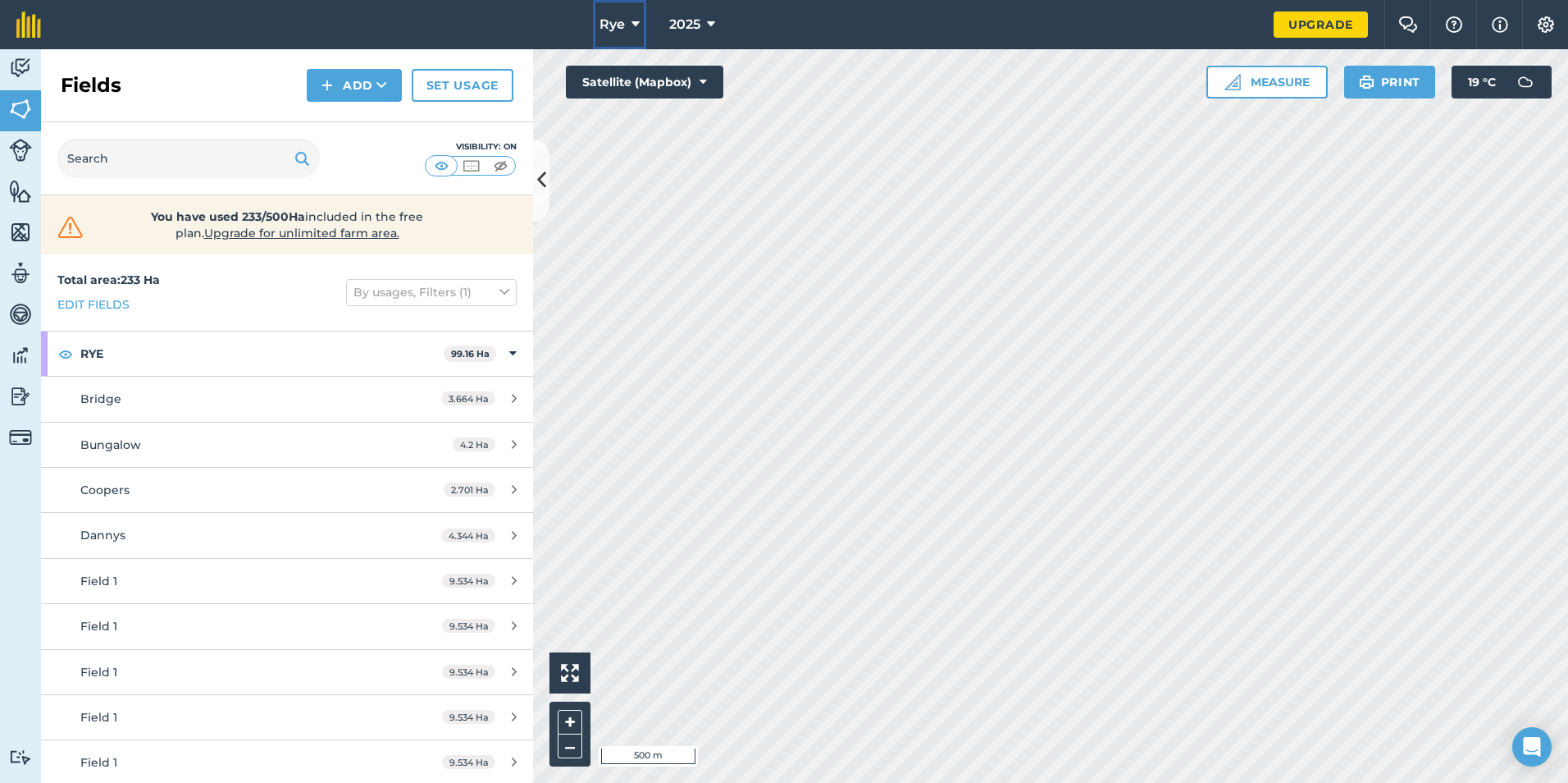
click at [634, 29] on icon at bounding box center [635, 25] width 8 height 20
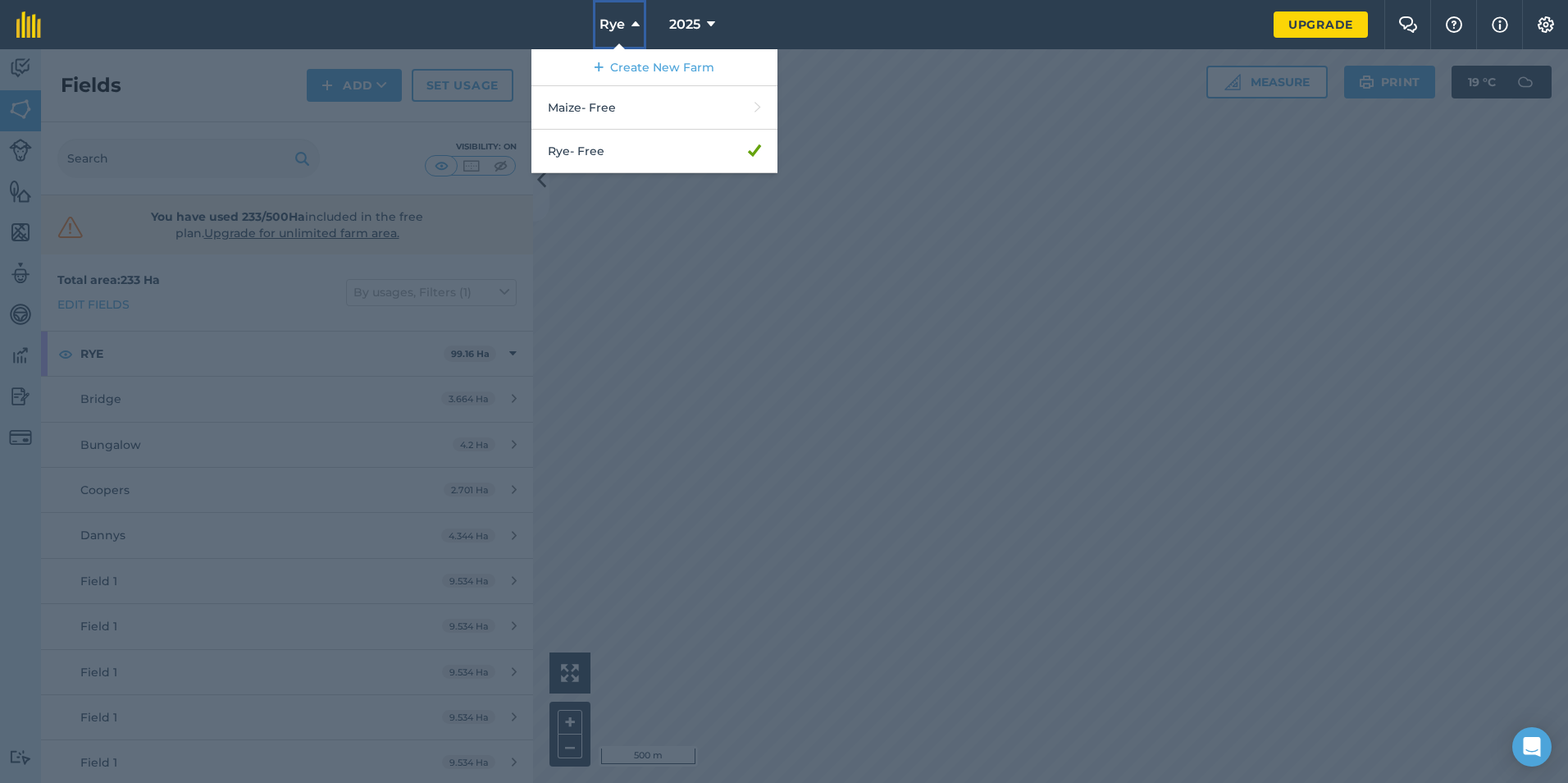
click at [631, 34] on icon at bounding box center [635, 25] width 8 height 20
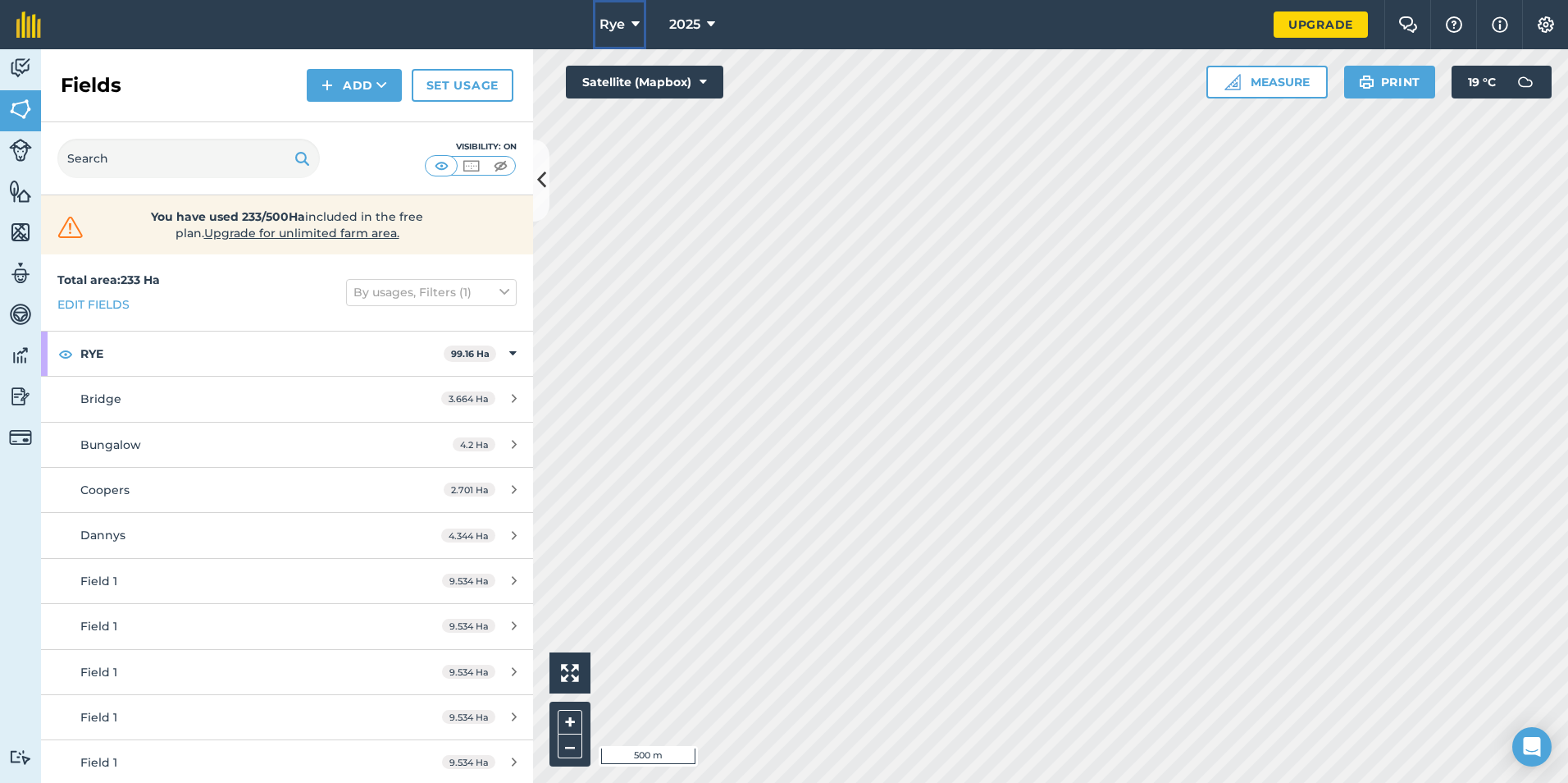
click at [634, 33] on icon at bounding box center [635, 25] width 8 height 20
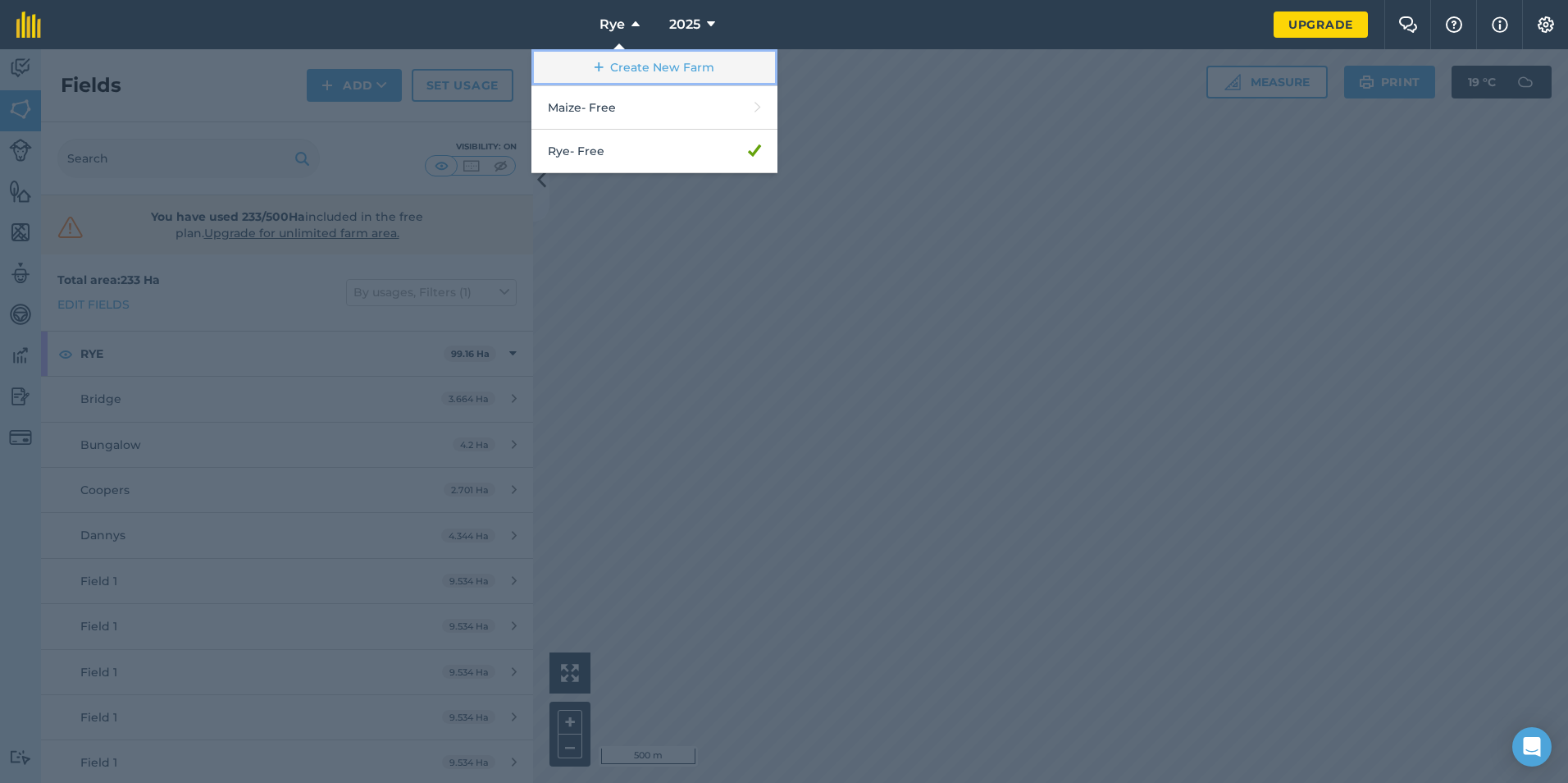
click at [666, 71] on link "Create New Farm" at bounding box center [654, 67] width 246 height 37
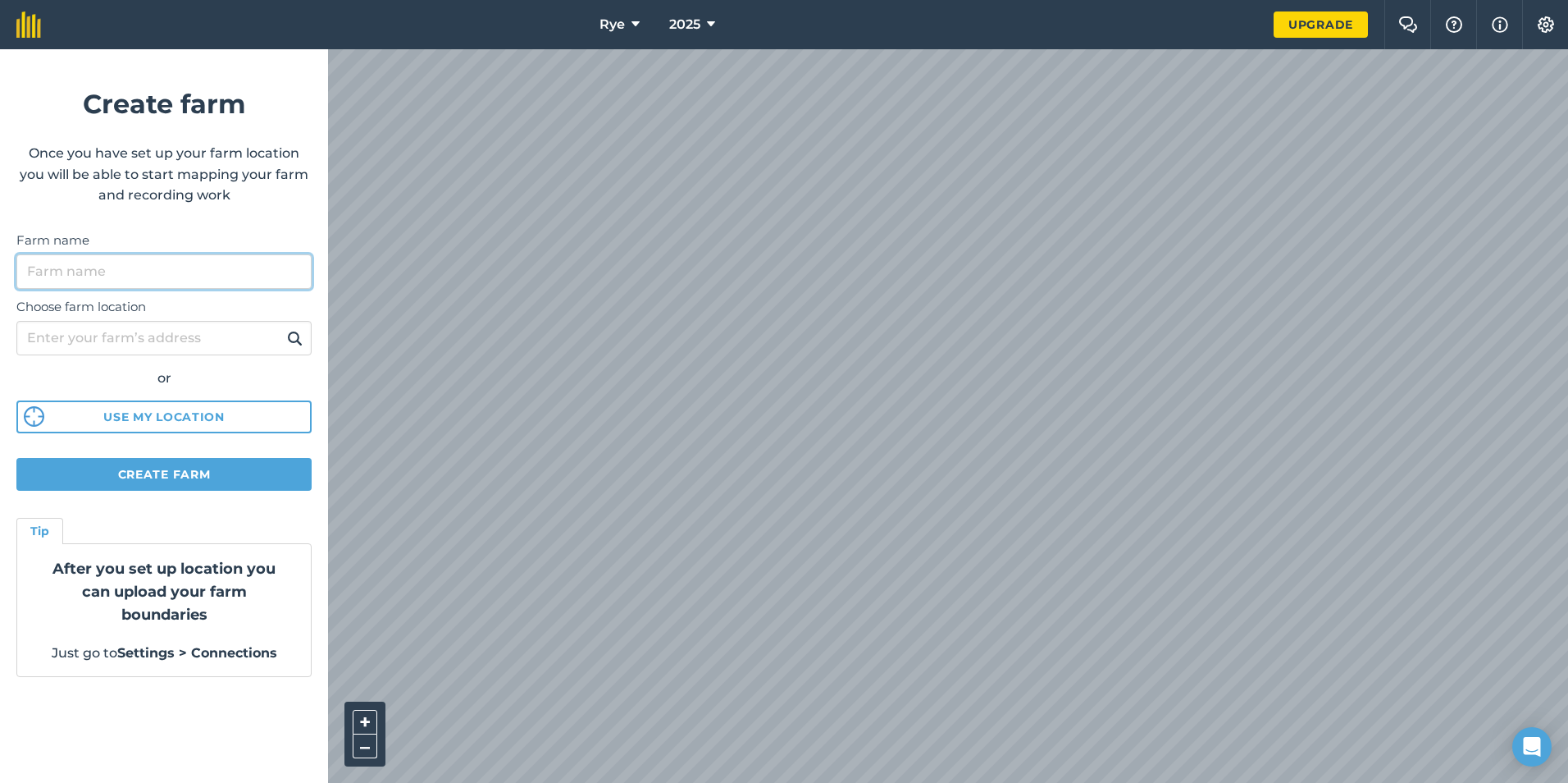
click at [241, 263] on input "Farm name" at bounding box center [164, 272] width 295 height 35
type input "g"
type input "Grass"
click at [164, 317] on div "Choose farm location or Use my location" at bounding box center [164, 361] width 295 height 145
click at [139, 344] on input "Choose farm location" at bounding box center [164, 338] width 295 height 35
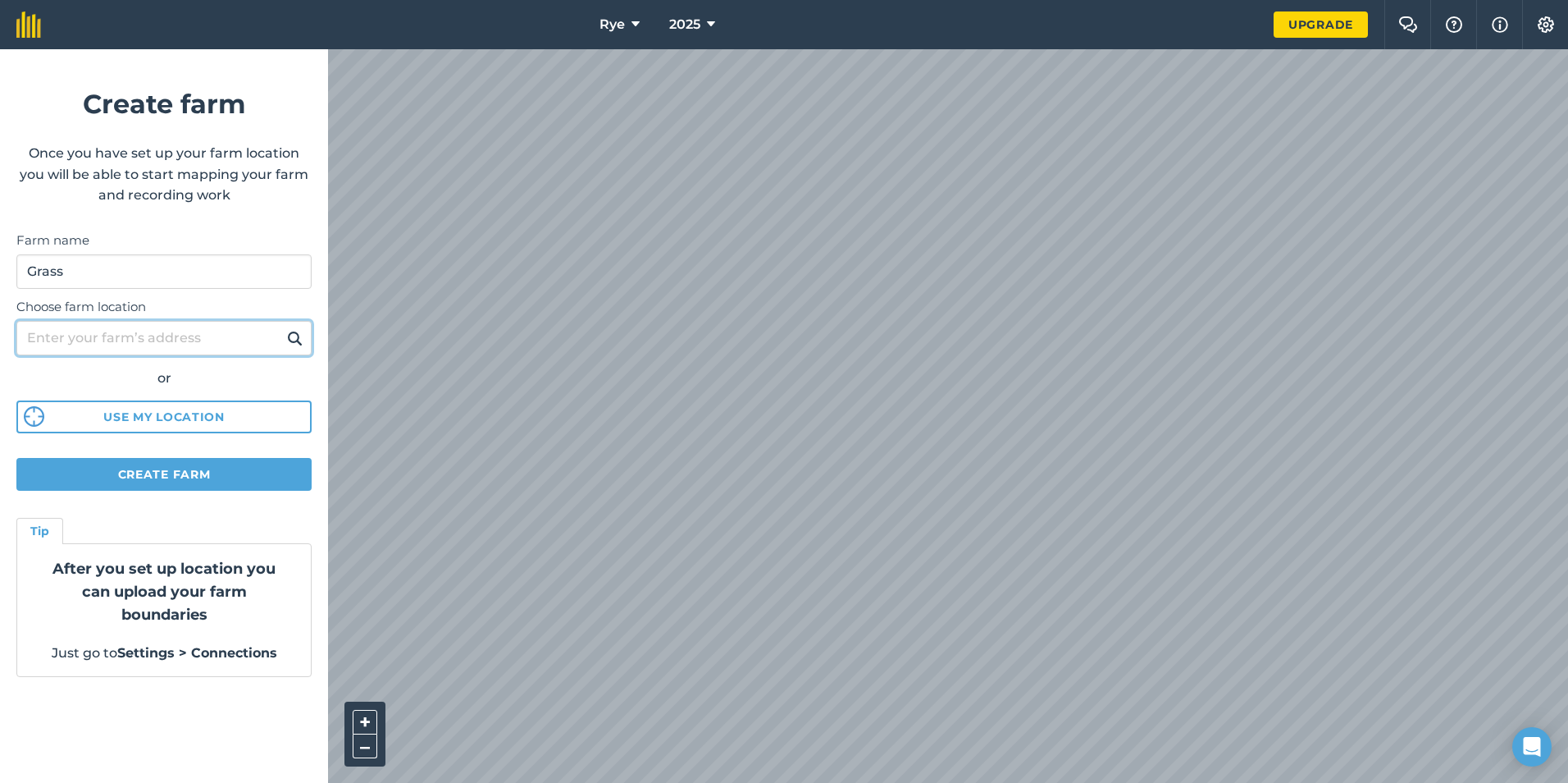
click at [82, 348] on input "Choose farm location" at bounding box center [164, 338] width 295 height 35
type input "guanockgate road"
click at [282, 327] on button at bounding box center [295, 337] width 26 height 21
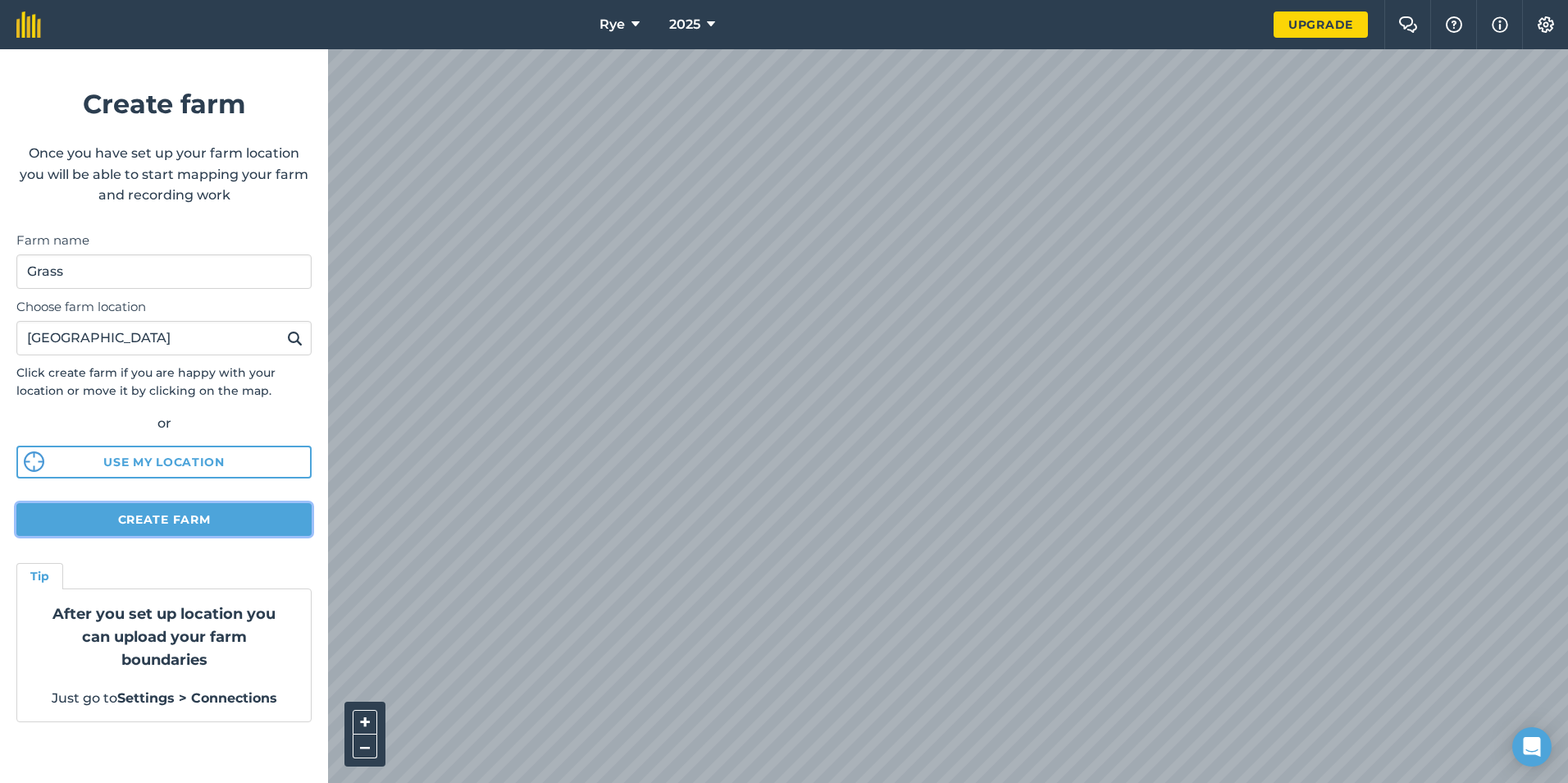
click at [189, 516] on button "Create farm" at bounding box center [164, 520] width 295 height 33
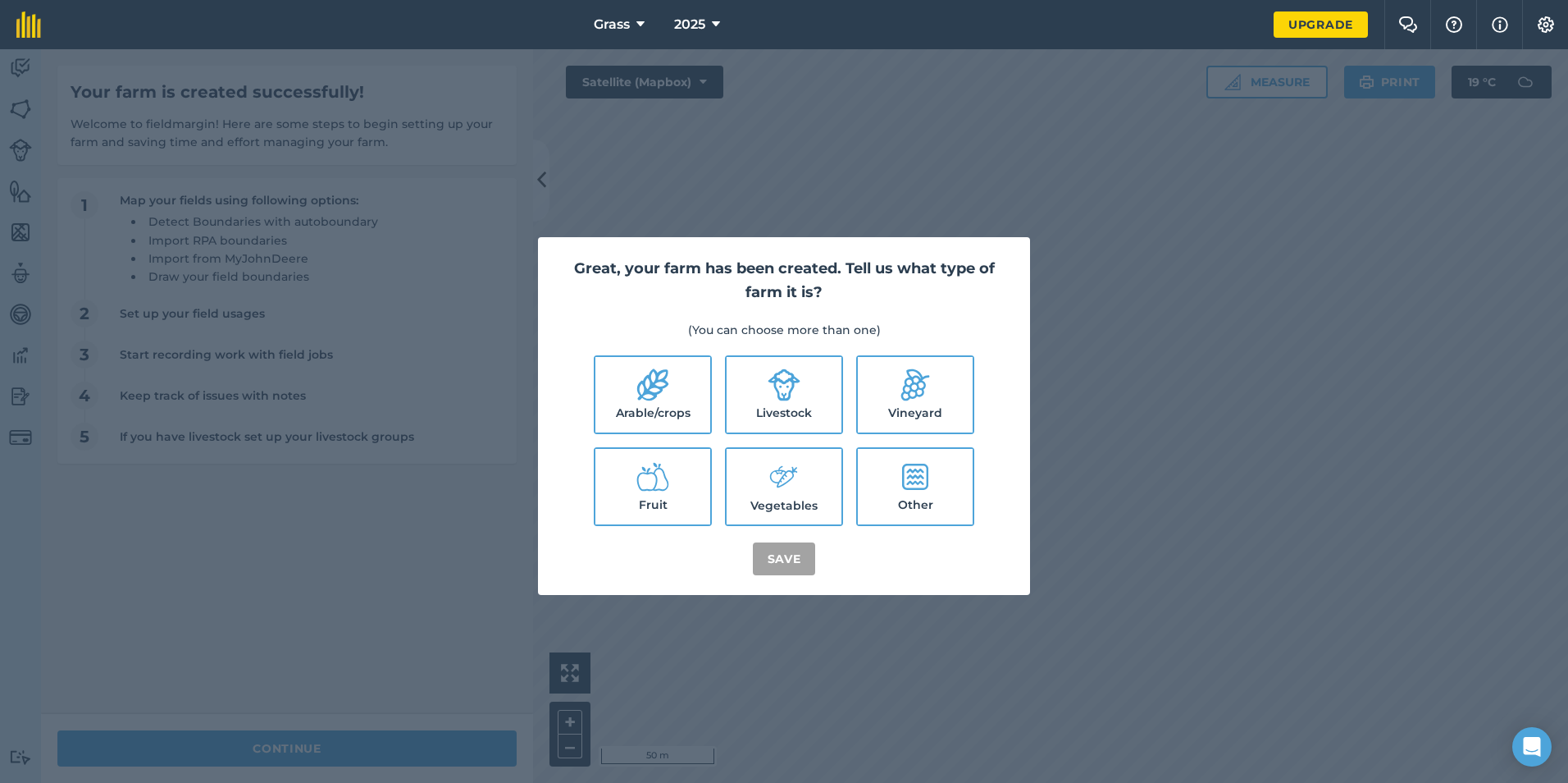
click at [630, 401] on label "Arable/crops" at bounding box center [653, 395] width 115 height 76
checkbox input "true"
click at [779, 558] on button "Save" at bounding box center [784, 559] width 63 height 33
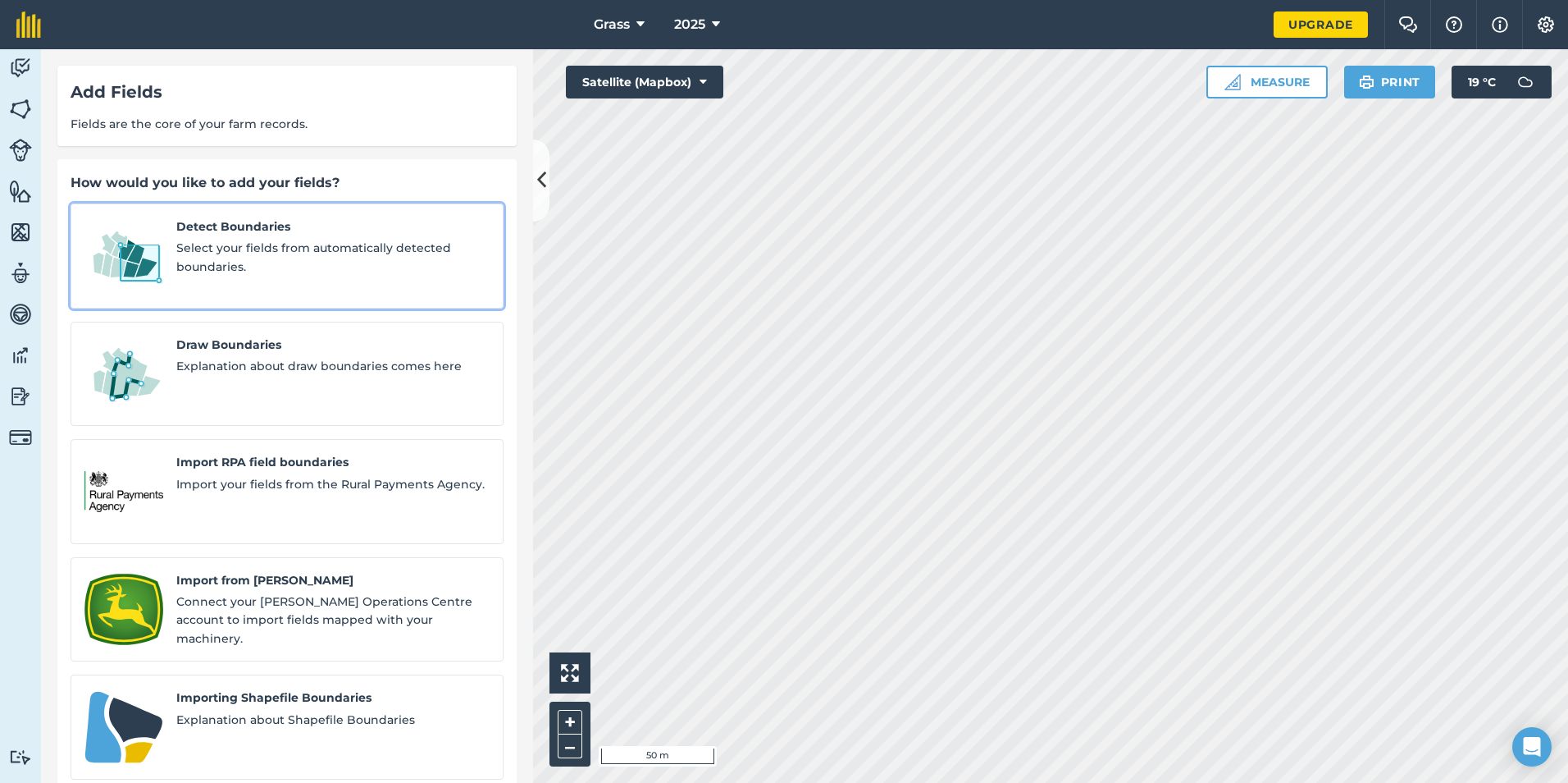
click at [349, 257] on span "Select your fields from automatically detected boundaries." at bounding box center [333, 257] width 313 height 37
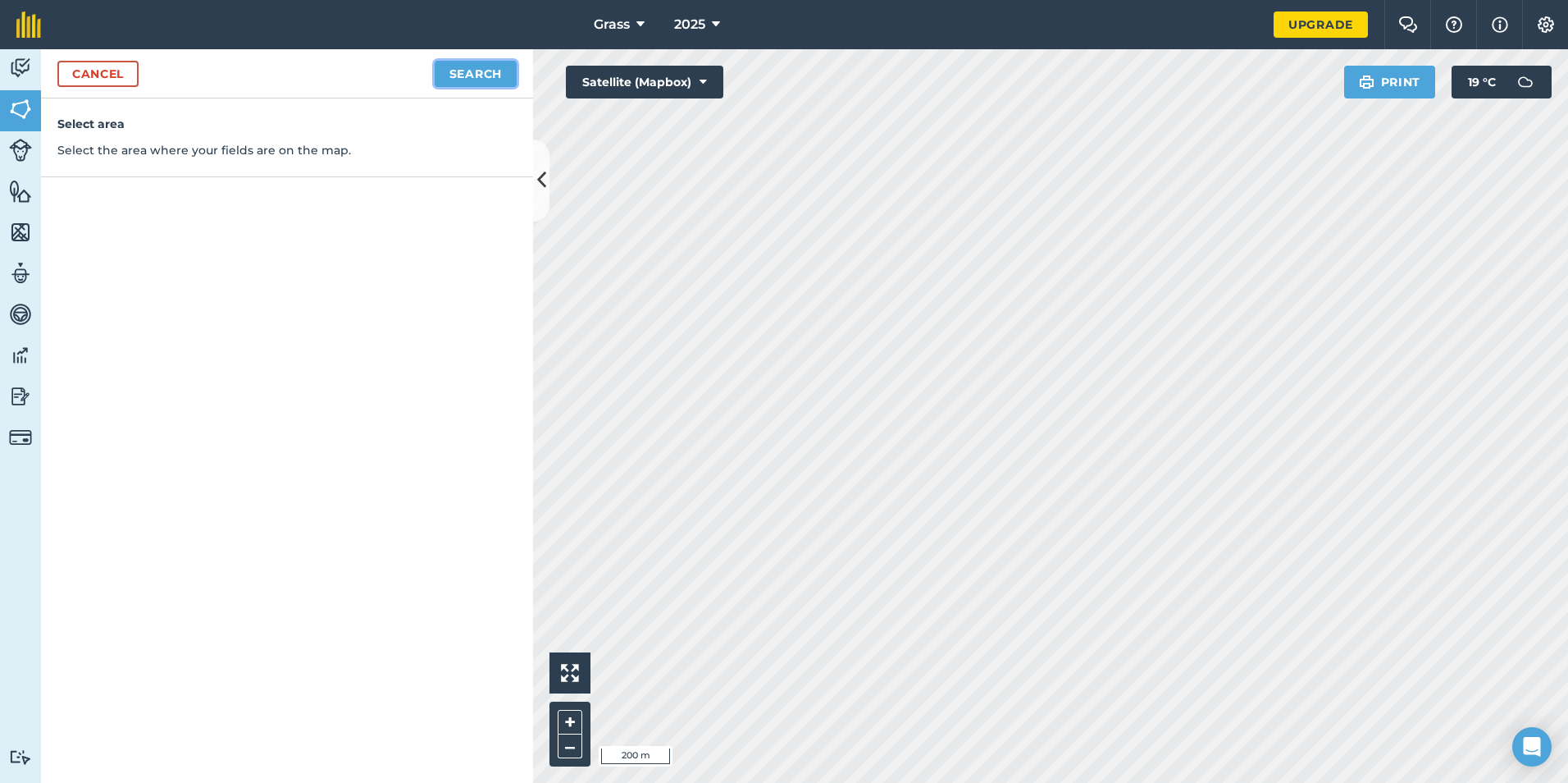
click at [487, 70] on button "Search" at bounding box center [476, 74] width 82 height 26
click at [419, 75] on button "Continue to edit boundaries" at bounding box center [393, 74] width 248 height 26
click at [399, 83] on button "Continue to name fields" at bounding box center [410, 74] width 212 height 26
click at [281, 149] on input "text" at bounding box center [215, 159] width 267 height 35
type input "GR01"
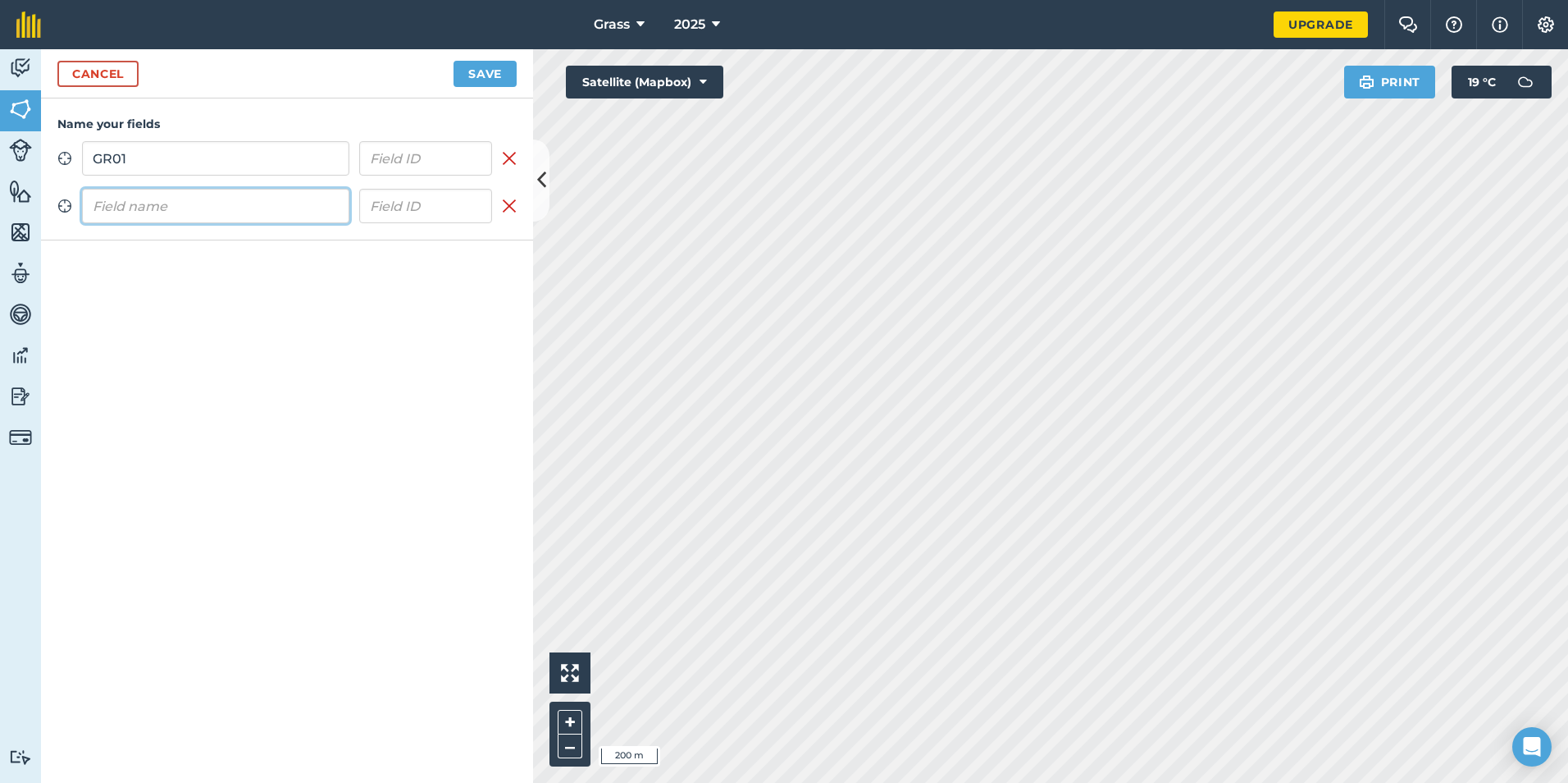
click at [284, 200] on input "text" at bounding box center [215, 206] width 267 height 35
type input "GR13"
click at [498, 73] on button "Save" at bounding box center [485, 74] width 63 height 26
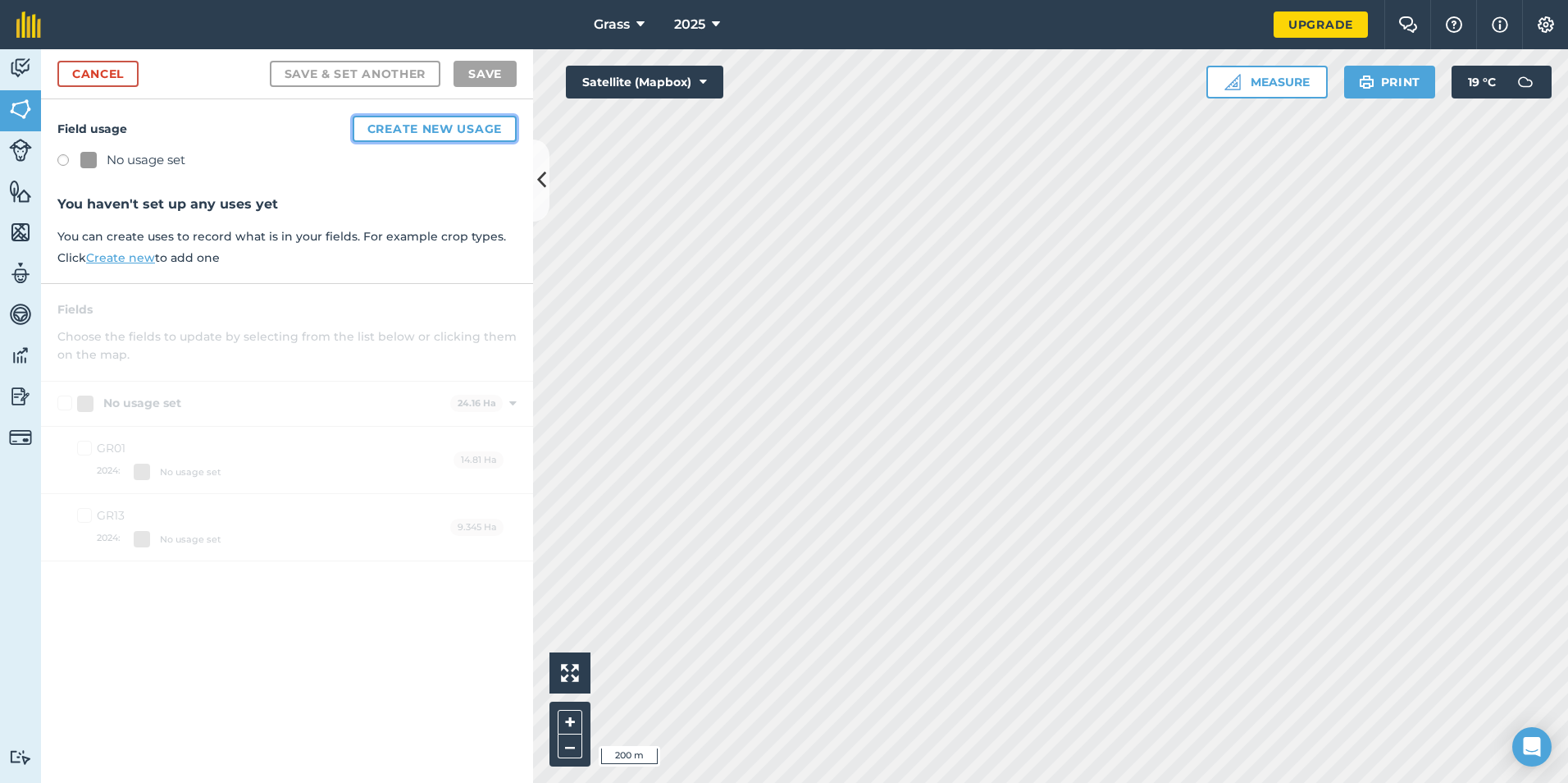
click at [401, 116] on button "Create new usage" at bounding box center [435, 129] width 164 height 26
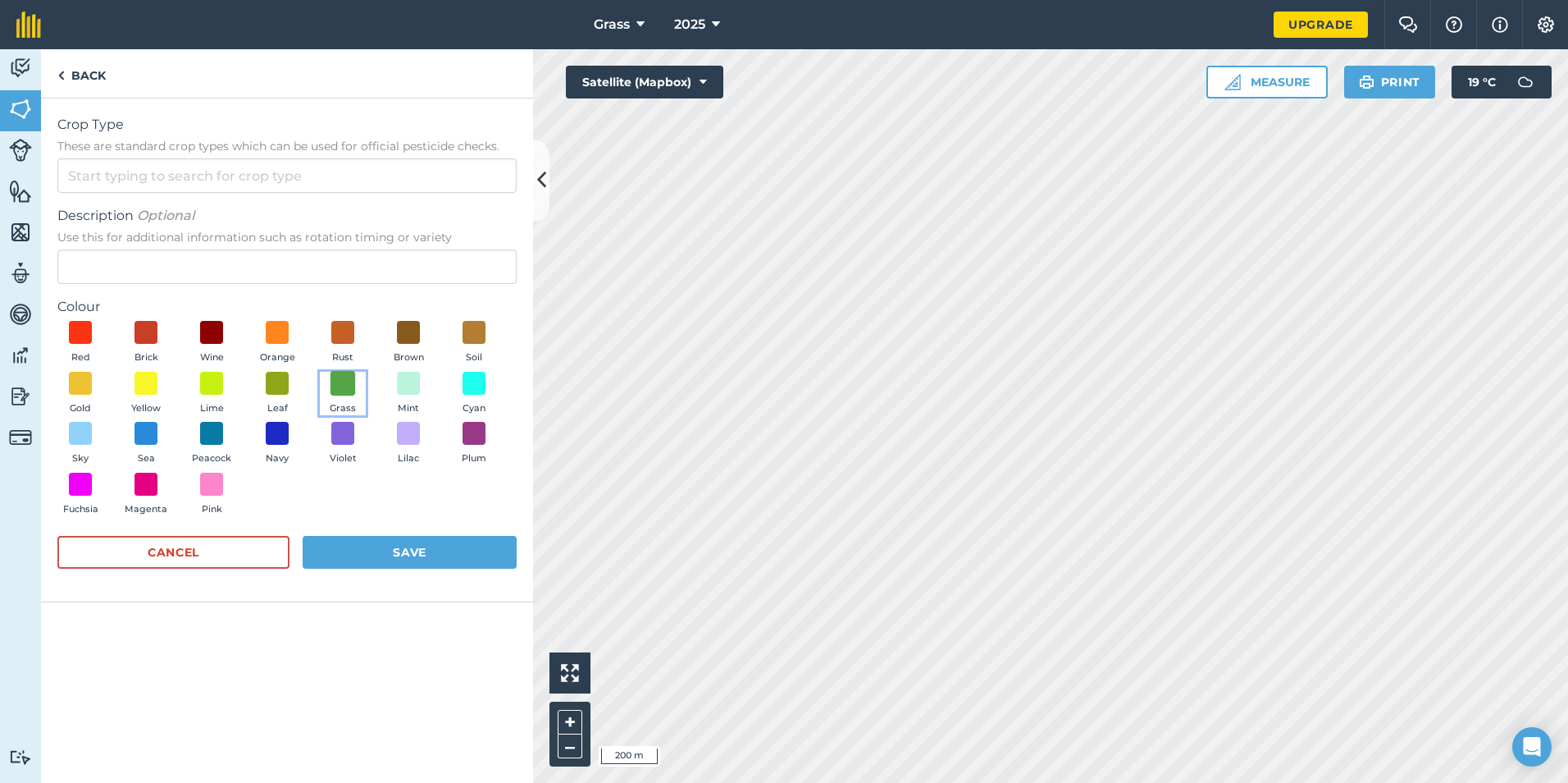
click at [343, 376] on span at bounding box center [343, 383] width 26 height 26
click at [338, 547] on button "Save" at bounding box center [409, 552] width 214 height 33
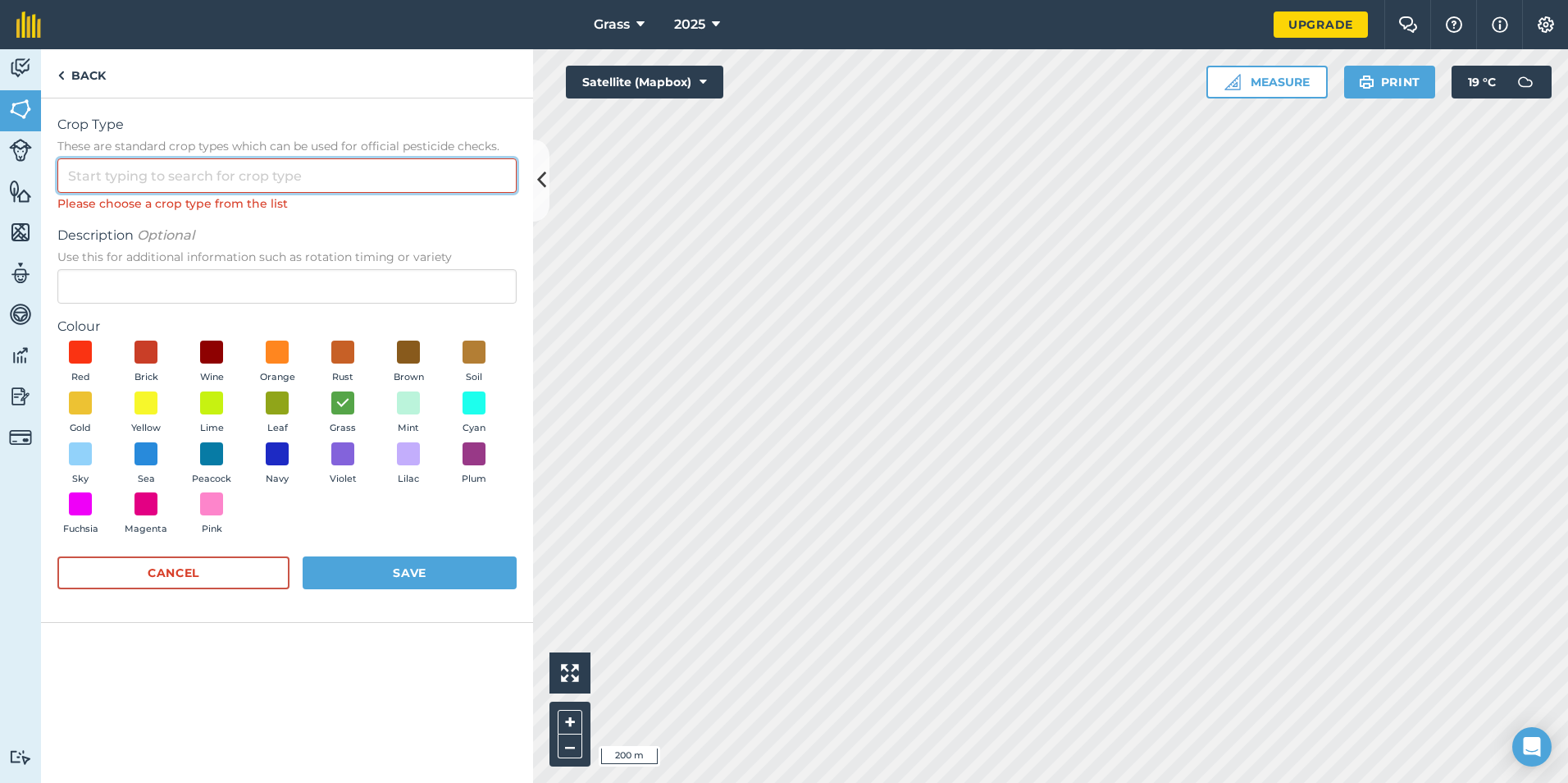
click at [290, 172] on input "Crop Type These are standard crop types which can be used for official pesticid…" at bounding box center [287, 176] width 459 height 35
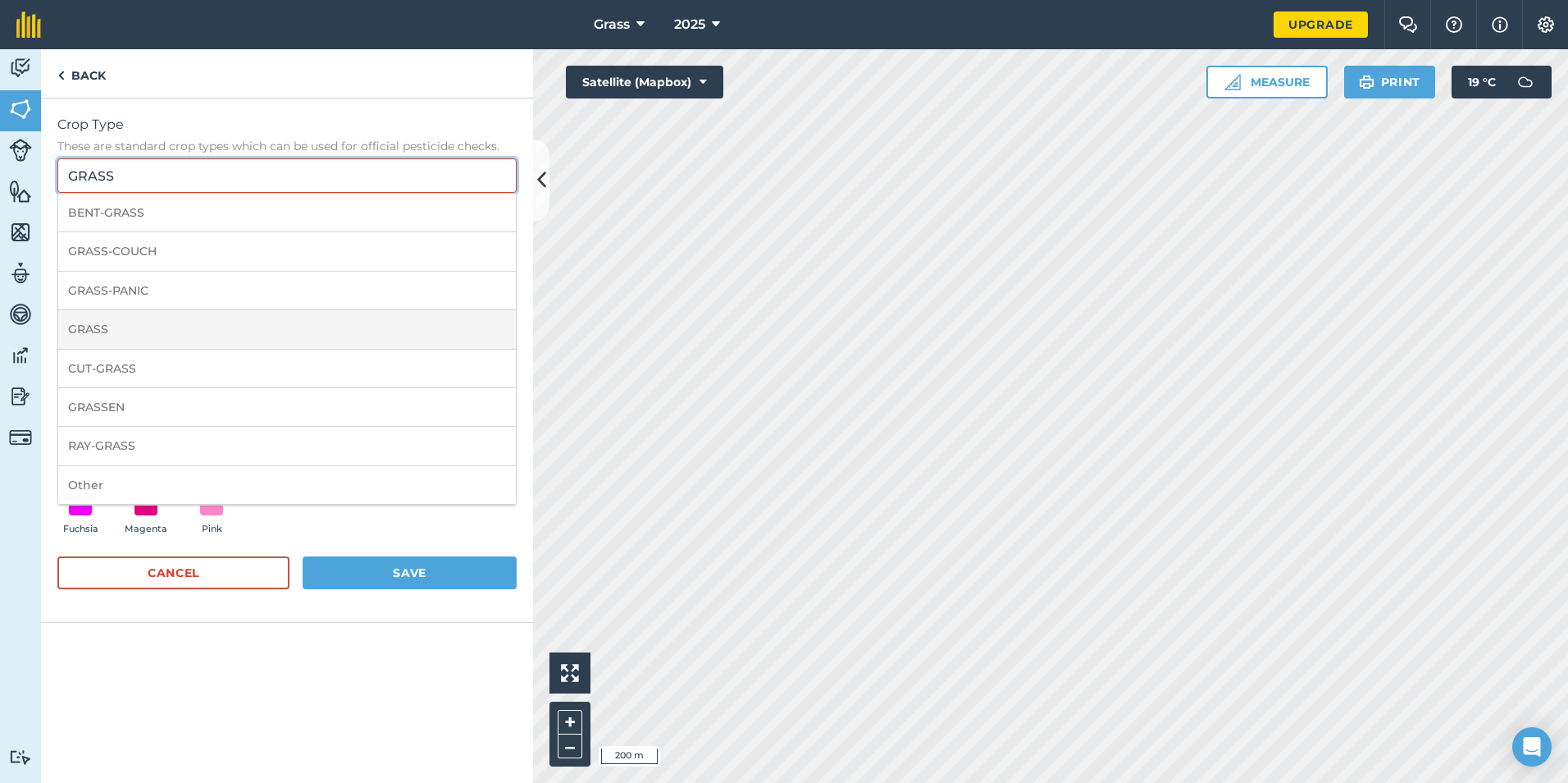
type input "GRASS"
click at [236, 335] on li "GRASS" at bounding box center [287, 329] width 457 height 38
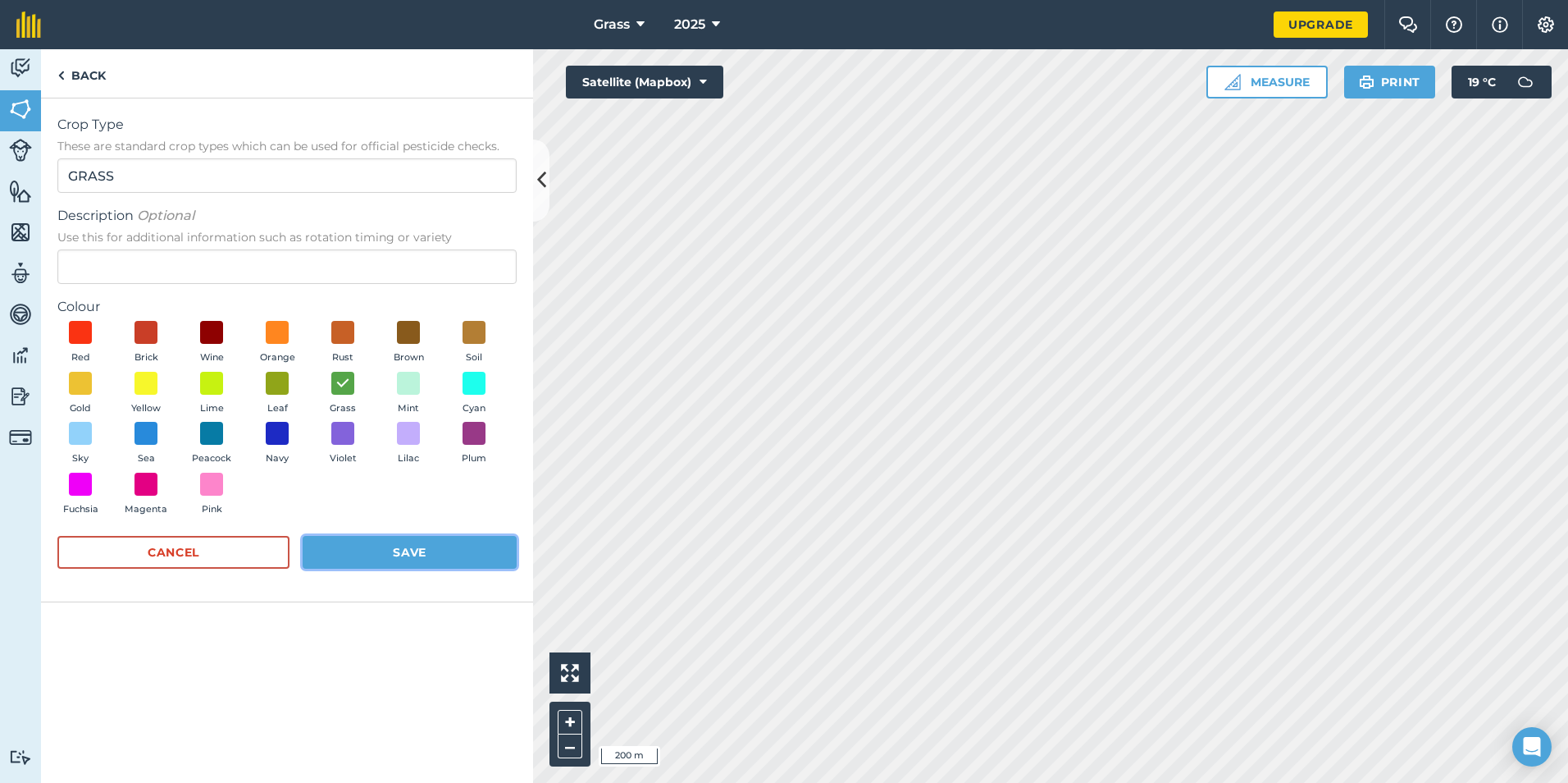
click at [376, 547] on button "Save" at bounding box center [409, 552] width 214 height 33
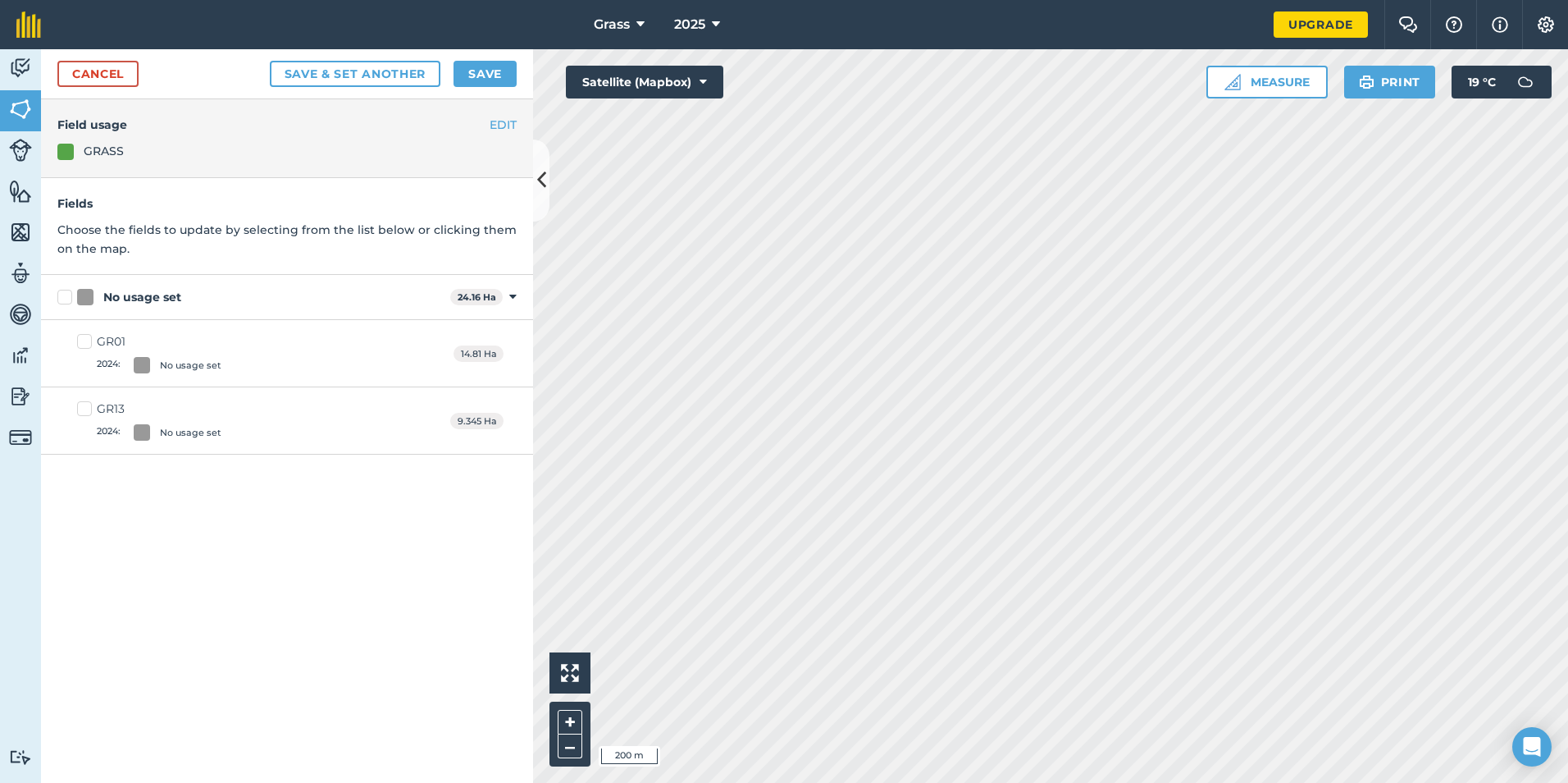
click at [169, 300] on div "No usage set" at bounding box center [142, 297] width 78 height 17
click at [68, 300] on input "No usage set" at bounding box center [63, 294] width 11 height 11
checkbox input "true"
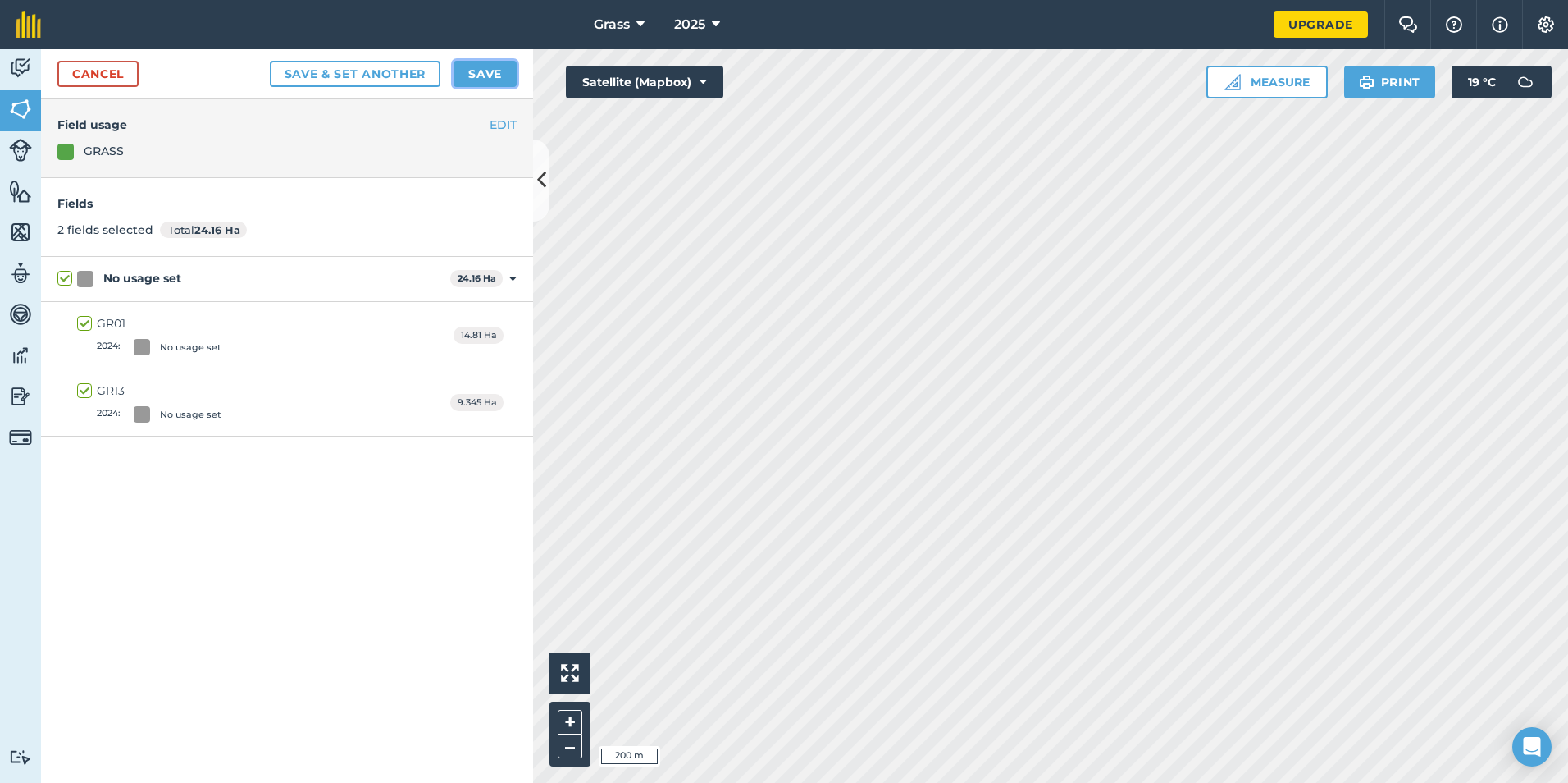
click at [474, 81] on button "Save" at bounding box center [485, 74] width 63 height 26
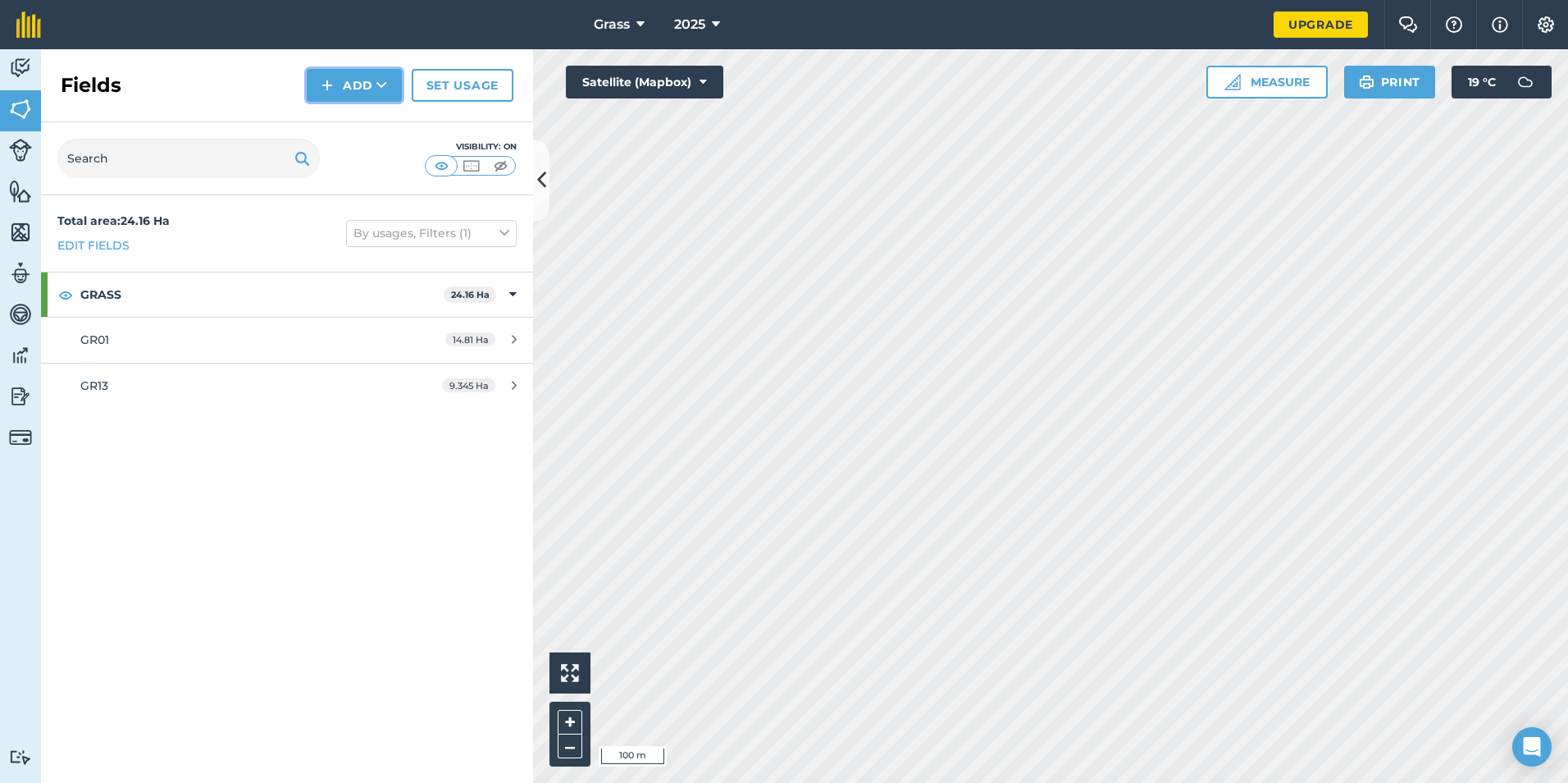
click at [383, 77] on button "Add" at bounding box center [354, 86] width 95 height 33
click at [366, 125] on link "Draw" at bounding box center [354, 122] width 90 height 36
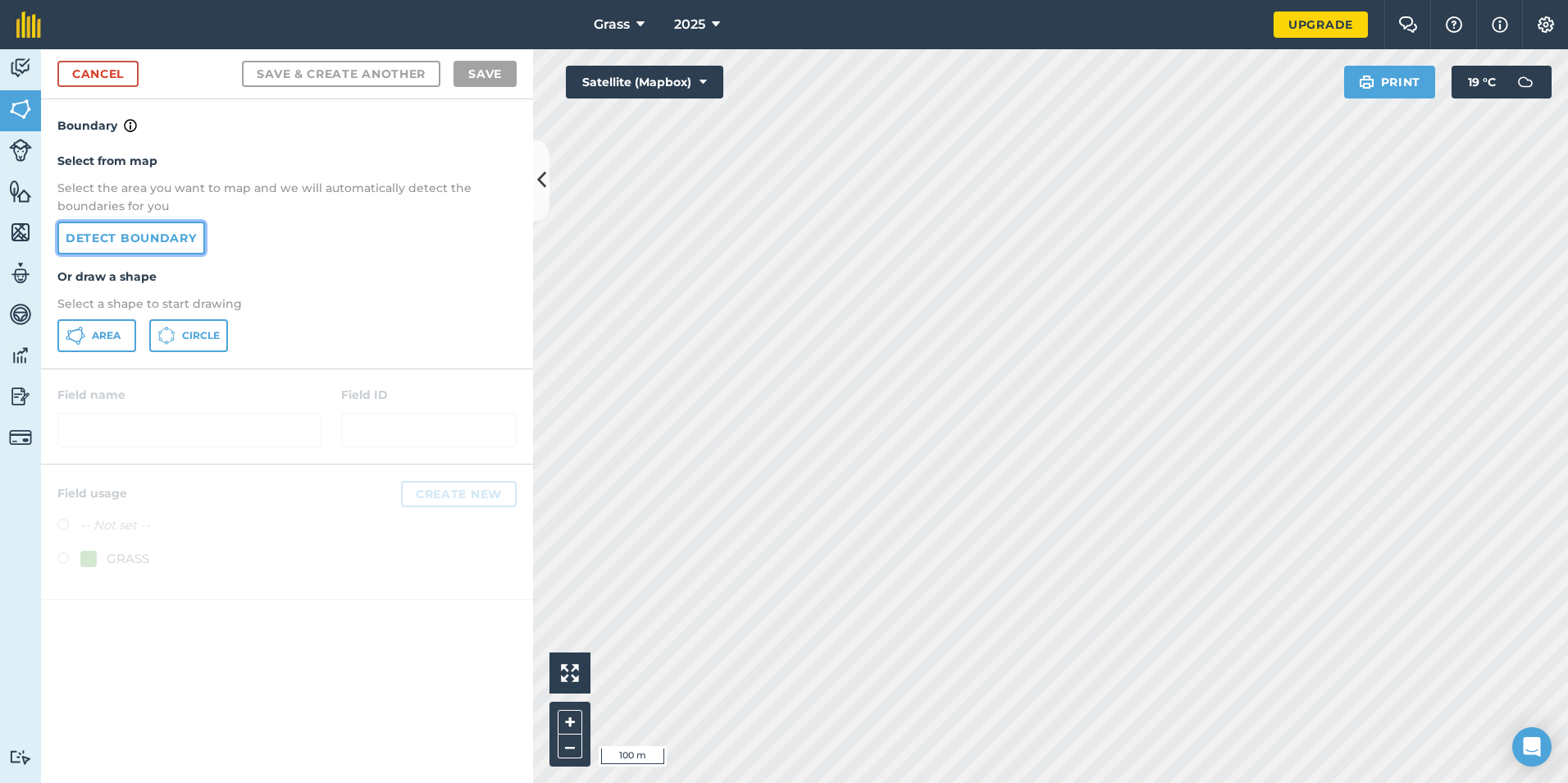
click at [136, 251] on link "Detect boundary" at bounding box center [131, 238] width 148 height 33
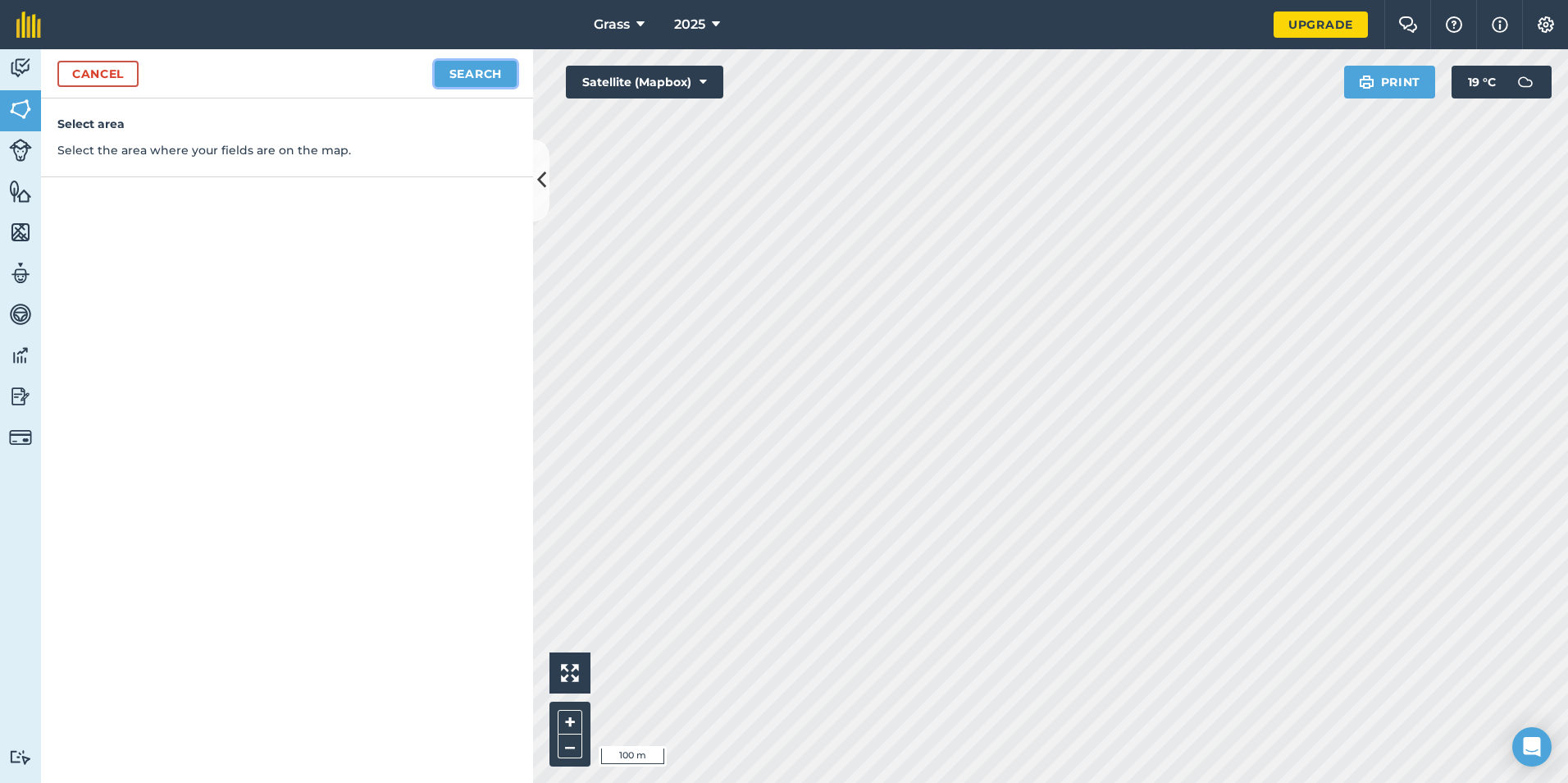
drag, startPoint x: 502, startPoint y: 76, endPoint x: 499, endPoint y: 84, distance: 8.5
click at [501, 76] on button "Search" at bounding box center [476, 74] width 82 height 26
click at [415, 68] on button "Continue to edit boundaries" at bounding box center [393, 74] width 248 height 26
click at [370, 78] on button "Continue to name fields" at bounding box center [410, 74] width 212 height 26
type input "13"
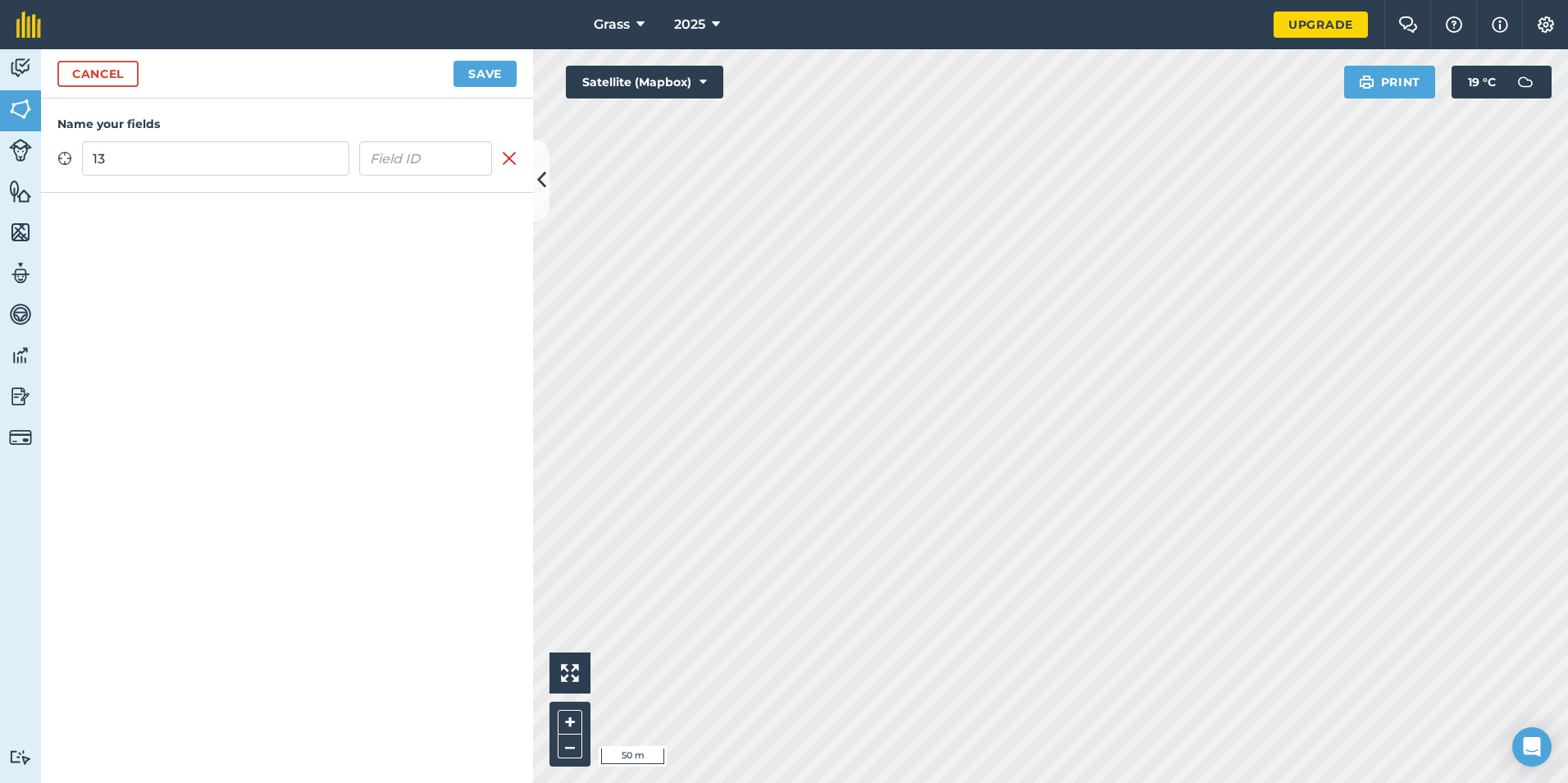
click at [454, 61] on button "Save" at bounding box center [485, 74] width 63 height 26
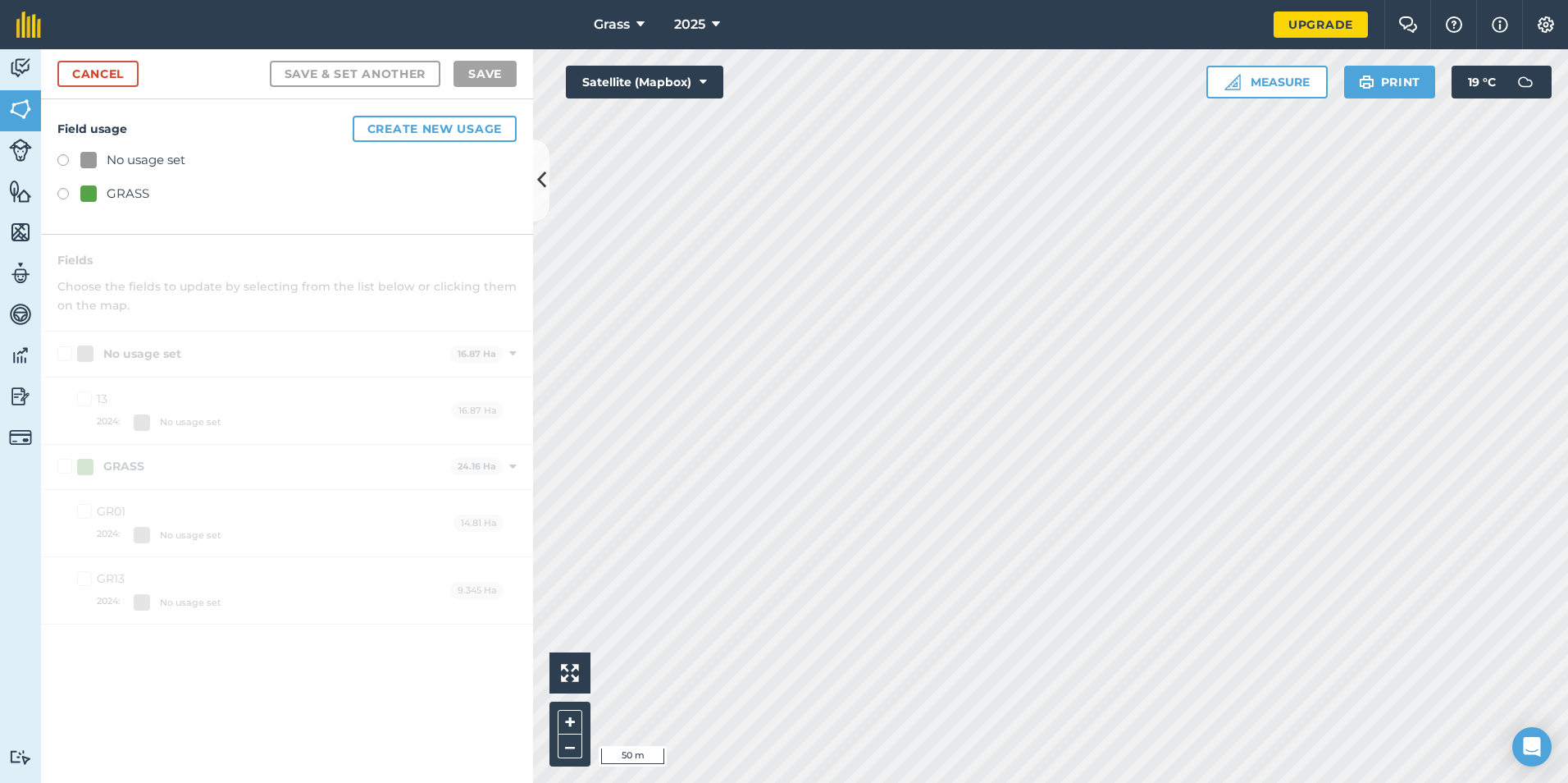
click at [106, 202] on div "GRASS" at bounding box center [115, 194] width 69 height 20
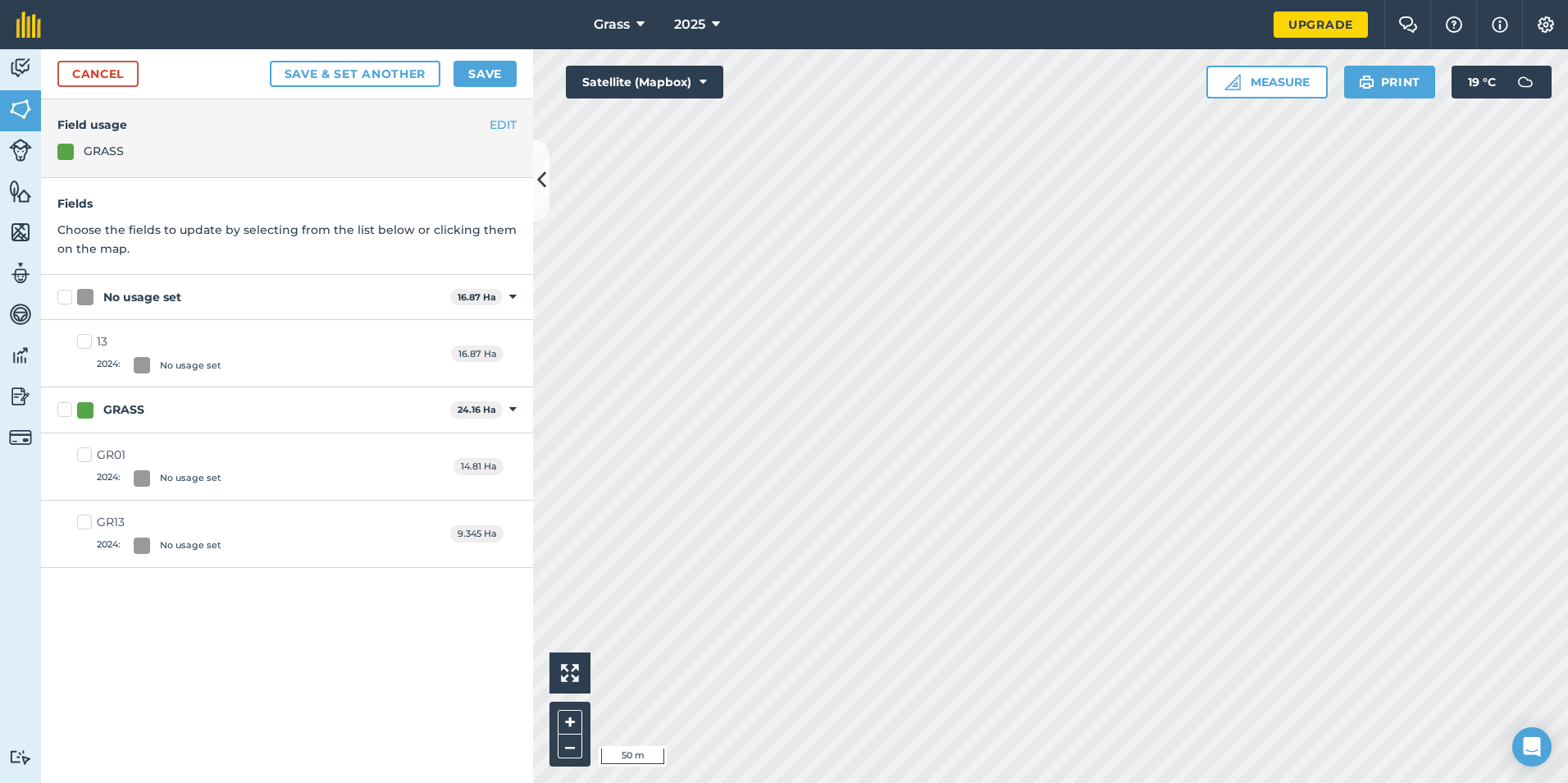
click at [95, 295] on div "No usage set" at bounding box center [261, 297] width 366 height 17
click at [68, 295] on input "No usage set" at bounding box center [63, 294] width 11 height 11
checkbox input "true"
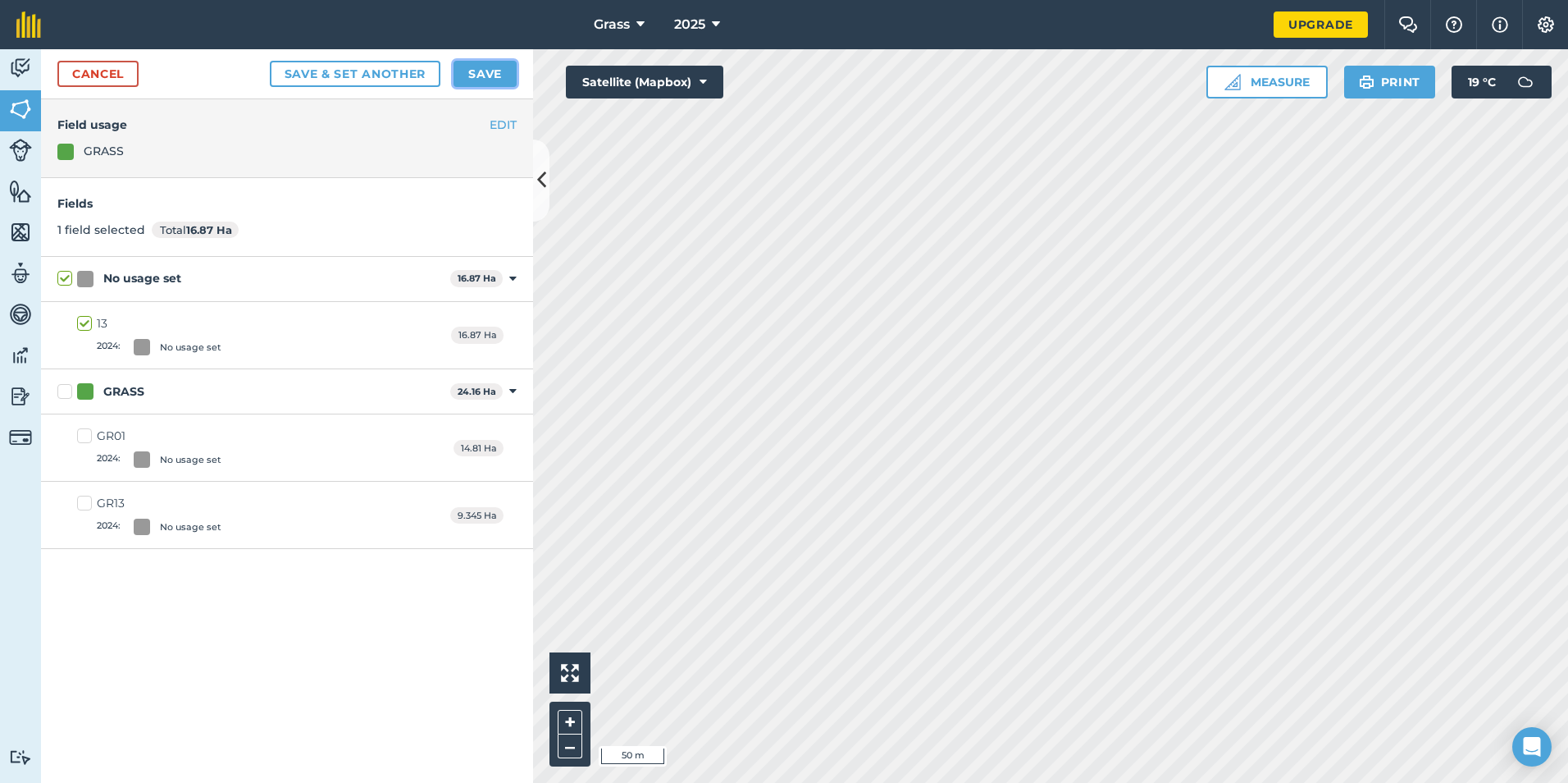
click at [480, 73] on button "Save" at bounding box center [485, 74] width 63 height 26
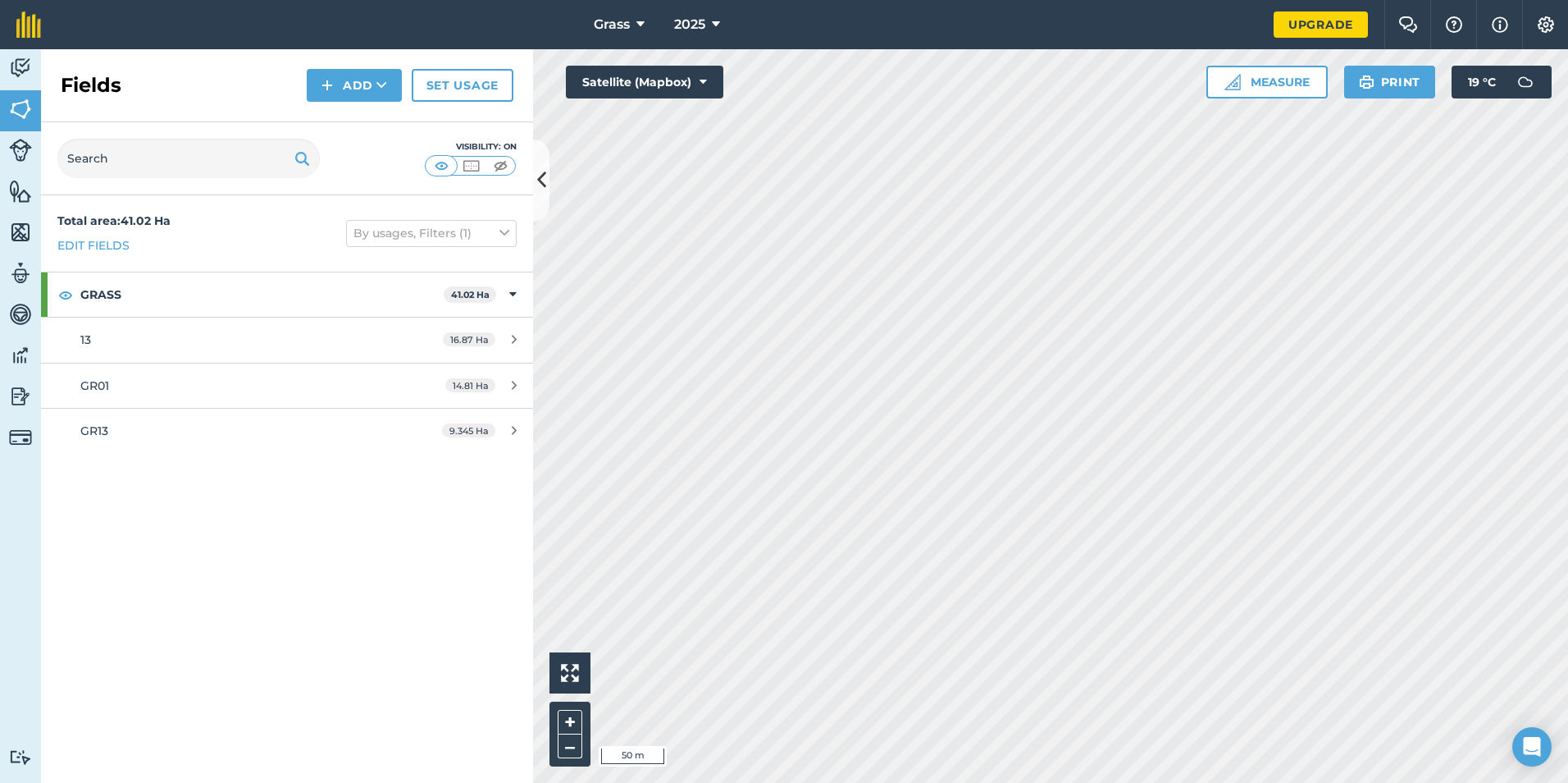
click at [378, 102] on div "Fields Add Set usage" at bounding box center [287, 86] width 492 height 73
click at [391, 77] on button "Add" at bounding box center [354, 86] width 95 height 33
click at [367, 126] on link "Draw" at bounding box center [354, 122] width 90 height 36
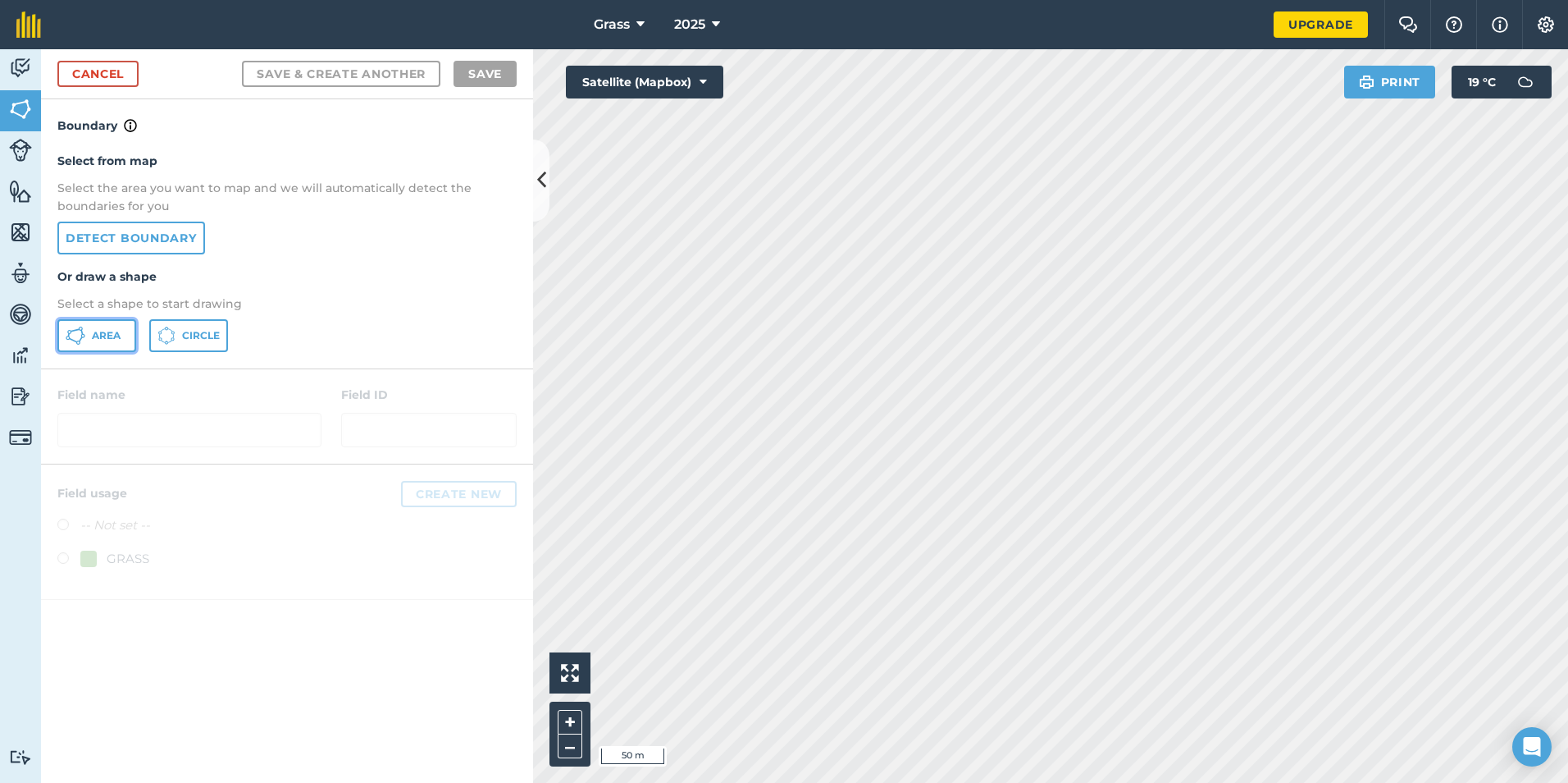
click at [118, 335] on span "Area" at bounding box center [107, 335] width 29 height 13
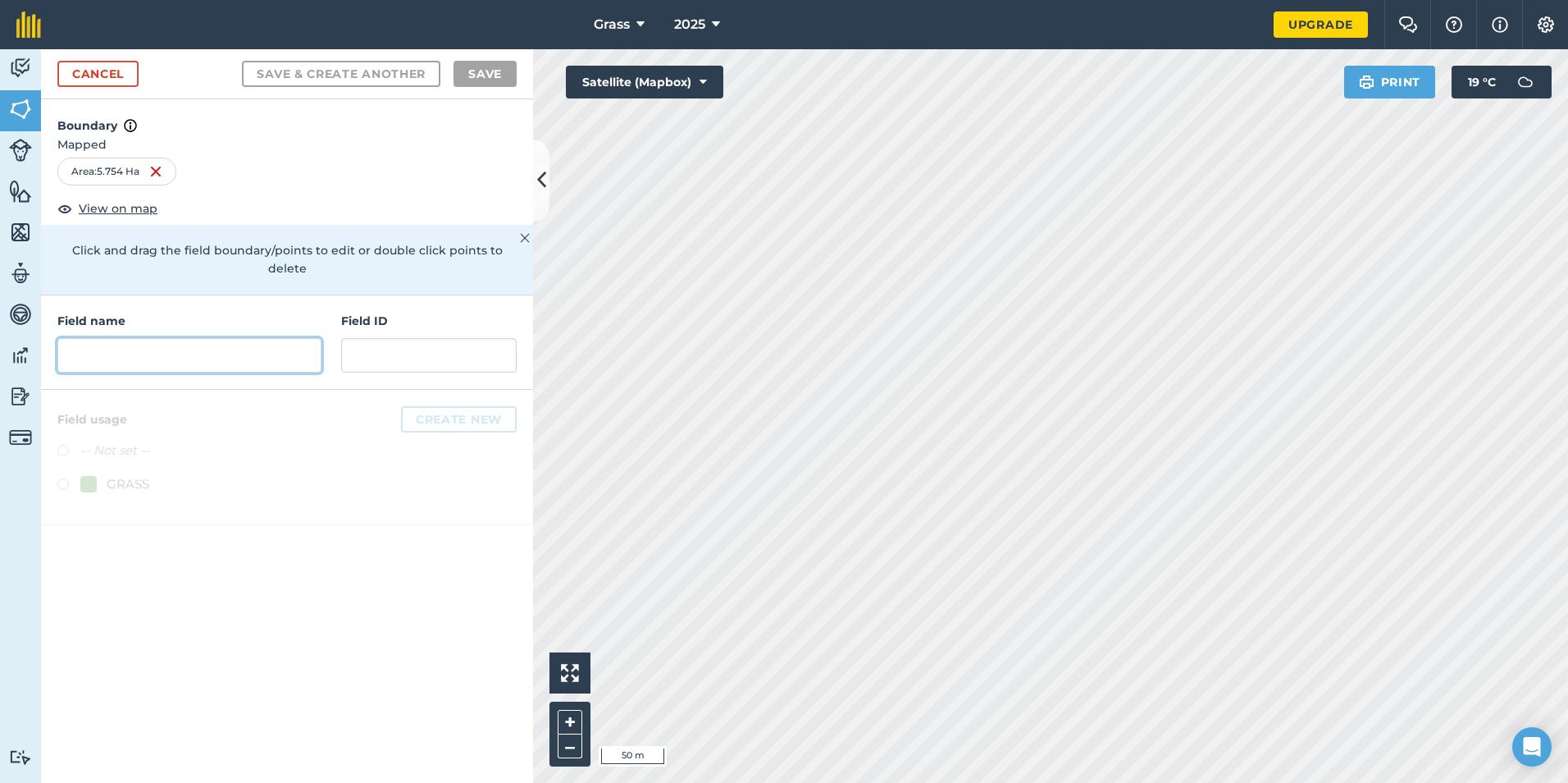
click at [172, 338] on input "text" at bounding box center [190, 355] width 264 height 35
type input "44"
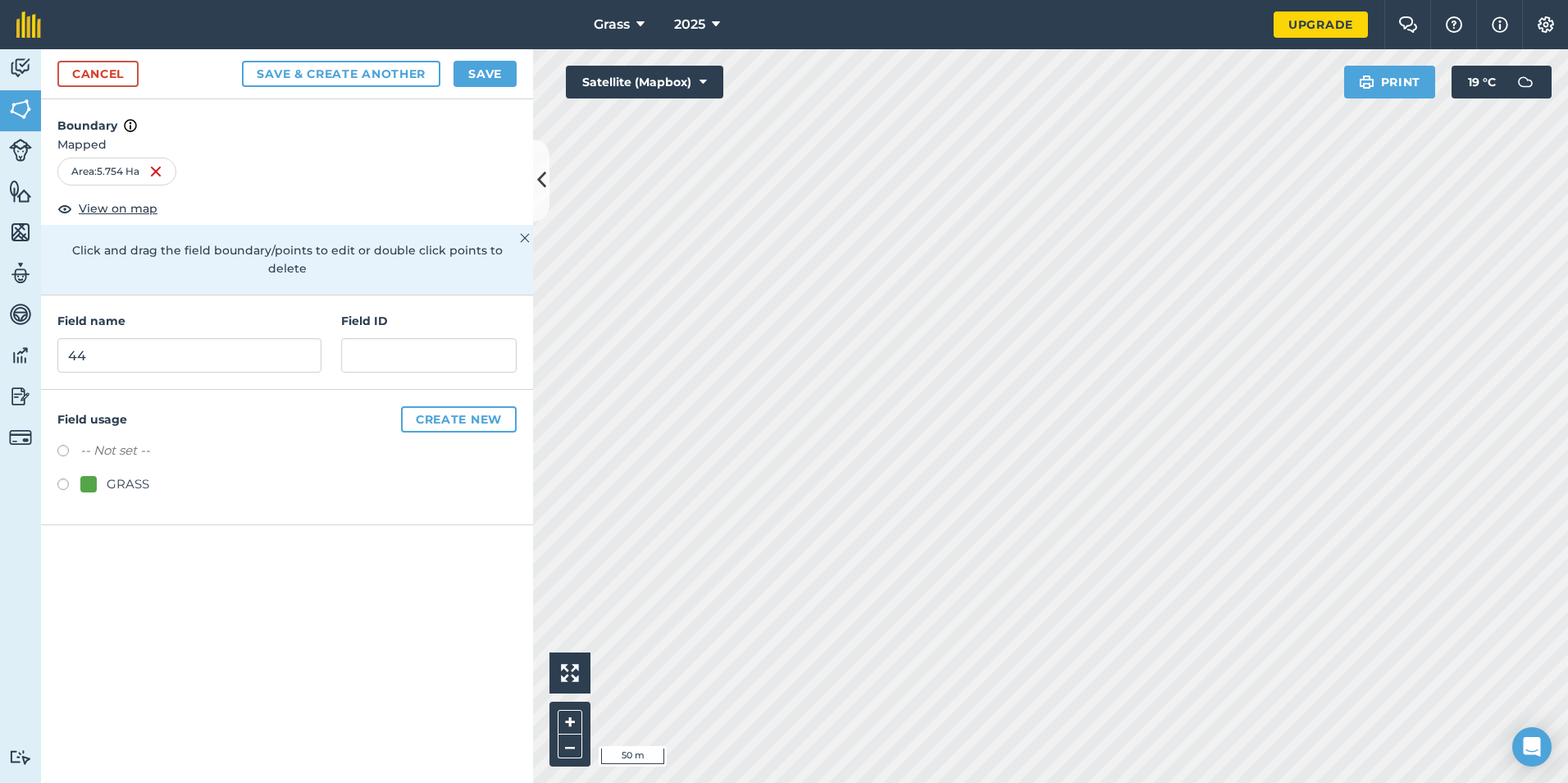
click at [82, 476] on div at bounding box center [88, 484] width 16 height 16
radio input "true"
click at [481, 81] on button "Save" at bounding box center [485, 74] width 63 height 26
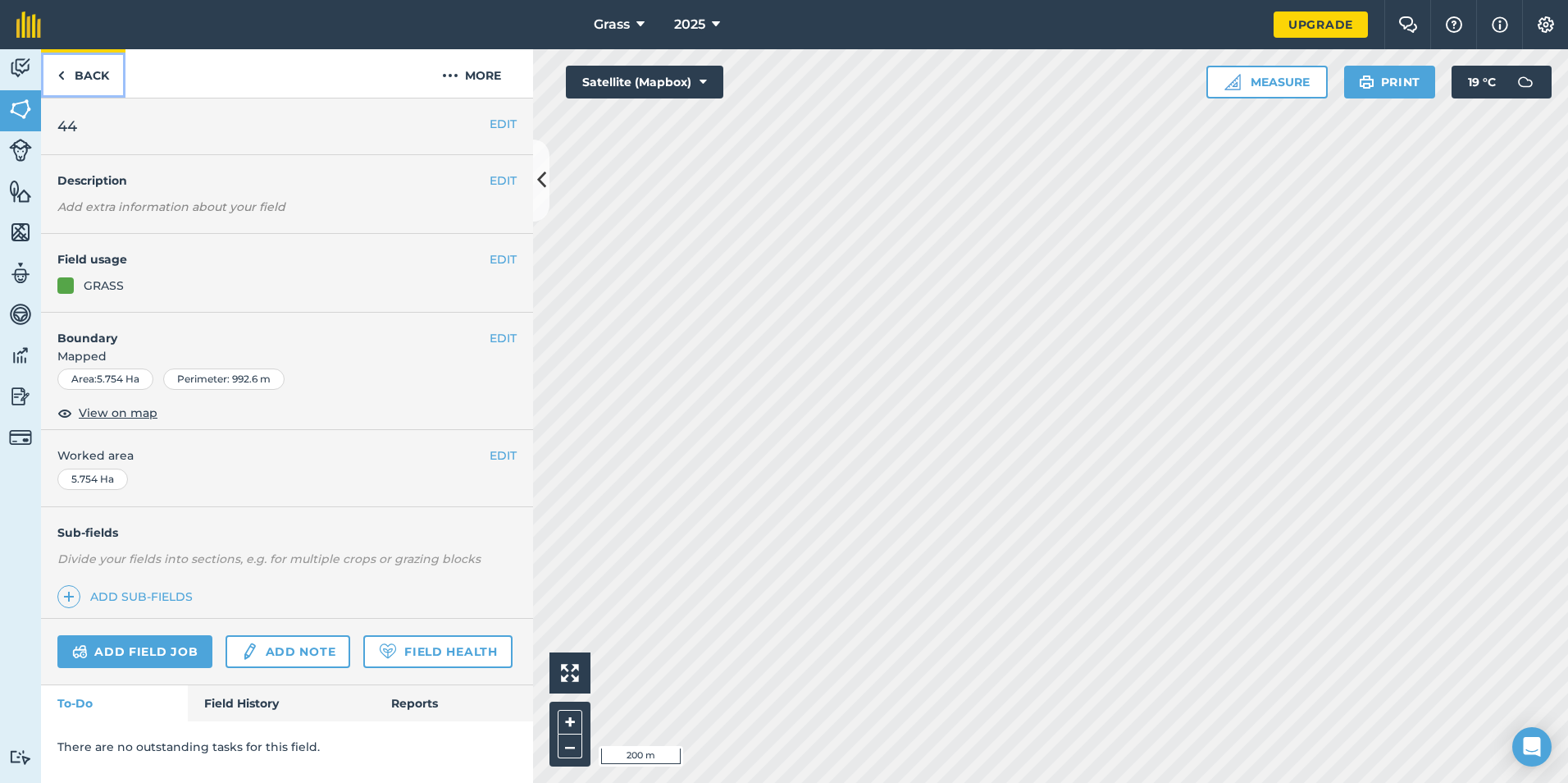
click at [62, 68] on img at bounding box center [61, 76] width 7 height 20
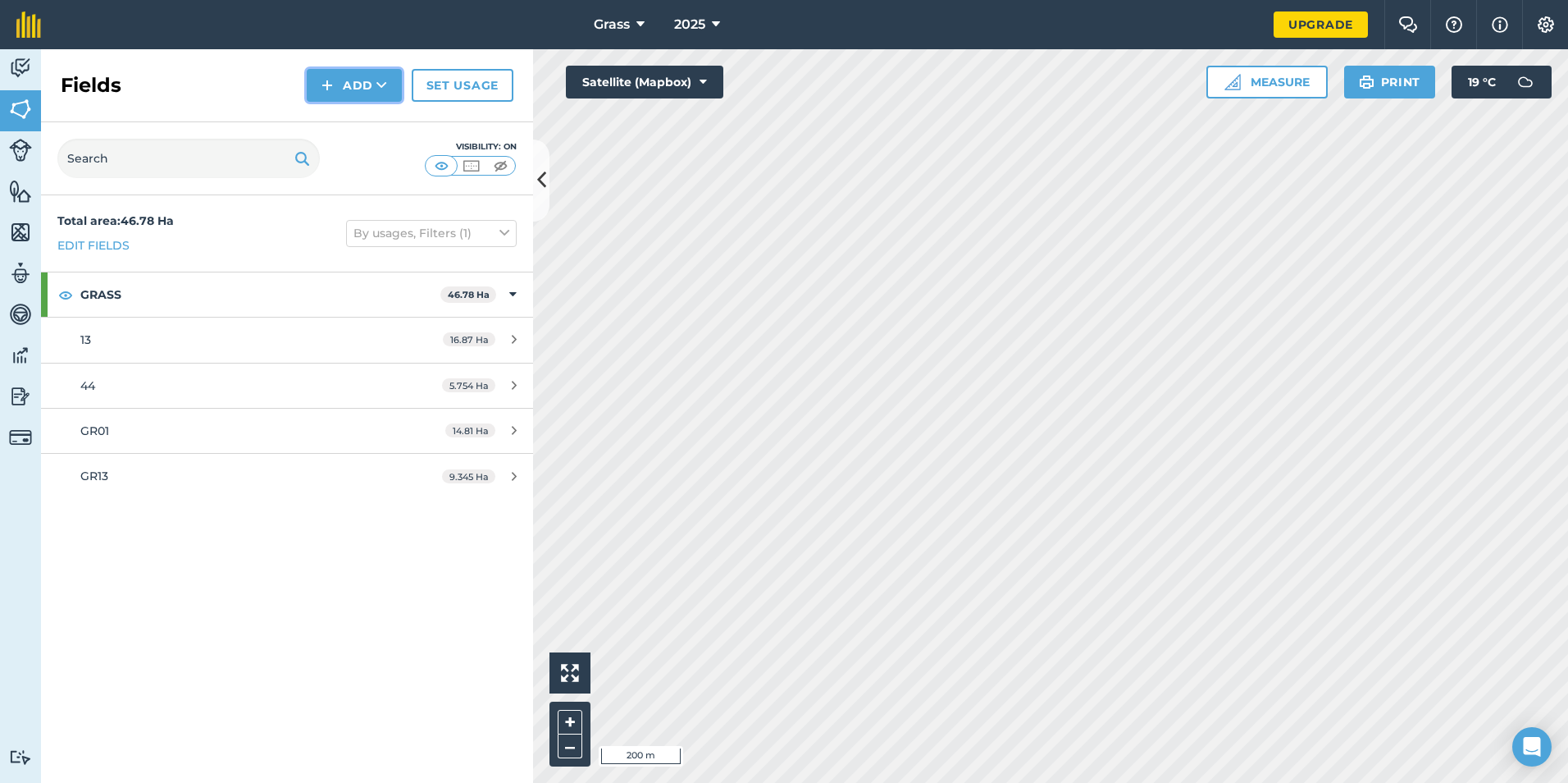
click at [348, 89] on button "Add" at bounding box center [354, 86] width 95 height 33
click at [372, 123] on link "Draw" at bounding box center [354, 122] width 90 height 36
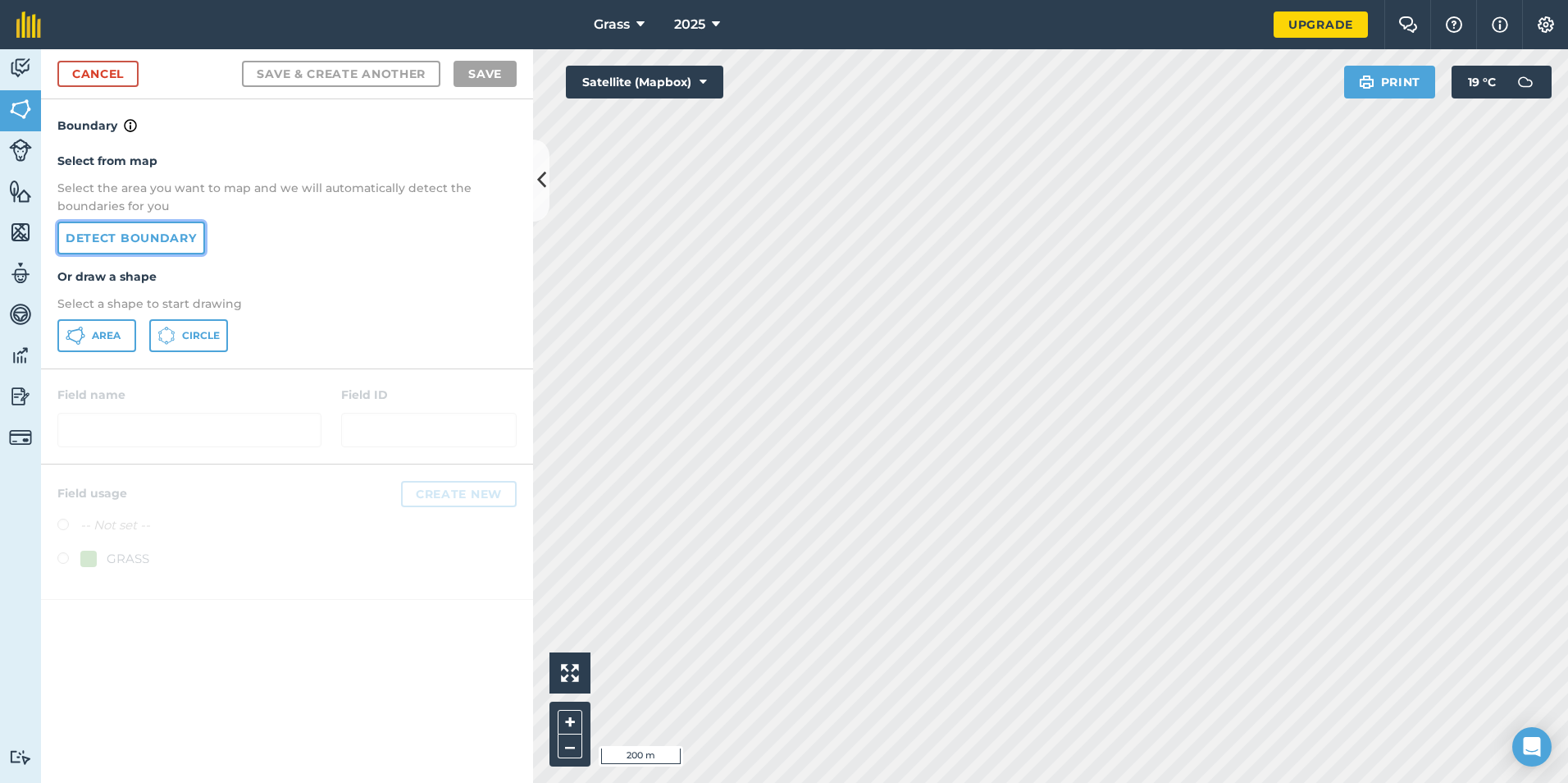
click at [126, 237] on link "Detect boundary" at bounding box center [131, 238] width 148 height 33
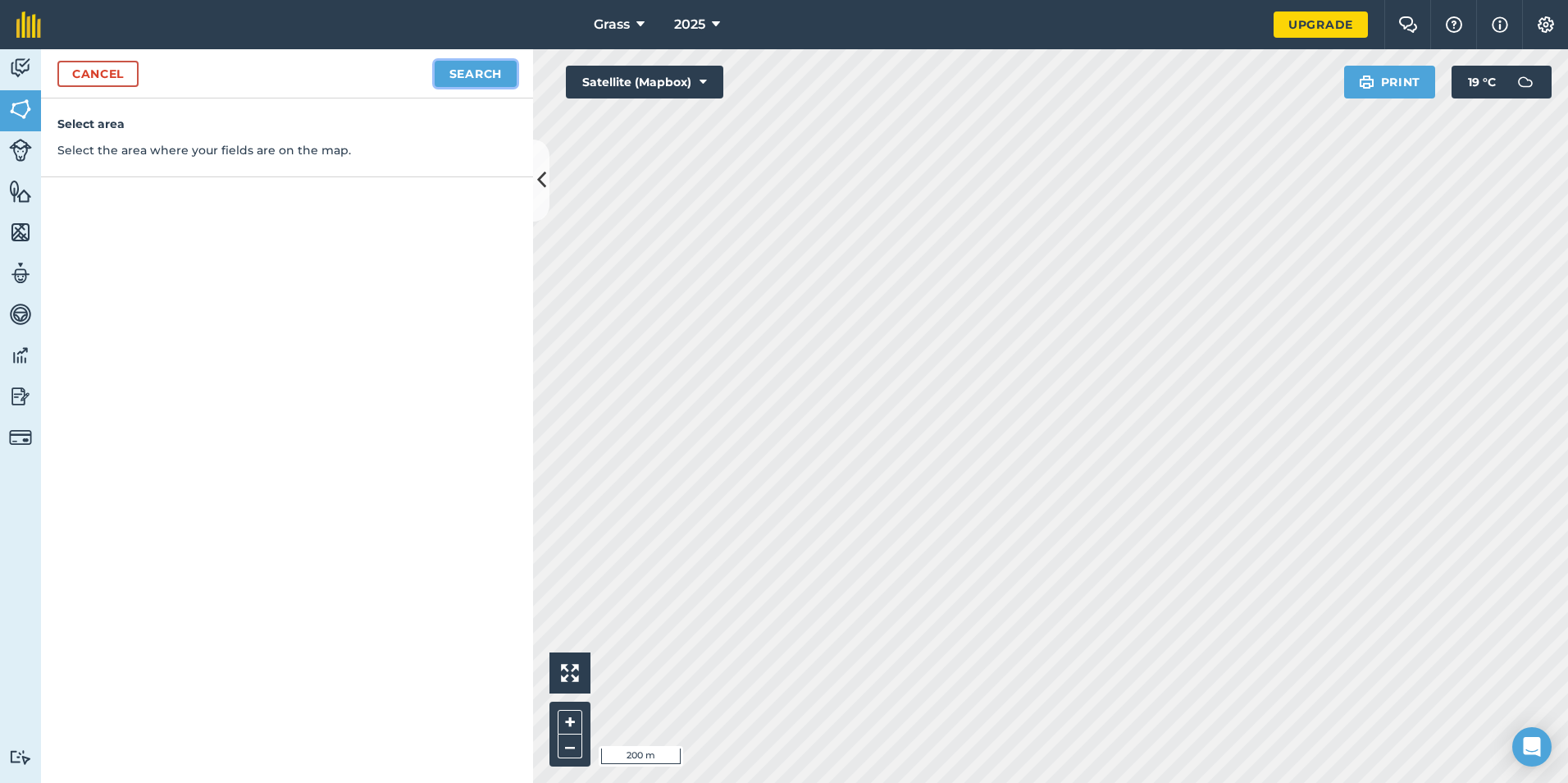
click at [473, 84] on button "Search" at bounding box center [476, 74] width 82 height 26
click at [431, 73] on button "Continue to edit boundaries" at bounding box center [393, 74] width 248 height 26
click at [385, 68] on button "Continue to name fields" at bounding box center [410, 74] width 212 height 26
type input "11"
click at [454, 61] on button "Save" at bounding box center [485, 74] width 63 height 26
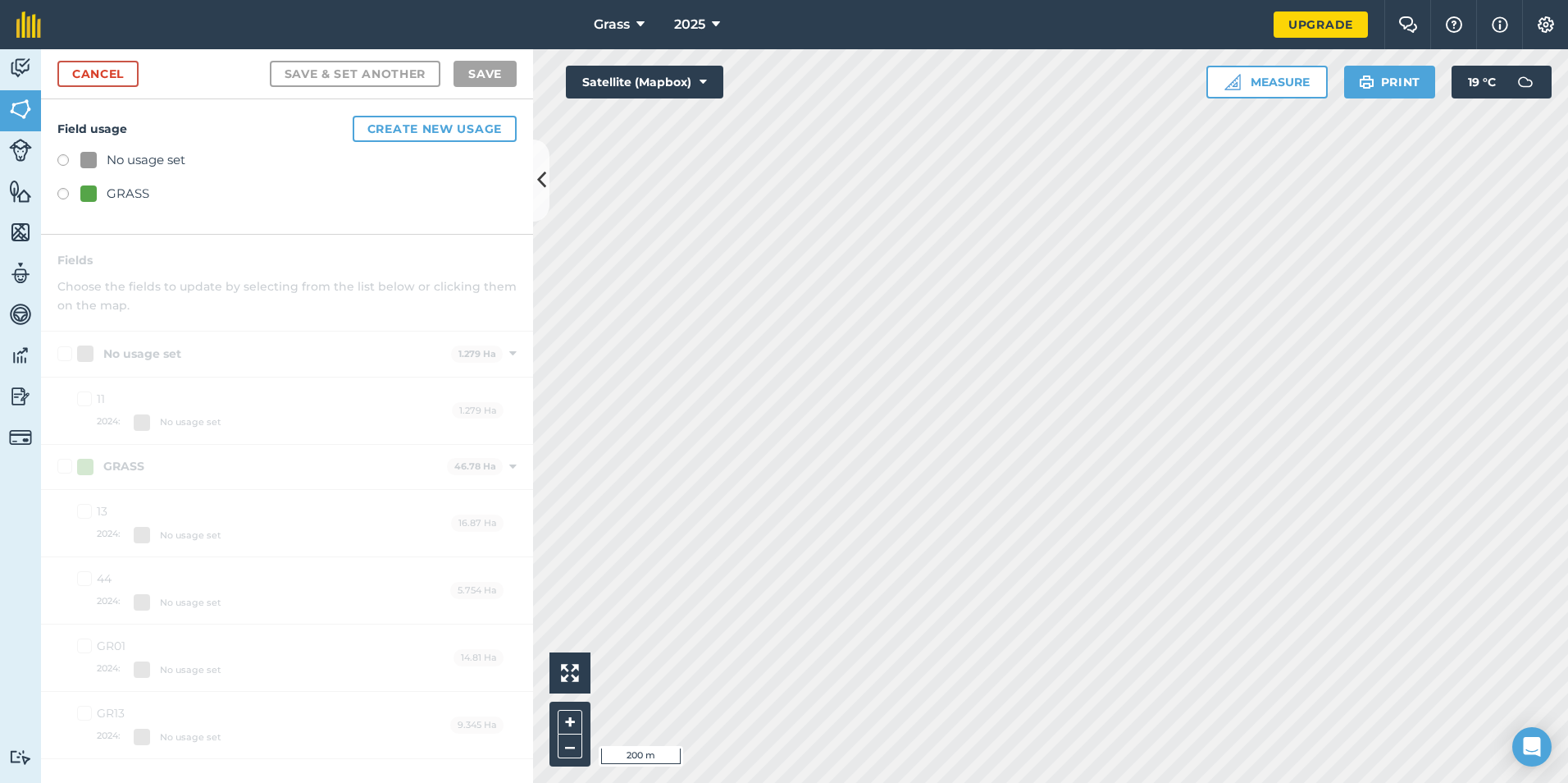
click at [133, 185] on div "GRASS" at bounding box center [128, 194] width 43 height 20
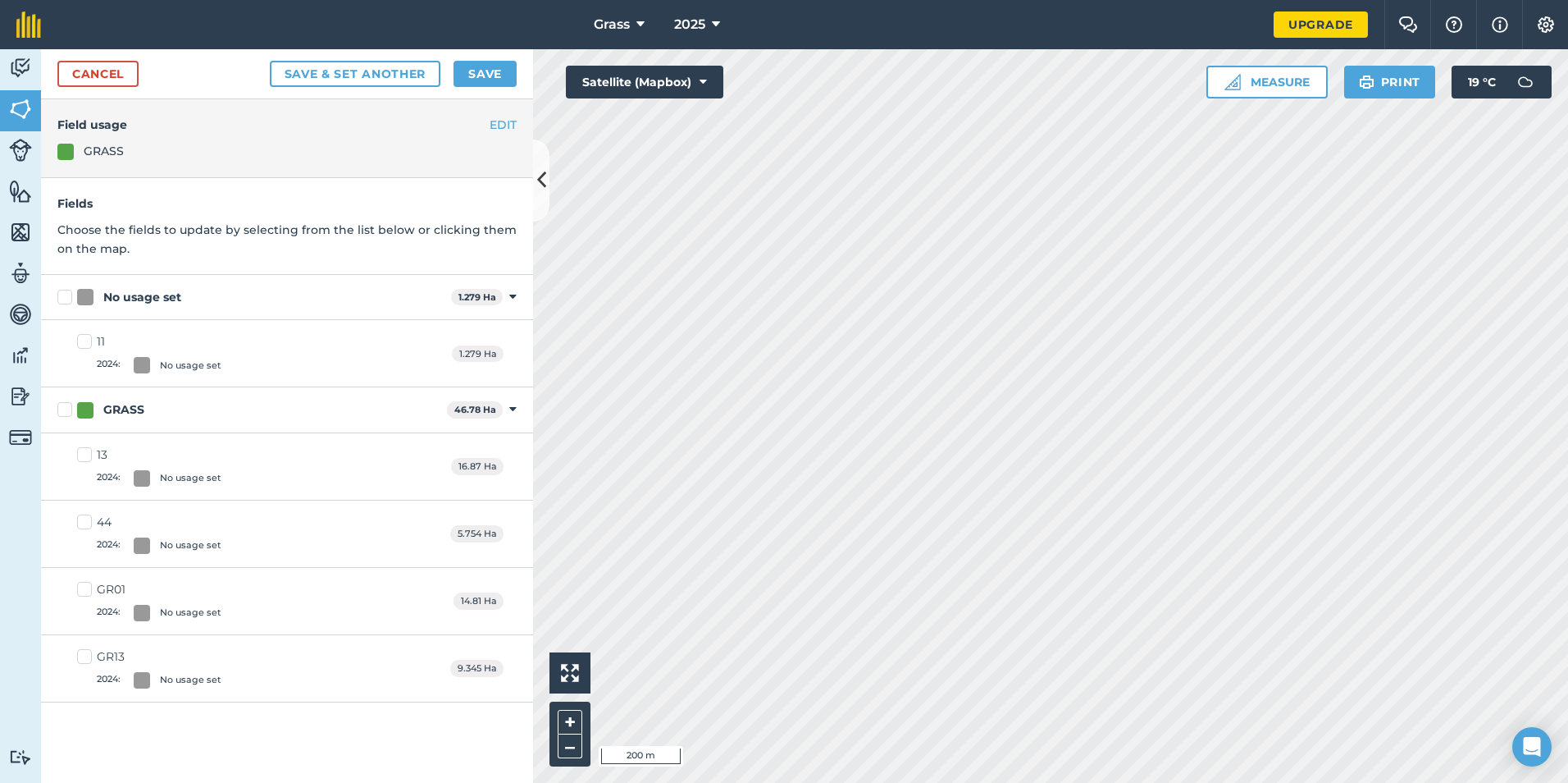
click at [136, 299] on div "No usage set" at bounding box center [142, 297] width 78 height 17
click at [68, 299] on input "No usage set" at bounding box center [63, 294] width 11 height 11
checkbox input "true"
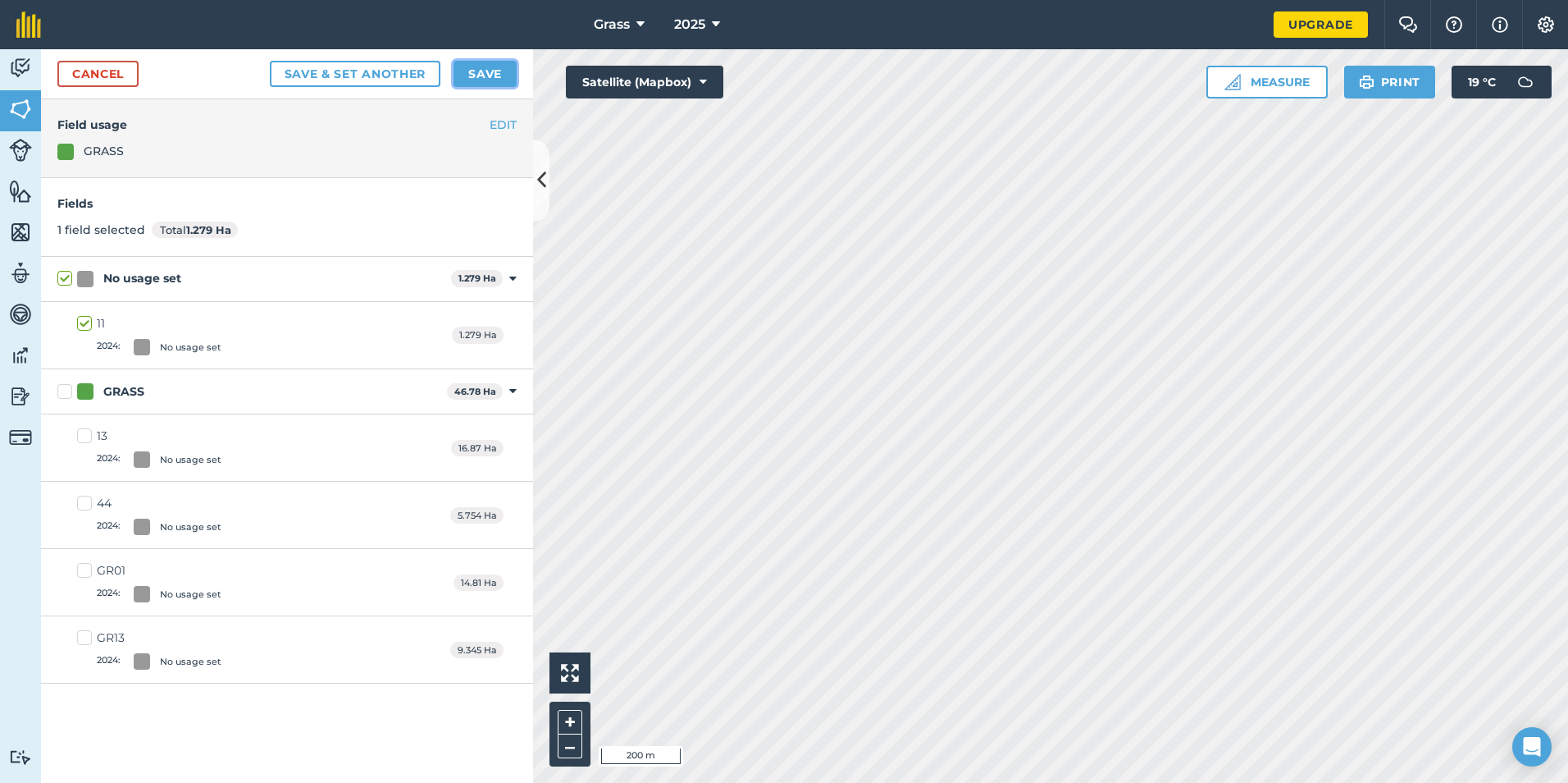
click at [481, 73] on button "Save" at bounding box center [485, 74] width 63 height 26
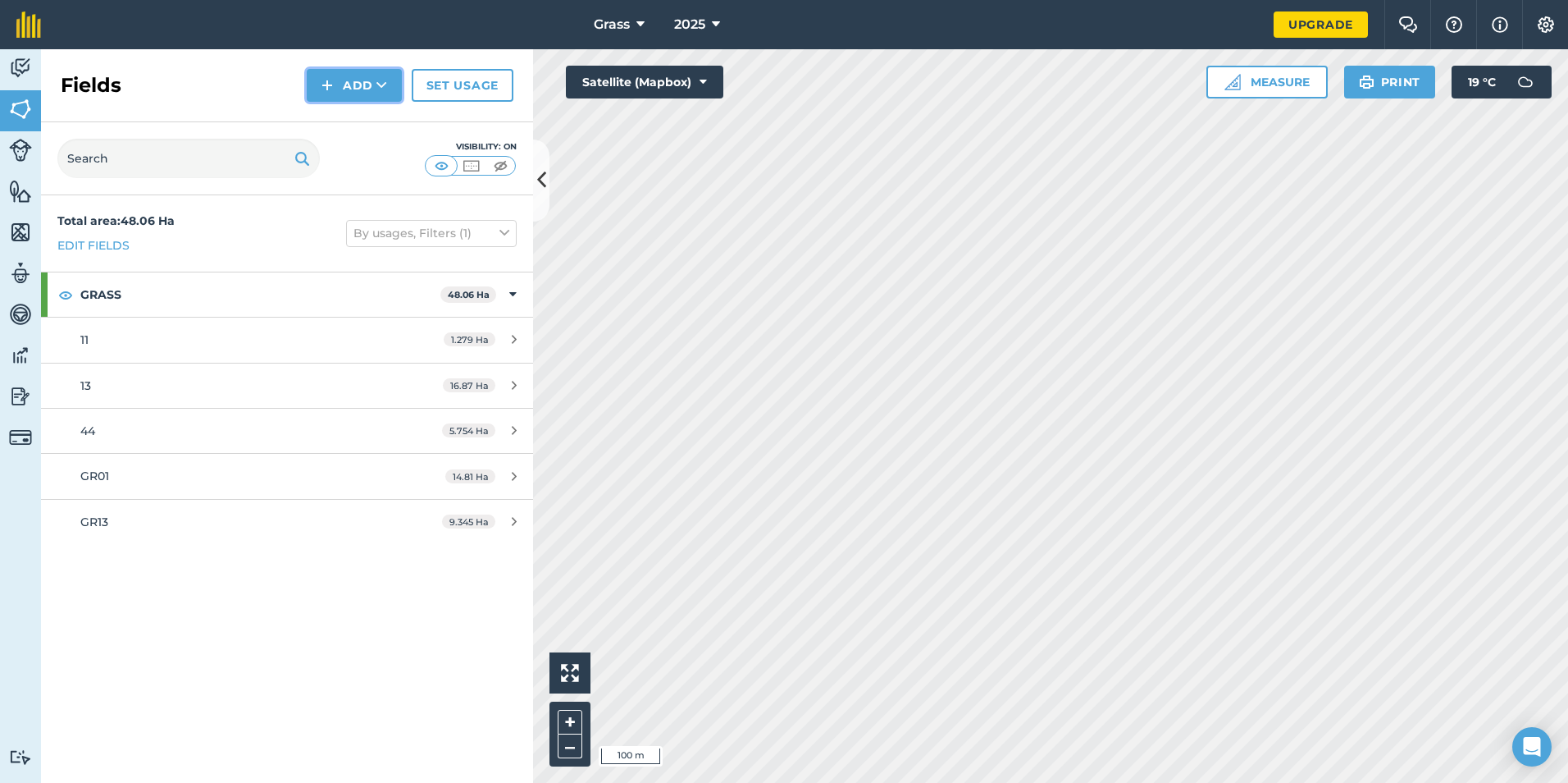
click at [372, 86] on button "Add" at bounding box center [354, 86] width 95 height 33
click at [363, 115] on link "Draw" at bounding box center [354, 122] width 90 height 36
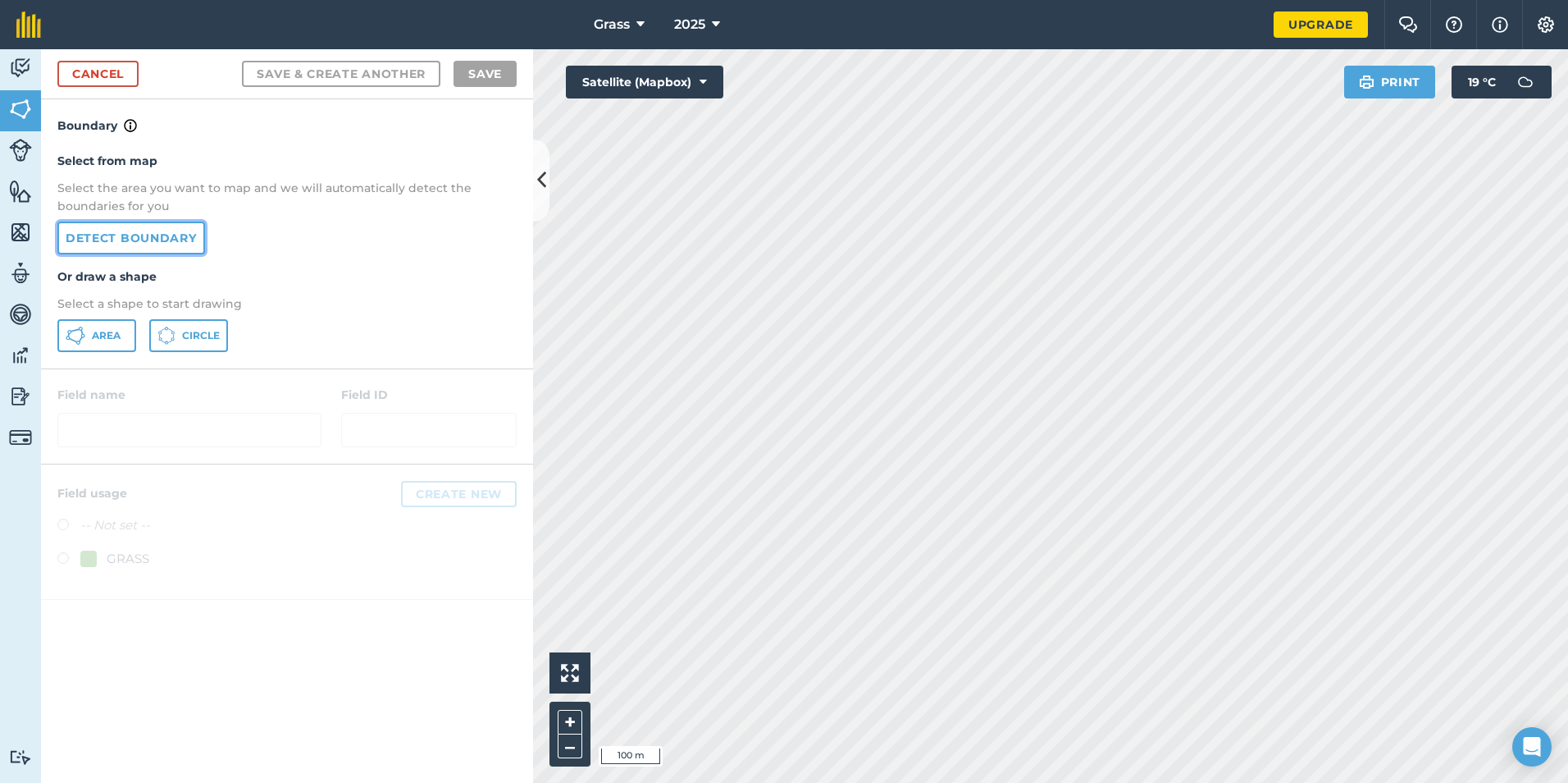
click at [157, 235] on link "Detect boundary" at bounding box center [131, 238] width 148 height 33
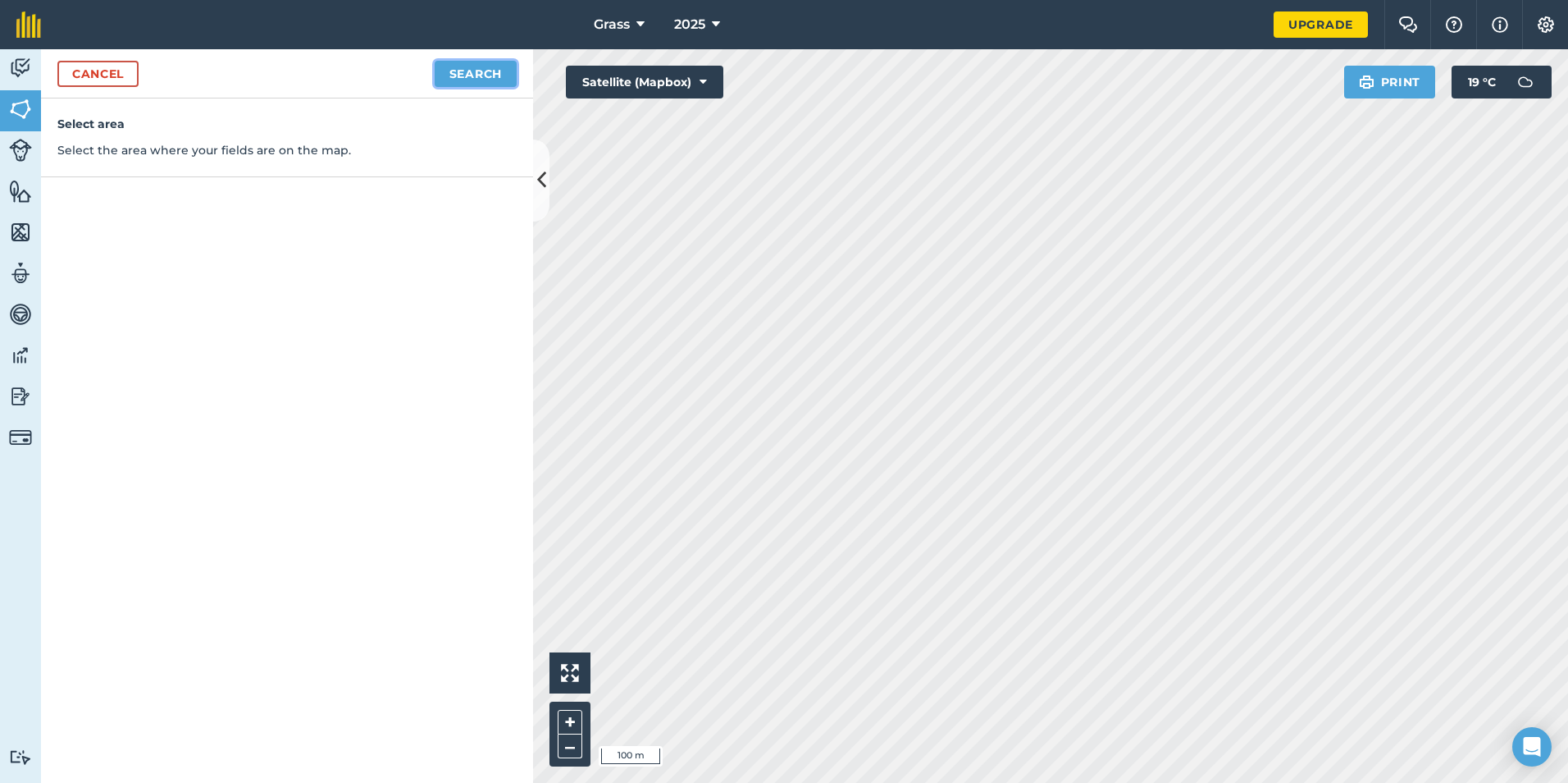
click at [486, 69] on button "Search" at bounding box center [476, 74] width 82 height 26
click at [436, 79] on button "Continue to edit boundaries" at bounding box center [393, 74] width 248 height 26
click at [391, 78] on button "Continue to name fields" at bounding box center [410, 74] width 212 height 26
click at [295, 167] on input "text" at bounding box center [215, 159] width 267 height 35
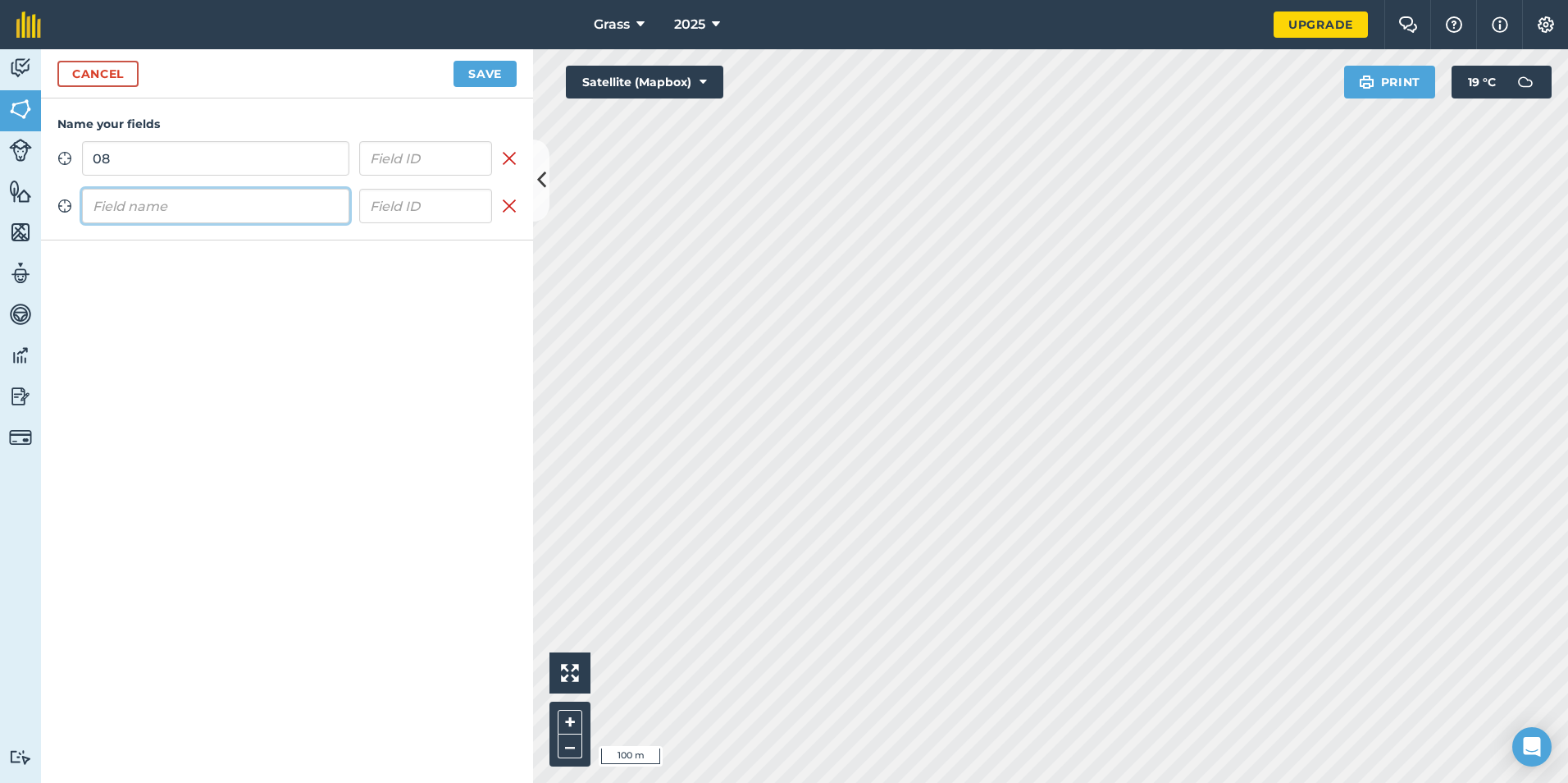
click at [309, 194] on input "text" at bounding box center [215, 206] width 267 height 35
click at [160, 160] on input "08" at bounding box center [215, 159] width 267 height 35
type input "0"
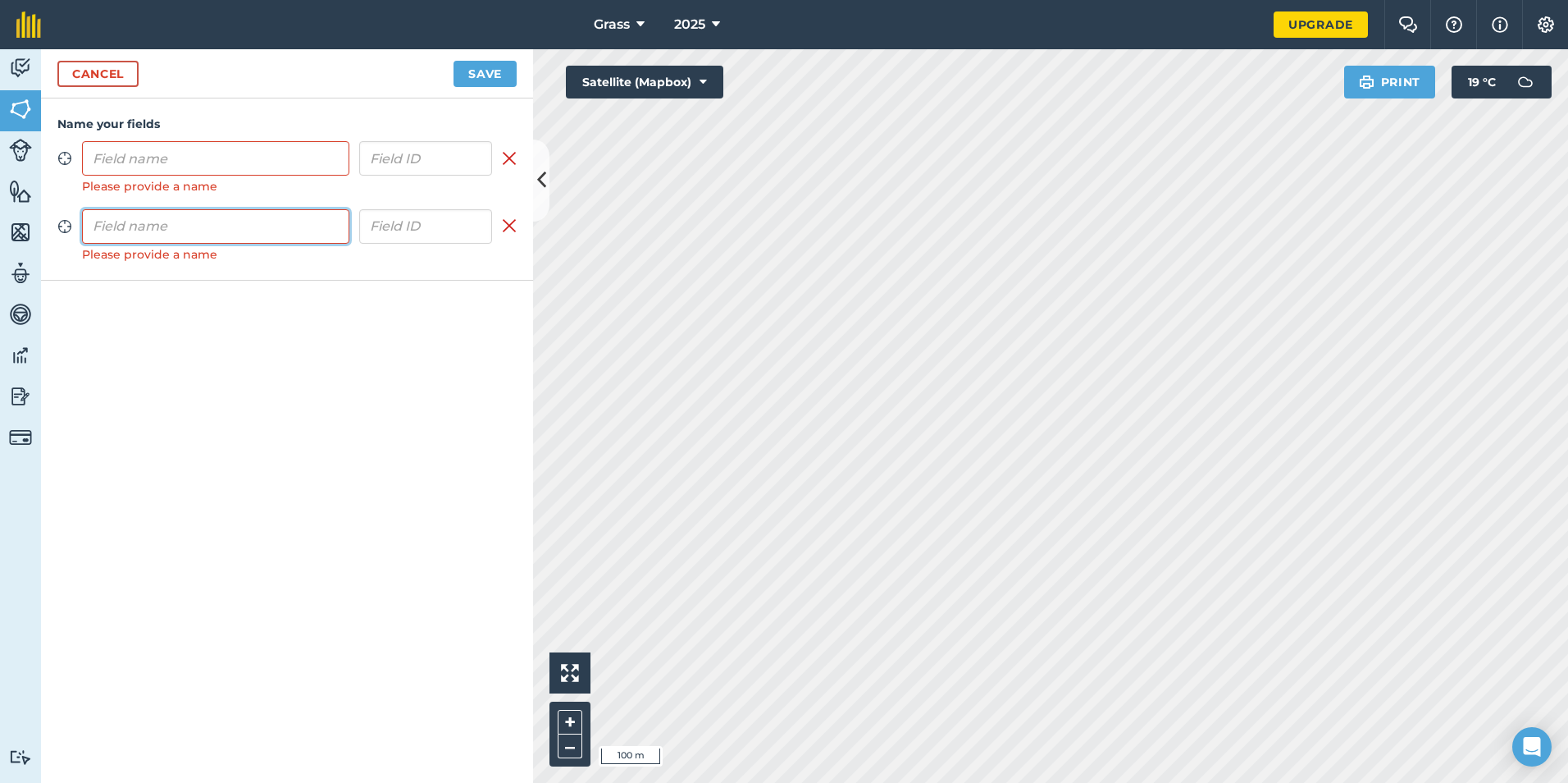
click at [185, 223] on input "text" at bounding box center [215, 227] width 267 height 35
type input "08"
click at [193, 152] on input "text" at bounding box center [215, 159] width 267 height 35
click at [212, 169] on input "text" at bounding box center [215, 159] width 267 height 35
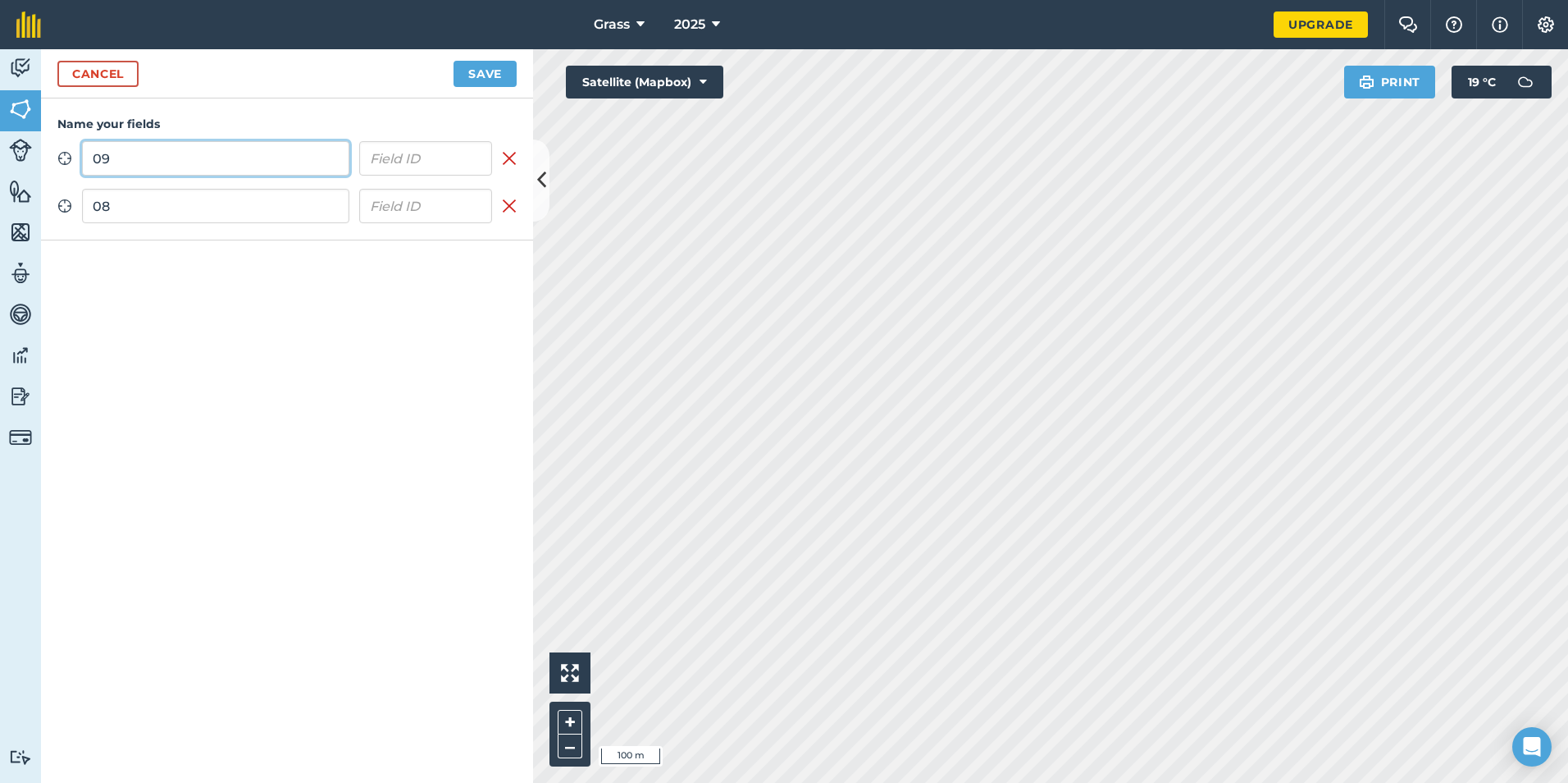
type input "09"
click at [454, 61] on button "Save" at bounding box center [485, 74] width 63 height 26
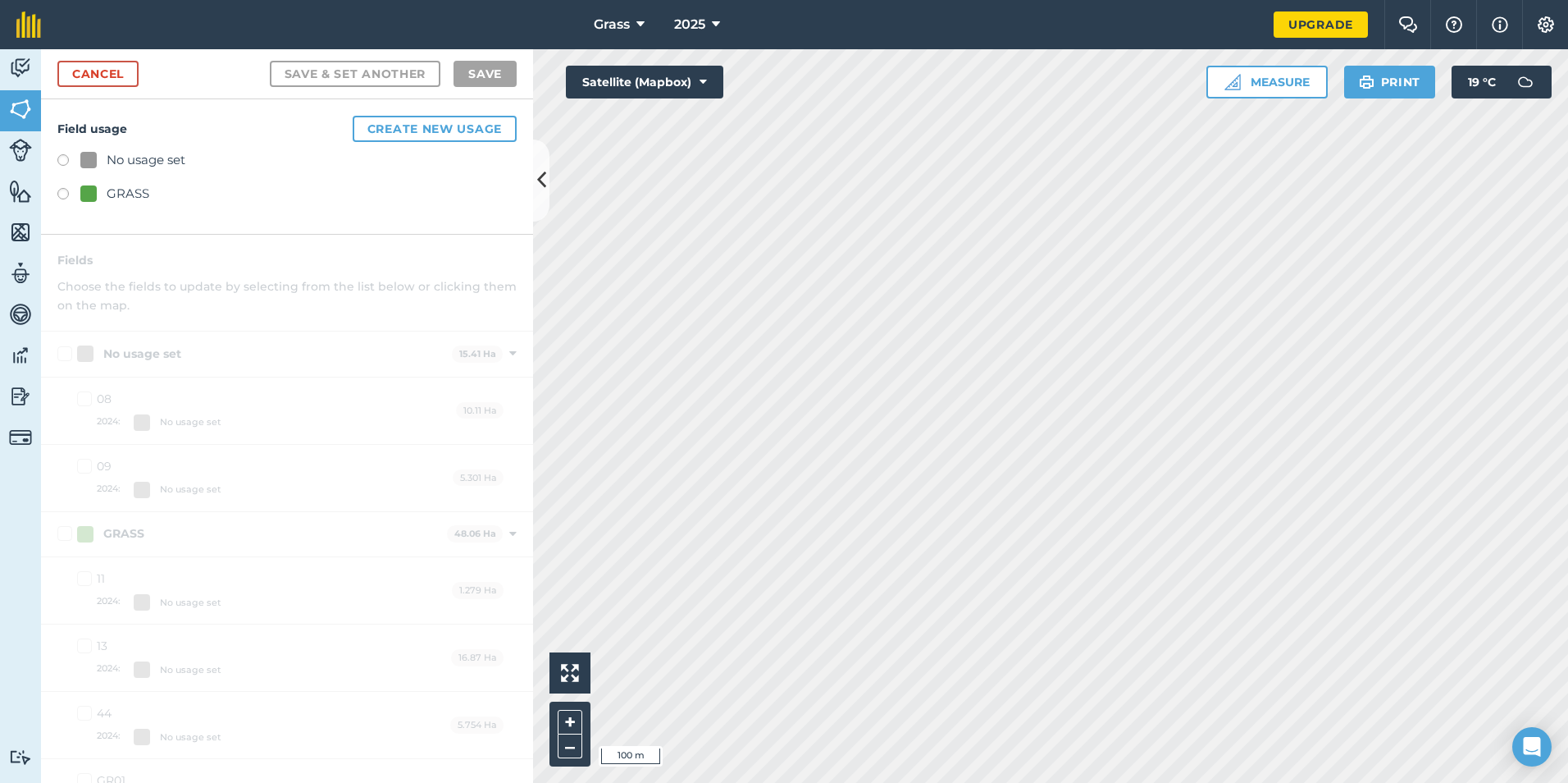
click at [112, 188] on div "GRASS" at bounding box center [128, 194] width 43 height 20
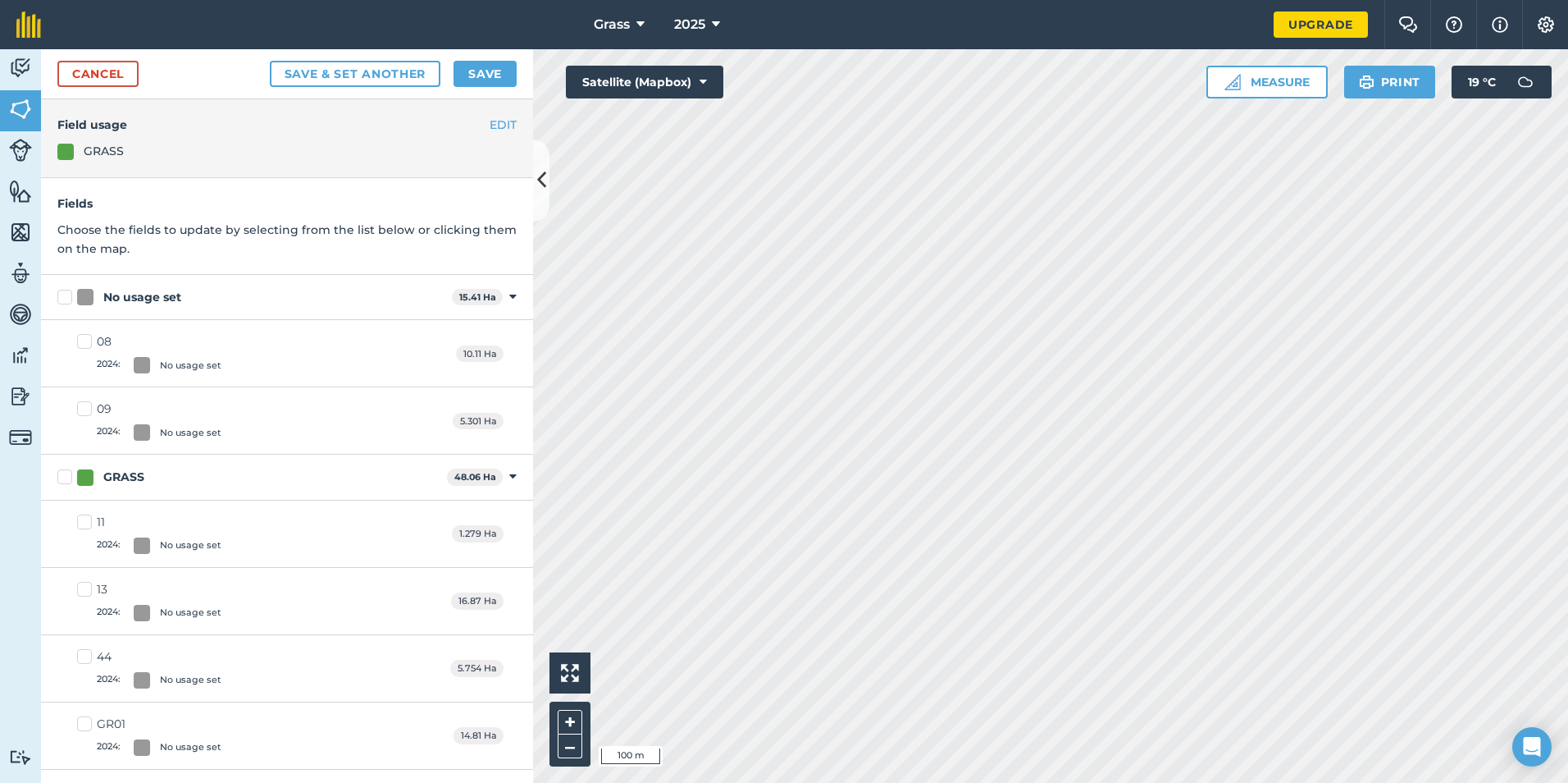
click at [80, 292] on div at bounding box center [86, 297] width 16 height 16
click at [68, 292] on input "No usage set" at bounding box center [63, 294] width 11 height 11
checkbox input "true"
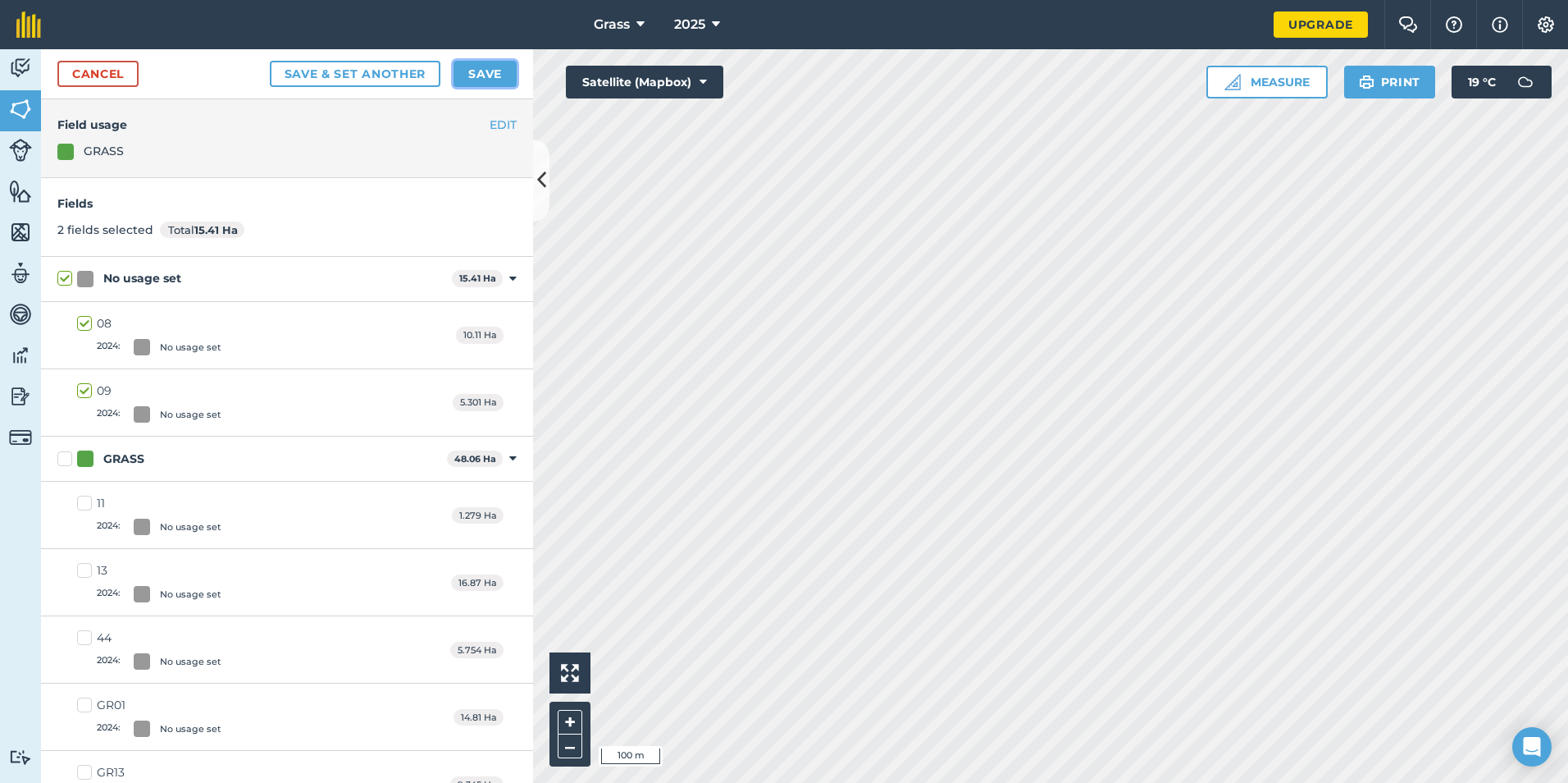
click at [505, 67] on button "Save" at bounding box center [485, 74] width 63 height 26
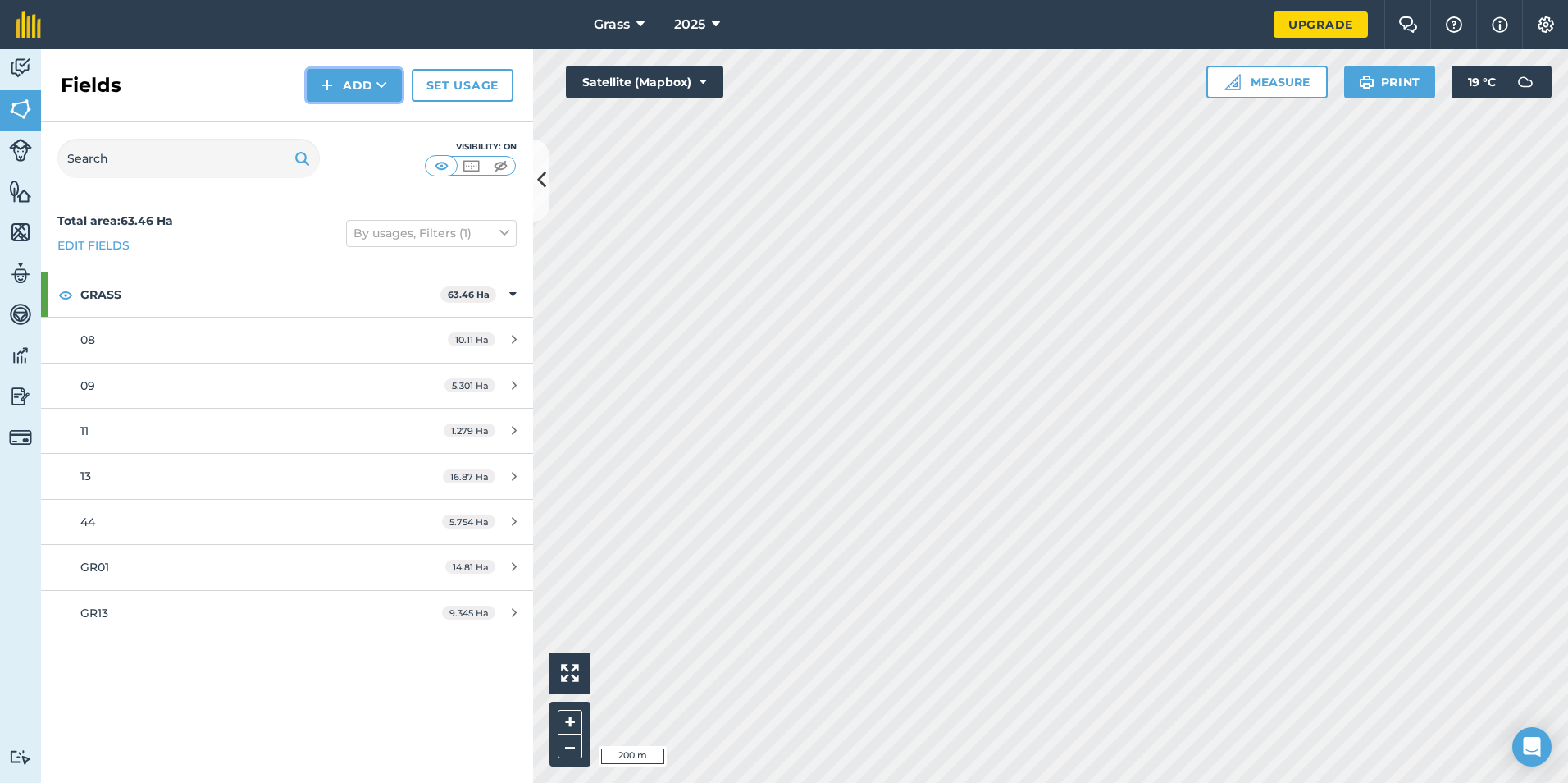
click at [373, 77] on button "Add" at bounding box center [354, 86] width 95 height 33
click at [368, 99] on button "Add Draw Import" at bounding box center [354, 86] width 95 height 33
click at [357, 89] on button "Add" at bounding box center [354, 86] width 95 height 33
click at [358, 130] on link "Draw" at bounding box center [354, 122] width 90 height 36
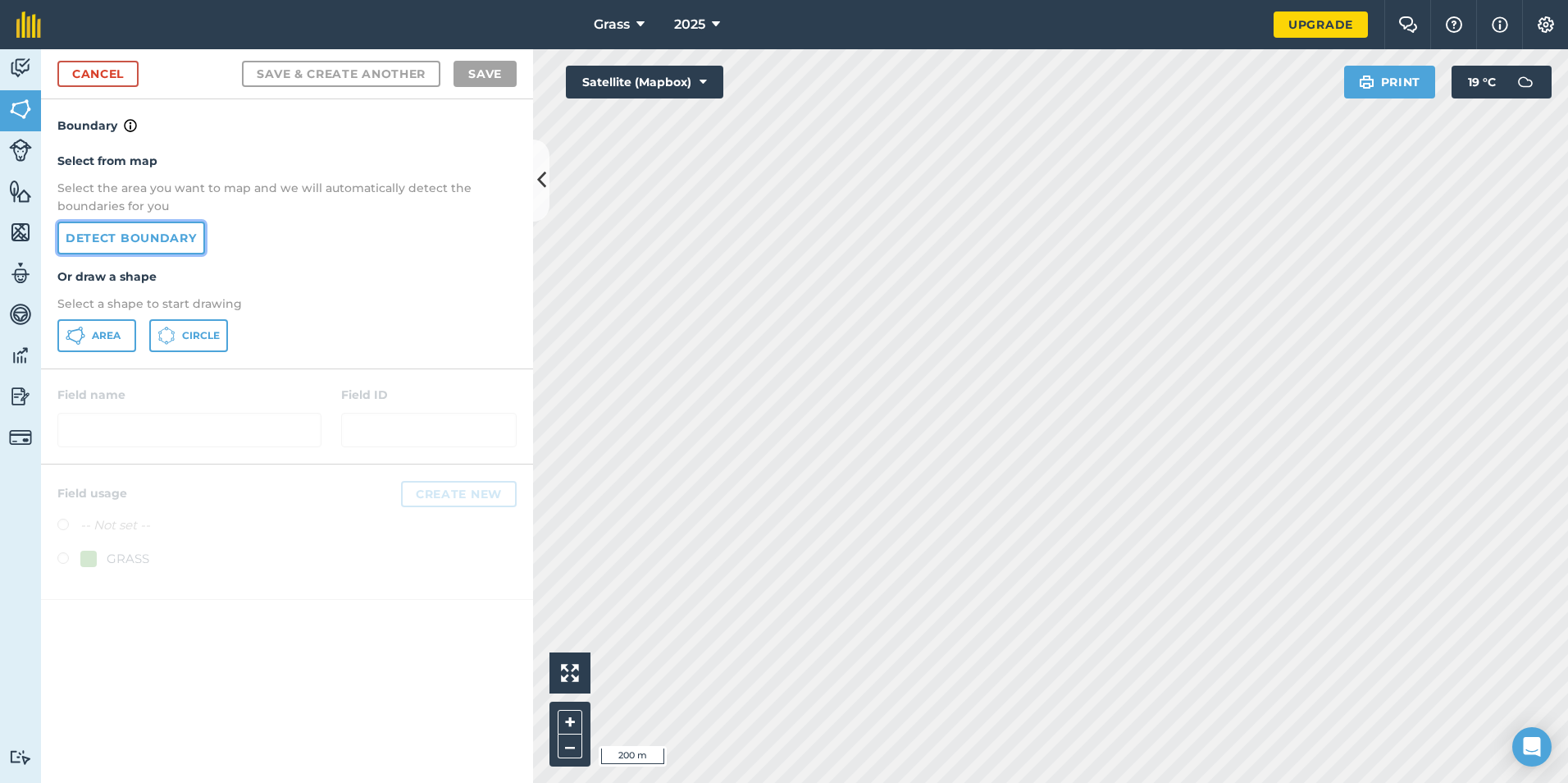
click at [170, 251] on link "Detect boundary" at bounding box center [131, 238] width 148 height 33
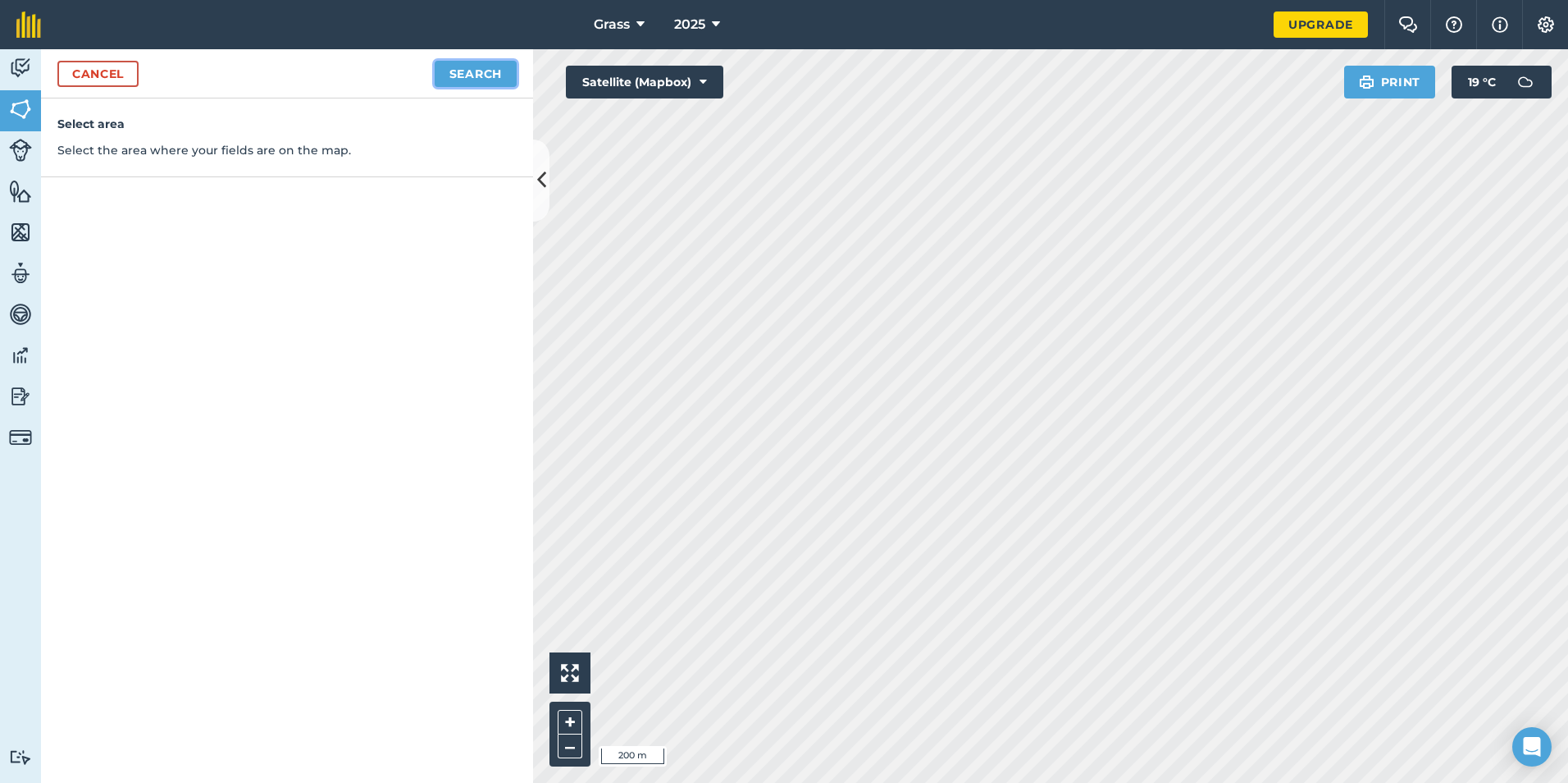
click at [499, 74] on button "Search" at bounding box center [476, 74] width 82 height 26
click at [449, 79] on button "Continue to edit boundaries" at bounding box center [393, 74] width 248 height 26
click at [358, 71] on button "Continue to name fields" at bounding box center [410, 74] width 212 height 26
type input "OL27"
click at [454, 61] on button "Save" at bounding box center [485, 74] width 63 height 26
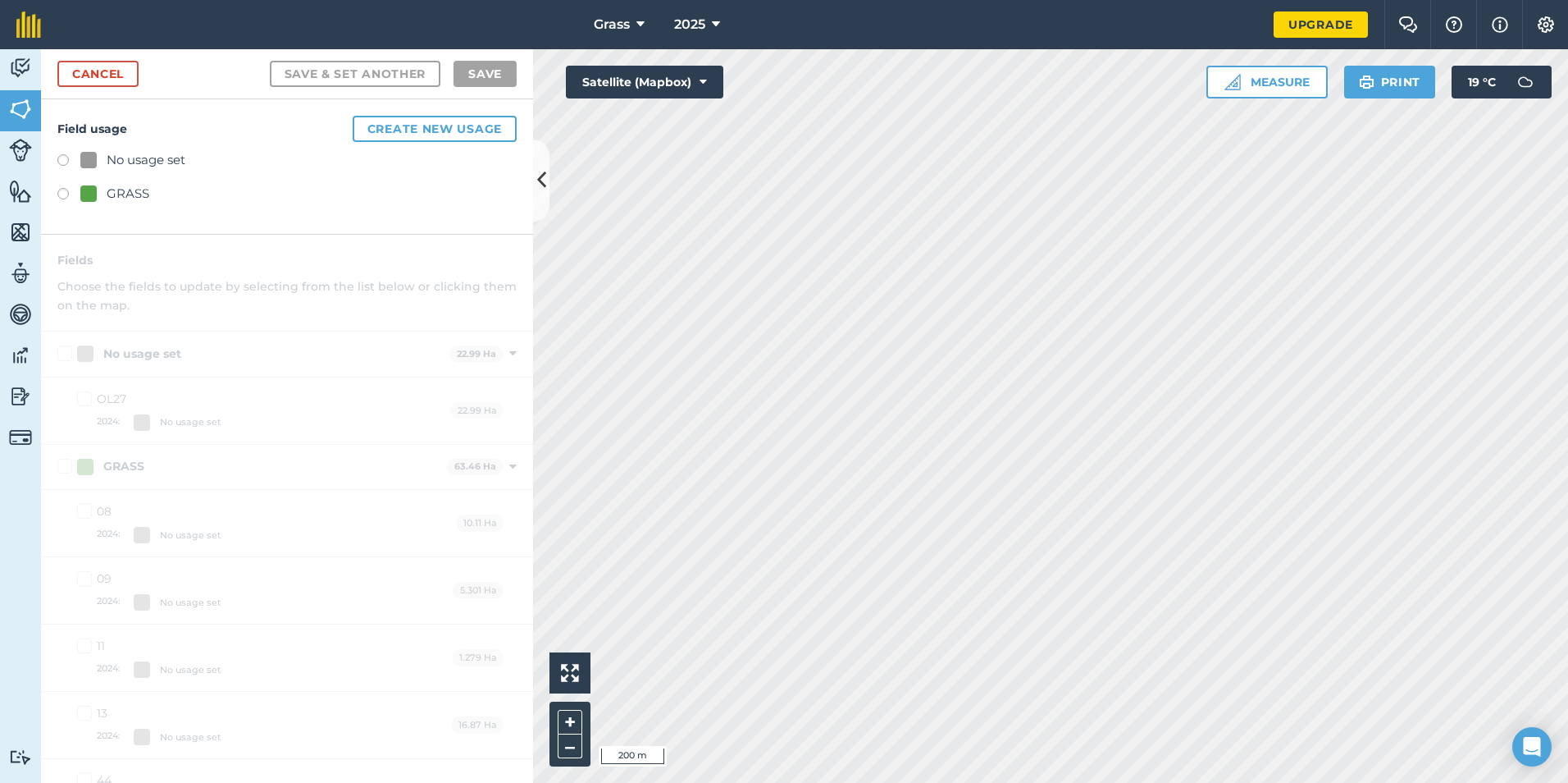
click at [102, 202] on div "GRASS" at bounding box center [115, 194] width 69 height 20
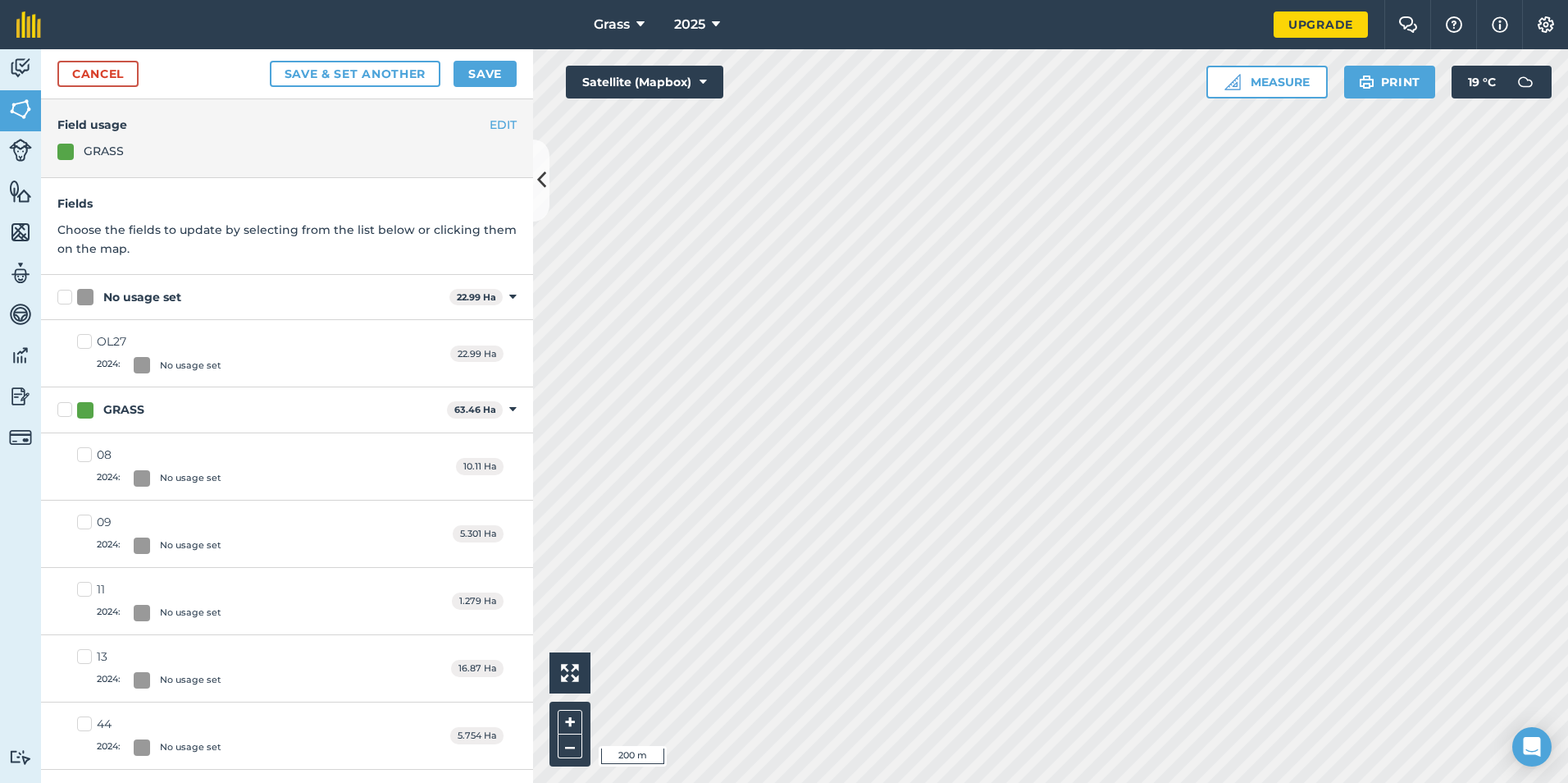
click at [112, 299] on div "No usage set" at bounding box center [142, 297] width 78 height 17
click at [68, 299] on input "No usage set" at bounding box center [63, 294] width 11 height 11
checkbox input "true"
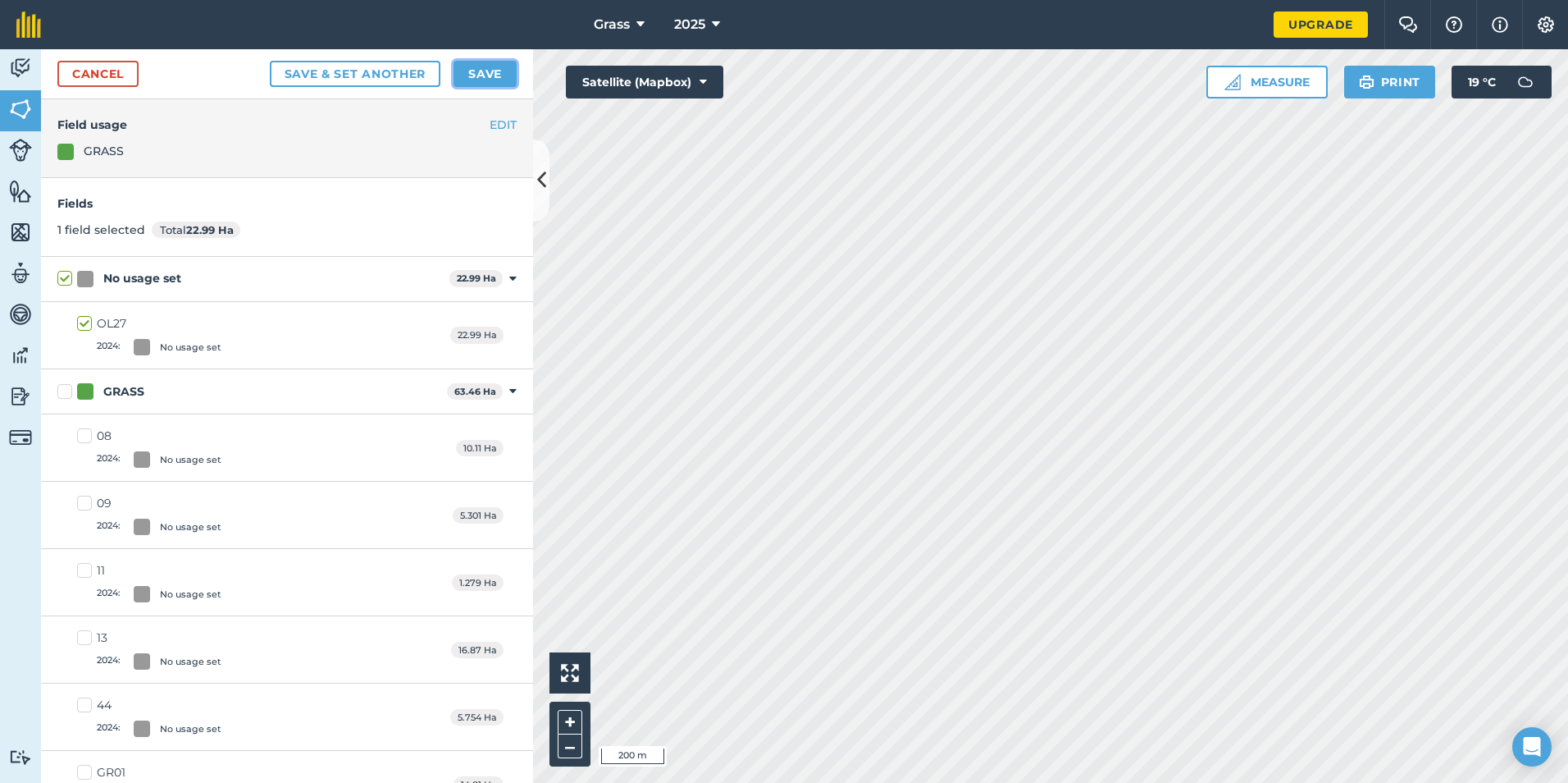
click at [504, 78] on button "Save" at bounding box center [485, 74] width 63 height 26
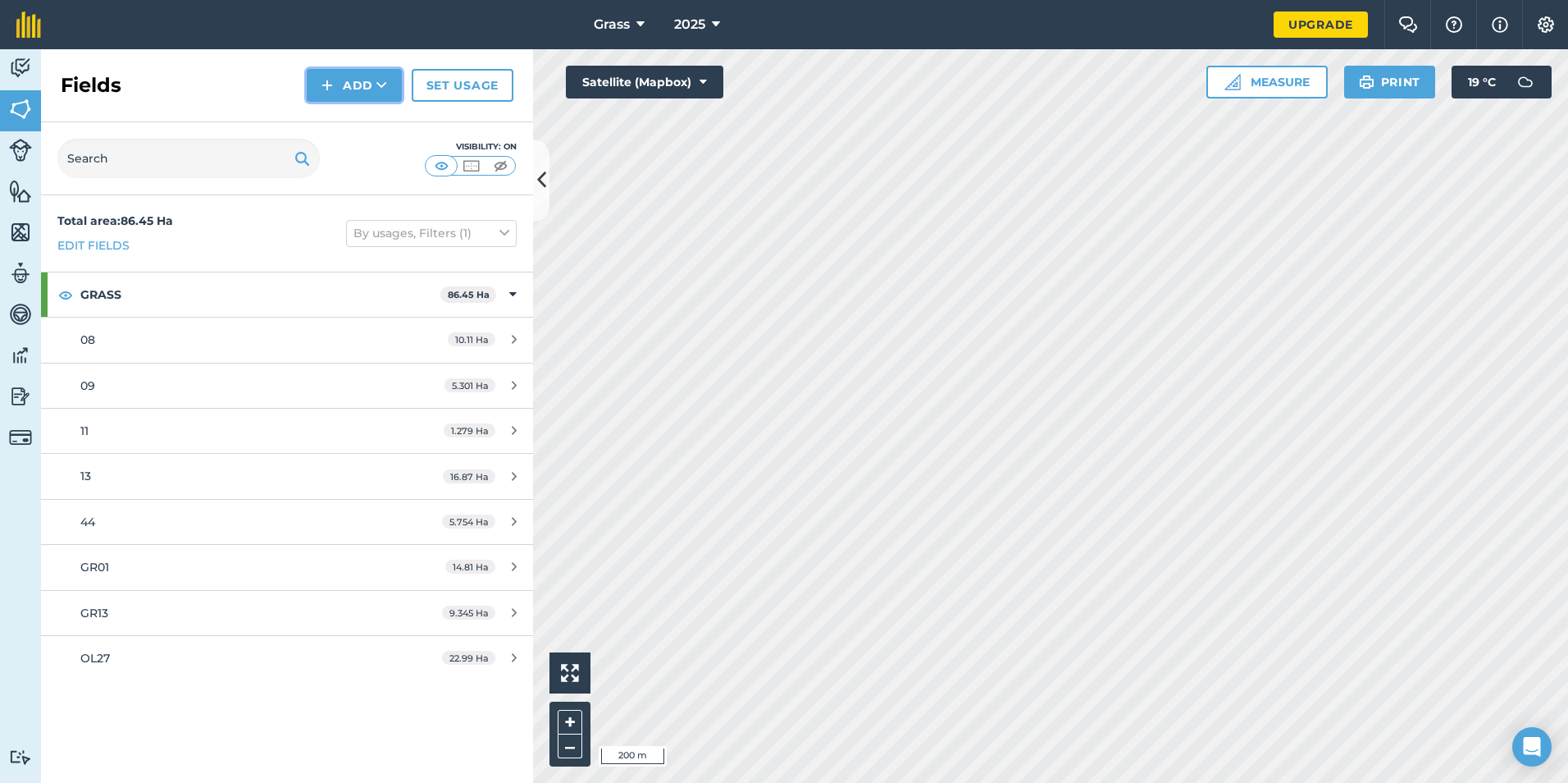
click at [349, 91] on button "Add" at bounding box center [354, 86] width 95 height 33
click at [333, 126] on link "Draw" at bounding box center [354, 122] width 90 height 36
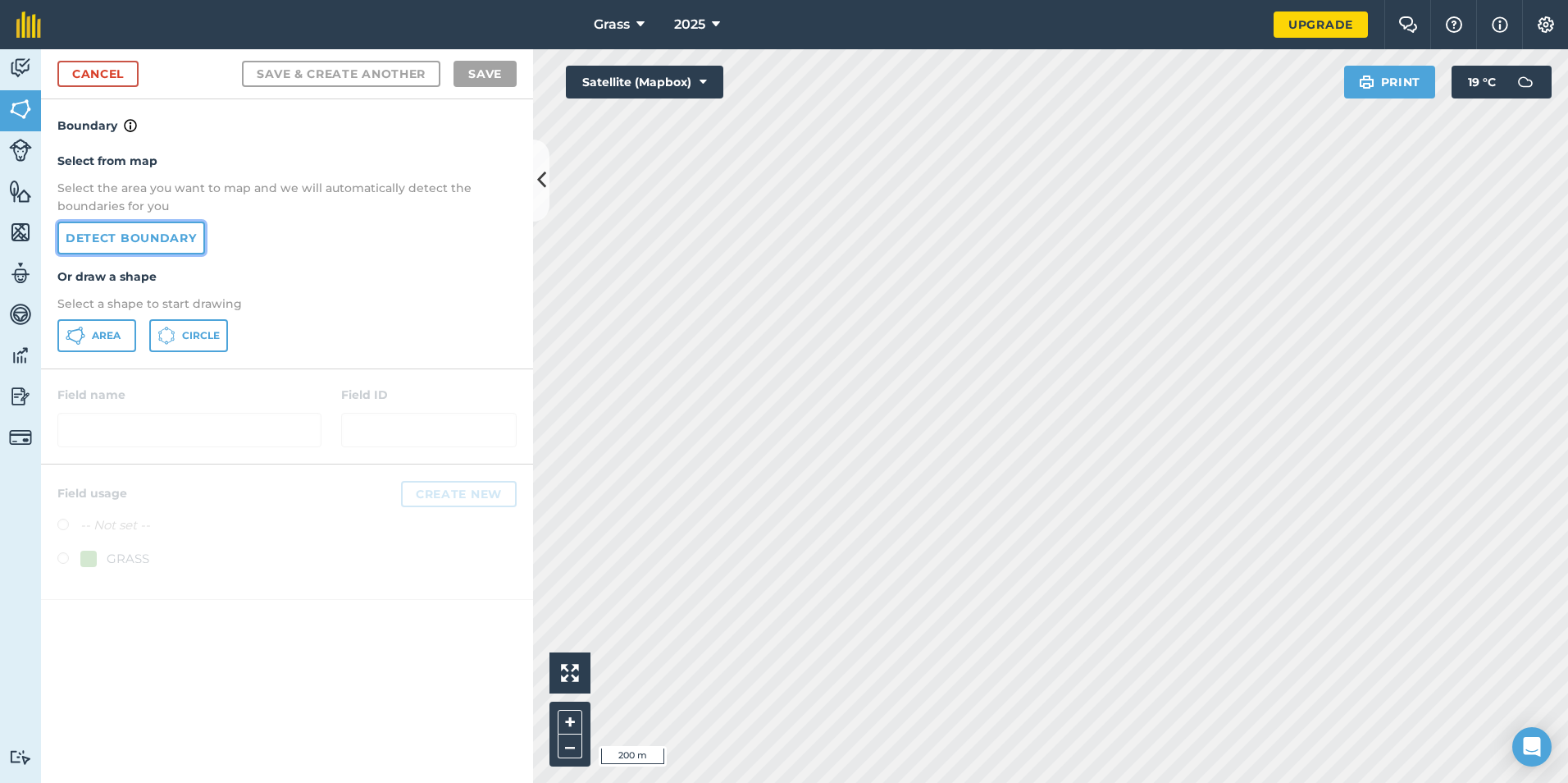
click at [146, 242] on link "Detect boundary" at bounding box center [131, 238] width 148 height 33
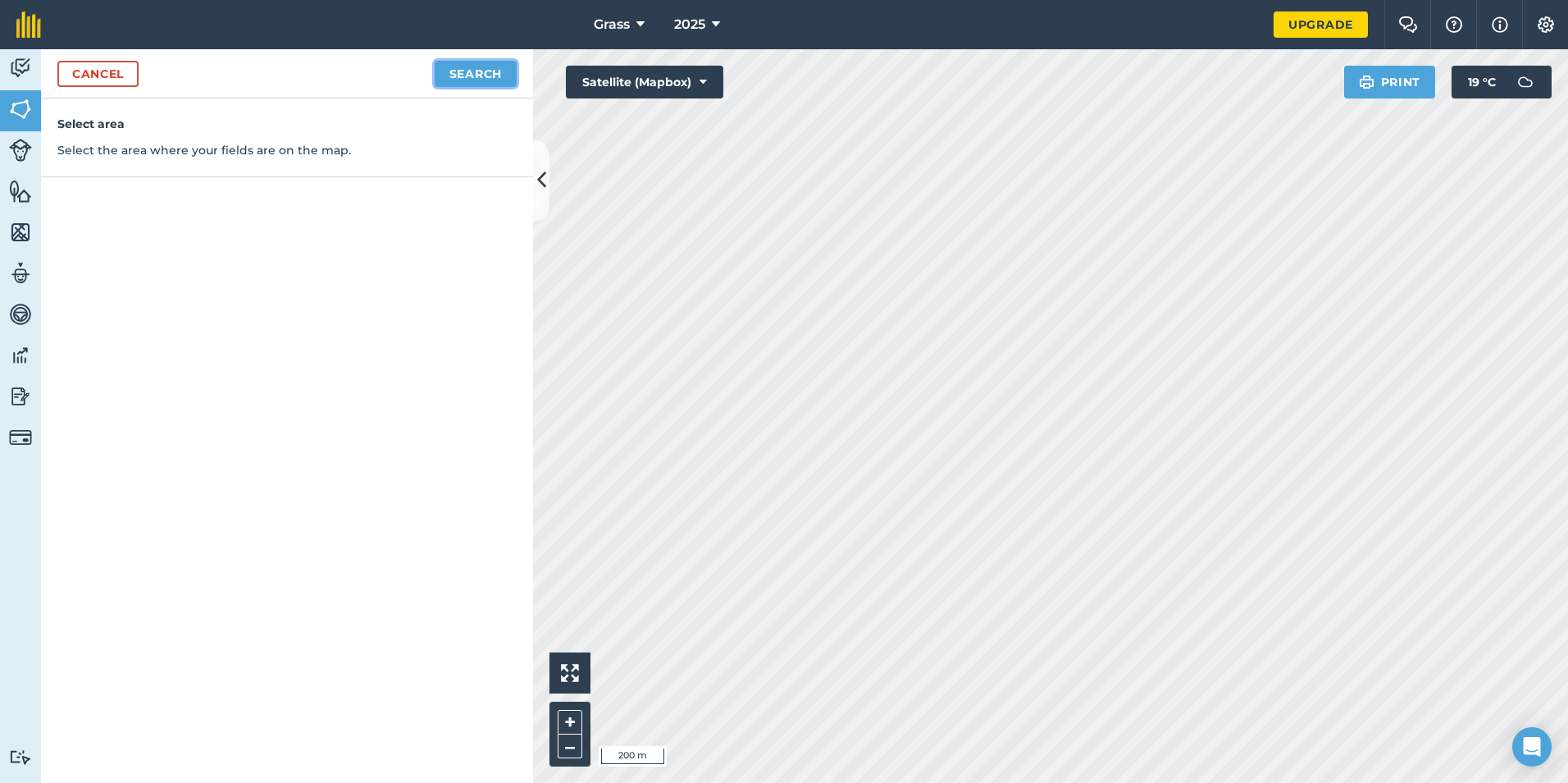
click at [484, 70] on button "Search" at bounding box center [476, 74] width 82 height 26
click at [435, 74] on button "Continue to edit boundaries" at bounding box center [393, 74] width 248 height 26
click at [366, 62] on button "Continue to name fields" at bounding box center [410, 74] width 212 height 26
type input "OL15"
click at [460, 78] on button "Save" at bounding box center [485, 74] width 63 height 26
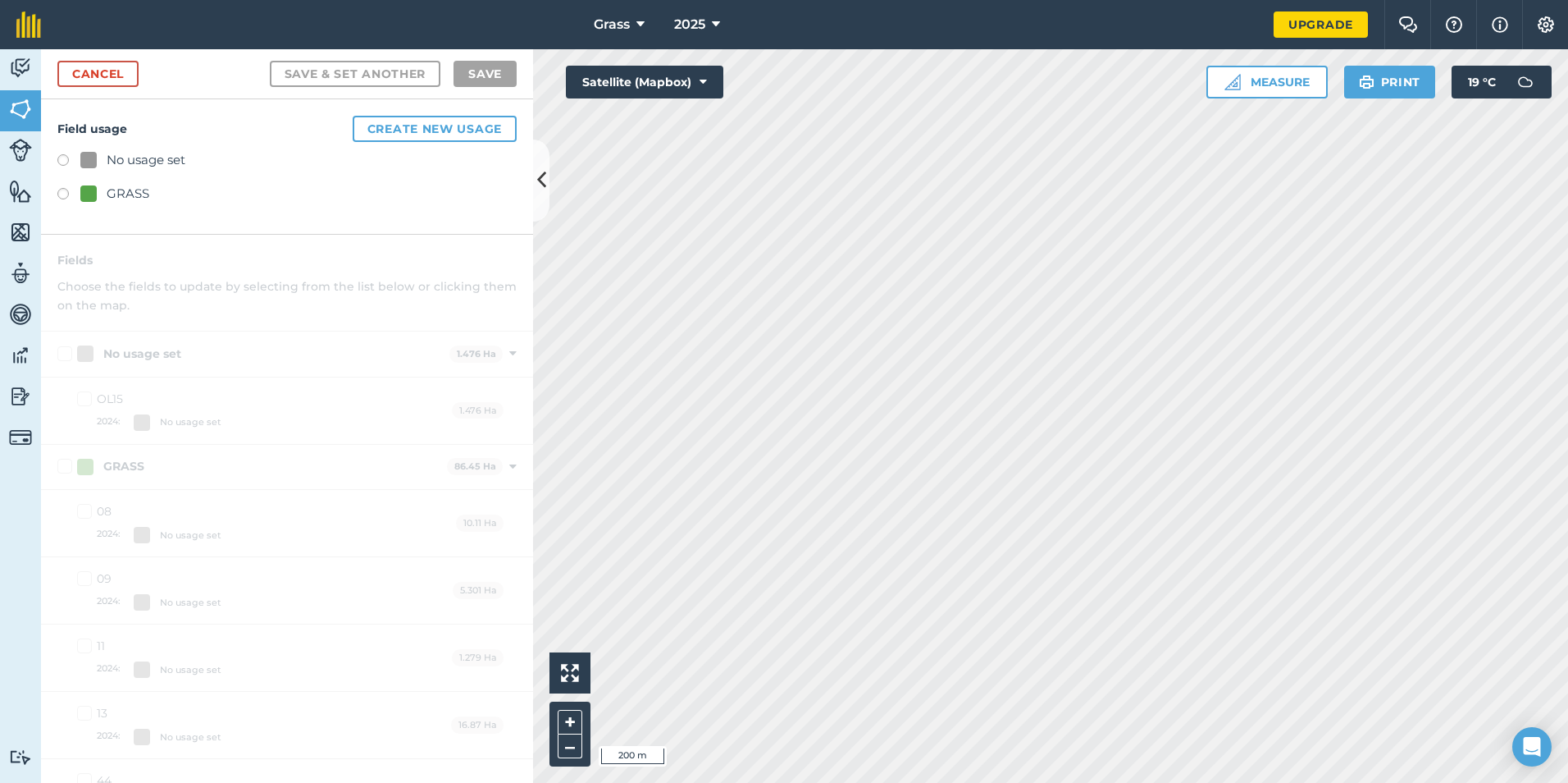
click at [136, 185] on div "GRASS" at bounding box center [128, 194] width 43 height 20
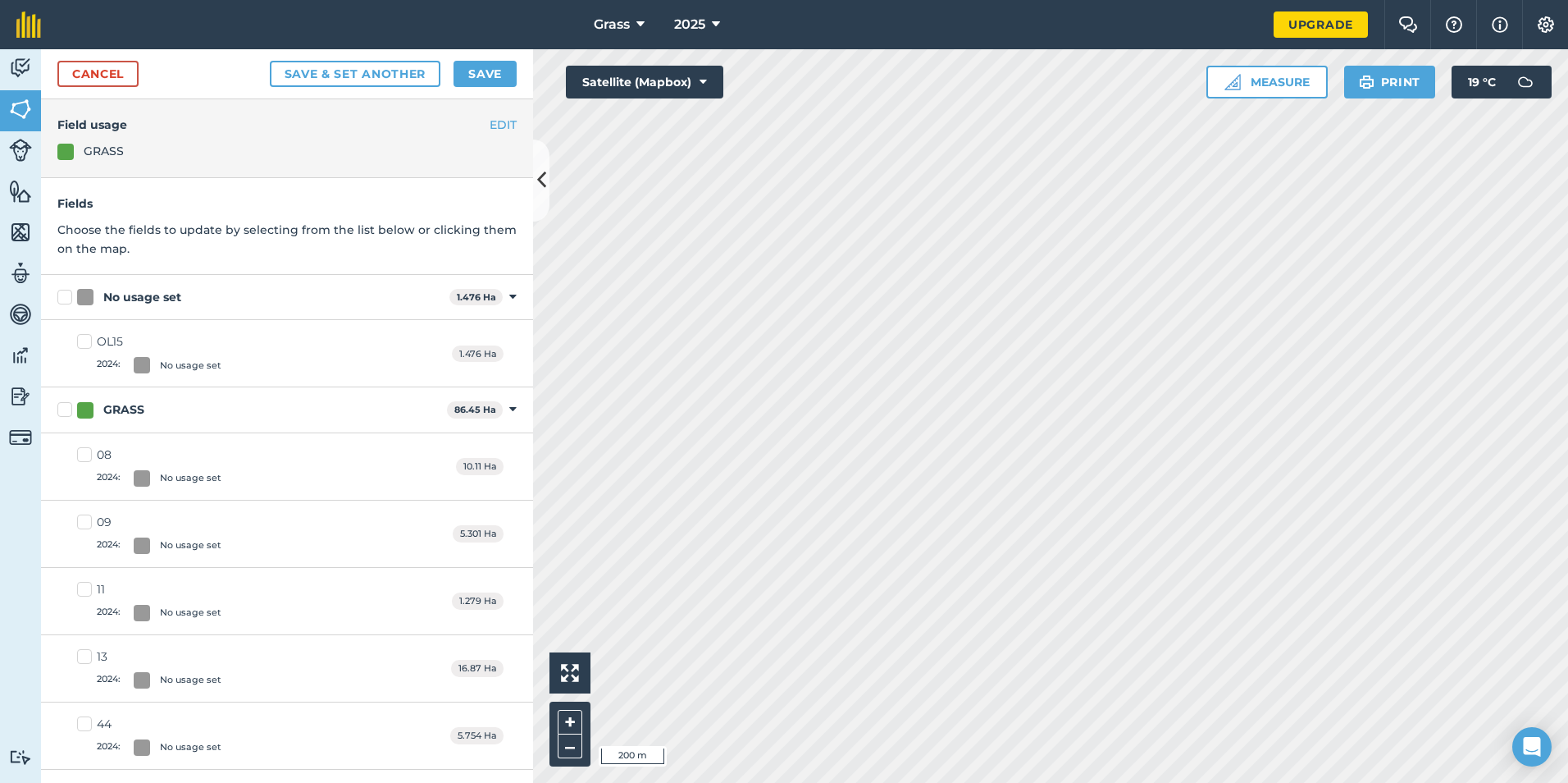
click at [67, 300] on label "No usage set" at bounding box center [250, 297] width 385 height 17
click at [67, 300] on input "No usage set" at bounding box center [63, 294] width 11 height 11
checkbox input "true"
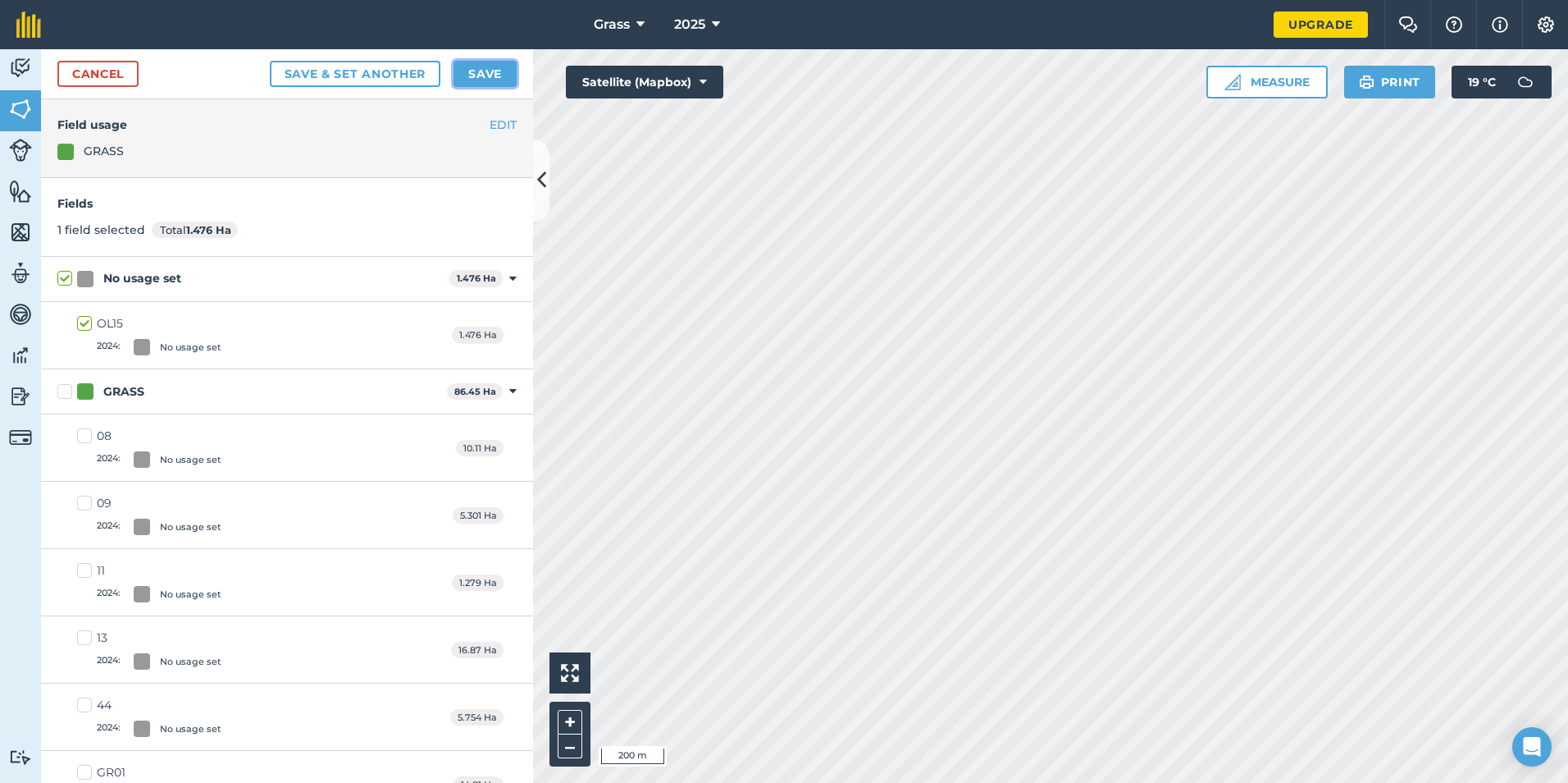
click at [466, 79] on button "Save" at bounding box center [485, 74] width 63 height 26
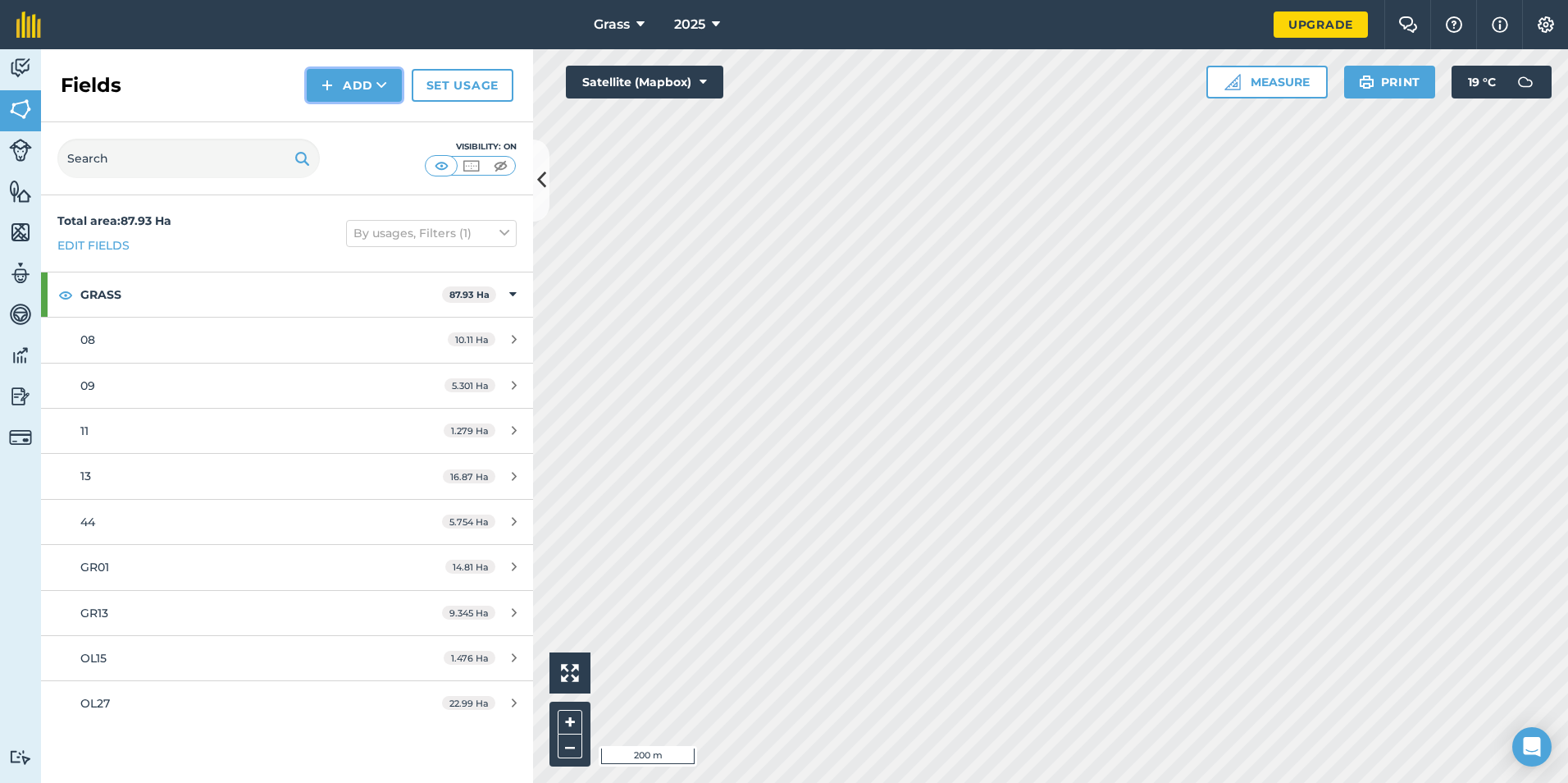
click at [384, 90] on icon at bounding box center [382, 86] width 11 height 16
click at [378, 120] on link "Draw" at bounding box center [354, 122] width 90 height 36
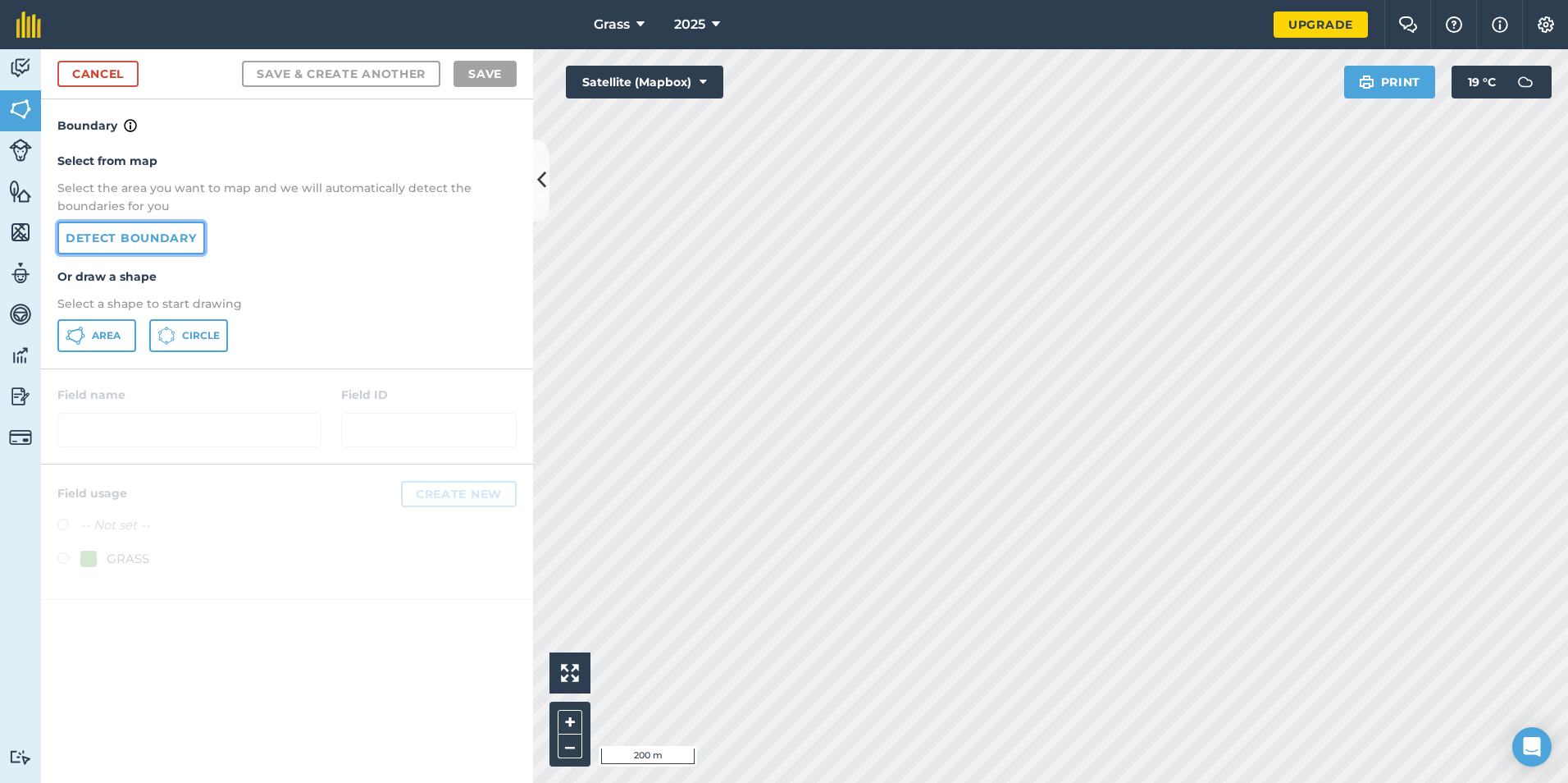
click at [149, 234] on link "Detect boundary" at bounding box center [131, 238] width 148 height 33
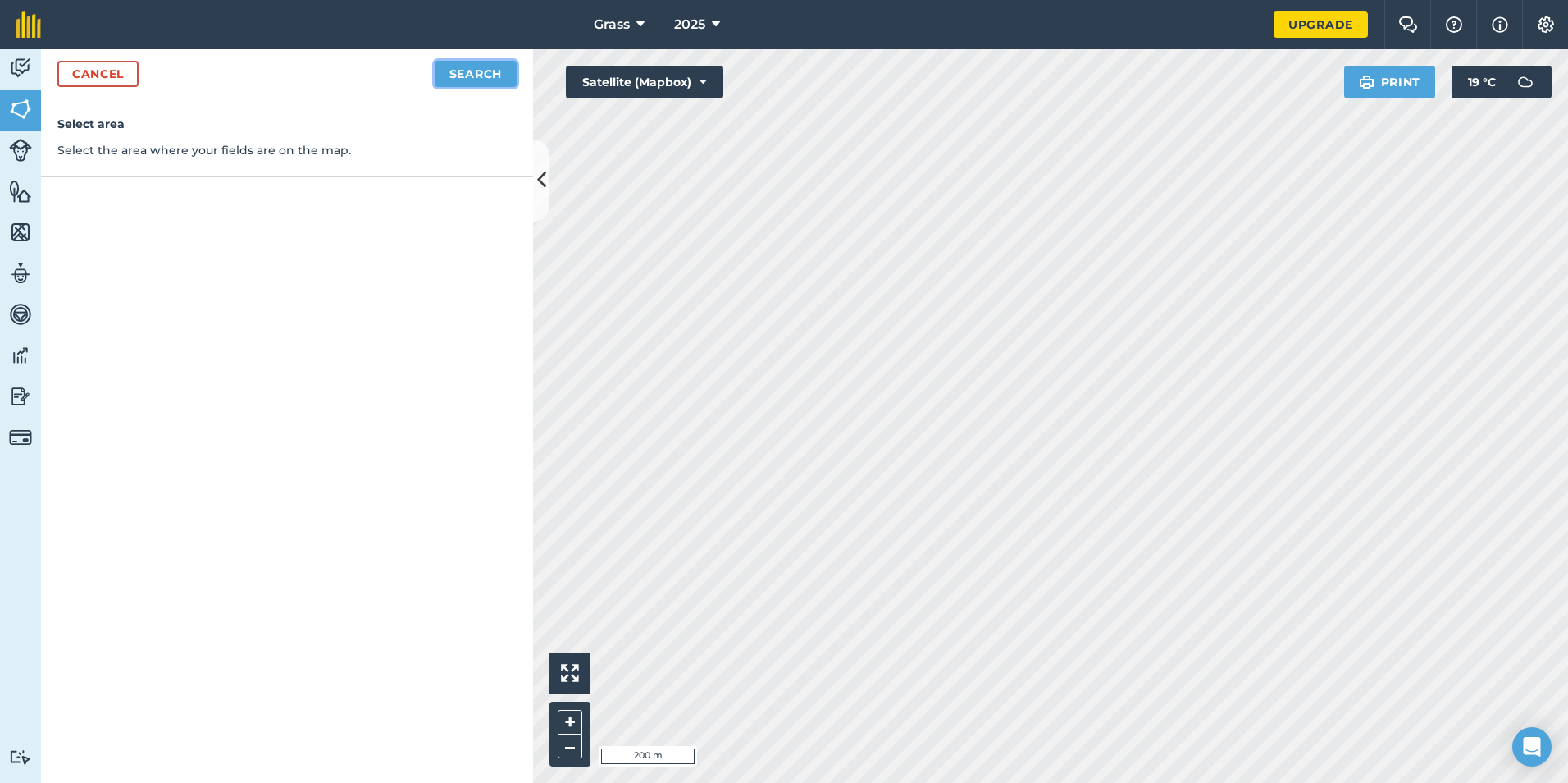
click at [474, 75] on button "Search" at bounding box center [476, 74] width 82 height 26
click at [358, 71] on button "Continue to edit boundaries" at bounding box center [393, 74] width 248 height 26
click at [106, 78] on link "Cancel" at bounding box center [97, 74] width 81 height 26
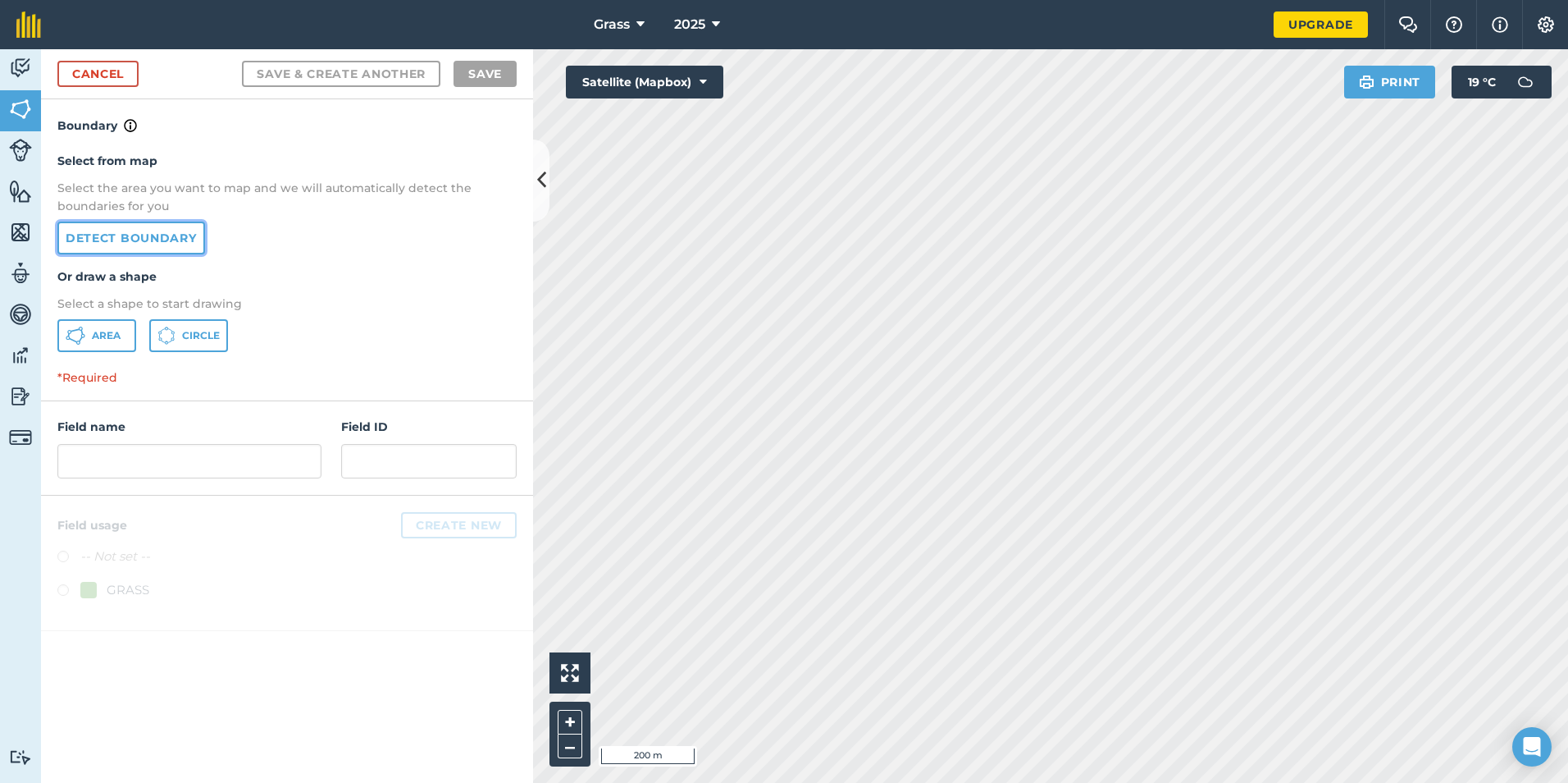
click at [184, 233] on link "Detect boundary" at bounding box center [131, 238] width 148 height 33
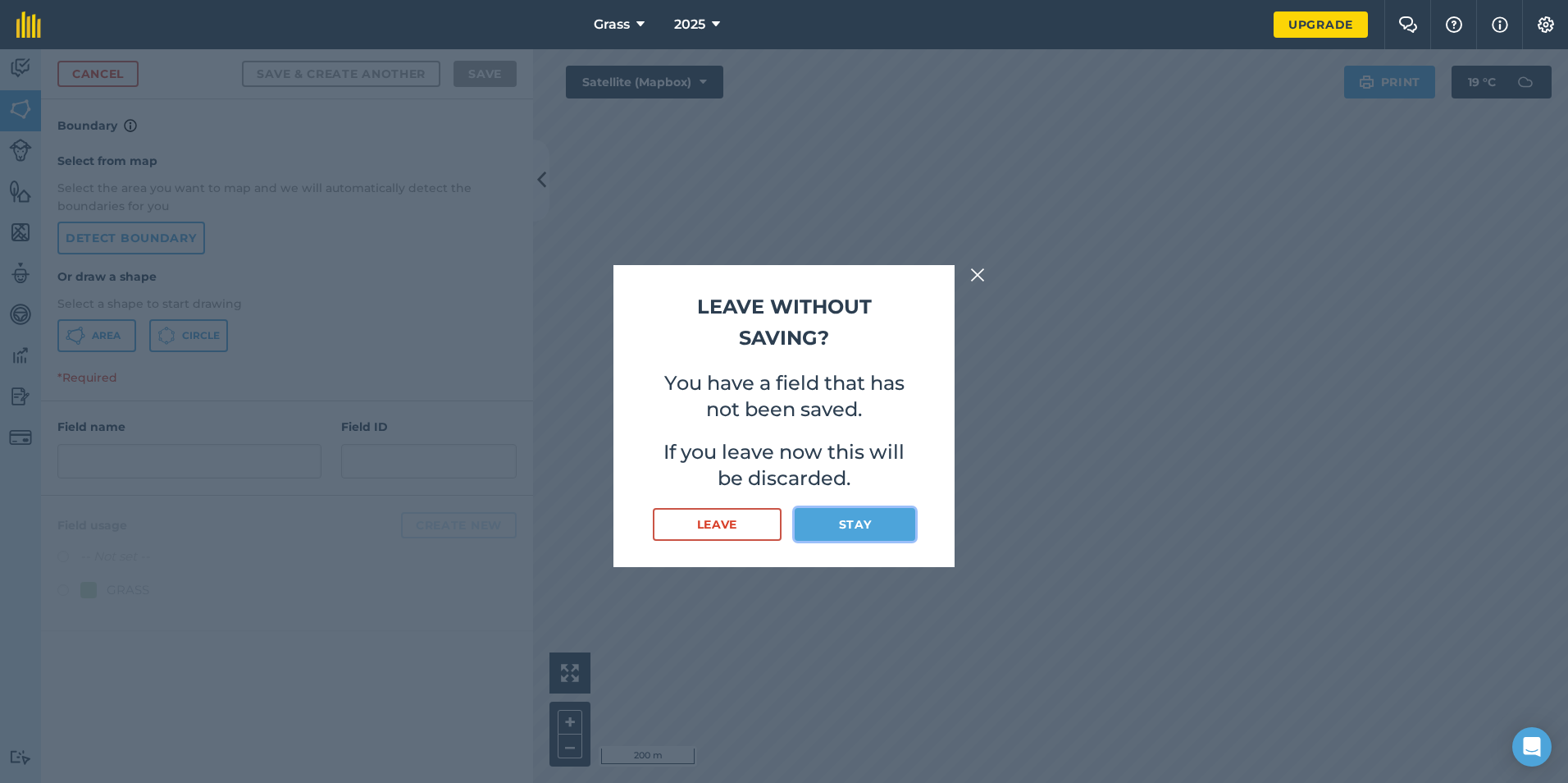
click at [807, 526] on button "Stay" at bounding box center [855, 524] width 120 height 33
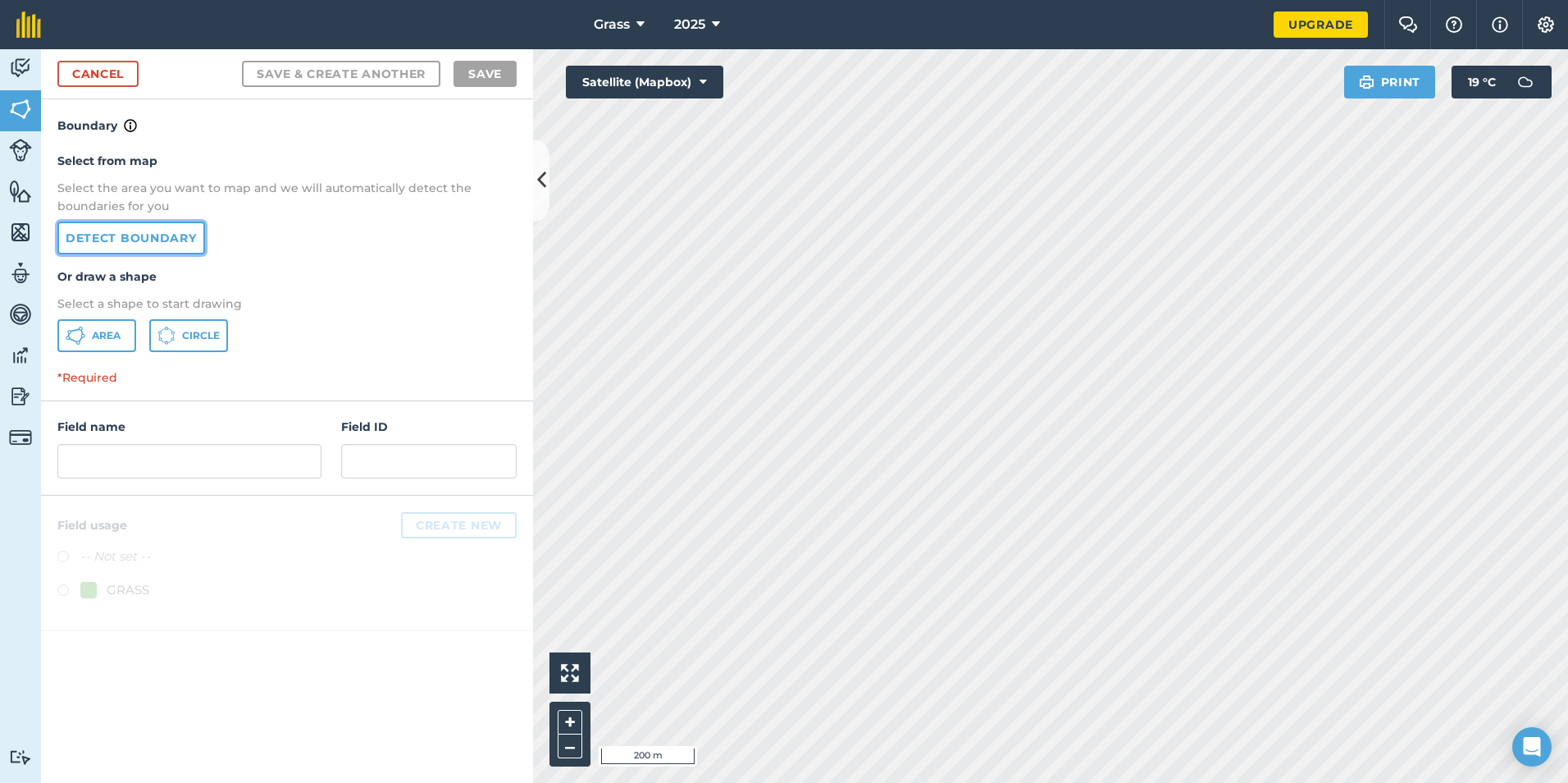
click at [142, 252] on link "Detect boundary" at bounding box center [131, 238] width 148 height 33
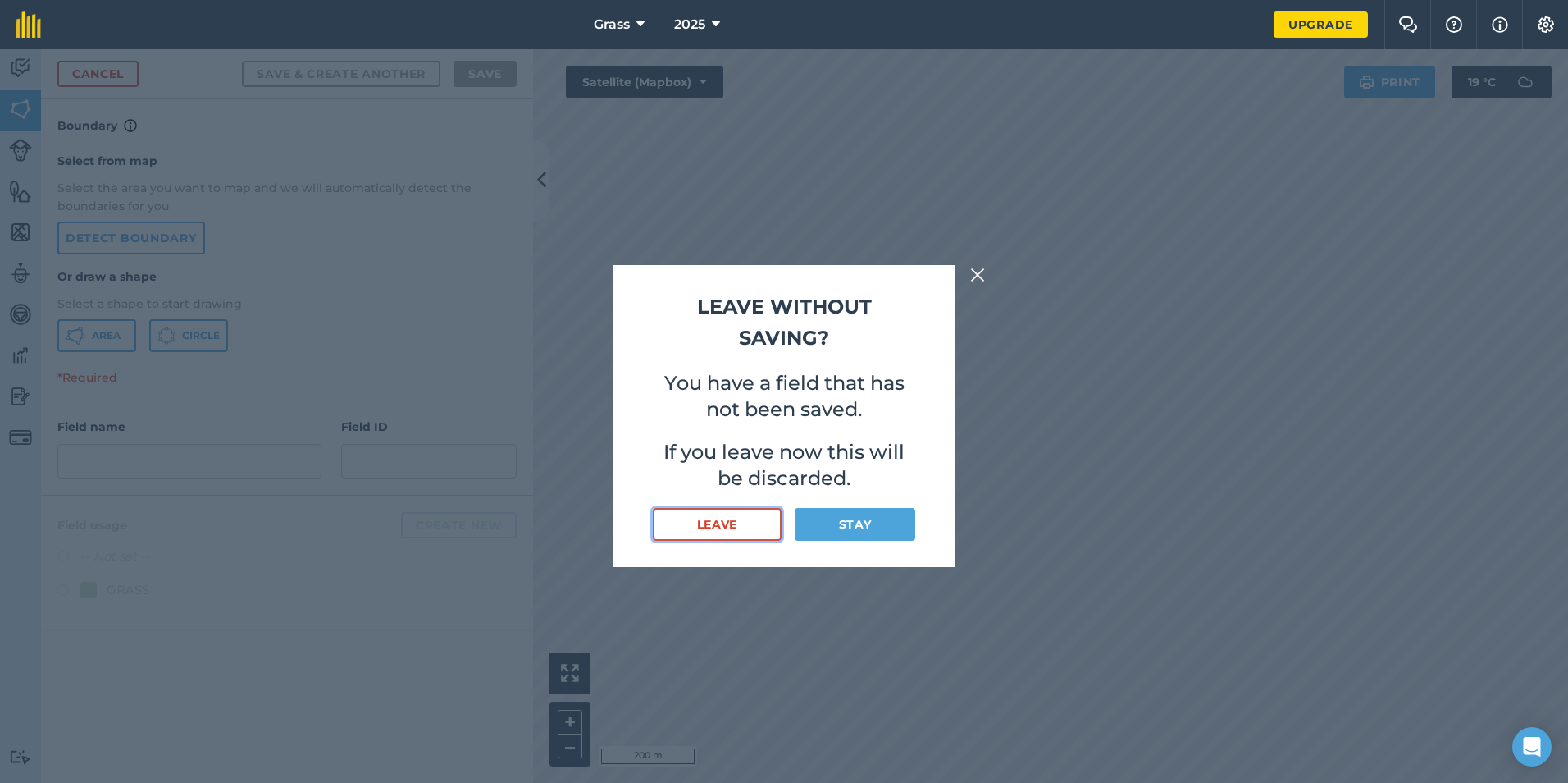
click at [665, 514] on button "Leave" at bounding box center [717, 524] width 128 height 33
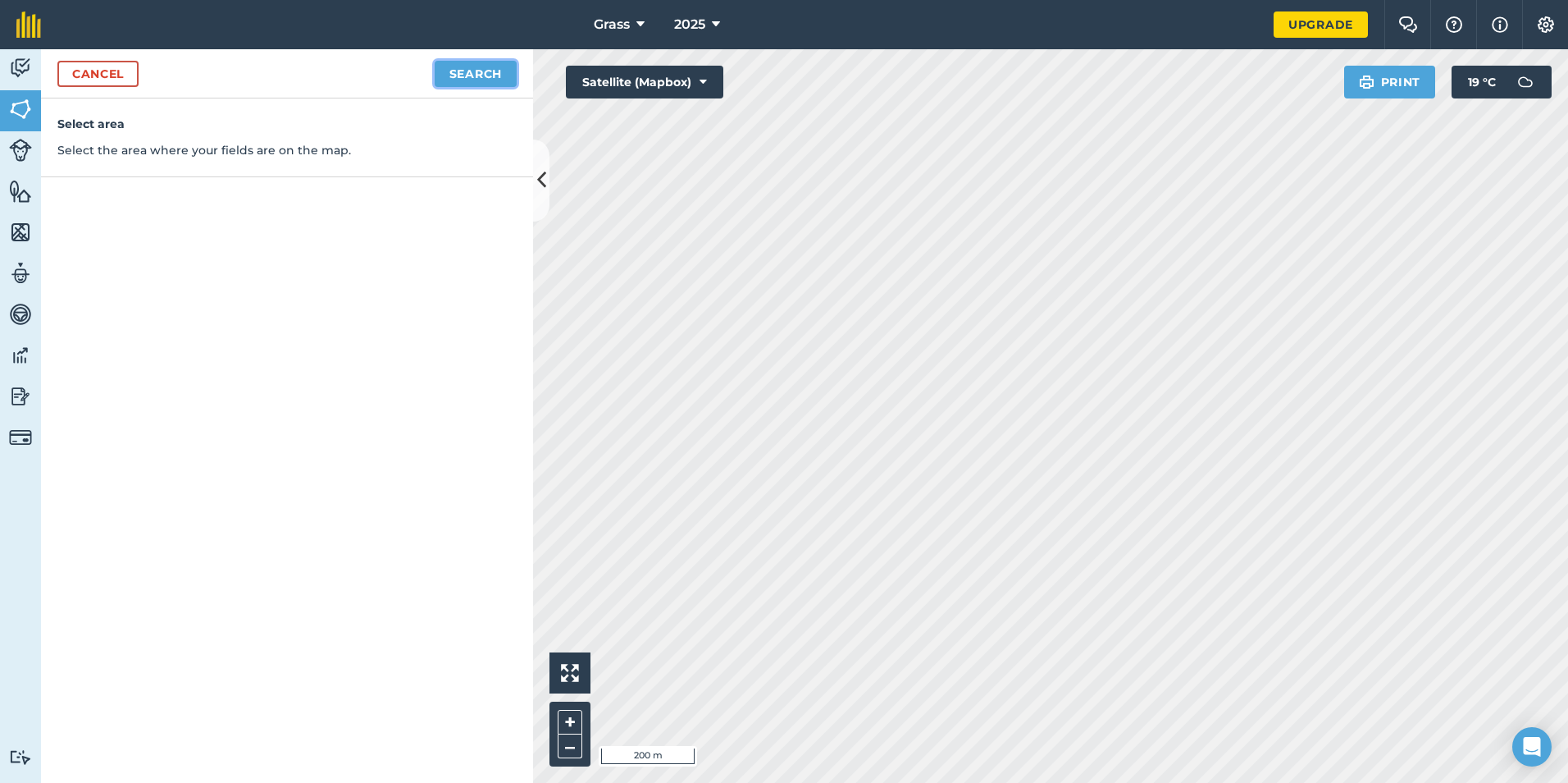
click at [499, 75] on button "Search" at bounding box center [476, 74] width 82 height 26
click at [482, 71] on button "Continue to edit boundaries" at bounding box center [393, 74] width 248 height 26
click at [473, 77] on button "Continue to name fields" at bounding box center [410, 74] width 212 height 26
type input "PF04"
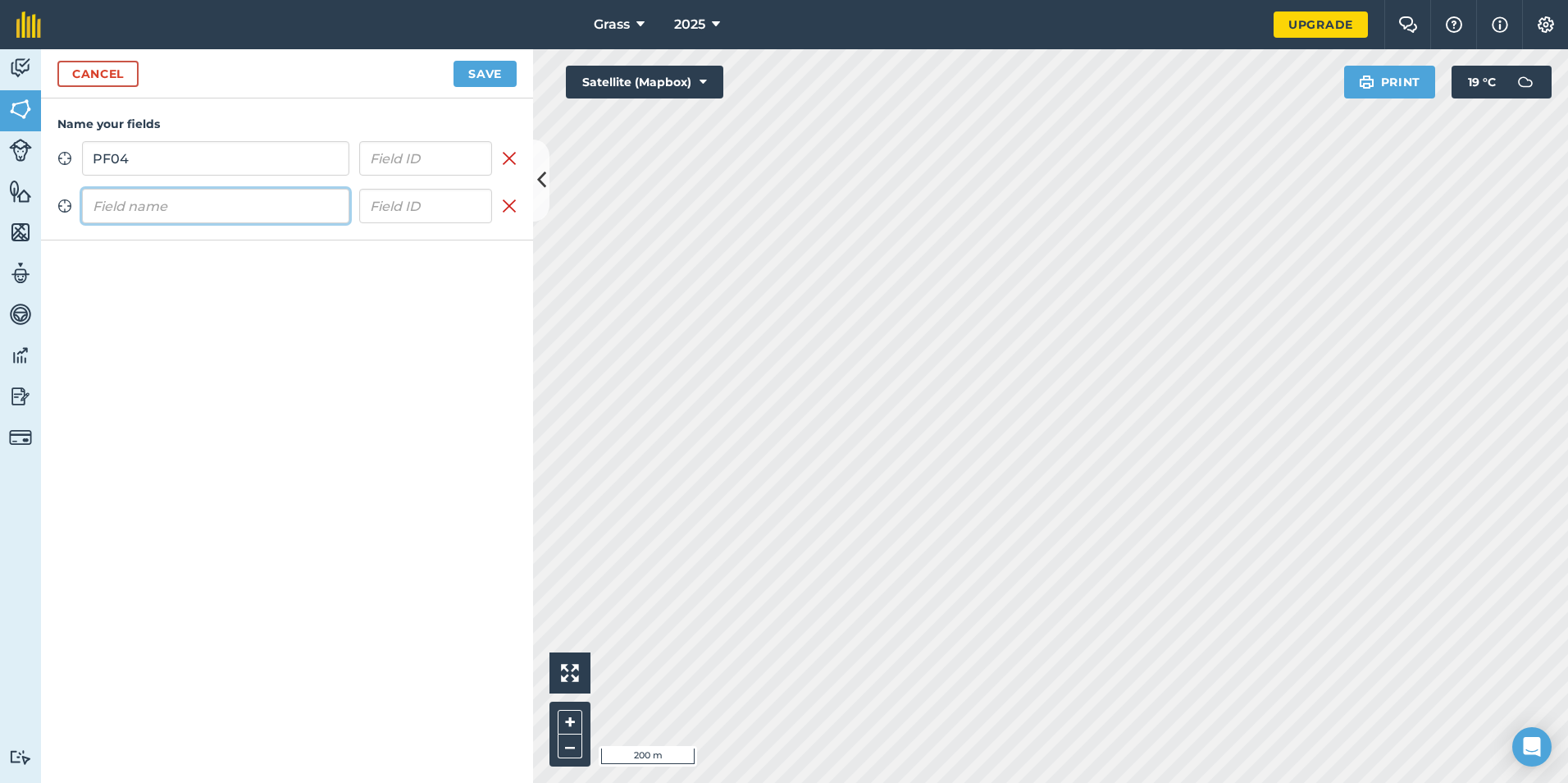
click at [225, 199] on input "text" at bounding box center [215, 206] width 267 height 35
type input "PF05"
click at [297, 287] on div "Name your fields Zoom to field PF04 Remove field Zoom to field PF05 Remove field" at bounding box center [287, 440] width 492 height 685
click at [489, 78] on button "Save" at bounding box center [485, 74] width 63 height 26
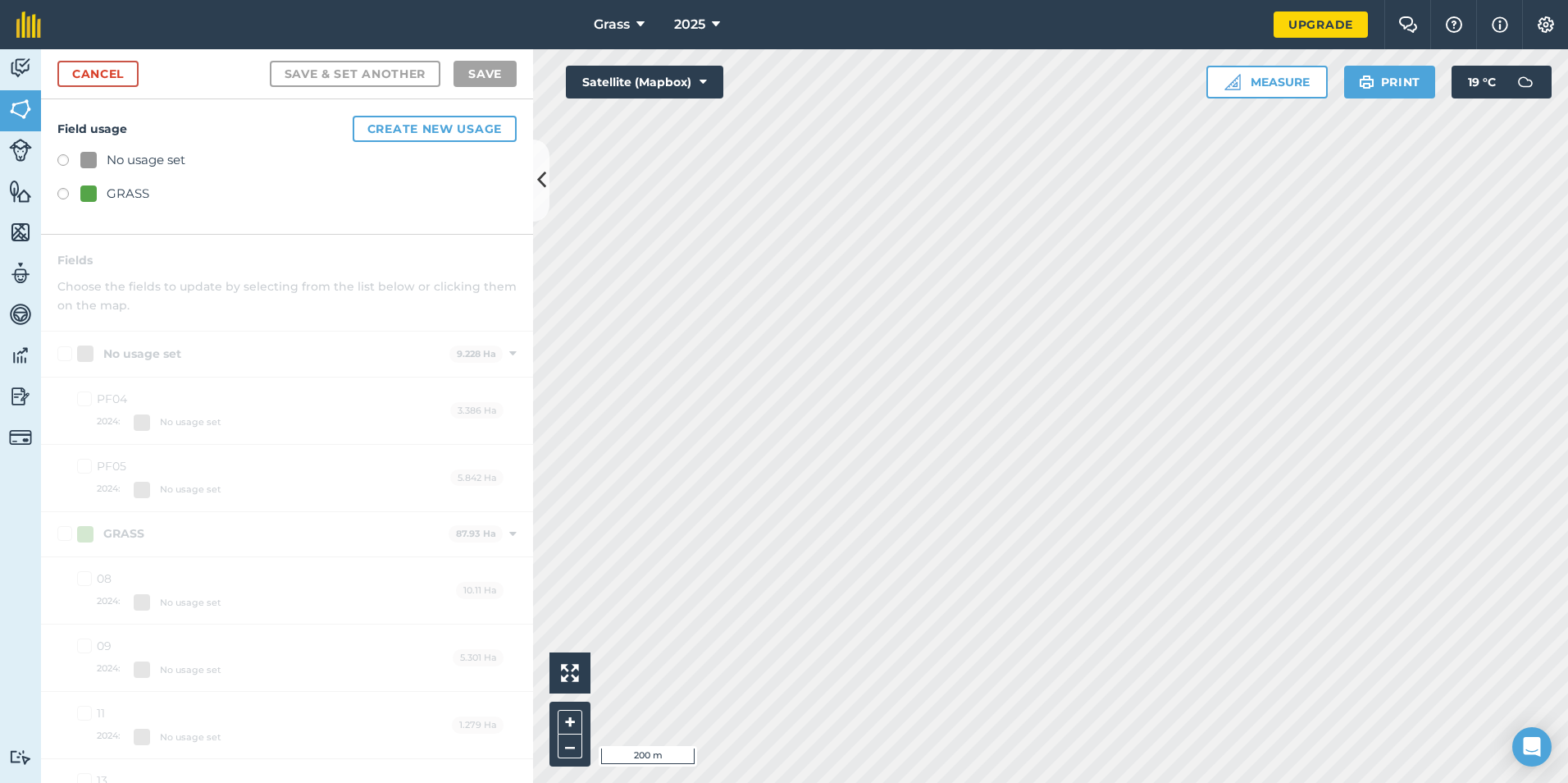
click at [138, 183] on div "No usage set GRASS" at bounding box center [287, 179] width 459 height 57
click at [125, 201] on div "GRASS" at bounding box center [128, 194] width 43 height 20
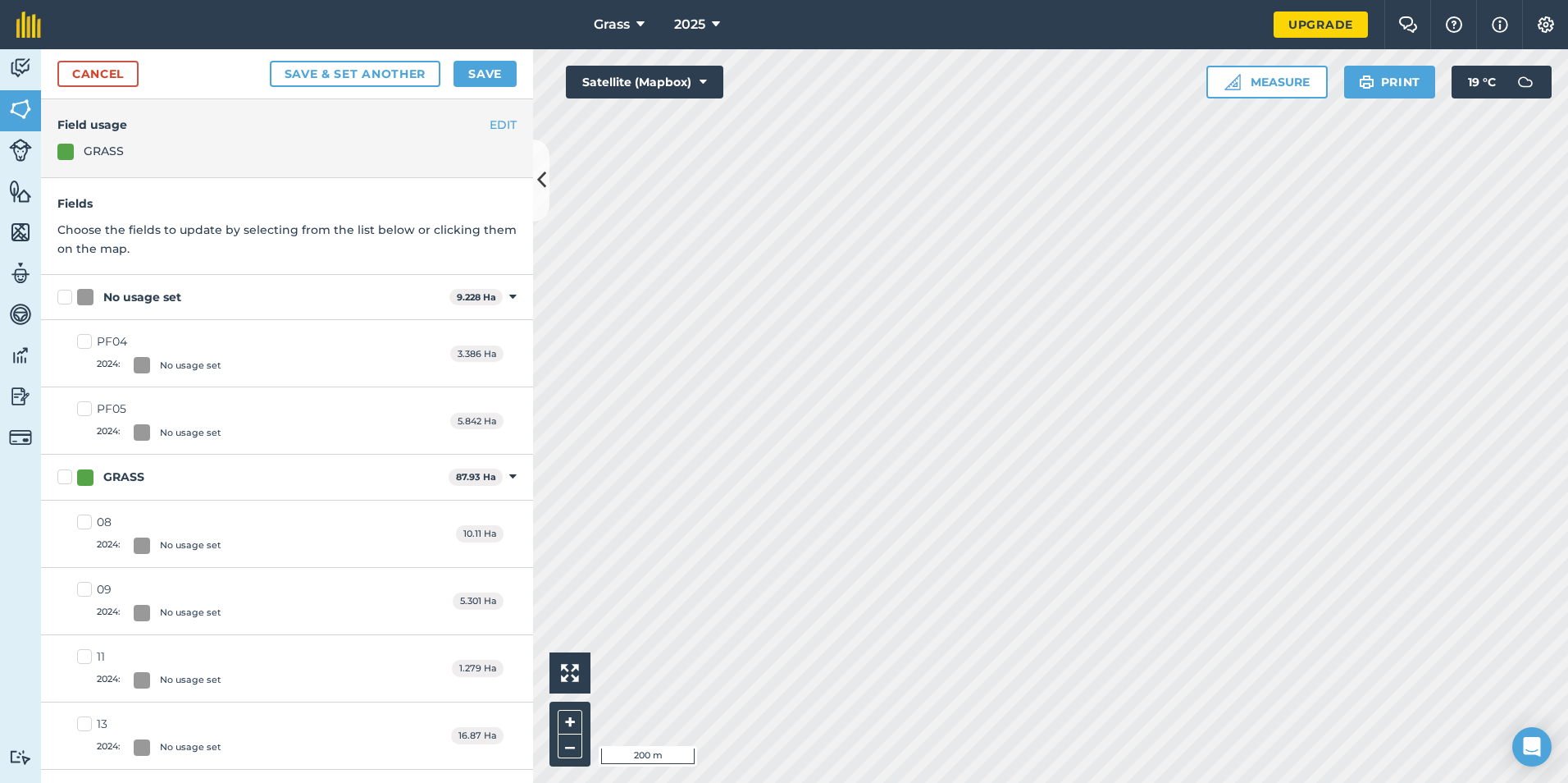
click at [104, 306] on div "No usage set 9.228 Ha Toggle showing No usage set fields" at bounding box center [287, 298] width 492 height 46
click at [108, 298] on div "No usage set" at bounding box center [142, 297] width 78 height 17
click at [68, 298] on input "No usage set" at bounding box center [63, 294] width 11 height 11
checkbox input "true"
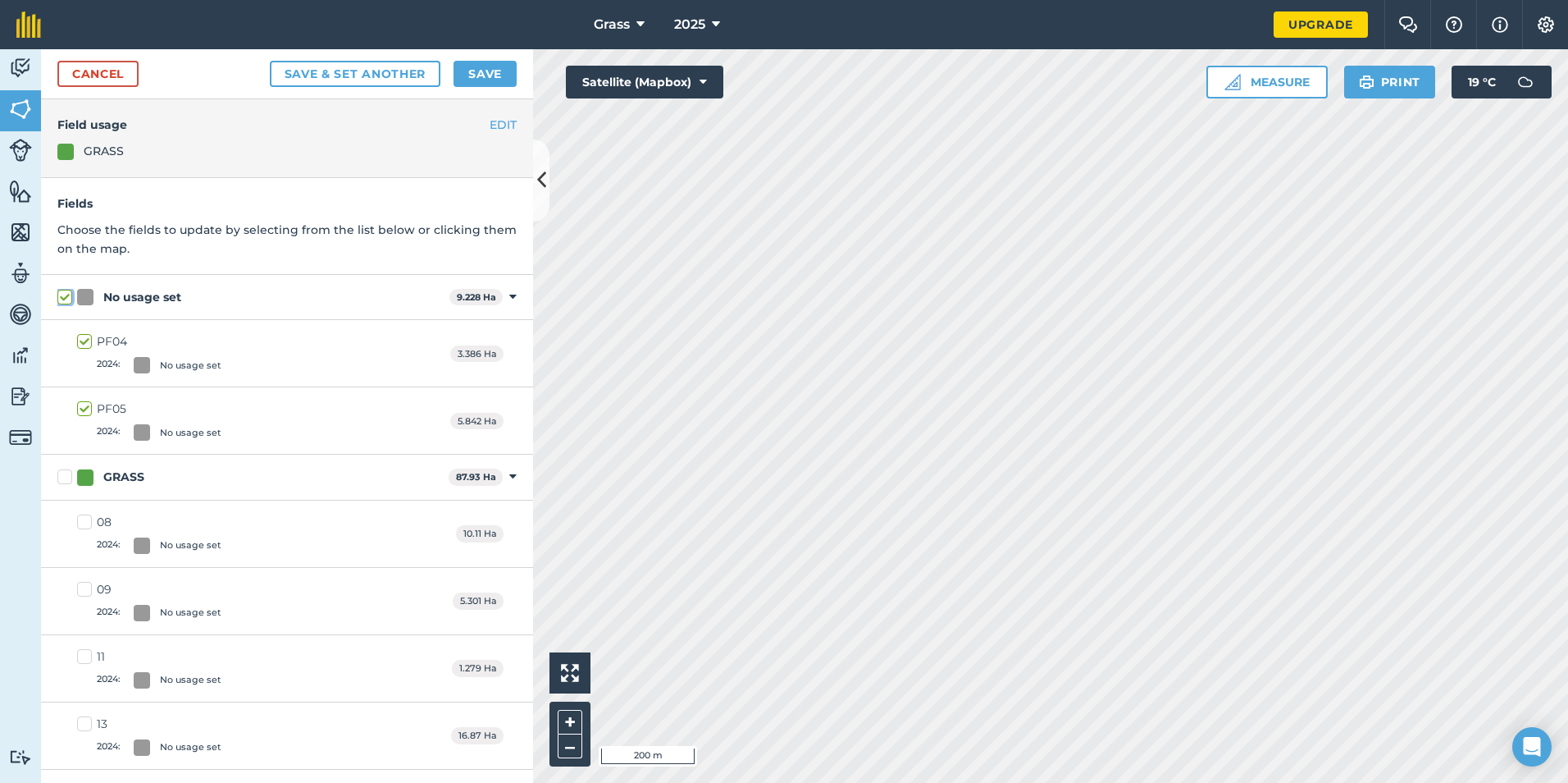
checkbox input "true"
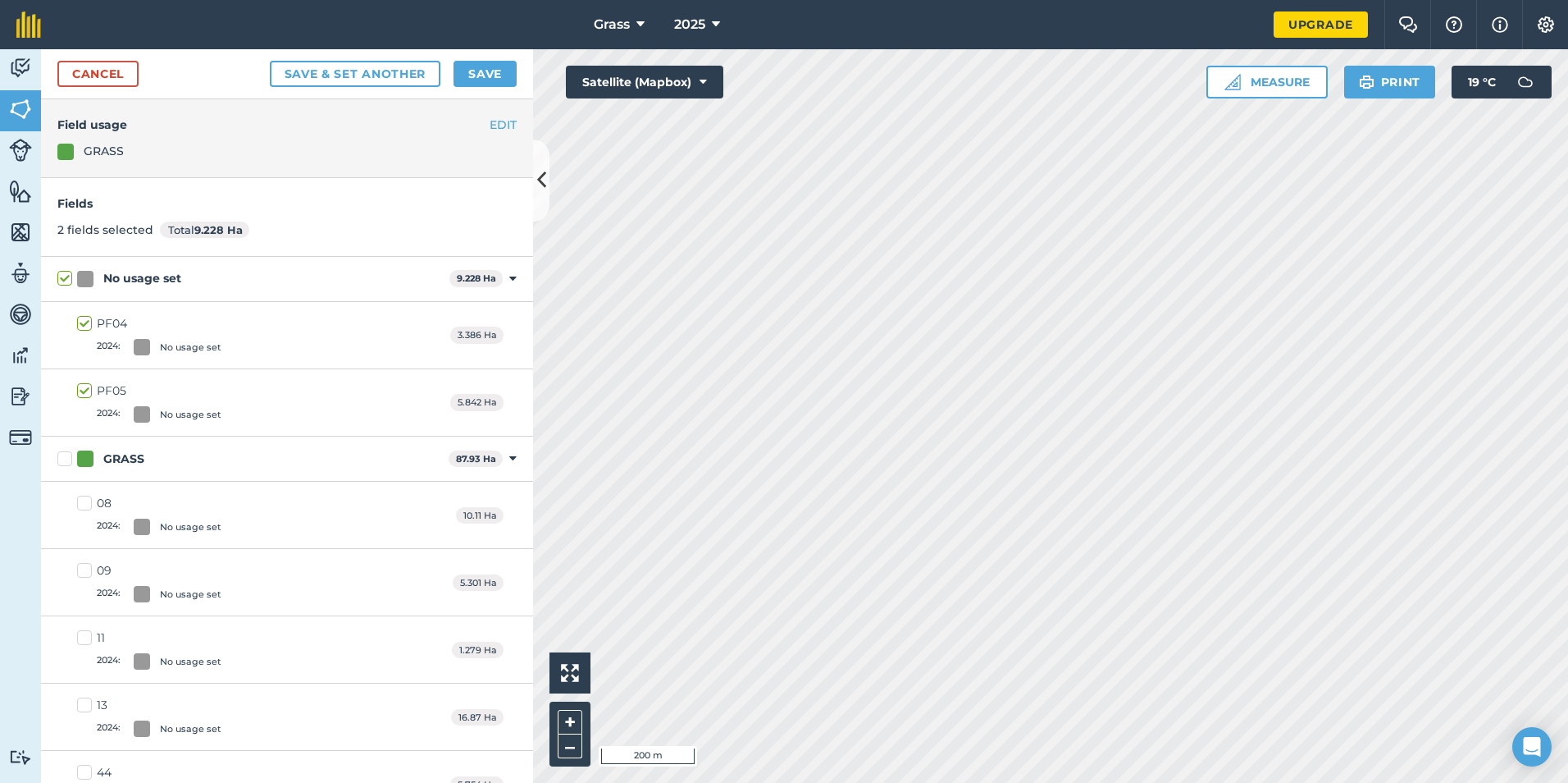
click at [466, 57] on div "Cancel Save & set another Save" at bounding box center [287, 74] width 492 height 50
click at [477, 74] on button "Save" at bounding box center [485, 74] width 63 height 26
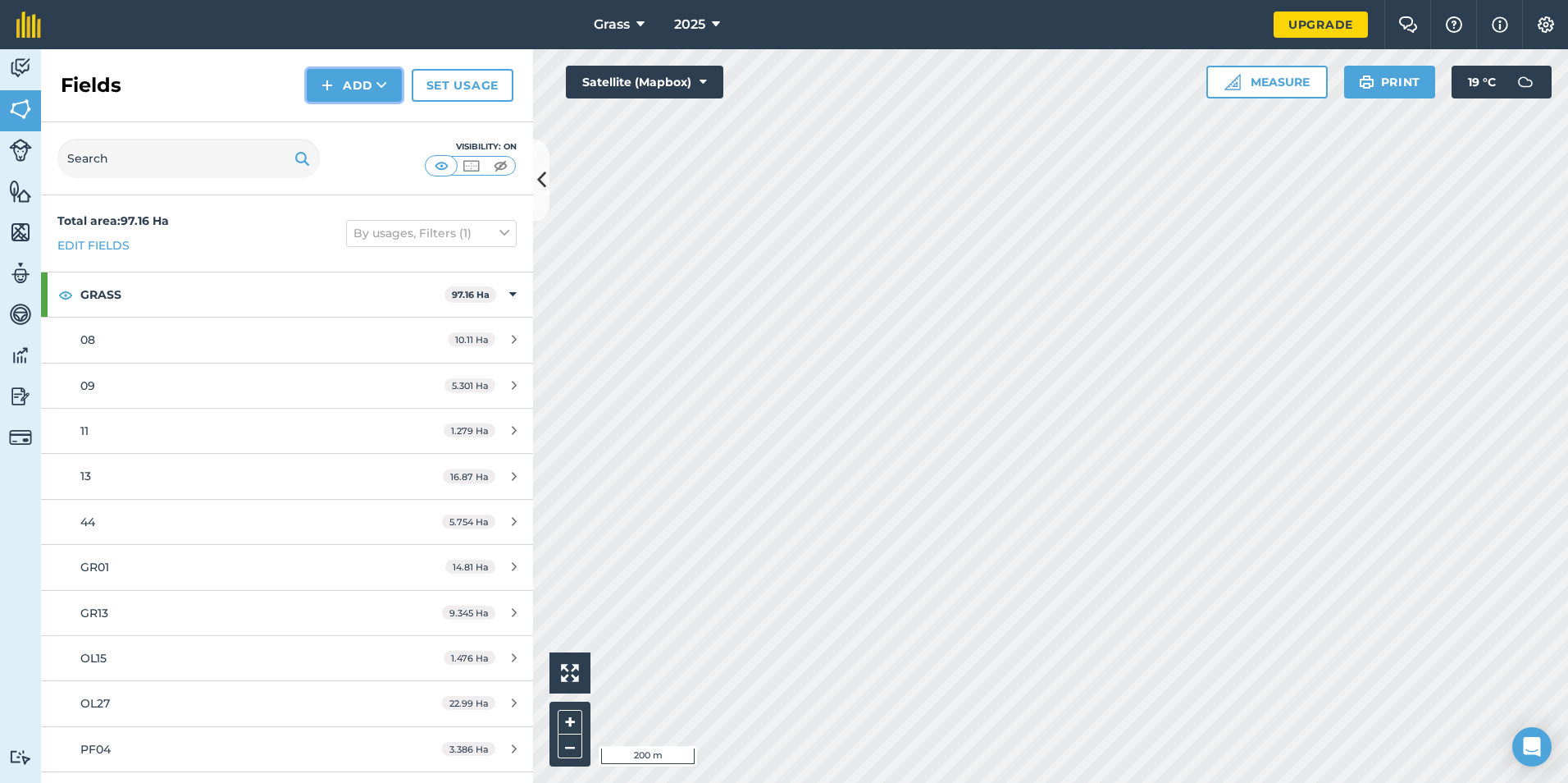
drag, startPoint x: 391, startPoint y: 84, endPoint x: 384, endPoint y: 88, distance: 8.1
click at [391, 82] on button "Add" at bounding box center [354, 86] width 95 height 33
click at [376, 120] on link "Draw" at bounding box center [354, 122] width 90 height 36
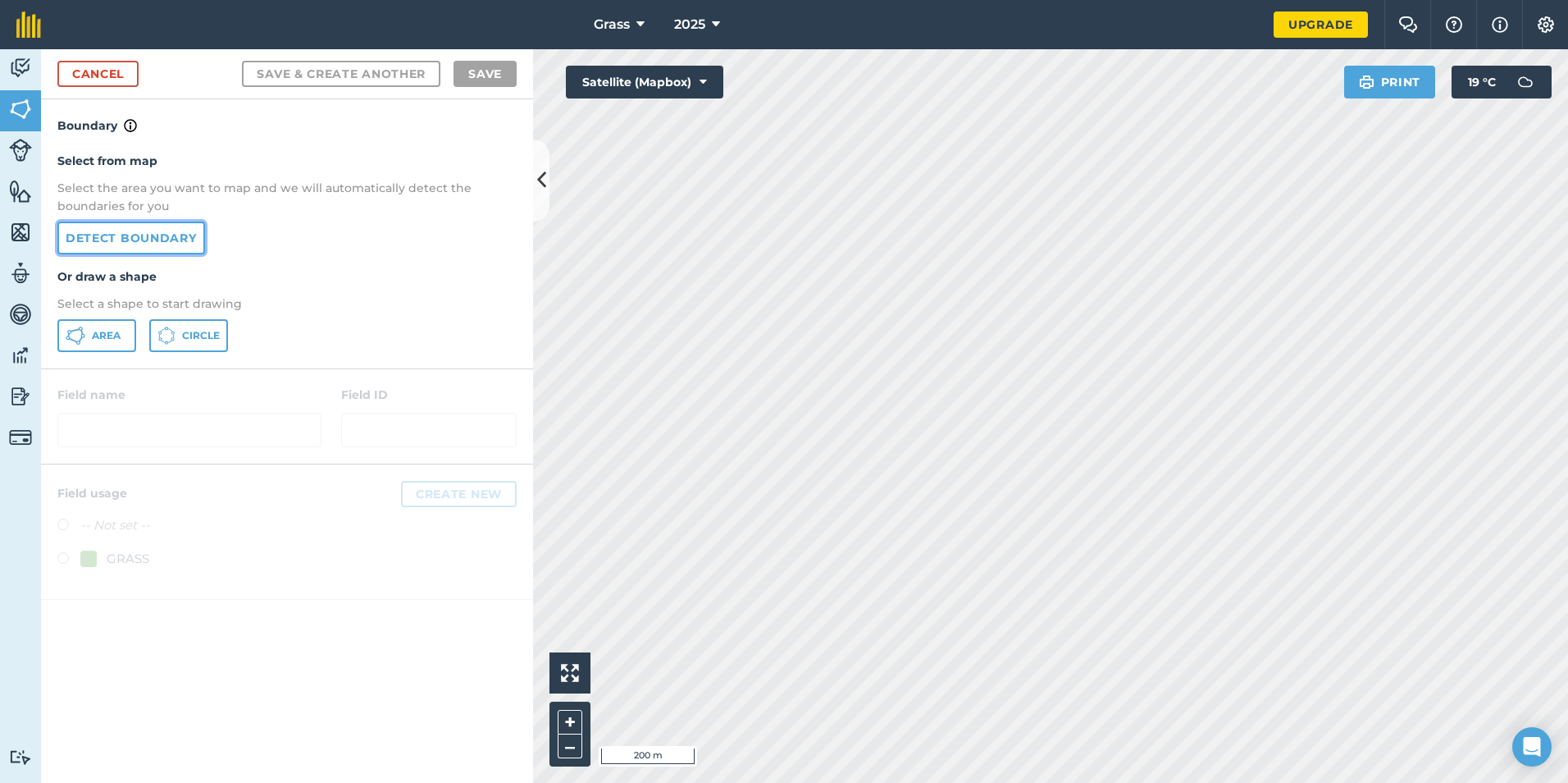
click at [179, 242] on link "Detect boundary" at bounding box center [131, 238] width 148 height 33
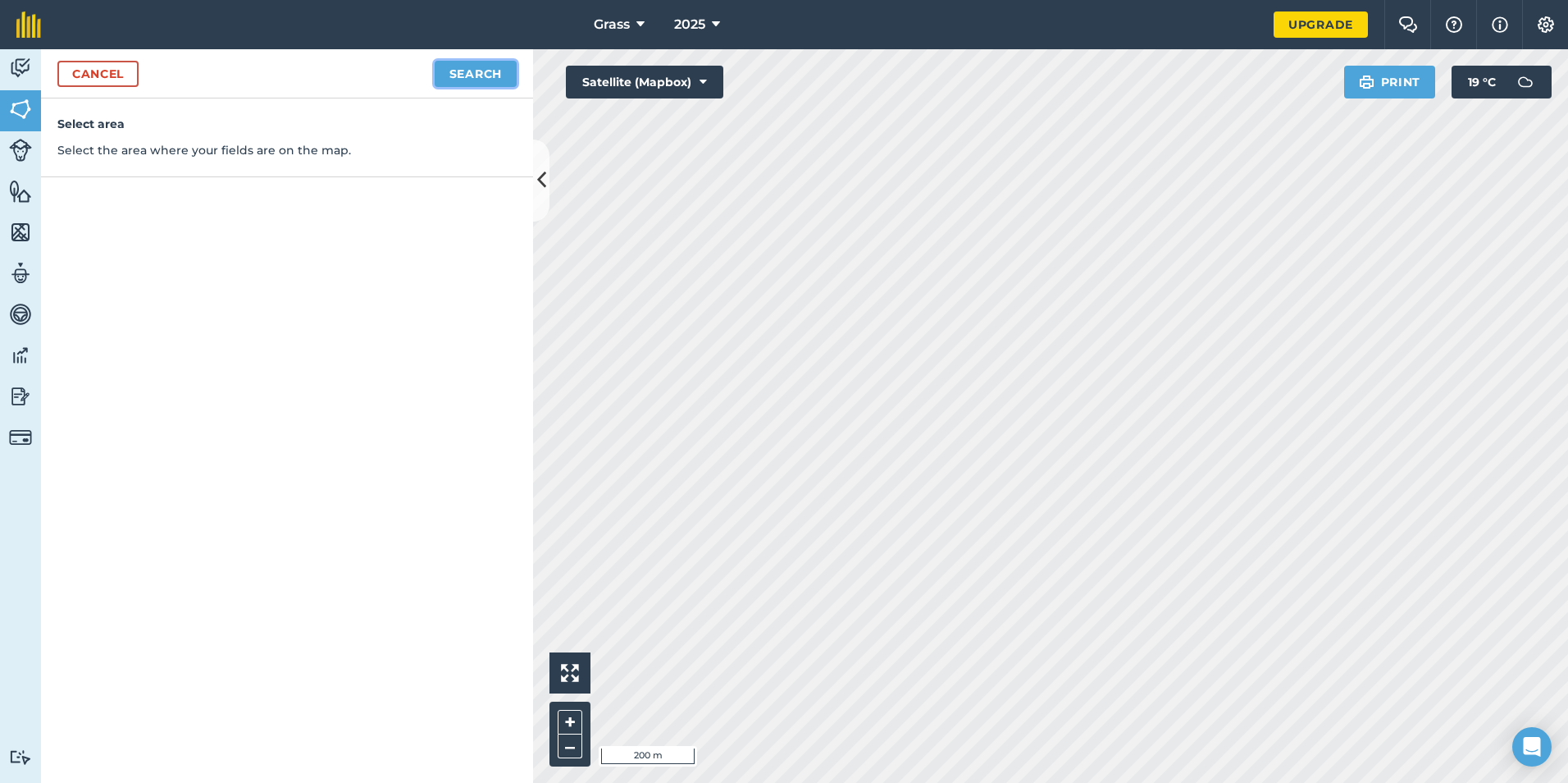
click at [503, 75] on button "Search" at bounding box center [476, 74] width 82 height 26
click at [452, 80] on button "Continue to edit boundaries" at bounding box center [393, 74] width 248 height 26
click at [386, 62] on button "Continue to name fields" at bounding box center [410, 74] width 212 height 26
click at [249, 150] on input "text" at bounding box center [215, 159] width 267 height 35
type input "PF13"
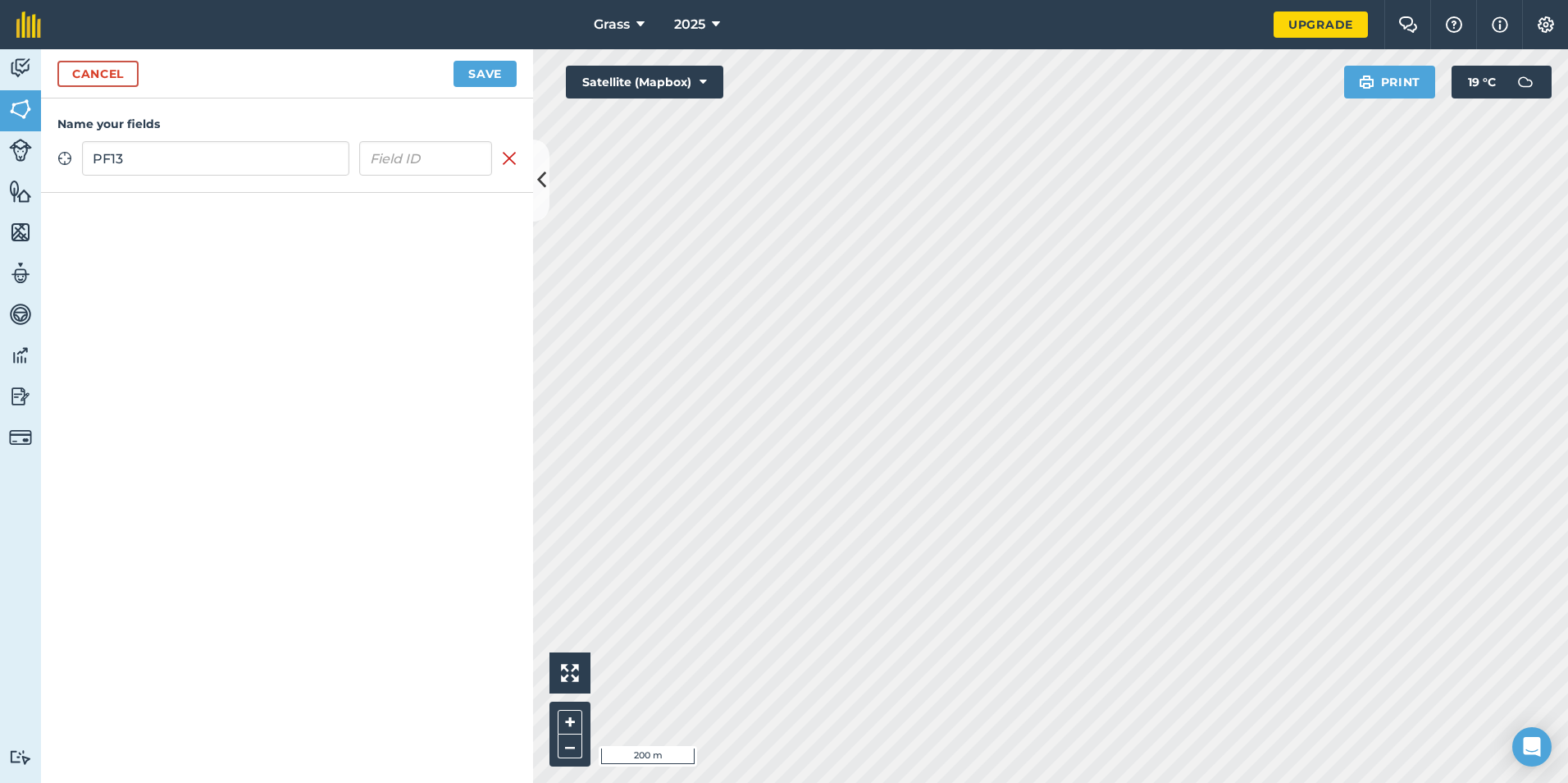
click at [454, 61] on button "Save" at bounding box center [485, 74] width 63 height 26
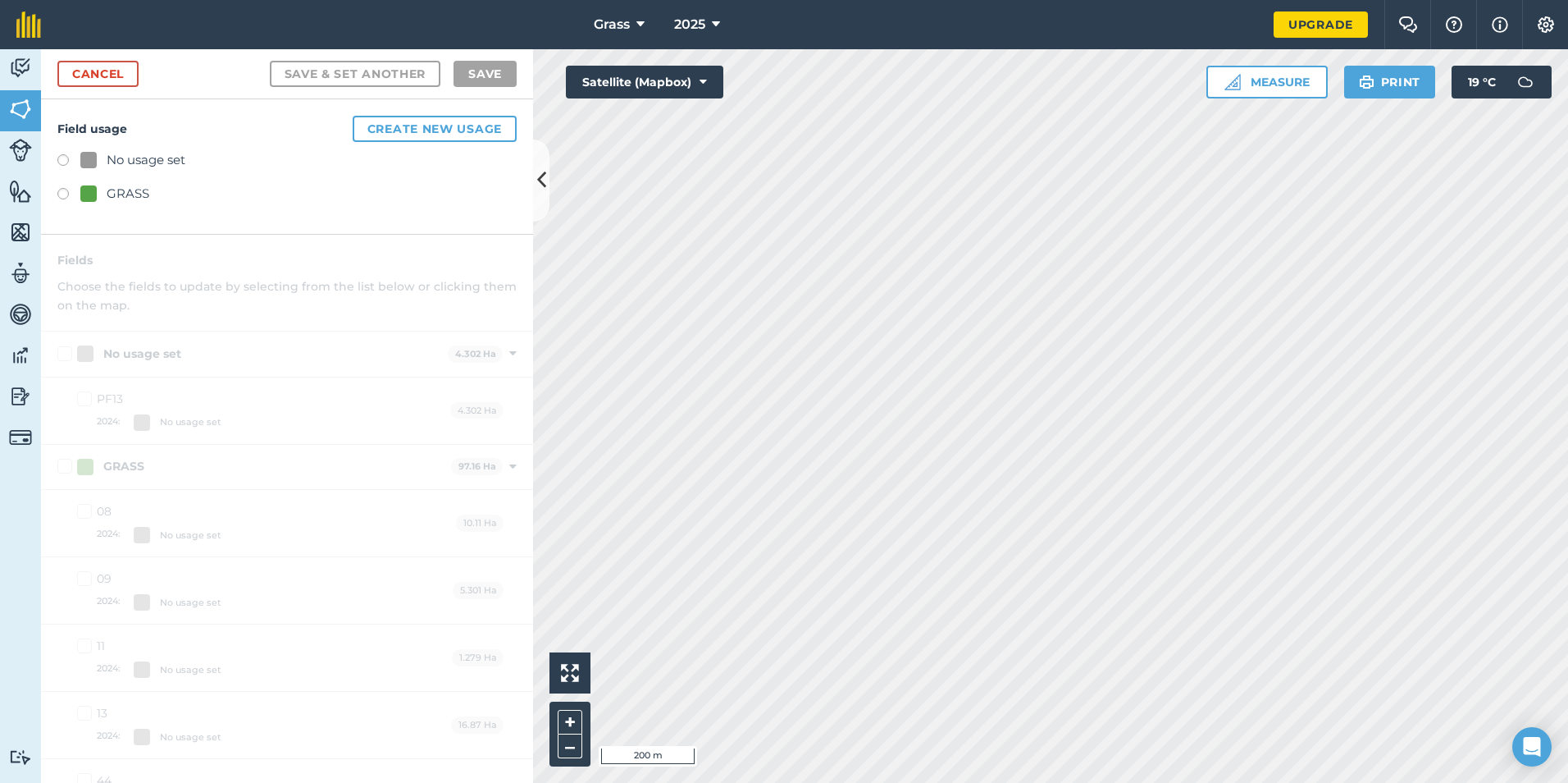
click at [127, 192] on div "GRASS" at bounding box center [128, 194] width 43 height 20
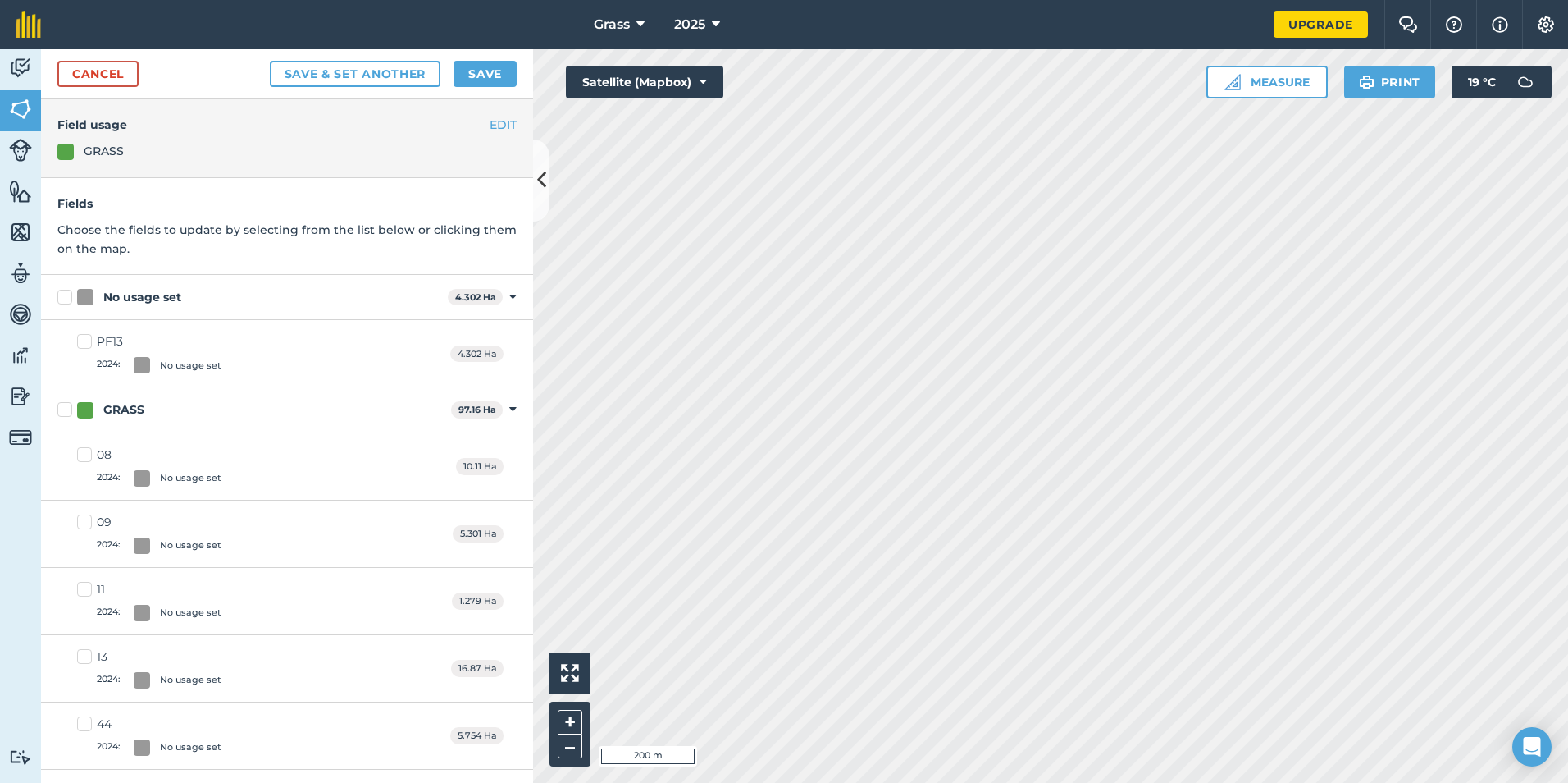
click at [72, 295] on label "No usage set" at bounding box center [249, 297] width 384 height 17
click at [68, 295] on input "No usage set" at bounding box center [63, 294] width 11 height 11
checkbox input "true"
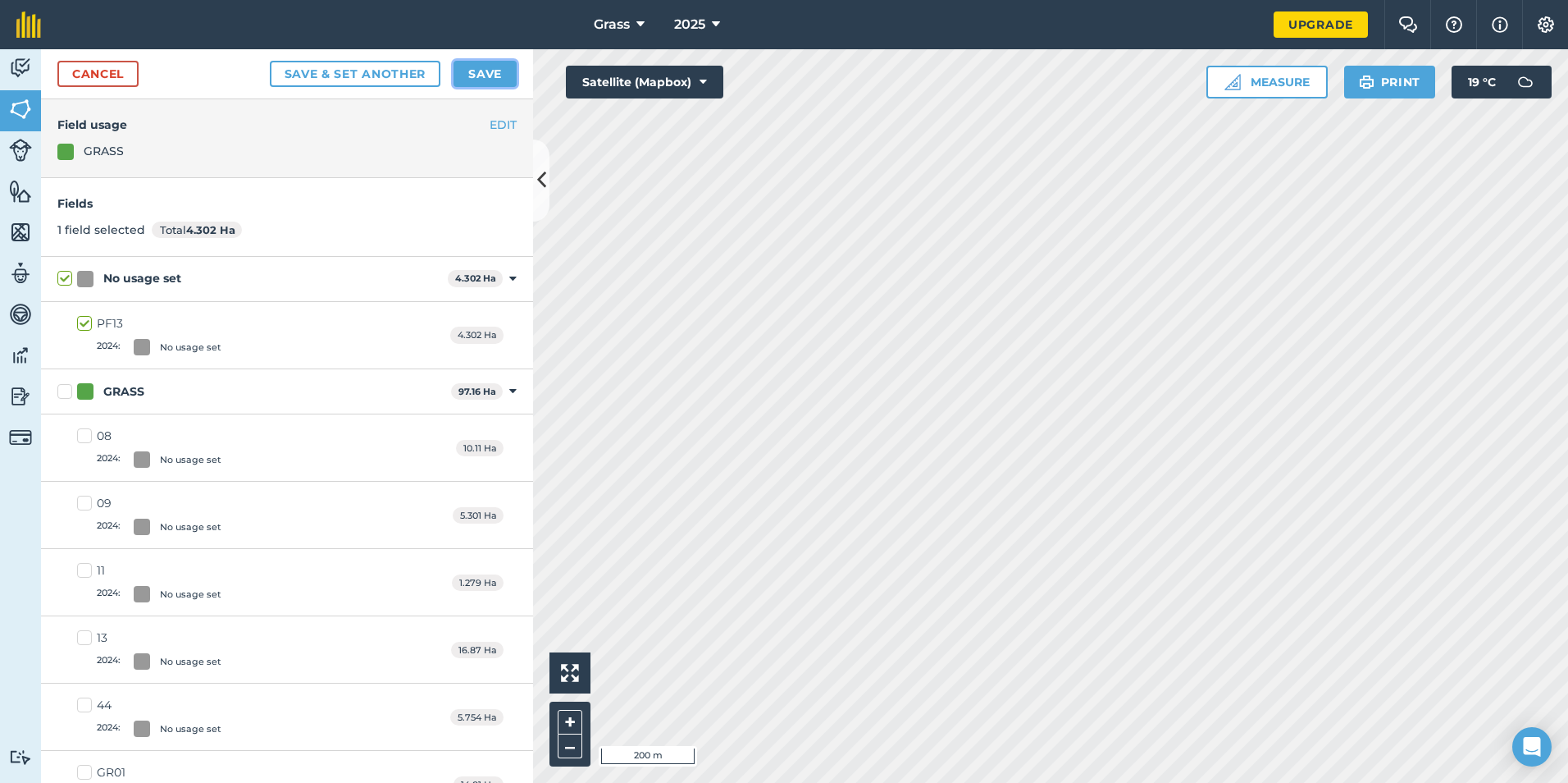
drag, startPoint x: 469, startPoint y: 71, endPoint x: 477, endPoint y: 67, distance: 8.9
click at [473, 68] on button "Save" at bounding box center [485, 74] width 63 height 26
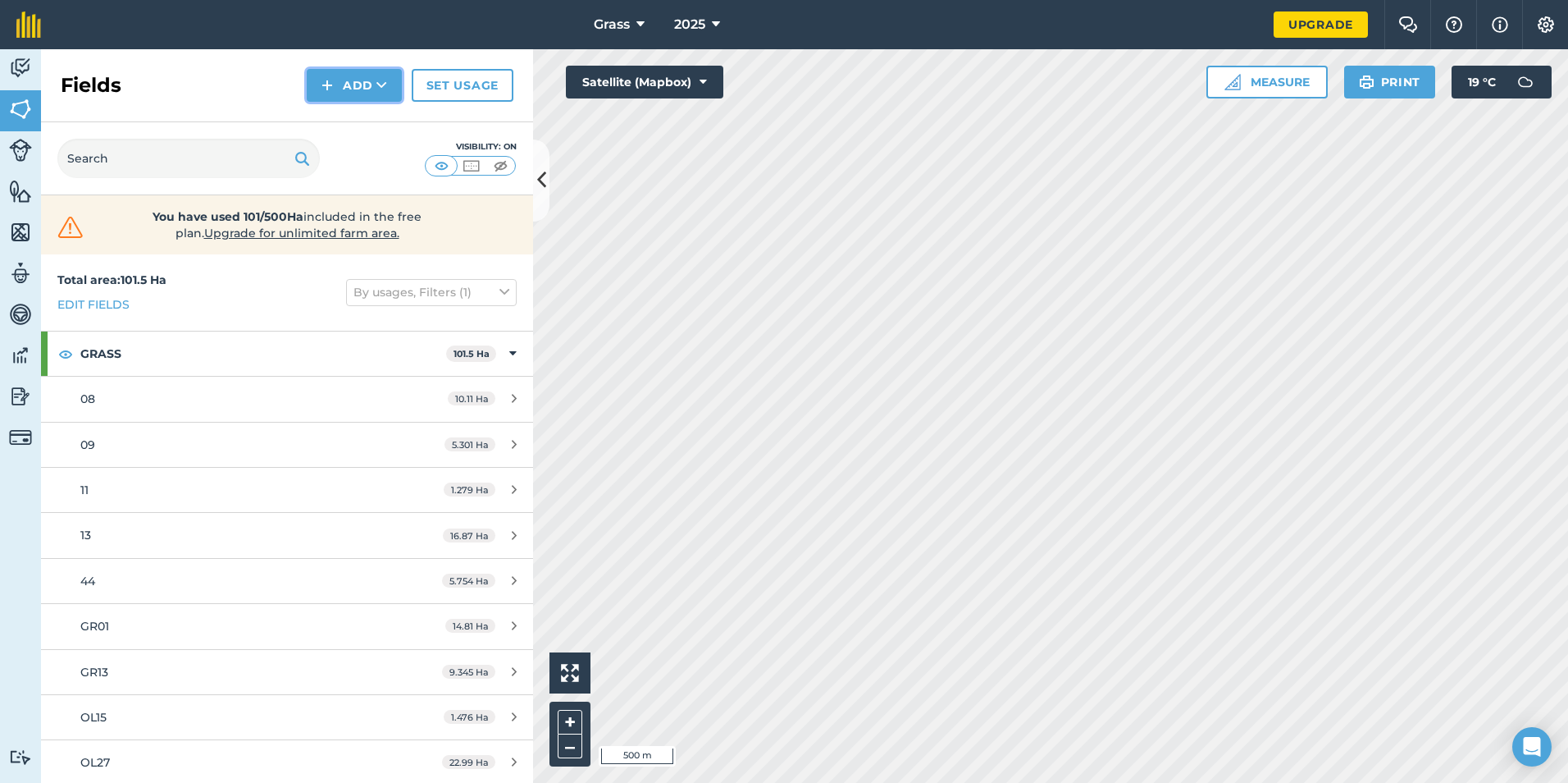
click at [327, 88] on img at bounding box center [327, 86] width 12 height 20
click at [346, 119] on link "Draw" at bounding box center [354, 122] width 90 height 36
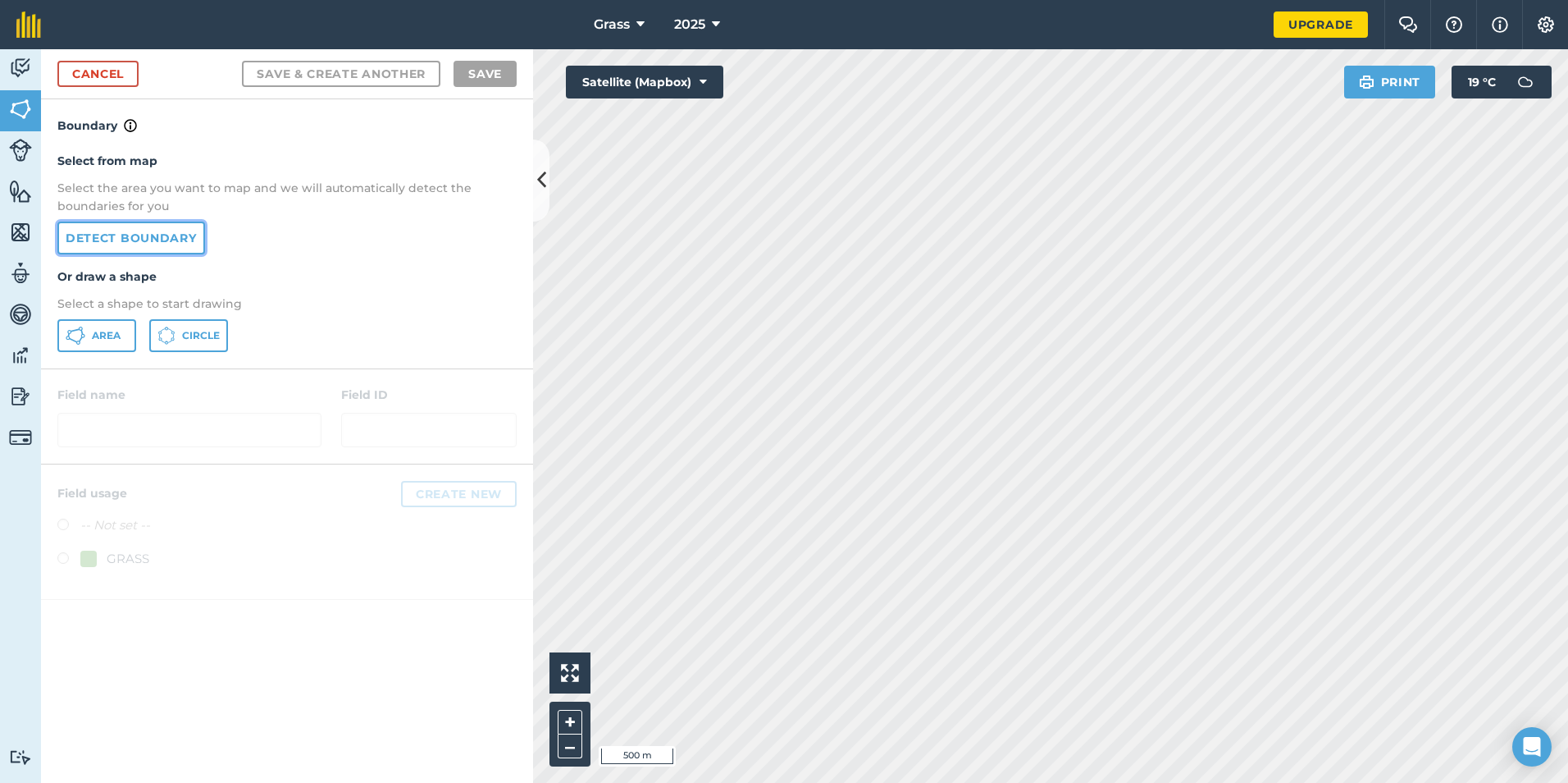
click at [175, 230] on link "Detect boundary" at bounding box center [131, 238] width 148 height 33
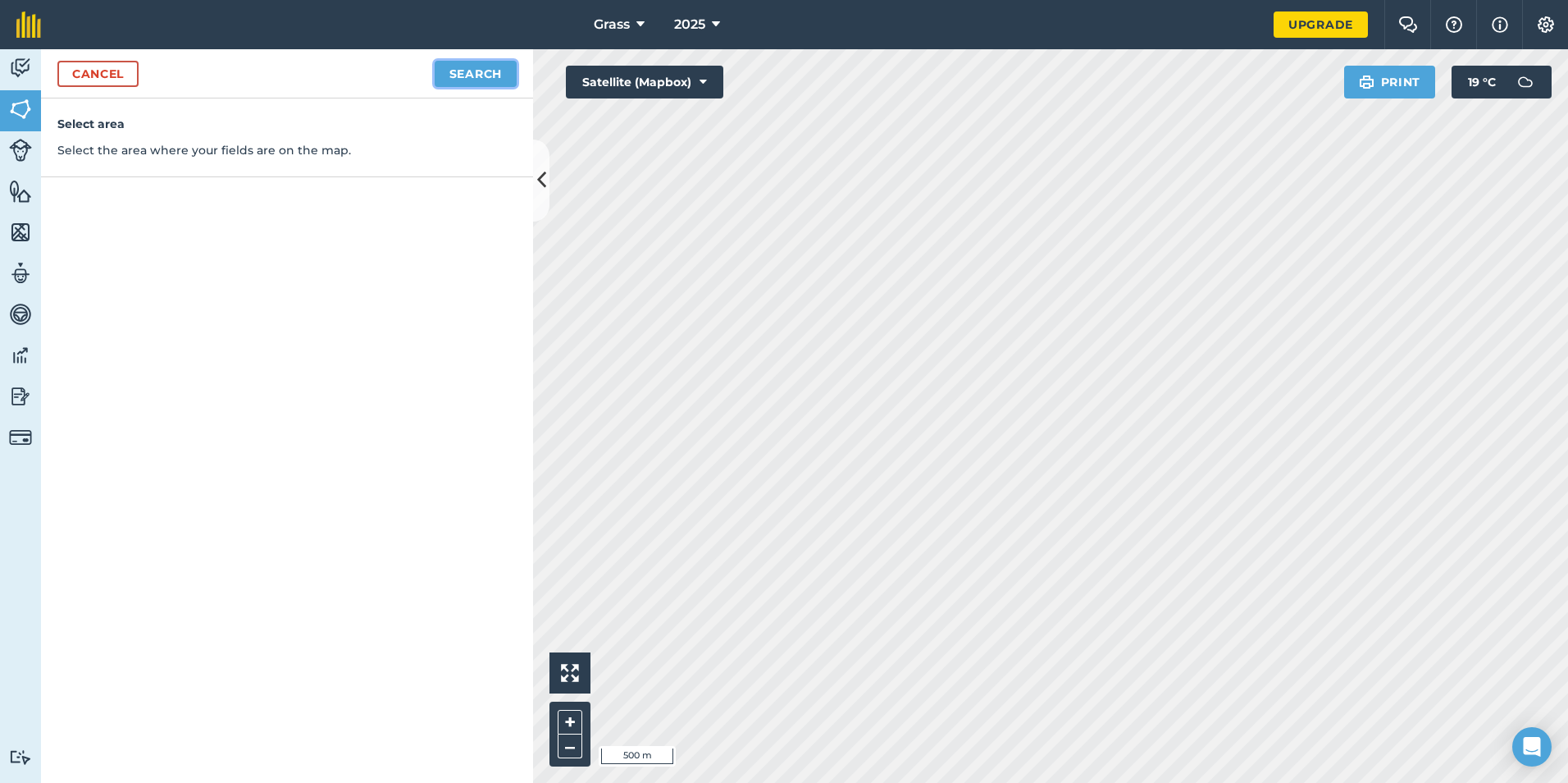
click at [472, 67] on button "Search" at bounding box center [476, 74] width 82 height 26
click at [437, 82] on button "Continue to edit boundaries" at bounding box center [393, 74] width 248 height 26
click at [448, 69] on button "Continue to name fields" at bounding box center [410, 74] width 212 height 26
click at [240, 161] on input "text" at bounding box center [215, 159] width 267 height 35
click at [180, 162] on input "text" at bounding box center [215, 159] width 267 height 35
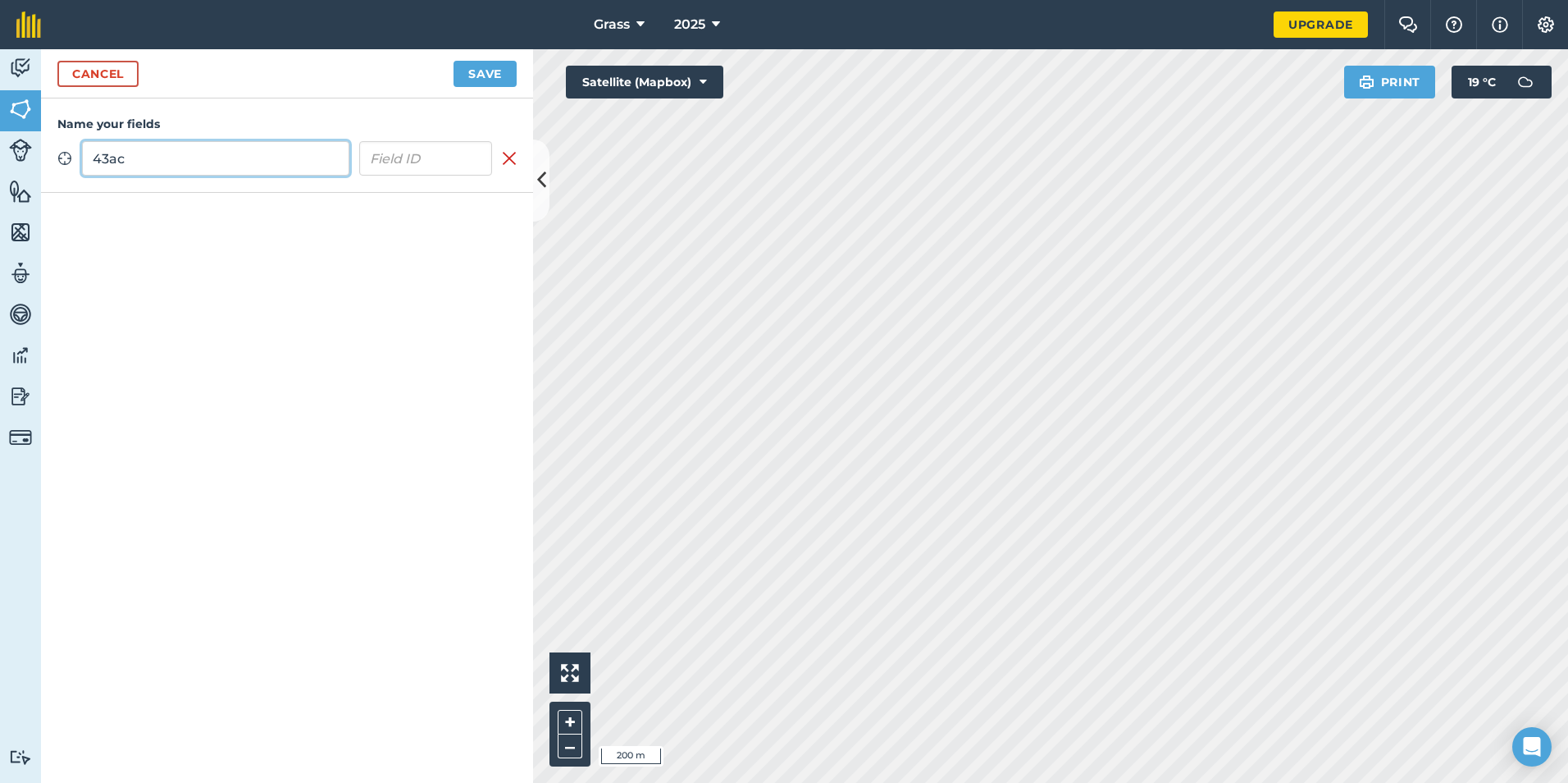
type input "43ac"
click at [468, 69] on button "Save" at bounding box center [485, 74] width 63 height 26
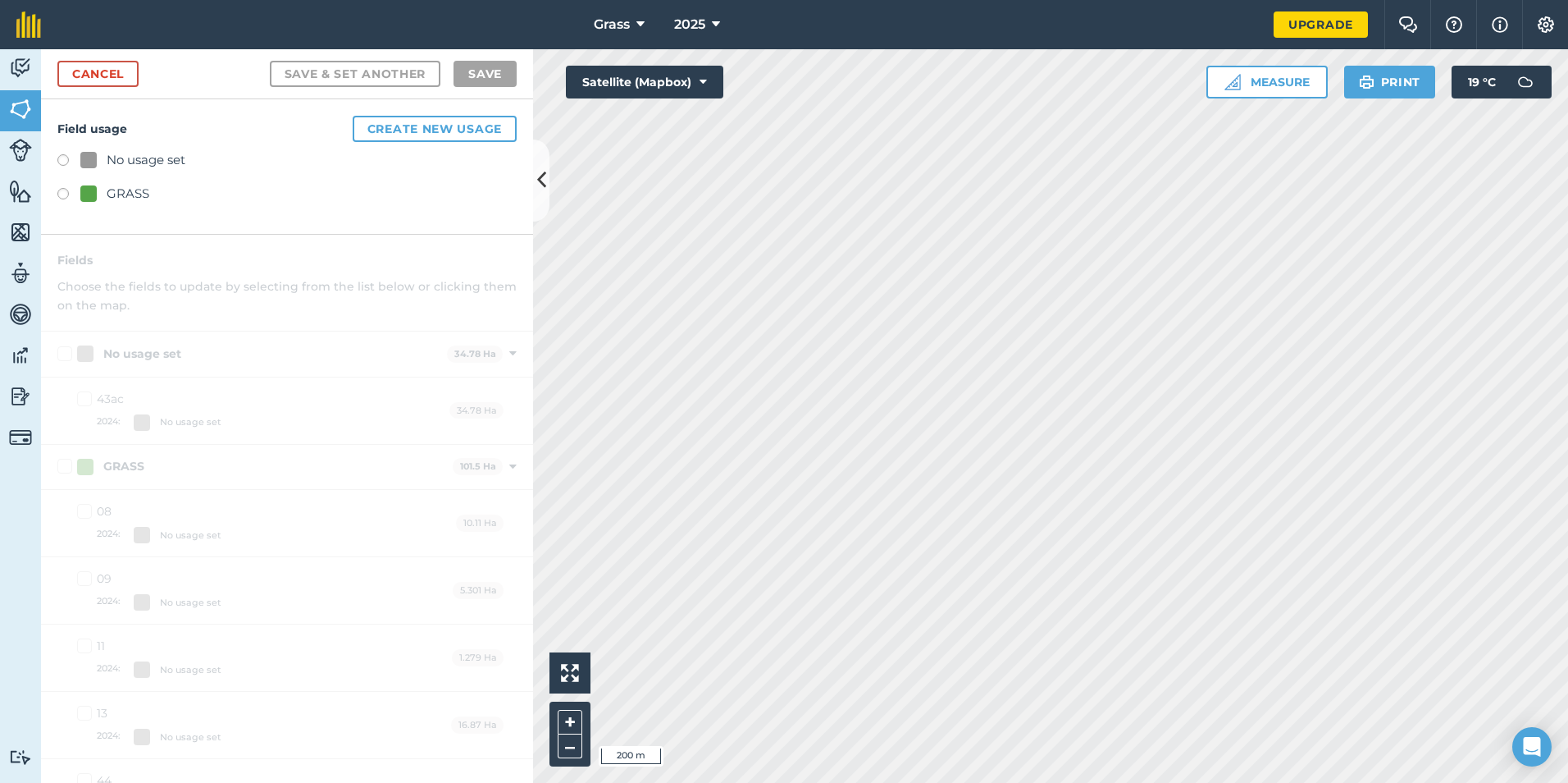
click at [138, 200] on div "GRASS" at bounding box center [128, 194] width 43 height 20
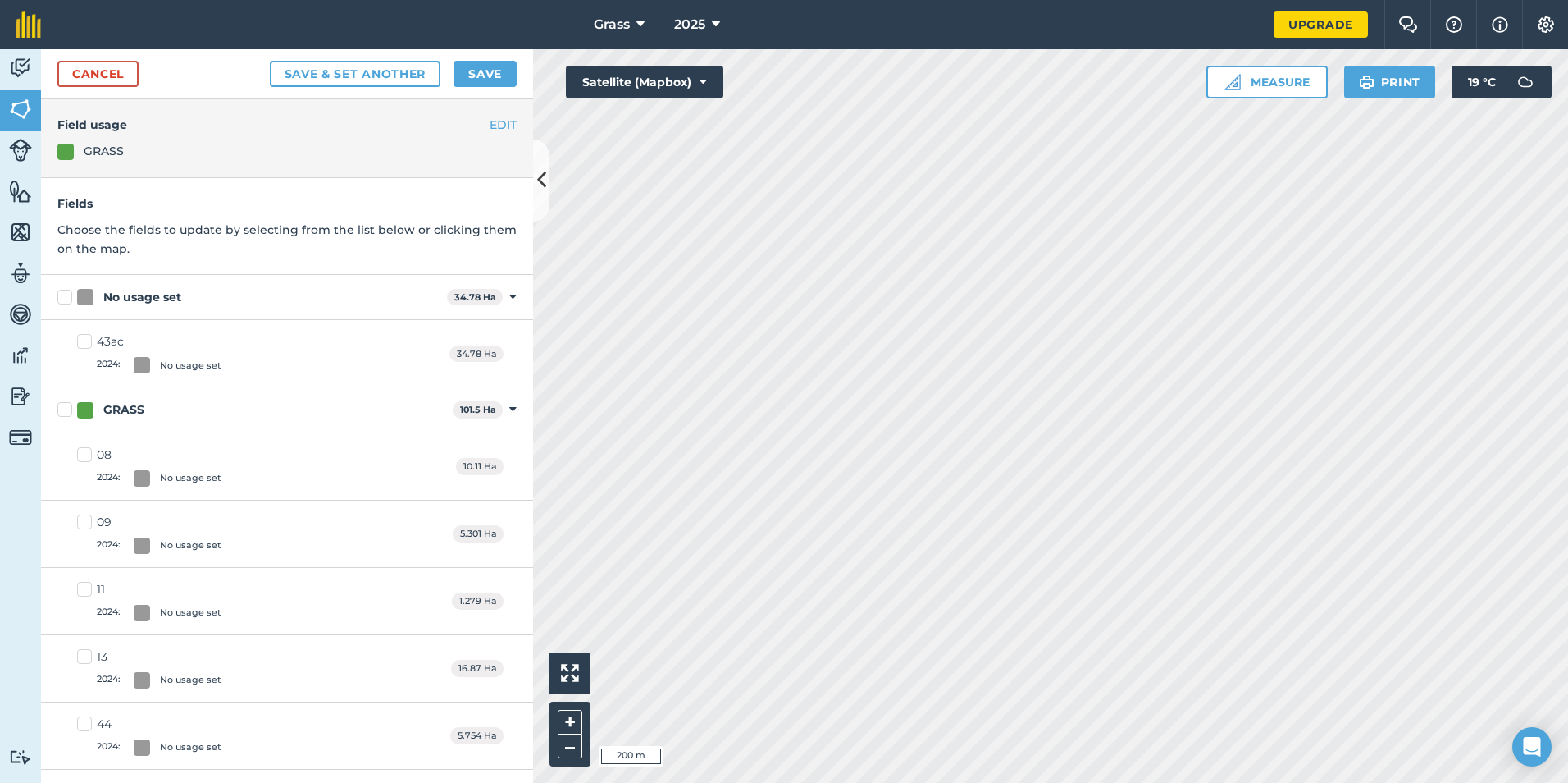
click at [69, 293] on label "No usage set" at bounding box center [249, 297] width 383 height 17
click at [68, 293] on input "No usage set" at bounding box center [63, 294] width 11 height 11
checkbox input "true"
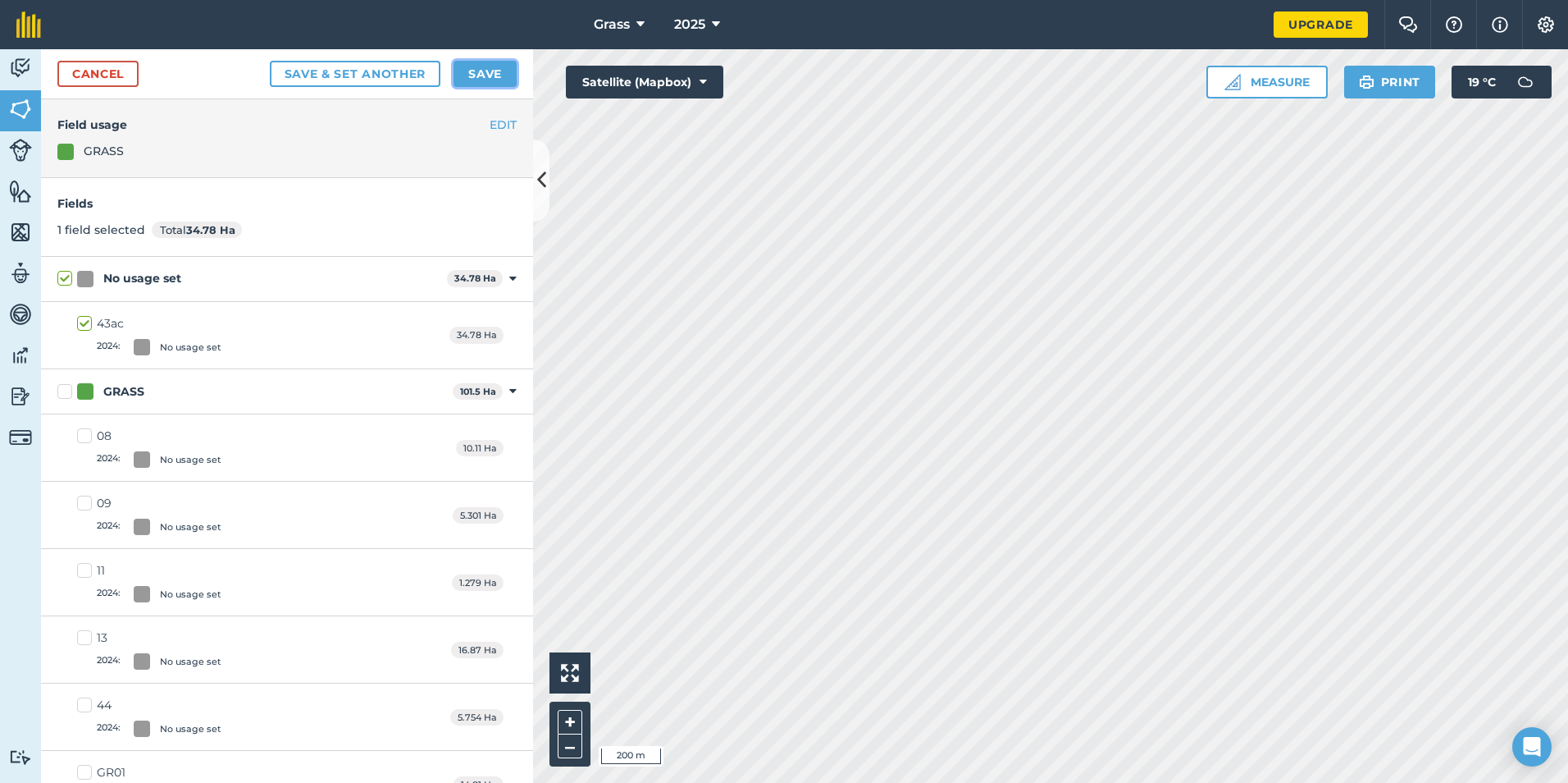
drag, startPoint x: 477, startPoint y: 67, endPoint x: 469, endPoint y: 77, distance: 12.8
click at [477, 67] on button "Save" at bounding box center [485, 74] width 63 height 26
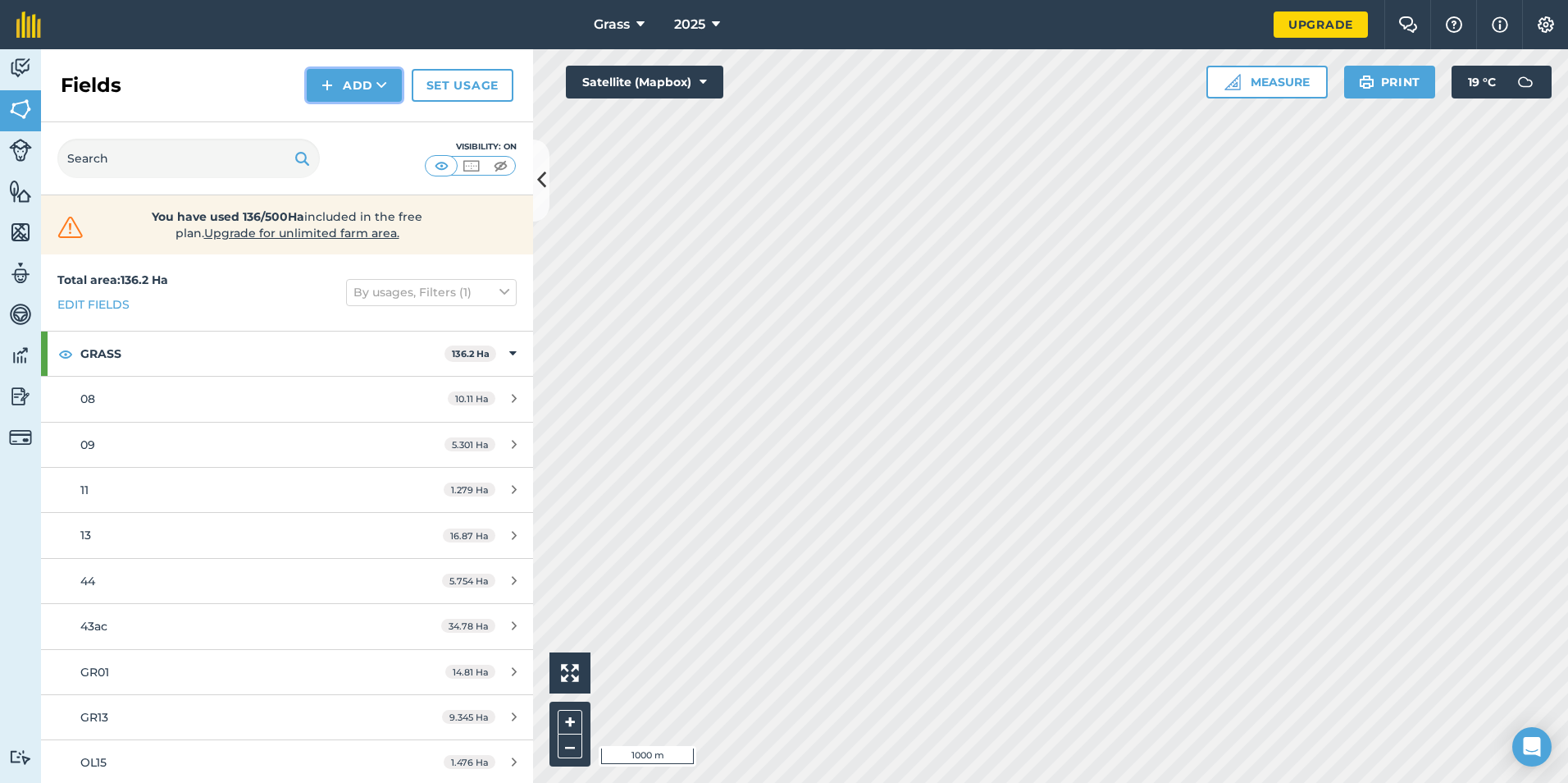
click at [357, 92] on button "Add" at bounding box center [354, 86] width 95 height 33
click at [383, 128] on link "Draw" at bounding box center [354, 122] width 90 height 36
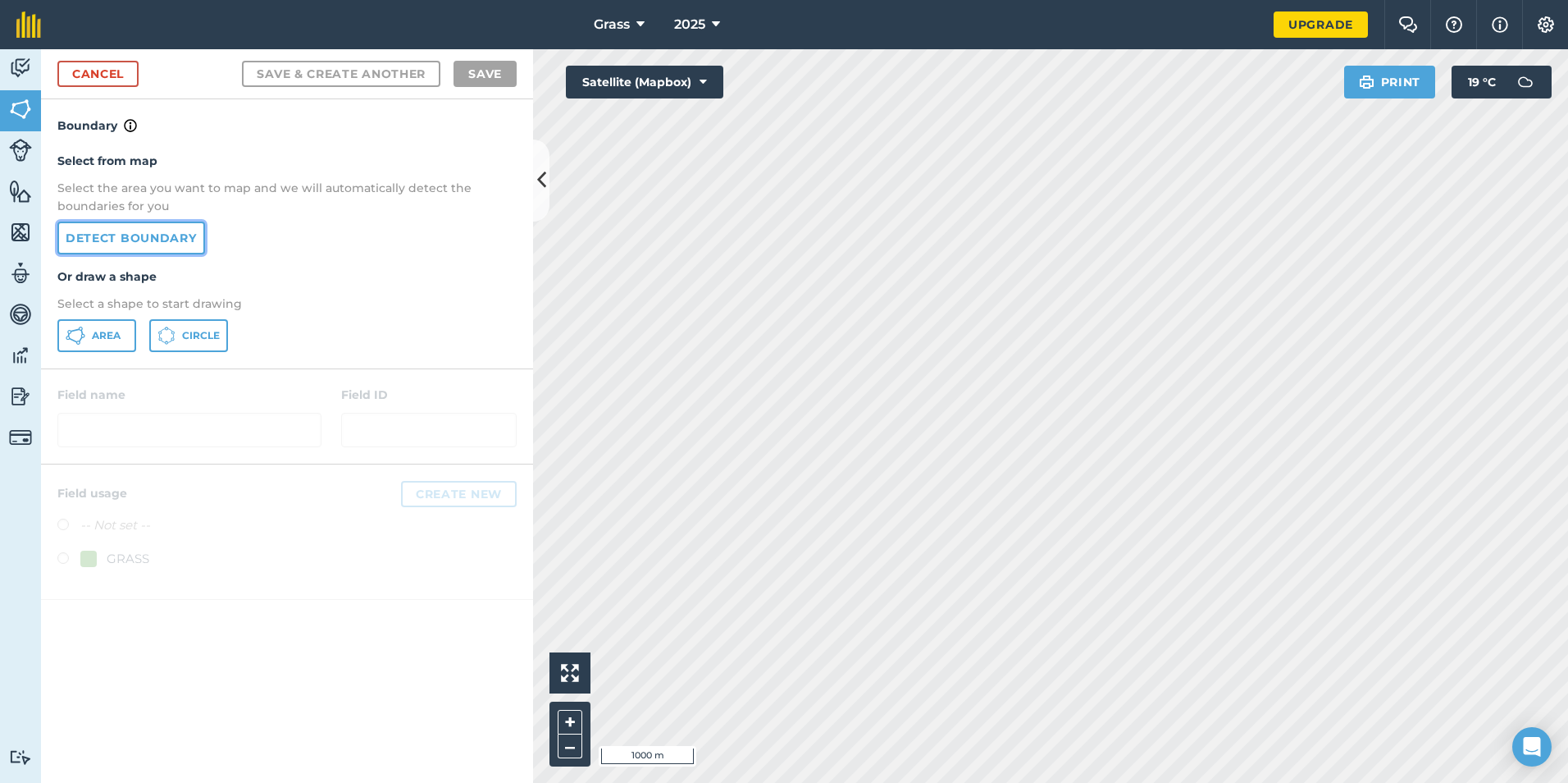
click at [126, 236] on link "Detect boundary" at bounding box center [131, 238] width 148 height 33
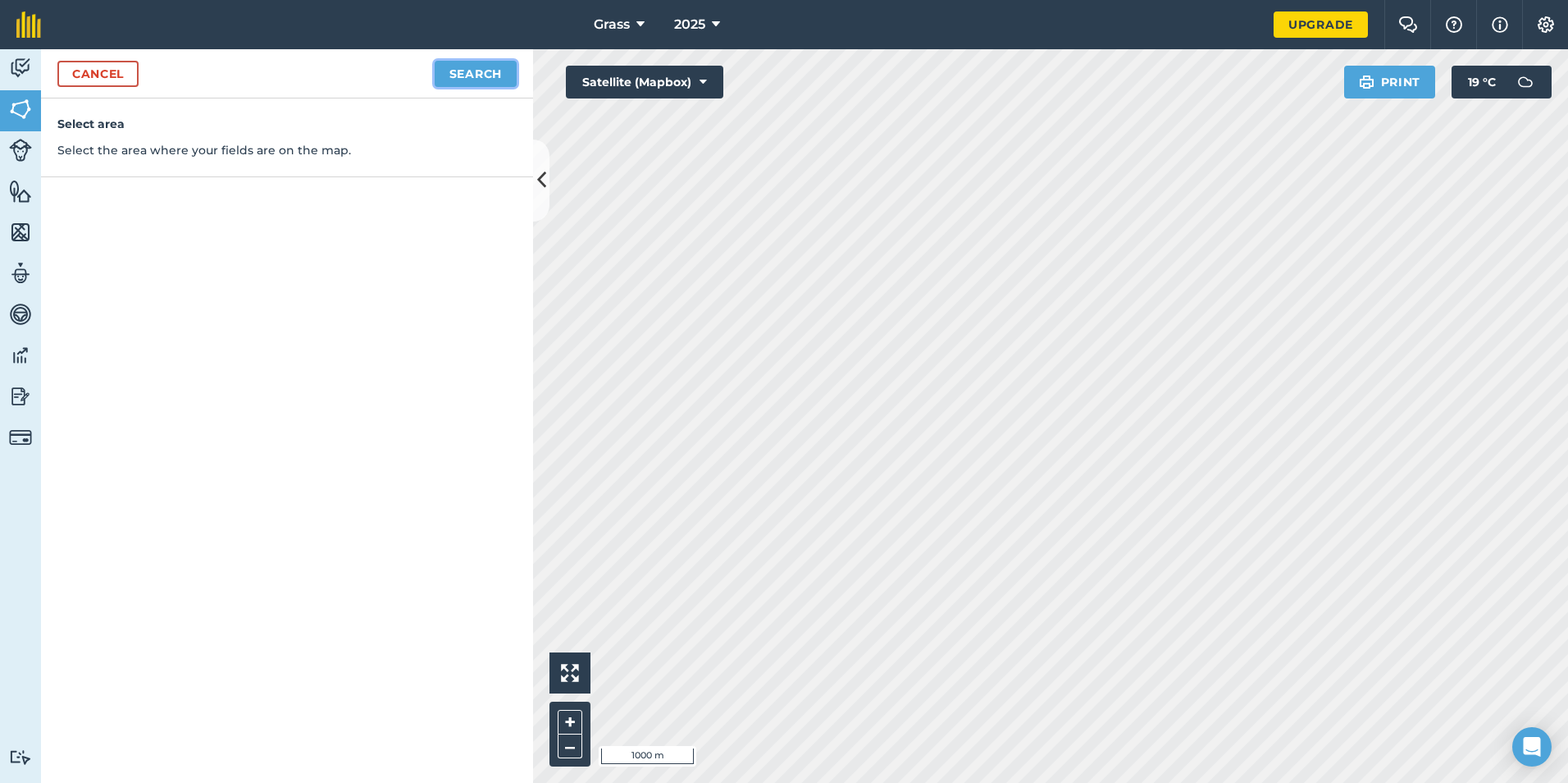
click at [492, 82] on button "Search" at bounding box center [476, 74] width 82 height 26
click at [458, 67] on button "Continue to edit boundaries" at bounding box center [393, 74] width 248 height 26
click at [422, 68] on button "Continue to name fields" at bounding box center [410, 74] width 212 height 26
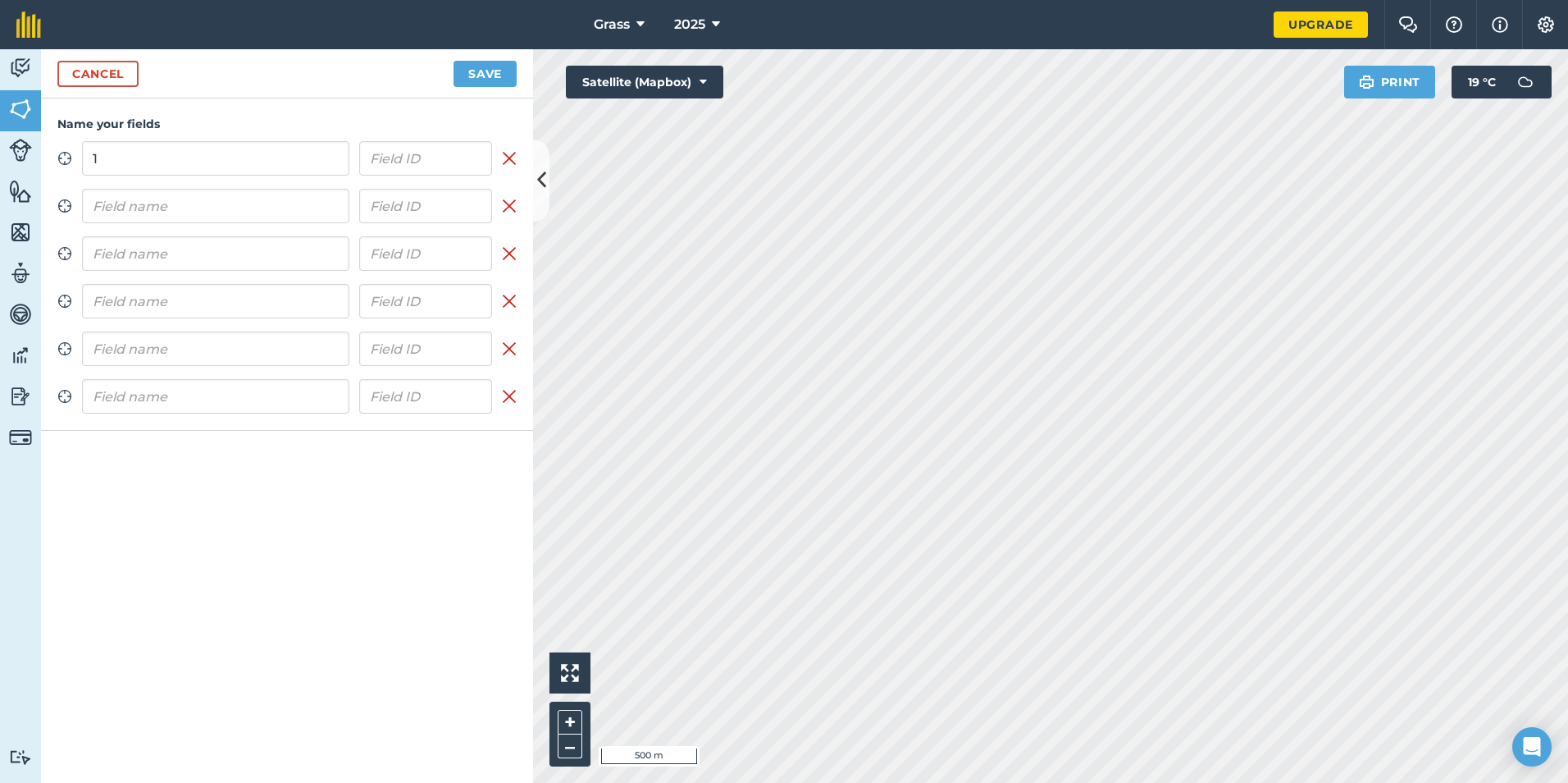
type input "1"
click at [454, 61] on button "Save" at bounding box center [485, 74] width 63 height 26
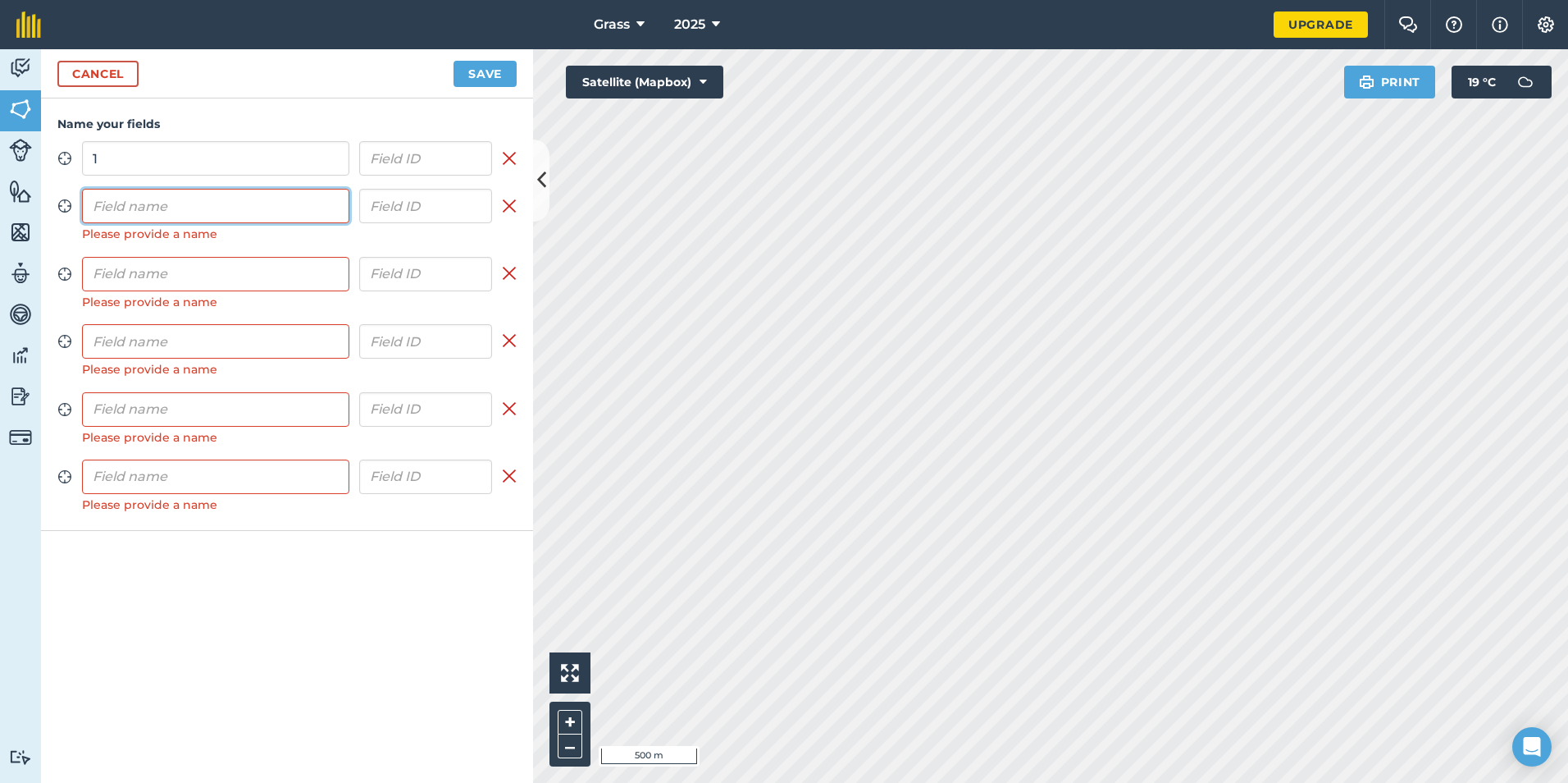
click at [300, 216] on input "text" at bounding box center [215, 206] width 267 height 35
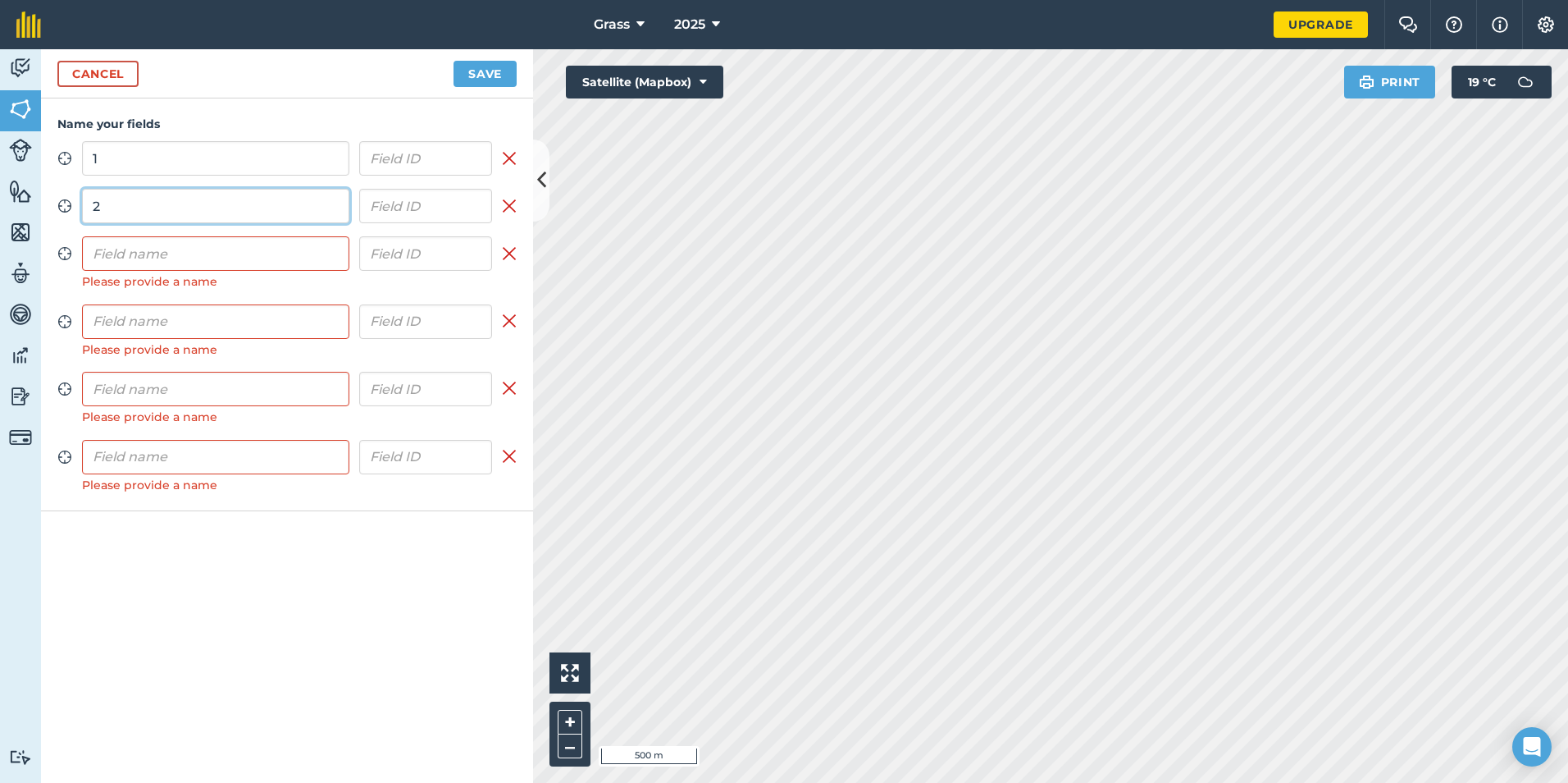
type input "2"
click at [266, 242] on input "text" at bounding box center [215, 253] width 267 height 35
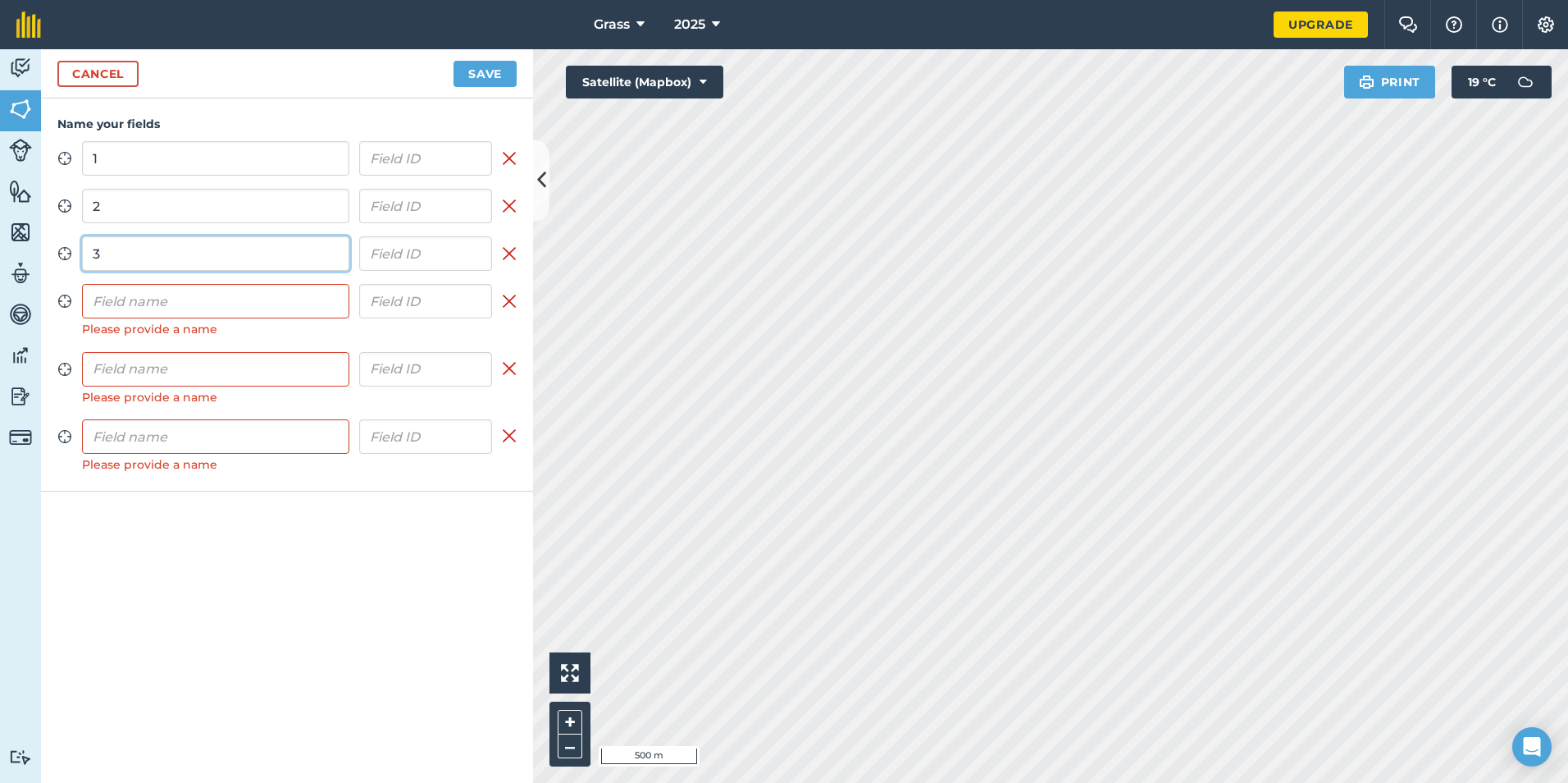
type input "3"
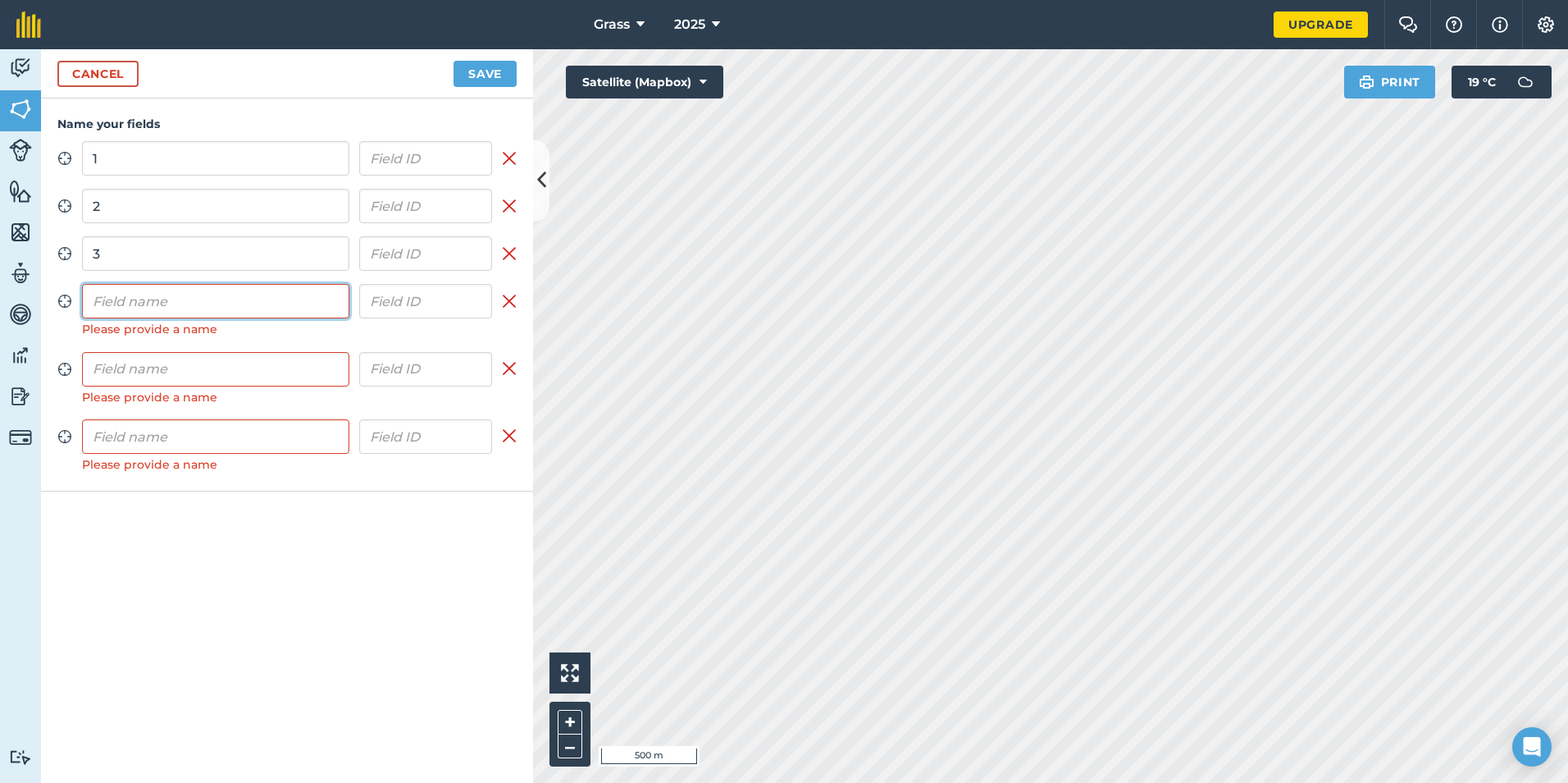
click at [252, 305] on input "text" at bounding box center [215, 301] width 267 height 35
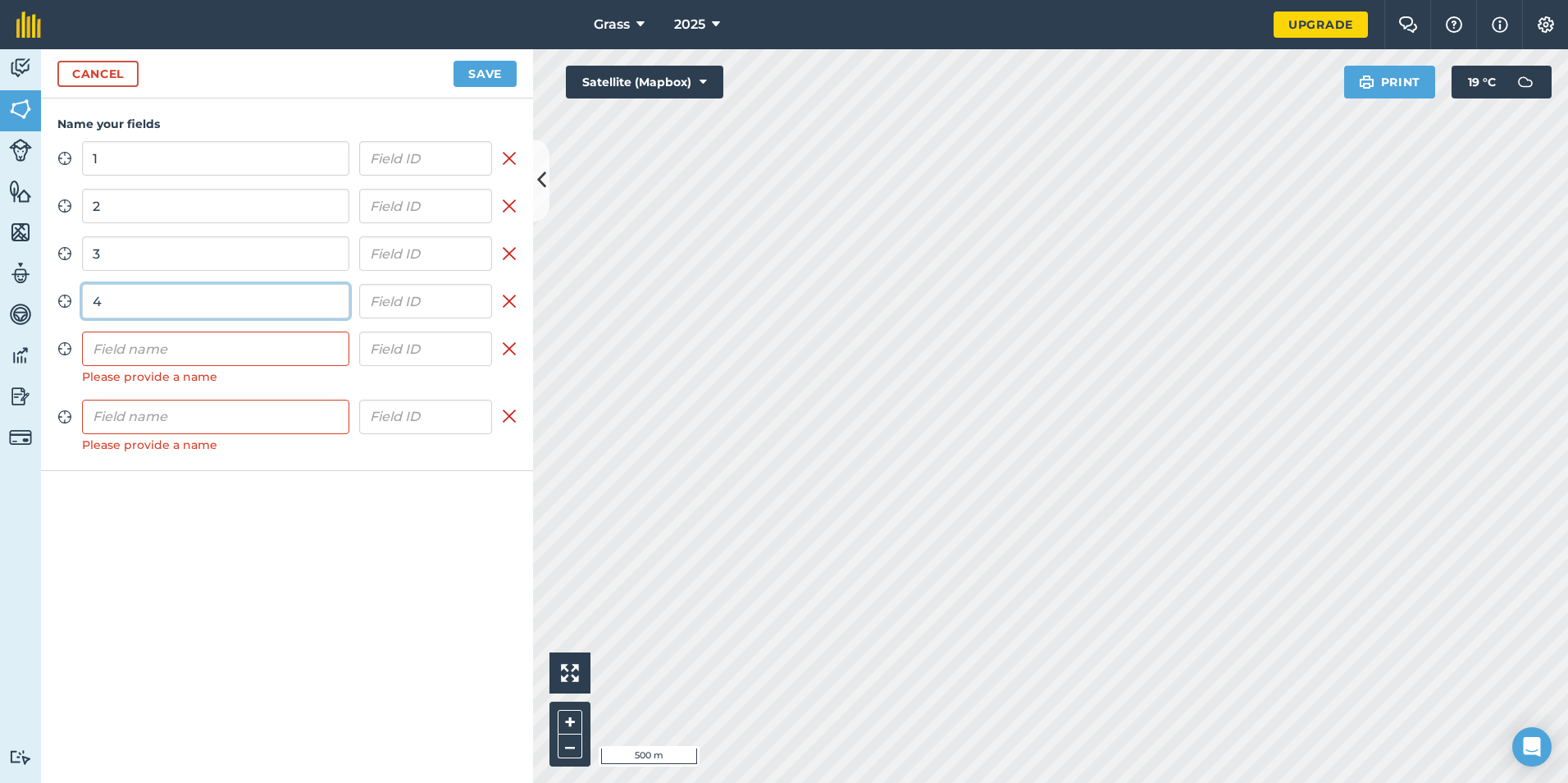
type input "4"
click at [247, 360] on input "text" at bounding box center [215, 349] width 267 height 35
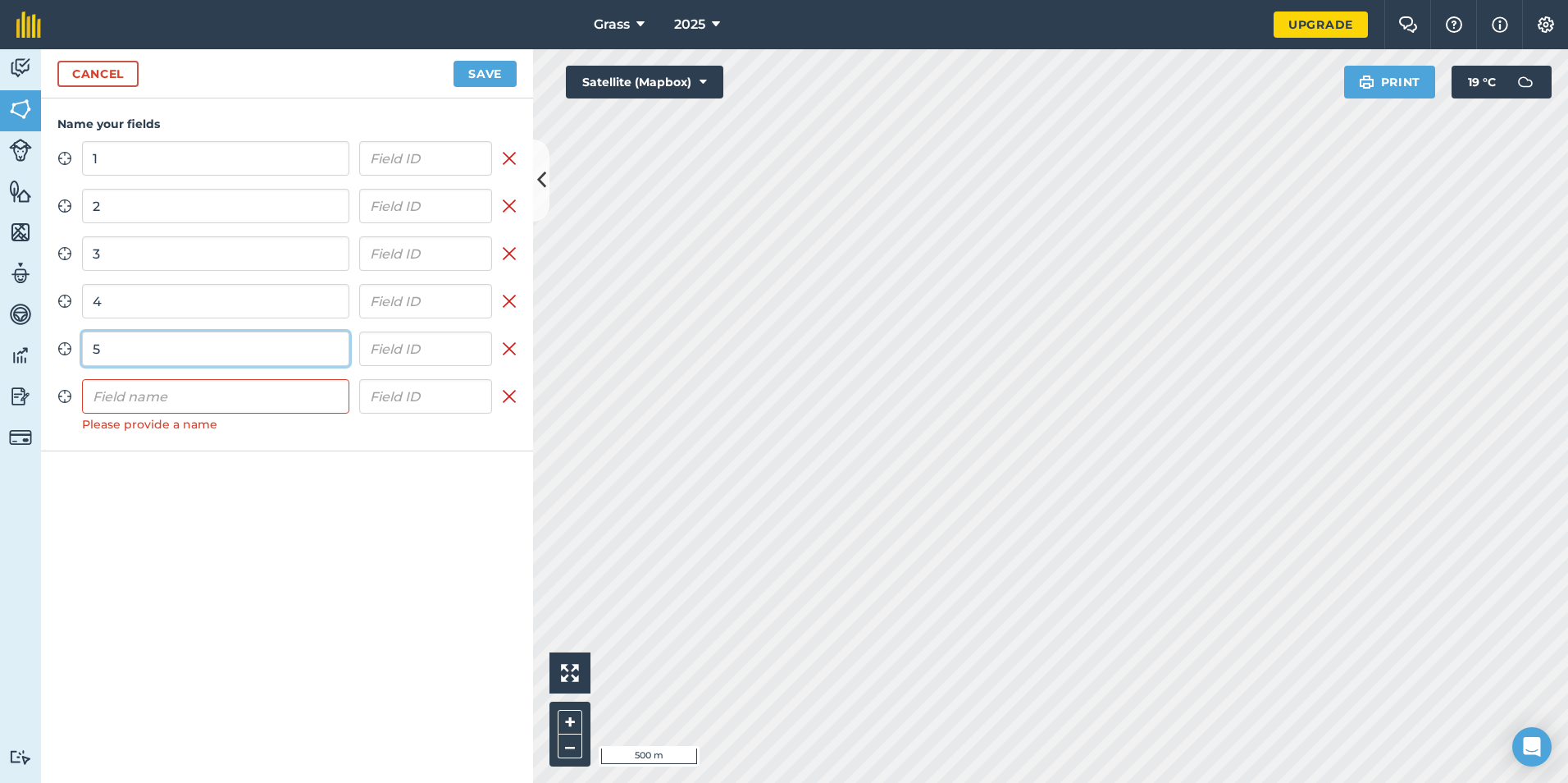
type input "5"
click at [219, 388] on input "text" at bounding box center [215, 397] width 267 height 35
type input "6"
click at [178, 486] on div "Name your fields Zoom to field 1 Remove field Zoom to field 2 Remove field Zoom…" at bounding box center [287, 440] width 492 height 685
click at [472, 77] on button "Save" at bounding box center [485, 74] width 63 height 26
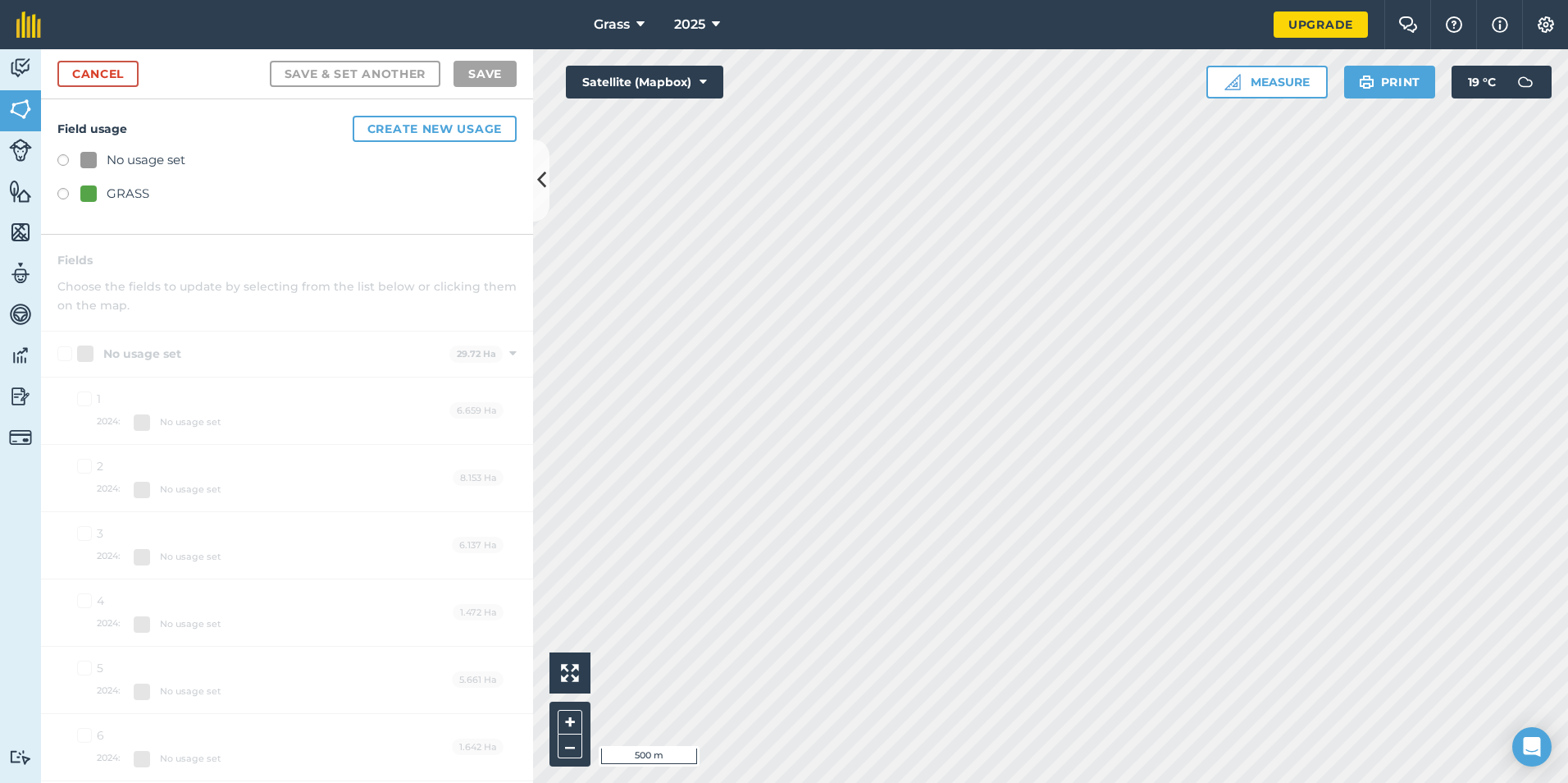
click at [140, 185] on div "GRASS" at bounding box center [128, 194] width 43 height 20
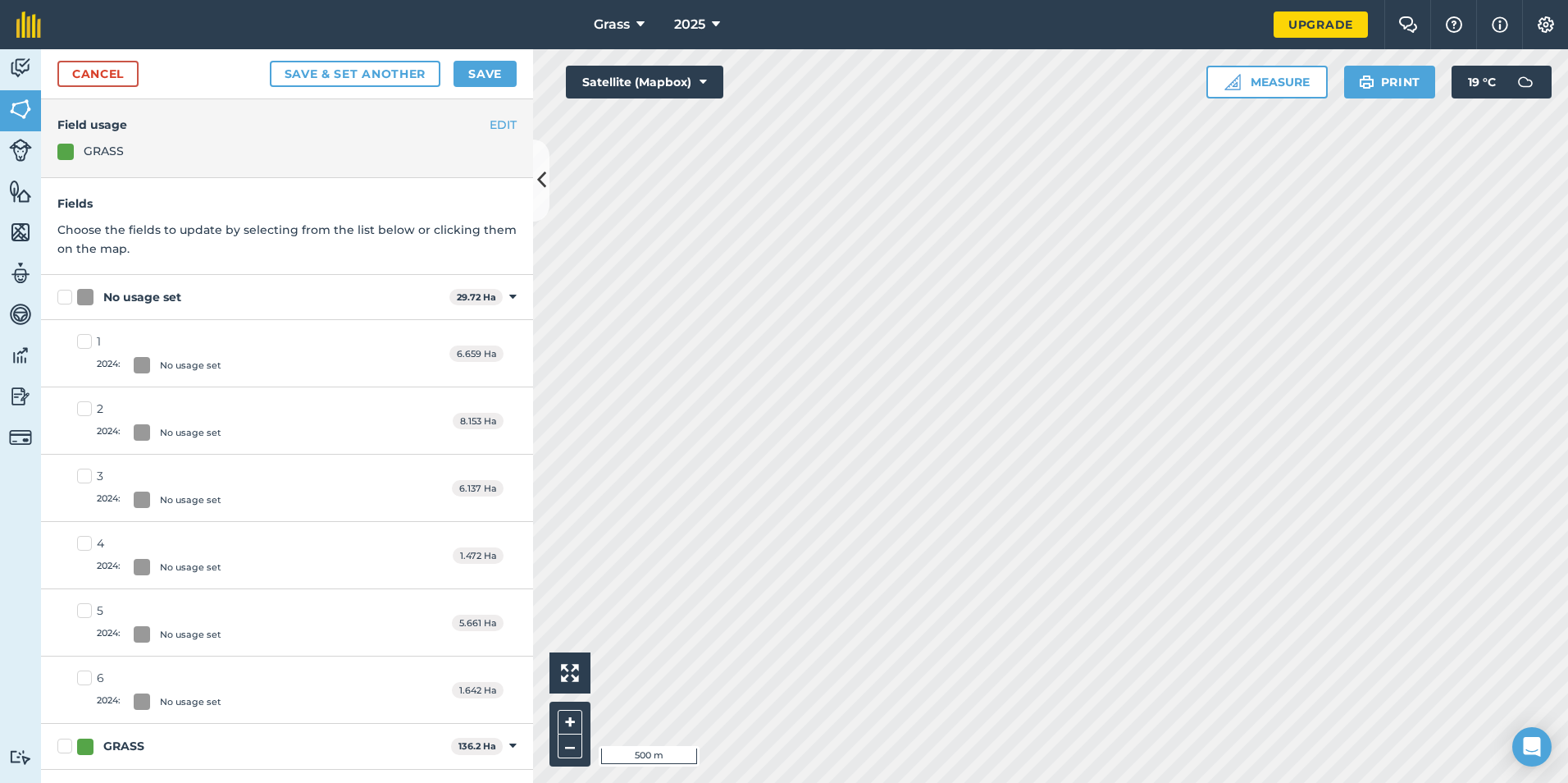
click at [61, 294] on label "No usage set" at bounding box center [250, 297] width 385 height 17
click at [61, 294] on input "No usage set" at bounding box center [63, 294] width 11 height 11
checkbox input "true"
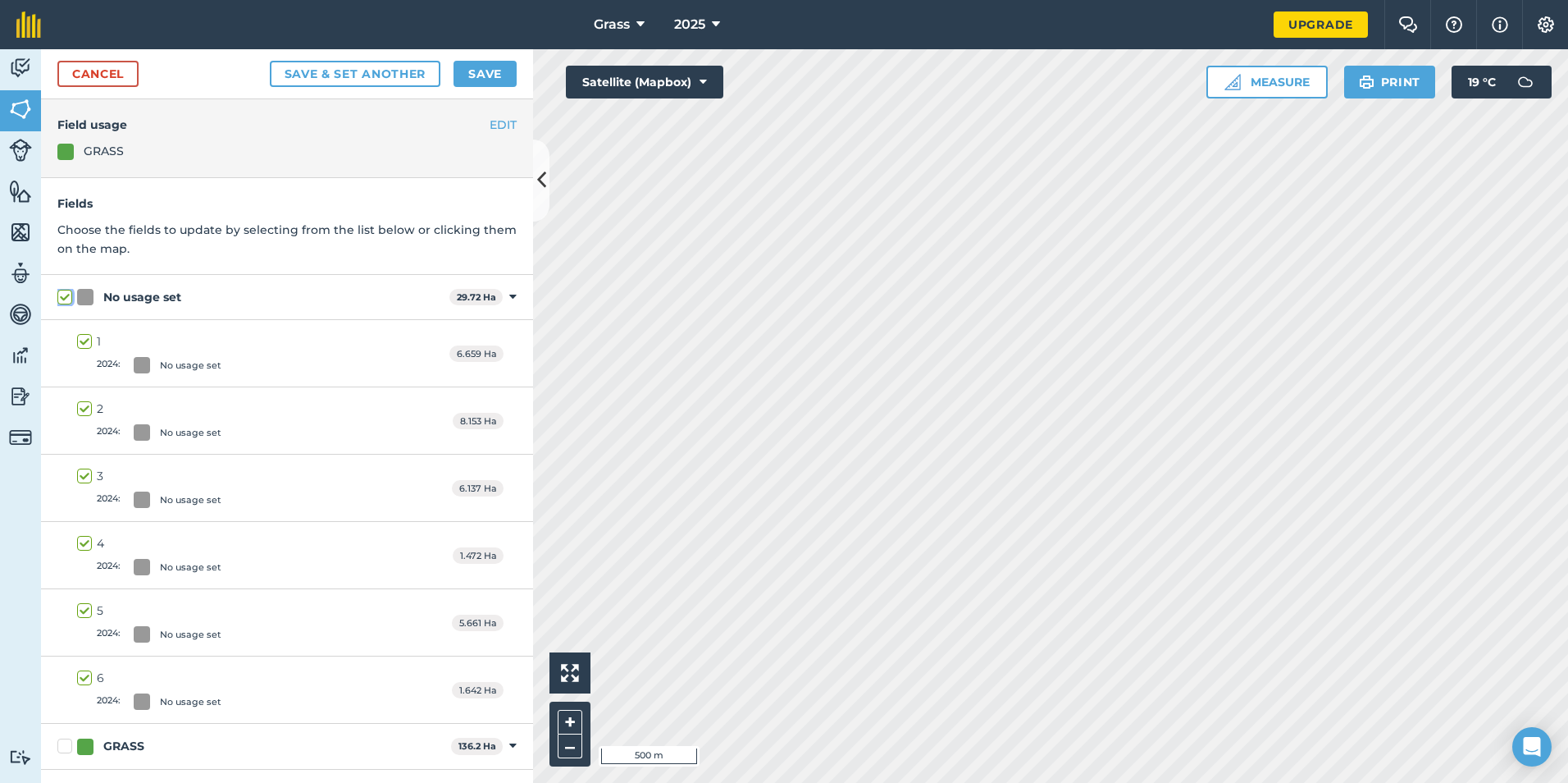
checkbox input "true"
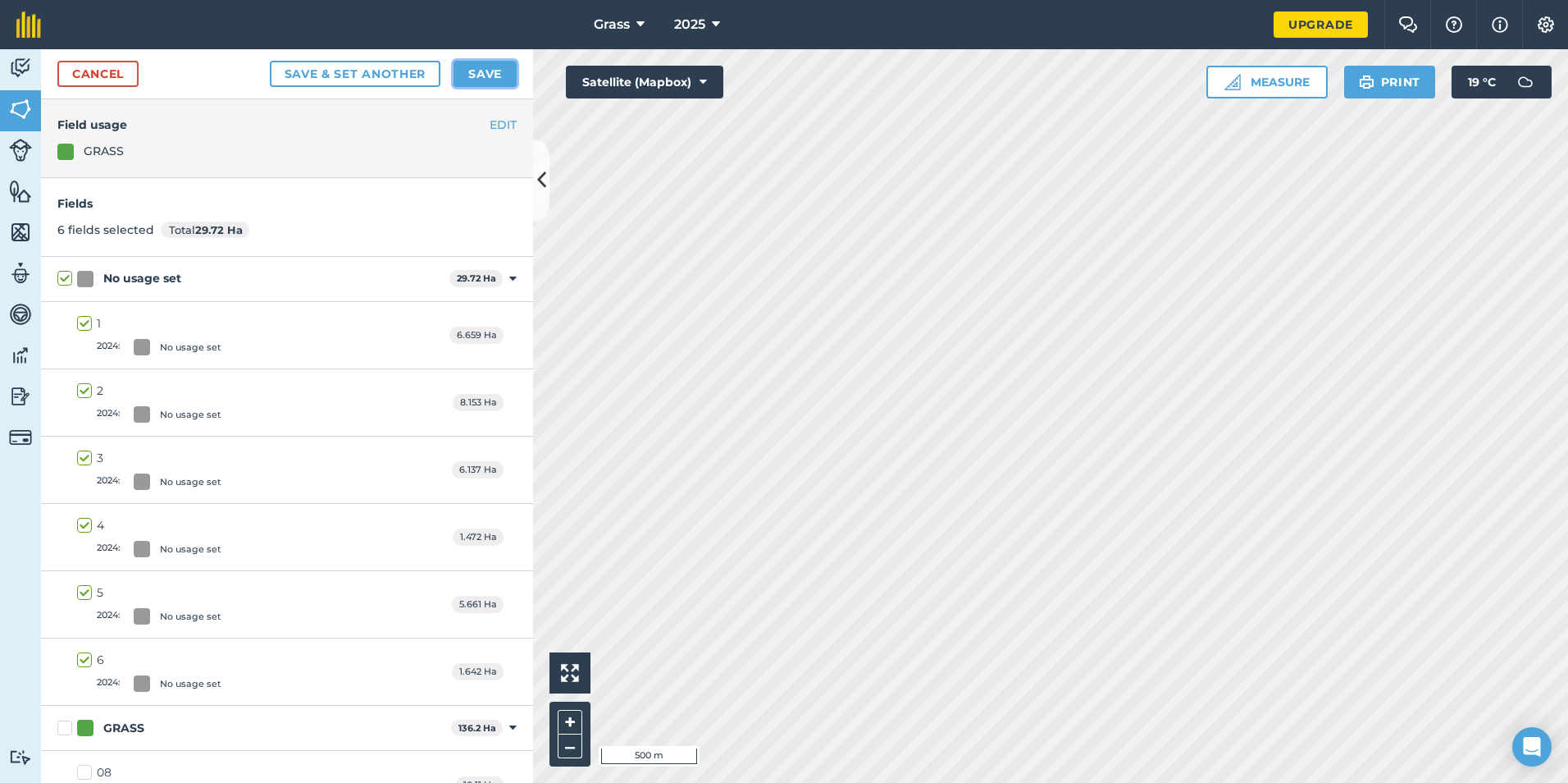
click at [489, 69] on button "Save" at bounding box center [485, 74] width 63 height 26
